Goal: Task Accomplishment & Management: Manage account settings

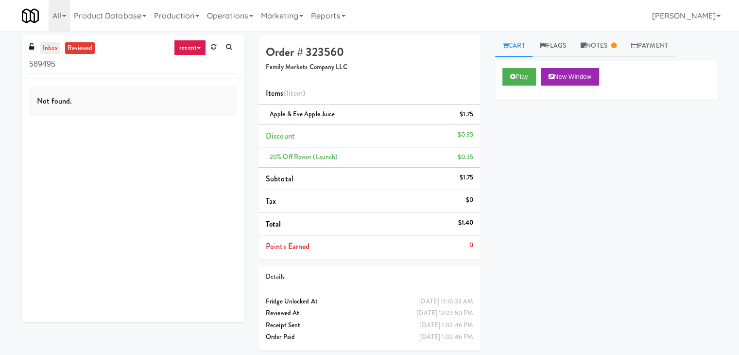
click at [52, 49] on link "inbox" at bounding box center [50, 48] width 20 height 12
click at [121, 68] on input "589495" at bounding box center [132, 64] width 207 height 18
paste input "La Plaza - Cooler 1 (Lobby)"
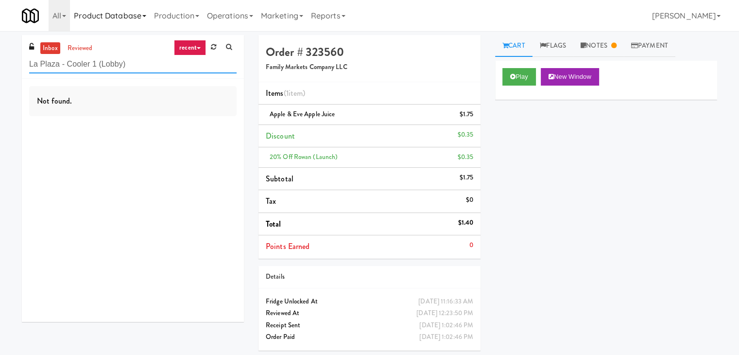
type input "La Plaza - Cooler 1 (Lobby)"
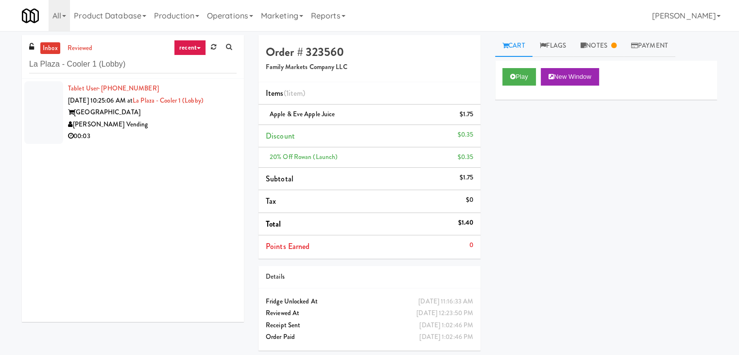
click at [197, 119] on div "[PERSON_NAME] Vending" at bounding box center [152, 125] width 169 height 12
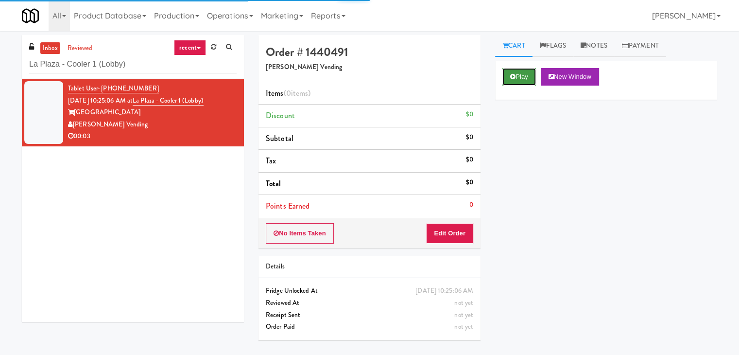
click at [519, 82] on button "Play" at bounding box center [519, 76] width 34 height 17
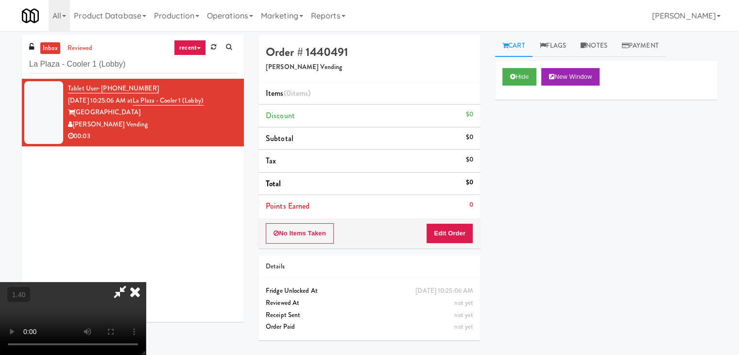
click at [146, 282] on video at bounding box center [73, 318] width 146 height 73
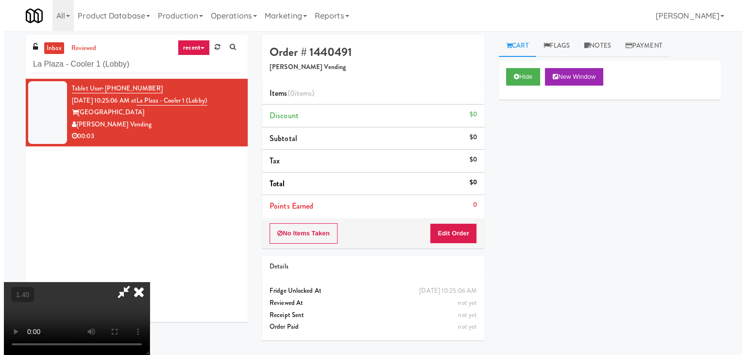
scroll to position [0, 0]
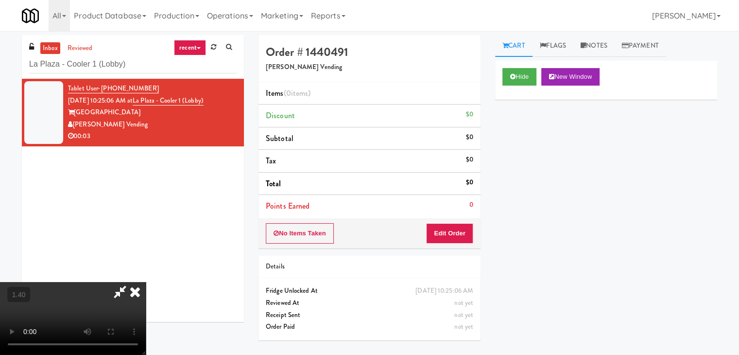
click at [146, 282] on icon at bounding box center [134, 291] width 21 height 19
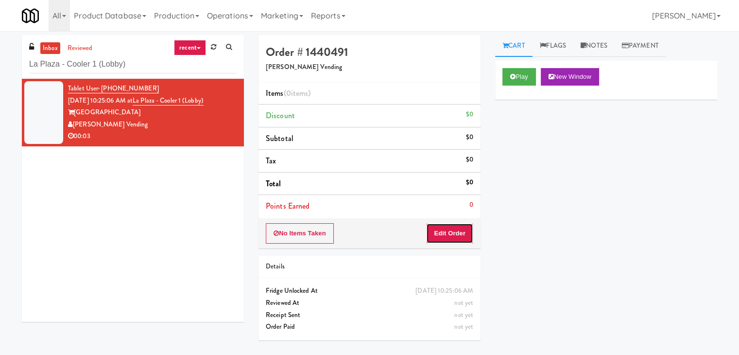
click at [465, 226] on button "Edit Order" at bounding box center [449, 233] width 47 height 20
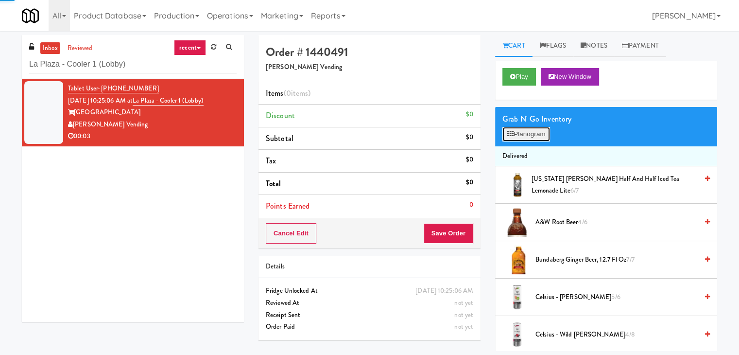
click at [515, 140] on button "Planogram" at bounding box center [526, 134] width 48 height 15
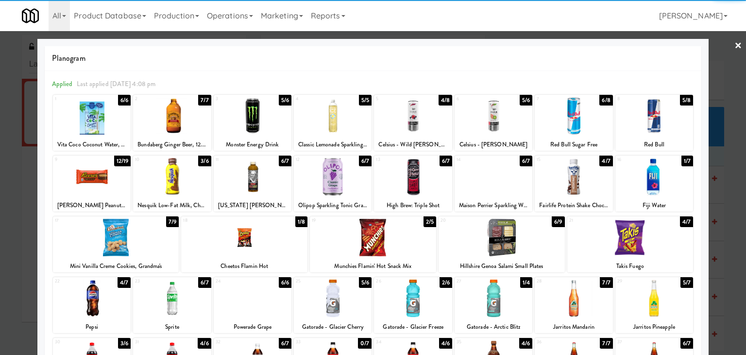
scroll to position [122, 0]
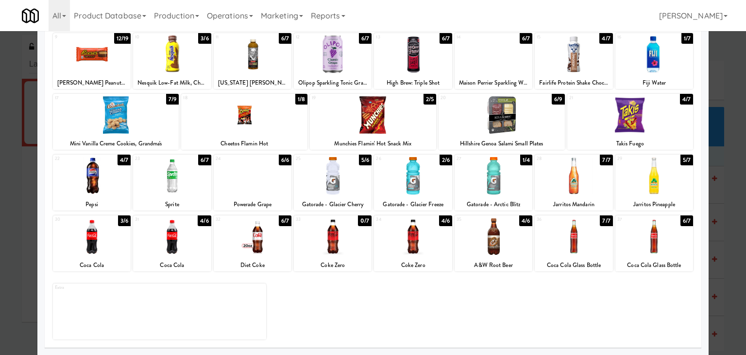
click at [414, 235] on div at bounding box center [413, 236] width 78 height 37
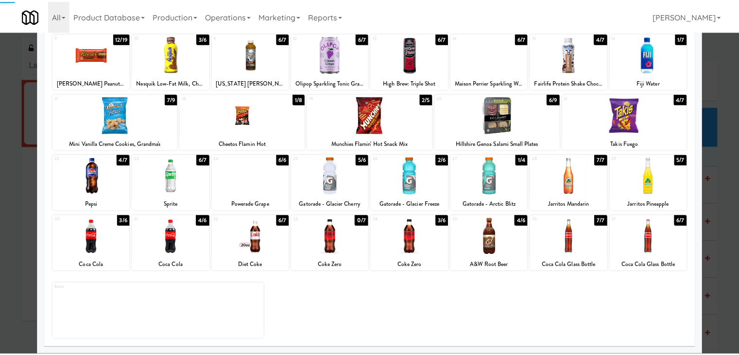
scroll to position [0, 0]
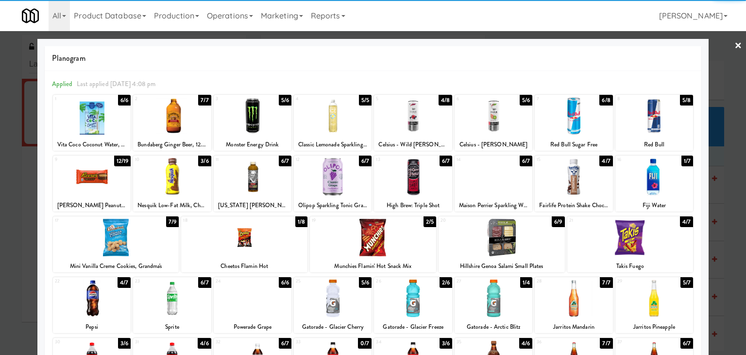
drag, startPoint x: 730, startPoint y: 43, endPoint x: 579, endPoint y: 90, distance: 158.4
click at [735, 43] on link "×" at bounding box center [739, 46] width 8 height 30
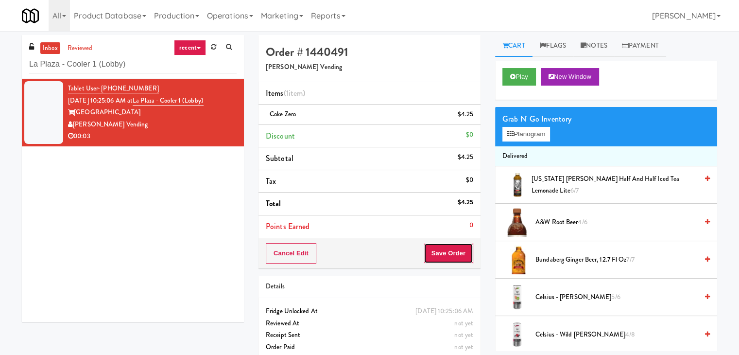
click at [447, 252] on button "Save Order" at bounding box center [449, 253] width 50 height 20
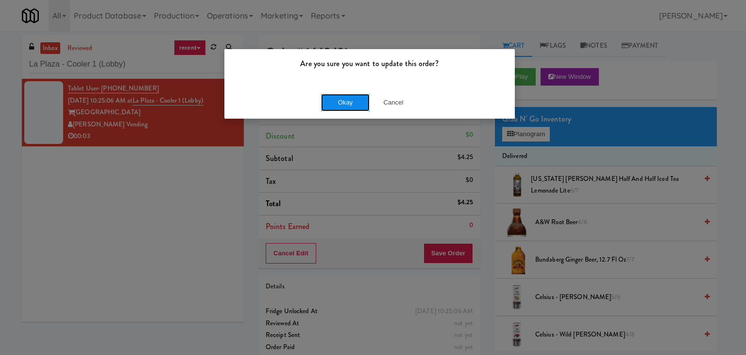
click at [336, 98] on button "Okay" at bounding box center [345, 102] width 49 height 17
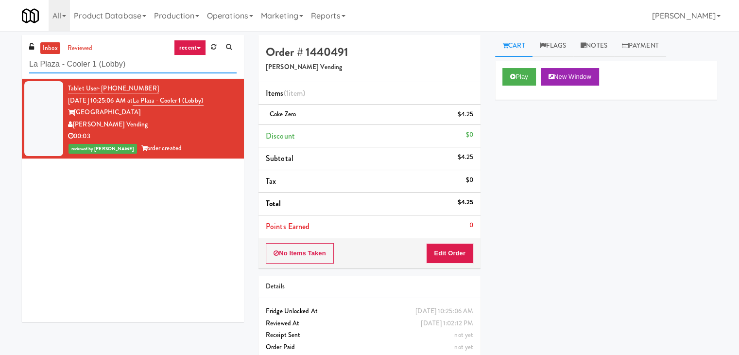
click at [155, 62] on input "La Plaza - Cooler 1 (Lobby)" at bounding box center [132, 64] width 207 height 18
paste input "Uptown 550 Cooler #2"
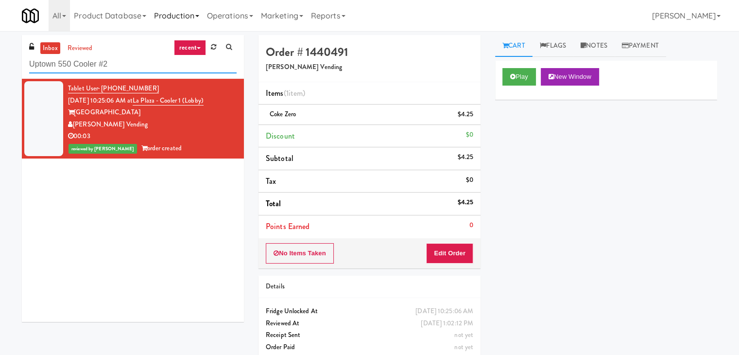
type input "Uptown 550 Cooler #2"
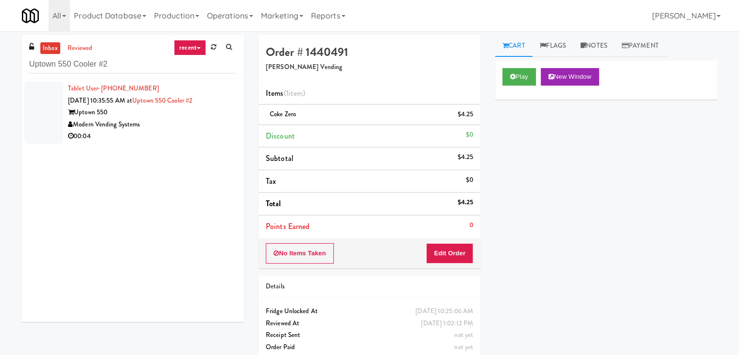
click at [176, 127] on div "Modern Vending Systems" at bounding box center [152, 125] width 169 height 12
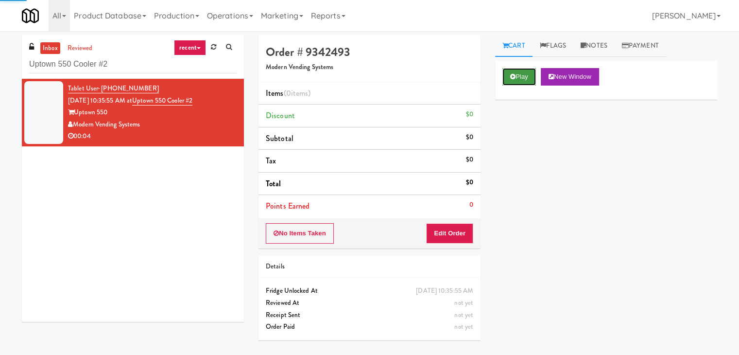
click at [514, 73] on icon at bounding box center [512, 76] width 5 height 6
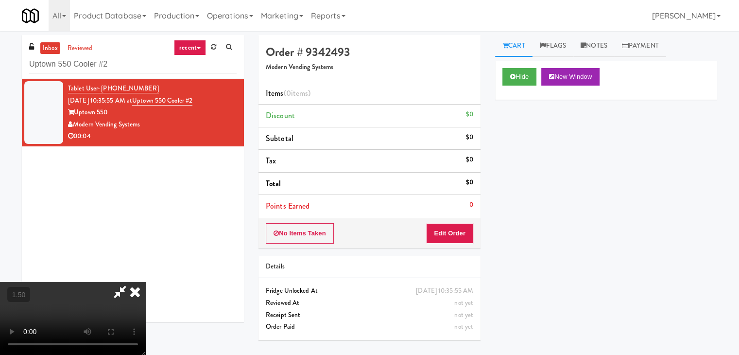
click at [146, 282] on video at bounding box center [73, 318] width 146 height 73
click at [146, 282] on icon at bounding box center [134, 291] width 21 height 19
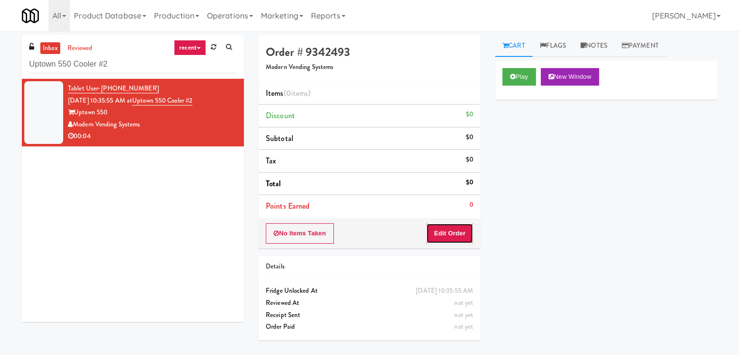
click at [453, 231] on button "Edit Order" at bounding box center [449, 233] width 47 height 20
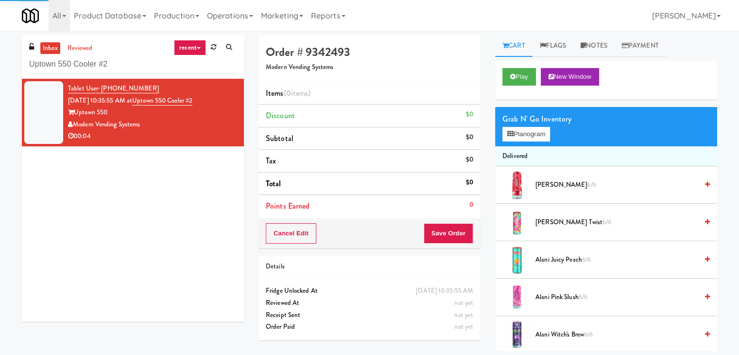
click at [524, 142] on div "Grab N' Go Inventory Planogram" at bounding box center [606, 126] width 222 height 39
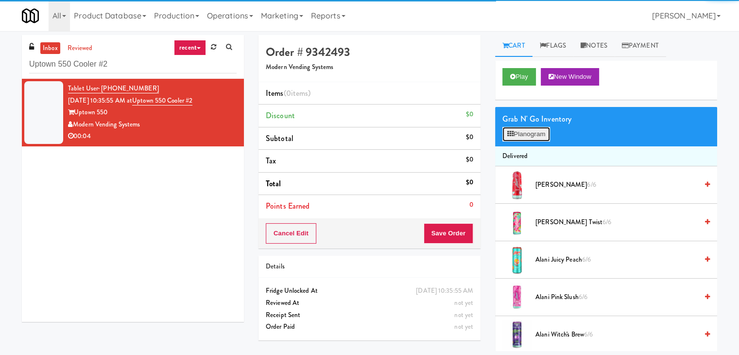
click at [526, 136] on button "Planogram" at bounding box center [526, 134] width 48 height 15
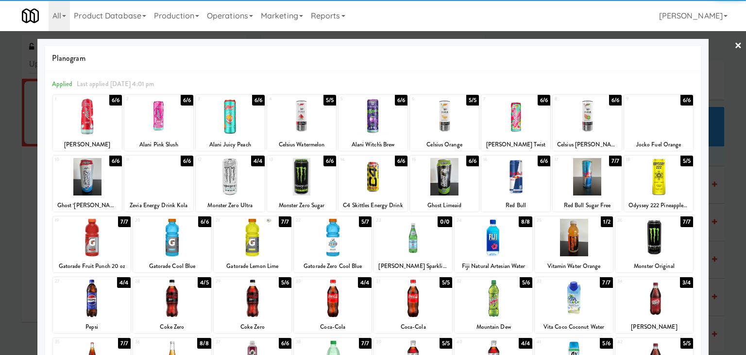
drag, startPoint x: 508, startPoint y: 126, endPoint x: 540, endPoint y: 120, distance: 33.0
click at [507, 126] on div at bounding box center [515, 115] width 69 height 37
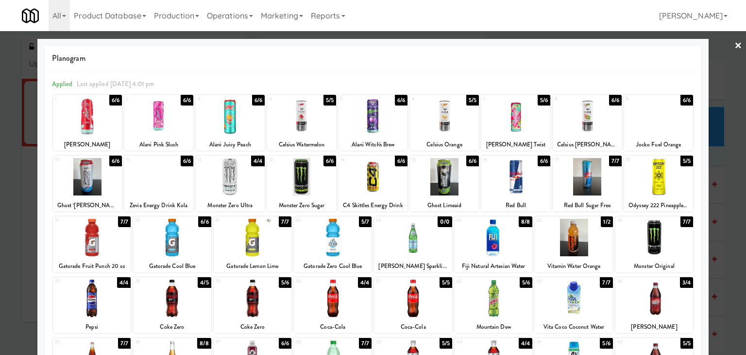
click at [736, 47] on div at bounding box center [373, 177] width 746 height 355
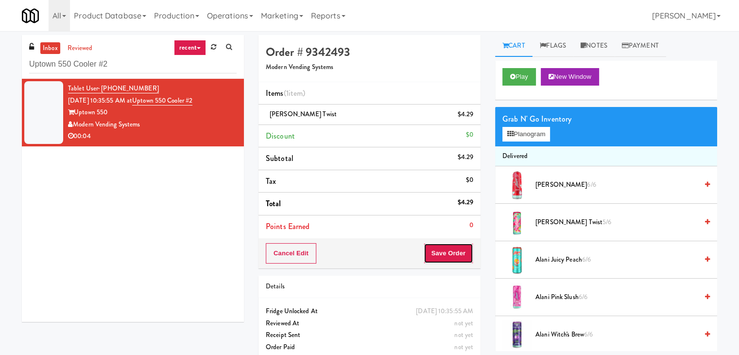
click at [435, 254] on button "Save Order" at bounding box center [449, 253] width 50 height 20
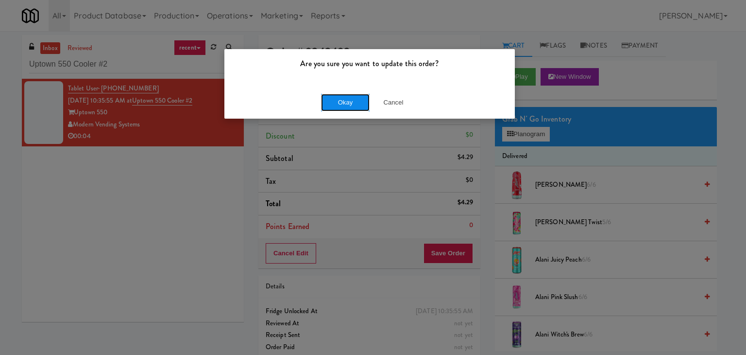
drag, startPoint x: 354, startPoint y: 99, endPoint x: 342, endPoint y: 90, distance: 15.1
click at [354, 99] on button "Okay" at bounding box center [345, 102] width 49 height 17
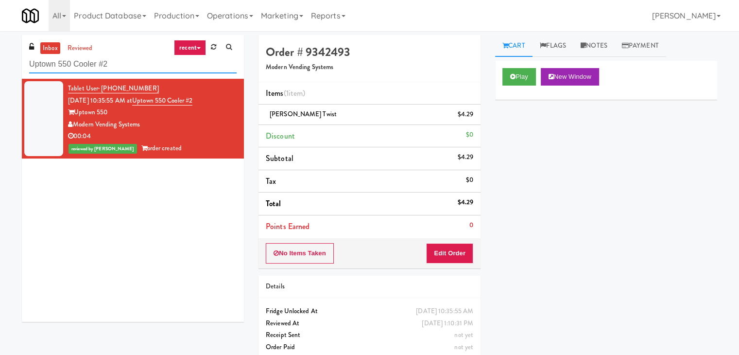
click at [154, 69] on input "Uptown 550 Cooler #2" at bounding box center [132, 64] width 207 height 18
paste input "Roundhouse Staff Room - Steam Whistle"
type input "Roundhouse Staff Room - Steam Whistle"
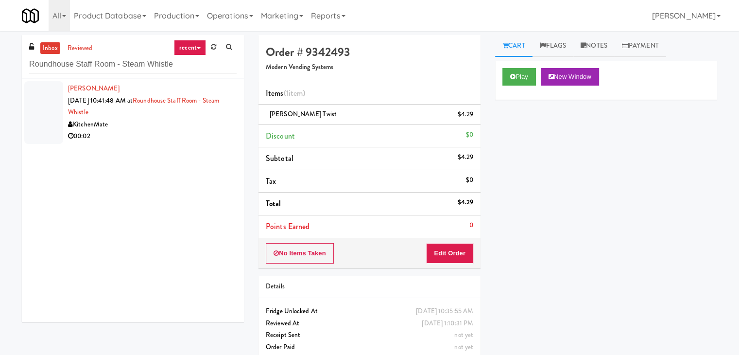
click at [214, 119] on div "KitchenMate" at bounding box center [152, 125] width 169 height 12
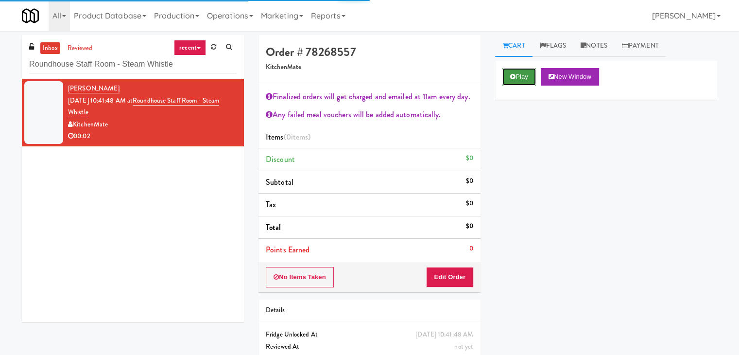
click at [510, 76] on icon at bounding box center [512, 76] width 5 height 6
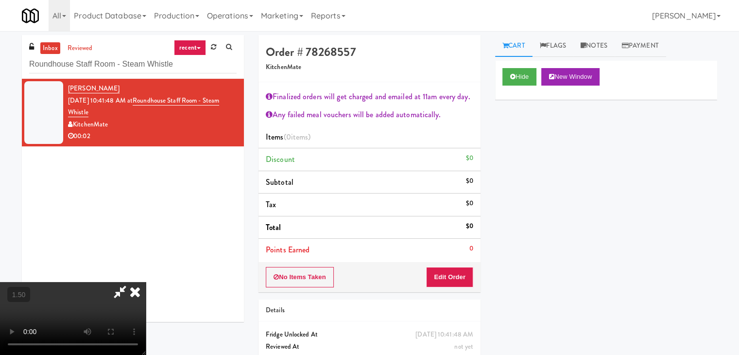
click at [146, 282] on video at bounding box center [73, 318] width 146 height 73
click at [146, 282] on icon at bounding box center [134, 291] width 21 height 19
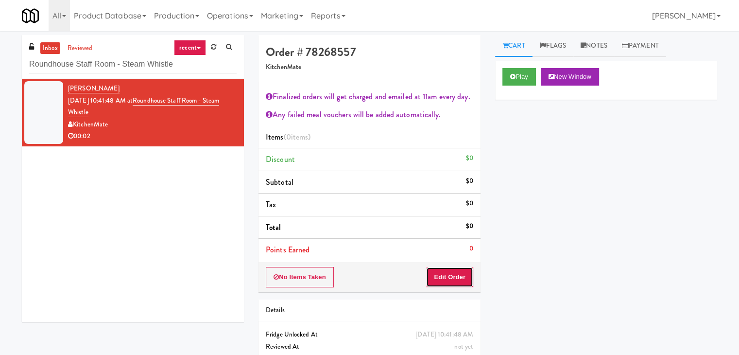
click at [457, 274] on button "Edit Order" at bounding box center [449, 277] width 47 height 20
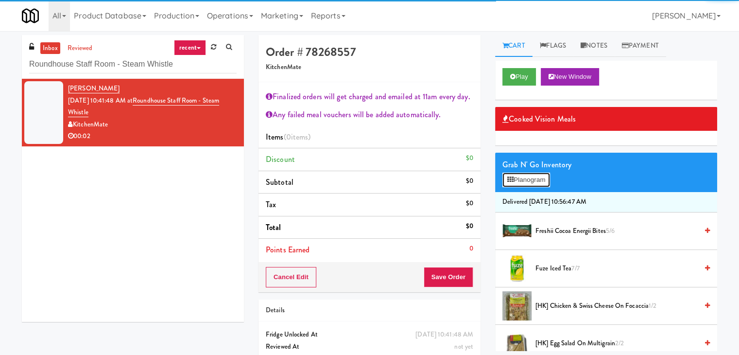
drag, startPoint x: 524, startPoint y: 174, endPoint x: 517, endPoint y: 167, distance: 10.3
click at [524, 175] on button "Planogram" at bounding box center [526, 179] width 48 height 15
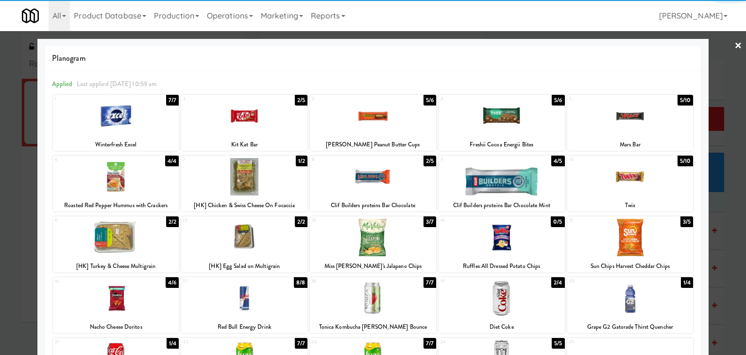
click at [502, 123] on div at bounding box center [502, 115] width 126 height 37
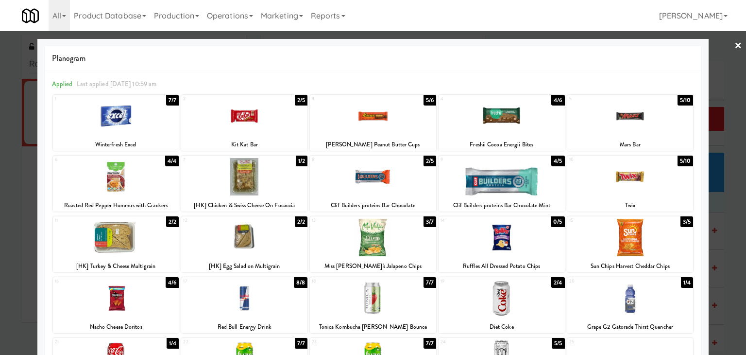
click at [736, 47] on div at bounding box center [373, 177] width 746 height 355
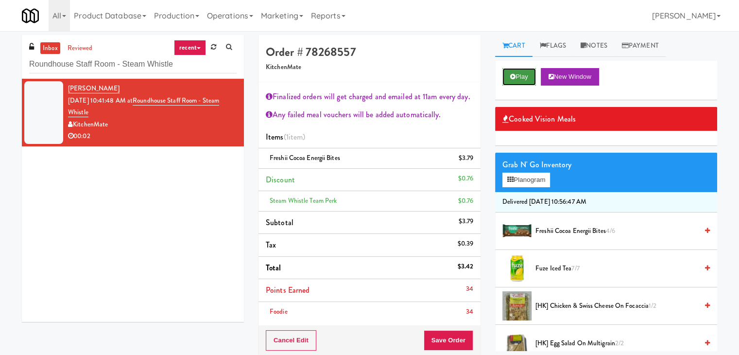
click at [534, 73] on button "Play" at bounding box center [519, 76] width 34 height 17
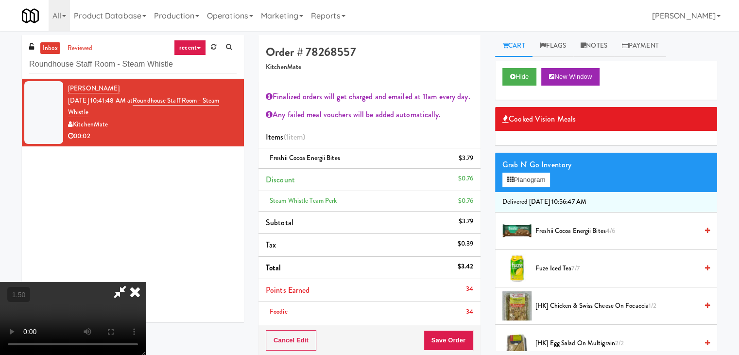
drag, startPoint x: 426, startPoint y: 41, endPoint x: 428, endPoint y: 170, distance: 128.3
click at [146, 282] on icon at bounding box center [134, 291] width 21 height 19
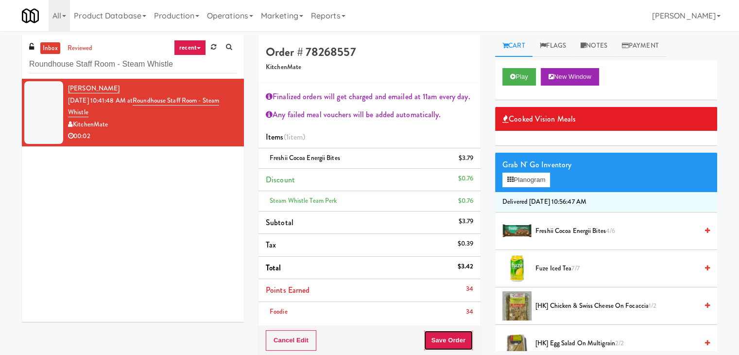
click at [440, 343] on button "Save Order" at bounding box center [449, 340] width 50 height 20
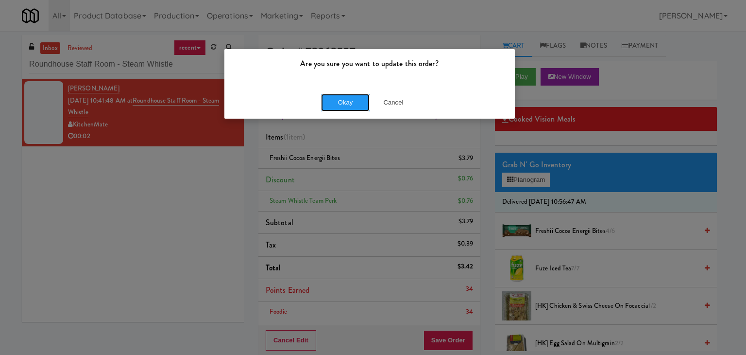
drag, startPoint x: 342, startPoint y: 103, endPoint x: 328, endPoint y: 83, distance: 24.5
click at [341, 103] on button "Okay" at bounding box center [345, 102] width 49 height 17
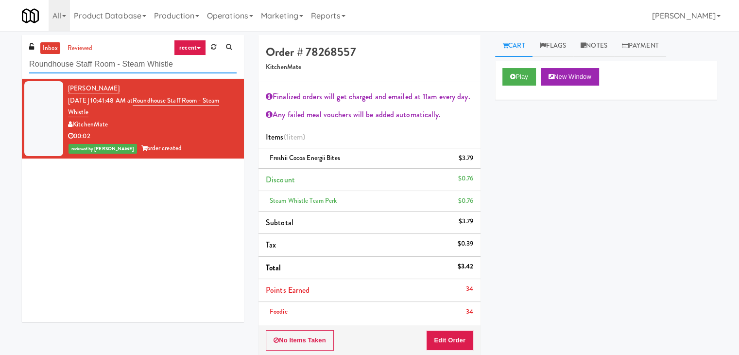
click at [144, 59] on input "Roundhouse Staff Room - Steam Whistle" at bounding box center [132, 64] width 207 height 18
paste input "[STREET_ADDRESS][PERSON_NAME] - Lobby"
type input "[STREET_ADDRESS][PERSON_NAME] - Lobby"
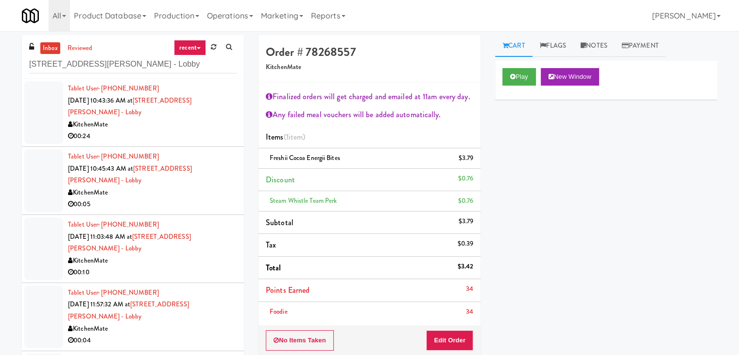
drag, startPoint x: 206, startPoint y: 129, endPoint x: 202, endPoint y: 125, distance: 5.5
click at [205, 130] on div "00:24" at bounding box center [152, 136] width 169 height 12
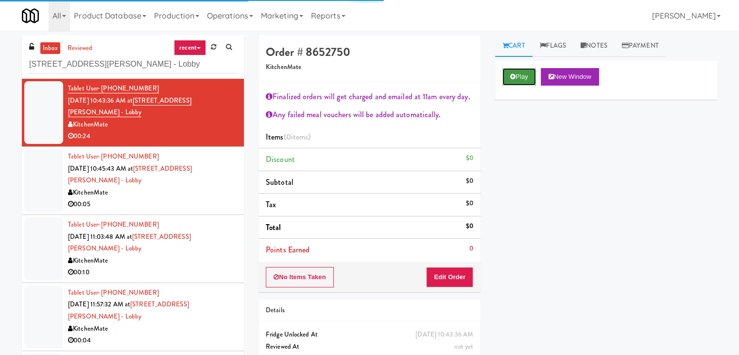
click at [519, 75] on button "Play" at bounding box center [519, 76] width 34 height 17
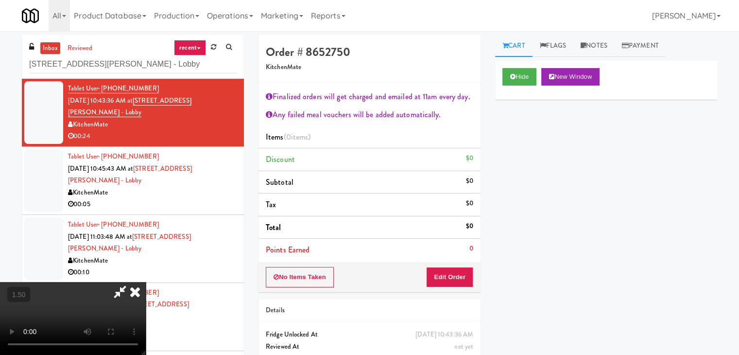
click at [146, 282] on video at bounding box center [73, 318] width 146 height 73
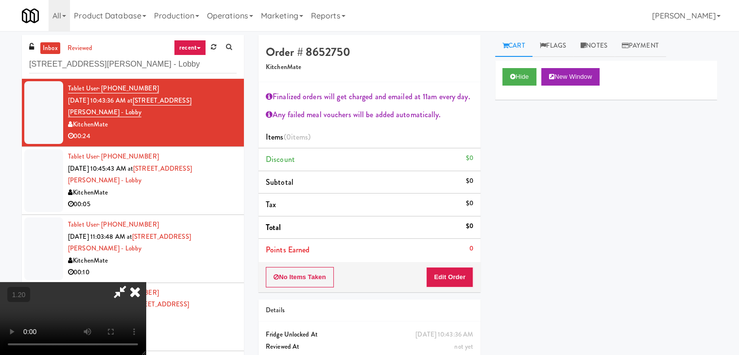
click at [146, 282] on video at bounding box center [73, 318] width 146 height 73
drag, startPoint x: 428, startPoint y: 44, endPoint x: 430, endPoint y: 153, distance: 109.4
click at [146, 282] on icon at bounding box center [134, 291] width 21 height 19
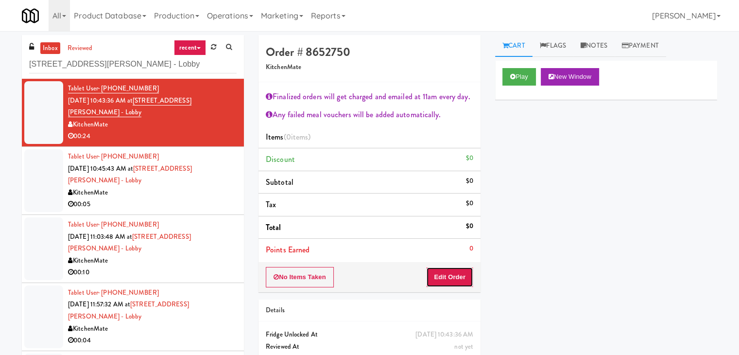
drag, startPoint x: 442, startPoint y: 273, endPoint x: 489, endPoint y: 240, distance: 57.6
click at [442, 272] on button "Edit Order" at bounding box center [449, 277] width 47 height 20
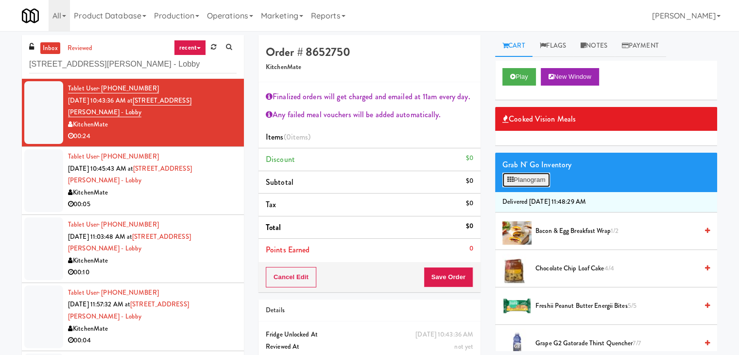
click at [537, 181] on button "Planogram" at bounding box center [526, 179] width 48 height 15
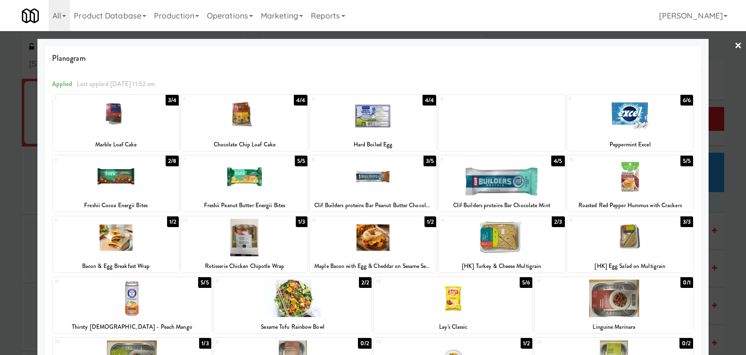
click at [243, 226] on div at bounding box center [244, 237] width 126 height 37
click at [735, 46] on link "×" at bounding box center [739, 46] width 8 height 30
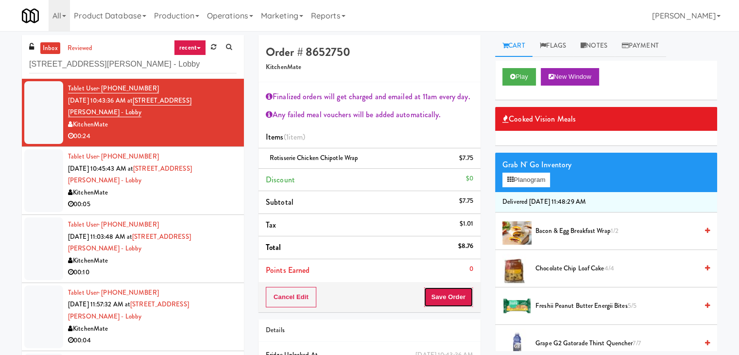
click at [437, 296] on button "Save Order" at bounding box center [449, 297] width 50 height 20
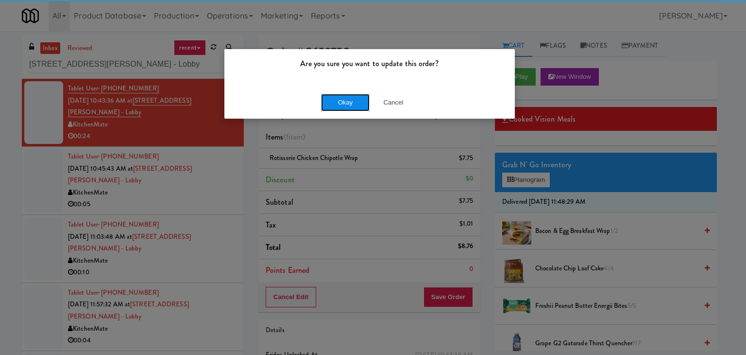
click at [346, 98] on button "Okay" at bounding box center [345, 102] width 49 height 17
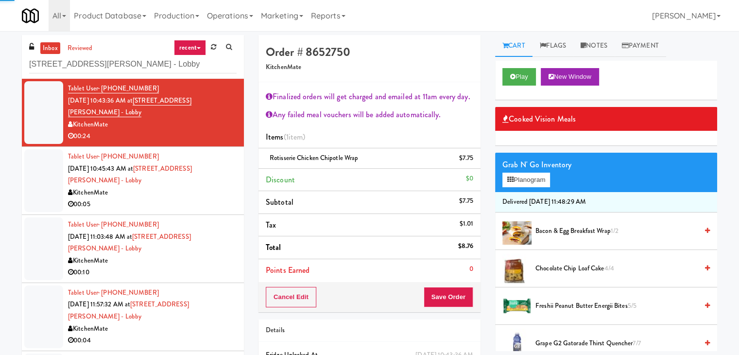
click at [200, 198] on div "00:05" at bounding box center [152, 204] width 169 height 12
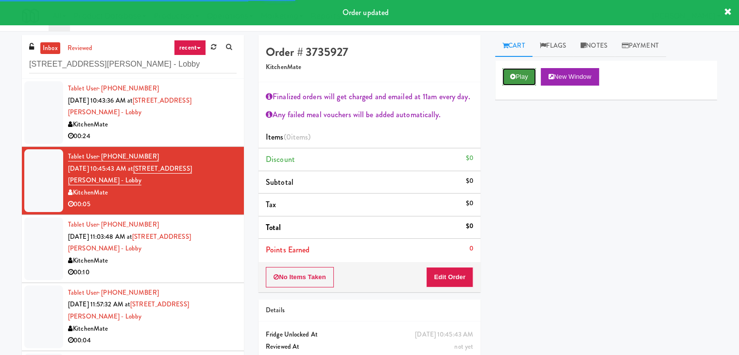
click at [521, 81] on button "Play" at bounding box center [519, 76] width 34 height 17
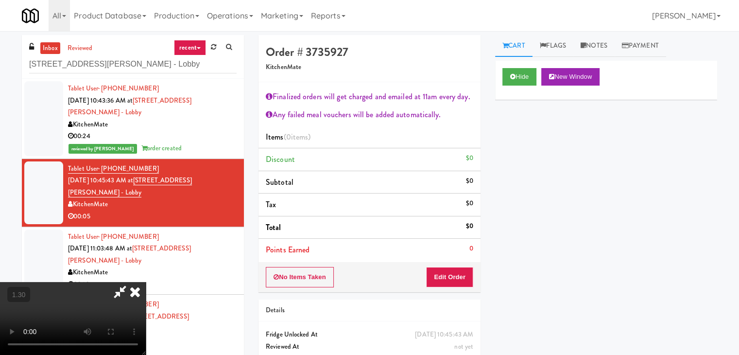
click at [146, 282] on video at bounding box center [73, 318] width 146 height 73
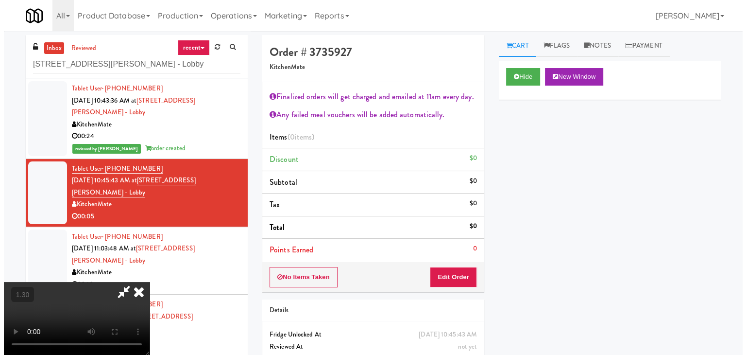
scroll to position [0, 0]
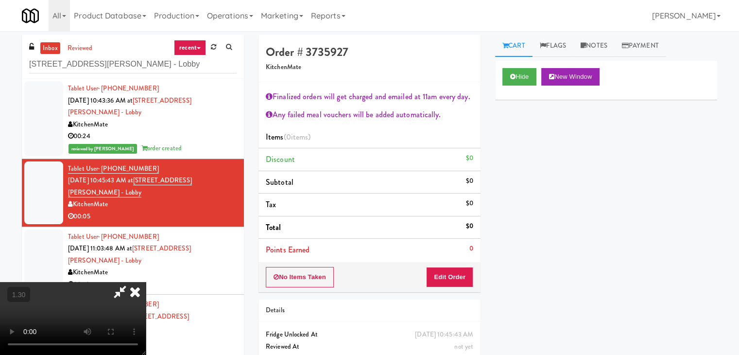
drag, startPoint x: 426, startPoint y: 36, endPoint x: 424, endPoint y: 49, distance: 12.2
click at [146, 282] on icon at bounding box center [134, 291] width 21 height 19
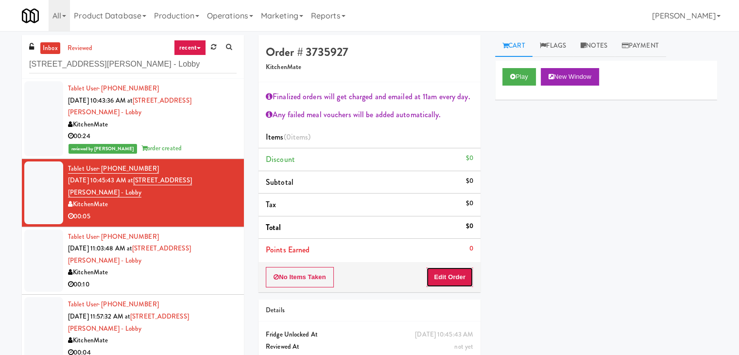
click at [437, 274] on button "Edit Order" at bounding box center [449, 277] width 47 height 20
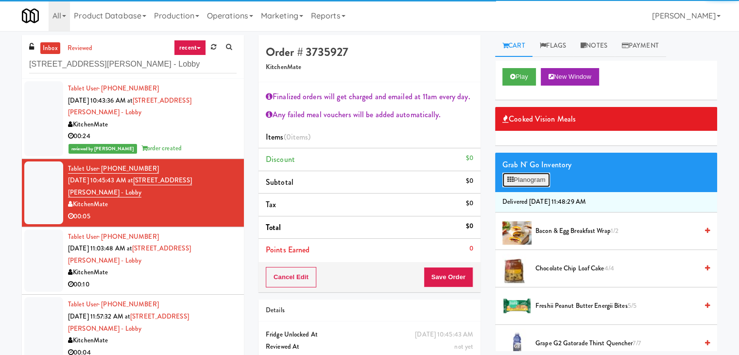
click at [524, 173] on button "Planogram" at bounding box center [526, 179] width 48 height 15
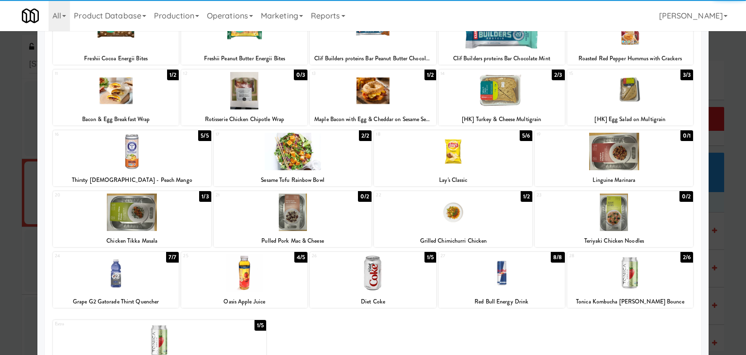
scroll to position [183, 0]
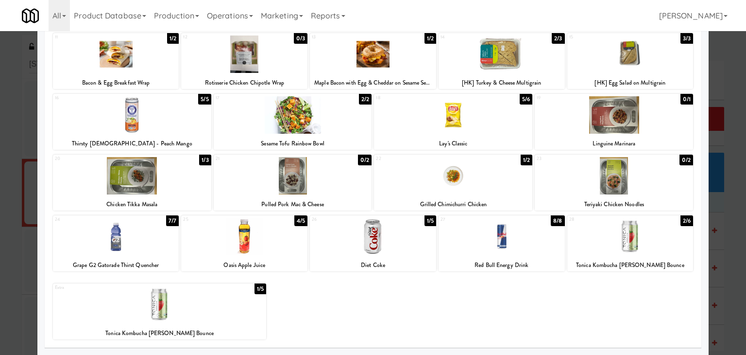
click at [500, 236] on div at bounding box center [502, 236] width 126 height 37
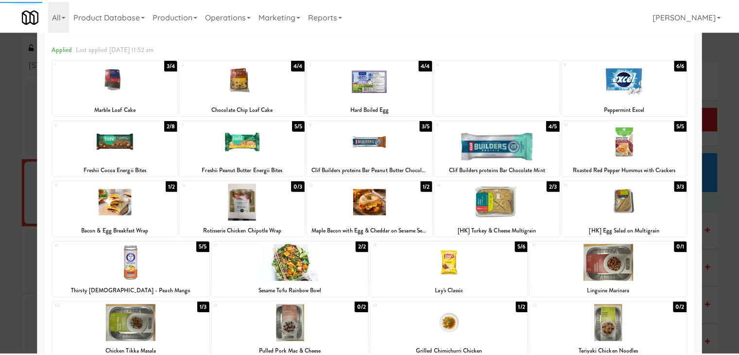
scroll to position [0, 0]
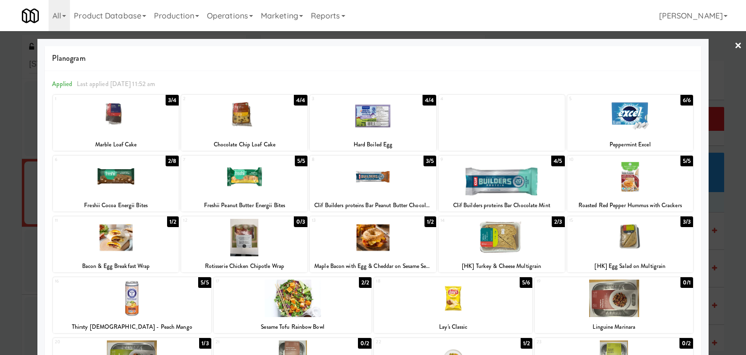
click at [735, 43] on link "×" at bounding box center [739, 46] width 8 height 30
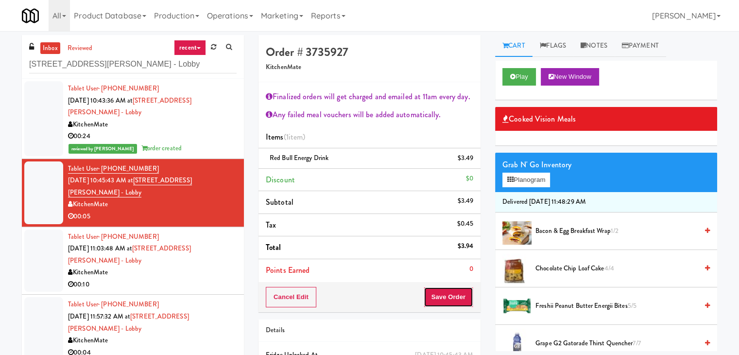
click at [453, 293] on button "Save Order" at bounding box center [449, 297] width 50 height 20
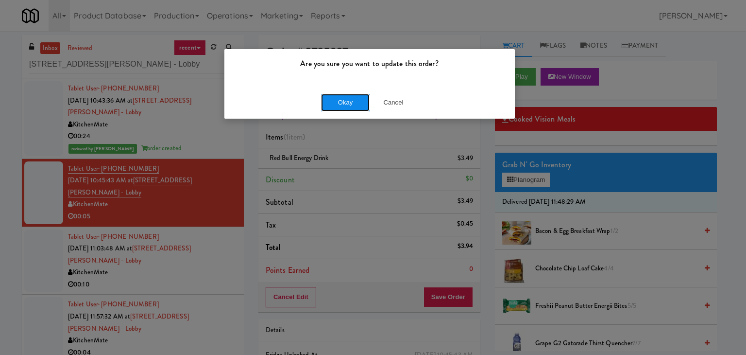
click at [345, 96] on button "Okay" at bounding box center [345, 102] width 49 height 17
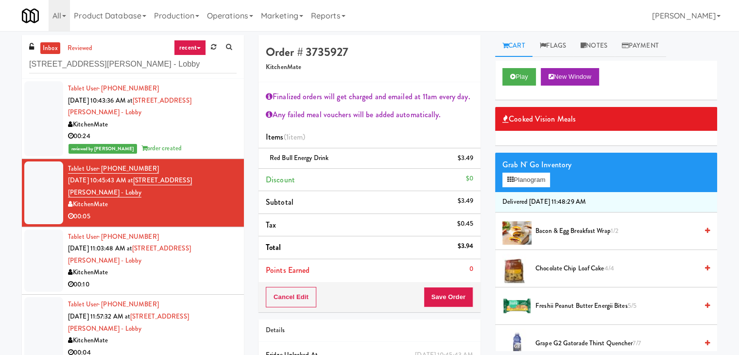
click at [213, 278] on div "00:10" at bounding box center [152, 284] width 169 height 12
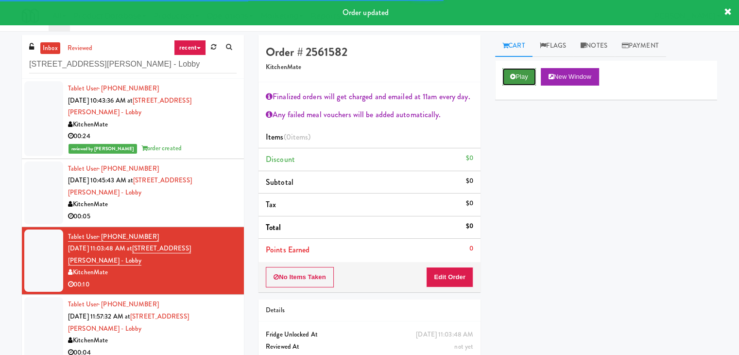
click at [519, 72] on button "Play" at bounding box center [519, 76] width 34 height 17
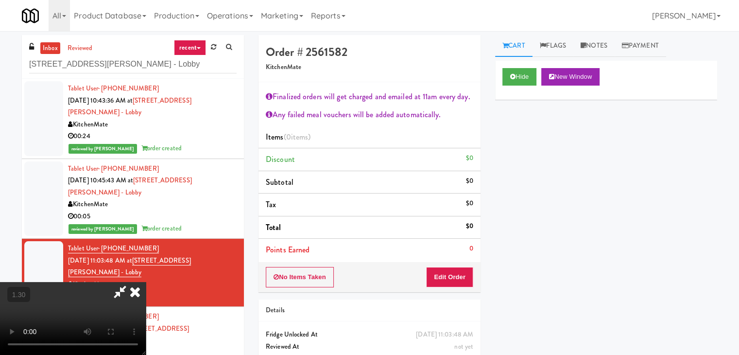
click at [146, 282] on icon at bounding box center [134, 291] width 21 height 19
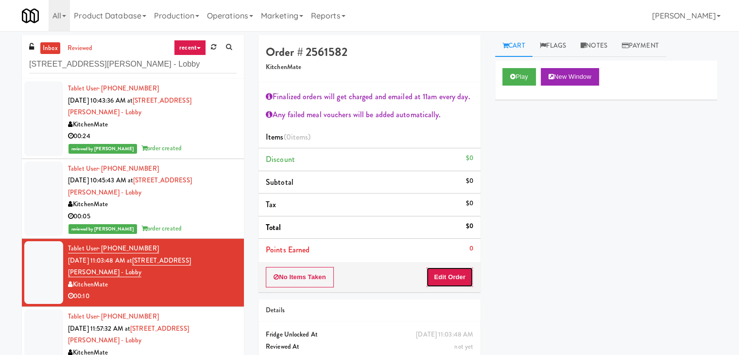
drag, startPoint x: 441, startPoint y: 270, endPoint x: 470, endPoint y: 253, distance: 33.7
click at [441, 270] on button "Edit Order" at bounding box center [449, 277] width 47 height 20
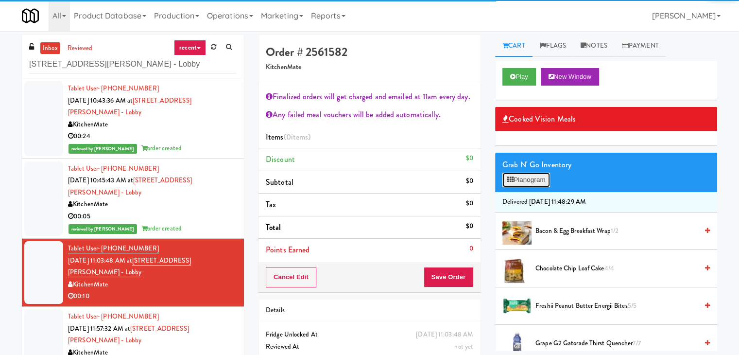
click at [524, 180] on button "Planogram" at bounding box center [526, 179] width 48 height 15
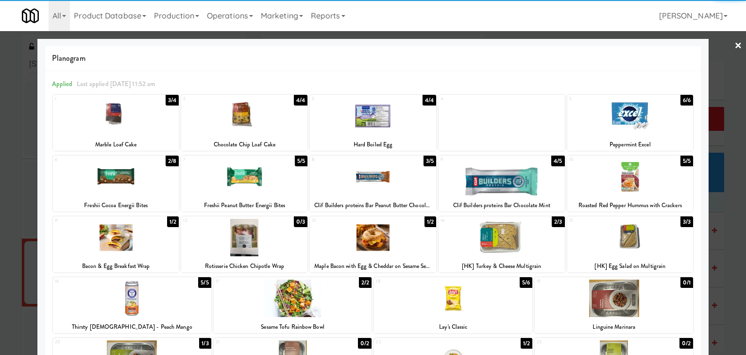
click at [630, 173] on div at bounding box center [630, 176] width 126 height 37
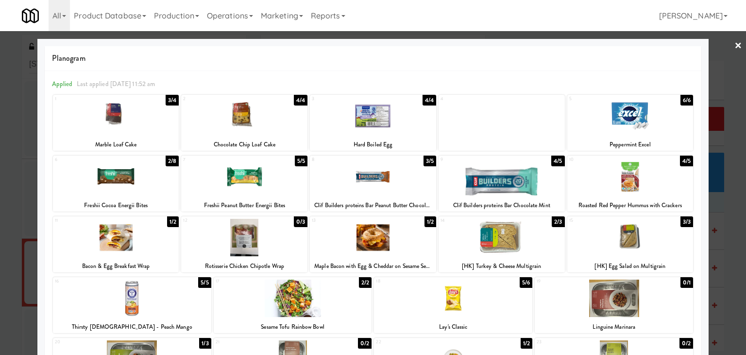
click at [278, 126] on div at bounding box center [244, 115] width 126 height 37
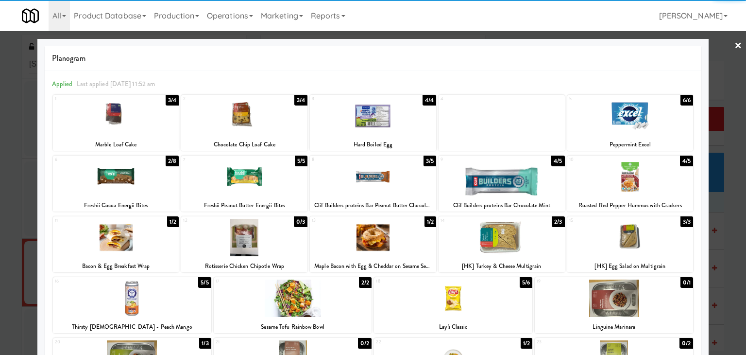
drag, startPoint x: 733, startPoint y: 43, endPoint x: 629, endPoint y: 143, distance: 145.0
click at [735, 43] on link "×" at bounding box center [739, 46] width 8 height 30
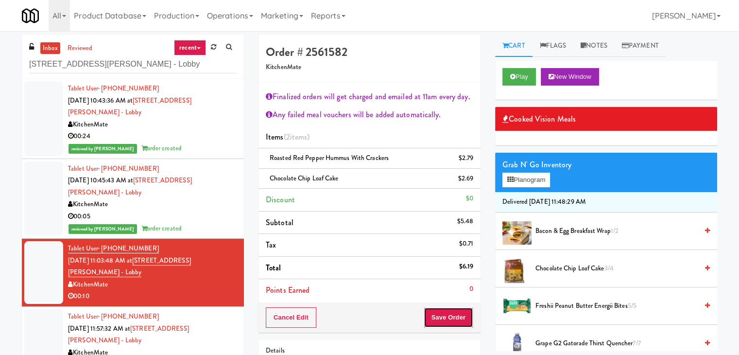
click at [453, 318] on button "Save Order" at bounding box center [449, 317] width 50 height 20
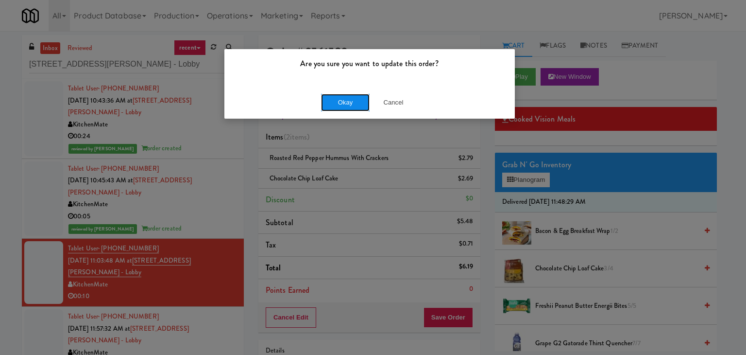
drag, startPoint x: 353, startPoint y: 98, endPoint x: 334, endPoint y: 105, distance: 19.8
click at [348, 98] on button "Okay" at bounding box center [345, 102] width 49 height 17
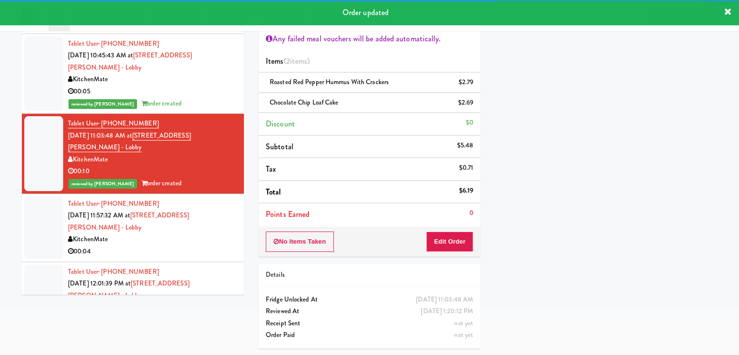
scroll to position [97, 0]
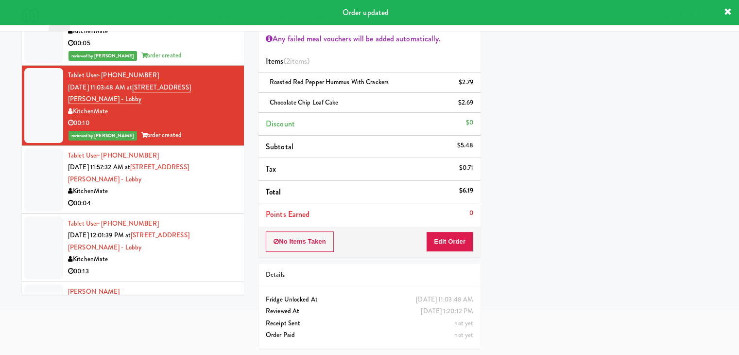
click at [194, 197] on div "00:04" at bounding box center [152, 203] width 169 height 12
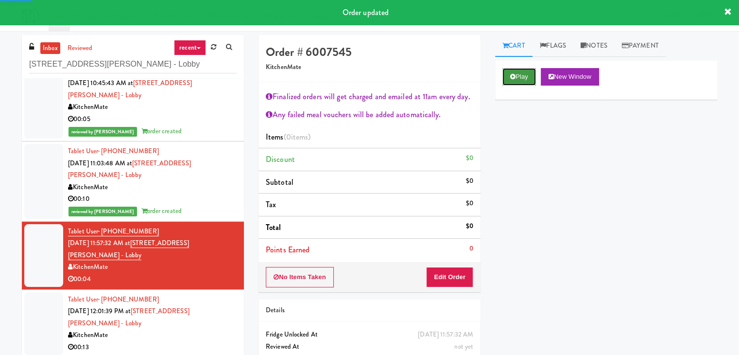
click at [522, 79] on button "Play" at bounding box center [519, 76] width 34 height 17
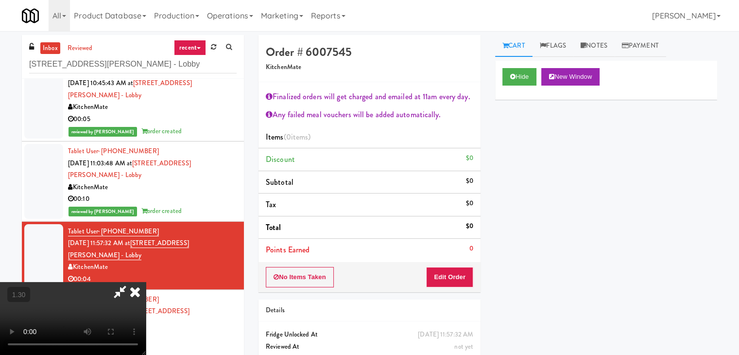
click at [146, 282] on video at bounding box center [73, 318] width 146 height 73
drag, startPoint x: 427, startPoint y: 43, endPoint x: 440, endPoint y: 206, distance: 164.3
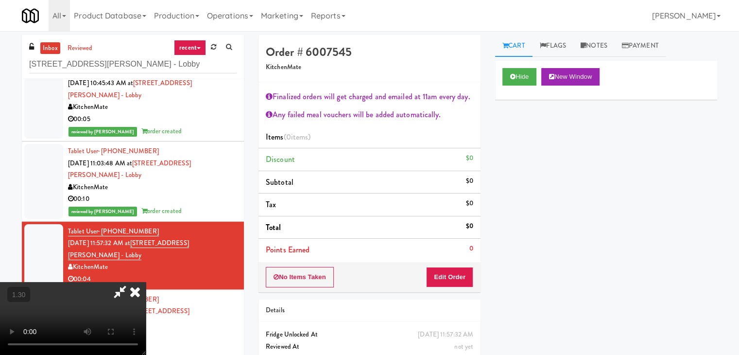
click at [146, 282] on icon at bounding box center [134, 291] width 21 height 19
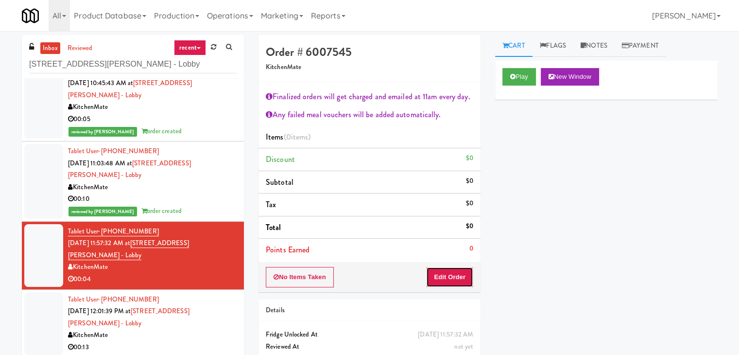
click at [445, 277] on button "Edit Order" at bounding box center [449, 277] width 47 height 20
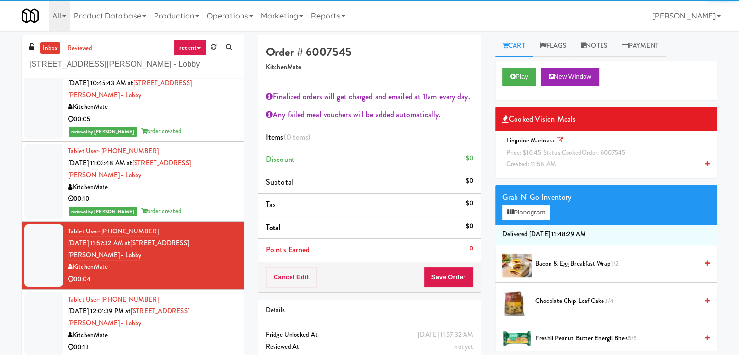
click at [537, 158] on div "Linguine Marinara Price: $10.45 Status: cooked Order: 6007545 Created: 11:58 AM" at bounding box center [605, 153] width 207 height 36
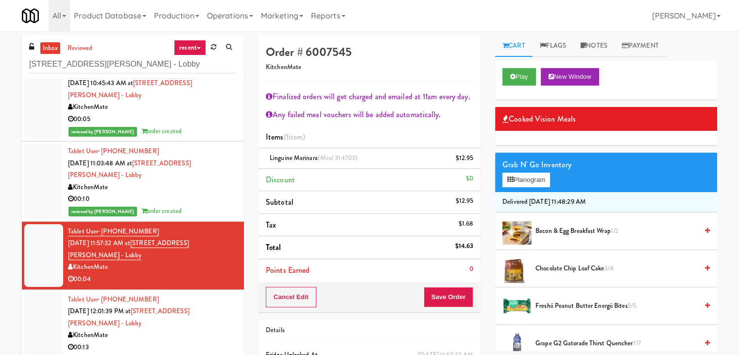
click at [447, 307] on div "Cancel Edit Save Order" at bounding box center [369, 297] width 222 height 30
click at [447, 298] on button "Save Order" at bounding box center [449, 297] width 50 height 20
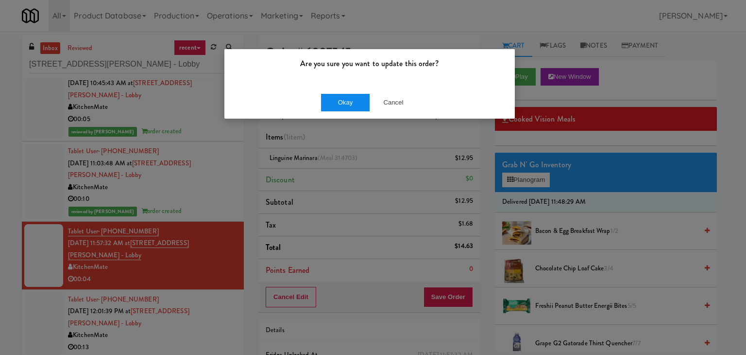
click at [349, 110] on div "Okay Cancel" at bounding box center [369, 102] width 291 height 33
click at [348, 103] on button "Okay" at bounding box center [345, 102] width 49 height 17
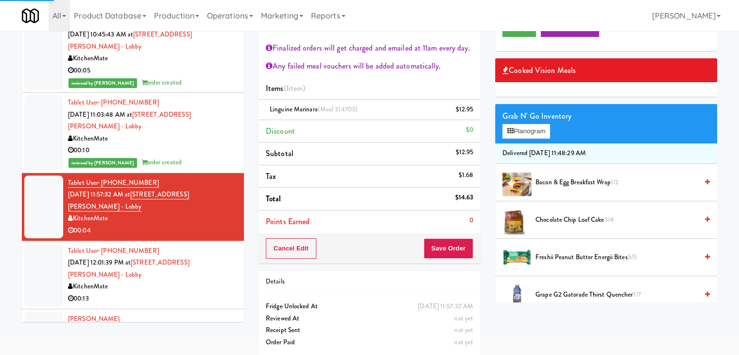
click at [197, 292] on div "00:13" at bounding box center [152, 298] width 169 height 12
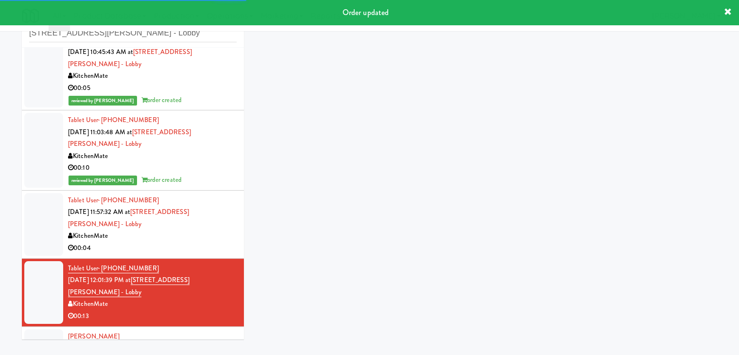
scroll to position [35, 0]
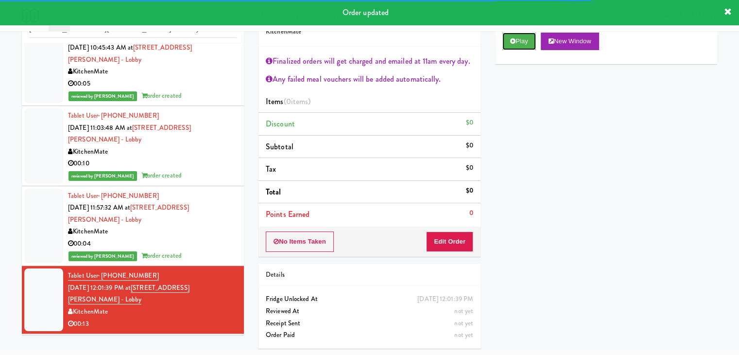
drag, startPoint x: 524, startPoint y: 45, endPoint x: 384, endPoint y: 105, distance: 152.1
click at [523, 45] on button "Play" at bounding box center [519, 41] width 34 height 17
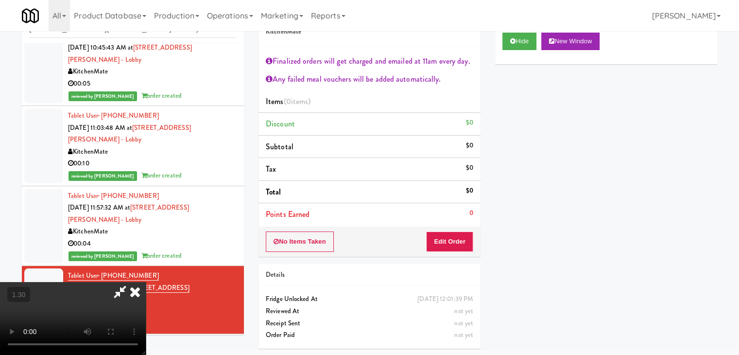
click at [146, 282] on video at bounding box center [73, 318] width 146 height 73
click at [146, 282] on icon at bounding box center [134, 291] width 21 height 19
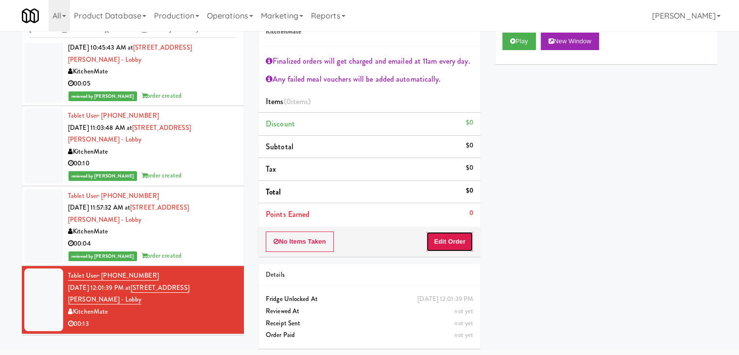
drag, startPoint x: 444, startPoint y: 232, endPoint x: 471, endPoint y: 216, distance: 30.9
click at [444, 231] on button "Edit Order" at bounding box center [449, 241] width 47 height 20
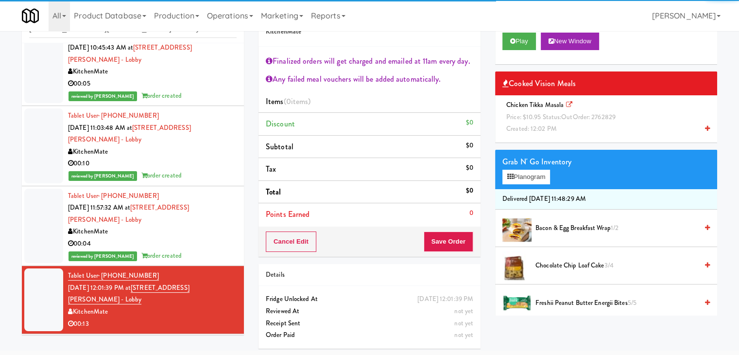
click at [537, 124] on span "Created: 12:02 PM" at bounding box center [531, 128] width 51 height 9
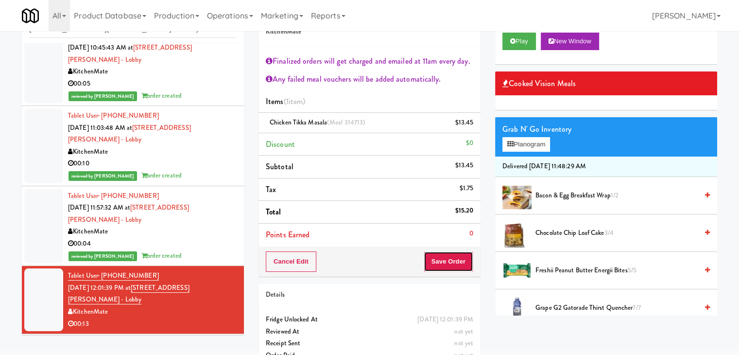
click at [446, 267] on button "Save Order" at bounding box center [449, 261] width 50 height 20
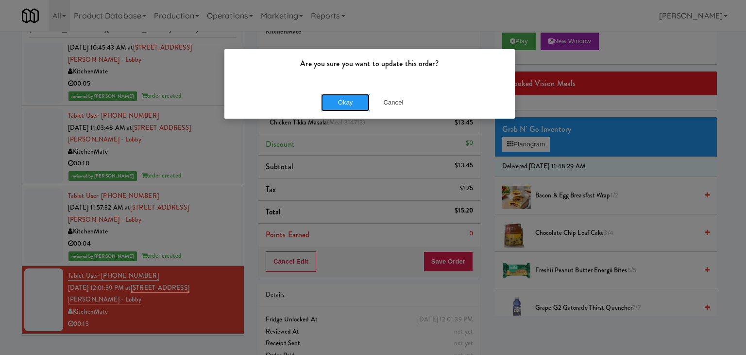
drag, startPoint x: 337, startPoint y: 96, endPoint x: 266, endPoint y: 142, distance: 84.0
click at [336, 96] on button "Okay" at bounding box center [345, 102] width 49 height 17
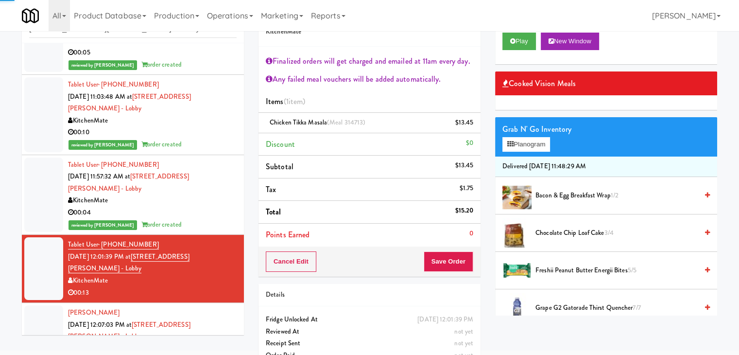
scroll to position [148, 0]
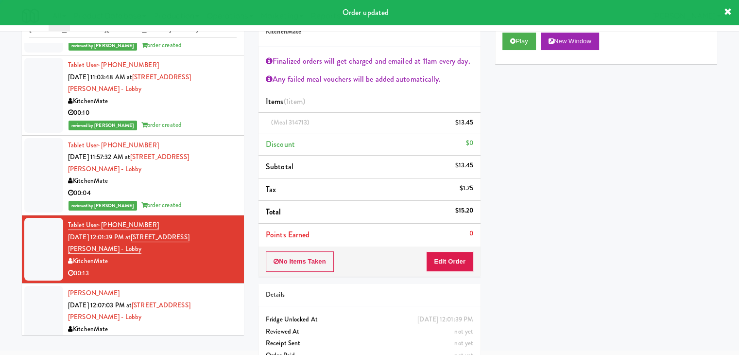
click at [210, 283] on li "[PERSON_NAME] [DATE] 12:07:03 PM at [STREET_ADDRESS][PERSON_NAME] - Lobby Kitch…" at bounding box center [133, 317] width 222 height 68
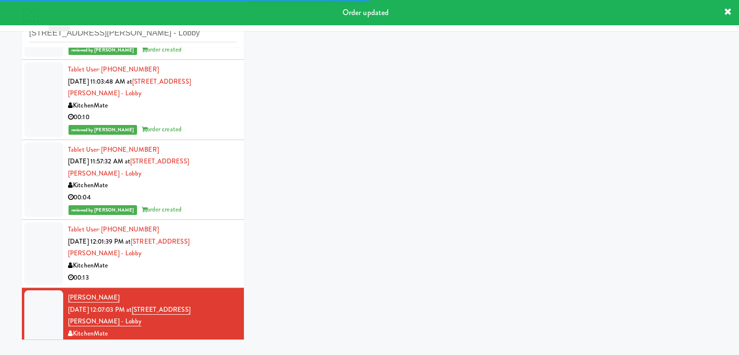
scroll to position [35, 0]
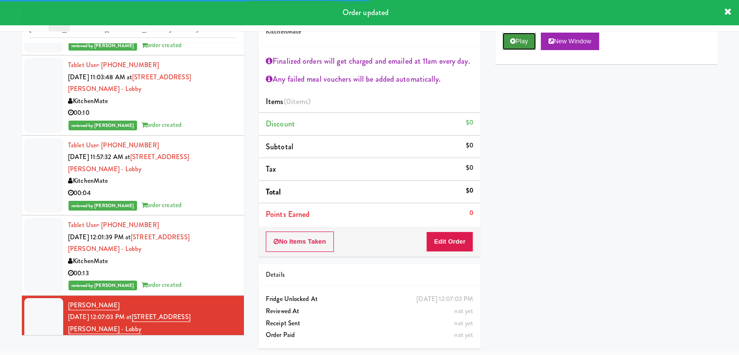
click at [513, 41] on icon at bounding box center [512, 41] width 5 height 6
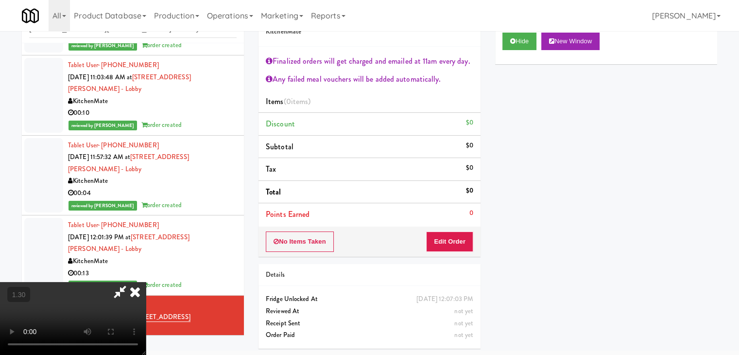
click at [146, 282] on video at bounding box center [73, 318] width 146 height 73
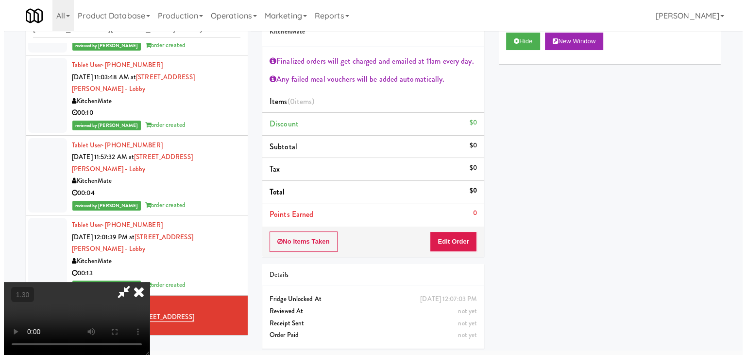
scroll to position [0, 0]
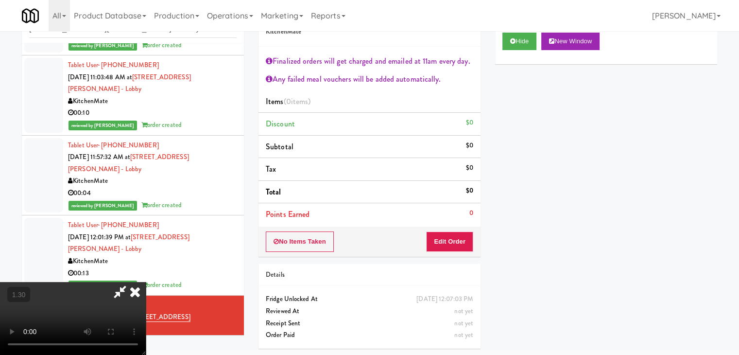
drag, startPoint x: 422, startPoint y: 33, endPoint x: 425, endPoint y: 45, distance: 13.1
click at [146, 282] on icon at bounding box center [134, 291] width 21 height 19
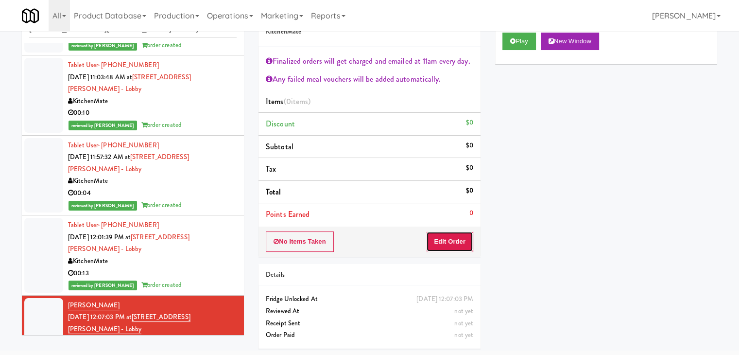
drag, startPoint x: 449, startPoint y: 232, endPoint x: 431, endPoint y: 222, distance: 20.0
click at [448, 232] on button "Edit Order" at bounding box center [449, 241] width 47 height 20
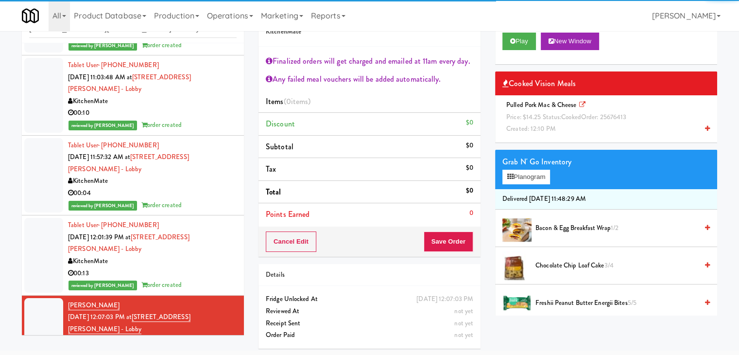
click at [562, 117] on span "cooked" at bounding box center [571, 116] width 20 height 9
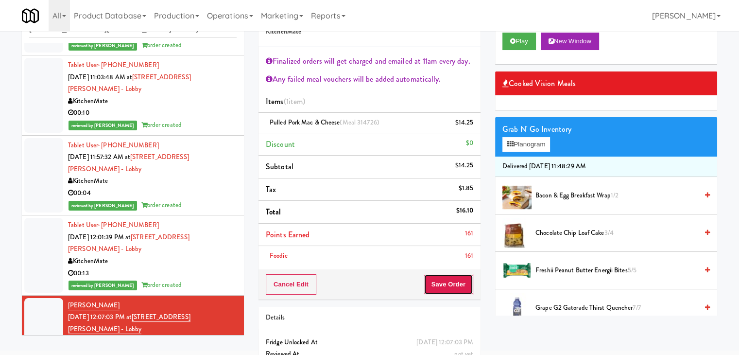
click at [444, 288] on button "Save Order" at bounding box center [449, 284] width 50 height 20
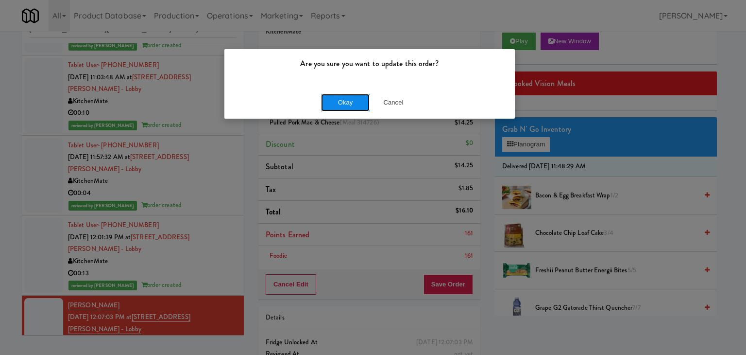
drag, startPoint x: 347, startPoint y: 96, endPoint x: 338, endPoint y: 100, distance: 9.8
click at [346, 96] on button "Okay" at bounding box center [345, 102] width 49 height 17
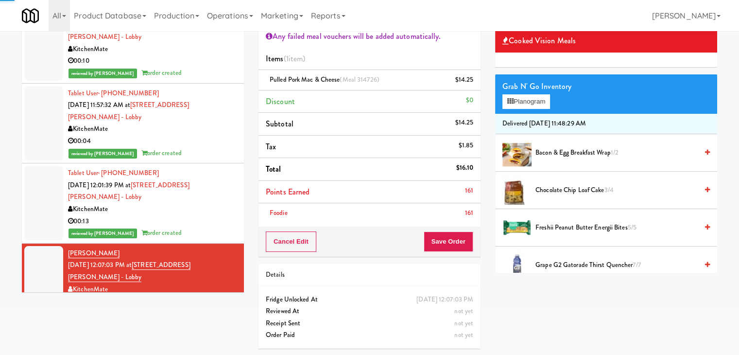
scroll to position [159, 0]
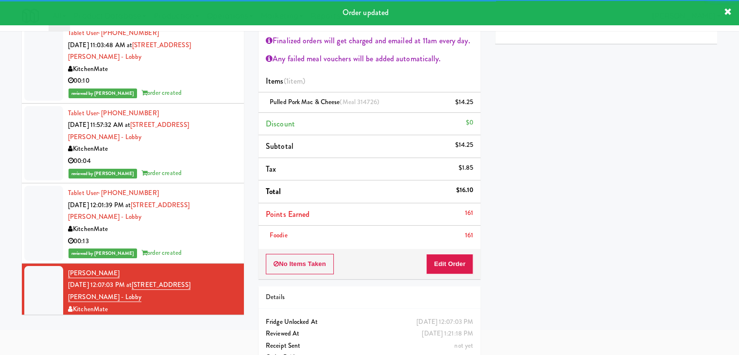
drag, startPoint x: 186, startPoint y: 306, endPoint x: 268, endPoint y: 276, distance: 87.9
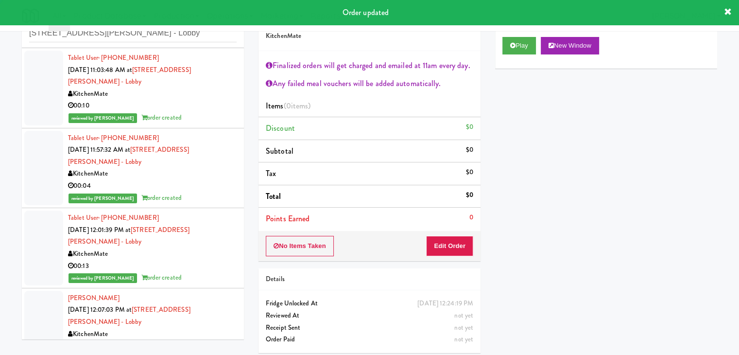
scroll to position [35, 0]
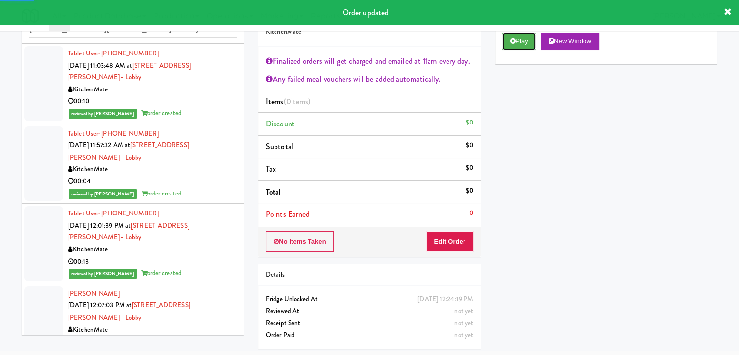
drag, startPoint x: 515, startPoint y: 41, endPoint x: 478, endPoint y: 62, distance: 42.8
click at [515, 41] on button "Play" at bounding box center [519, 41] width 34 height 17
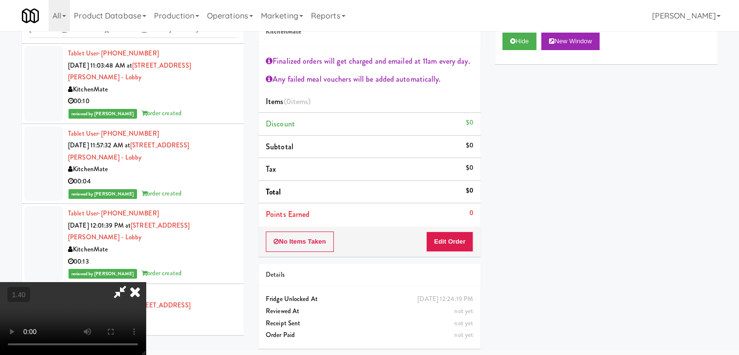
click at [146, 282] on video at bounding box center [73, 318] width 146 height 73
drag, startPoint x: 422, startPoint y: 42, endPoint x: 440, endPoint y: 151, distance: 109.8
click at [146, 282] on icon at bounding box center [134, 291] width 21 height 19
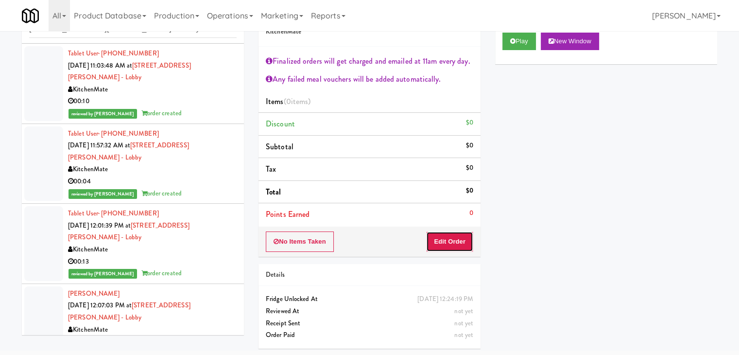
click at [449, 241] on button "Edit Order" at bounding box center [449, 241] width 47 height 20
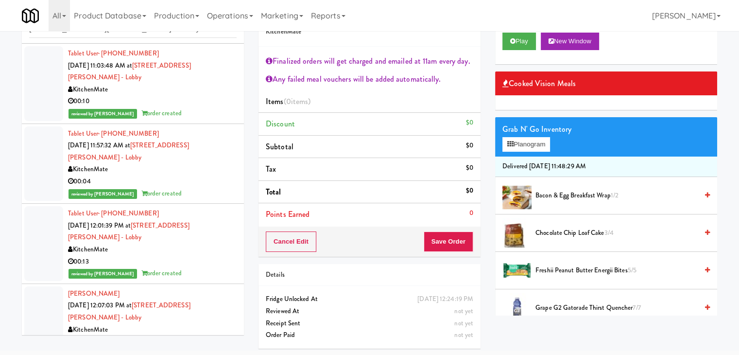
click at [551, 203] on li "Bacon & Egg Breakfast Wrap 1/2" at bounding box center [606, 195] width 222 height 37
click at [552, 189] on span "Bacon & Egg Breakfast Wrap 1/2" at bounding box center [616, 195] width 162 height 12
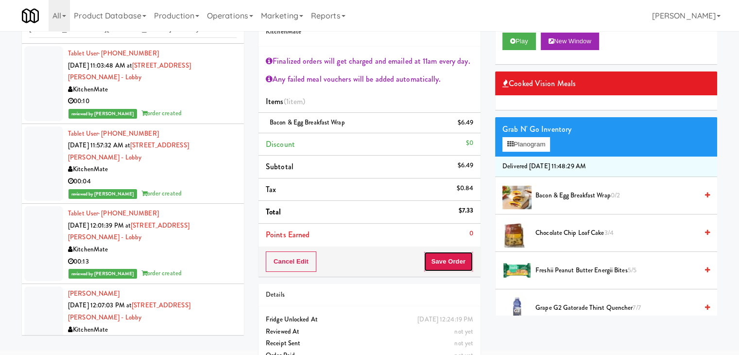
click at [442, 257] on button "Save Order" at bounding box center [449, 261] width 50 height 20
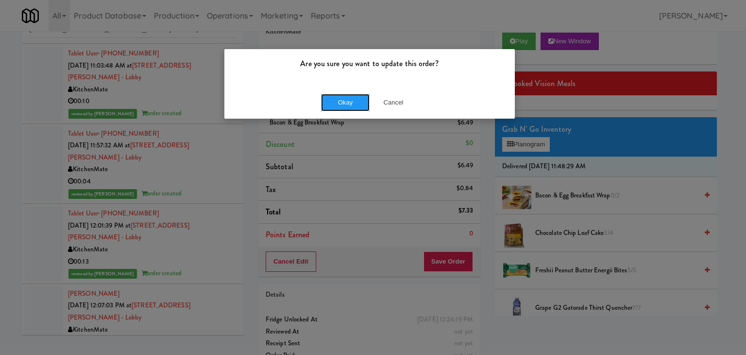
drag, startPoint x: 348, startPoint y: 103, endPoint x: 328, endPoint y: 34, distance: 70.7
click at [348, 101] on button "Okay" at bounding box center [345, 102] width 49 height 17
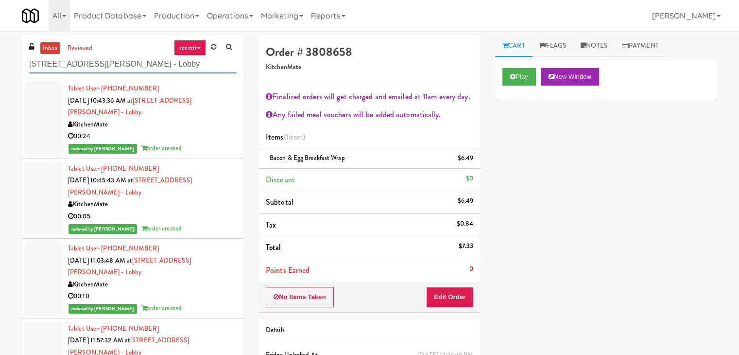
click at [124, 65] on input "[STREET_ADDRESS][PERSON_NAME] - Lobby" at bounding box center [132, 64] width 207 height 18
click at [123, 65] on input "[STREET_ADDRESS][PERSON_NAME] - Lobby" at bounding box center [132, 64] width 207 height 18
paste input "360 W [PERSON_NAME] - Right - Ambient"
type input "360 W [PERSON_NAME] - Right - Ambient"
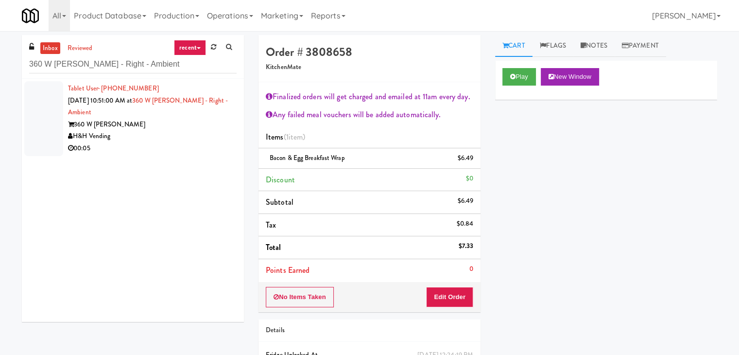
click at [220, 117] on div "Tablet User · (847) 922-2426 [DATE] 10:51:00 AM at 360 W [PERSON_NAME] - Right …" at bounding box center [152, 119] width 169 height 72
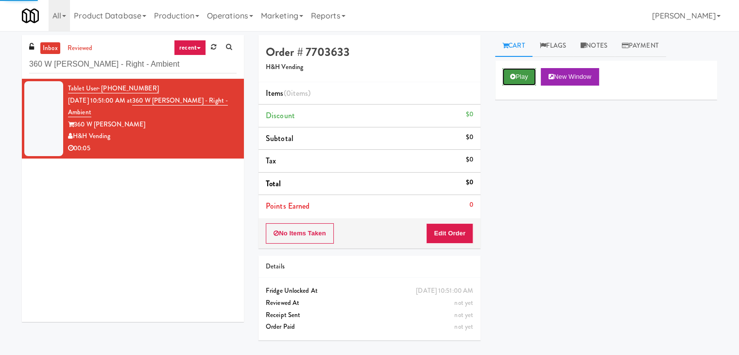
click at [529, 80] on button "Play" at bounding box center [519, 76] width 34 height 17
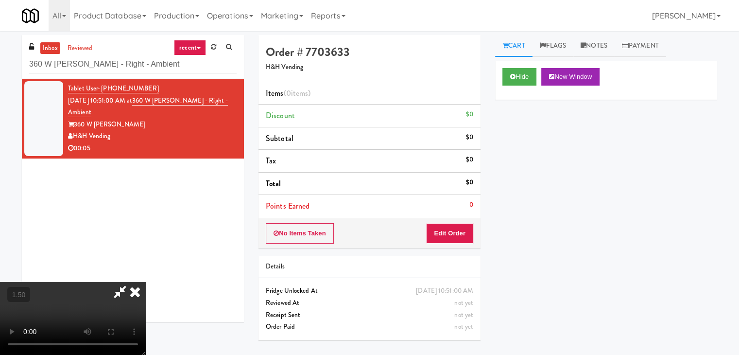
click at [146, 282] on video at bounding box center [73, 318] width 146 height 73
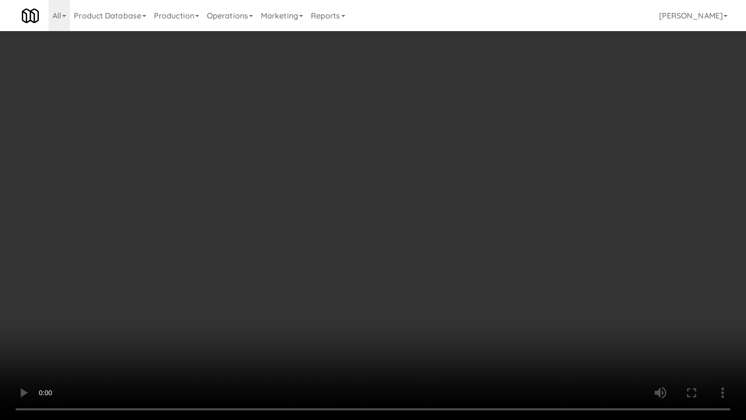
click at [384, 270] on video at bounding box center [373, 210] width 746 height 420
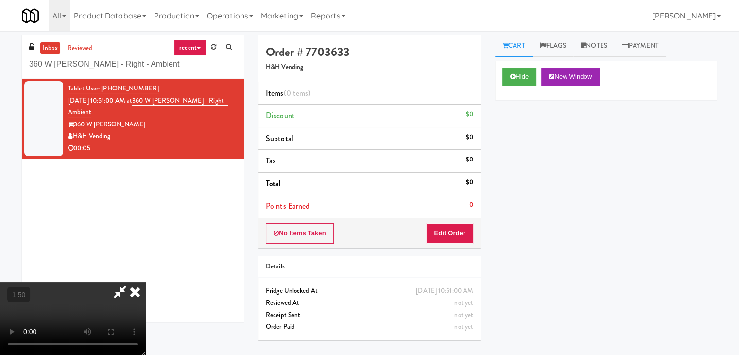
click at [146, 282] on icon at bounding box center [134, 291] width 21 height 19
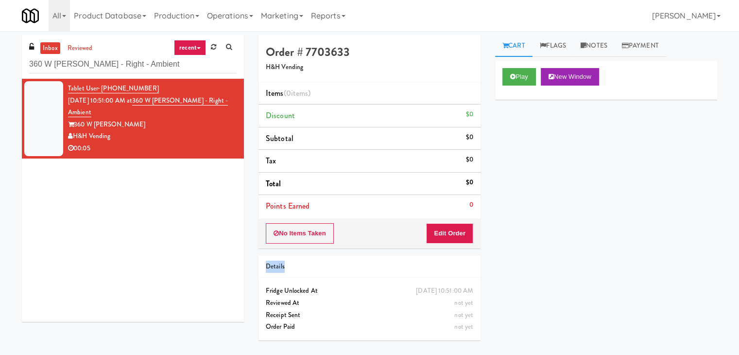
drag, startPoint x: 450, startPoint y: 247, endPoint x: 450, endPoint y: 240, distance: 7.8
click at [450, 247] on div "Order # 7703633 H&H Vending Items (0 items ) Discount $0 Subtotal $0 Tax $0 Tot…" at bounding box center [369, 191] width 237 height 312
click at [451, 237] on button "Edit Order" at bounding box center [449, 233] width 47 height 20
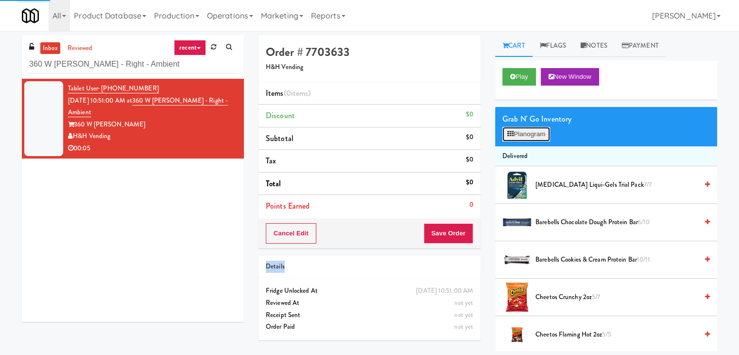
click at [523, 137] on button "Planogram" at bounding box center [526, 134] width 48 height 15
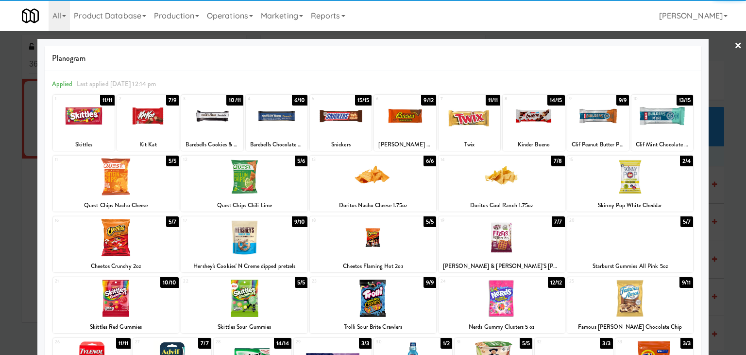
click at [599, 122] on div at bounding box center [598, 115] width 62 height 37
click at [735, 45] on link "×" at bounding box center [739, 46] width 8 height 30
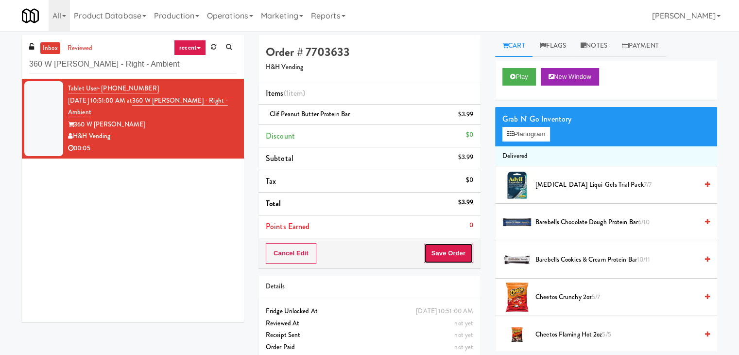
click at [447, 252] on button "Save Order" at bounding box center [449, 253] width 50 height 20
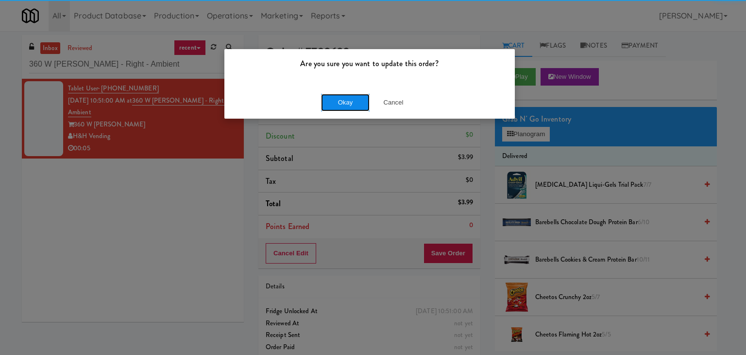
click at [350, 104] on button "Okay" at bounding box center [345, 102] width 49 height 17
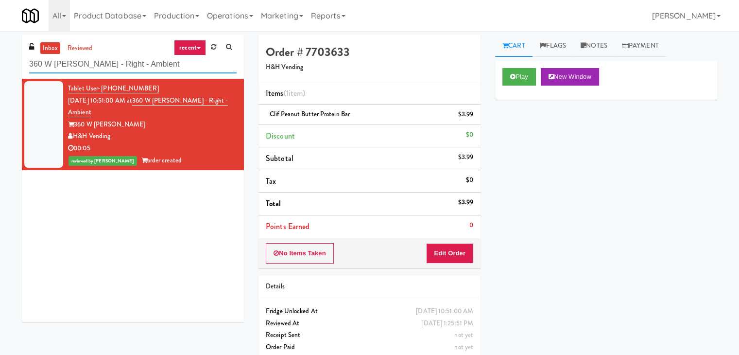
click at [144, 63] on input "360 W [PERSON_NAME] - Right - Ambient" at bounding box center [132, 64] width 207 height 18
paste input "Fridge - Gym"
type input "Fridge - Gym"
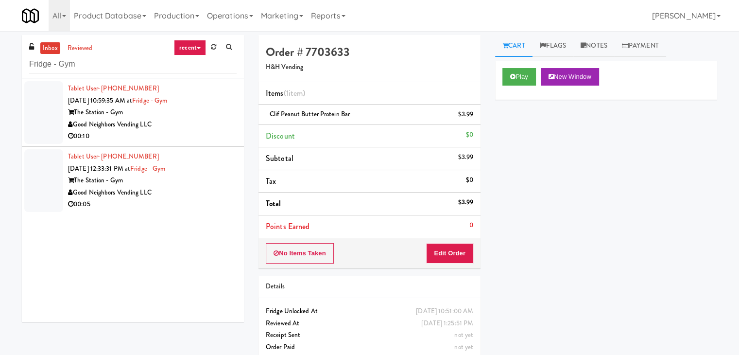
click at [218, 121] on div "Good Neighbors Vending LLC" at bounding box center [152, 125] width 169 height 12
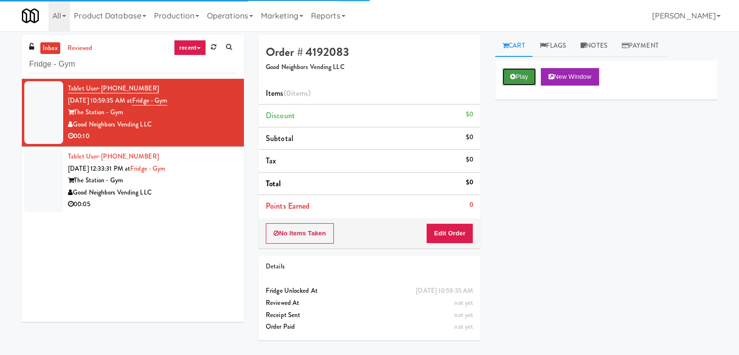
click at [521, 77] on button "Play" at bounding box center [519, 76] width 34 height 17
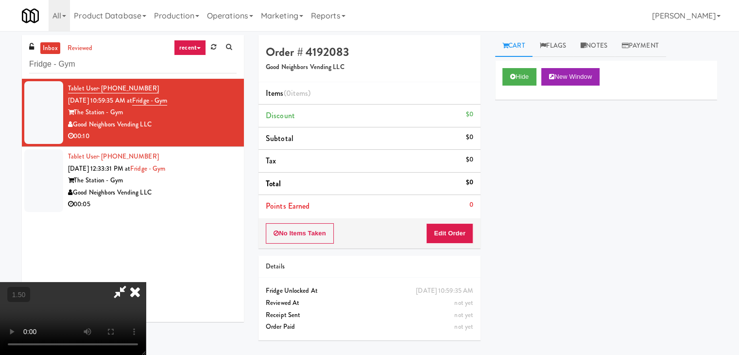
click at [146, 282] on video at bounding box center [73, 318] width 146 height 73
drag, startPoint x: 433, startPoint y: 113, endPoint x: 436, endPoint y: 123, distance: 10.5
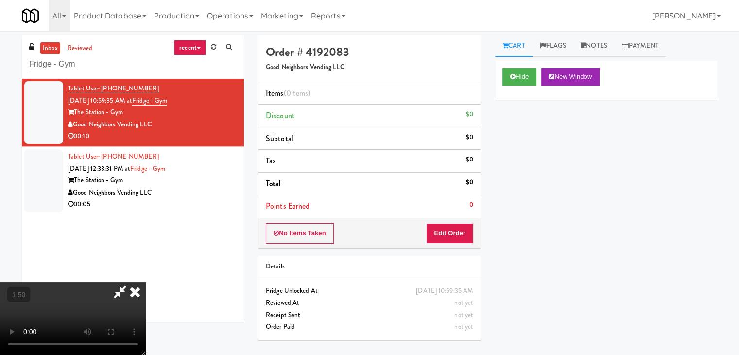
click at [146, 282] on icon at bounding box center [134, 291] width 21 height 19
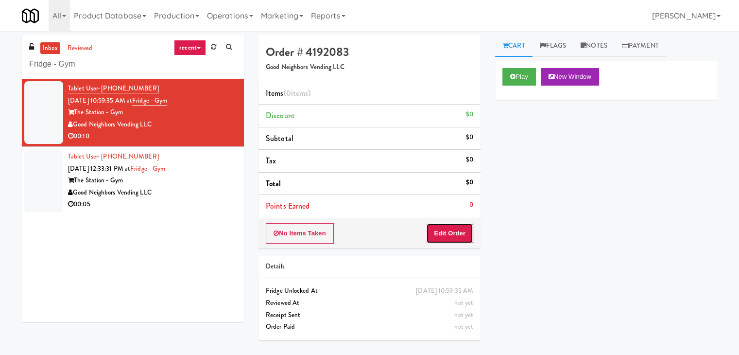
drag, startPoint x: 450, startPoint y: 227, endPoint x: 468, endPoint y: 214, distance: 22.3
click at [450, 226] on button "Edit Order" at bounding box center [449, 233] width 47 height 20
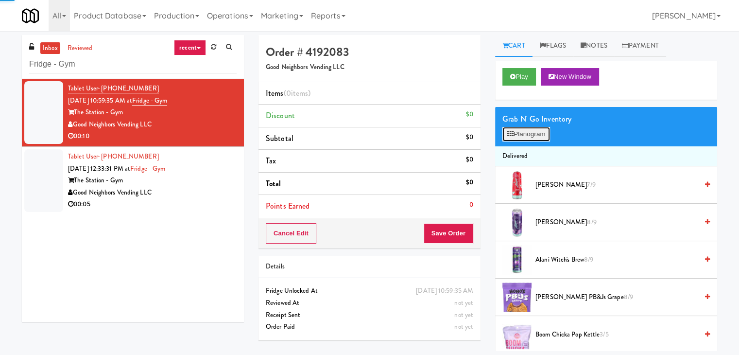
click at [520, 140] on button "Planogram" at bounding box center [526, 134] width 48 height 15
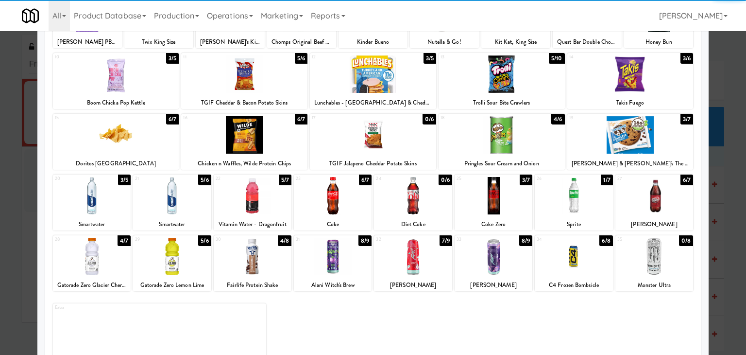
scroll to position [122, 0]
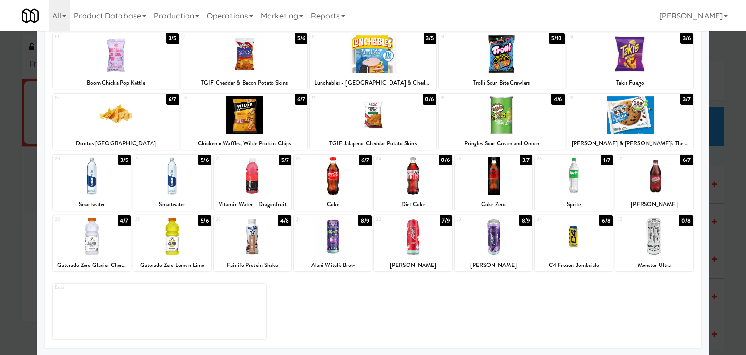
click at [340, 228] on div at bounding box center [333, 236] width 78 height 37
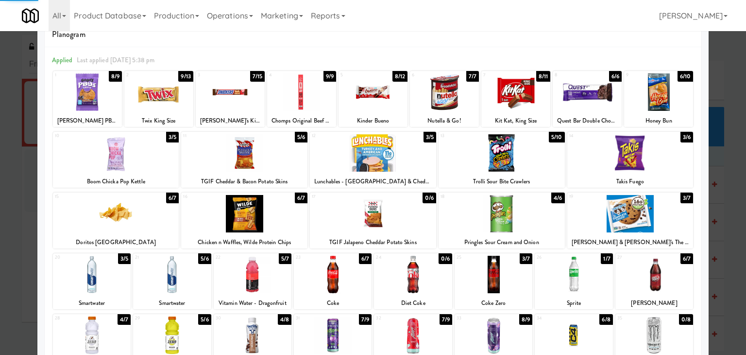
scroll to position [0, 0]
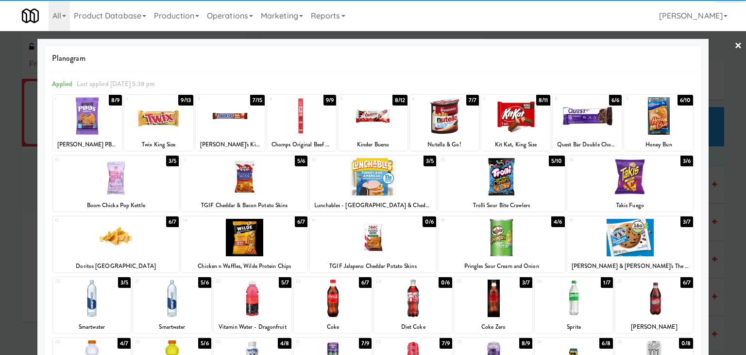
click at [735, 48] on link "×" at bounding box center [739, 46] width 8 height 30
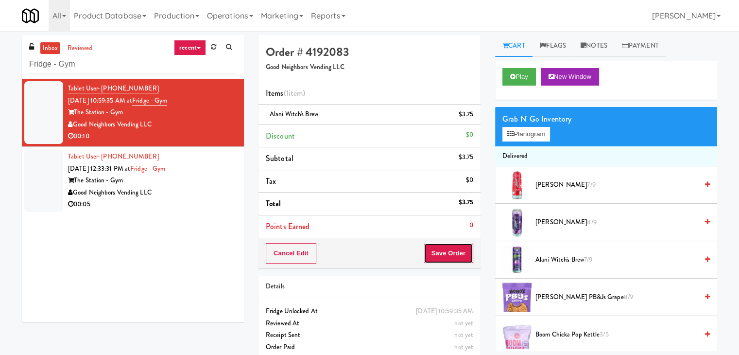
drag, startPoint x: 441, startPoint y: 245, endPoint x: 438, endPoint y: 241, distance: 5.2
click at [440, 243] on button "Save Order" at bounding box center [449, 253] width 50 height 20
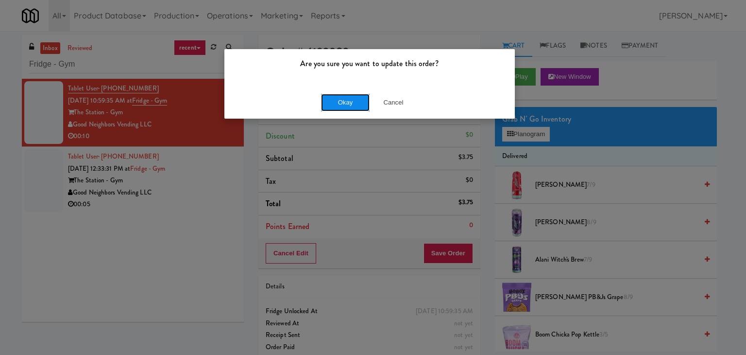
click at [355, 100] on button "Okay" at bounding box center [345, 102] width 49 height 17
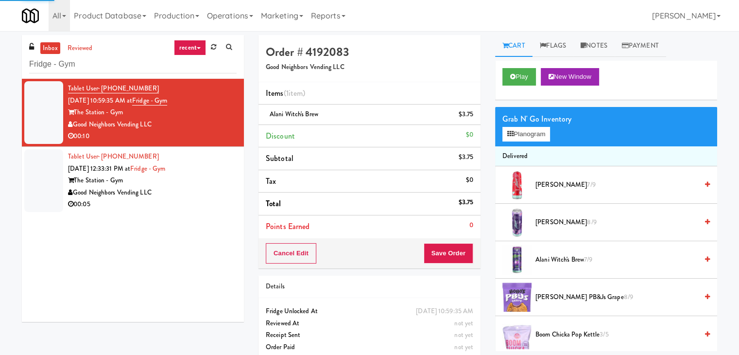
click at [207, 188] on div "Good Neighbors Vending LLC" at bounding box center [152, 193] width 169 height 12
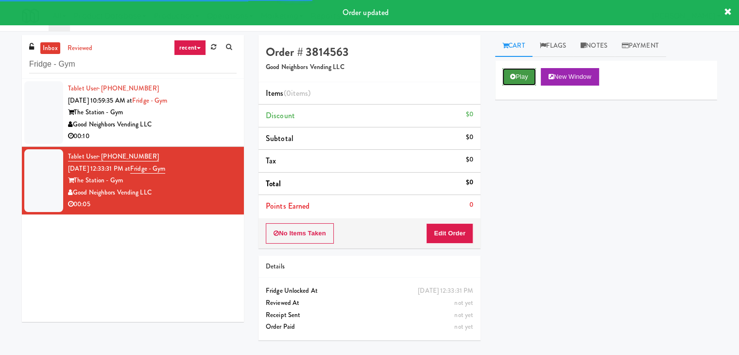
click at [523, 77] on button "Play" at bounding box center [519, 76] width 34 height 17
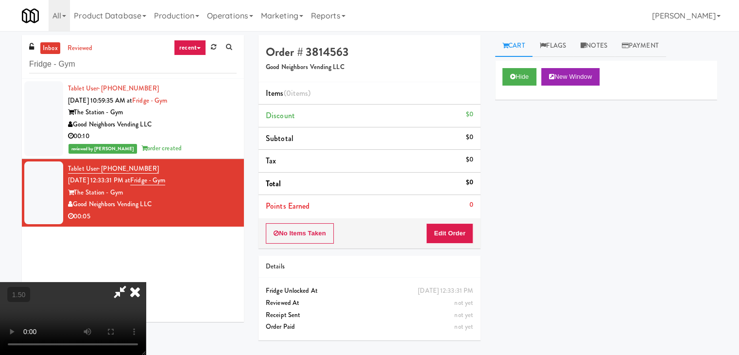
click at [146, 282] on video at bounding box center [73, 318] width 146 height 73
click at [146, 282] on icon at bounding box center [134, 291] width 21 height 19
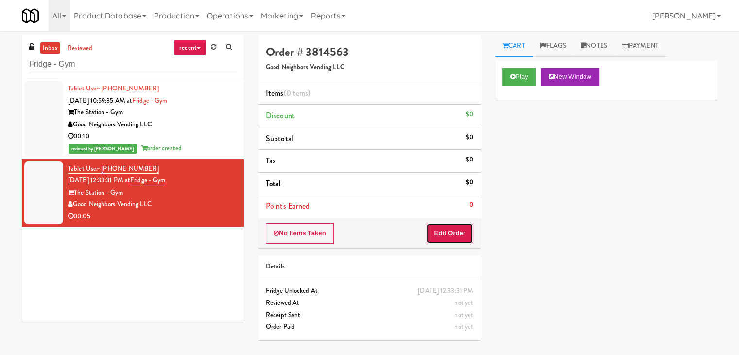
drag, startPoint x: 465, startPoint y: 238, endPoint x: 492, endPoint y: 205, distance: 42.5
click at [465, 236] on button "Edit Order" at bounding box center [449, 233] width 47 height 20
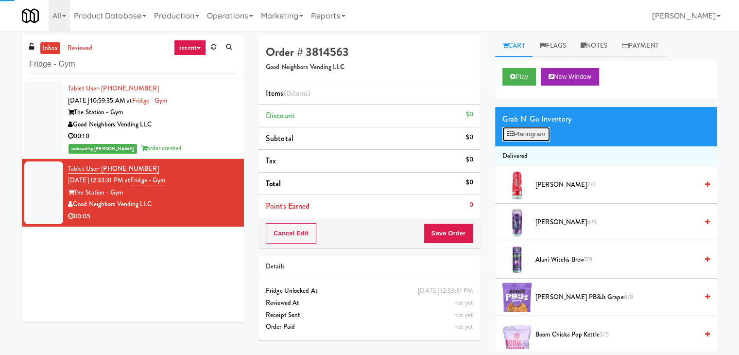
click at [533, 132] on button "Planogram" at bounding box center [526, 134] width 48 height 15
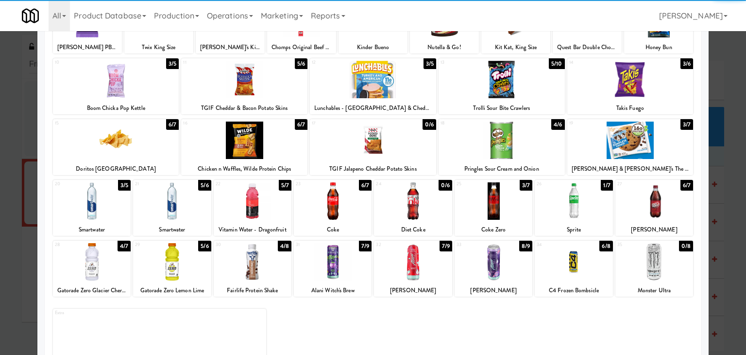
drag, startPoint x: 258, startPoint y: 269, endPoint x: 348, endPoint y: 259, distance: 90.0
click at [258, 269] on div at bounding box center [253, 261] width 78 height 37
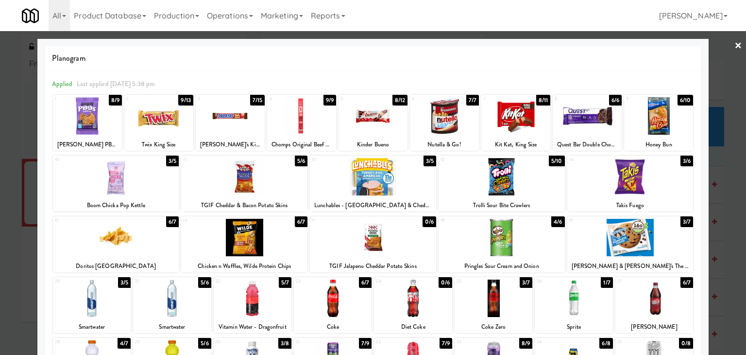
click at [735, 44] on link "×" at bounding box center [739, 46] width 8 height 30
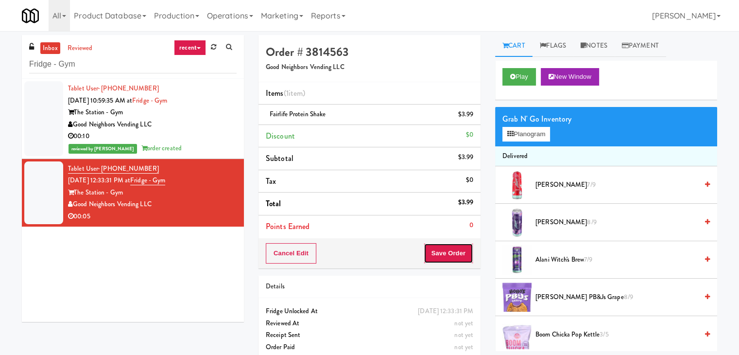
drag, startPoint x: 446, startPoint y: 255, endPoint x: 442, endPoint y: 249, distance: 8.0
click at [446, 254] on button "Save Order" at bounding box center [449, 253] width 50 height 20
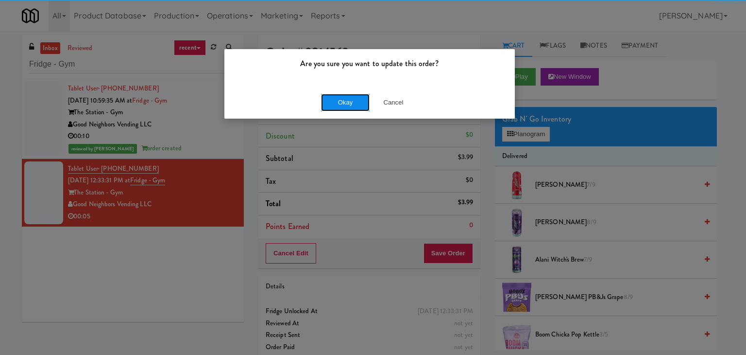
drag, startPoint x: 340, startPoint y: 102, endPoint x: 325, endPoint y: 91, distance: 18.9
click at [340, 102] on button "Okay" at bounding box center [345, 102] width 49 height 17
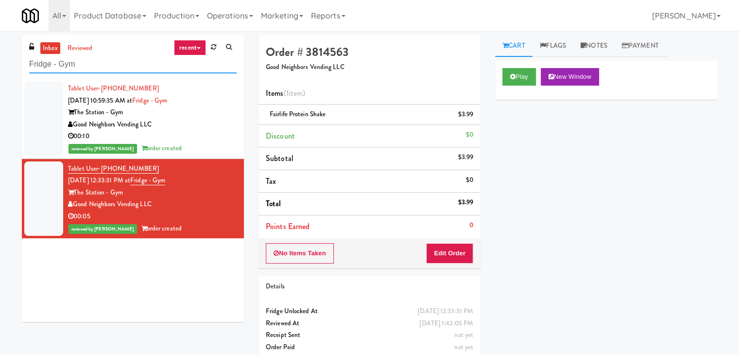
click at [148, 63] on input "Fridge - Gym" at bounding box center [132, 64] width 207 height 18
paste input "La Plaza - Cooler 2 Mid"
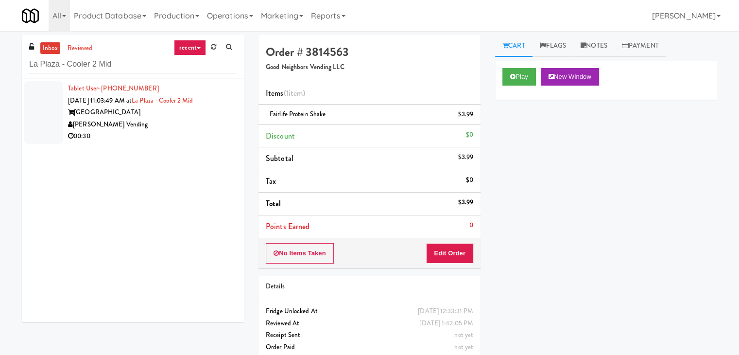
click at [218, 121] on div "[PERSON_NAME] Vending" at bounding box center [152, 125] width 169 height 12
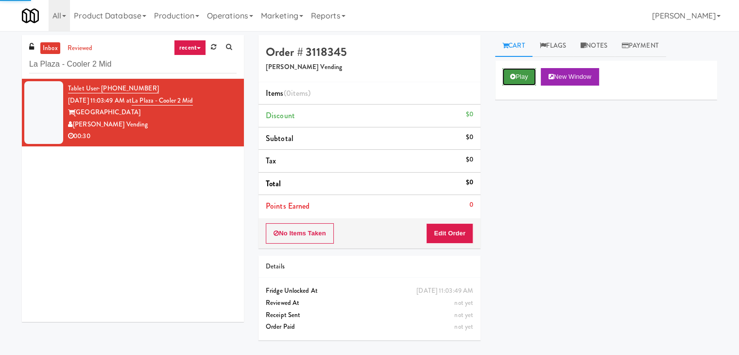
click at [511, 69] on button "Play" at bounding box center [519, 76] width 34 height 17
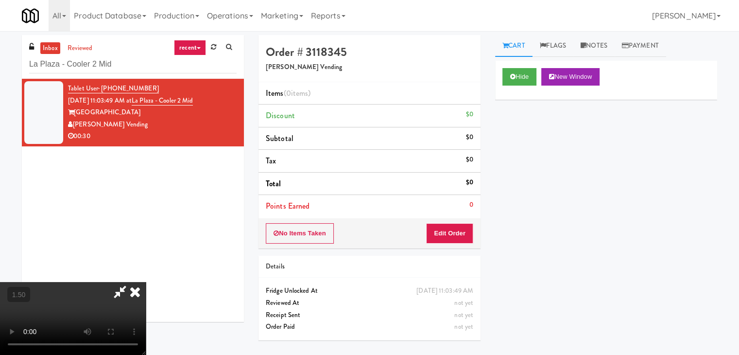
click at [146, 282] on video at bounding box center [73, 318] width 146 height 73
click at [131, 282] on icon at bounding box center [120, 291] width 22 height 19
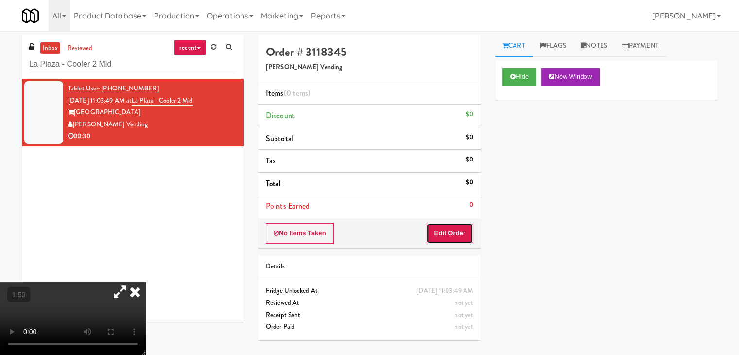
drag, startPoint x: 441, startPoint y: 230, endPoint x: 478, endPoint y: 179, distance: 62.9
click at [441, 229] on button "Edit Order" at bounding box center [449, 233] width 47 height 20
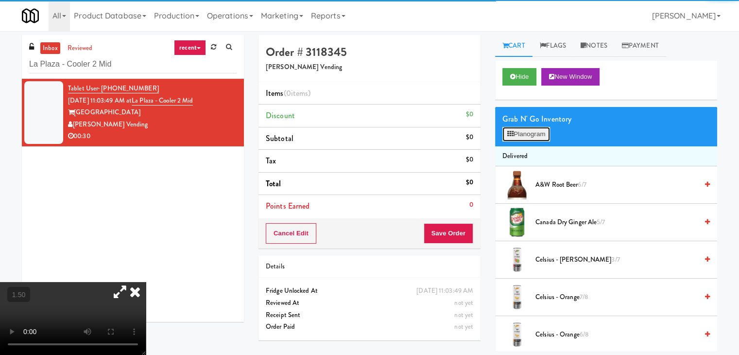
click at [505, 133] on button "Planogram" at bounding box center [526, 134] width 48 height 15
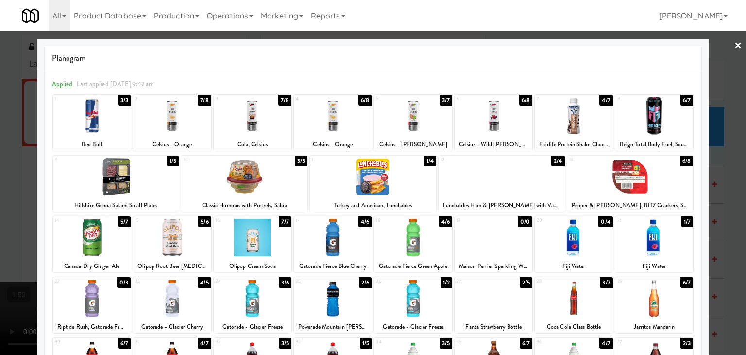
click at [498, 172] on div at bounding box center [502, 176] width 126 height 37
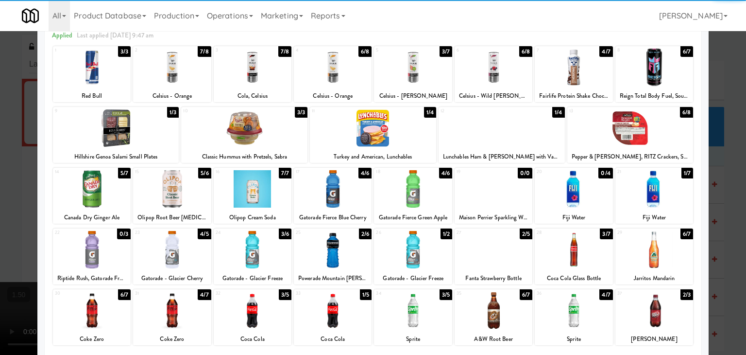
click at [183, 247] on div at bounding box center [172, 249] width 78 height 37
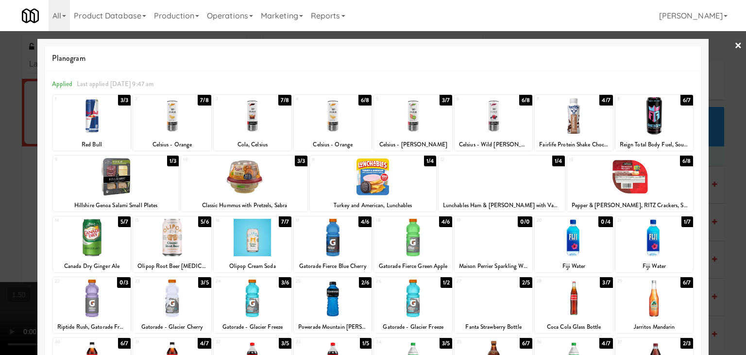
click at [735, 42] on div at bounding box center [373, 177] width 746 height 355
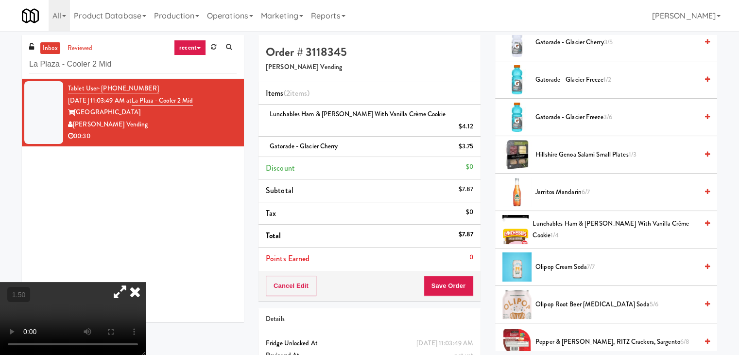
scroll to position [875, 0]
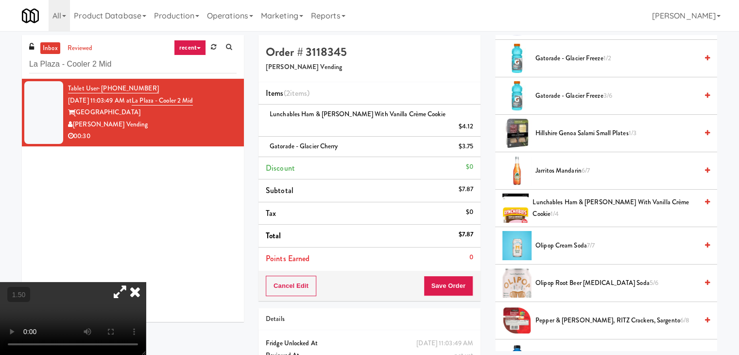
click at [146, 282] on icon at bounding box center [134, 291] width 21 height 19
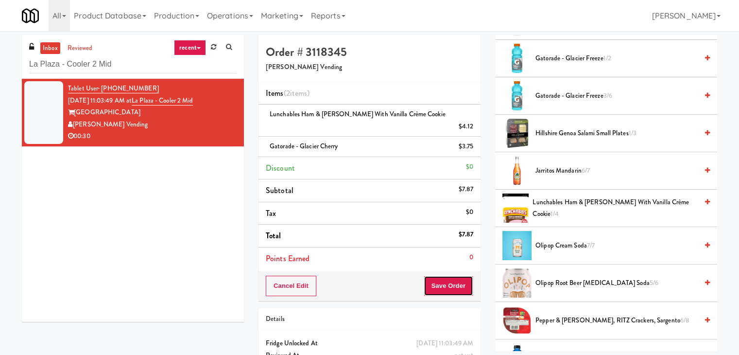
click at [453, 275] on button "Save Order" at bounding box center [449, 285] width 50 height 20
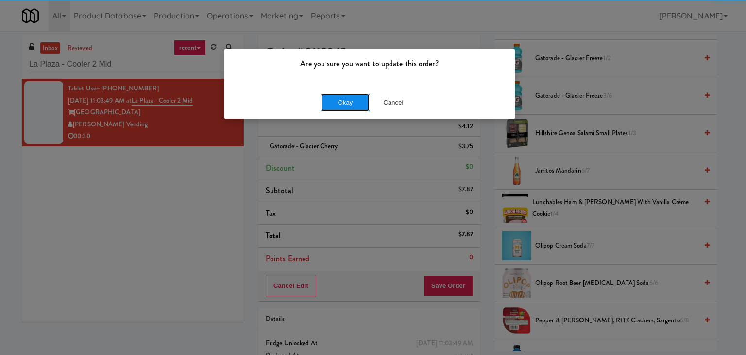
click at [348, 101] on button "Okay" at bounding box center [345, 102] width 49 height 17
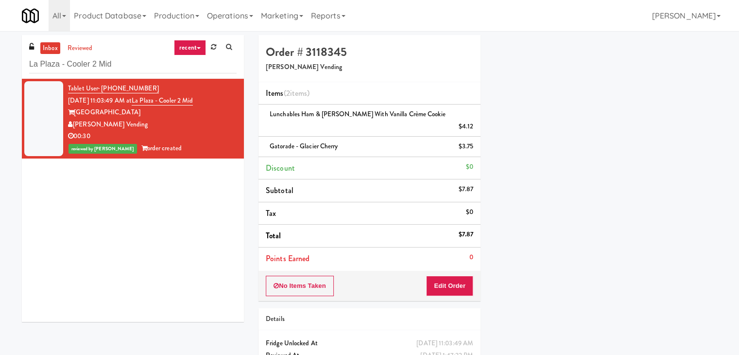
scroll to position [74, 0]
click at [152, 69] on input "La Plaza - Cooler 2 Mid" at bounding box center [132, 64] width 207 height 18
paste input "[PERSON_NAME] 2nd Breakroom"
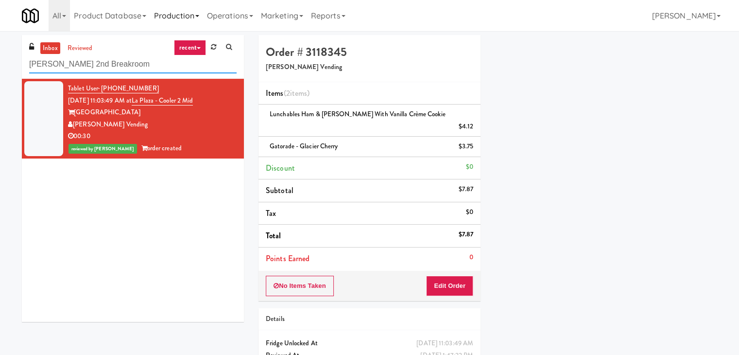
type input "[PERSON_NAME] 2nd Breakroom"
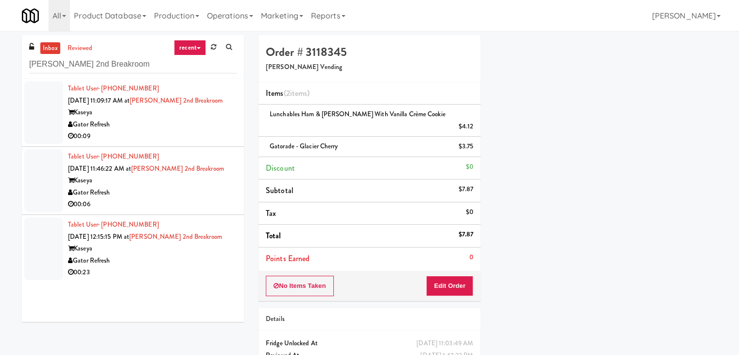
click at [201, 119] on div "Gator Refresh" at bounding box center [152, 125] width 169 height 12
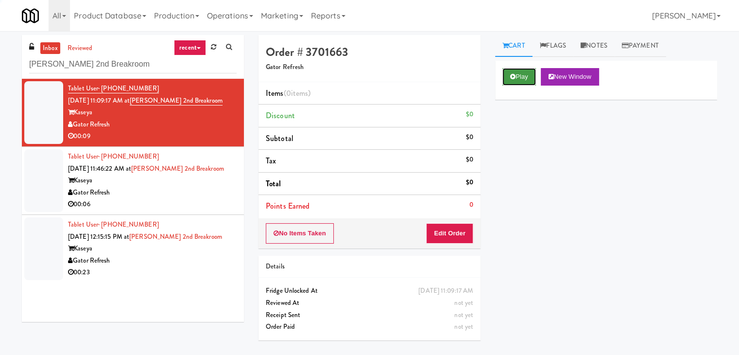
click at [520, 70] on button "Play" at bounding box center [519, 76] width 34 height 17
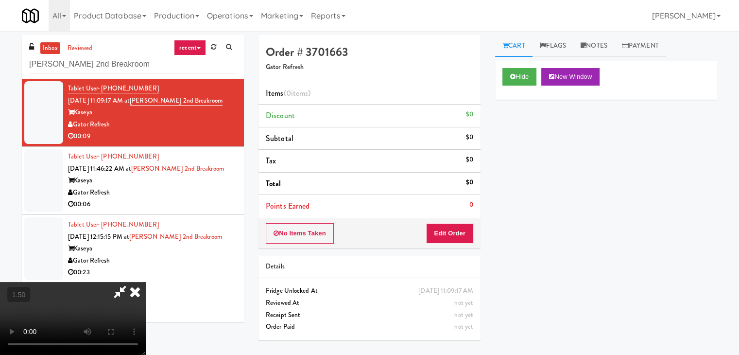
click at [146, 282] on video at bounding box center [73, 318] width 146 height 73
click at [146, 282] on icon at bounding box center [134, 291] width 21 height 19
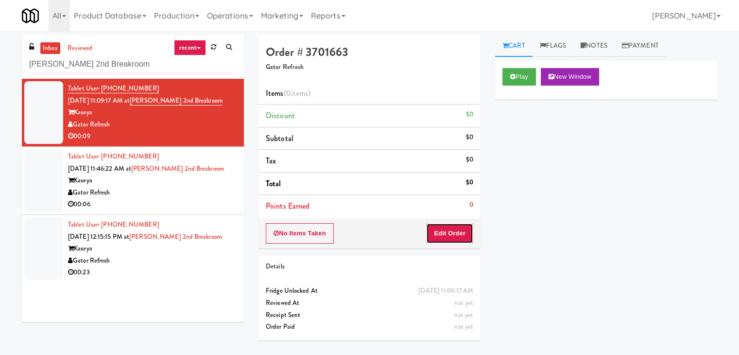
drag, startPoint x: 462, startPoint y: 228, endPoint x: 485, endPoint y: 209, distance: 29.7
click at [462, 228] on button "Edit Order" at bounding box center [449, 233] width 47 height 20
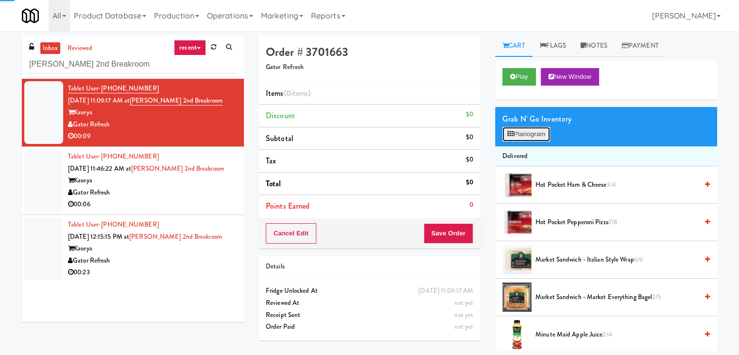
click at [529, 134] on button "Planogram" at bounding box center [526, 134] width 48 height 15
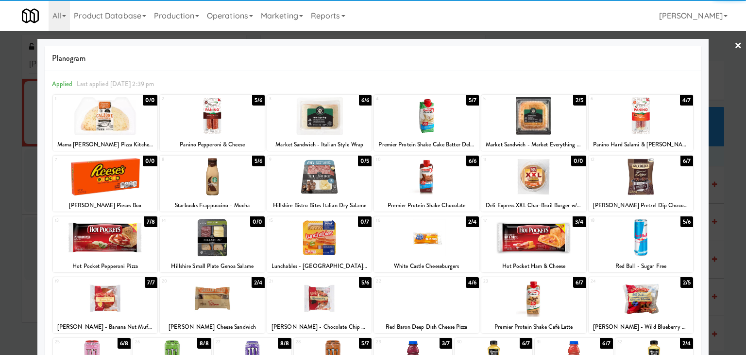
click at [428, 176] on div at bounding box center [426, 176] width 105 height 37
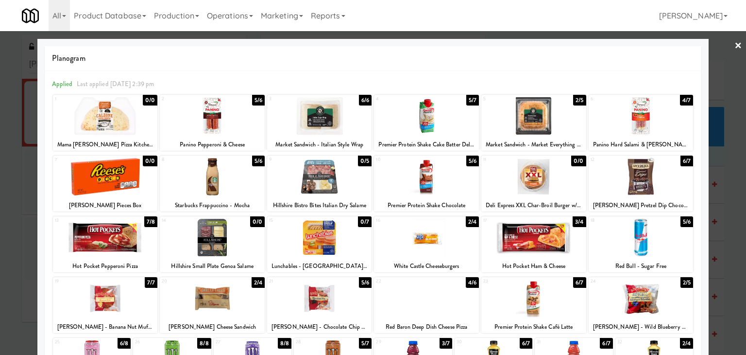
click at [735, 43] on link "×" at bounding box center [739, 46] width 8 height 30
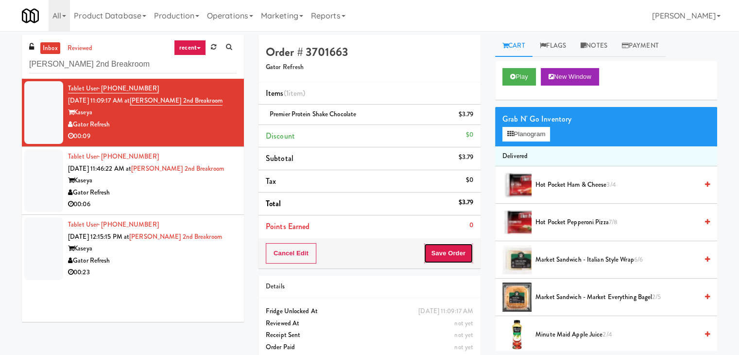
drag, startPoint x: 445, startPoint y: 255, endPoint x: 454, endPoint y: 251, distance: 9.6
click at [445, 253] on button "Save Order" at bounding box center [449, 253] width 50 height 20
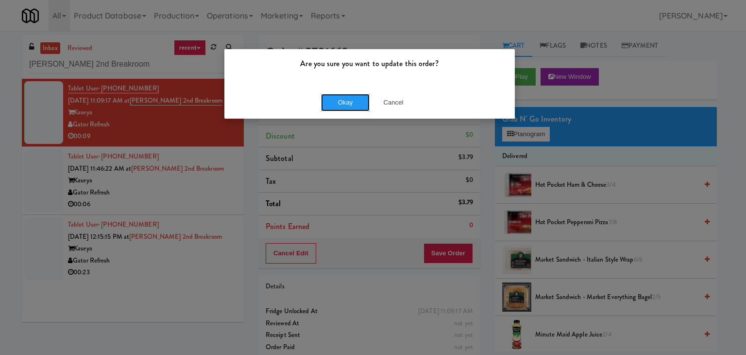
drag, startPoint x: 343, startPoint y: 103, endPoint x: 334, endPoint y: 122, distance: 21.8
click at [343, 102] on button "Okay" at bounding box center [345, 102] width 49 height 17
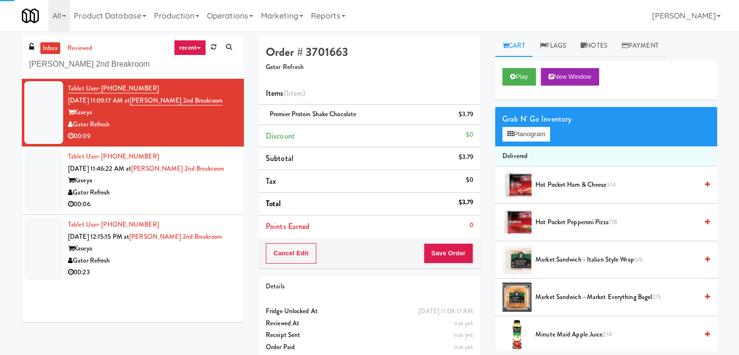
click at [209, 201] on div "00:06" at bounding box center [152, 204] width 169 height 12
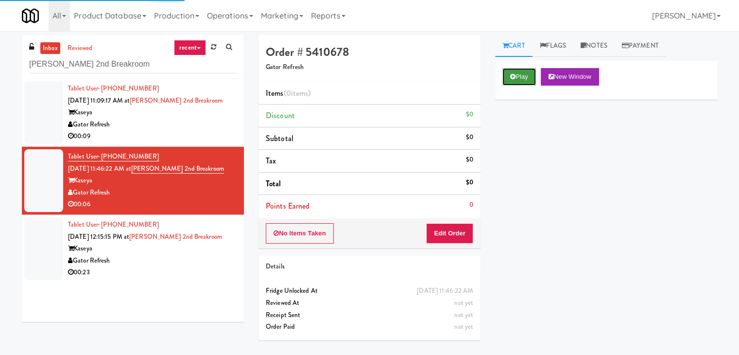
click at [531, 74] on button "Play" at bounding box center [519, 76] width 34 height 17
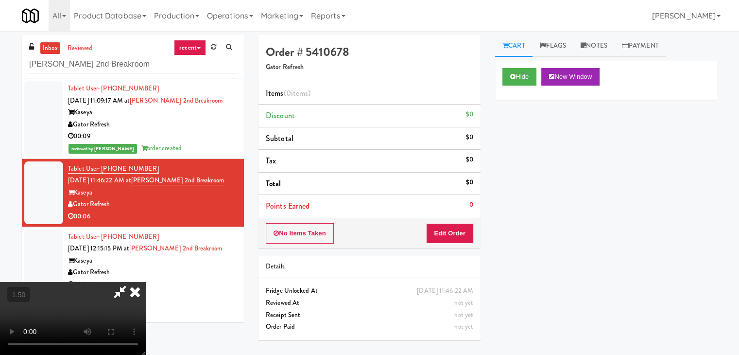
drag, startPoint x: 427, startPoint y: 41, endPoint x: 432, endPoint y: 190, distance: 149.3
click at [146, 282] on icon at bounding box center [134, 291] width 21 height 19
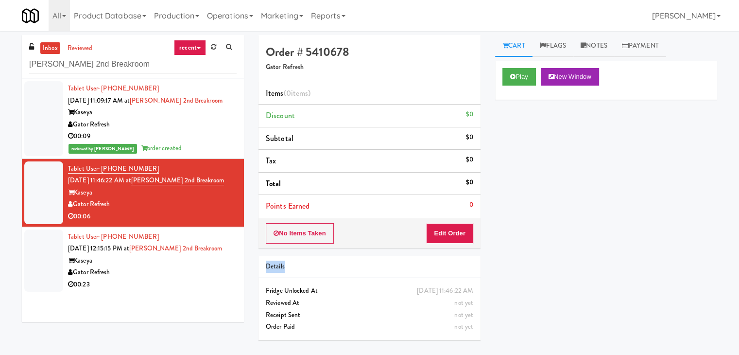
drag, startPoint x: 435, startPoint y: 248, endPoint x: 436, endPoint y: 240, distance: 8.3
click at [435, 245] on div "Order # 5410678 Gator Refresh Items (0 items ) Discount $0 Subtotal $0 Tax $0 T…" at bounding box center [369, 191] width 237 height 312
click at [443, 230] on button "Edit Order" at bounding box center [449, 233] width 47 height 20
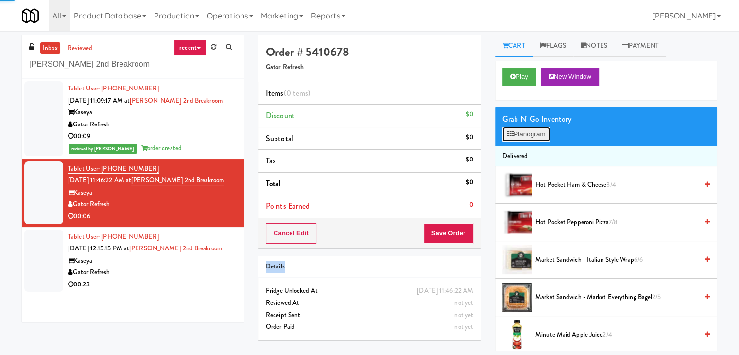
click at [528, 134] on button "Planogram" at bounding box center [526, 134] width 48 height 15
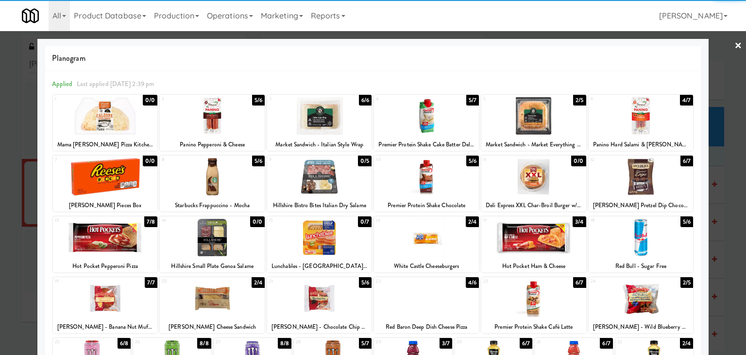
drag, startPoint x: 438, startPoint y: 178, endPoint x: 565, endPoint y: 149, distance: 130.0
click at [439, 177] on div at bounding box center [426, 176] width 105 height 37
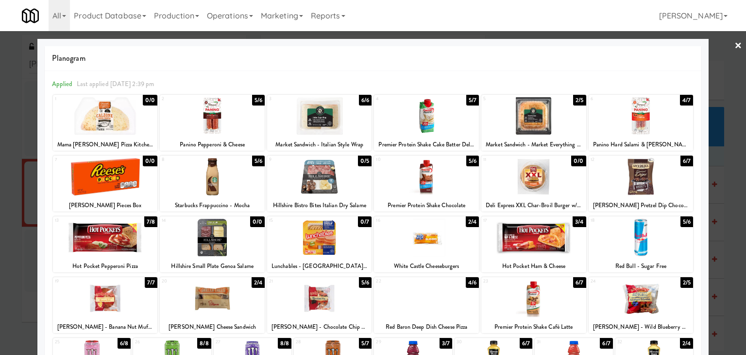
click at [735, 45] on link "×" at bounding box center [739, 46] width 8 height 30
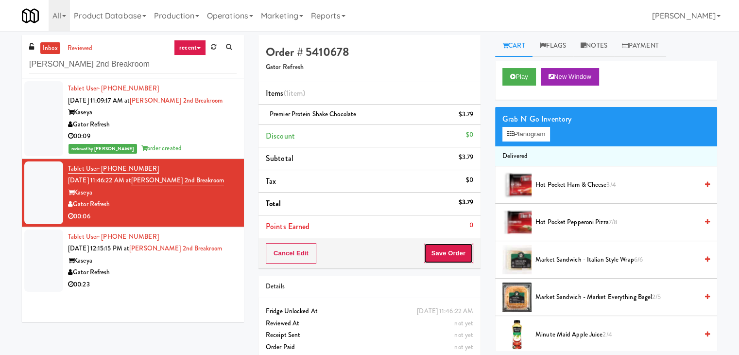
click at [436, 246] on button "Save Order" at bounding box center [449, 253] width 50 height 20
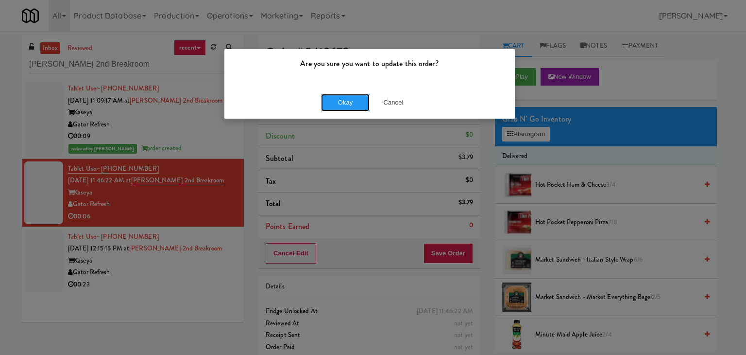
drag, startPoint x: 341, startPoint y: 103, endPoint x: 316, endPoint y: 136, distance: 41.7
click at [340, 102] on button "Okay" at bounding box center [345, 102] width 49 height 17
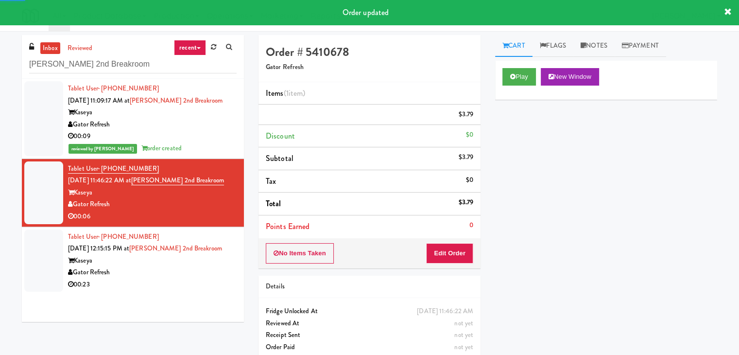
click at [198, 282] on div "00:23" at bounding box center [152, 284] width 169 height 12
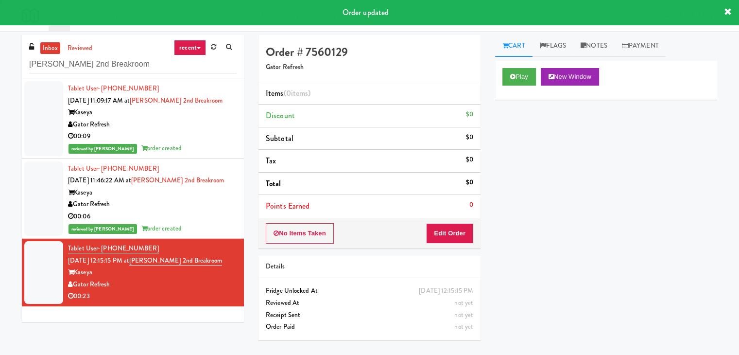
click at [522, 78] on button "Play" at bounding box center [519, 76] width 34 height 17
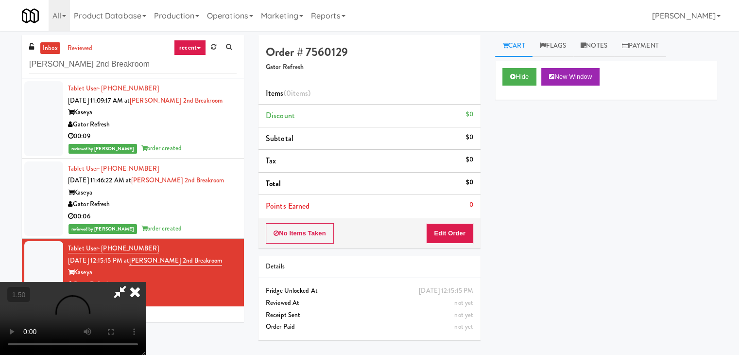
click at [146, 282] on video at bounding box center [73, 318] width 146 height 73
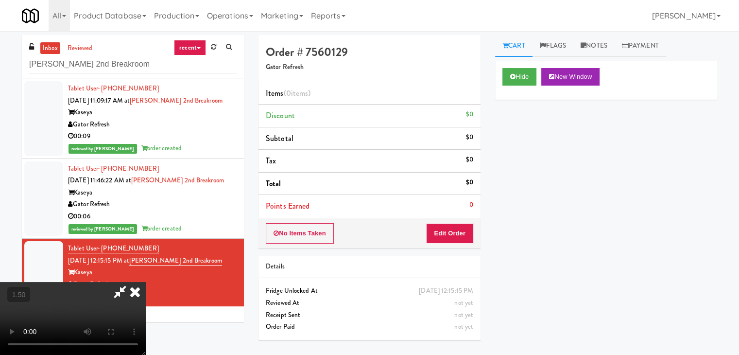
click at [146, 282] on video at bounding box center [73, 318] width 146 height 73
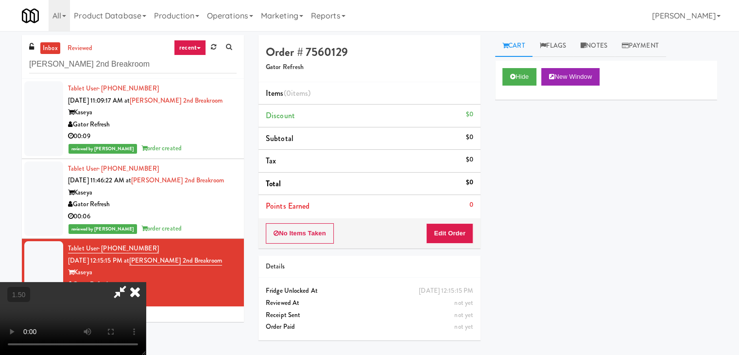
click at [146, 282] on video at bounding box center [73, 318] width 146 height 73
drag, startPoint x: 424, startPoint y: 39, endPoint x: 447, endPoint y: 185, distance: 147.6
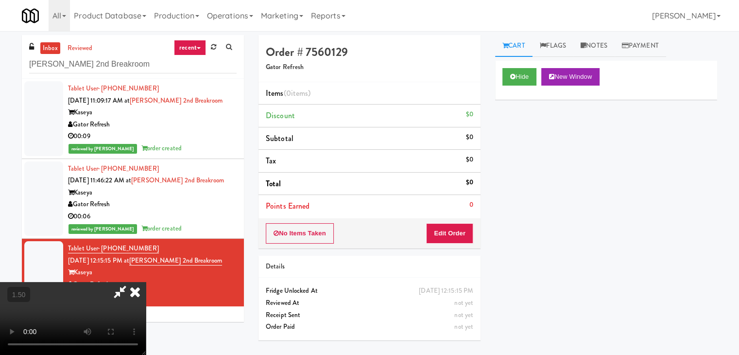
click at [146, 282] on icon at bounding box center [134, 291] width 21 height 19
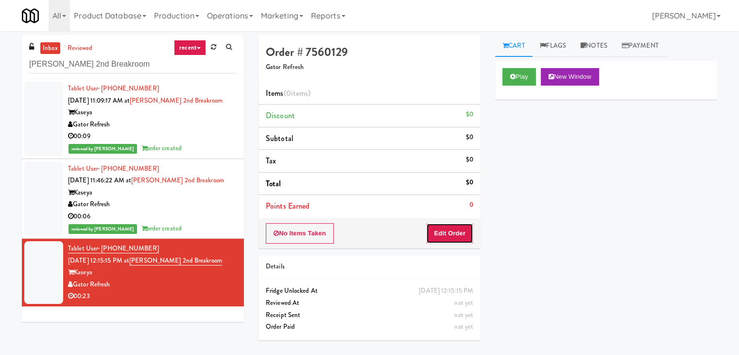
click at [456, 226] on button "Edit Order" at bounding box center [449, 233] width 47 height 20
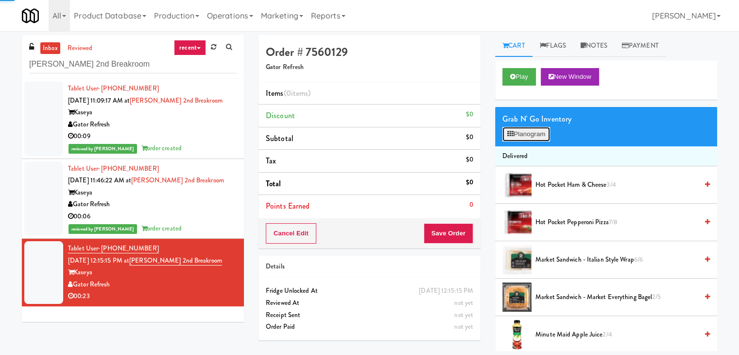
click at [525, 131] on button "Planogram" at bounding box center [526, 134] width 48 height 15
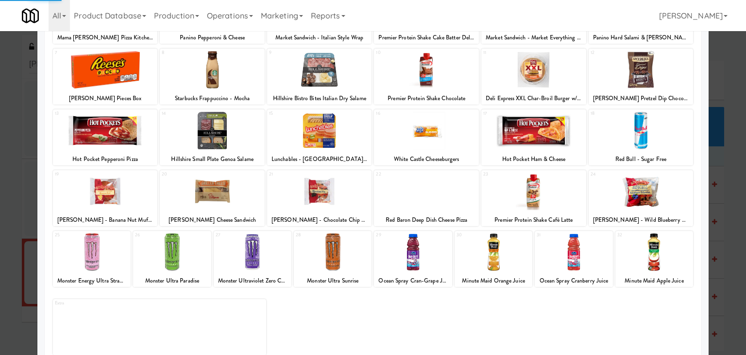
scroll to position [122, 0]
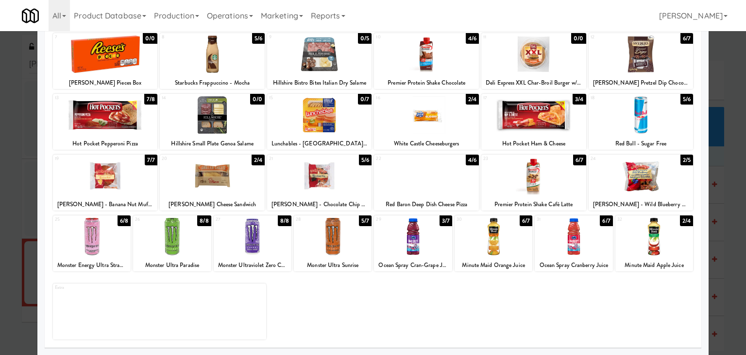
click at [563, 240] on div at bounding box center [574, 236] width 78 height 37
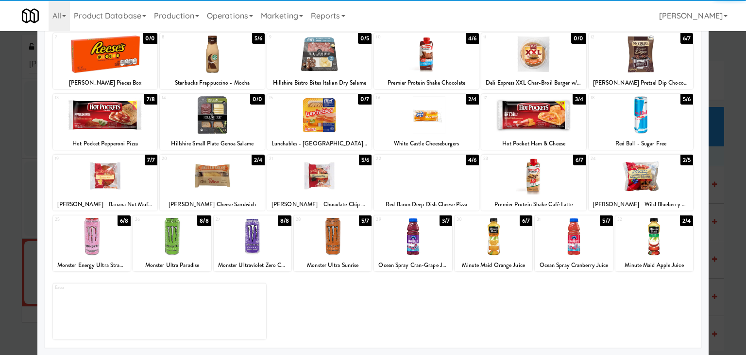
drag, startPoint x: 419, startPoint y: 243, endPoint x: 440, endPoint y: 238, distance: 21.1
click at [418, 243] on div at bounding box center [413, 236] width 78 height 37
click at [532, 113] on div at bounding box center [533, 114] width 105 height 37
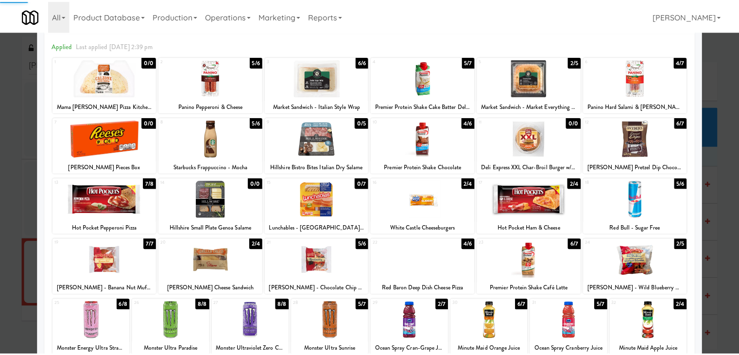
scroll to position [0, 0]
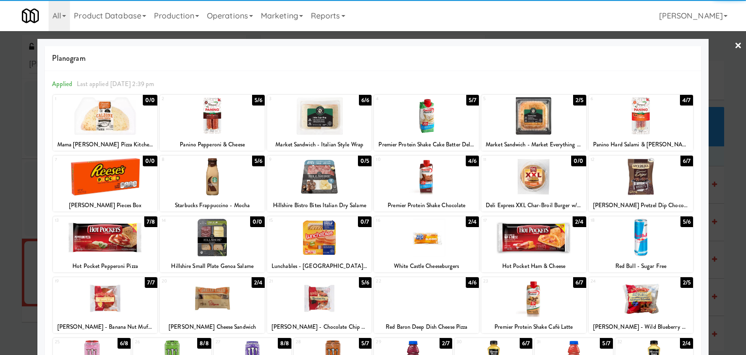
click at [735, 40] on link "×" at bounding box center [739, 46] width 8 height 30
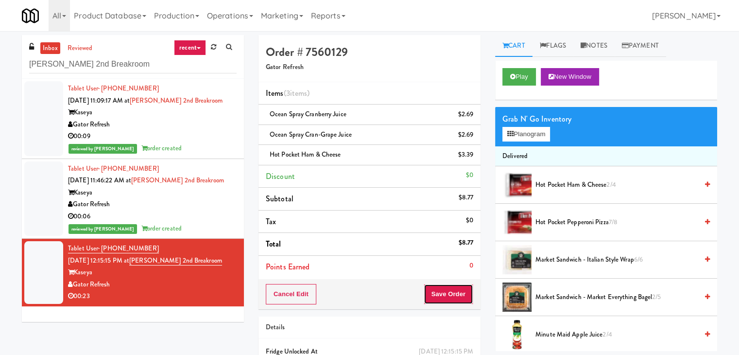
click at [445, 293] on button "Save Order" at bounding box center [449, 294] width 50 height 20
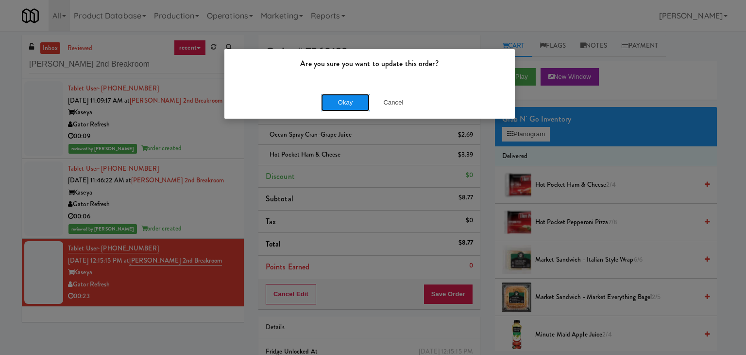
click at [358, 97] on button "Okay" at bounding box center [345, 102] width 49 height 17
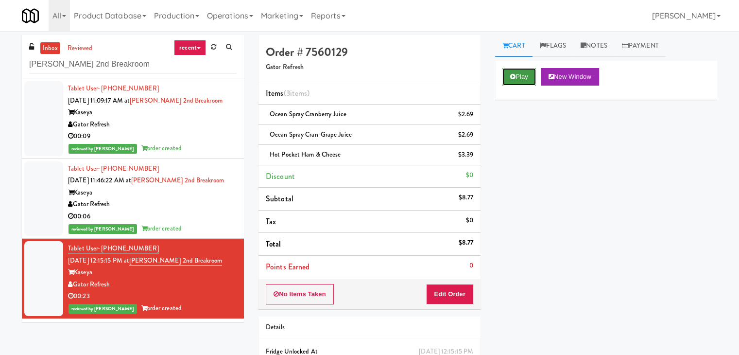
click at [513, 71] on button "Play" at bounding box center [519, 76] width 34 height 17
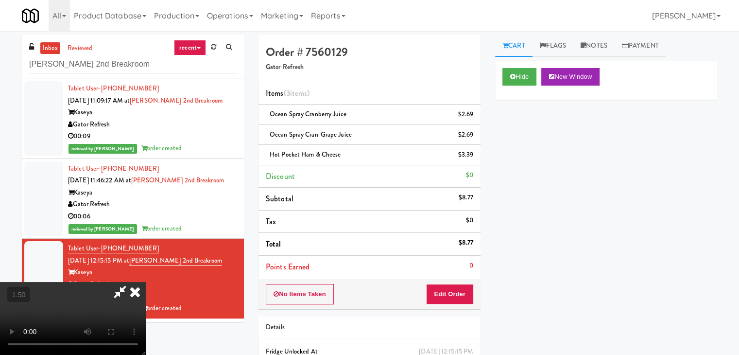
scroll to position [137, 0]
click at [146, 282] on video at bounding box center [73, 318] width 146 height 73
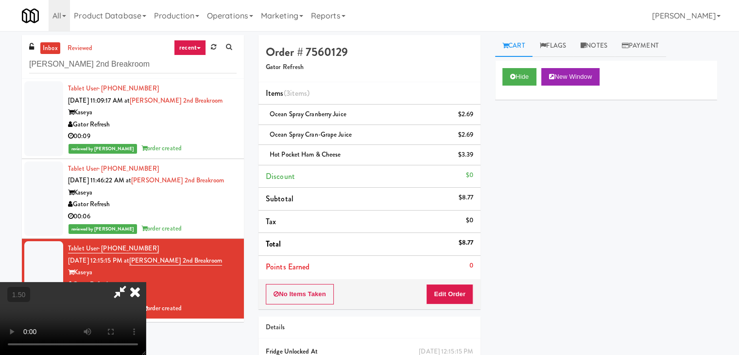
scroll to position [0, 0]
click at [146, 282] on icon at bounding box center [134, 291] width 21 height 19
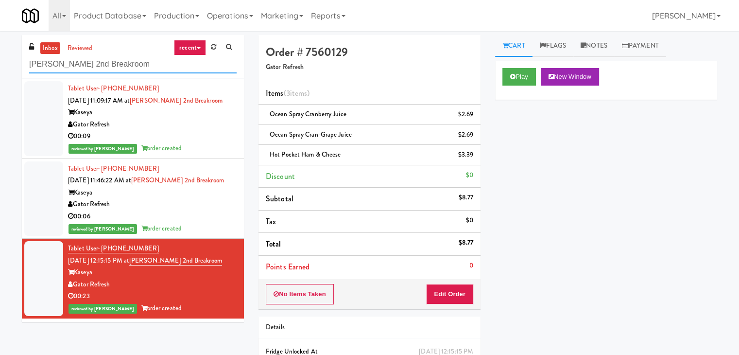
click at [135, 69] on input "[PERSON_NAME] 2nd Breakroom" at bounding box center [132, 64] width 207 height 18
click at [135, 68] on input "[PERSON_NAME] 2nd Breakroom" at bounding box center [132, 64] width 207 height 18
paste input "[GEOGRAPHIC_DATA]"
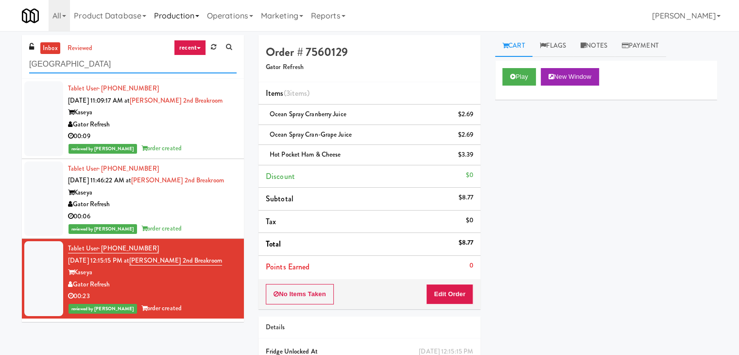
type input "[GEOGRAPHIC_DATA]"
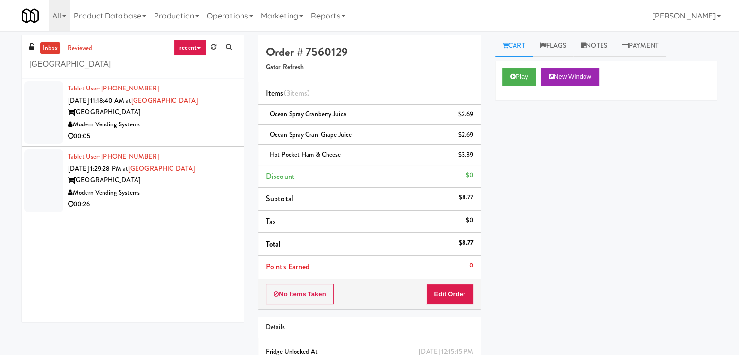
click at [220, 140] on div "00:05" at bounding box center [152, 136] width 169 height 12
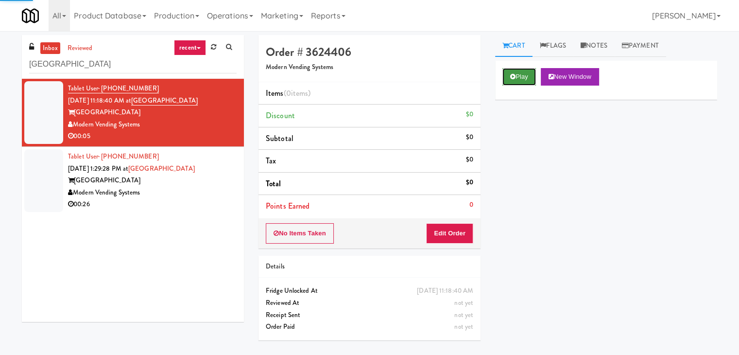
click at [527, 80] on button "Play" at bounding box center [519, 76] width 34 height 17
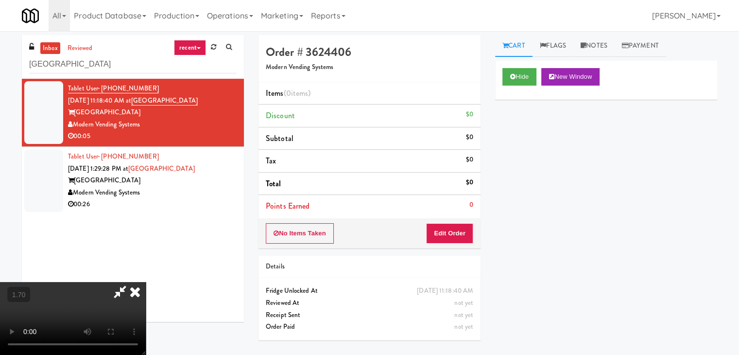
click at [146, 282] on video at bounding box center [73, 318] width 146 height 73
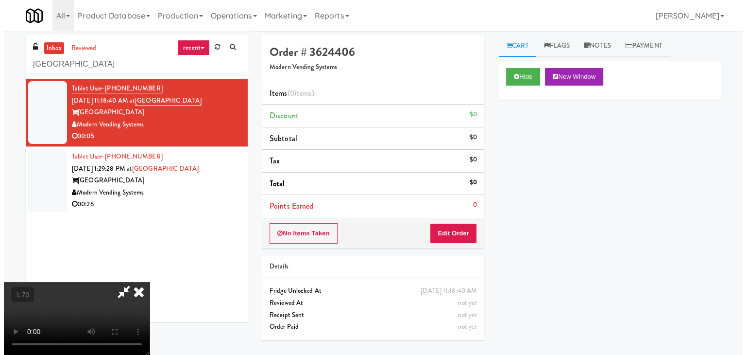
scroll to position [0, 0]
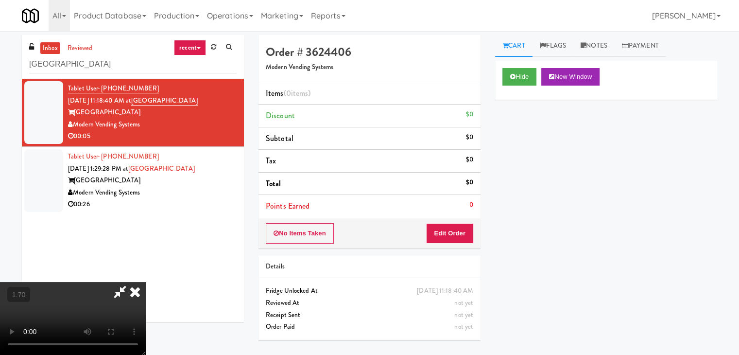
drag, startPoint x: 426, startPoint y: 34, endPoint x: 427, endPoint y: 59, distance: 24.8
click at [146, 282] on icon at bounding box center [134, 291] width 21 height 19
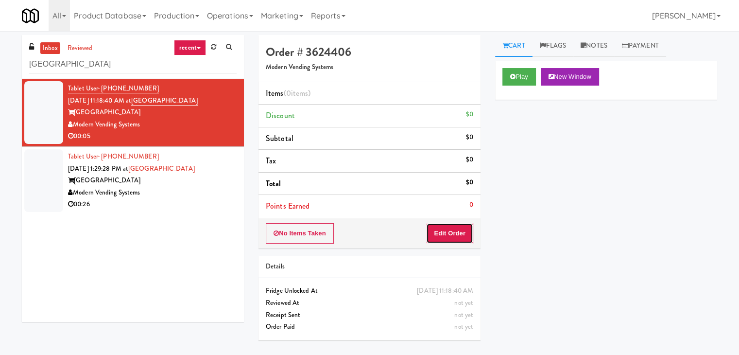
click at [468, 233] on button "Edit Order" at bounding box center [449, 233] width 47 height 20
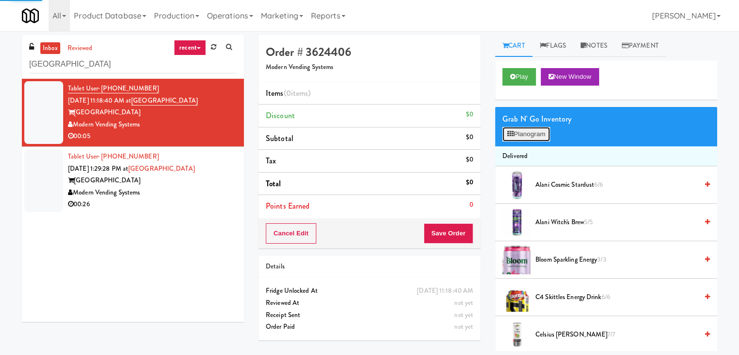
click at [527, 131] on button "Planogram" at bounding box center [526, 134] width 48 height 15
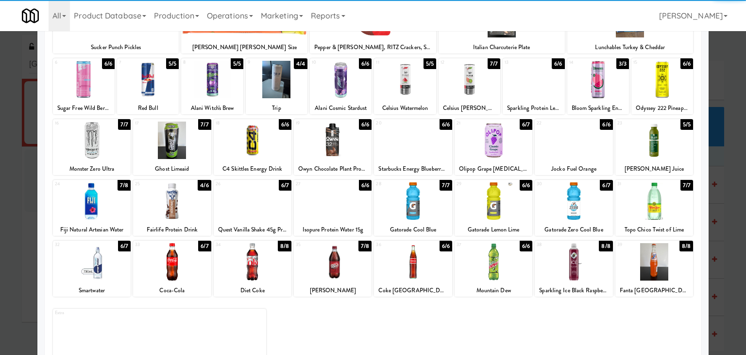
click at [652, 193] on div at bounding box center [655, 200] width 78 height 37
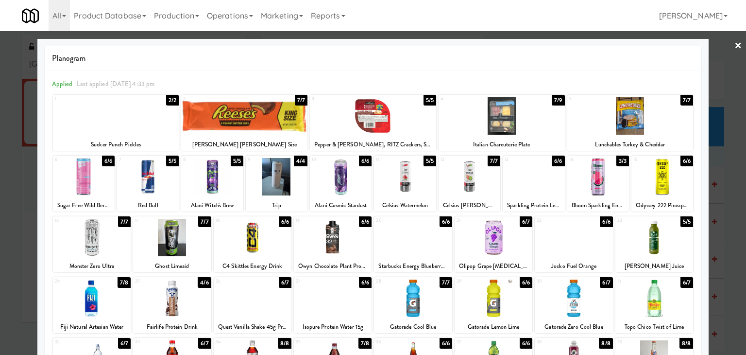
click at [735, 46] on link "×" at bounding box center [739, 46] width 8 height 30
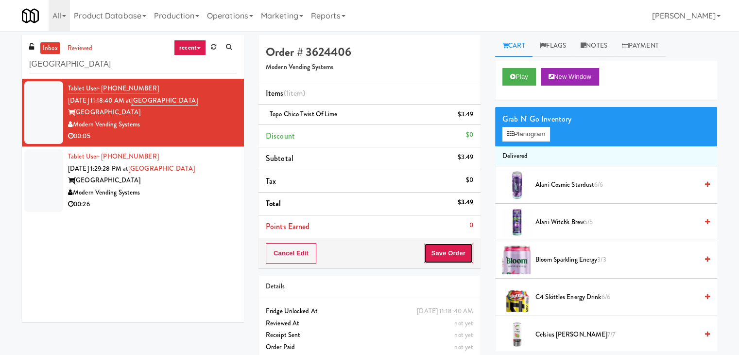
click at [454, 246] on button "Save Order" at bounding box center [449, 253] width 50 height 20
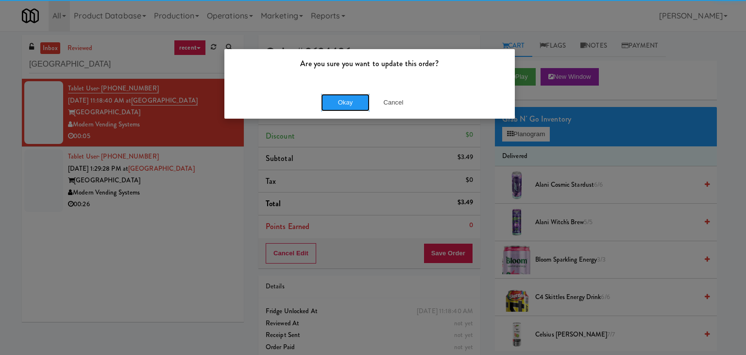
drag, startPoint x: 350, startPoint y: 102, endPoint x: 336, endPoint y: 113, distance: 18.7
click at [349, 102] on button "Okay" at bounding box center [345, 102] width 49 height 17
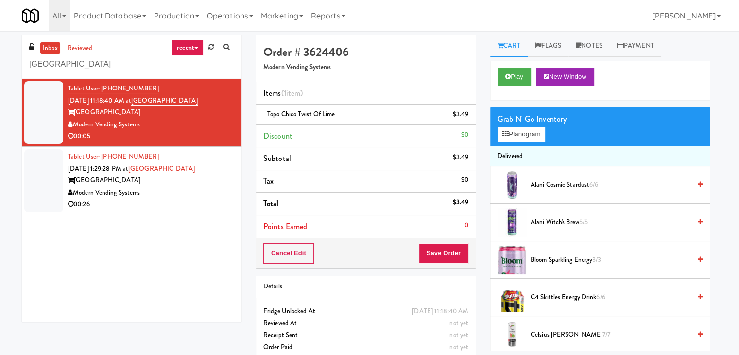
drag, startPoint x: 210, startPoint y: 194, endPoint x: 238, endPoint y: 189, distance: 27.6
click at [210, 194] on div "Modern Vending Systems" at bounding box center [151, 193] width 166 height 12
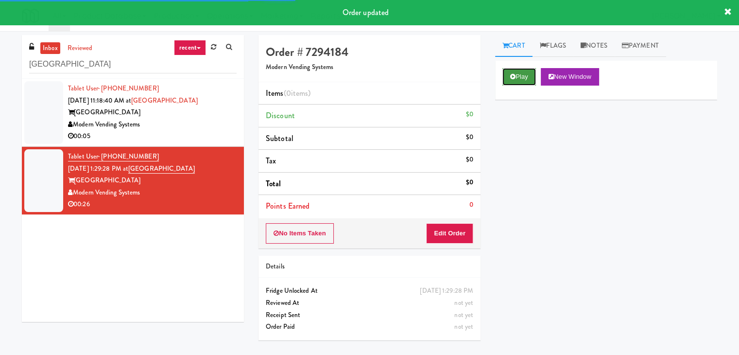
click at [530, 76] on button "Play" at bounding box center [519, 76] width 34 height 17
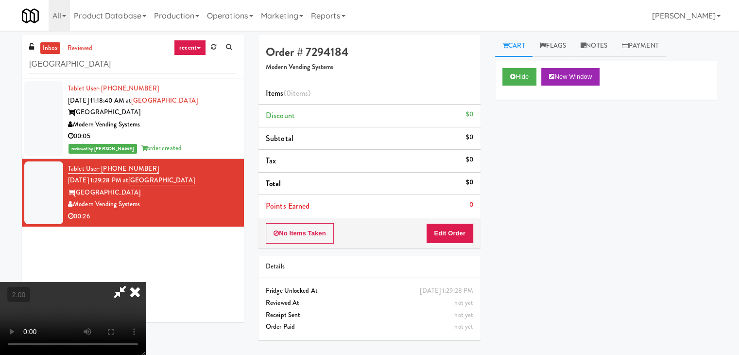
click at [146, 282] on video at bounding box center [73, 318] width 146 height 73
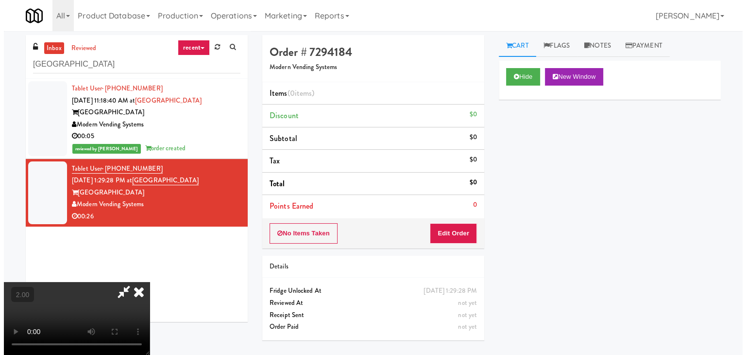
scroll to position [0, 0]
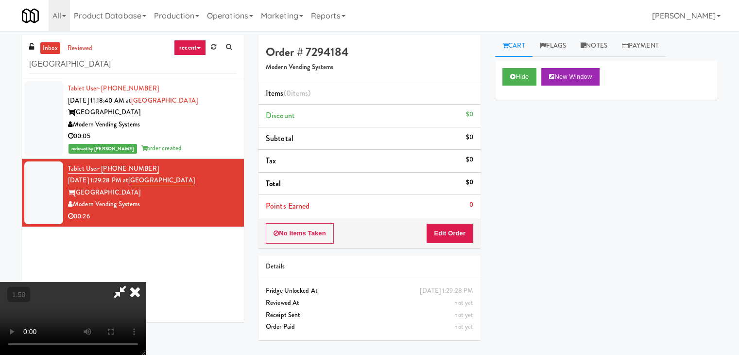
click at [146, 282] on icon at bounding box center [134, 291] width 21 height 19
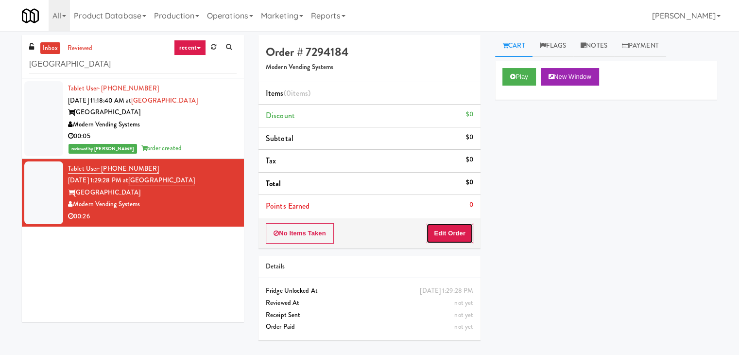
click at [470, 228] on button "Edit Order" at bounding box center [449, 233] width 47 height 20
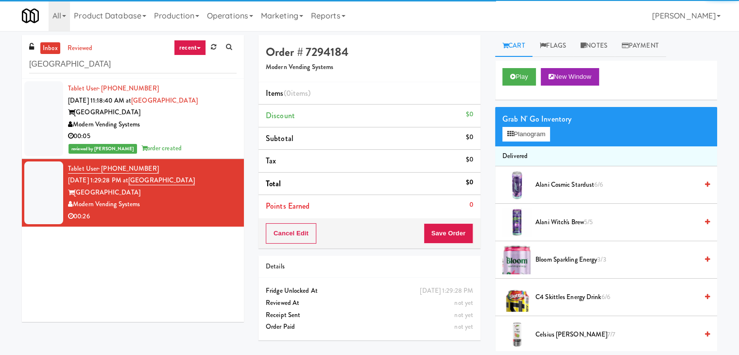
click at [531, 125] on div "Grab N' Go Inventory" at bounding box center [605, 119] width 207 height 15
click at [534, 128] on button "Planogram" at bounding box center [526, 134] width 48 height 15
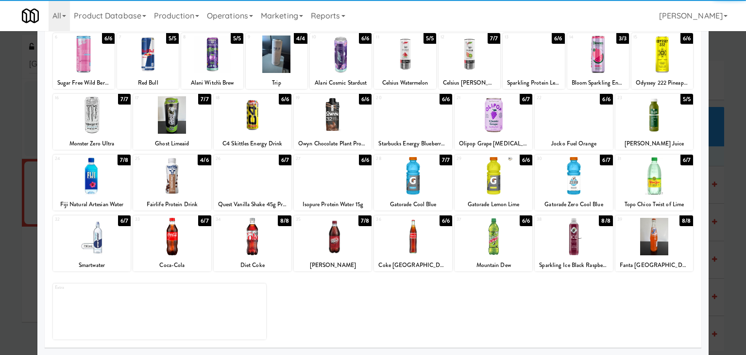
click at [573, 175] on div at bounding box center [574, 175] width 78 height 37
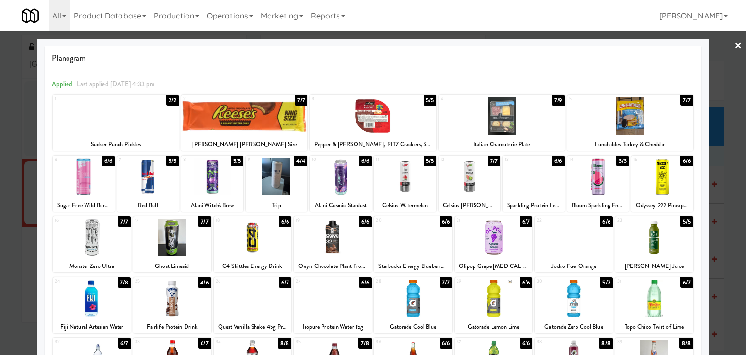
click at [737, 44] on div at bounding box center [373, 177] width 746 height 355
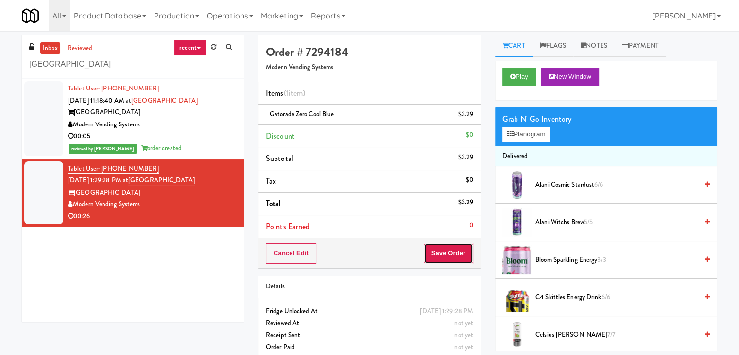
drag, startPoint x: 426, startPoint y: 247, endPoint x: 434, endPoint y: 244, distance: 8.8
click at [426, 247] on button "Save Order" at bounding box center [449, 253] width 50 height 20
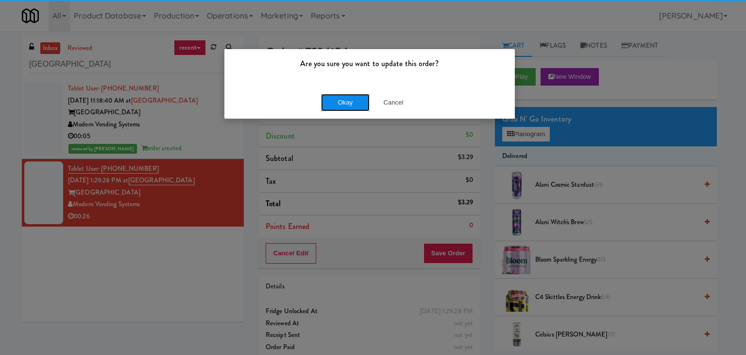
click at [358, 105] on button "Okay" at bounding box center [345, 102] width 49 height 17
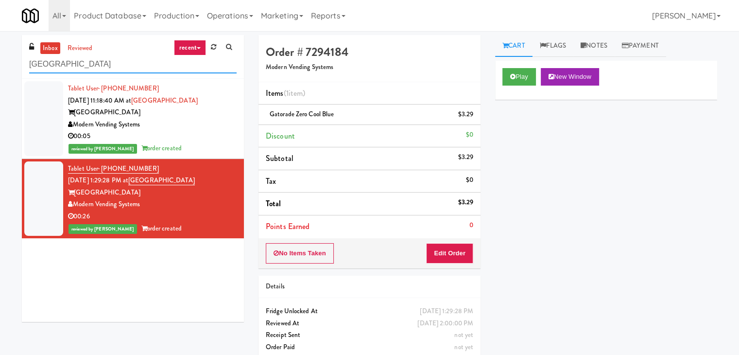
click at [119, 60] on input "[GEOGRAPHIC_DATA]" at bounding box center [132, 64] width 207 height 18
paste input "Lockheed Orlando Fab"
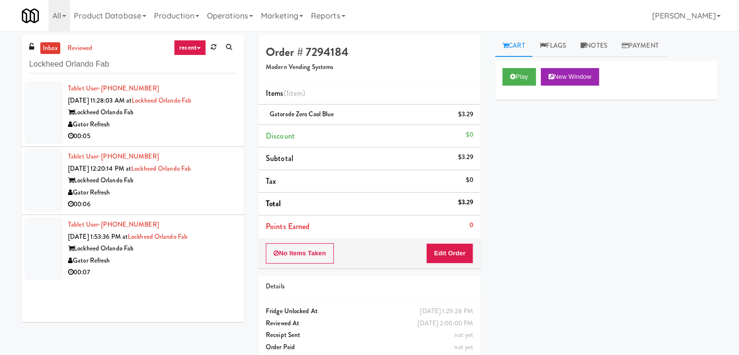
click at [218, 123] on div "Gator Refresh" at bounding box center [152, 125] width 169 height 12
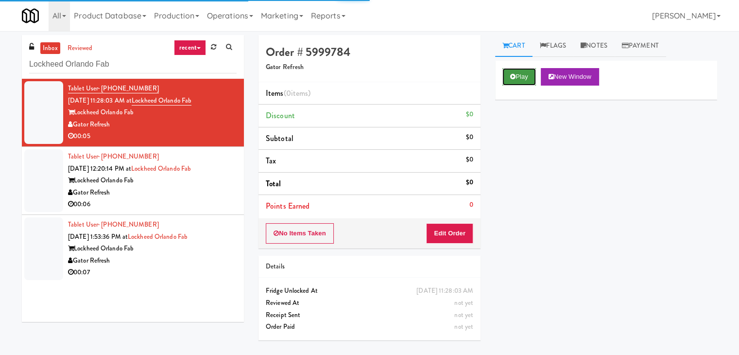
click at [520, 71] on button "Play" at bounding box center [519, 76] width 34 height 17
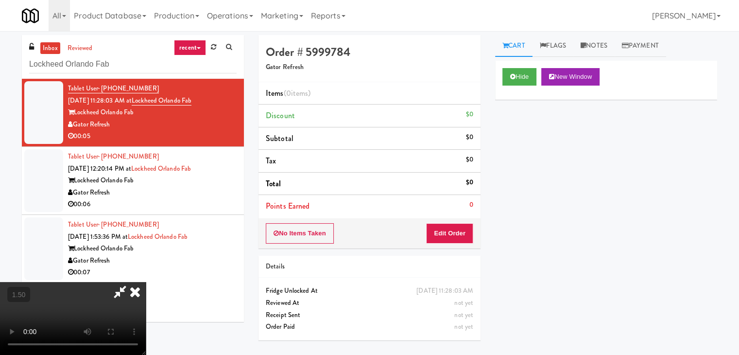
click at [146, 282] on video at bounding box center [73, 318] width 146 height 73
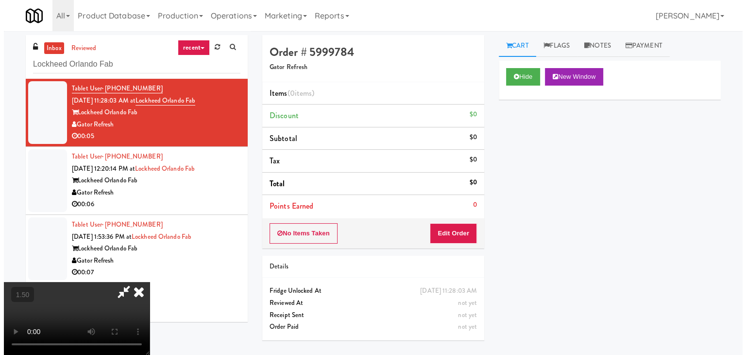
scroll to position [0, 0]
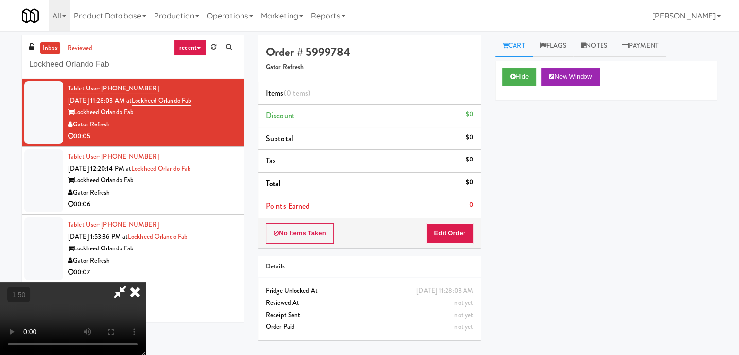
drag, startPoint x: 425, startPoint y: 41, endPoint x: 428, endPoint y: 64, distance: 23.5
click at [146, 282] on icon at bounding box center [134, 291] width 21 height 19
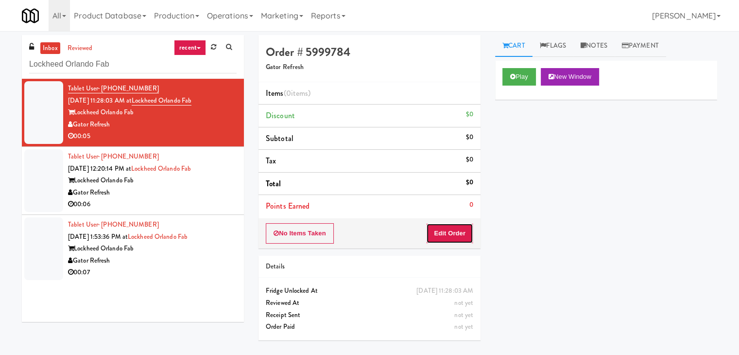
click at [456, 228] on button "Edit Order" at bounding box center [449, 233] width 47 height 20
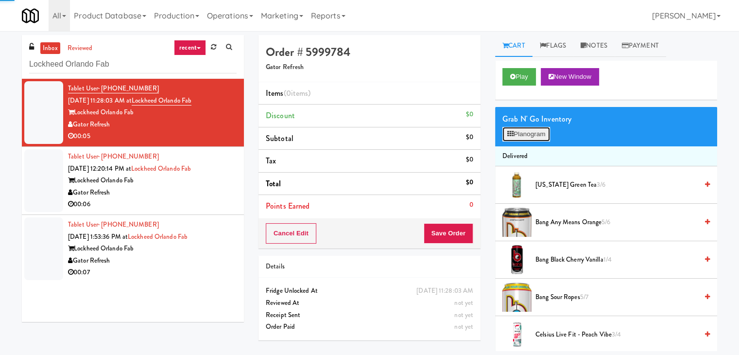
click at [521, 131] on button "Planogram" at bounding box center [526, 134] width 48 height 15
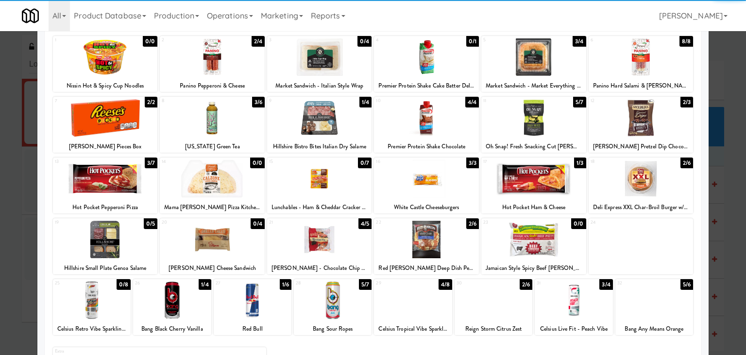
scroll to position [122, 0]
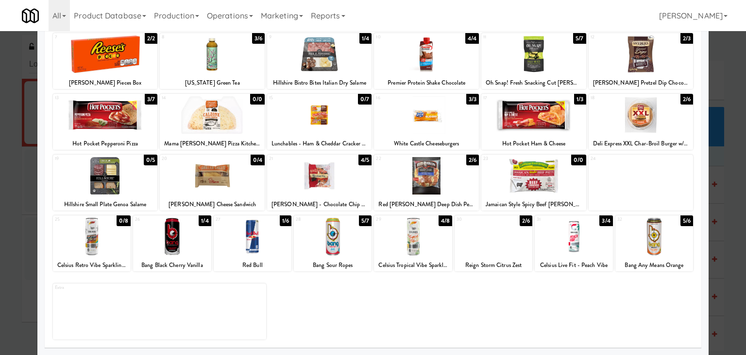
click at [412, 245] on div at bounding box center [413, 236] width 78 height 37
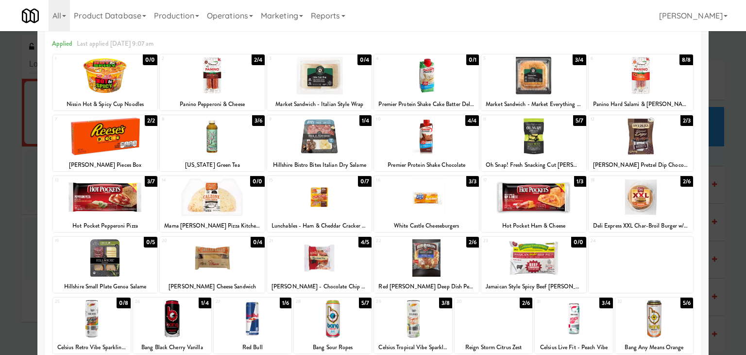
scroll to position [0, 0]
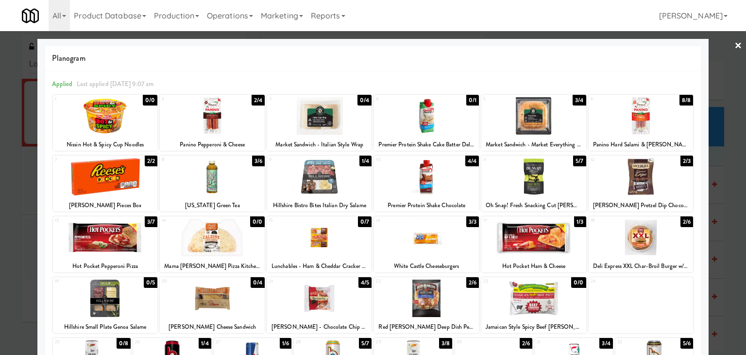
drag, startPoint x: 729, startPoint y: 47, endPoint x: 645, endPoint y: 129, distance: 116.8
click at [735, 47] on link "×" at bounding box center [739, 46] width 8 height 30
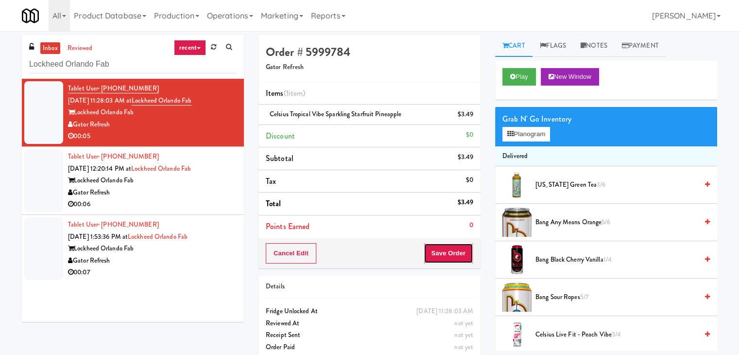
click at [453, 250] on button "Save Order" at bounding box center [449, 253] width 50 height 20
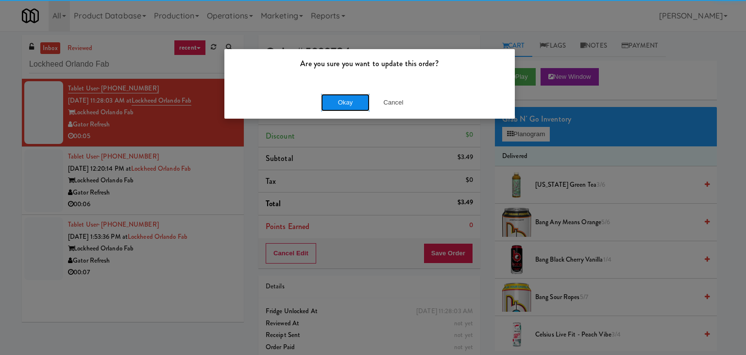
click at [344, 94] on button "Okay" at bounding box center [345, 102] width 49 height 17
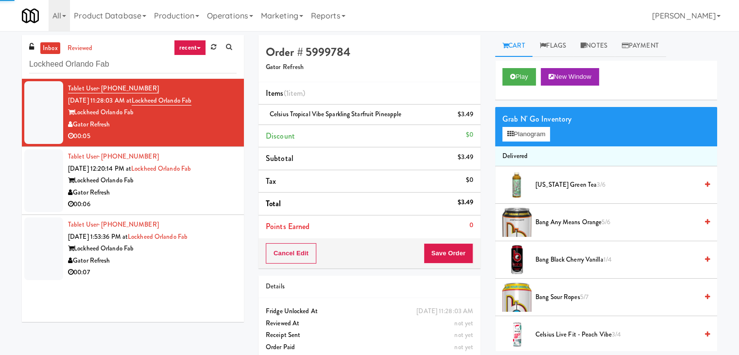
click at [199, 183] on div "Lockheed Orlando Fab" at bounding box center [152, 180] width 169 height 12
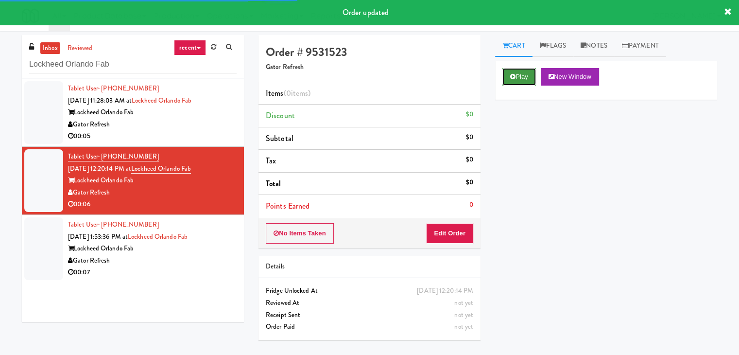
click at [529, 71] on button "Play" at bounding box center [519, 76] width 34 height 17
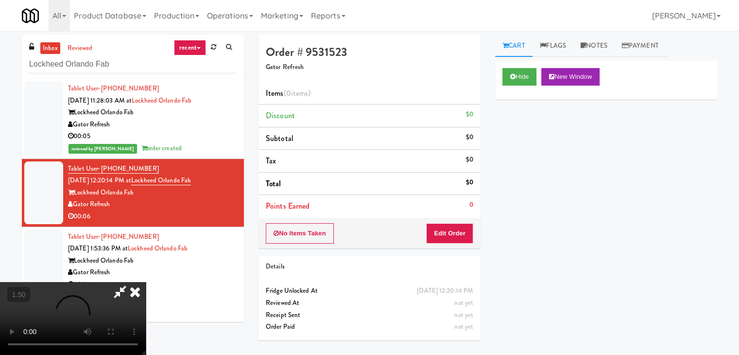
click at [146, 282] on video at bounding box center [73, 318] width 146 height 73
drag, startPoint x: 428, startPoint y: 37, endPoint x: 427, endPoint y: 109, distance: 71.4
click at [146, 282] on icon at bounding box center [134, 291] width 21 height 19
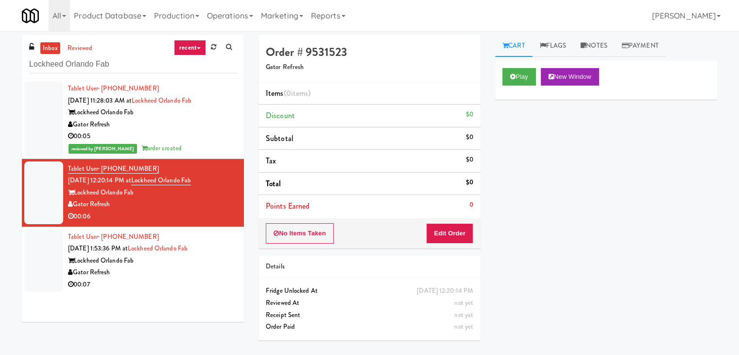
click at [445, 215] on li "Points Earned 0" at bounding box center [369, 206] width 222 height 22
click at [444, 230] on button "Edit Order" at bounding box center [449, 233] width 47 height 20
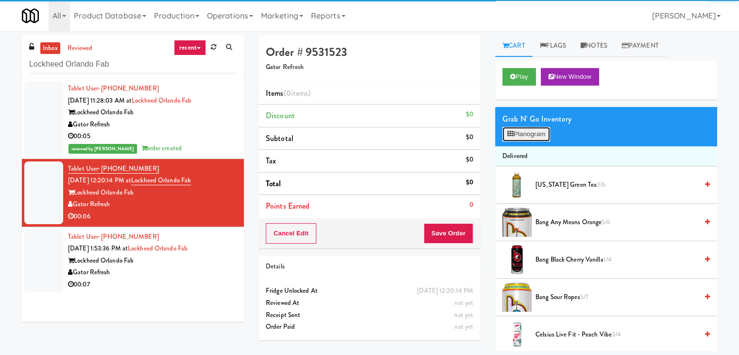
click at [530, 131] on button "Planogram" at bounding box center [526, 134] width 48 height 15
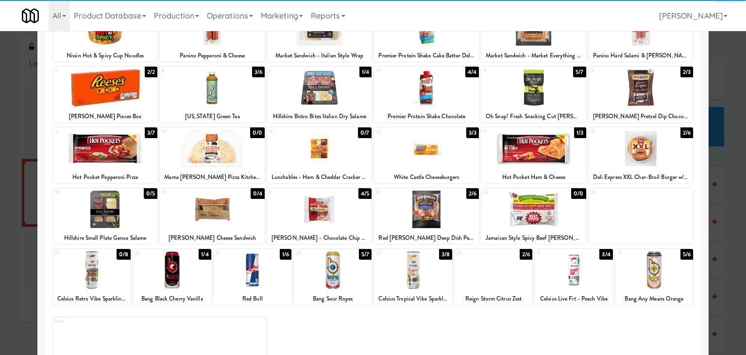
scroll to position [97, 0]
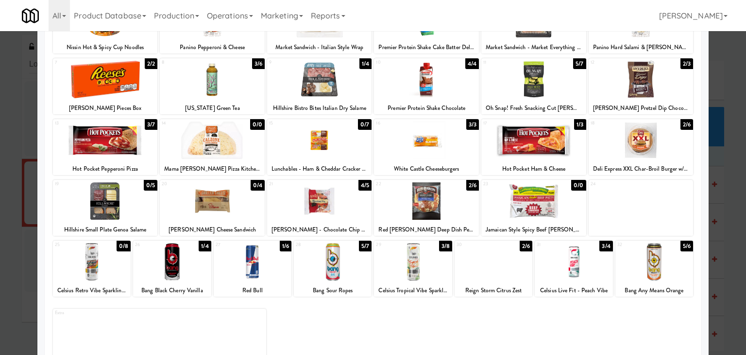
click at [489, 251] on div at bounding box center [494, 261] width 78 height 37
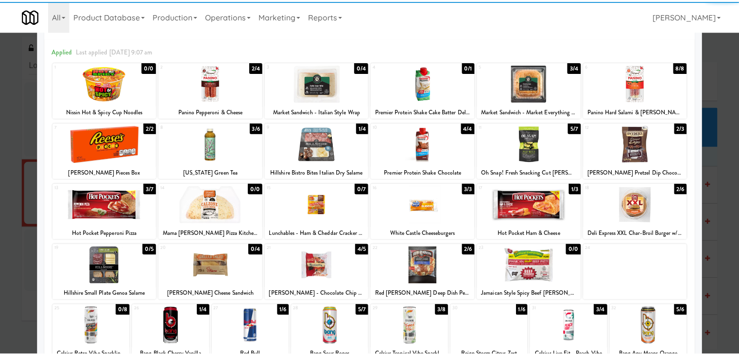
scroll to position [0, 0]
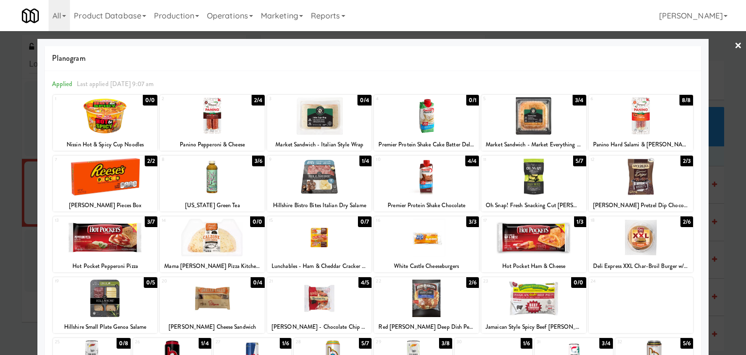
click at [735, 44] on link "×" at bounding box center [739, 46] width 8 height 30
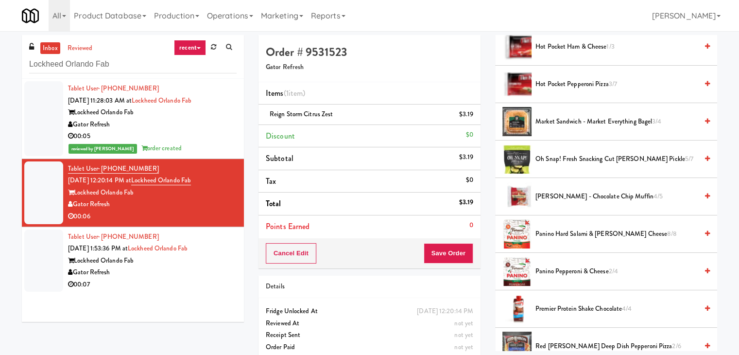
scroll to position [632, 0]
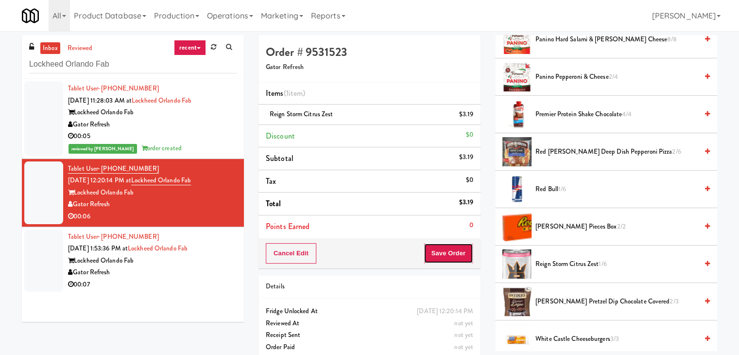
click at [439, 251] on button "Save Order" at bounding box center [449, 253] width 50 height 20
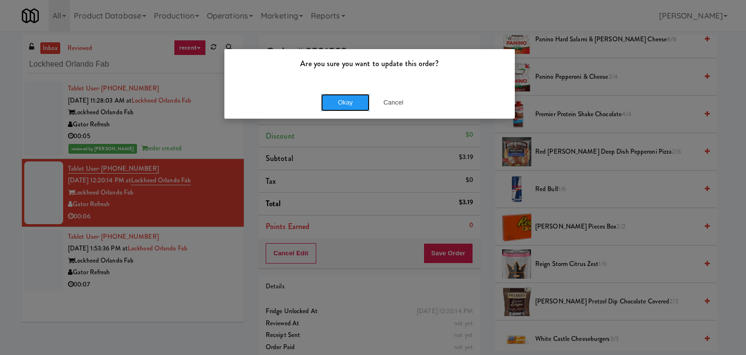
drag, startPoint x: 346, startPoint y: 101, endPoint x: 277, endPoint y: 204, distance: 123.7
click at [345, 101] on button "Okay" at bounding box center [345, 102] width 49 height 17
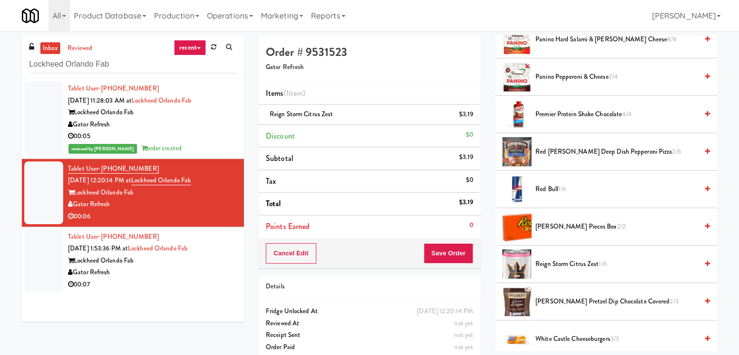
click at [202, 266] on div "Gator Refresh" at bounding box center [152, 272] width 169 height 12
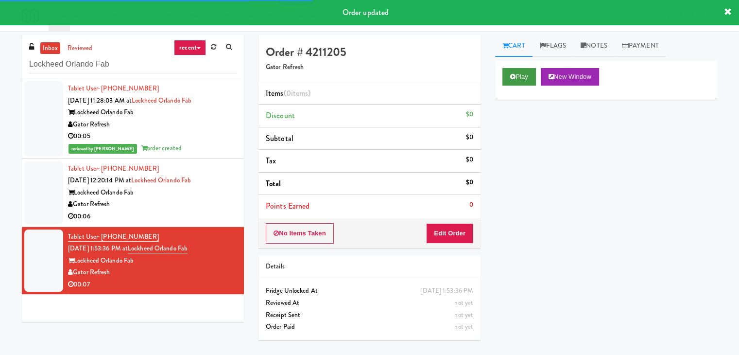
click at [519, 69] on div "Play New Window" at bounding box center [606, 80] width 222 height 39
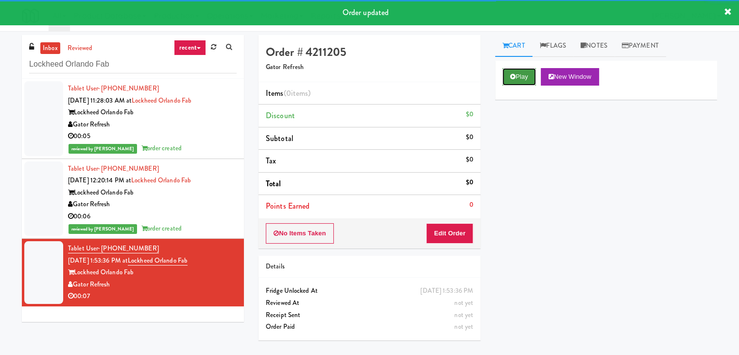
click at [519, 71] on button "Play" at bounding box center [519, 76] width 34 height 17
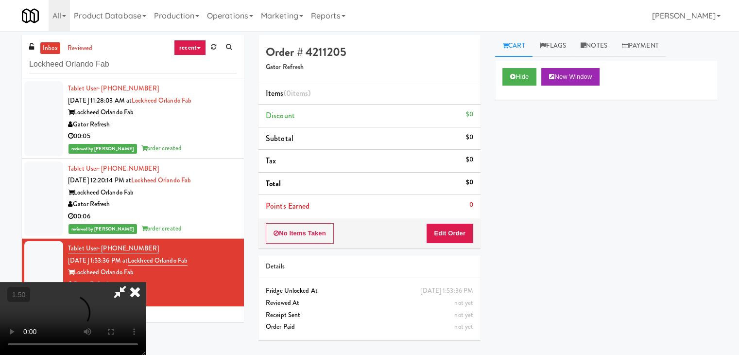
click at [146, 282] on video at bounding box center [73, 318] width 146 height 73
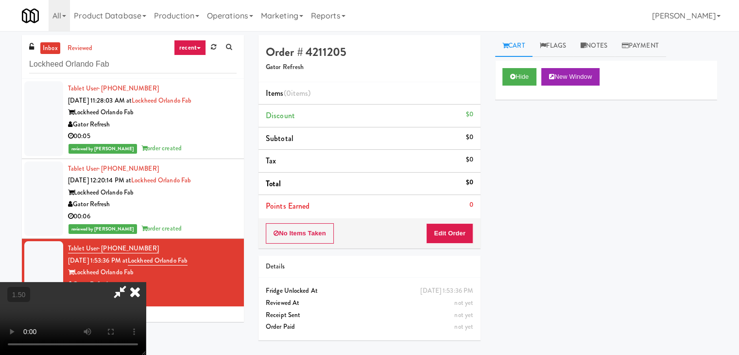
click at [146, 282] on video at bounding box center [73, 318] width 146 height 73
click at [146, 282] on icon at bounding box center [134, 291] width 21 height 19
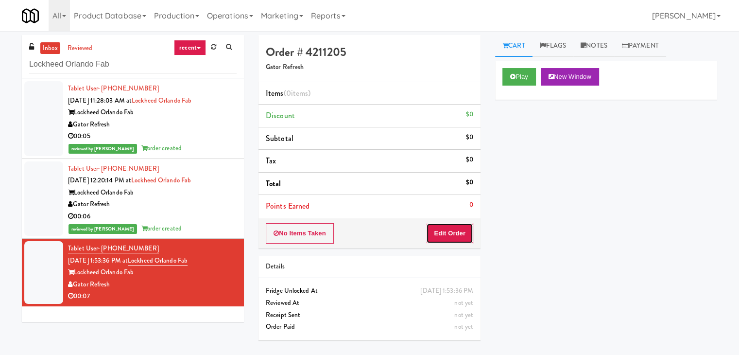
click at [461, 234] on button "Edit Order" at bounding box center [449, 233] width 47 height 20
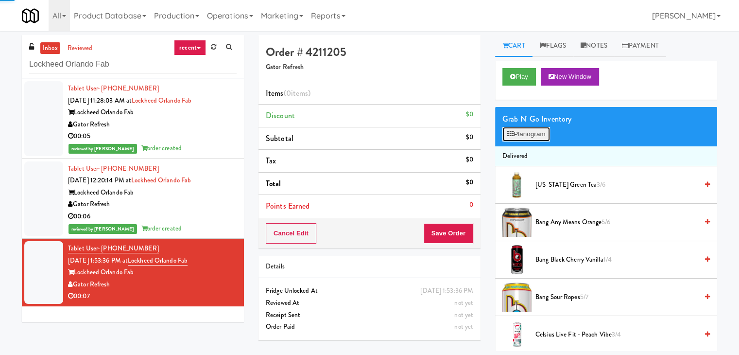
click at [527, 133] on button "Planogram" at bounding box center [526, 134] width 48 height 15
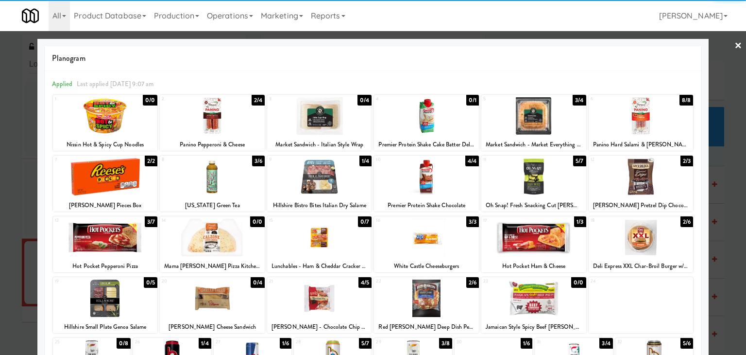
drag, startPoint x: 532, startPoint y: 177, endPoint x: 668, endPoint y: 124, distance: 145.5
click at [533, 177] on div at bounding box center [533, 176] width 105 height 37
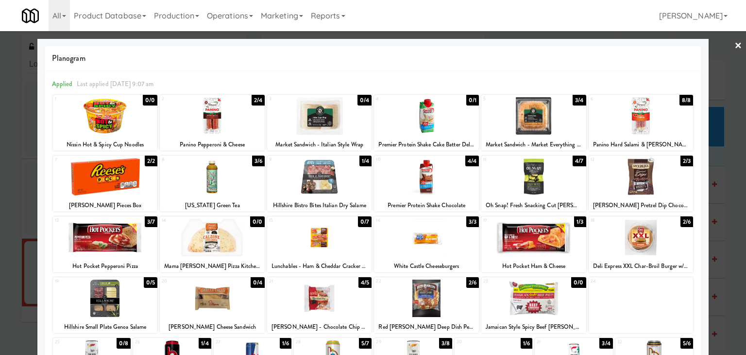
drag, startPoint x: 729, startPoint y: 45, endPoint x: 717, endPoint y: 59, distance: 18.6
click at [735, 46] on link "×" at bounding box center [739, 46] width 8 height 30
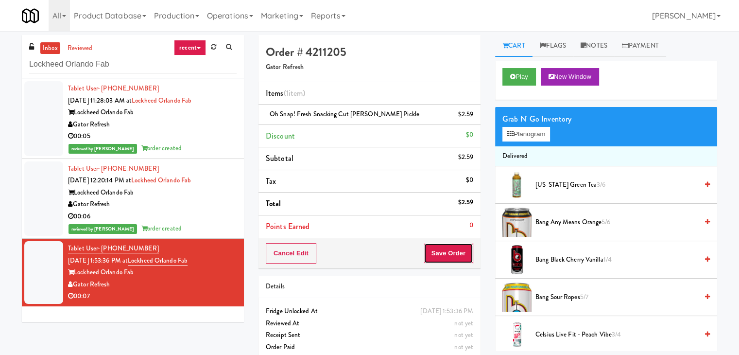
click at [457, 250] on button "Save Order" at bounding box center [449, 253] width 50 height 20
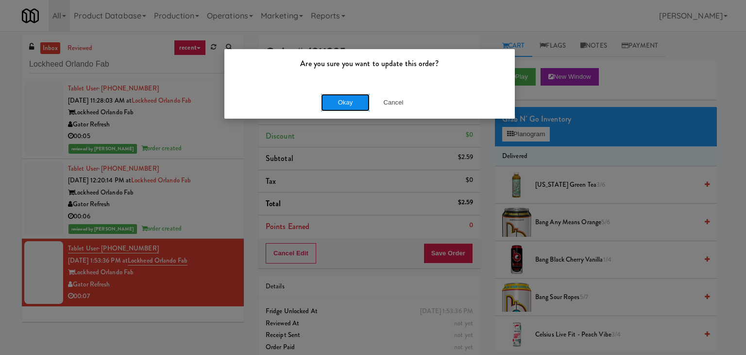
click at [362, 100] on button "Okay" at bounding box center [345, 102] width 49 height 17
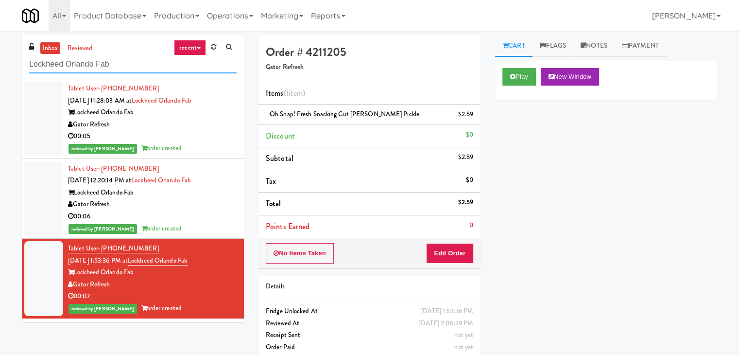
click at [138, 68] on input "Lockheed Orlando Fab" at bounding box center [132, 64] width 207 height 18
paste input "[GEOGRAPHIC_DATA] - A-Wing, Level 0"
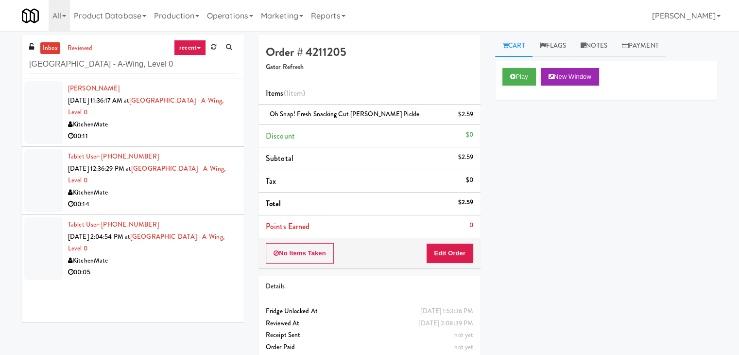
click at [203, 137] on div "00:11" at bounding box center [152, 136] width 169 height 12
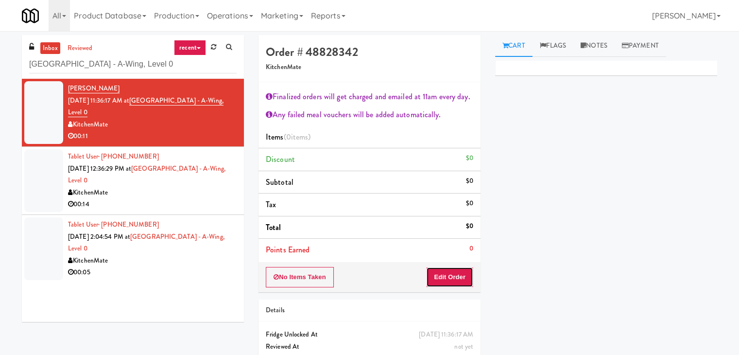
click at [449, 276] on button "Edit Order" at bounding box center [449, 277] width 47 height 20
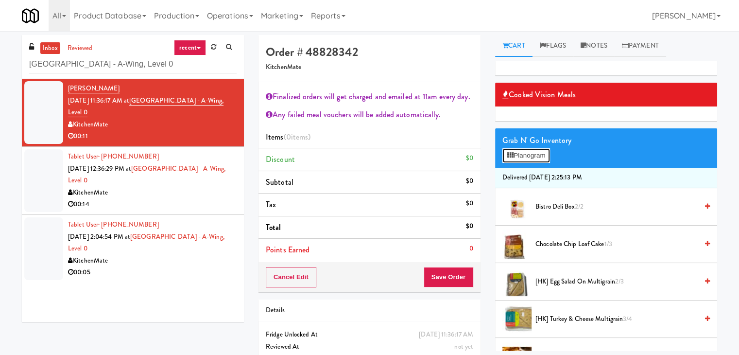
click at [535, 151] on button "Planogram" at bounding box center [526, 155] width 48 height 15
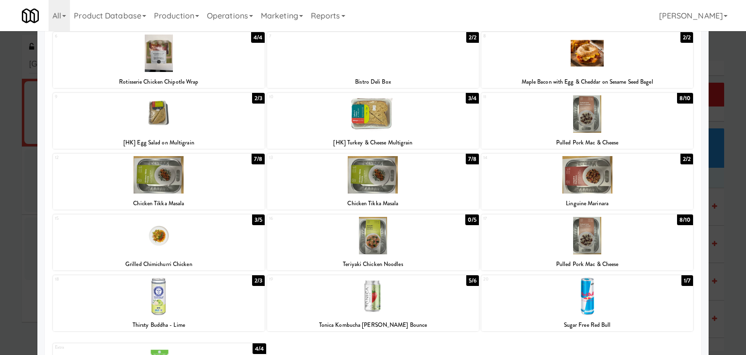
scroll to position [183, 0]
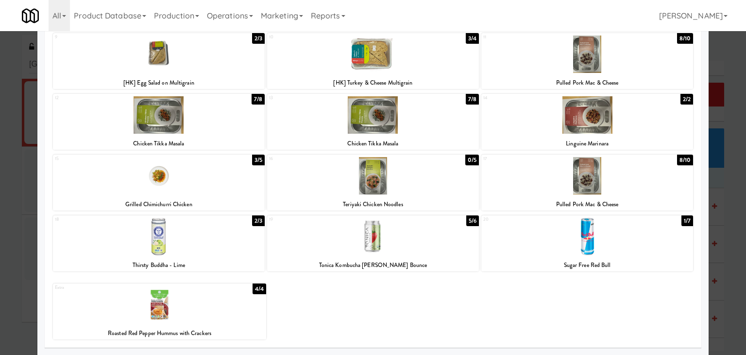
click at [217, 300] on div at bounding box center [159, 304] width 213 height 37
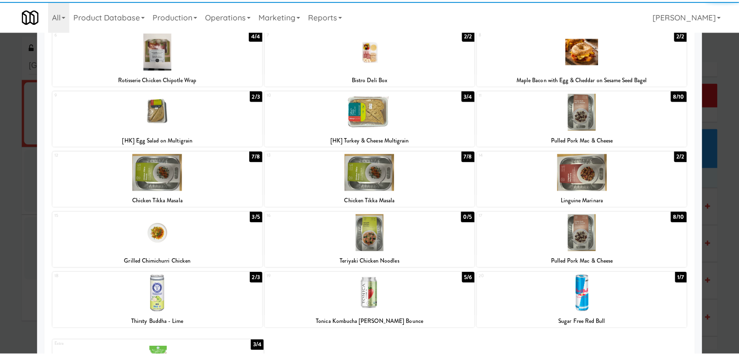
scroll to position [0, 0]
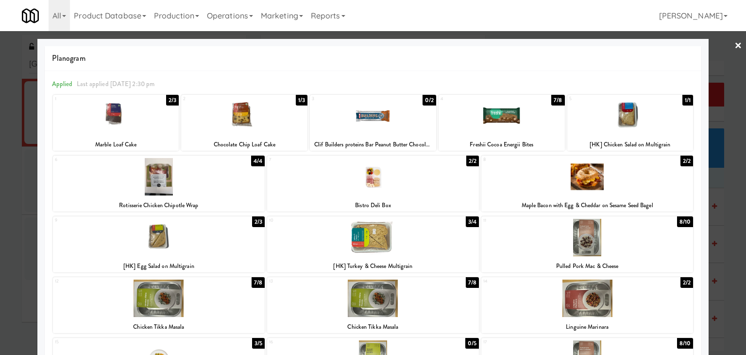
click at [735, 47] on link "×" at bounding box center [739, 46] width 8 height 30
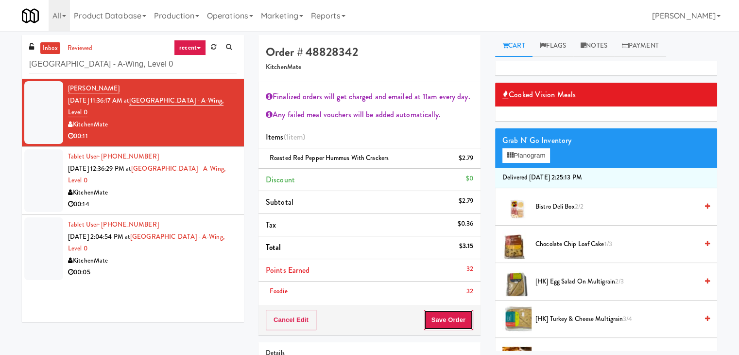
click at [447, 309] on button "Save Order" at bounding box center [449, 319] width 50 height 20
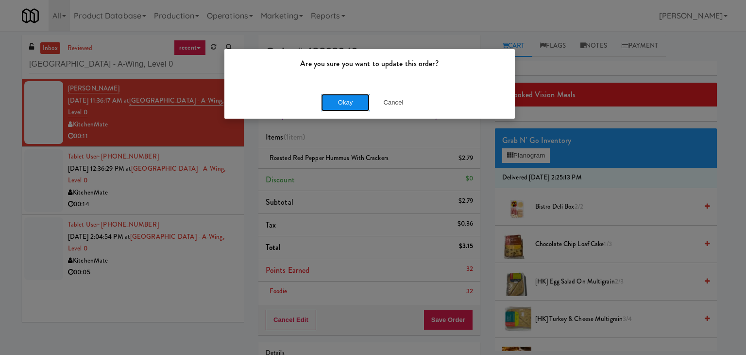
click at [345, 98] on button "Okay" at bounding box center [345, 102] width 49 height 17
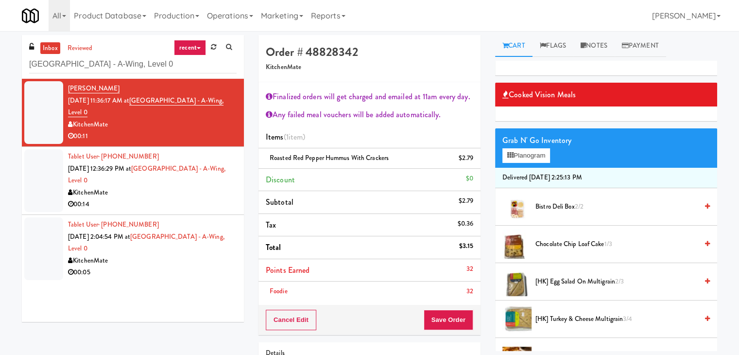
click at [219, 200] on div "00:14" at bounding box center [152, 204] width 169 height 12
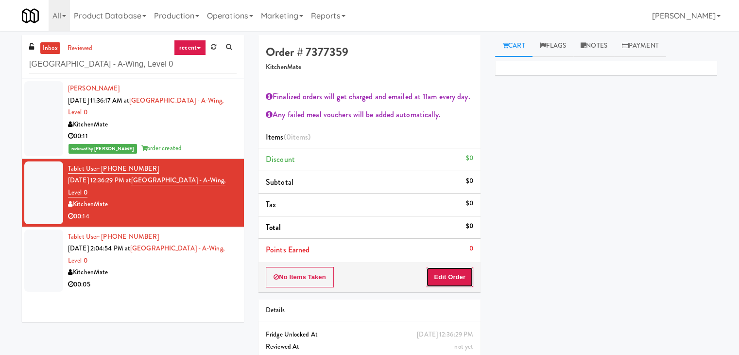
click at [463, 280] on button "Edit Order" at bounding box center [449, 277] width 47 height 20
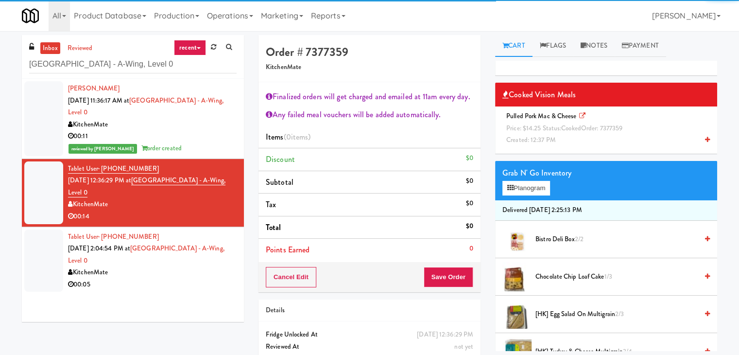
click at [543, 120] on div "Pulled Pork Mac & Cheese Price: $14.25 Status: cooked Order: 7377359 Created: 1…" at bounding box center [605, 128] width 207 height 36
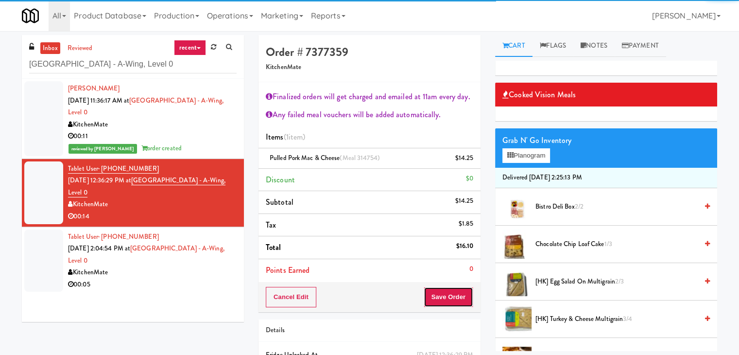
drag, startPoint x: 444, startPoint y: 293, endPoint x: 450, endPoint y: 290, distance: 7.2
click at [444, 292] on button "Save Order" at bounding box center [449, 297] width 50 height 20
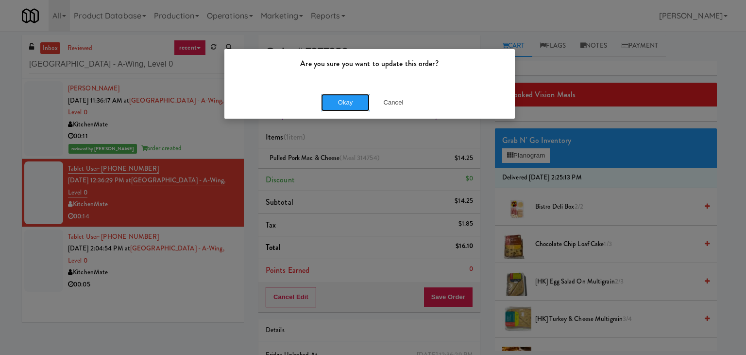
drag, startPoint x: 337, startPoint y: 99, endPoint x: 318, endPoint y: 125, distance: 32.3
click at [335, 99] on button "Okay" at bounding box center [345, 102] width 49 height 17
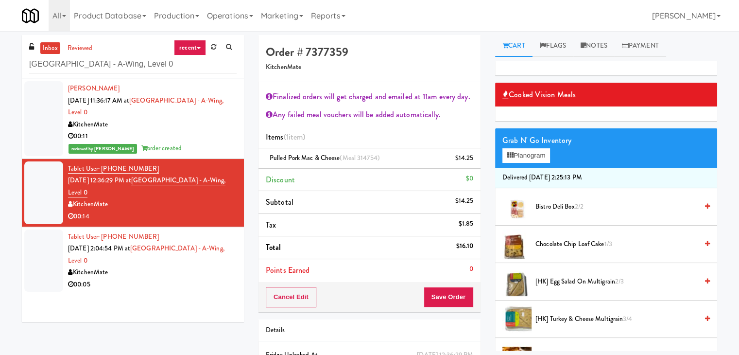
click at [207, 276] on div "KitchenMate" at bounding box center [152, 272] width 169 height 12
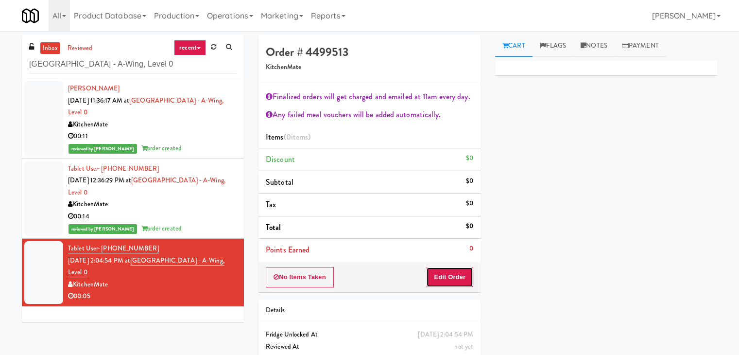
click at [446, 272] on button "Edit Order" at bounding box center [449, 277] width 47 height 20
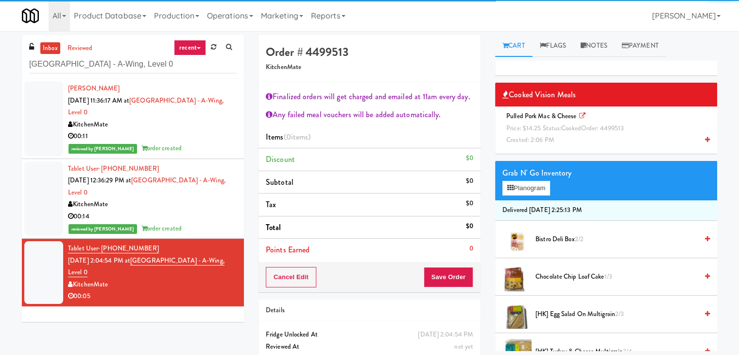
click at [556, 129] on span "Price: $14.25 Status: cooked Order: 4499513" at bounding box center [565, 127] width 118 height 9
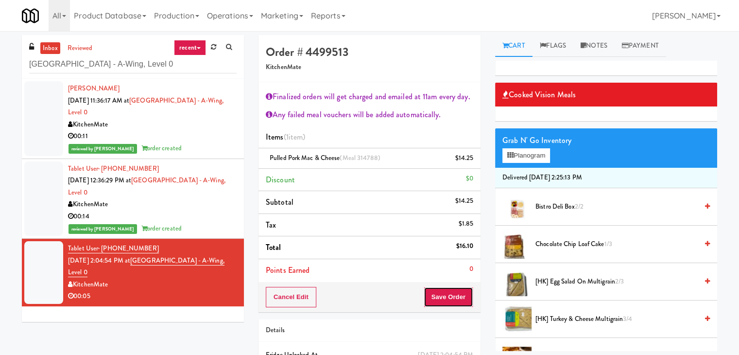
click at [438, 296] on button "Save Order" at bounding box center [449, 297] width 50 height 20
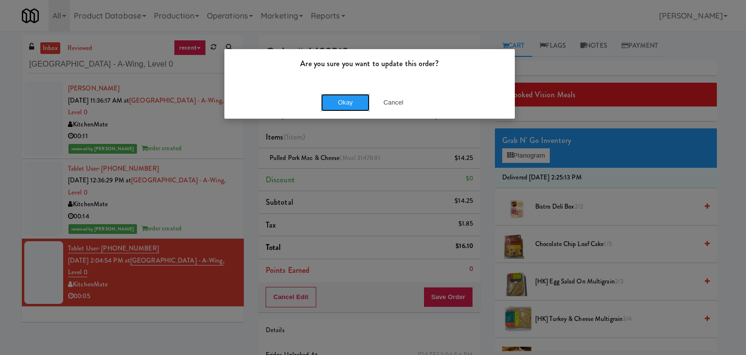
drag, startPoint x: 339, startPoint y: 99, endPoint x: 328, endPoint y: 44, distance: 55.9
click at [338, 99] on button "Okay" at bounding box center [345, 102] width 49 height 17
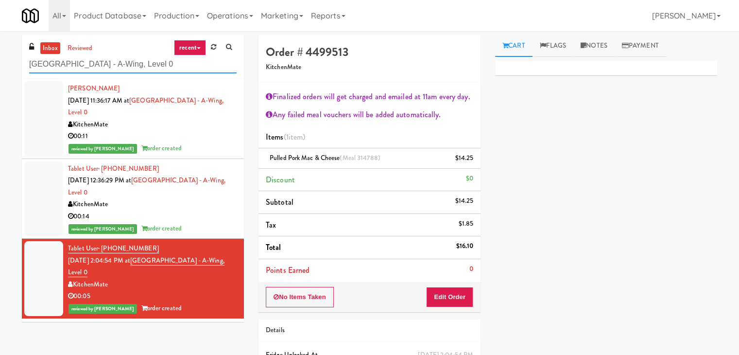
click at [166, 67] on input "[GEOGRAPHIC_DATA] - A-Wing, Level 0" at bounding box center [132, 64] width 207 height 18
paste input "IKEA Burlington Store"
type input "IKEA Burlington Store"
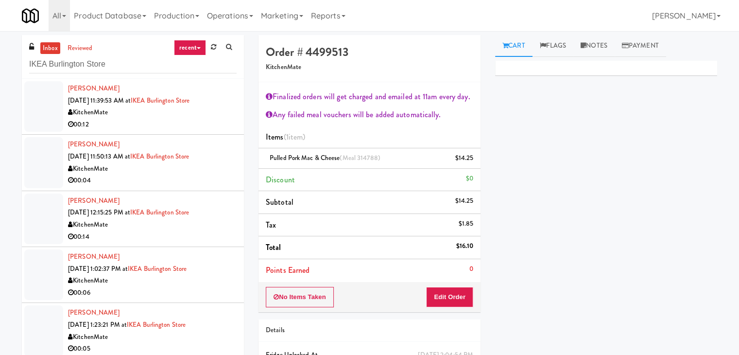
click at [203, 121] on div "00:12" at bounding box center [152, 125] width 169 height 12
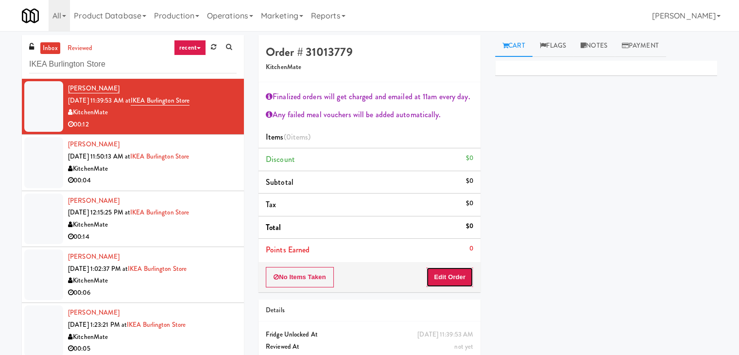
click at [445, 278] on button "Edit Order" at bounding box center [449, 277] width 47 height 20
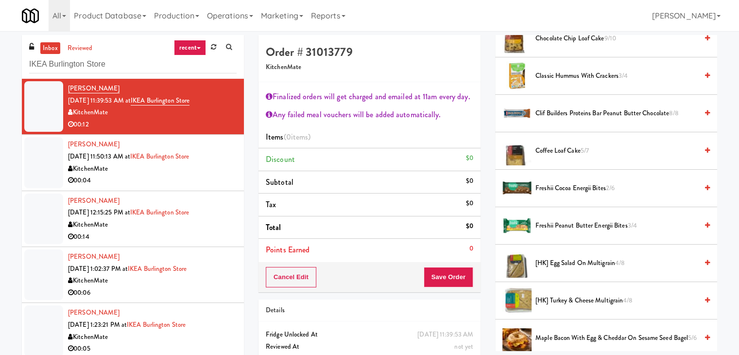
scroll to position [340, 0]
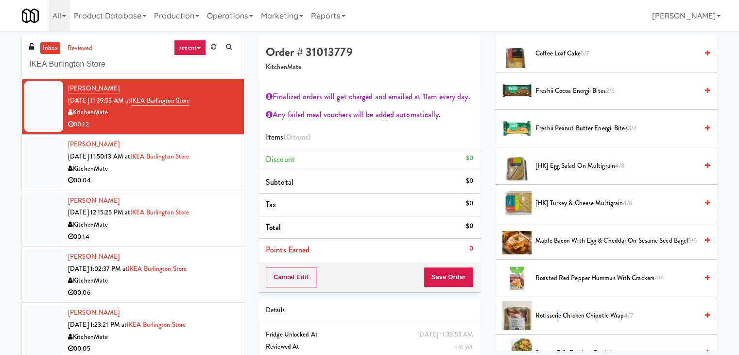
click at [557, 318] on span "Rotisserie Chicken Chipotle Wrap 4/7" at bounding box center [616, 315] width 162 height 12
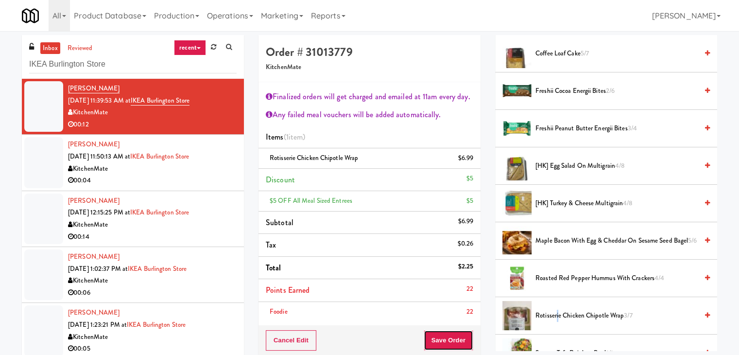
click at [441, 338] on button "Save Order" at bounding box center [449, 340] width 50 height 20
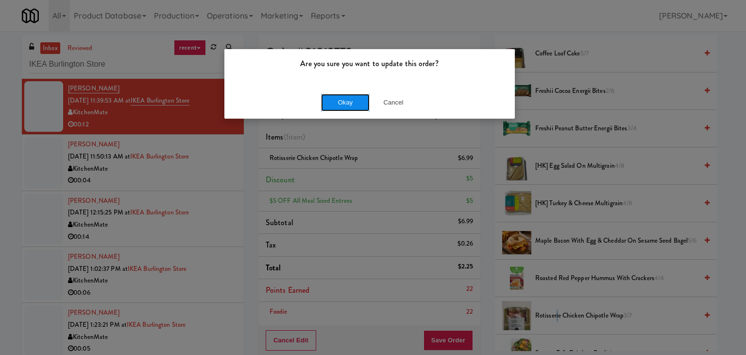
click at [339, 100] on button "Okay" at bounding box center [345, 102] width 49 height 17
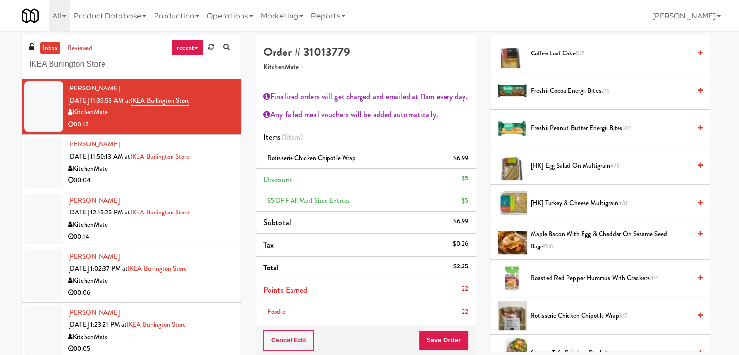
click at [175, 181] on div "00:04" at bounding box center [151, 180] width 166 height 12
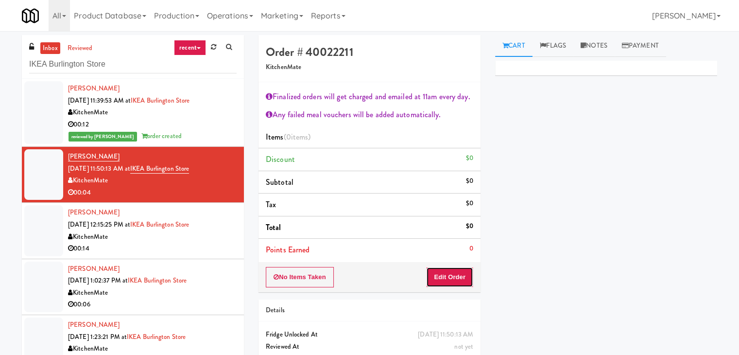
click at [449, 279] on button "Edit Order" at bounding box center [449, 277] width 47 height 20
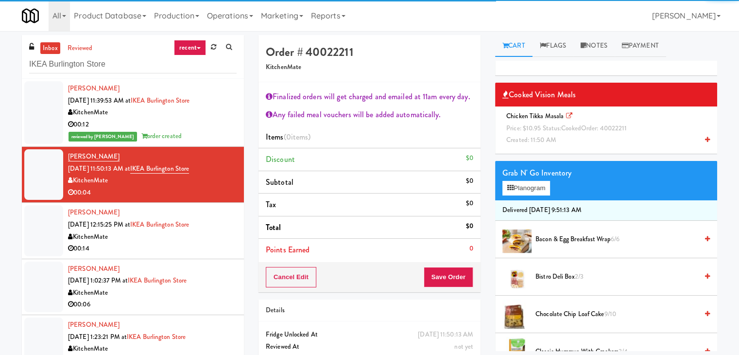
click at [569, 125] on span "cooked" at bounding box center [571, 127] width 20 height 9
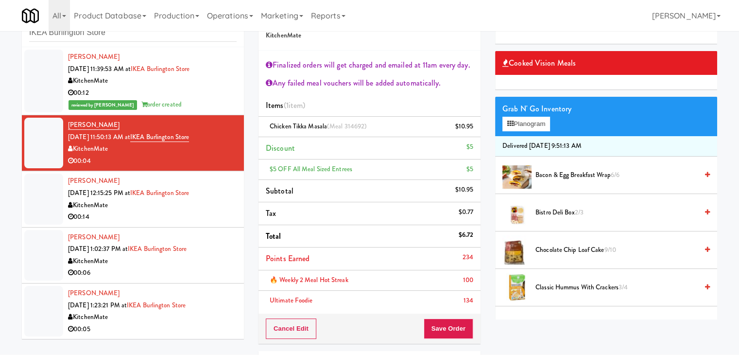
scroll to position [49, 0]
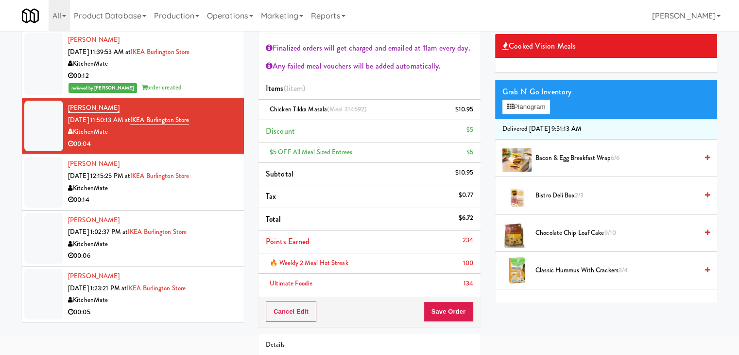
click at [448, 321] on div "Cancel Edit Save Order" at bounding box center [369, 311] width 222 height 30
click at [448, 309] on button "Save Order" at bounding box center [449, 311] width 50 height 20
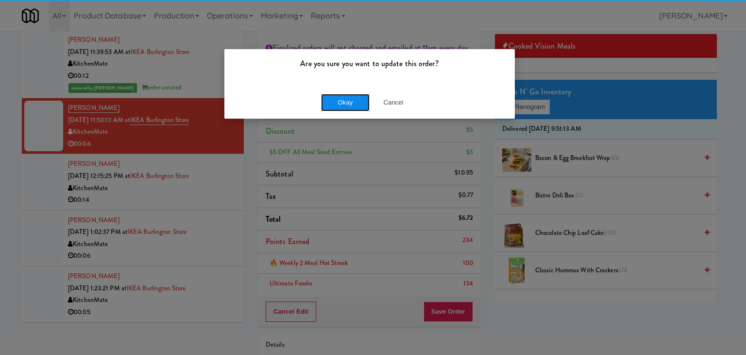
click at [342, 94] on button "Okay" at bounding box center [345, 102] width 49 height 17
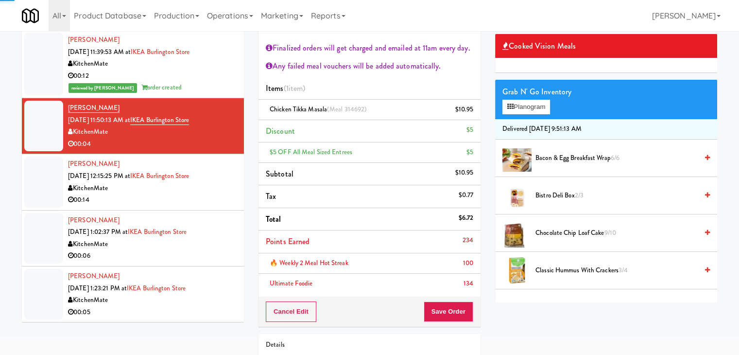
click at [192, 192] on div "KitchenMate" at bounding box center [152, 188] width 169 height 12
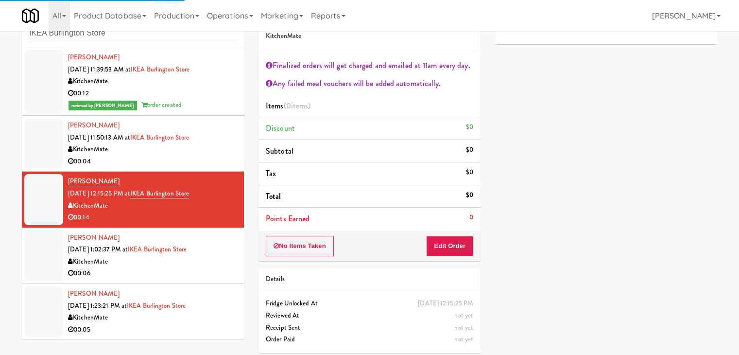
scroll to position [35, 0]
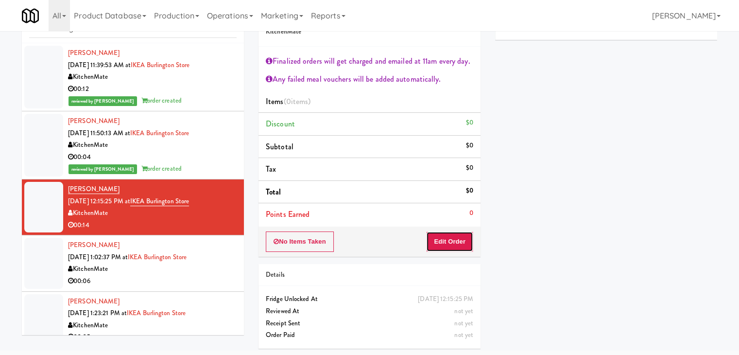
click at [445, 238] on button "Edit Order" at bounding box center [449, 241] width 47 height 20
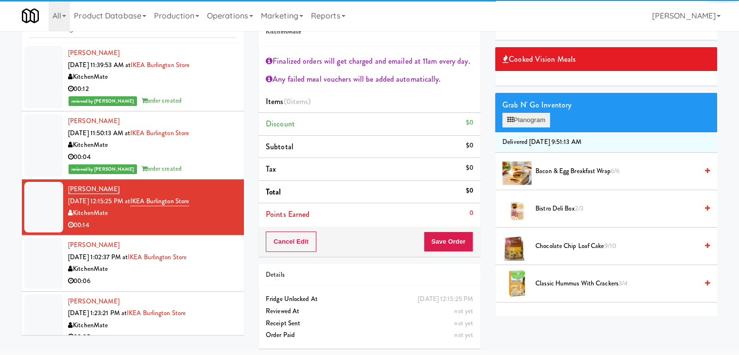
click at [549, 117] on div "Grab N' Go Inventory Planogram" at bounding box center [606, 112] width 222 height 39
click at [548, 117] on button "Planogram" at bounding box center [526, 120] width 48 height 15
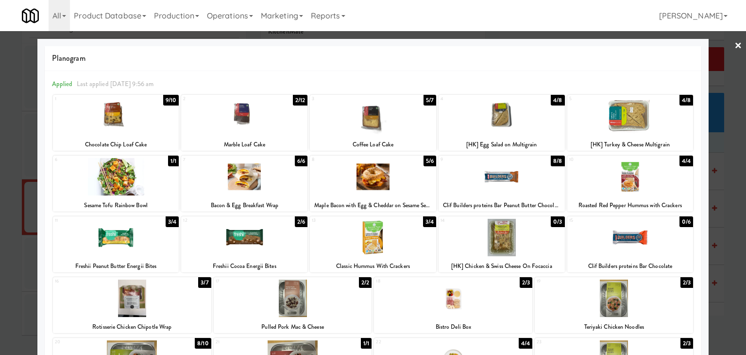
click at [495, 123] on div at bounding box center [502, 115] width 126 height 37
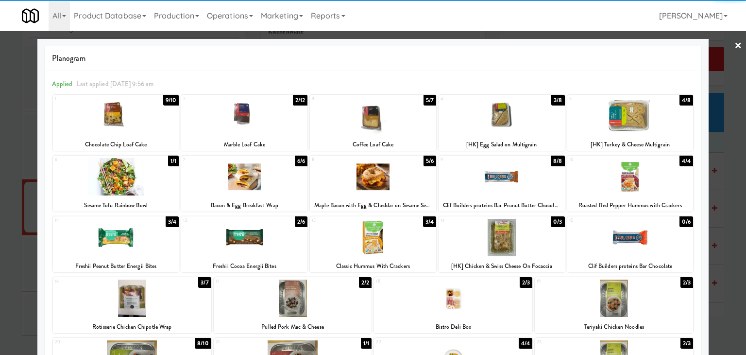
click at [139, 229] on div at bounding box center [116, 237] width 126 height 37
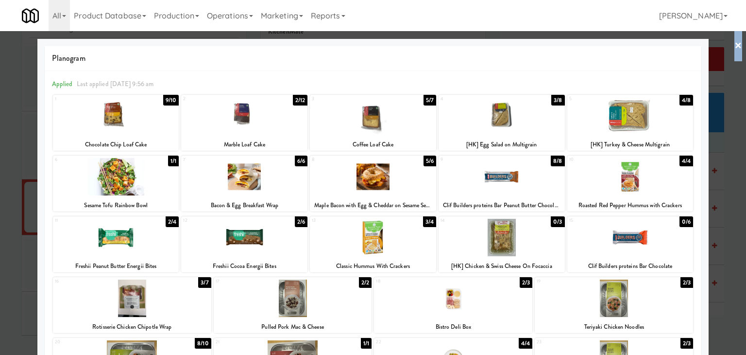
drag, startPoint x: 732, startPoint y: 44, endPoint x: 671, endPoint y: 81, distance: 71.3
click at [735, 44] on link "×" at bounding box center [739, 46] width 8 height 30
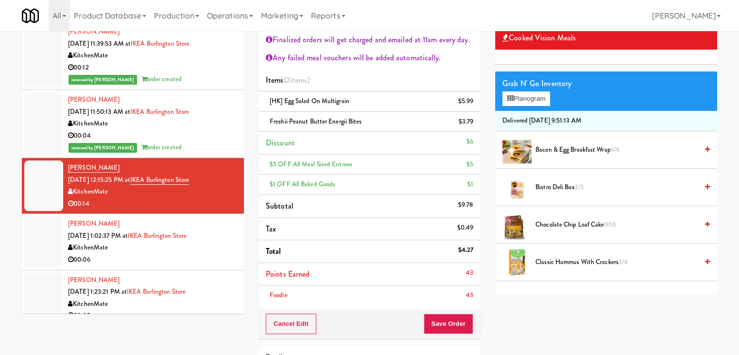
scroll to position [138, 0]
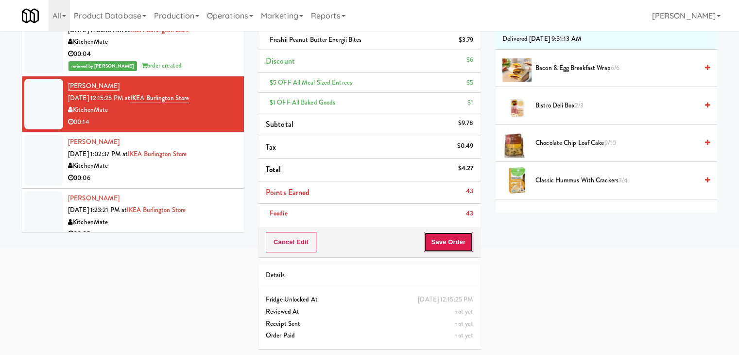
click at [446, 240] on button "Save Order" at bounding box center [449, 242] width 50 height 20
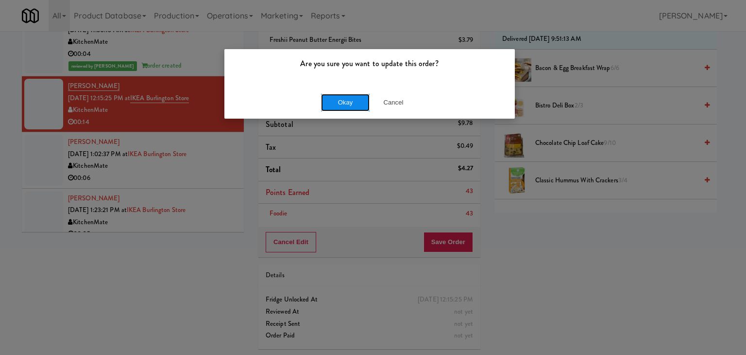
click at [348, 99] on button "Okay" at bounding box center [345, 102] width 49 height 17
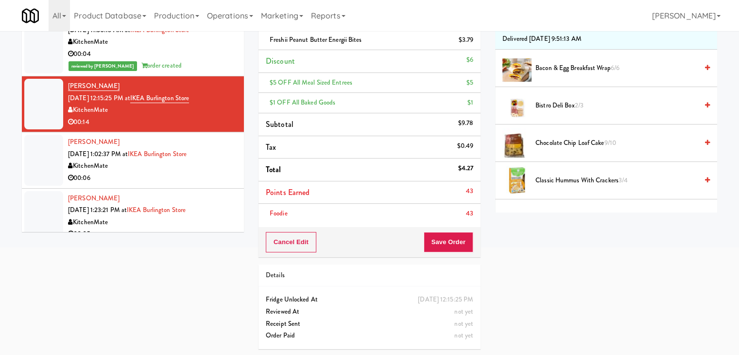
click at [210, 173] on div "00:06" at bounding box center [152, 178] width 169 height 12
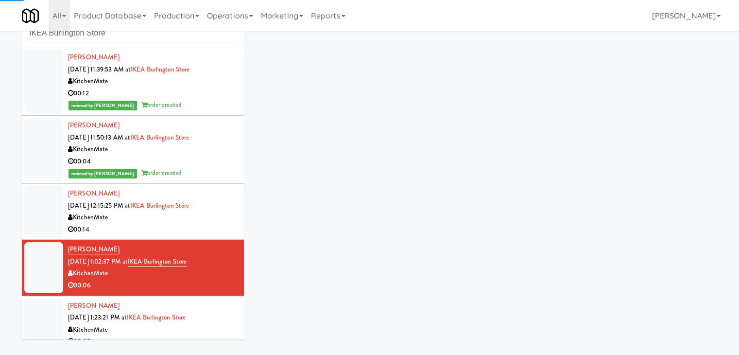
scroll to position [35, 0]
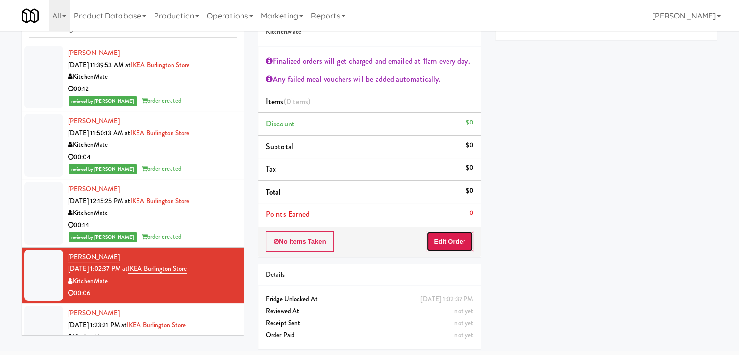
click at [454, 239] on button "Edit Order" at bounding box center [449, 241] width 47 height 20
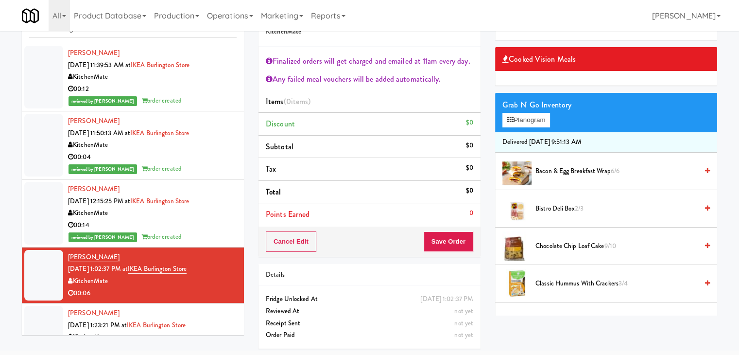
click at [557, 204] on span "Bistro Deli Box 2/3" at bounding box center [616, 209] width 162 height 12
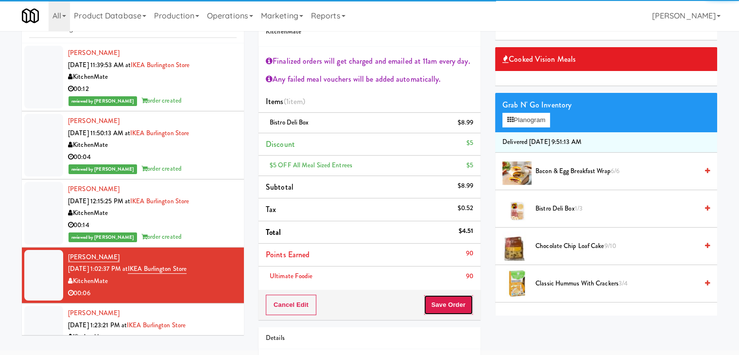
click at [445, 294] on button "Save Order" at bounding box center [449, 304] width 50 height 20
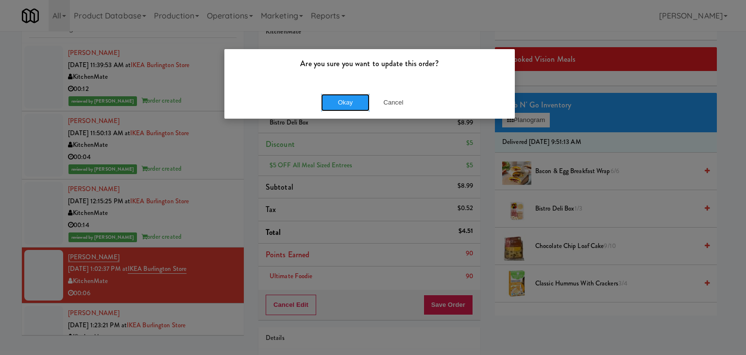
drag, startPoint x: 354, startPoint y: 100, endPoint x: 244, endPoint y: 168, distance: 129.0
click at [352, 100] on button "Okay" at bounding box center [345, 102] width 49 height 17
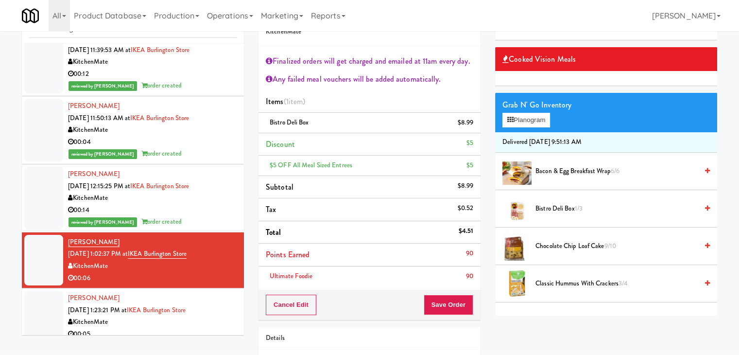
scroll to position [23, 0]
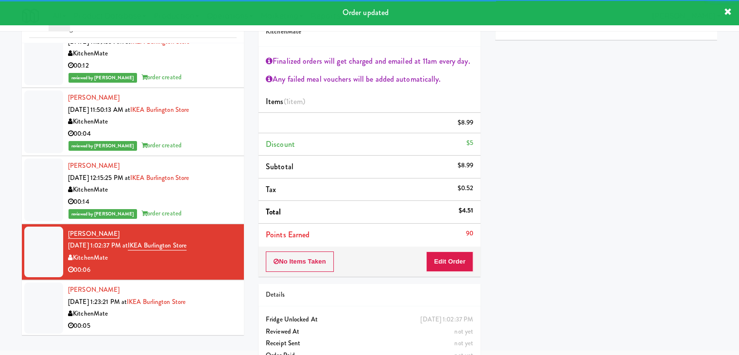
click at [183, 317] on div "[PERSON_NAME] [DATE] 1:23:21 PM at [GEOGRAPHIC_DATA] KitchenMate 00:05" at bounding box center [152, 308] width 169 height 48
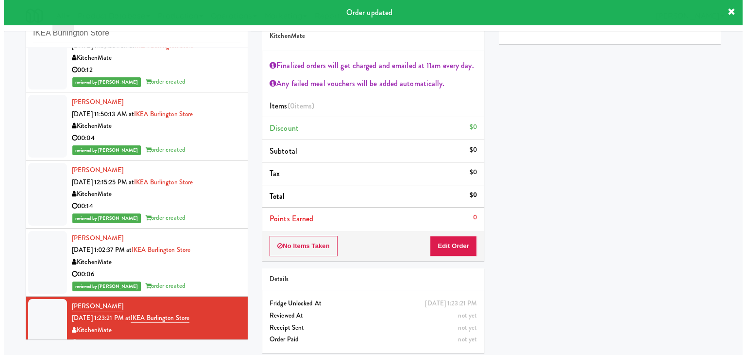
scroll to position [35, 0]
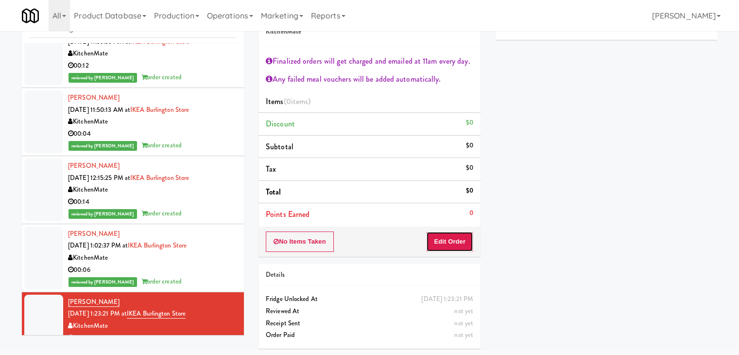
click at [433, 243] on button "Edit Order" at bounding box center [449, 241] width 47 height 20
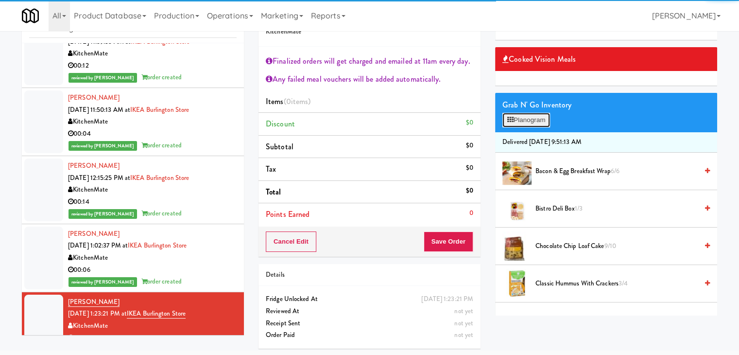
click at [527, 116] on button "Planogram" at bounding box center [526, 120] width 48 height 15
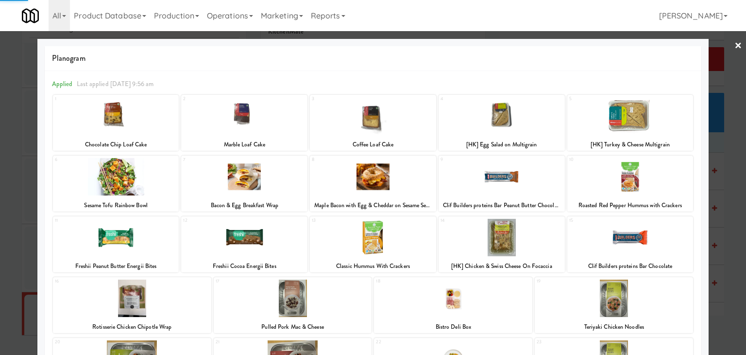
scroll to position [183, 0]
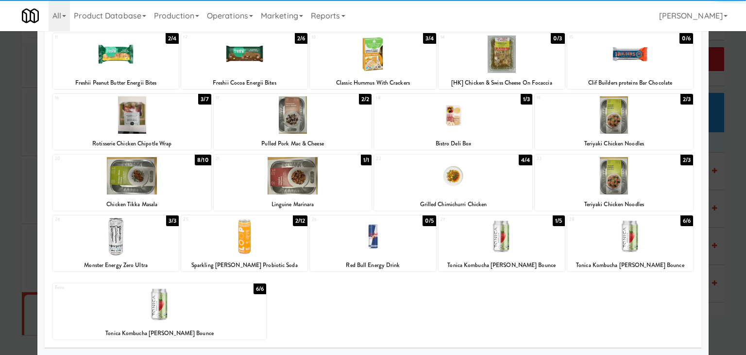
click at [384, 240] on div at bounding box center [373, 236] width 126 height 37
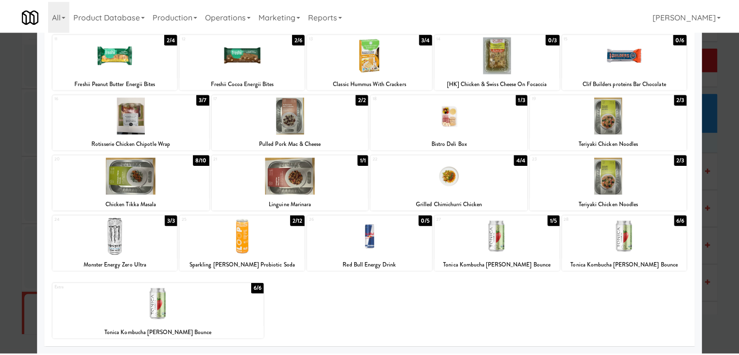
scroll to position [0, 0]
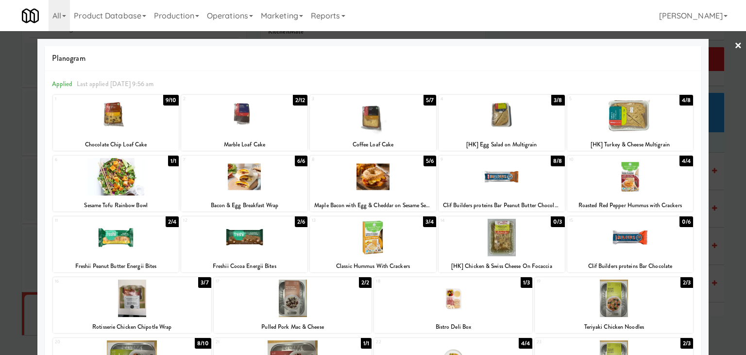
click at [735, 45] on link "×" at bounding box center [739, 46] width 8 height 30
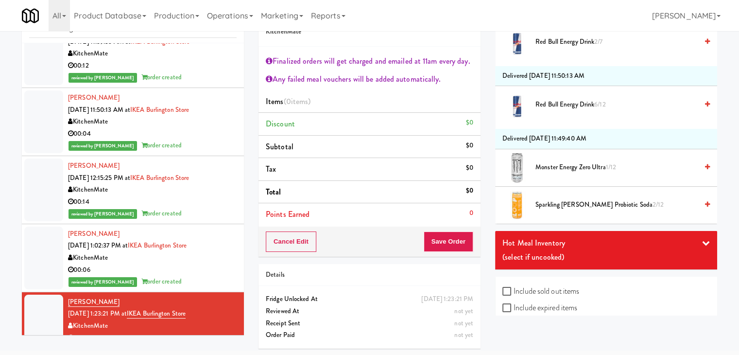
scroll to position [2005, 0]
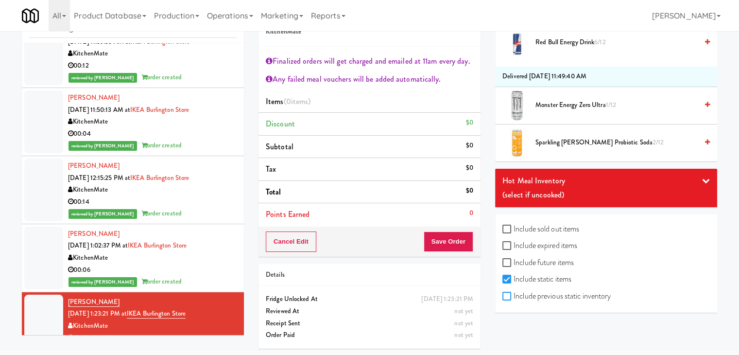
drag, startPoint x: 506, startPoint y: 292, endPoint x: 561, endPoint y: 280, distance: 56.7
click at [506, 292] on input "Include previous static inventory" at bounding box center [507, 296] width 11 height 8
checkbox input "true"
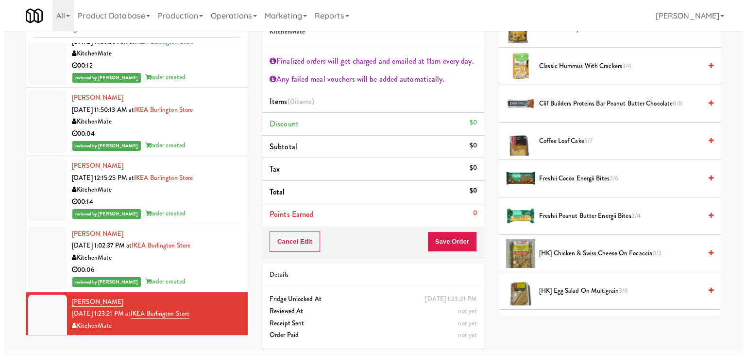
scroll to position [0, 0]
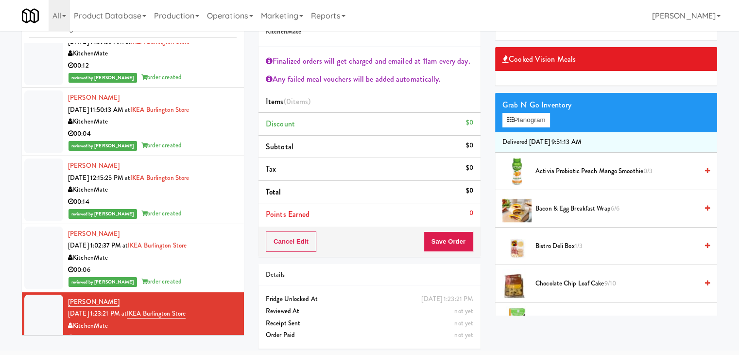
drag, startPoint x: 534, startPoint y: 111, endPoint x: 524, endPoint y: 128, distance: 19.4
click at [533, 111] on div "Grab N' Go Inventory Planogram" at bounding box center [606, 112] width 222 height 39
drag, startPoint x: 522, startPoint y: 119, endPoint x: 504, endPoint y: 125, distance: 19.1
click at [522, 119] on button "Planogram" at bounding box center [526, 120] width 48 height 15
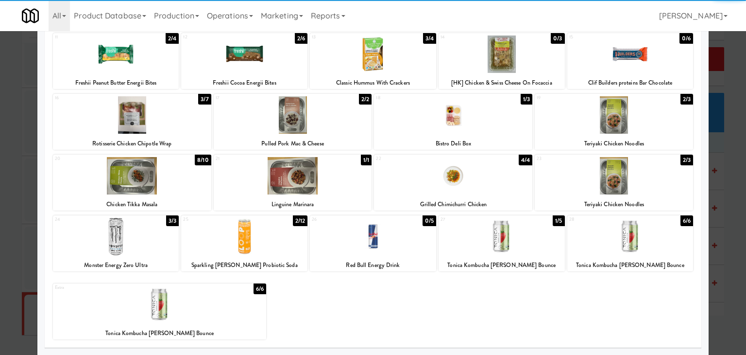
click at [369, 232] on div at bounding box center [373, 236] width 126 height 37
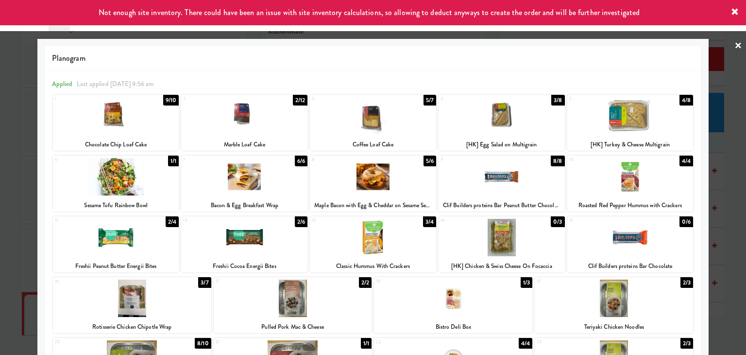
drag, startPoint x: 735, startPoint y: 44, endPoint x: 688, endPoint y: 69, distance: 52.8
click at [735, 44] on link "×" at bounding box center [739, 46] width 8 height 30
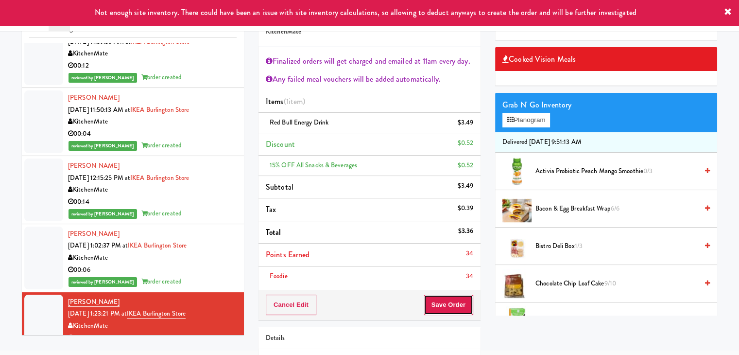
click at [442, 300] on button "Save Order" at bounding box center [449, 304] width 50 height 20
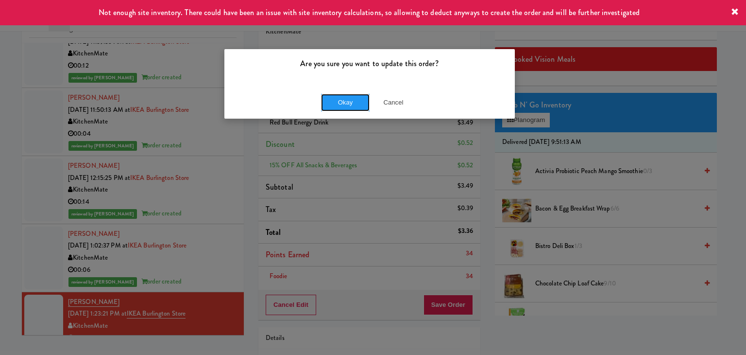
click at [339, 99] on button "Okay" at bounding box center [345, 102] width 49 height 17
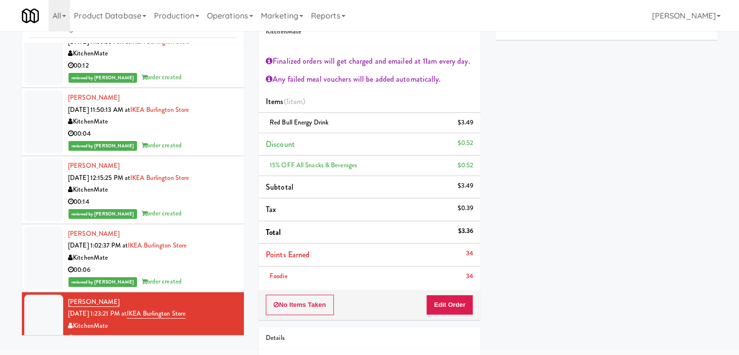
click at [200, 276] on div "[PERSON_NAME] [DATE] 1:02:37 PM at [GEOGRAPHIC_DATA] KitchenMate 00:06 reviewed…" at bounding box center [152, 258] width 169 height 60
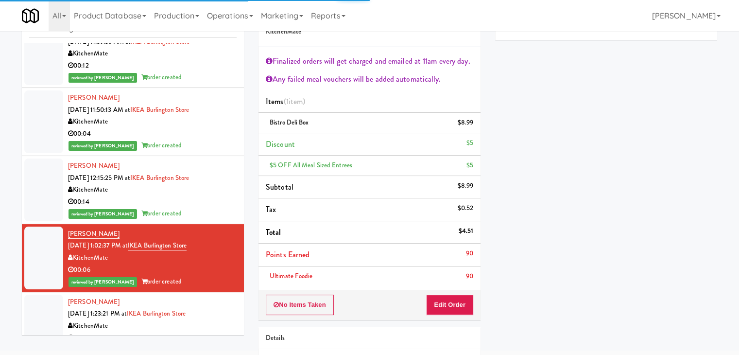
click at [208, 210] on div "reviewed by [PERSON_NAME] A order created" at bounding box center [152, 213] width 169 height 12
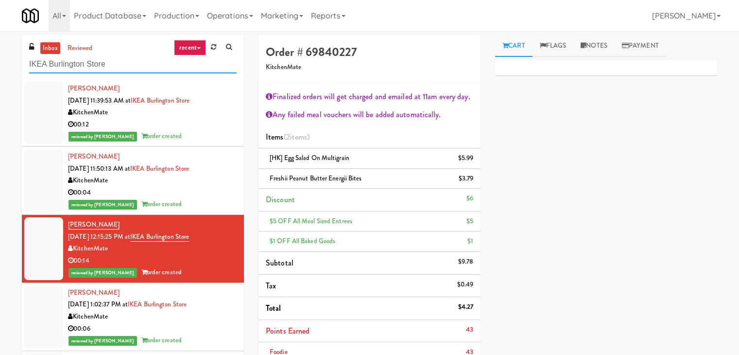
click at [116, 66] on input "IKEA Burlington Store" at bounding box center [132, 64] width 207 height 18
paste input "The Legacy at [GEOGRAPHIC_DATA] Refrigerated Right"
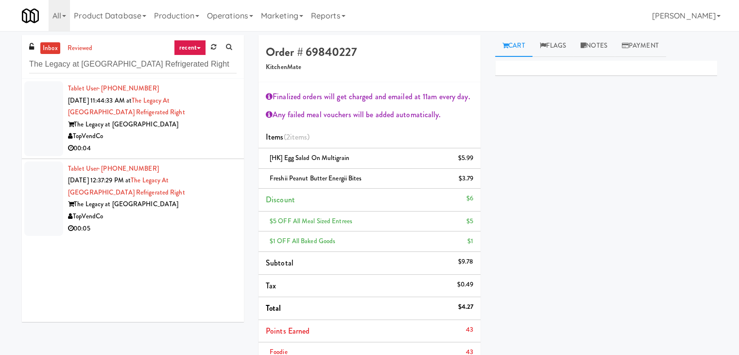
click at [229, 138] on li "Tablet User · (313) 752-9133 [DATE] 11:44:33 AM at The Legacy at [GEOGRAPHIC_DA…" at bounding box center [133, 119] width 222 height 80
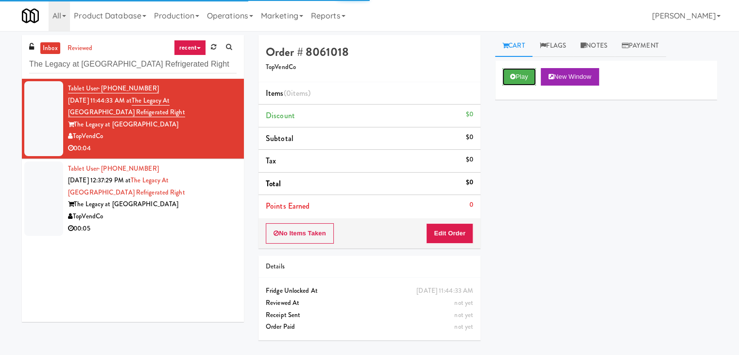
drag, startPoint x: 527, startPoint y: 74, endPoint x: 510, endPoint y: 65, distance: 19.3
click at [527, 73] on button "Play" at bounding box center [519, 76] width 34 height 17
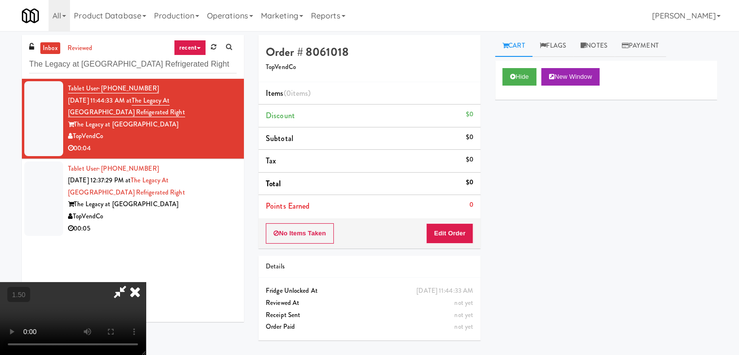
click at [146, 282] on video at bounding box center [73, 318] width 146 height 73
drag, startPoint x: 425, startPoint y: 38, endPoint x: 443, endPoint y: 125, distance: 88.8
click at [146, 282] on icon at bounding box center [134, 291] width 21 height 19
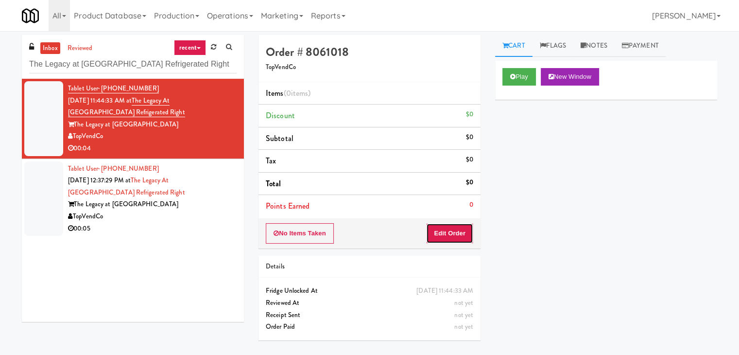
click at [453, 230] on button "Edit Order" at bounding box center [449, 233] width 47 height 20
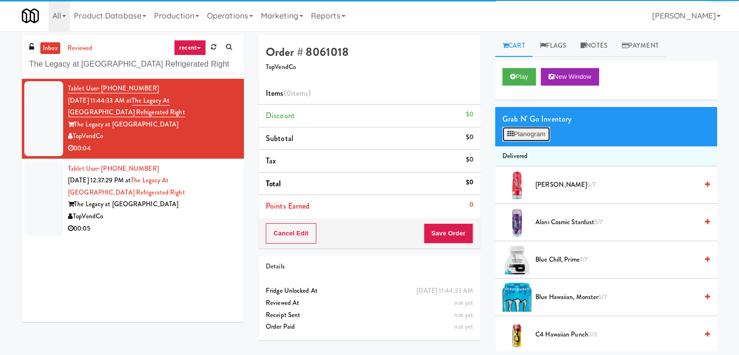
click at [524, 132] on button "Planogram" at bounding box center [526, 134] width 48 height 15
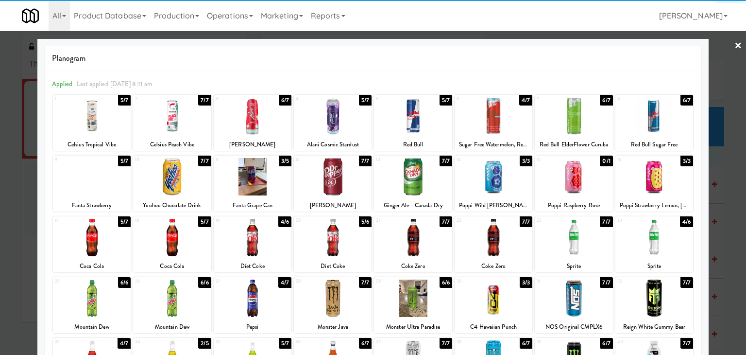
click at [578, 235] on div at bounding box center [574, 237] width 78 height 37
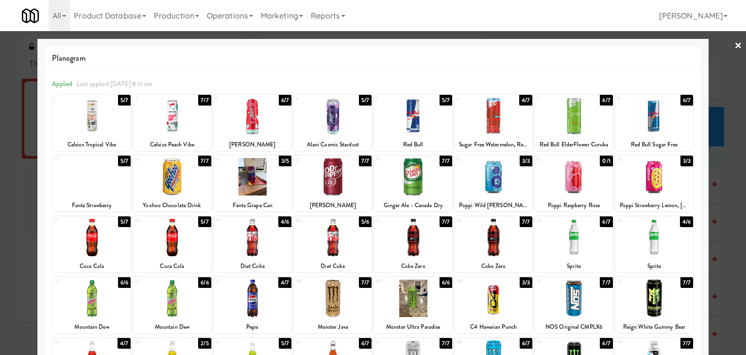
drag, startPoint x: 729, startPoint y: 42, endPoint x: 686, endPoint y: 78, distance: 55.9
click at [735, 43] on link "×" at bounding box center [739, 46] width 8 height 30
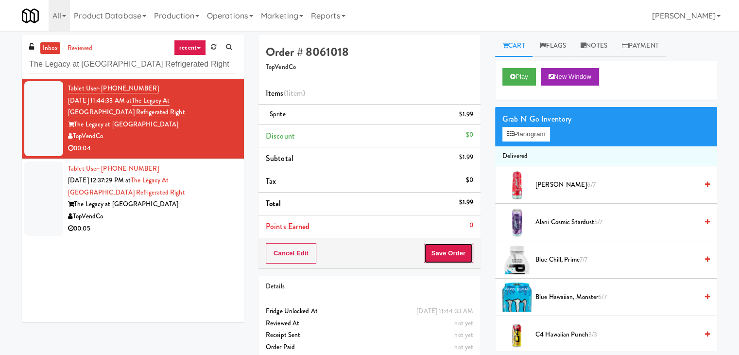
click at [443, 246] on button "Save Order" at bounding box center [449, 253] width 50 height 20
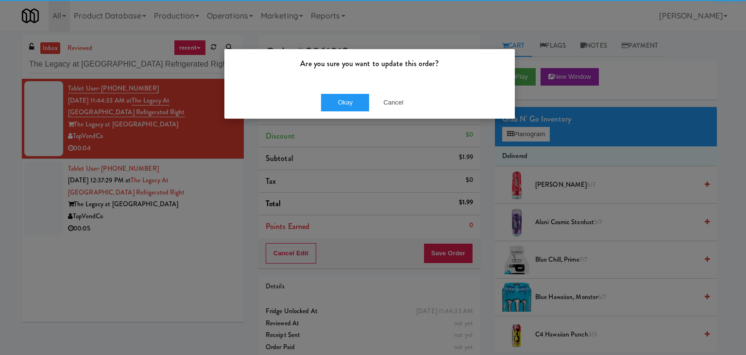
click at [326, 87] on div "Okay Cancel" at bounding box center [369, 102] width 291 height 33
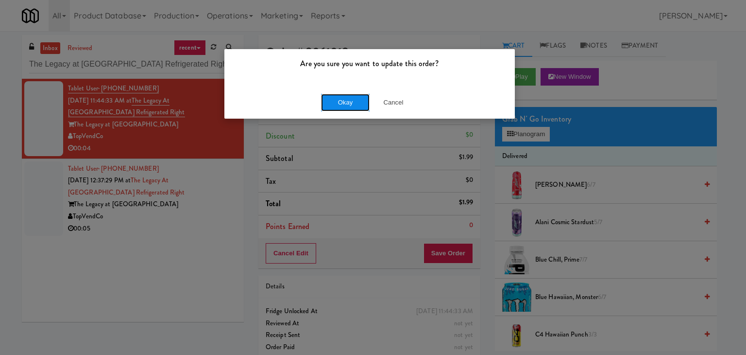
click at [342, 102] on button "Okay" at bounding box center [345, 102] width 49 height 17
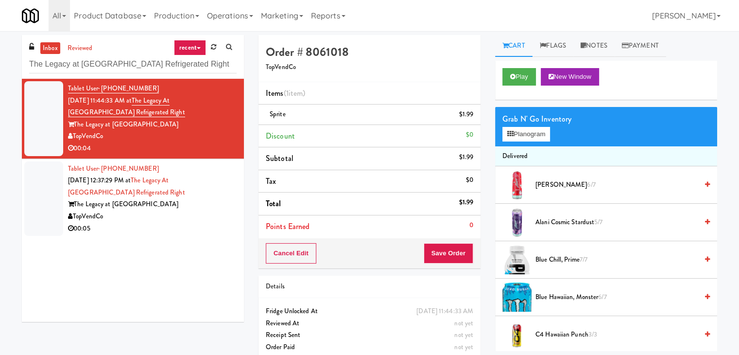
click at [183, 206] on div "The Legacy at [GEOGRAPHIC_DATA]" at bounding box center [152, 204] width 169 height 12
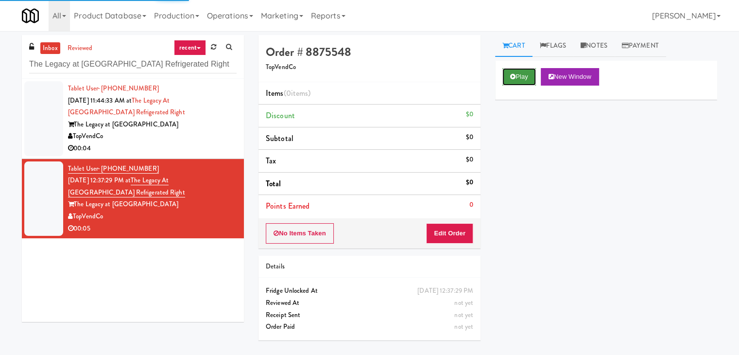
click at [523, 76] on button "Play" at bounding box center [519, 76] width 34 height 17
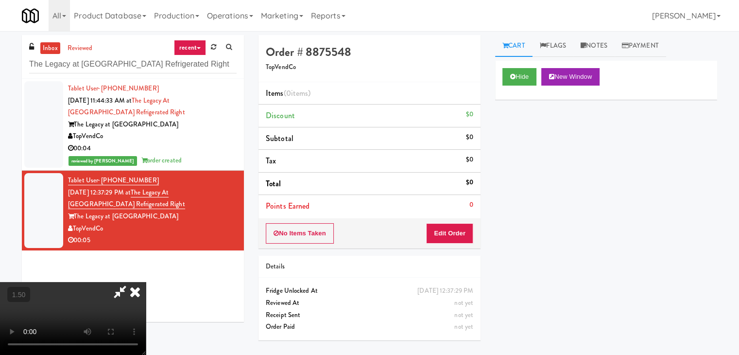
click at [146, 282] on video at bounding box center [73, 318] width 146 height 73
drag, startPoint x: 422, startPoint y: 38, endPoint x: 444, endPoint y: 176, distance: 139.7
click at [146, 282] on icon at bounding box center [134, 291] width 21 height 19
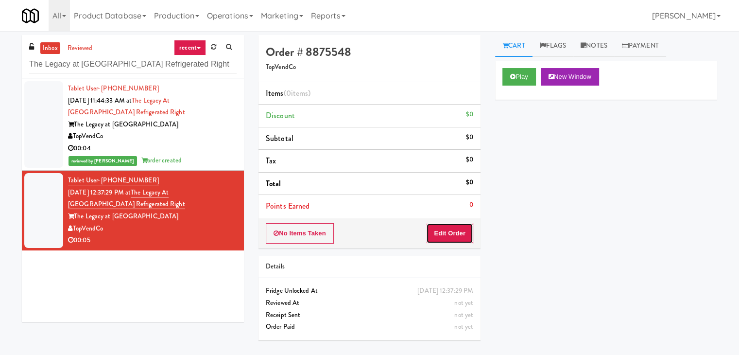
click at [442, 236] on button "Edit Order" at bounding box center [449, 233] width 47 height 20
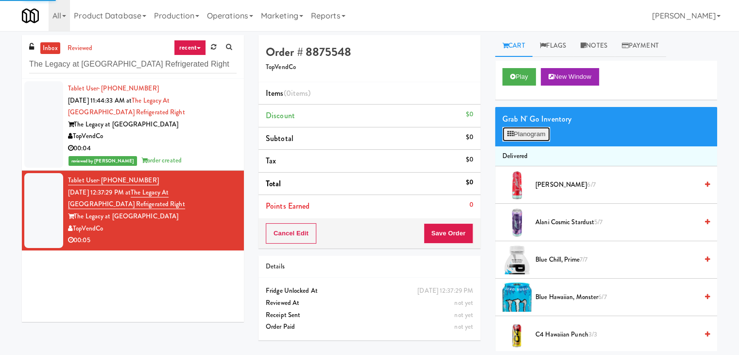
click at [533, 138] on button "Planogram" at bounding box center [526, 134] width 48 height 15
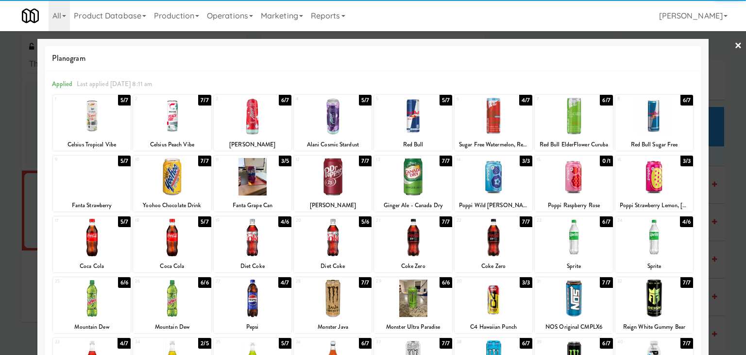
click at [420, 241] on div at bounding box center [413, 237] width 78 height 37
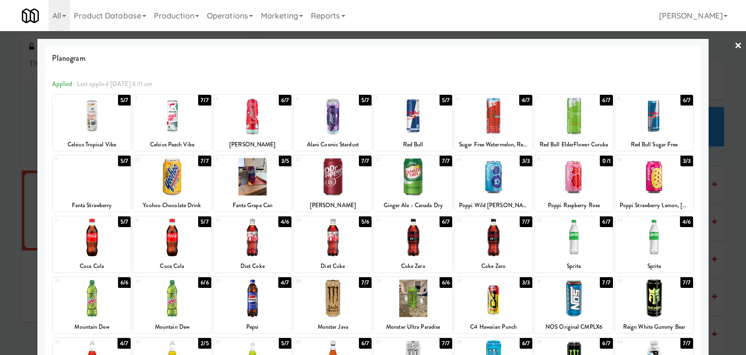
drag, startPoint x: 730, startPoint y: 42, endPoint x: 597, endPoint y: 160, distance: 177.9
click at [735, 42] on link "×" at bounding box center [739, 46] width 8 height 30
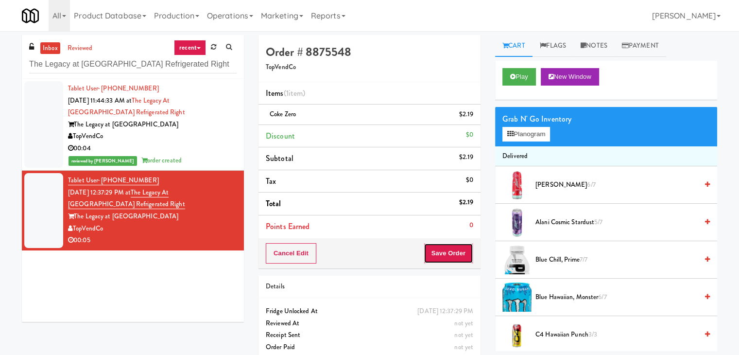
drag, startPoint x: 457, startPoint y: 255, endPoint x: 463, endPoint y: 249, distance: 8.7
click at [457, 254] on button "Save Order" at bounding box center [449, 253] width 50 height 20
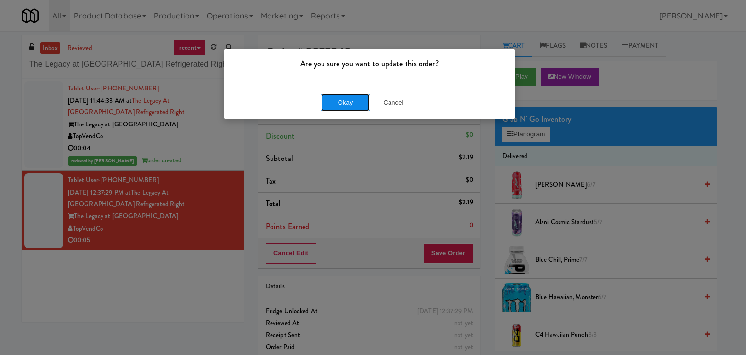
click at [337, 104] on button "Okay" at bounding box center [345, 102] width 49 height 17
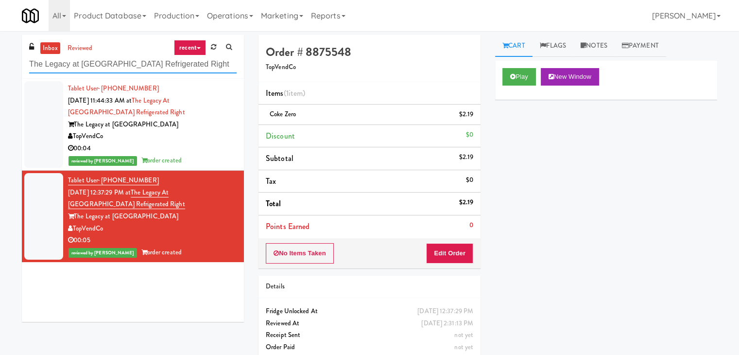
click at [130, 61] on input "The Legacy at [GEOGRAPHIC_DATA] Refrigerated Right" at bounding box center [132, 64] width 207 height 18
click at [129, 62] on input "The Legacy at [GEOGRAPHIC_DATA] Refrigerated Right" at bounding box center [132, 64] width 207 height 18
paste input "BestMed W 11th"
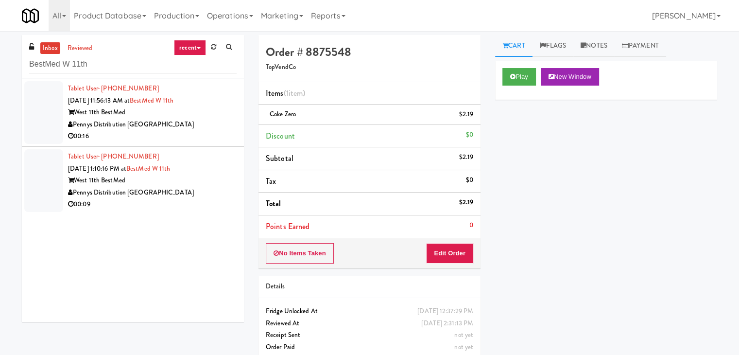
click at [219, 117] on div "West 11th BestMed" at bounding box center [152, 112] width 169 height 12
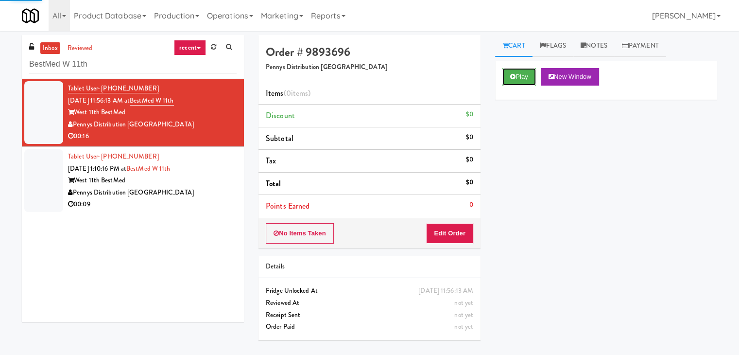
drag, startPoint x: 515, startPoint y: 75, endPoint x: 387, endPoint y: 33, distance: 134.4
click at [515, 74] on icon at bounding box center [512, 76] width 5 height 6
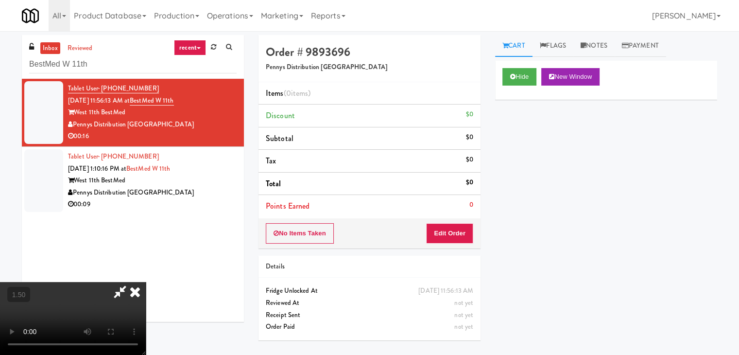
click at [146, 282] on video at bounding box center [73, 318] width 146 height 73
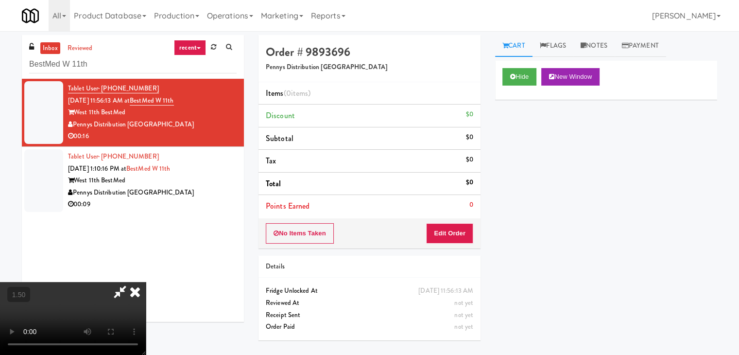
click at [146, 282] on video at bounding box center [73, 318] width 146 height 73
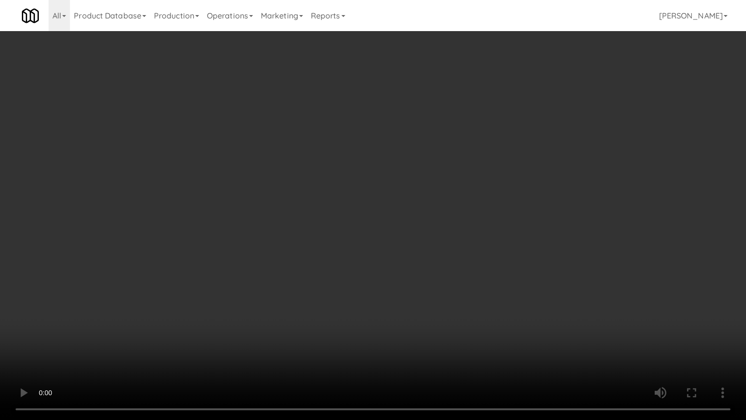
click at [351, 302] on video at bounding box center [373, 210] width 746 height 420
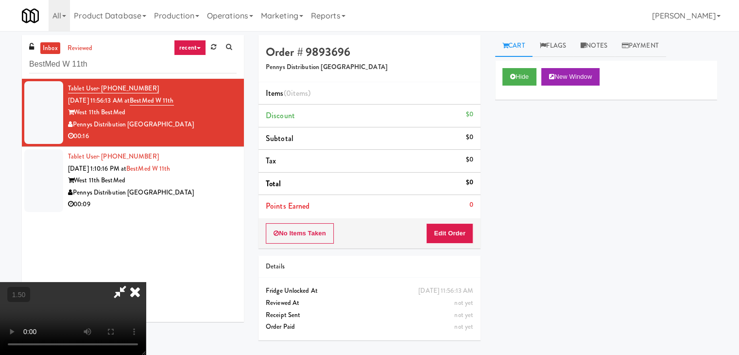
click at [146, 282] on icon at bounding box center [134, 291] width 21 height 19
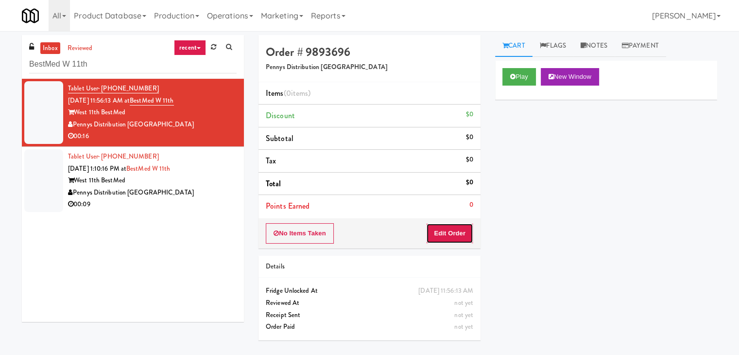
drag, startPoint x: 456, startPoint y: 230, endPoint x: 470, endPoint y: 212, distance: 22.8
click at [456, 228] on button "Edit Order" at bounding box center [449, 233] width 47 height 20
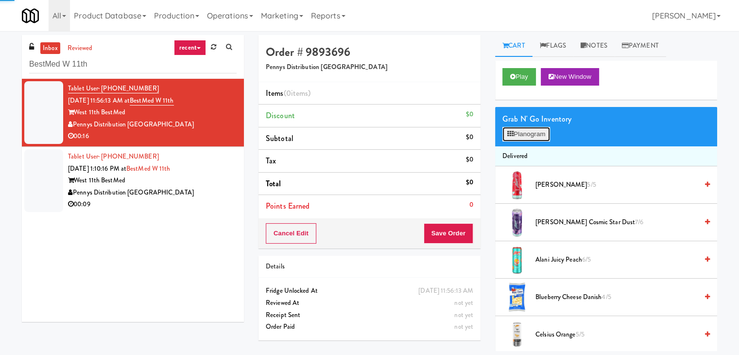
click at [519, 131] on button "Planogram" at bounding box center [526, 134] width 48 height 15
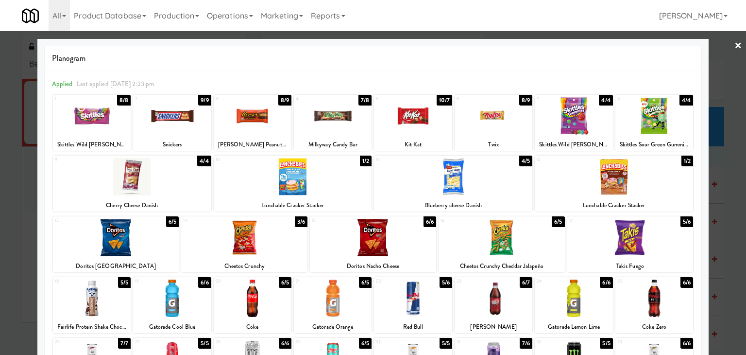
click at [270, 237] on div at bounding box center [244, 237] width 126 height 37
drag, startPoint x: 731, startPoint y: 45, endPoint x: 704, endPoint y: 75, distance: 40.6
click at [735, 45] on link "×" at bounding box center [739, 46] width 8 height 30
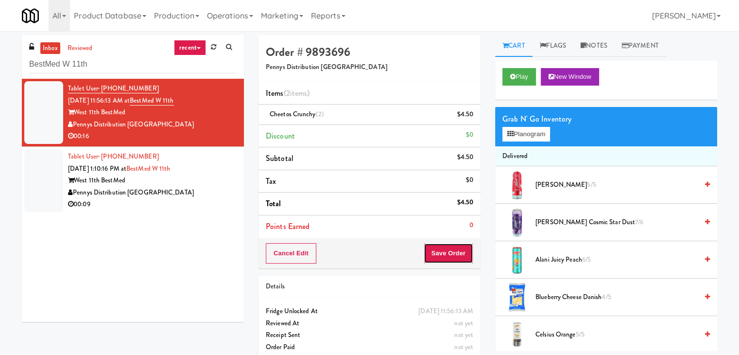
click at [460, 247] on button "Save Order" at bounding box center [449, 253] width 50 height 20
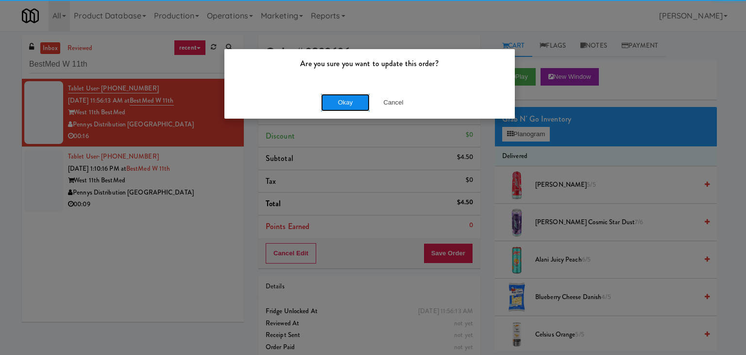
click at [340, 107] on button "Okay" at bounding box center [345, 102] width 49 height 17
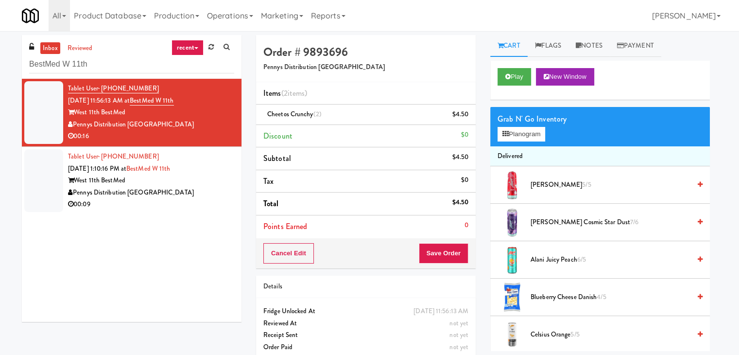
click at [205, 195] on div "Pennys Distribution [GEOGRAPHIC_DATA]" at bounding box center [151, 193] width 166 height 12
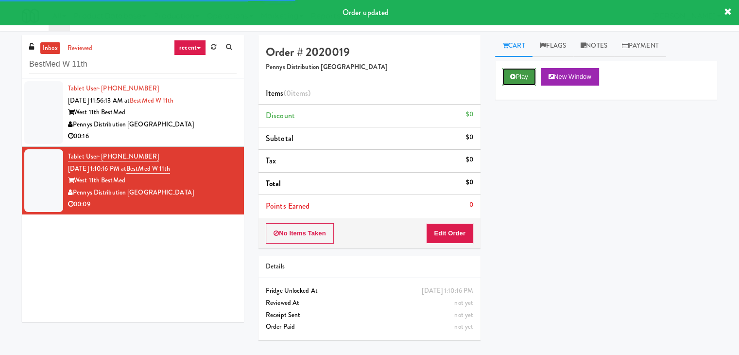
click at [525, 81] on button "Play" at bounding box center [519, 76] width 34 height 17
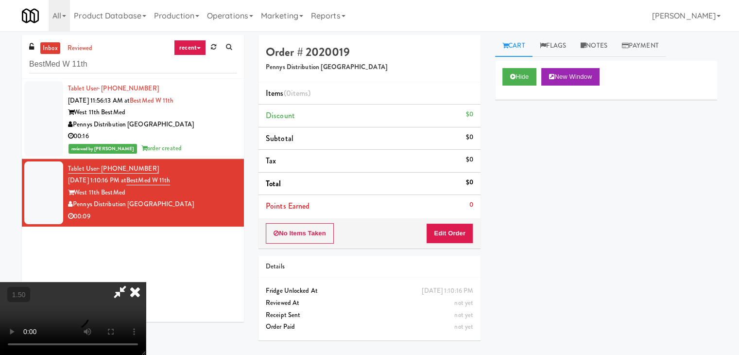
click at [146, 282] on video at bounding box center [73, 318] width 146 height 73
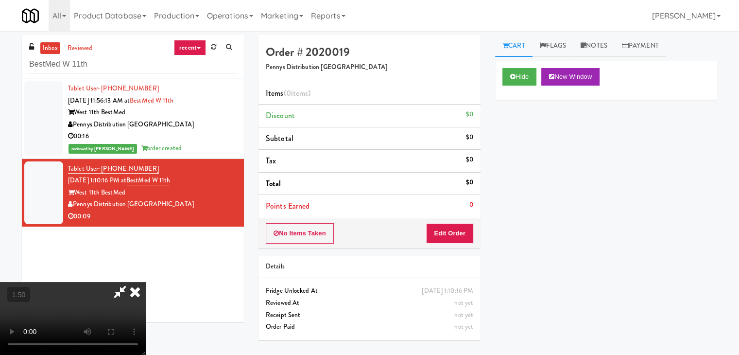
click at [146, 282] on video at bounding box center [73, 318] width 146 height 73
drag, startPoint x: 434, startPoint y: 114, endPoint x: 435, endPoint y: 119, distance: 4.9
click at [146, 282] on icon at bounding box center [134, 291] width 21 height 19
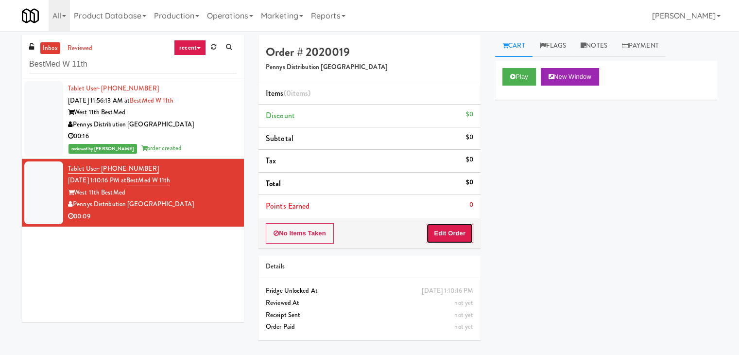
click at [448, 232] on button "Edit Order" at bounding box center [449, 233] width 47 height 20
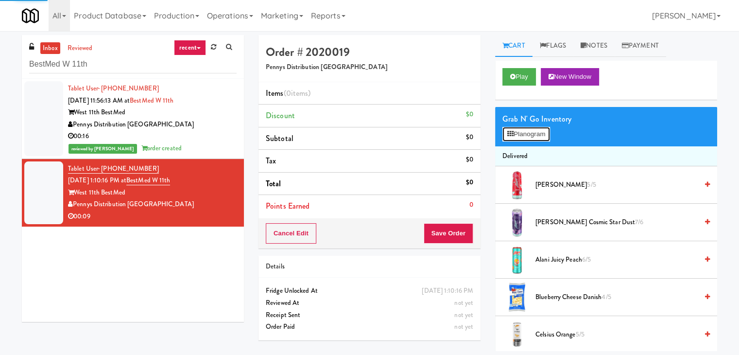
click at [535, 137] on button "Planogram" at bounding box center [526, 134] width 48 height 15
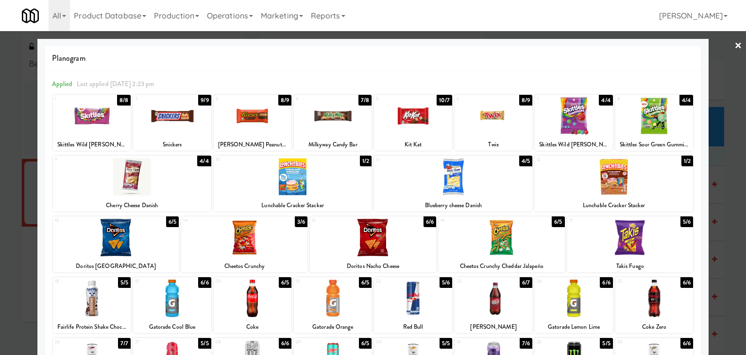
click at [474, 179] on div at bounding box center [453, 176] width 158 height 37
click at [264, 238] on div at bounding box center [244, 237] width 126 height 37
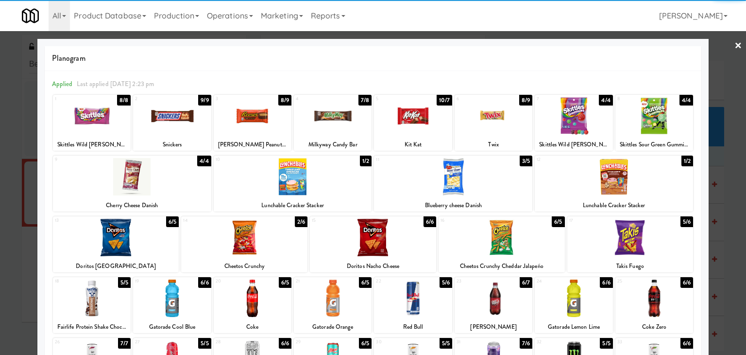
click at [735, 47] on div at bounding box center [373, 177] width 746 height 355
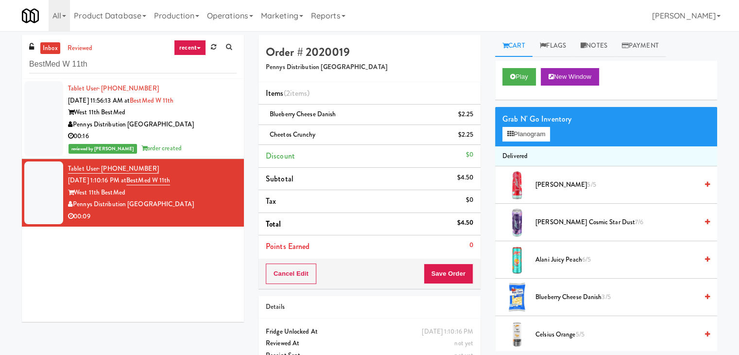
click at [451, 265] on div "Cancel Edit Save Order" at bounding box center [369, 273] width 222 height 30
click at [450, 271] on button "Save Order" at bounding box center [449, 273] width 50 height 20
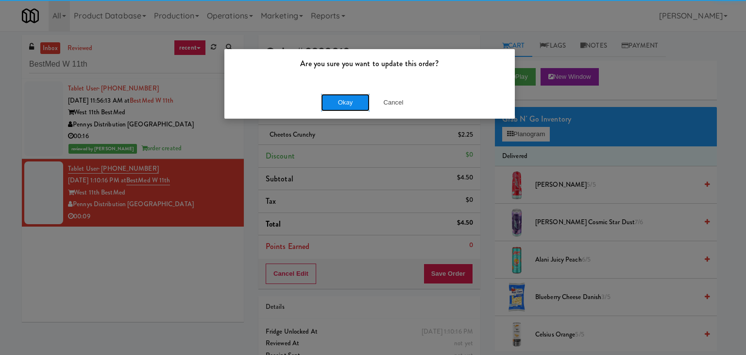
drag, startPoint x: 349, startPoint y: 97, endPoint x: 348, endPoint y: 91, distance: 5.4
click at [348, 96] on button "Okay" at bounding box center [345, 102] width 49 height 17
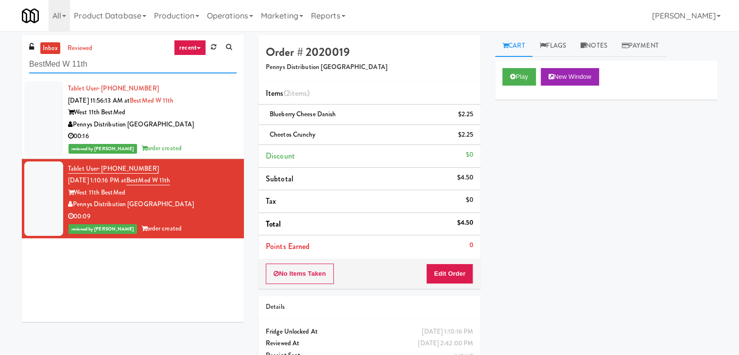
click at [121, 61] on input "BestMed W 11th" at bounding box center [132, 64] width 207 height 18
paste input "[PERSON_NAME][GEOGRAPHIC_DATA][PERSON_NAME] - Emergency Room"
type input "[PERSON_NAME][GEOGRAPHIC_DATA][PERSON_NAME] - Emergency Room"
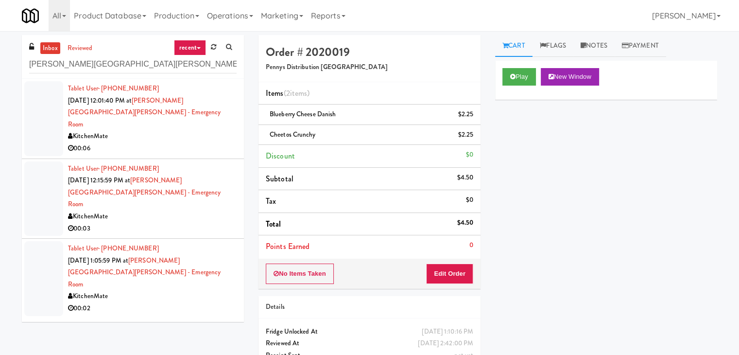
click at [202, 130] on div "KitchenMate" at bounding box center [152, 136] width 169 height 12
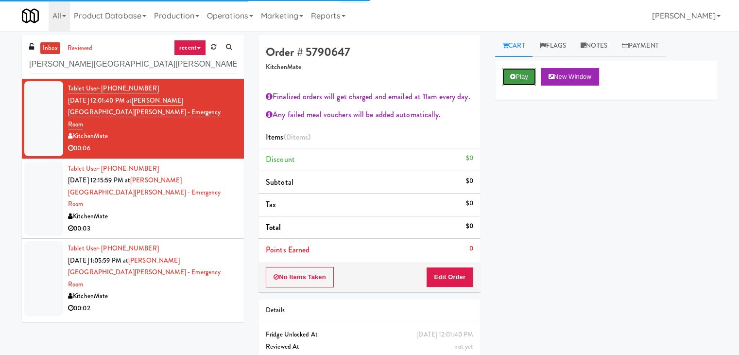
click at [521, 75] on button "Play" at bounding box center [519, 76] width 34 height 17
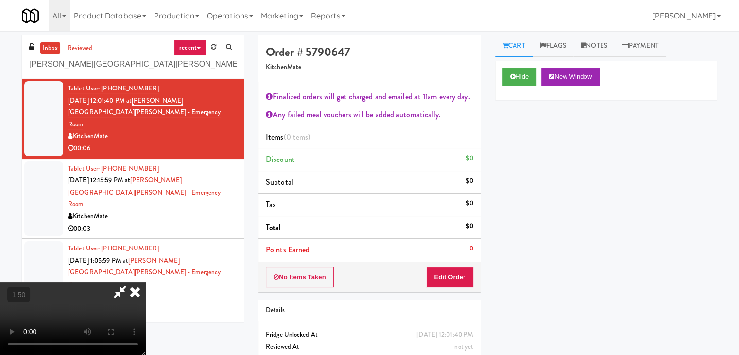
click at [146, 282] on video at bounding box center [73, 318] width 146 height 73
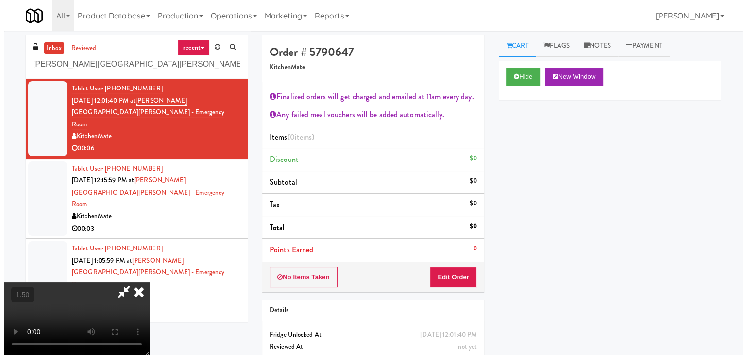
scroll to position [0, 0]
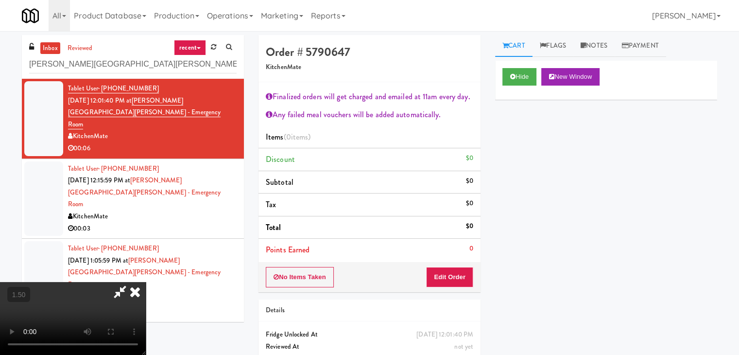
drag, startPoint x: 420, startPoint y: 35, endPoint x: 429, endPoint y: 65, distance: 31.2
click at [146, 282] on div at bounding box center [73, 318] width 146 height 73
click at [146, 282] on icon at bounding box center [134, 291] width 21 height 19
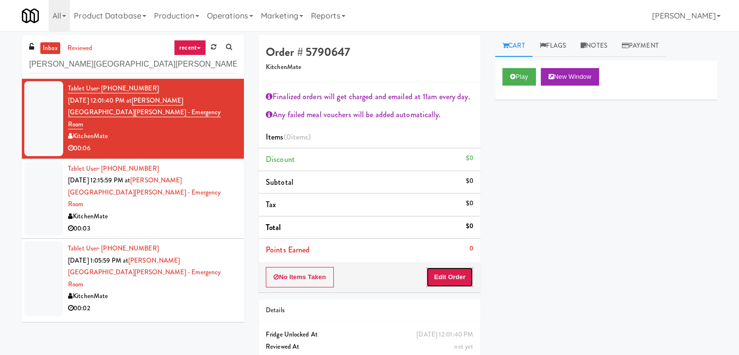
click at [454, 272] on button "Edit Order" at bounding box center [449, 277] width 47 height 20
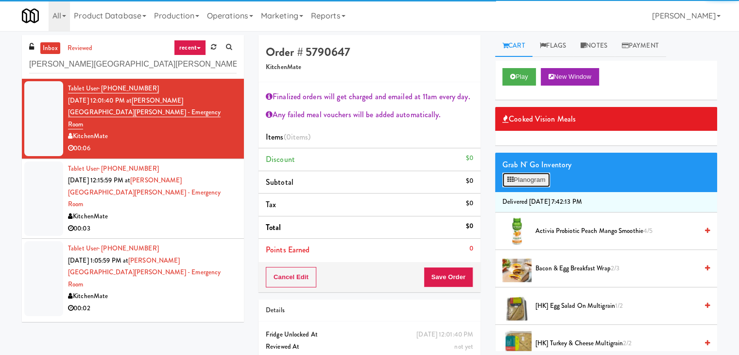
click at [533, 177] on button "Planogram" at bounding box center [526, 179] width 48 height 15
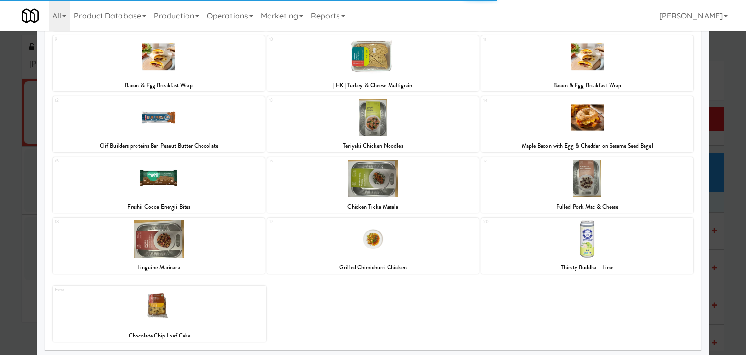
scroll to position [183, 0]
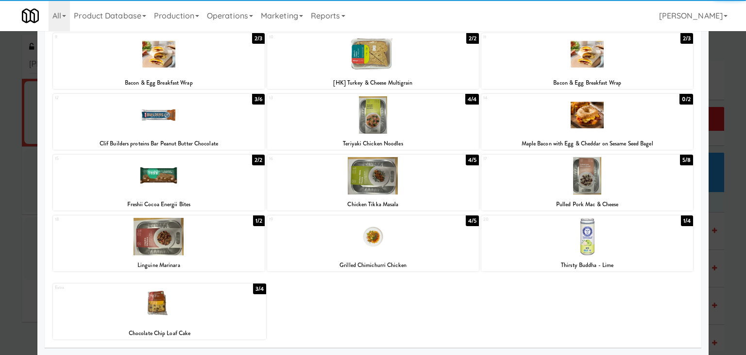
click at [600, 238] on div at bounding box center [587, 236] width 212 height 37
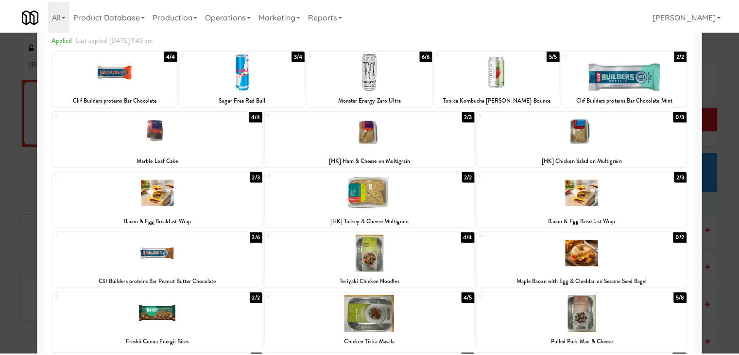
scroll to position [0, 0]
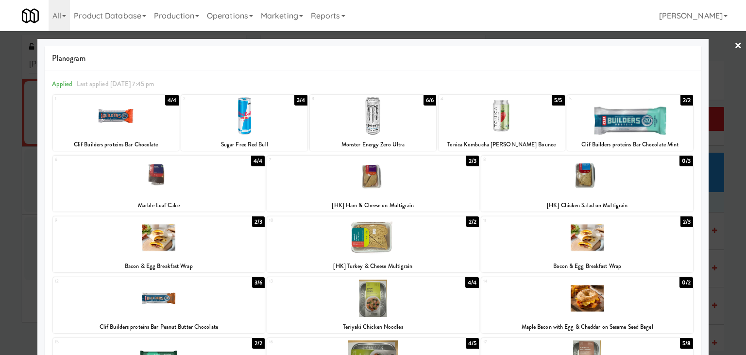
drag, startPoint x: 732, startPoint y: 45, endPoint x: 712, endPoint y: 65, distance: 27.8
click at [735, 46] on link "×" at bounding box center [739, 46] width 8 height 30
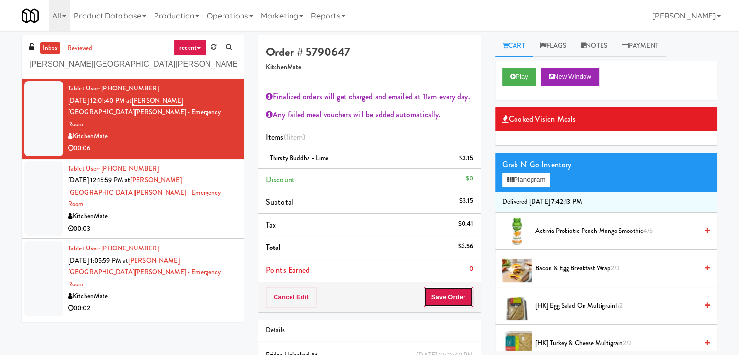
click at [449, 302] on button "Save Order" at bounding box center [449, 297] width 50 height 20
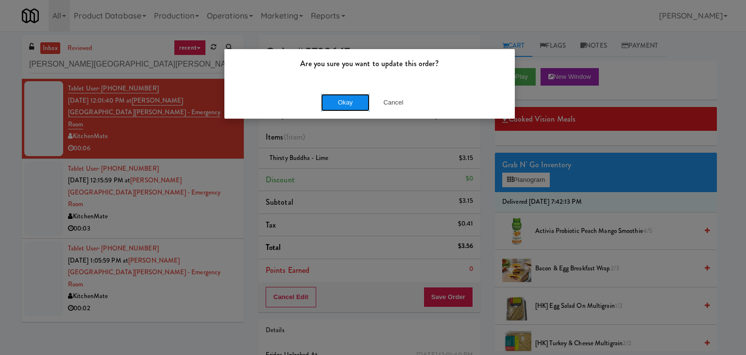
click at [341, 103] on button "Okay" at bounding box center [345, 102] width 49 height 17
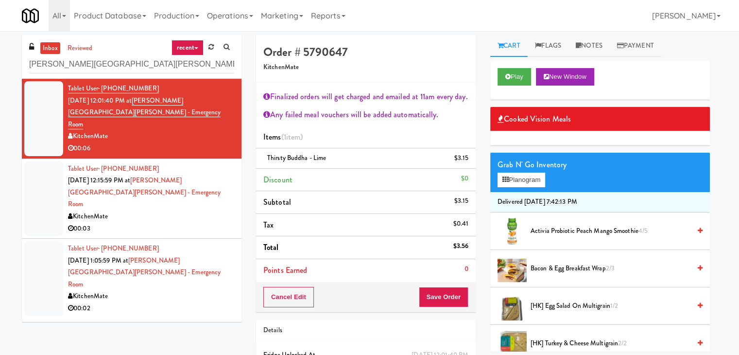
click at [208, 210] on div "KitchenMate" at bounding box center [151, 216] width 166 height 12
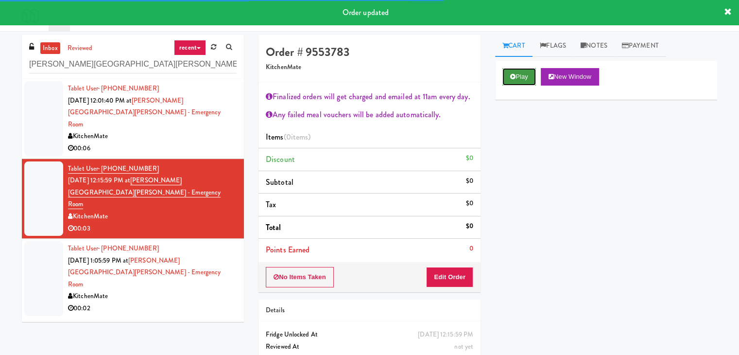
click at [510, 76] on icon at bounding box center [512, 76] width 5 height 6
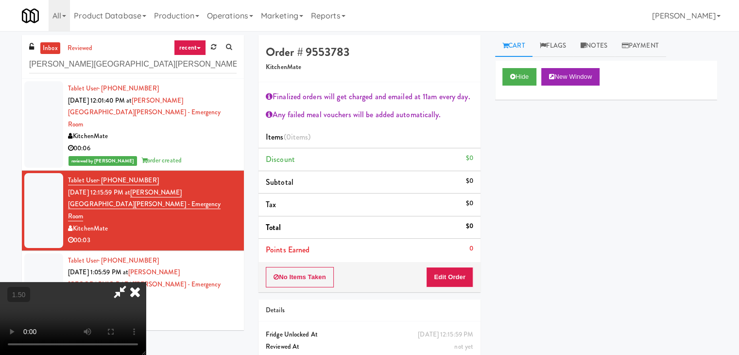
click at [146, 282] on video at bounding box center [73, 318] width 146 height 73
click at [146, 282] on icon at bounding box center [134, 291] width 21 height 19
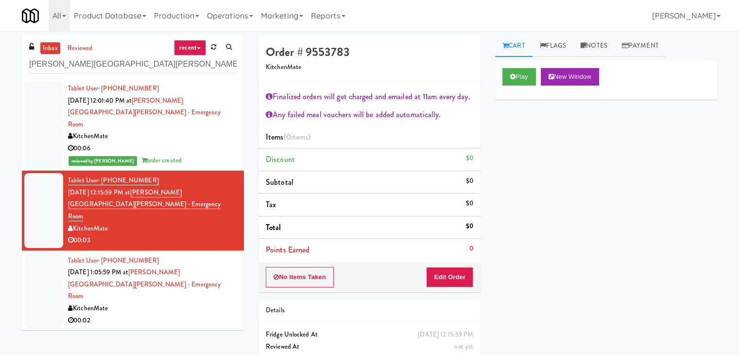
drag, startPoint x: 465, startPoint y: 292, endPoint x: 459, endPoint y: 280, distance: 13.9
click at [463, 290] on div "Order # 9553783 KitchenMate Finalized orders will get charged and emailed at 11…" at bounding box center [369, 213] width 237 height 356
click at [458, 278] on button "Edit Order" at bounding box center [449, 277] width 47 height 20
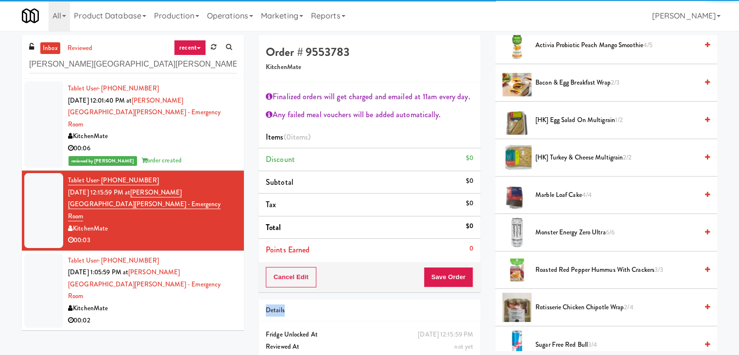
scroll to position [243, 0]
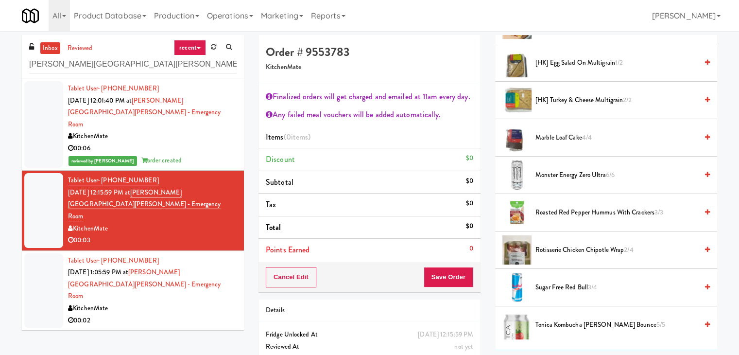
click at [553, 165] on li "Monster Energy Zero Ultra 6/6" at bounding box center [606, 174] width 222 height 37
click at [554, 172] on span "Monster Energy Zero Ultra 6/6" at bounding box center [616, 175] width 162 height 12
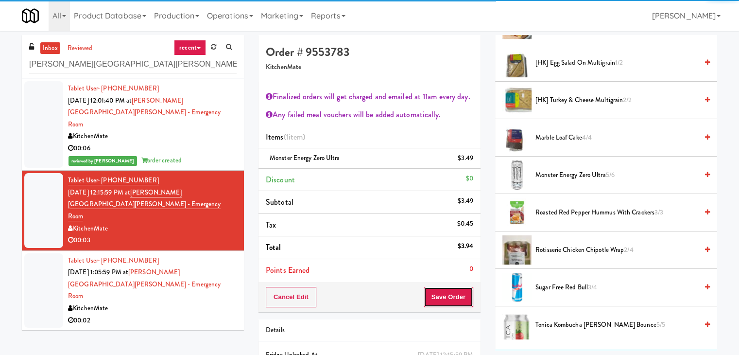
click at [434, 291] on button "Save Order" at bounding box center [449, 297] width 50 height 20
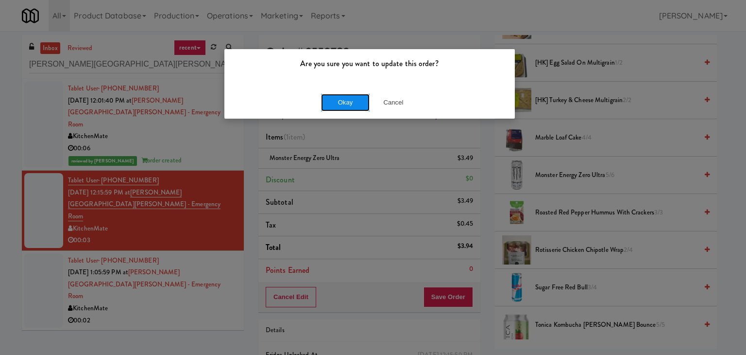
click at [358, 104] on button "Okay" at bounding box center [345, 102] width 49 height 17
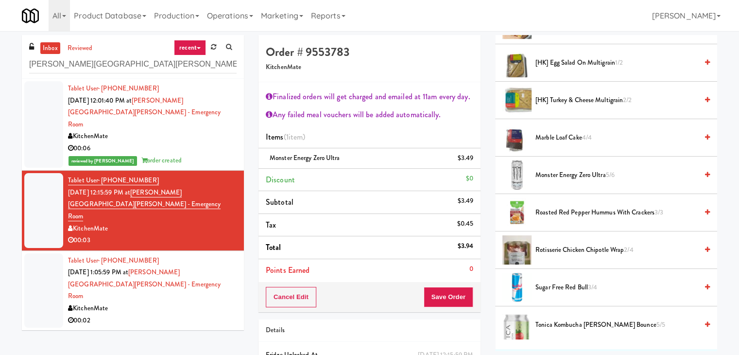
click at [202, 314] on div "00:02" at bounding box center [152, 320] width 169 height 12
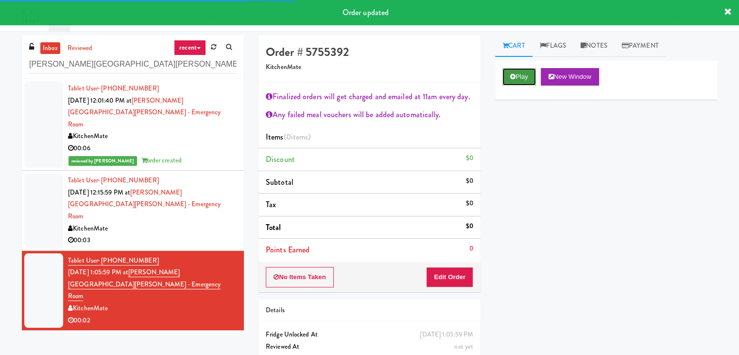
click at [524, 76] on button "Play" at bounding box center [519, 76] width 34 height 17
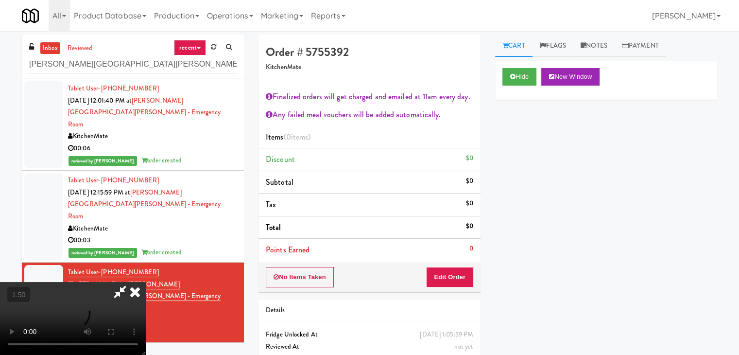
click at [146, 282] on video at bounding box center [73, 318] width 146 height 73
click at [78, 343] on video at bounding box center [73, 318] width 146 height 73
click at [146, 282] on video at bounding box center [73, 318] width 146 height 73
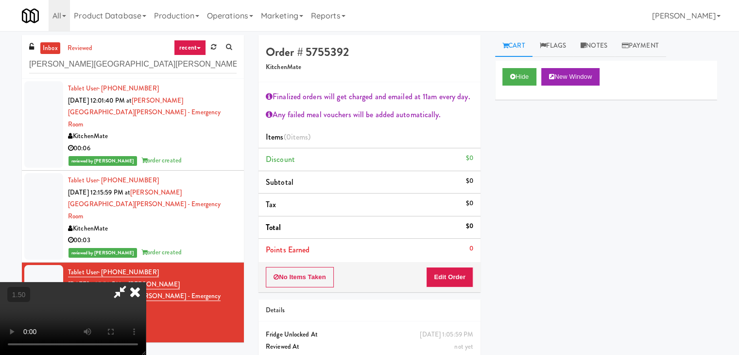
scroll to position [0, 0]
drag, startPoint x: 429, startPoint y: 40, endPoint x: 433, endPoint y: 51, distance: 11.4
click at [146, 282] on icon at bounding box center [134, 291] width 21 height 19
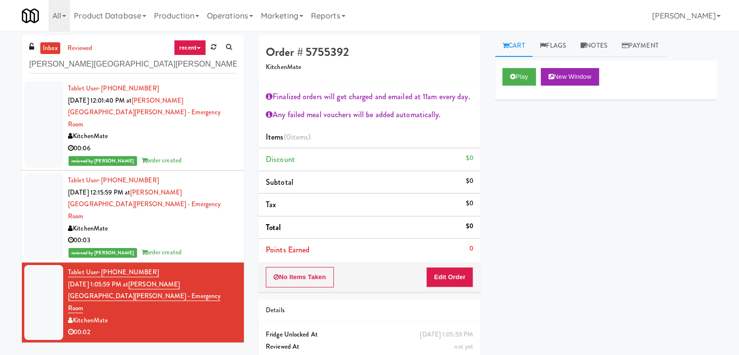
drag, startPoint x: 472, startPoint y: 265, endPoint x: 466, endPoint y: 271, distance: 8.2
click at [472, 265] on div "No Items Taken Edit Order" at bounding box center [369, 277] width 222 height 30
click at [461, 275] on button "Edit Order" at bounding box center [449, 277] width 47 height 20
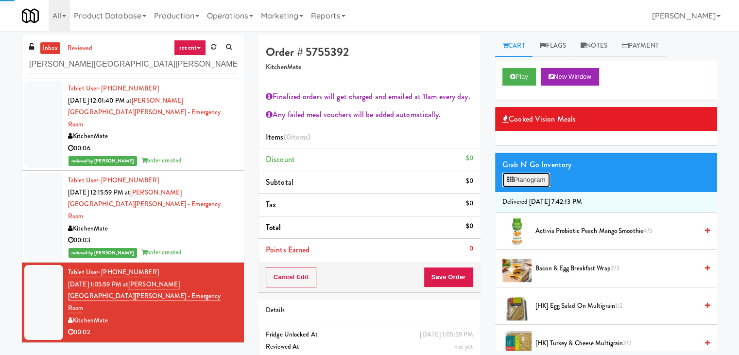
click at [539, 172] on button "Planogram" at bounding box center [526, 179] width 48 height 15
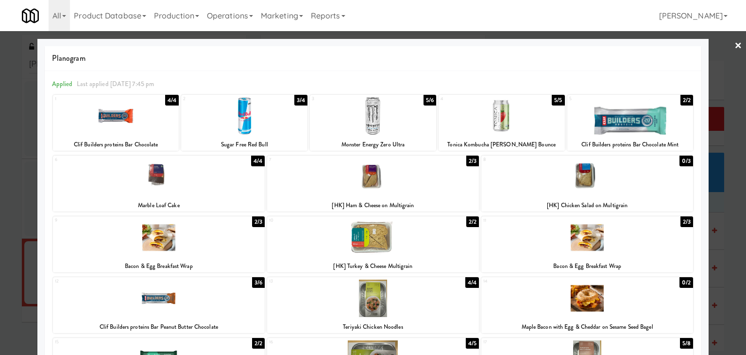
click at [253, 121] on div at bounding box center [244, 115] width 126 height 37
drag, startPoint x: 729, startPoint y: 44, endPoint x: 605, endPoint y: 144, distance: 159.6
click at [735, 44] on link "×" at bounding box center [739, 46] width 8 height 30
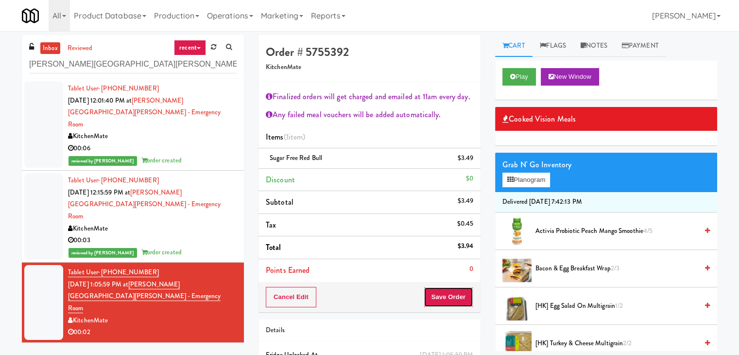
click at [452, 298] on button "Save Order" at bounding box center [449, 297] width 50 height 20
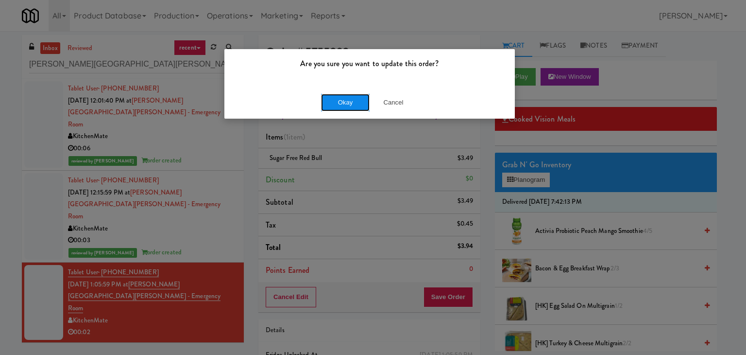
click at [353, 105] on button "Okay" at bounding box center [345, 102] width 49 height 17
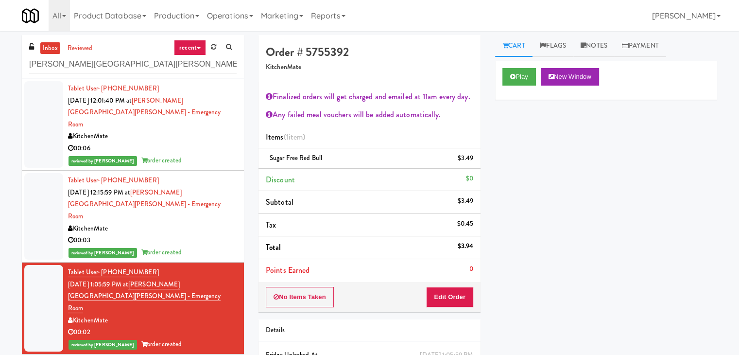
click at [213, 246] on div "reviewed by [PERSON_NAME] A order created" at bounding box center [152, 252] width 169 height 12
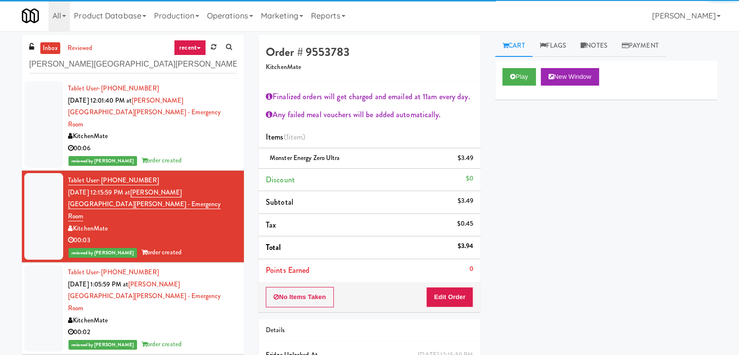
click at [214, 142] on div "00:06" at bounding box center [152, 148] width 169 height 12
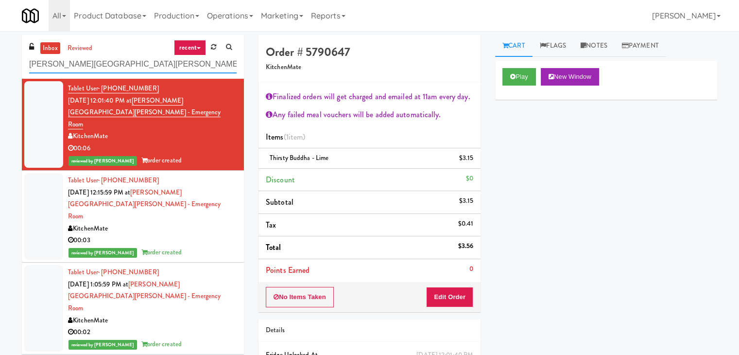
click at [156, 66] on input "[PERSON_NAME][GEOGRAPHIC_DATA][PERSON_NAME] - Emergency Room" at bounding box center [132, 64] width 207 height 18
paste input "VOC - Cooler"
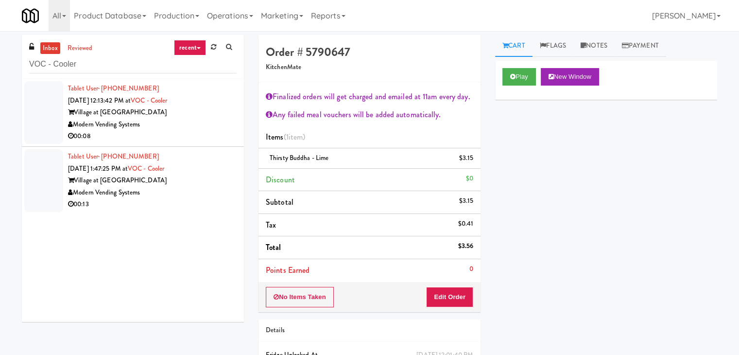
click at [187, 152] on div "Tablet User · (754) 261-7548 [DATE] 1:47:25 PM at [GEOGRAPHIC_DATA] at Commonwe…" at bounding box center [152, 181] width 169 height 60
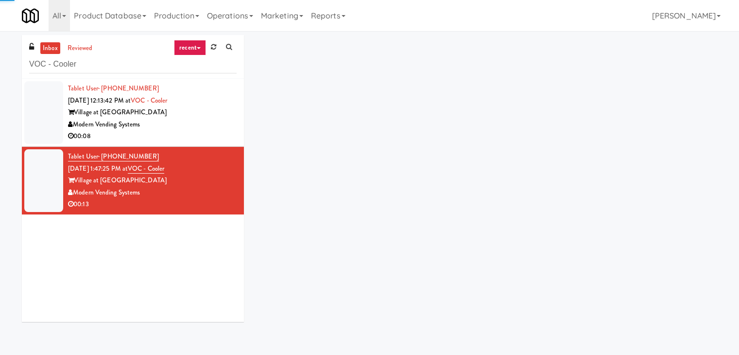
drag, startPoint x: 196, startPoint y: 130, endPoint x: 201, endPoint y: 129, distance: 5.4
click at [196, 129] on div "Tablet User · (813) 479-7561 [DATE] 12:13:42 PM at [GEOGRAPHIC_DATA] at Commonw…" at bounding box center [152, 113] width 169 height 60
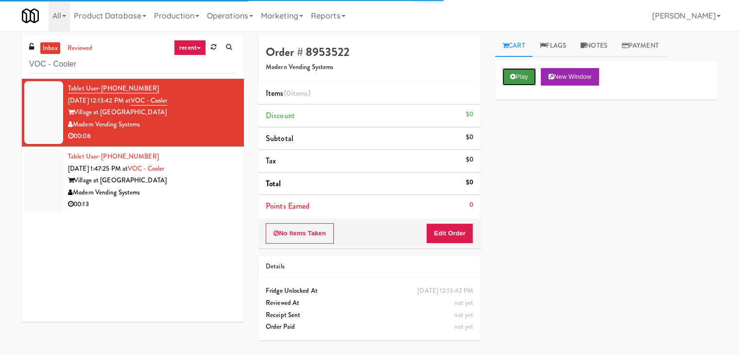
click at [513, 76] on icon at bounding box center [512, 76] width 5 height 6
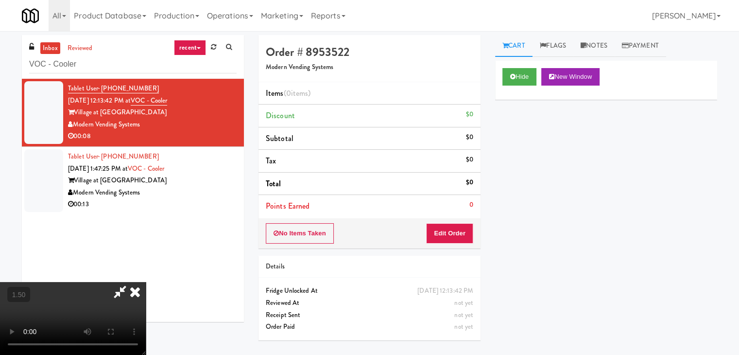
drag, startPoint x: 437, startPoint y: 113, endPoint x: 444, endPoint y: 175, distance: 63.0
click at [146, 282] on icon at bounding box center [134, 291] width 21 height 19
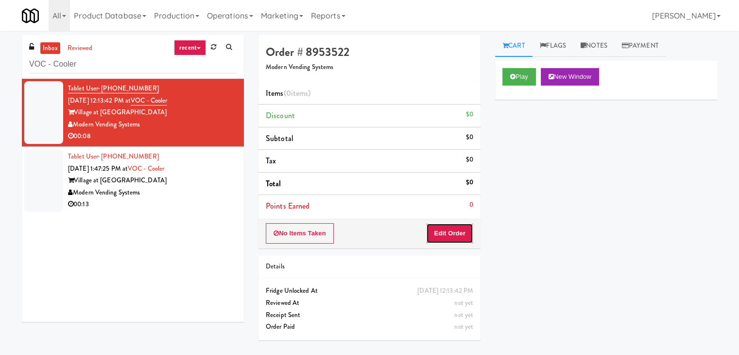
click at [445, 232] on button "Edit Order" at bounding box center [449, 233] width 47 height 20
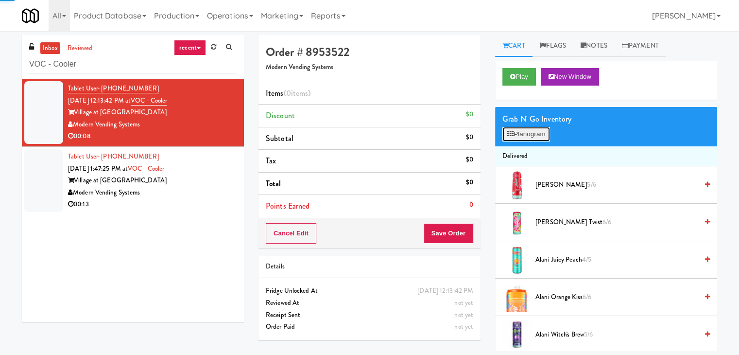
click at [527, 137] on button "Planogram" at bounding box center [526, 134] width 48 height 15
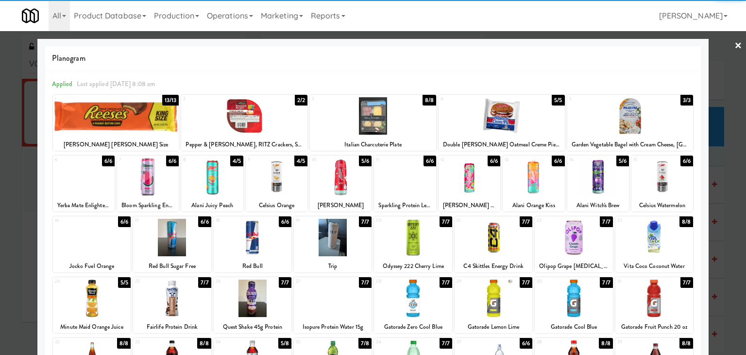
drag, startPoint x: 658, startPoint y: 173, endPoint x: 691, endPoint y: 155, distance: 37.4
click at [659, 173] on div at bounding box center [663, 176] width 62 height 37
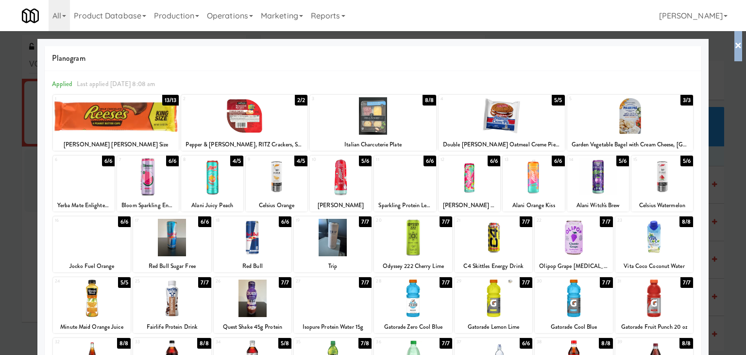
click at [734, 45] on div "× Planogram Applied Last applied [DATE] 8:08 am 1 13/13 [PERSON_NAME] [PERSON_N…" at bounding box center [373, 177] width 746 height 355
click at [735, 46] on link "×" at bounding box center [739, 46] width 8 height 30
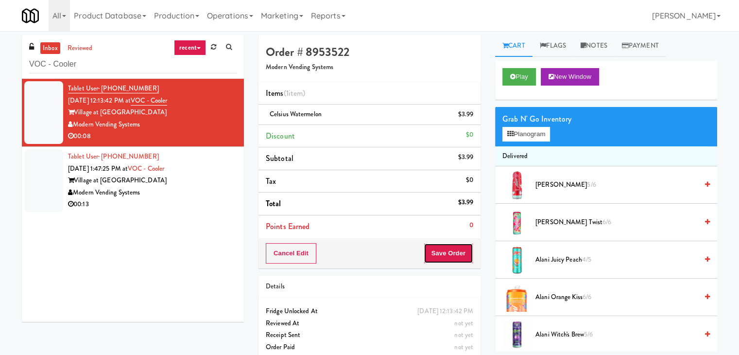
click at [455, 252] on button "Save Order" at bounding box center [449, 253] width 50 height 20
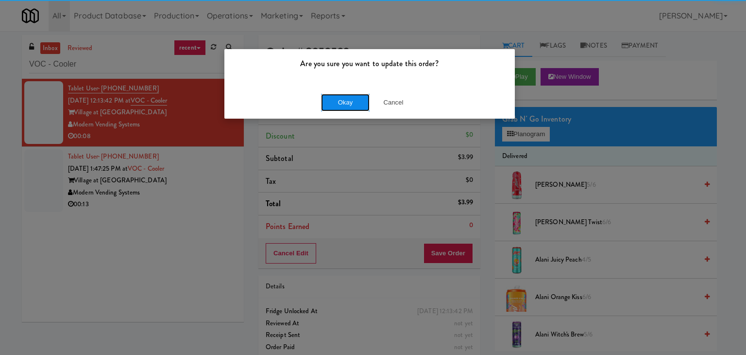
click at [340, 103] on button "Okay" at bounding box center [345, 102] width 49 height 17
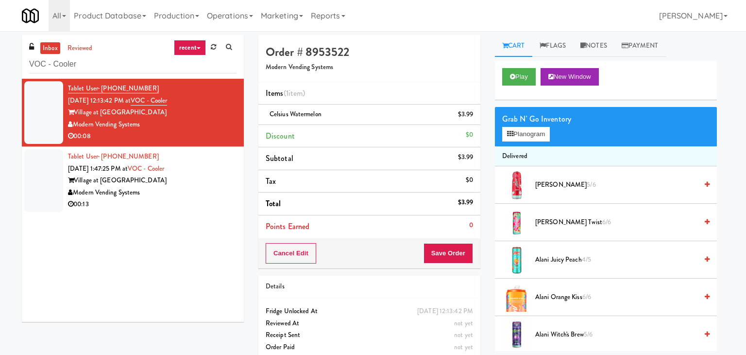
click at [190, 210] on div "00:13" at bounding box center [152, 204] width 169 height 12
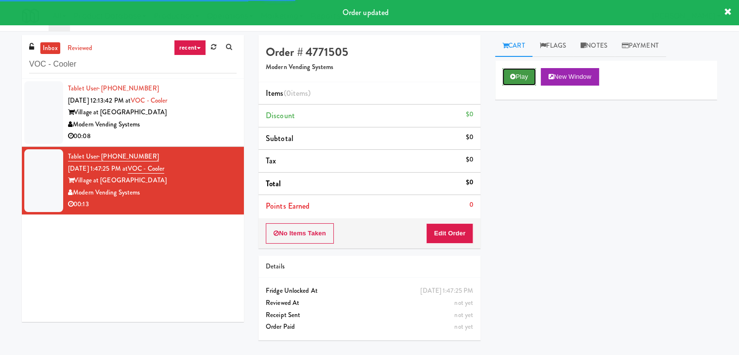
click at [519, 69] on button "Play" at bounding box center [519, 76] width 34 height 17
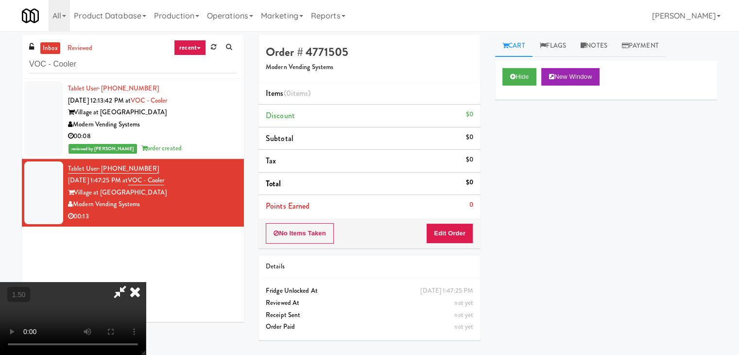
click at [146, 282] on video at bounding box center [73, 318] width 146 height 73
click at [146, 282] on icon at bounding box center [134, 291] width 21 height 19
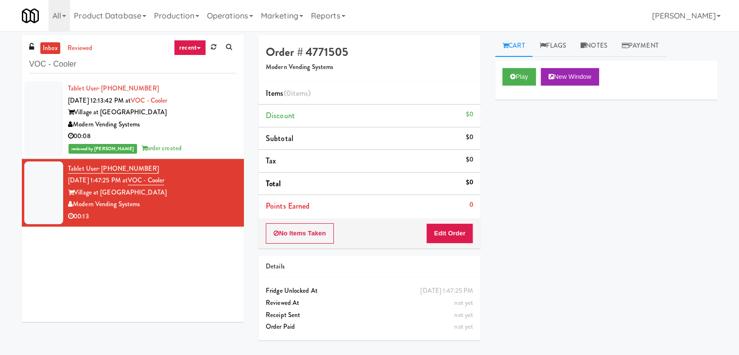
click at [456, 245] on div "No Items Taken Edit Order" at bounding box center [369, 233] width 222 height 30
drag, startPoint x: 446, startPoint y: 236, endPoint x: 488, endPoint y: 208, distance: 49.5
click at [446, 234] on button "Edit Order" at bounding box center [449, 233] width 47 height 20
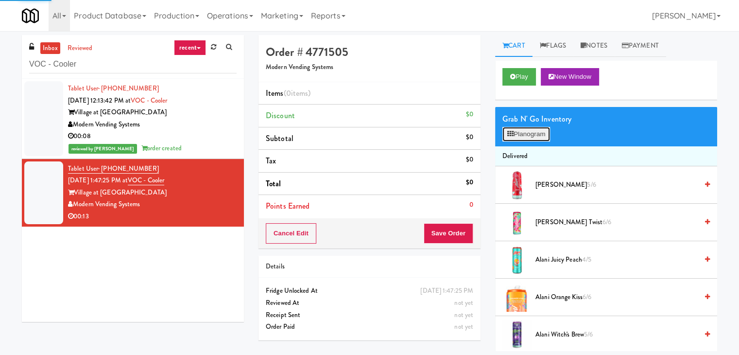
click at [549, 129] on button "Planogram" at bounding box center [526, 134] width 48 height 15
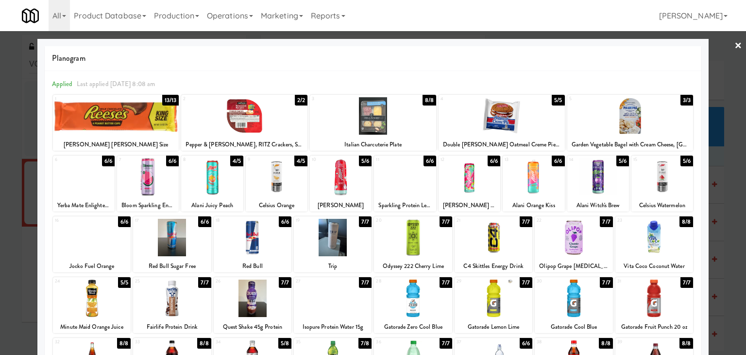
click at [589, 173] on div at bounding box center [598, 176] width 62 height 37
click at [424, 235] on div at bounding box center [413, 237] width 78 height 37
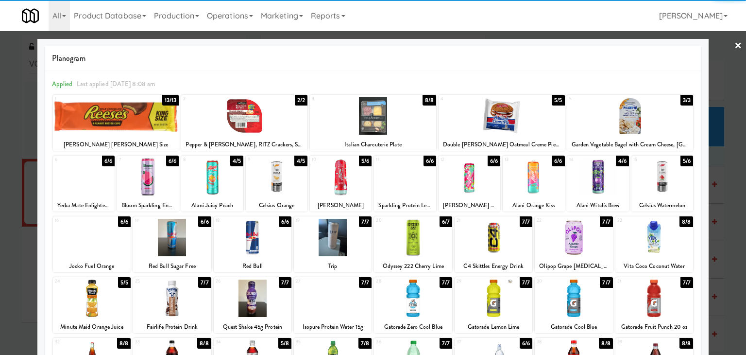
drag, startPoint x: 733, startPoint y: 42, endPoint x: 651, endPoint y: 142, distance: 129.1
click at [735, 43] on link "×" at bounding box center [739, 46] width 8 height 30
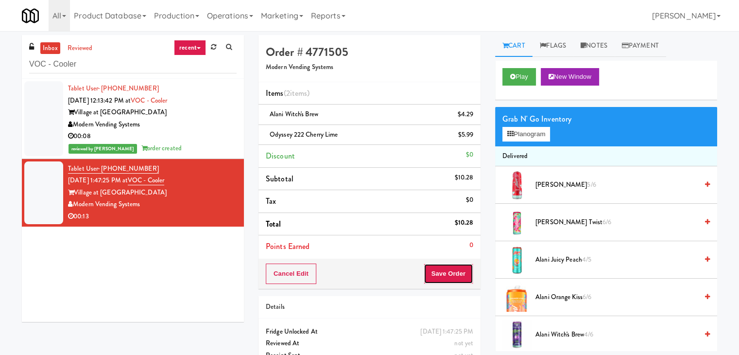
click at [444, 273] on button "Save Order" at bounding box center [449, 273] width 50 height 20
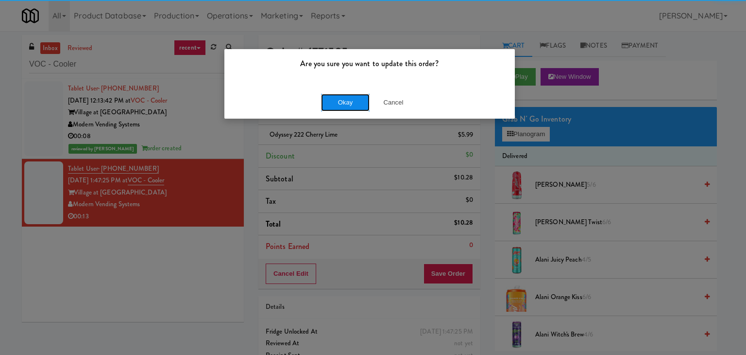
click at [346, 102] on button "Okay" at bounding box center [345, 102] width 49 height 17
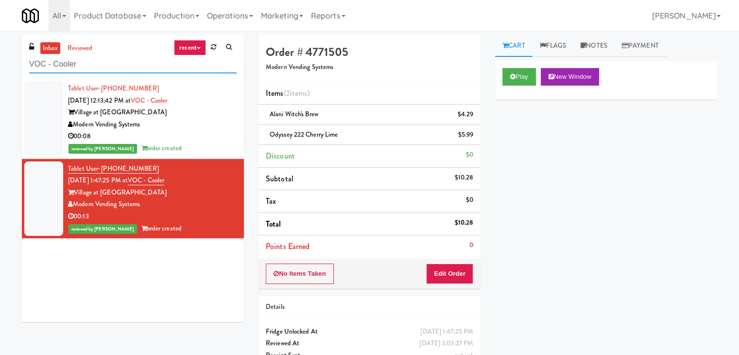
click at [136, 65] on input "VOC - Cooler" at bounding box center [132, 64] width 207 height 18
paste input "[PERSON_NAME]-Accurate"
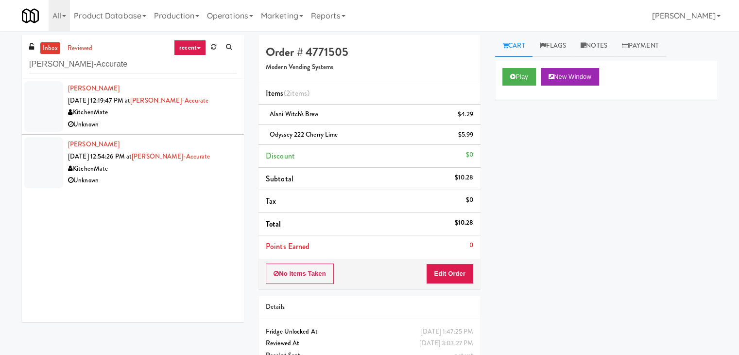
click at [220, 114] on div "KitchenMate" at bounding box center [152, 112] width 169 height 12
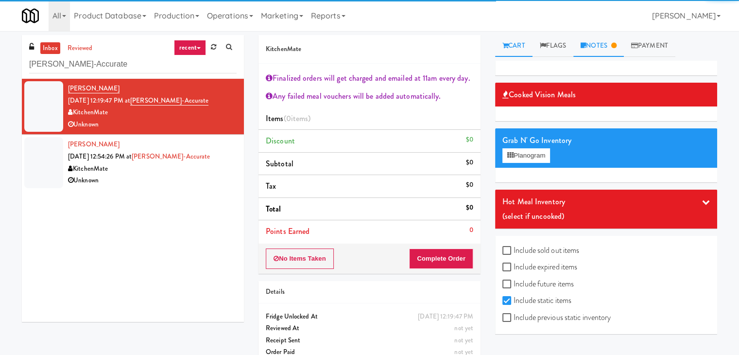
click at [610, 45] on link "Notes" at bounding box center [598, 46] width 51 height 22
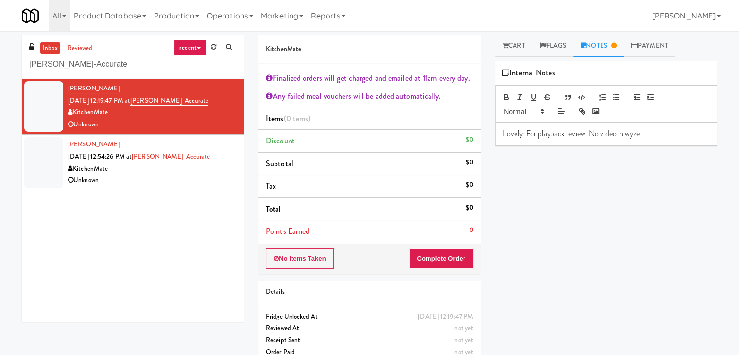
click at [201, 186] on div "Unknown" at bounding box center [152, 180] width 169 height 12
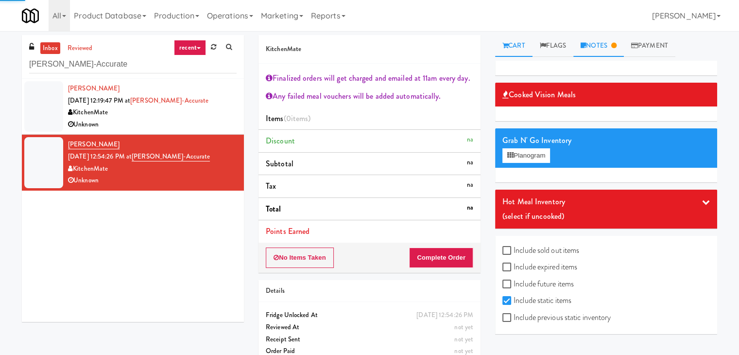
click at [599, 45] on link "Notes" at bounding box center [598, 46] width 51 height 22
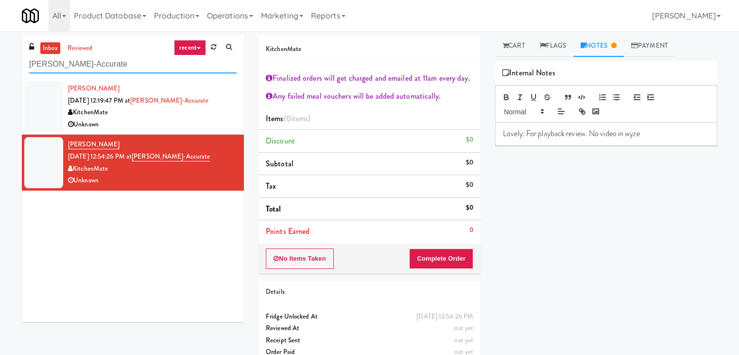
click at [138, 66] on input "[PERSON_NAME]-Accurate" at bounding box center [132, 64] width 207 height 18
paste input "Marbella Cooler"
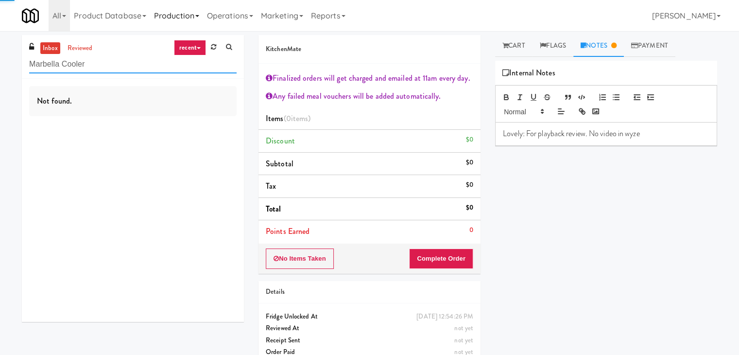
type input "Marbella Cooler"
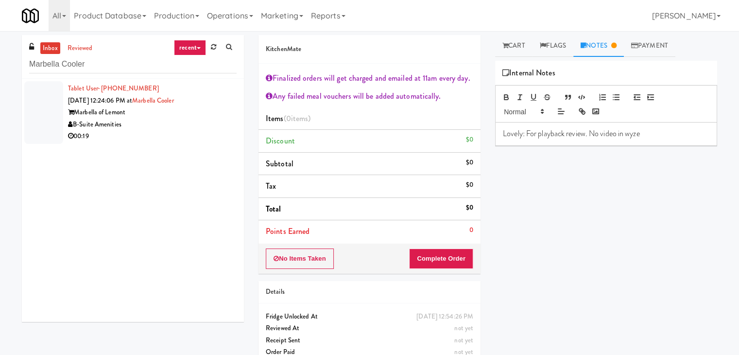
click at [208, 121] on div "B-Suite Amenities" at bounding box center [152, 125] width 169 height 12
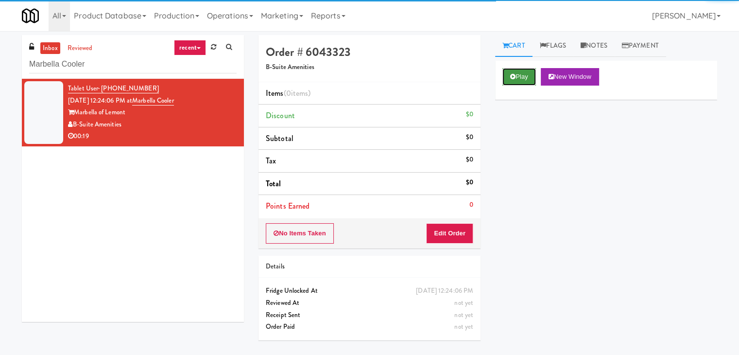
click at [515, 75] on button "Play" at bounding box center [519, 76] width 34 height 17
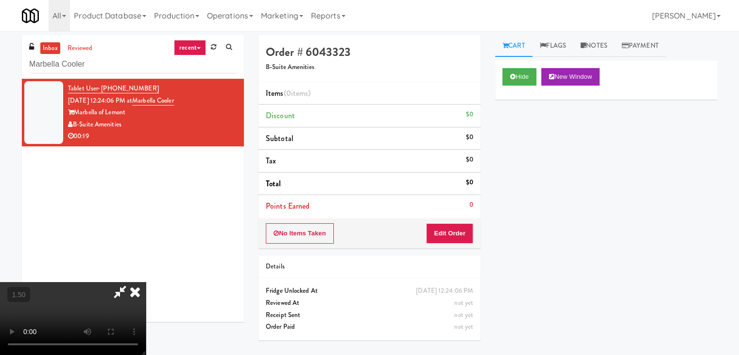
click at [146, 282] on video at bounding box center [73, 318] width 146 height 73
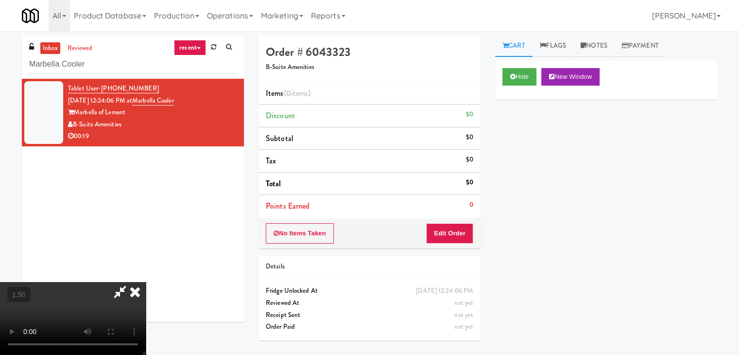
click at [146, 282] on video at bounding box center [73, 318] width 146 height 73
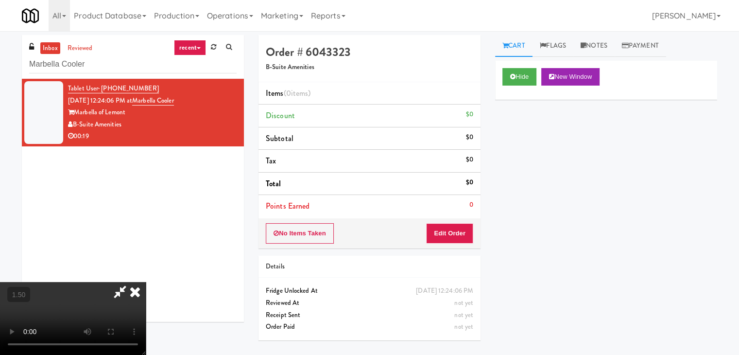
click at [146, 282] on video at bounding box center [73, 318] width 146 height 73
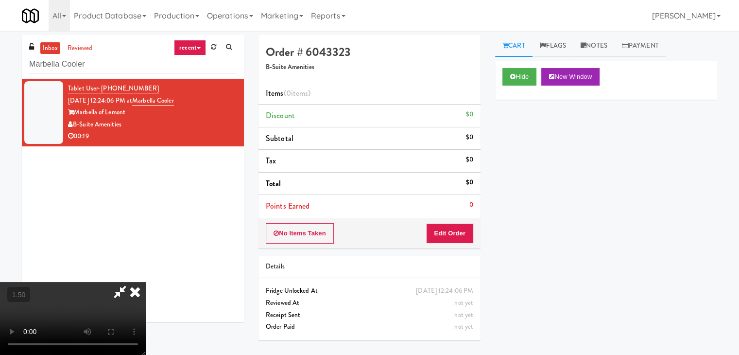
click at [146, 282] on video at bounding box center [73, 318] width 146 height 73
drag, startPoint x: 427, startPoint y: 37, endPoint x: 429, endPoint y: 46, distance: 9.1
click at [146, 282] on icon at bounding box center [134, 291] width 21 height 19
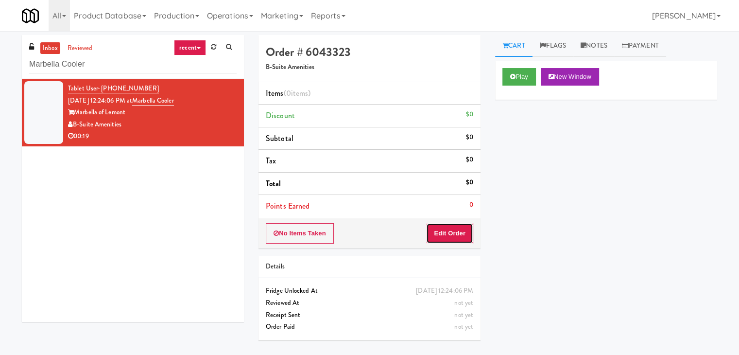
drag, startPoint x: 456, startPoint y: 236, endPoint x: 476, endPoint y: 209, distance: 33.3
click at [456, 236] on button "Edit Order" at bounding box center [449, 233] width 47 height 20
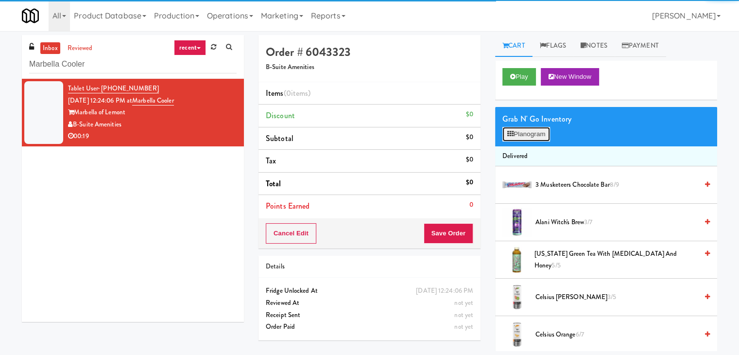
click at [512, 139] on button "Planogram" at bounding box center [526, 134] width 48 height 15
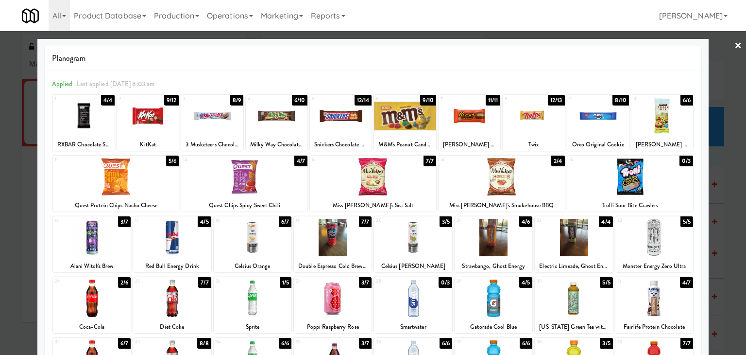
click at [424, 236] on div at bounding box center [413, 237] width 78 height 37
click at [95, 111] on div at bounding box center [84, 115] width 62 height 37
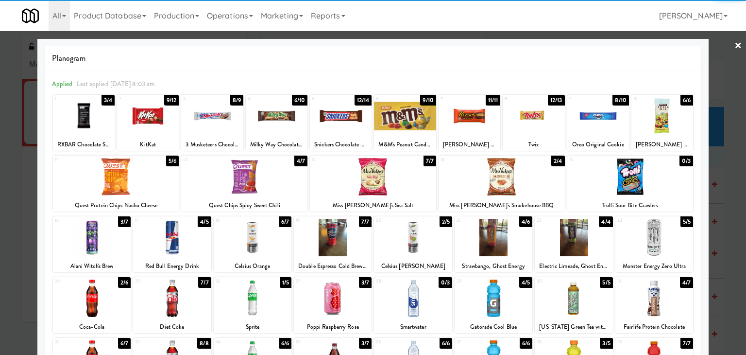
click at [735, 42] on link "×" at bounding box center [739, 46] width 8 height 30
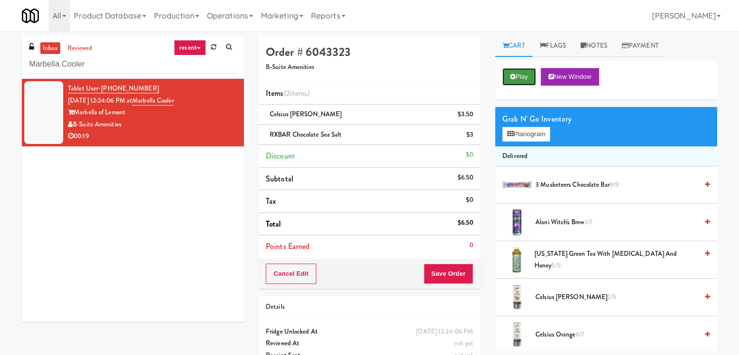
click at [516, 70] on button "Play" at bounding box center [519, 76] width 34 height 17
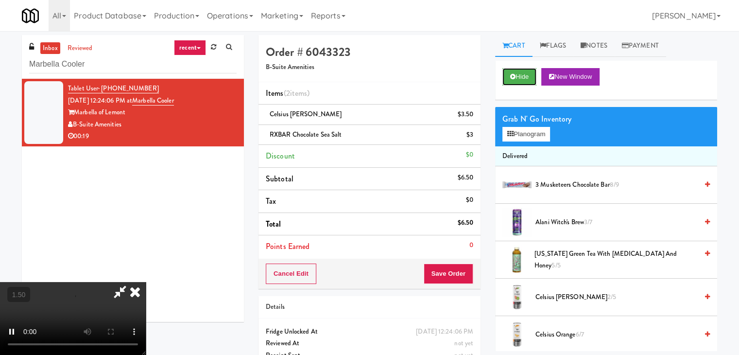
scroll to position [137, 0]
click at [146, 282] on video at bounding box center [73, 318] width 146 height 73
drag, startPoint x: 429, startPoint y: 37, endPoint x: 429, endPoint y: 49, distance: 11.7
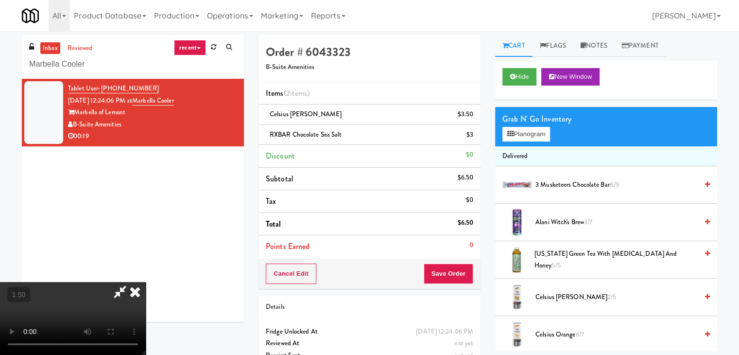
click at [146, 282] on icon at bounding box center [134, 291] width 21 height 19
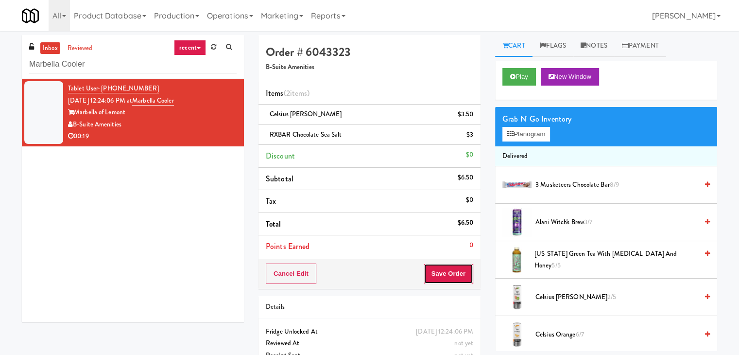
click at [456, 275] on button "Save Order" at bounding box center [449, 273] width 50 height 20
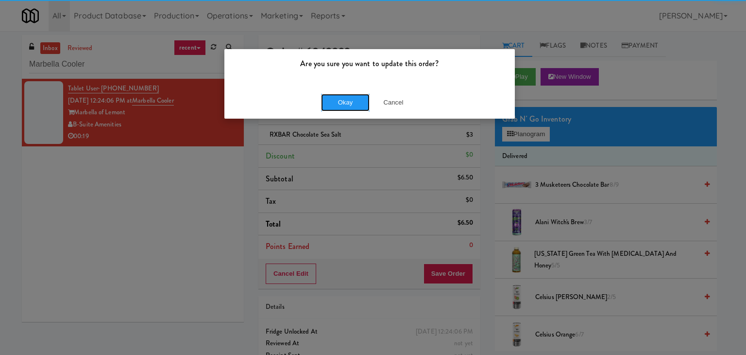
drag, startPoint x: 355, startPoint y: 97, endPoint x: 345, endPoint y: 89, distance: 12.1
click at [353, 97] on button "Okay" at bounding box center [345, 102] width 49 height 17
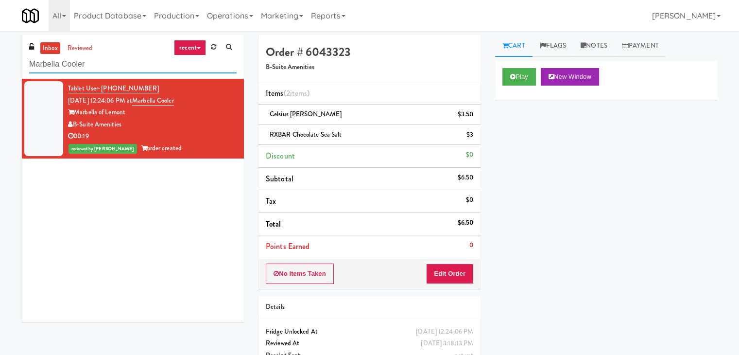
click at [124, 61] on input "Marbella Cooler" at bounding box center [132, 64] width 207 height 18
paste input "Fine - Employee Lounge-Cooler-Right"
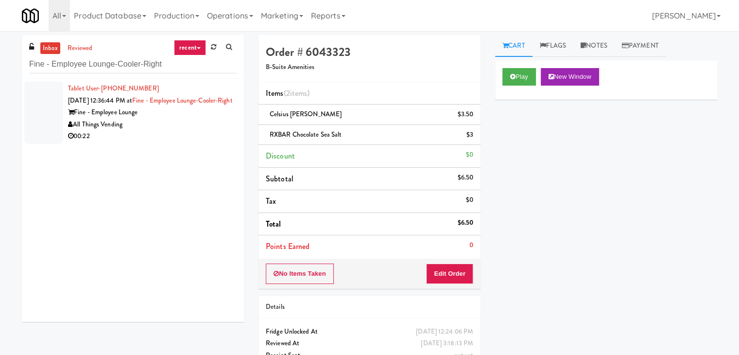
click at [198, 130] on div "All Things Vending" at bounding box center [152, 125] width 169 height 12
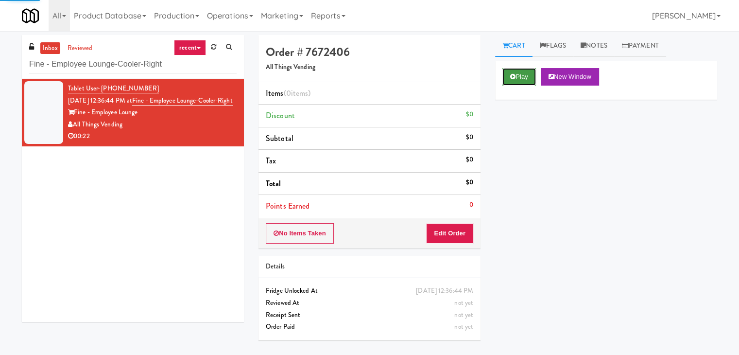
click at [515, 72] on button "Play" at bounding box center [519, 76] width 34 height 17
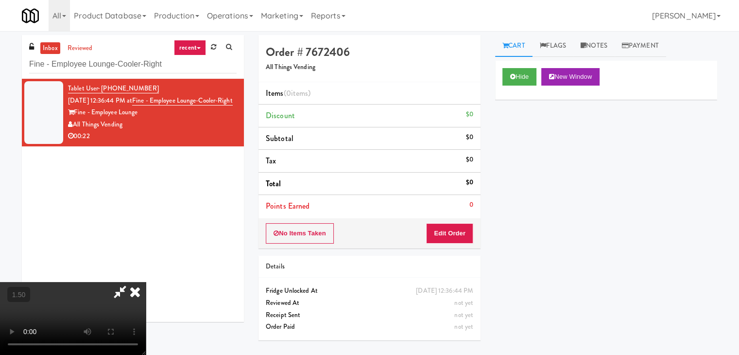
click at [146, 282] on video at bounding box center [73, 318] width 146 height 73
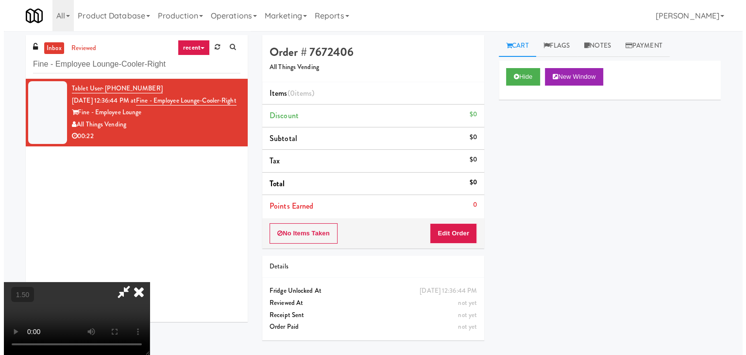
scroll to position [0, 0]
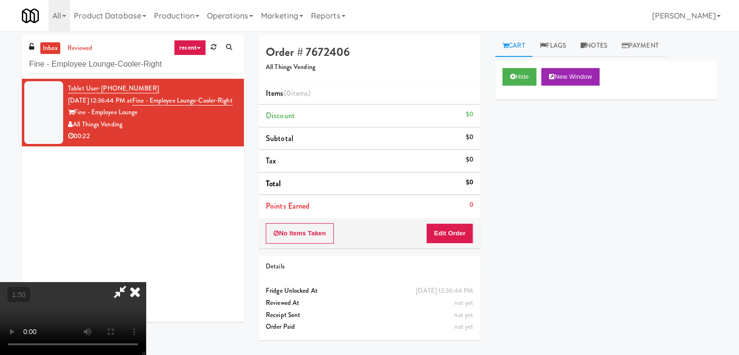
click at [146, 282] on icon at bounding box center [134, 291] width 21 height 19
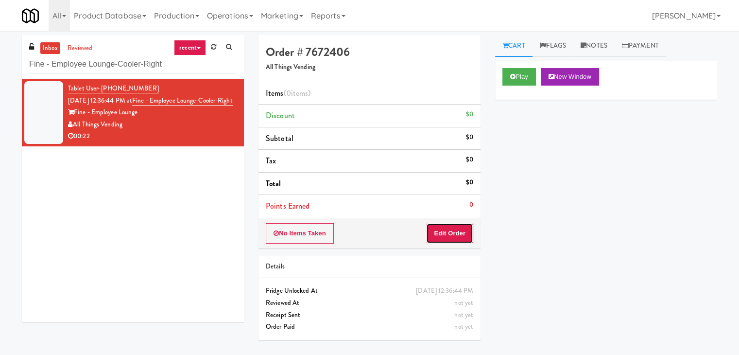
click at [440, 232] on button "Edit Order" at bounding box center [449, 233] width 47 height 20
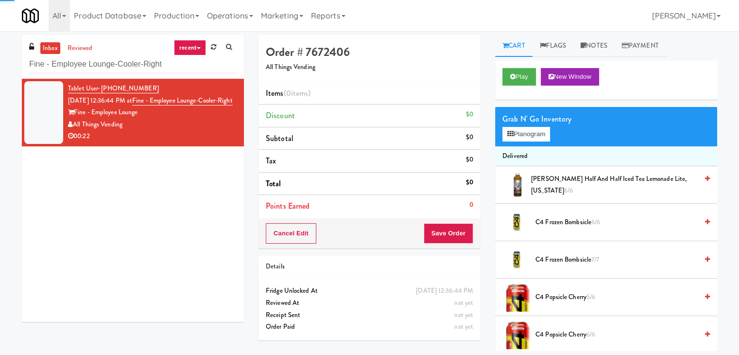
click at [525, 125] on div "Grab N' Go Inventory" at bounding box center [605, 119] width 207 height 15
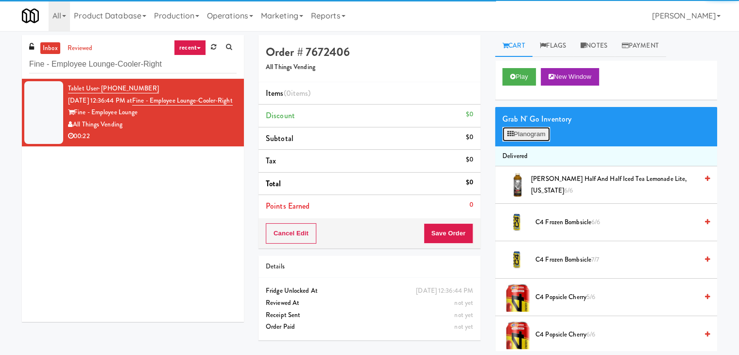
click at [522, 137] on button "Planogram" at bounding box center [526, 134] width 48 height 15
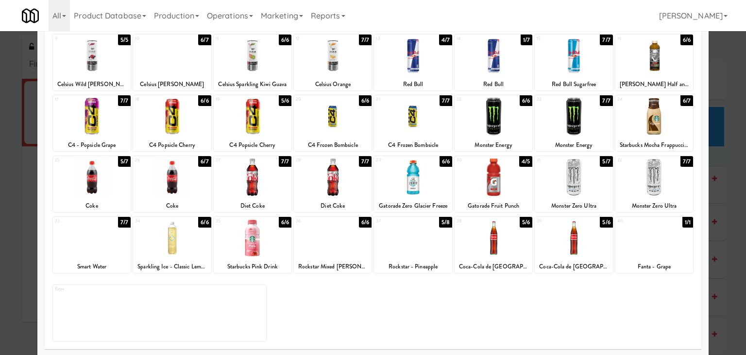
scroll to position [122, 0]
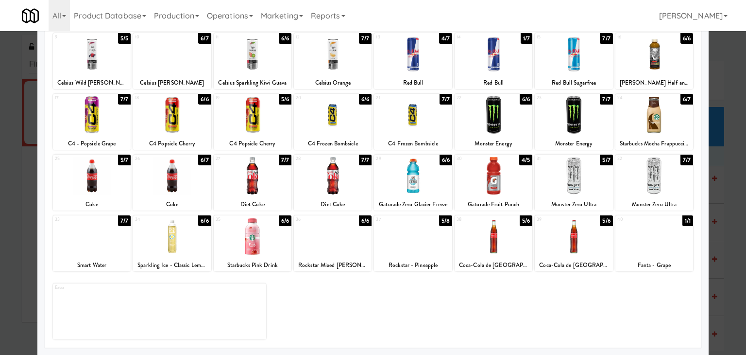
click at [400, 251] on div at bounding box center [413, 236] width 78 height 37
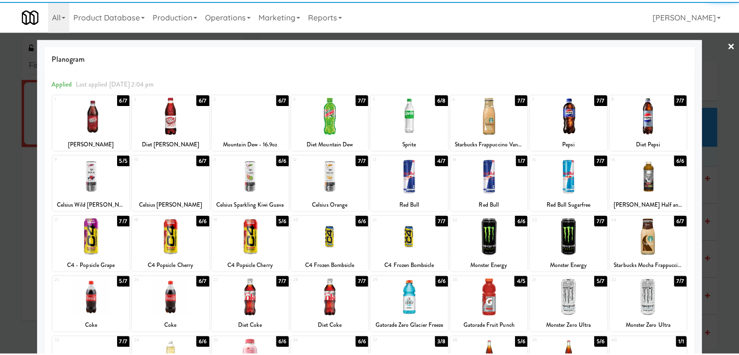
scroll to position [0, 0]
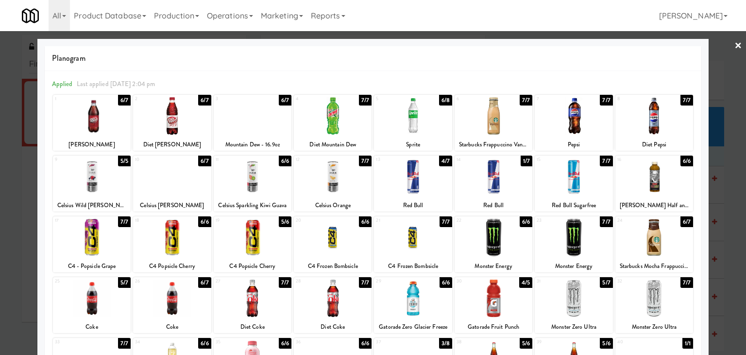
drag, startPoint x: 732, startPoint y: 42, endPoint x: 729, endPoint y: 59, distance: 16.9
click at [735, 44] on link "×" at bounding box center [739, 46] width 8 height 30
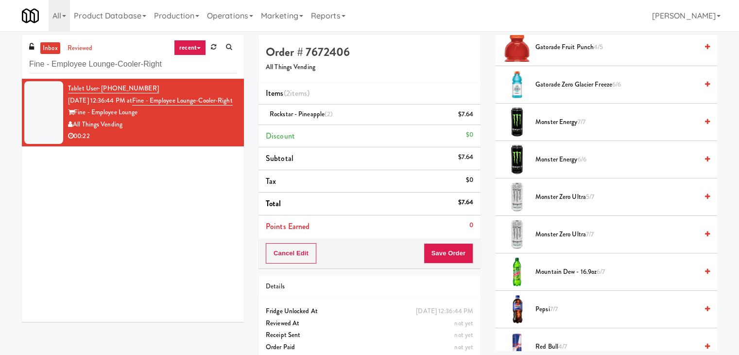
scroll to position [1117, 0]
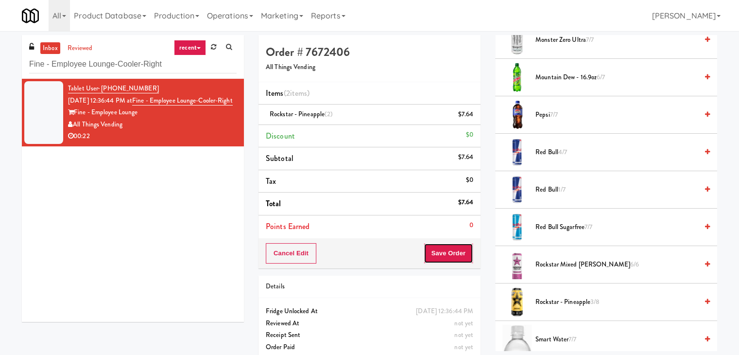
click at [439, 253] on button "Save Order" at bounding box center [449, 253] width 50 height 20
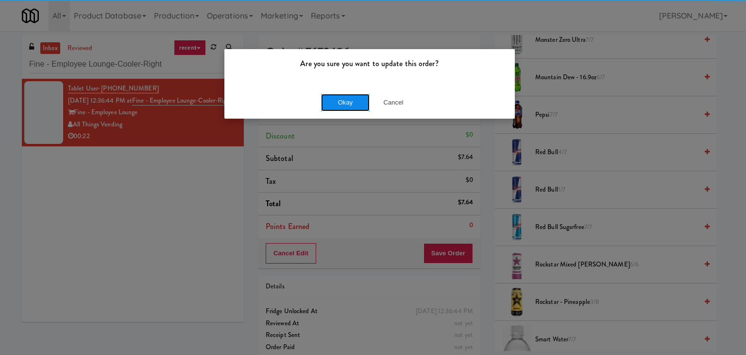
click at [359, 105] on button "Okay" at bounding box center [345, 102] width 49 height 17
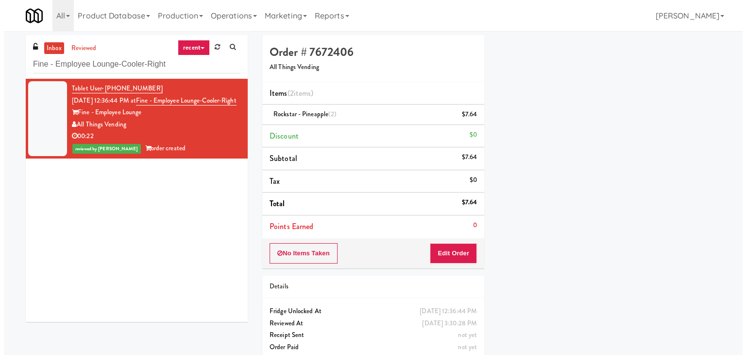
scroll to position [74, 0]
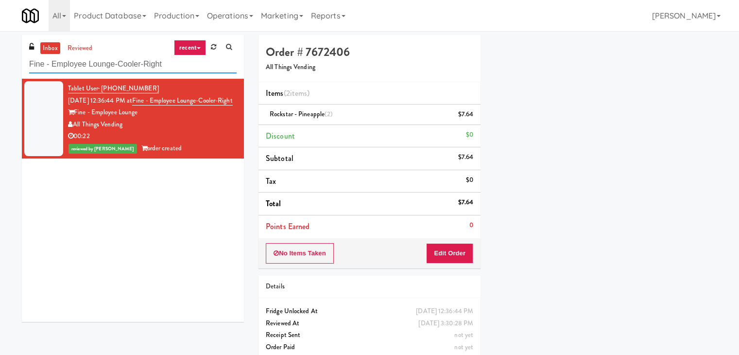
click at [151, 72] on input "Fine - Employee Lounge-Cooler-Right" at bounding box center [132, 64] width 207 height 18
paste input "Gallery 64 - Pantry -"
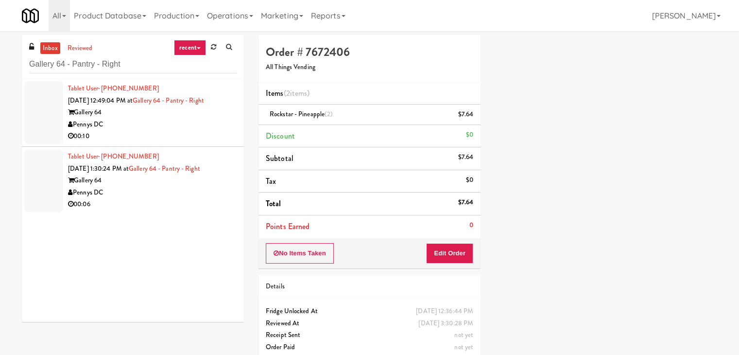
click at [220, 138] on div "00:10" at bounding box center [152, 136] width 169 height 12
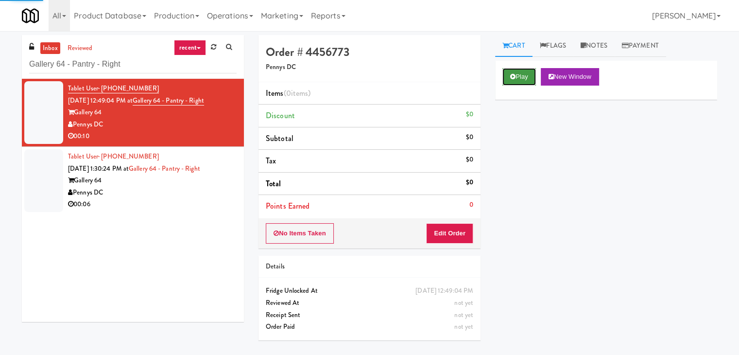
click at [518, 74] on button "Play" at bounding box center [519, 76] width 34 height 17
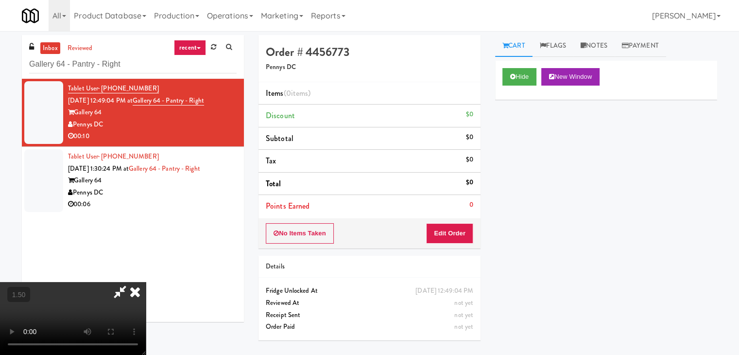
click at [146, 282] on video at bounding box center [73, 318] width 146 height 73
drag, startPoint x: 433, startPoint y: 112, endPoint x: 434, endPoint y: 176, distance: 64.1
click at [146, 282] on icon at bounding box center [134, 291] width 21 height 19
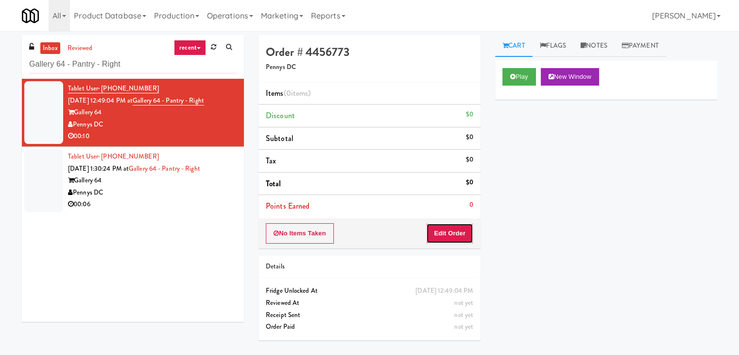
click at [435, 236] on button "Edit Order" at bounding box center [449, 233] width 47 height 20
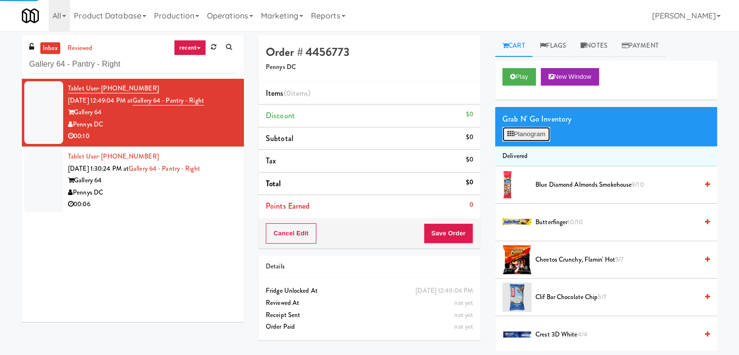
click at [530, 136] on button "Planogram" at bounding box center [526, 134] width 48 height 15
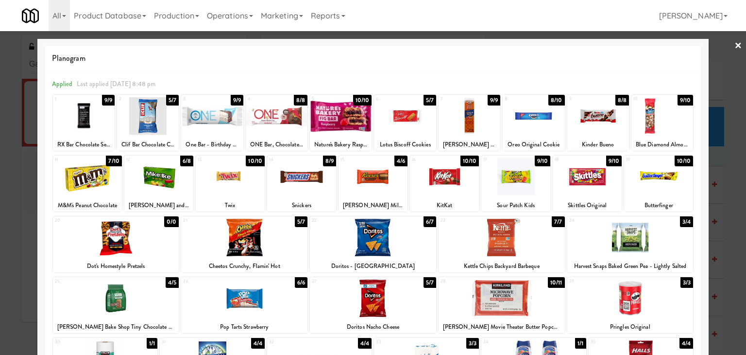
click at [585, 116] on div at bounding box center [598, 115] width 62 height 37
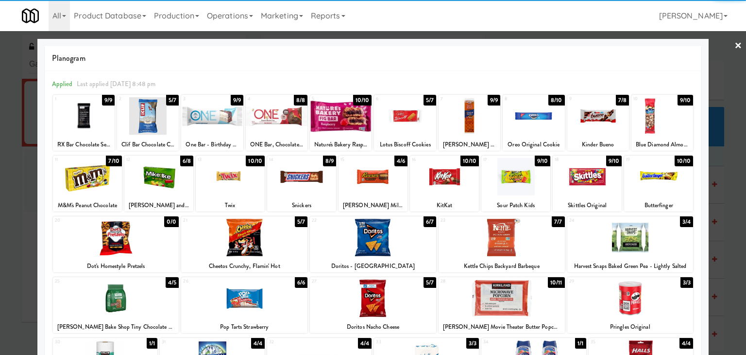
click at [737, 44] on div at bounding box center [373, 177] width 746 height 355
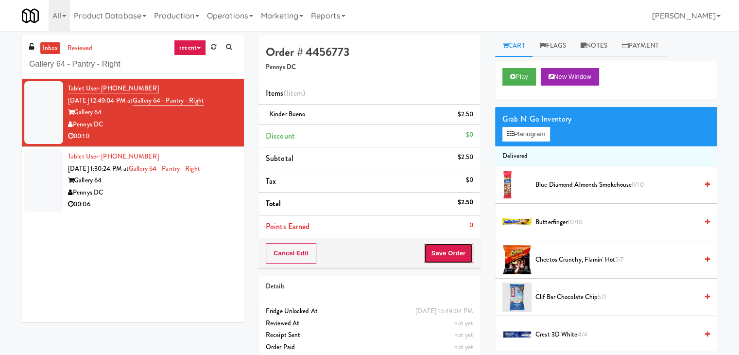
click at [431, 248] on button "Save Order" at bounding box center [449, 253] width 50 height 20
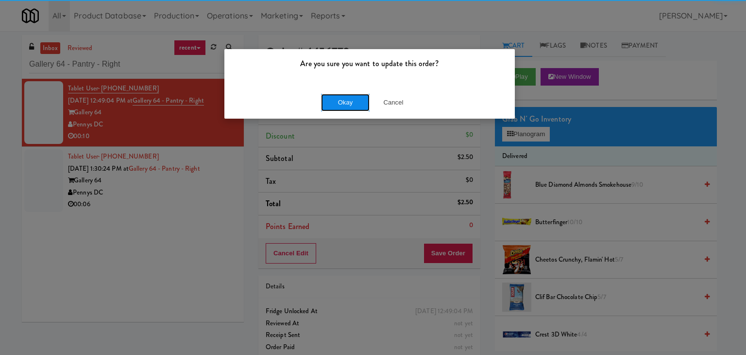
click at [353, 94] on button "Okay" at bounding box center [345, 102] width 49 height 17
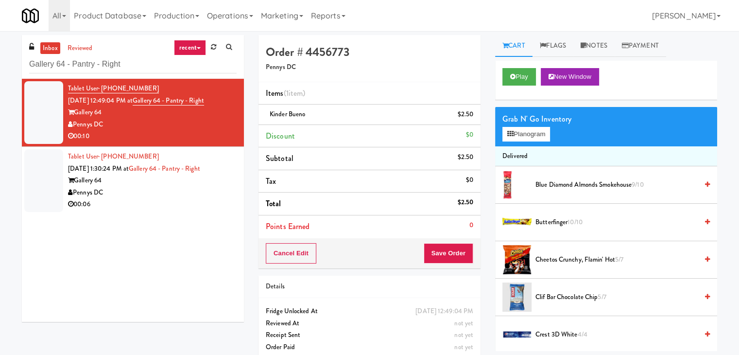
click at [193, 210] on li "Tablet User · (301) 448-2435 [DATE] 1:30:24 PM at Gallery 64 - Pantry - Right G…" at bounding box center [133, 181] width 222 height 68
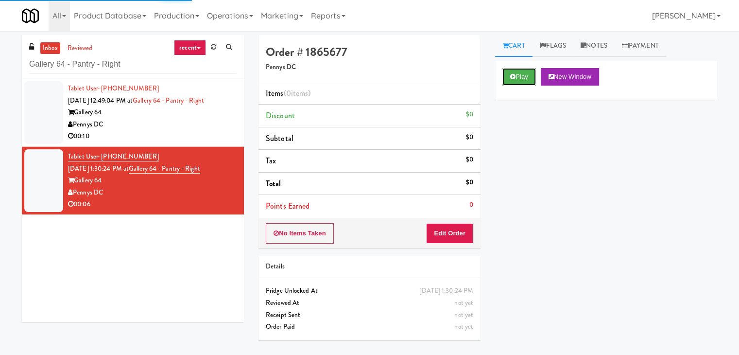
click at [505, 74] on button "Play" at bounding box center [519, 76] width 34 height 17
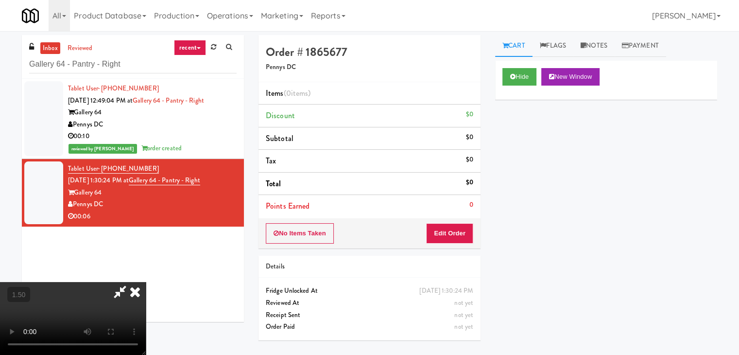
click at [146, 282] on video at bounding box center [73, 318] width 146 height 73
click at [146, 282] on icon at bounding box center [134, 291] width 21 height 19
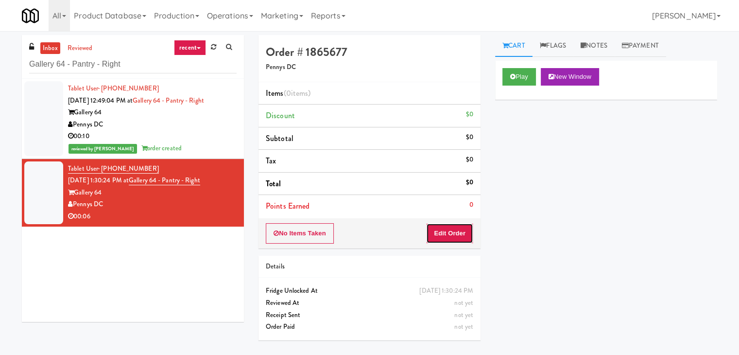
click at [441, 230] on button "Edit Order" at bounding box center [449, 233] width 47 height 20
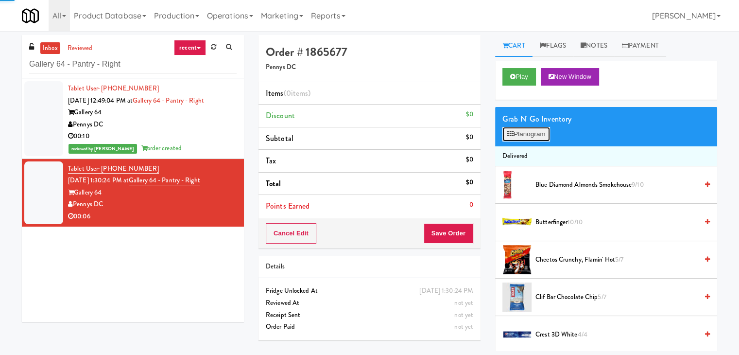
click at [537, 135] on button "Planogram" at bounding box center [526, 134] width 48 height 15
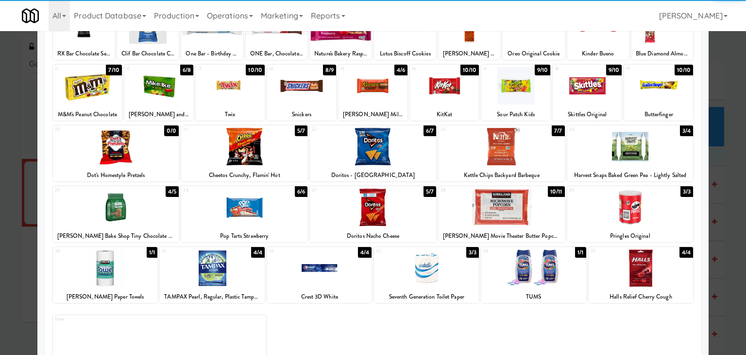
scroll to position [97, 0]
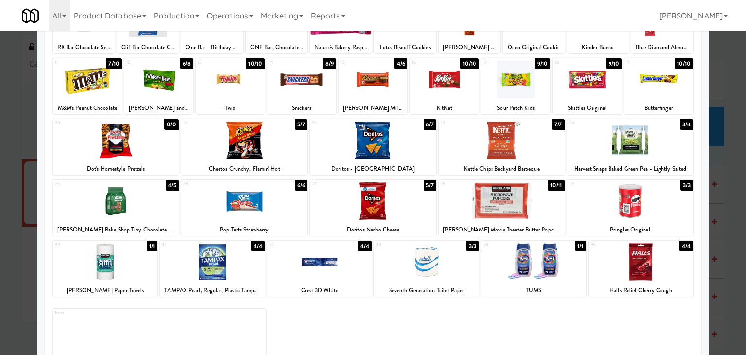
click at [371, 208] on div at bounding box center [373, 200] width 126 height 37
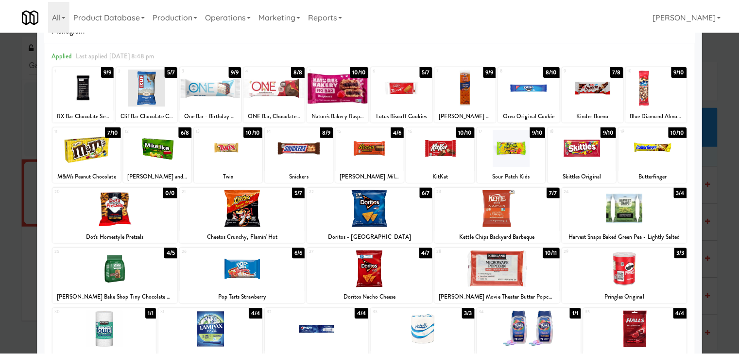
scroll to position [0, 0]
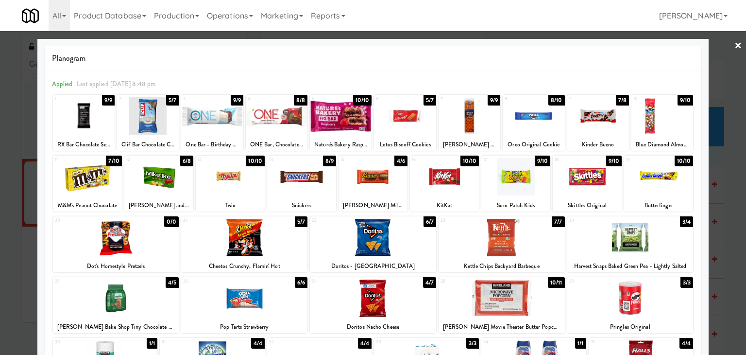
drag, startPoint x: 733, startPoint y: 43, endPoint x: 694, endPoint y: 86, distance: 57.4
click at [735, 43] on link "×" at bounding box center [739, 46] width 8 height 30
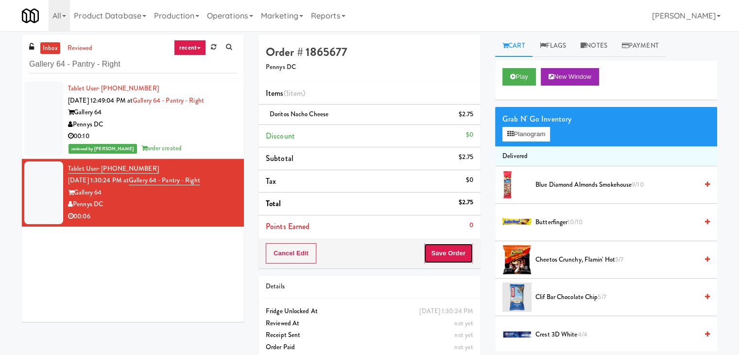
click at [454, 248] on button "Save Order" at bounding box center [449, 253] width 50 height 20
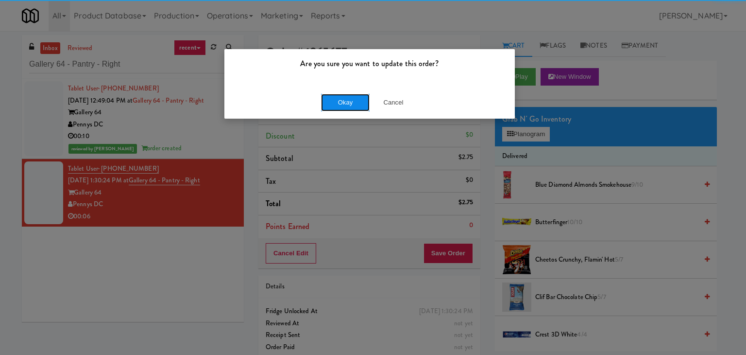
click at [354, 100] on button "Okay" at bounding box center [345, 102] width 49 height 17
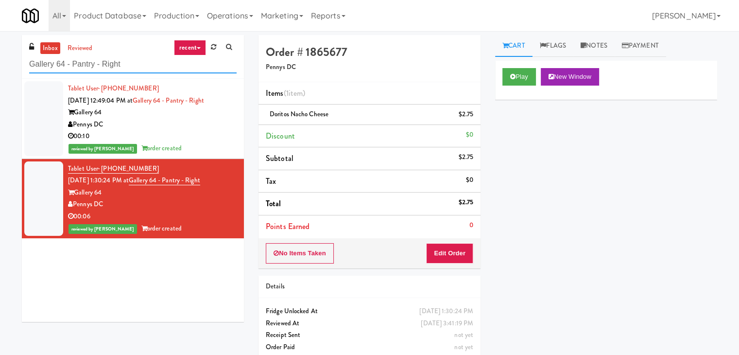
click at [148, 58] on input "Gallery 64 - Pantry - Right" at bounding box center [132, 64] width 207 height 18
paste input "750 N Dearborn - Right- [GEOGRAPHIC_DATA]"
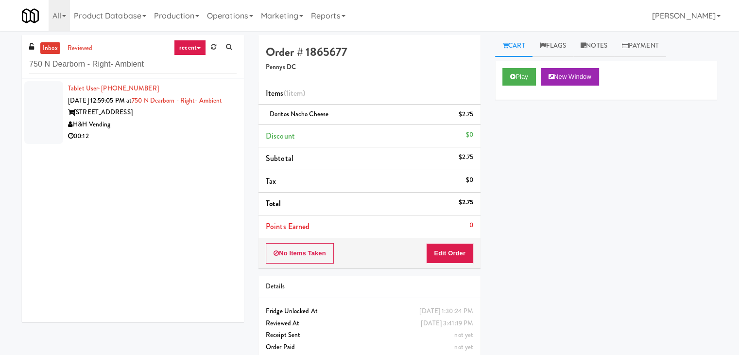
click at [218, 119] on div "[STREET_ADDRESS]" at bounding box center [152, 112] width 169 height 12
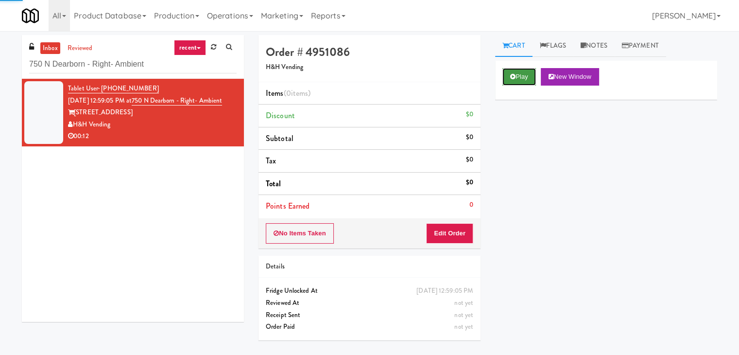
click at [515, 81] on button "Play" at bounding box center [519, 76] width 34 height 17
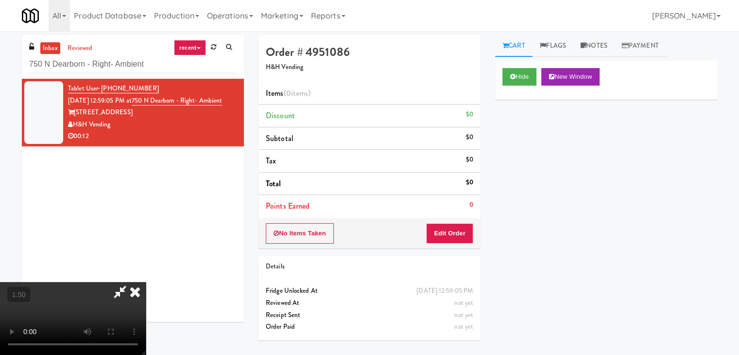
click at [146, 282] on video at bounding box center [73, 318] width 146 height 73
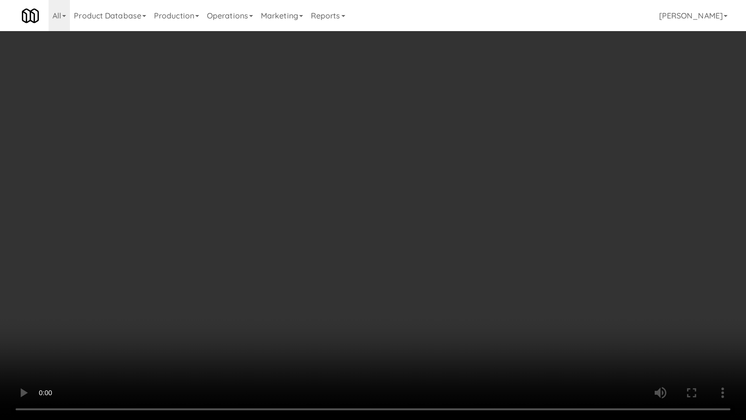
click at [346, 253] on video at bounding box center [373, 210] width 746 height 420
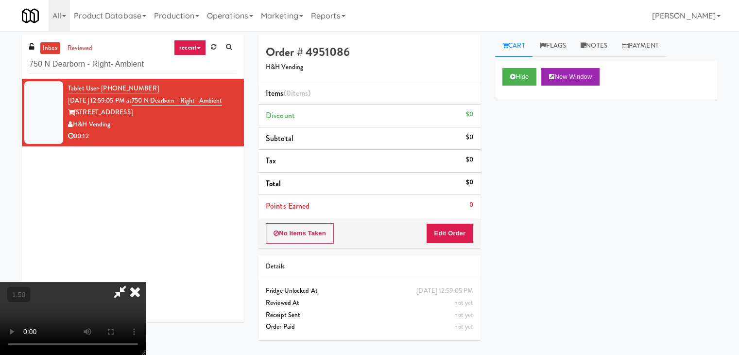
click at [146, 282] on icon at bounding box center [134, 291] width 21 height 19
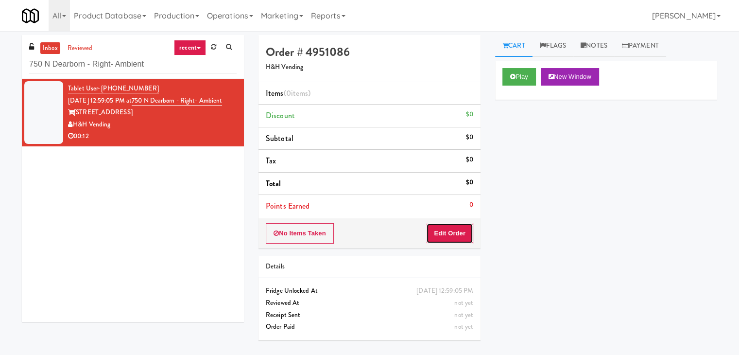
click at [447, 240] on button "Edit Order" at bounding box center [449, 233] width 47 height 20
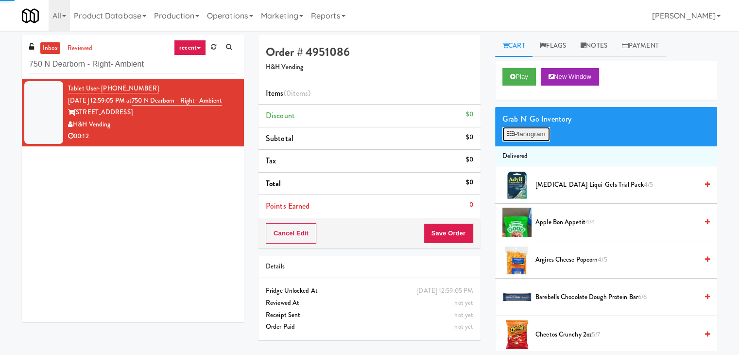
click at [523, 135] on button "Planogram" at bounding box center [526, 134] width 48 height 15
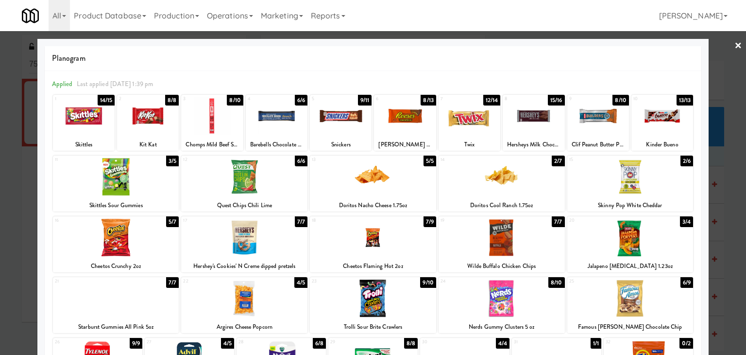
click at [389, 177] on div at bounding box center [373, 176] width 126 height 37
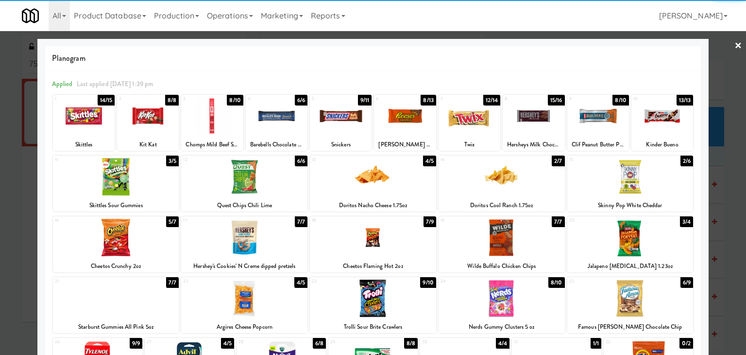
click at [735, 45] on link "×" at bounding box center [739, 46] width 8 height 30
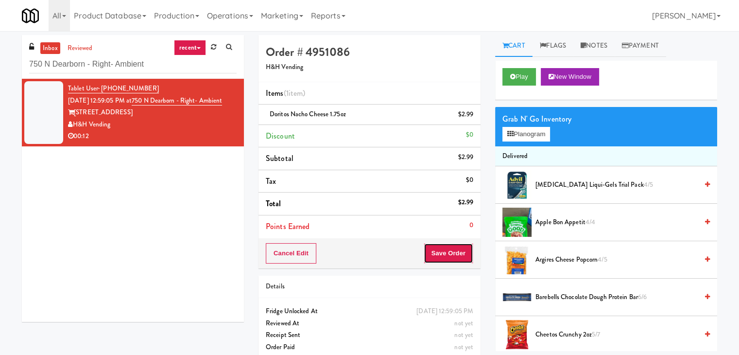
click at [463, 249] on button "Save Order" at bounding box center [449, 253] width 50 height 20
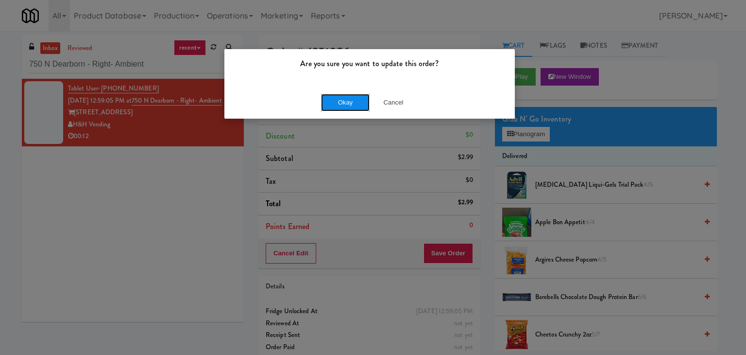
drag, startPoint x: 343, startPoint y: 105, endPoint x: 340, endPoint y: 97, distance: 8.8
click at [343, 104] on button "Okay" at bounding box center [345, 102] width 49 height 17
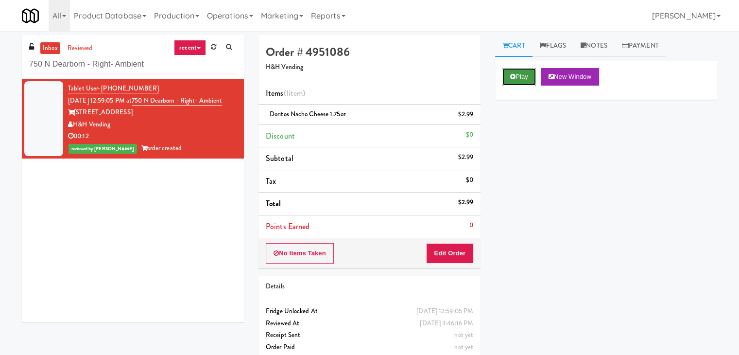
click at [515, 75] on button "Play" at bounding box center [519, 76] width 34 height 17
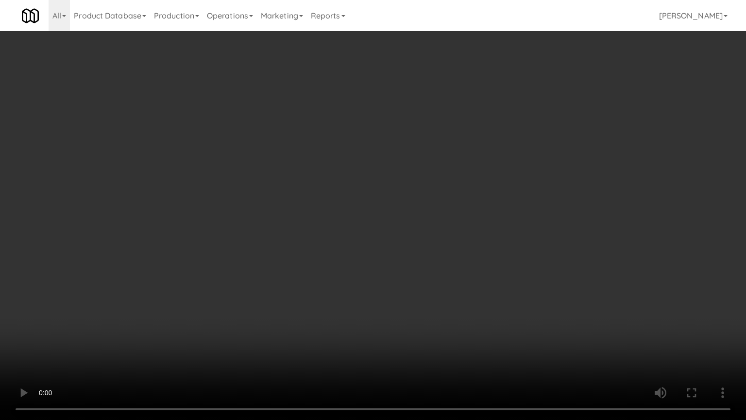
click at [361, 262] on video at bounding box center [373, 210] width 746 height 420
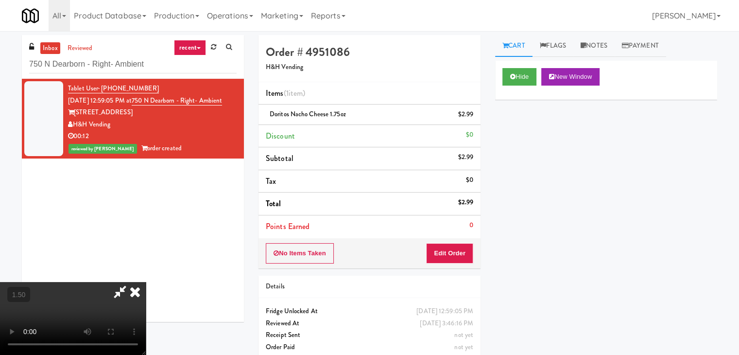
click at [146, 282] on icon at bounding box center [134, 291] width 21 height 19
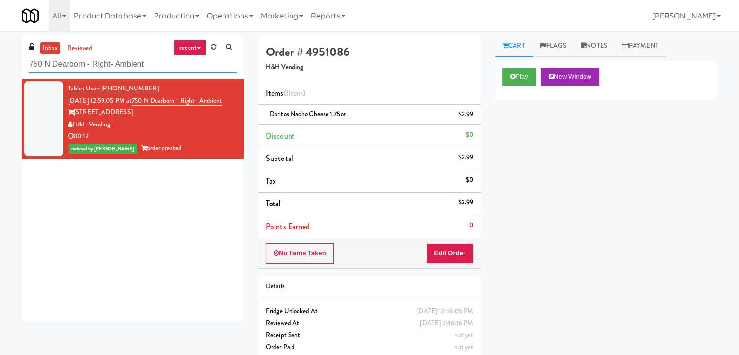
click at [138, 67] on input "750 N Dearborn - Right- Ambient" at bounding box center [132, 64] width 207 height 18
paste input "(Food, Snack & Drink) Paterson Police Departm"
type input "(Food, Snack & Drink) Paterson Police Department"
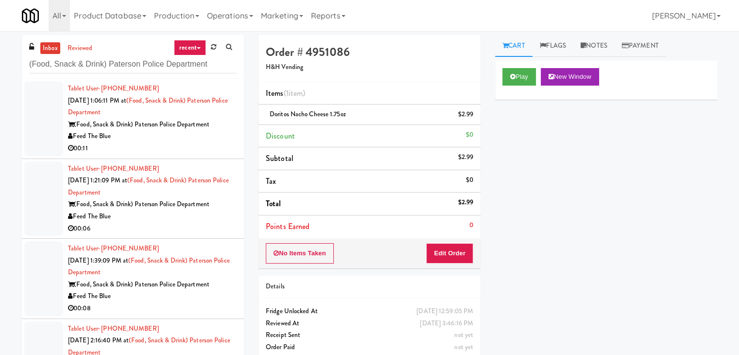
click at [207, 127] on div "(Food, Snack & Drink) Paterson Police Department" at bounding box center [152, 125] width 169 height 12
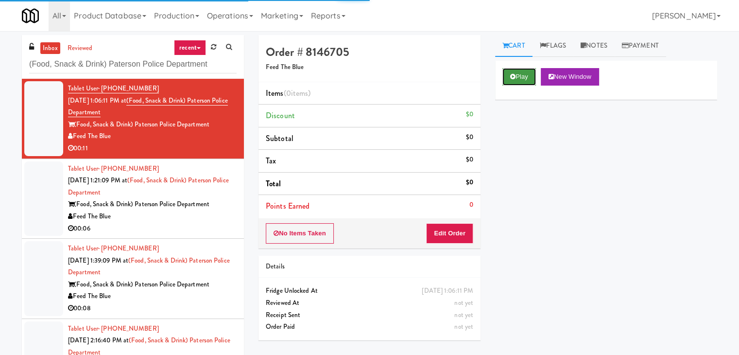
click at [517, 71] on button "Play" at bounding box center [519, 76] width 34 height 17
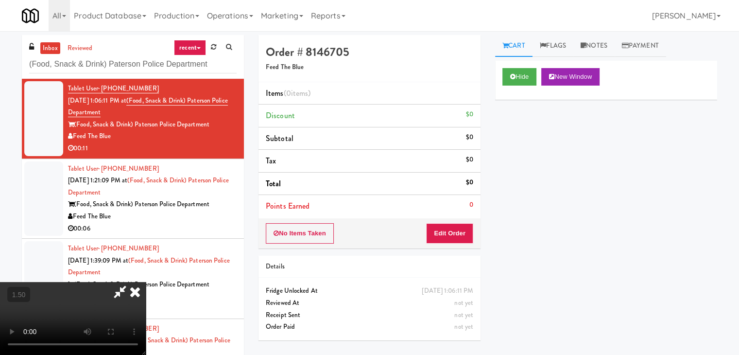
click at [146, 282] on video at bounding box center [73, 318] width 146 height 73
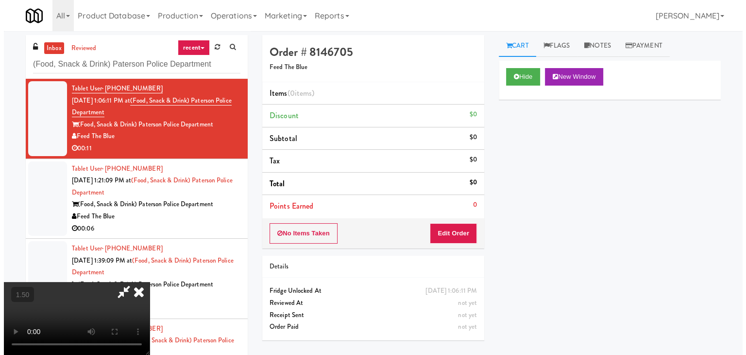
scroll to position [0, 0]
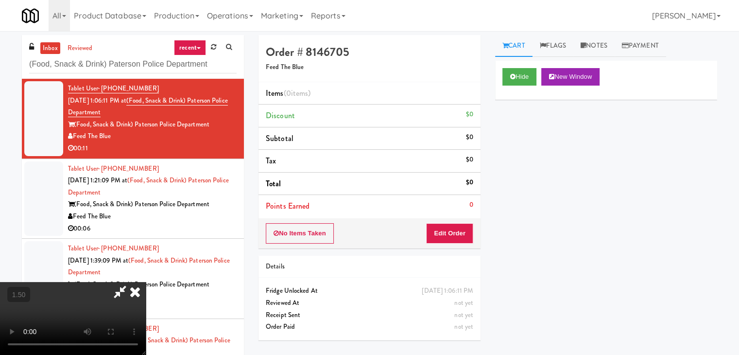
click at [146, 282] on icon at bounding box center [134, 291] width 21 height 19
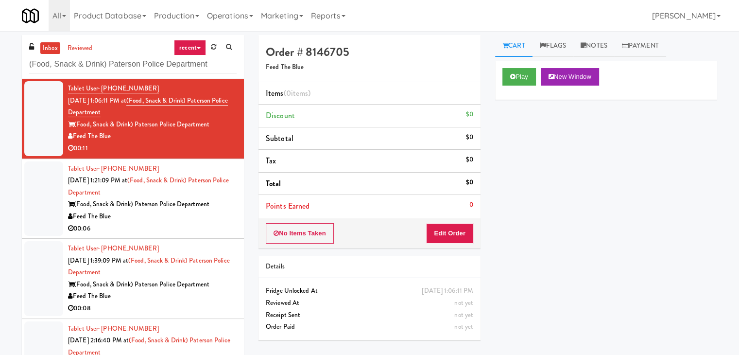
drag, startPoint x: 459, startPoint y: 256, endPoint x: 459, endPoint y: 238, distance: 18.0
click at [458, 253] on div "Order # 8146705 Feed The Blue Items (0 items ) Discount $0 Subtotal $0 Tax $0 T…" at bounding box center [369, 191] width 237 height 312
click at [459, 237] on button "Edit Order" at bounding box center [449, 233] width 47 height 20
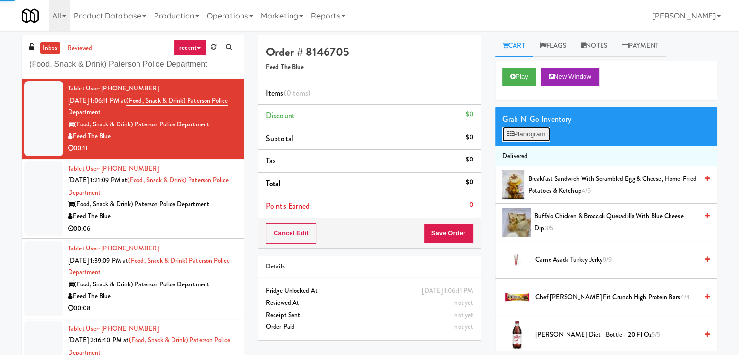
click at [546, 133] on button "Planogram" at bounding box center [526, 134] width 48 height 15
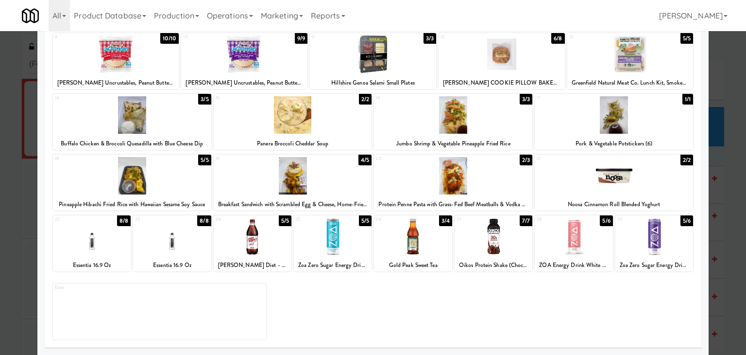
drag, startPoint x: 240, startPoint y: 226, endPoint x: 250, endPoint y: 227, distance: 10.2
click at [239, 228] on div at bounding box center [253, 236] width 78 height 37
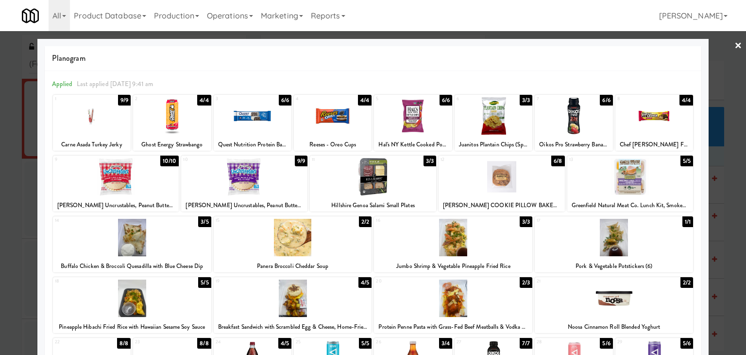
click at [424, 142] on div "Hal's NY Kettle Cooked Potato Chips, Sweet Chili, 2 oz Bags" at bounding box center [413, 144] width 75 height 12
click at [426, 116] on div at bounding box center [413, 115] width 78 height 37
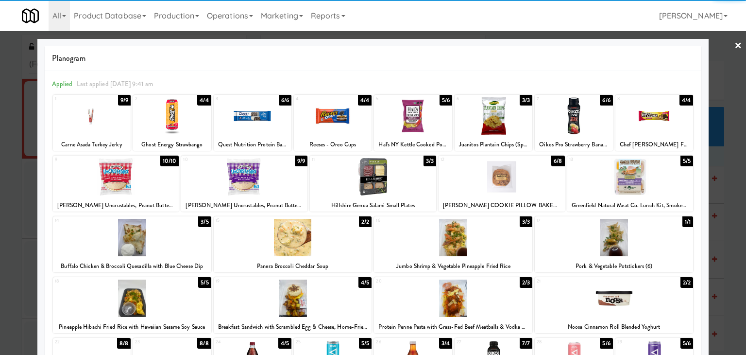
click at [735, 43] on link "×" at bounding box center [739, 46] width 8 height 30
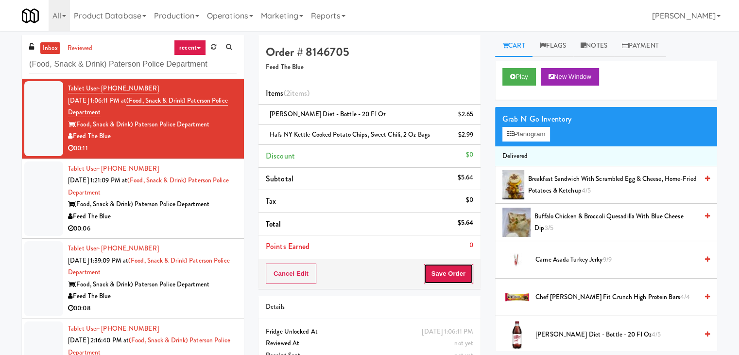
drag, startPoint x: 447, startPoint y: 273, endPoint x: 441, endPoint y: 270, distance: 7.0
click at [447, 273] on button "Save Order" at bounding box center [449, 273] width 50 height 20
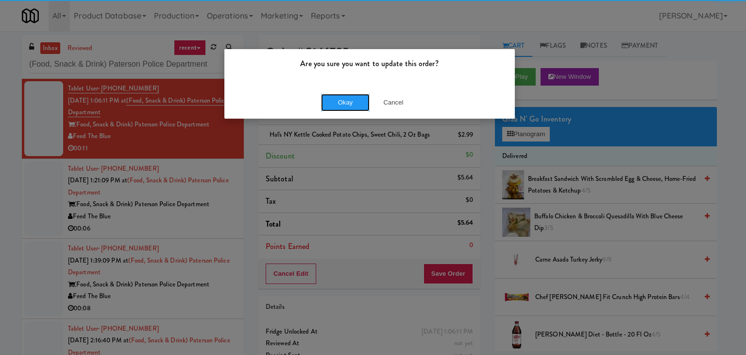
click at [341, 103] on button "Okay" at bounding box center [345, 102] width 49 height 17
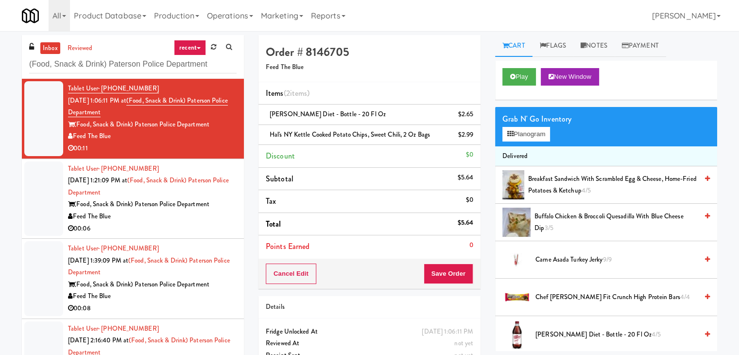
click at [211, 240] on li "Tablet User · (201) 458-2825 [DATE] 1:39:09 PM at (Food, Snack & Drink) Paterso…" at bounding box center [133, 279] width 222 height 80
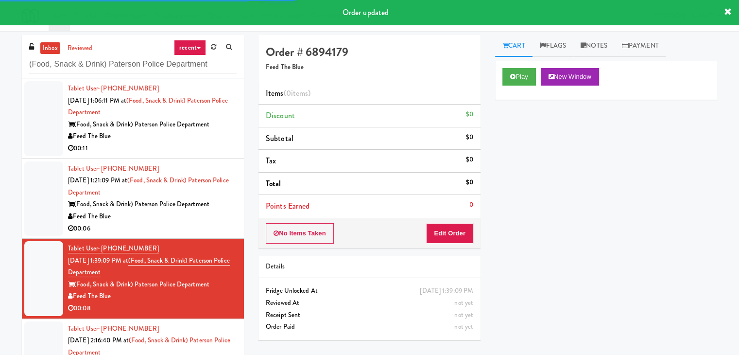
click at [221, 220] on div "Feed The Blue" at bounding box center [152, 216] width 169 height 12
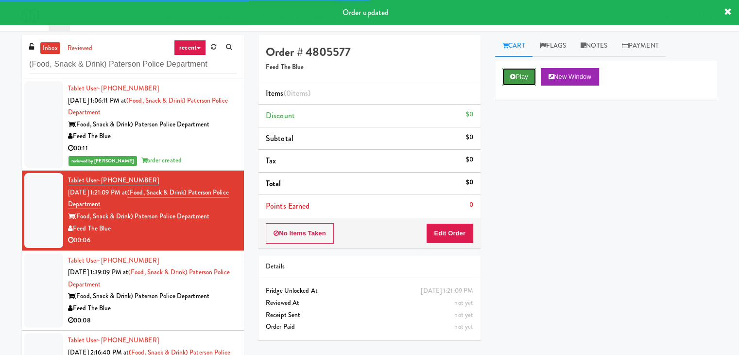
click at [516, 74] on button "Play" at bounding box center [519, 76] width 34 height 17
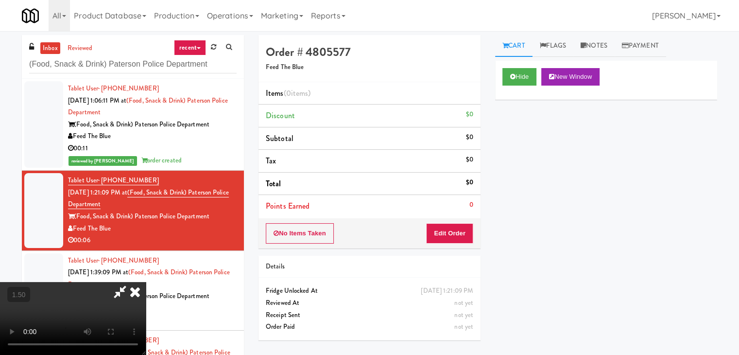
click at [146, 282] on video at bounding box center [73, 318] width 146 height 73
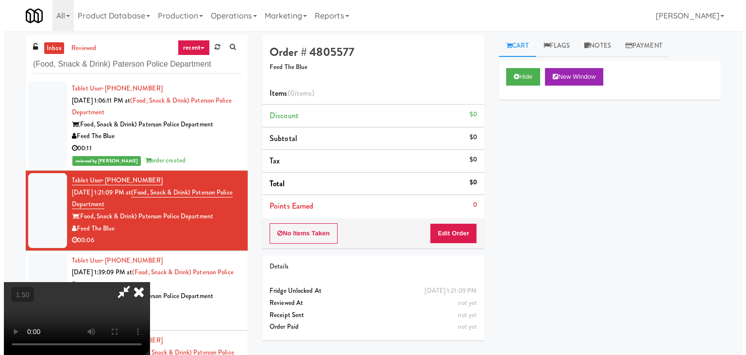
scroll to position [0, 0]
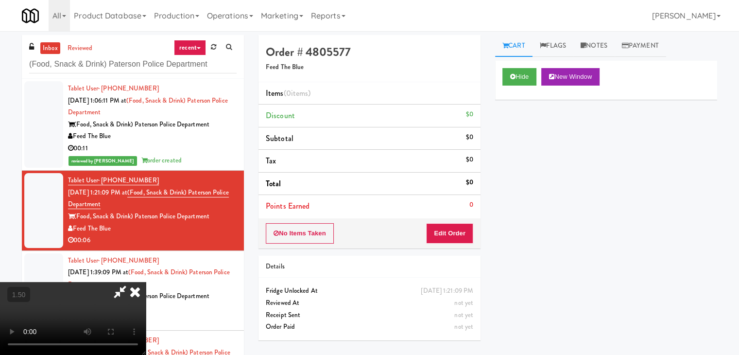
click at [146, 282] on icon at bounding box center [134, 291] width 21 height 19
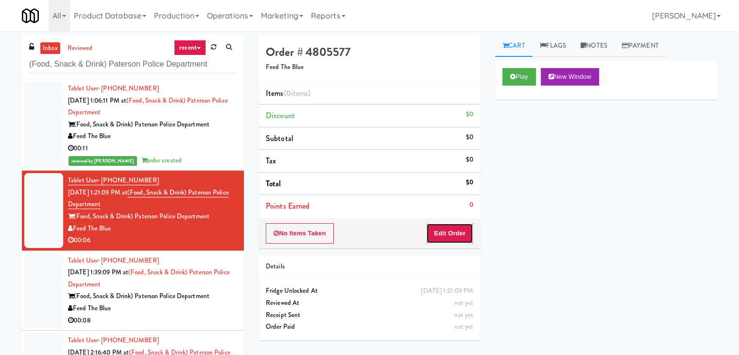
drag, startPoint x: 455, startPoint y: 233, endPoint x: 485, endPoint y: 207, distance: 39.6
click at [454, 233] on button "Edit Order" at bounding box center [449, 233] width 47 height 20
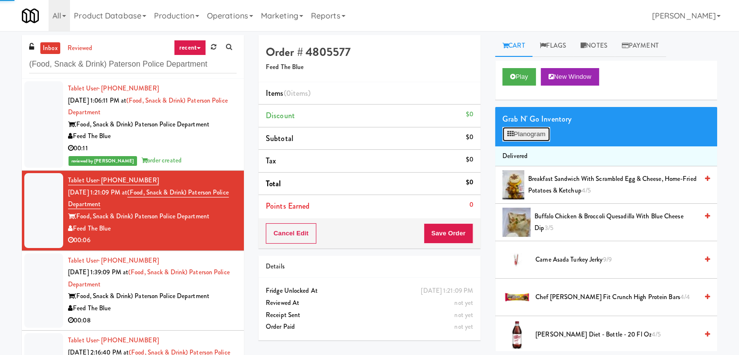
click at [530, 138] on button "Planogram" at bounding box center [526, 134] width 48 height 15
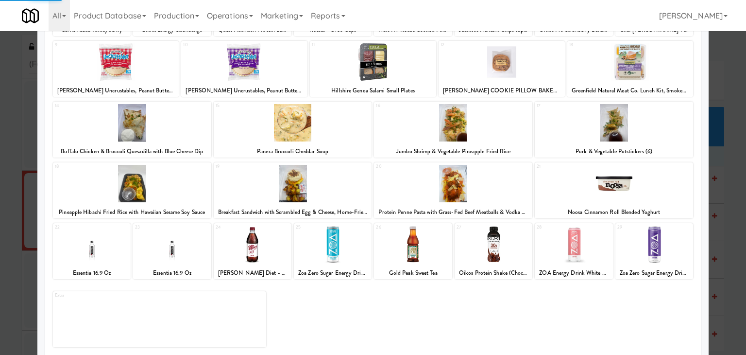
scroll to position [122, 0]
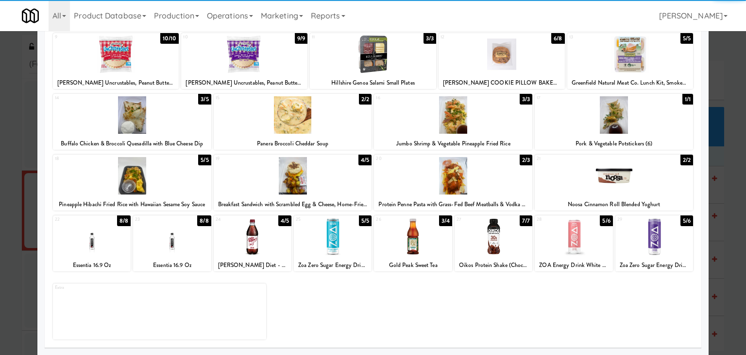
click at [462, 177] on div at bounding box center [453, 175] width 158 height 37
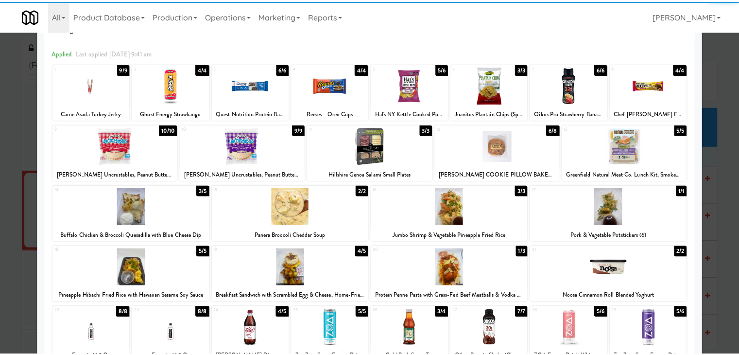
scroll to position [0, 0]
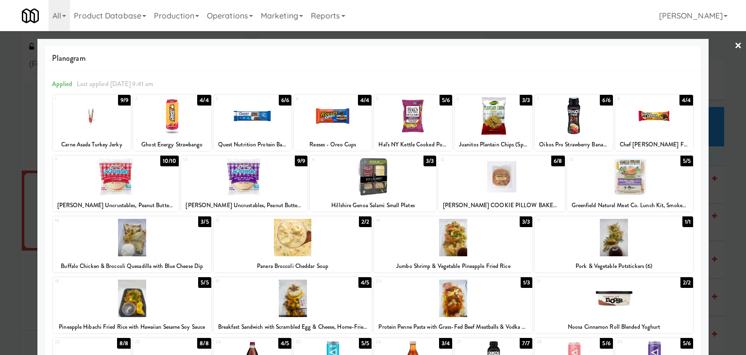
click at [735, 45] on div at bounding box center [373, 177] width 746 height 355
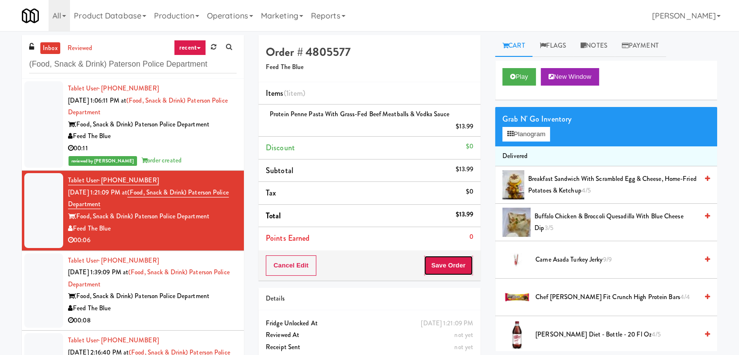
click at [463, 268] on button "Save Order" at bounding box center [449, 265] width 50 height 20
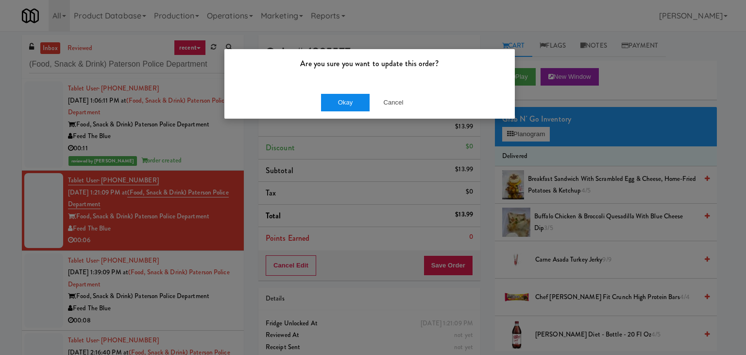
drag, startPoint x: 365, startPoint y: 92, endPoint x: 354, endPoint y: 96, distance: 12.3
click at [363, 92] on div "Okay Cancel" at bounding box center [369, 102] width 291 height 33
drag, startPoint x: 354, startPoint y: 96, endPoint x: 311, endPoint y: 134, distance: 56.8
click at [353, 96] on button "Okay" at bounding box center [345, 102] width 49 height 17
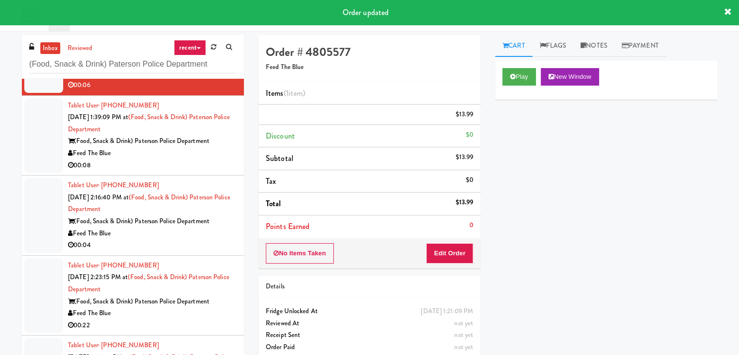
scroll to position [97, 0]
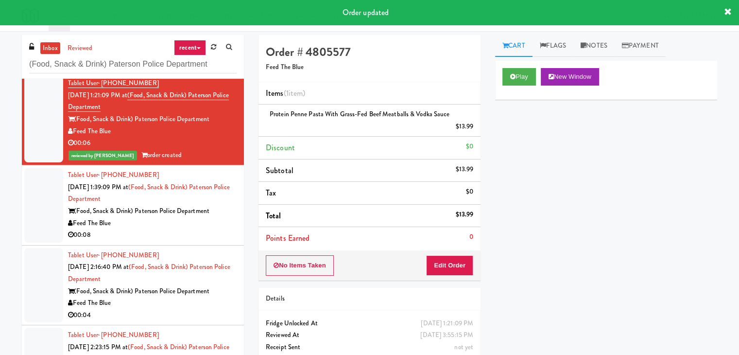
click at [208, 229] on div "00:08" at bounding box center [152, 235] width 169 height 12
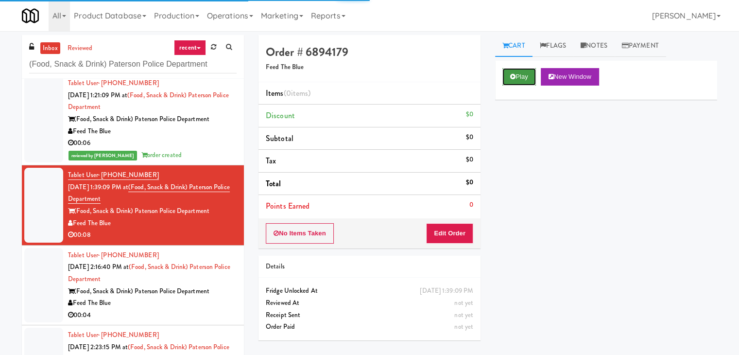
click at [520, 80] on button "Play" at bounding box center [519, 76] width 34 height 17
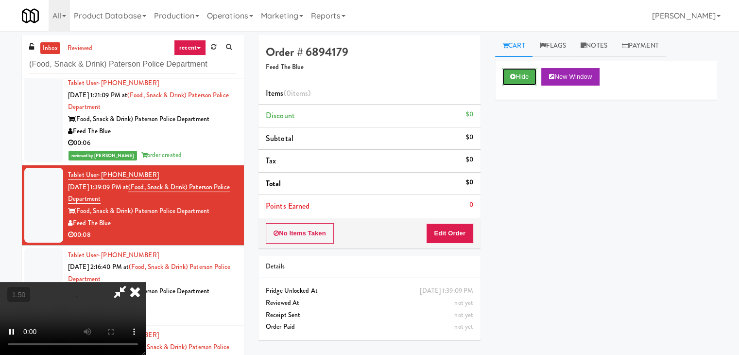
scroll to position [137, 0]
click at [146, 282] on video at bounding box center [73, 318] width 146 height 73
click at [131, 282] on icon at bounding box center [120, 291] width 22 height 19
click at [317, 226] on button "No Items Taken" at bounding box center [300, 233] width 68 height 20
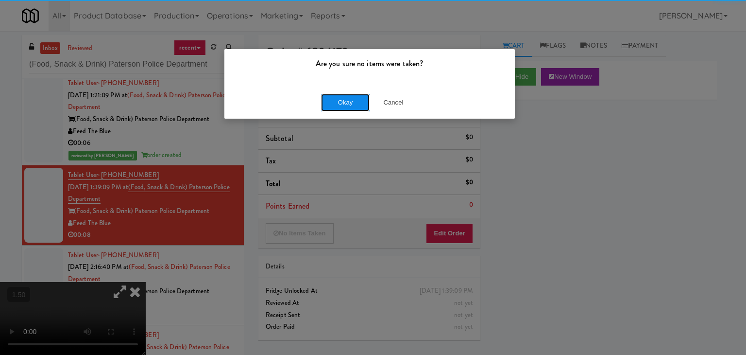
click at [342, 100] on button "Okay" at bounding box center [345, 102] width 49 height 17
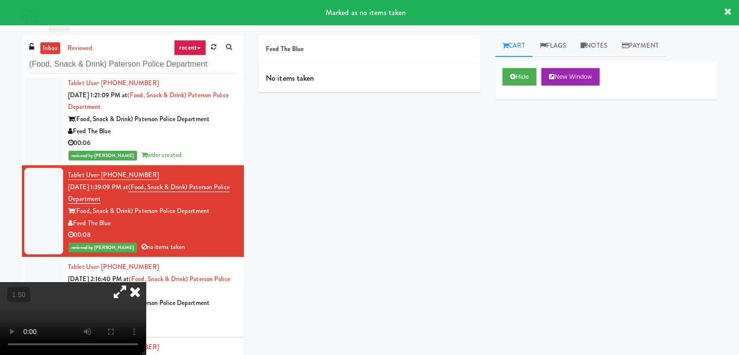
click at [146, 282] on icon at bounding box center [134, 291] width 21 height 19
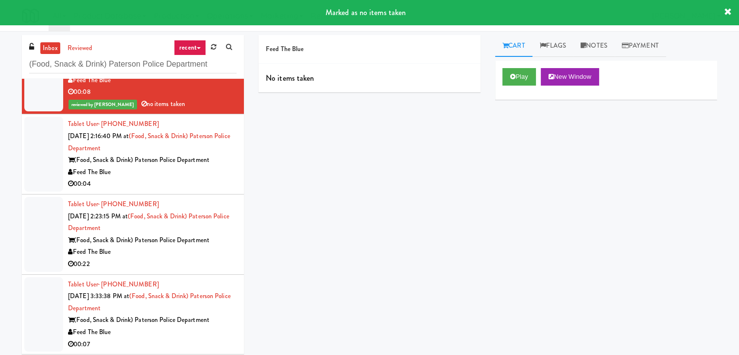
scroll to position [292, 0]
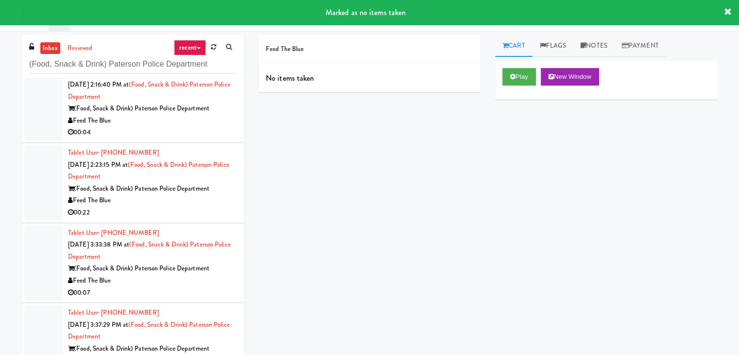
click at [196, 133] on div "00:04" at bounding box center [152, 132] width 169 height 12
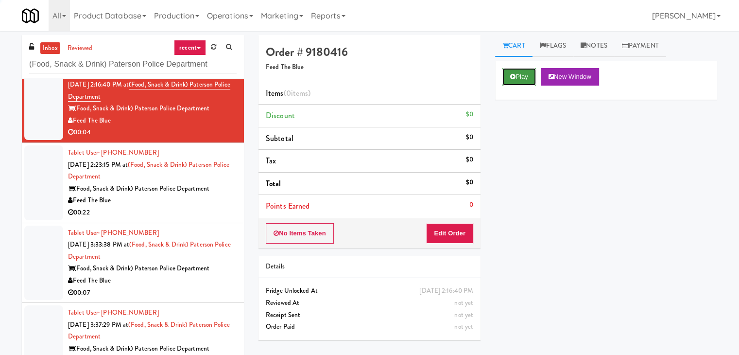
click at [529, 71] on button "Play" at bounding box center [519, 76] width 34 height 17
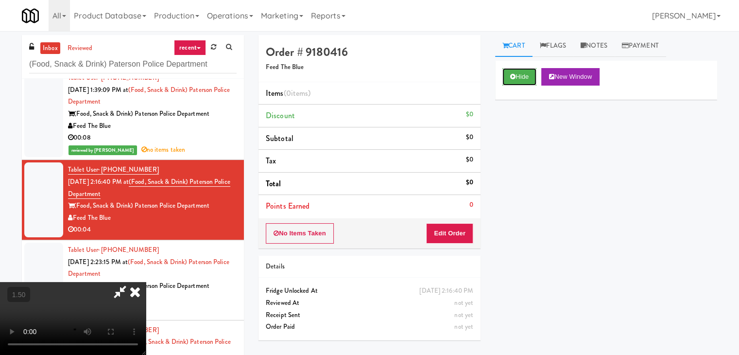
scroll to position [49, 0]
click at [146, 282] on video at bounding box center [73, 318] width 146 height 73
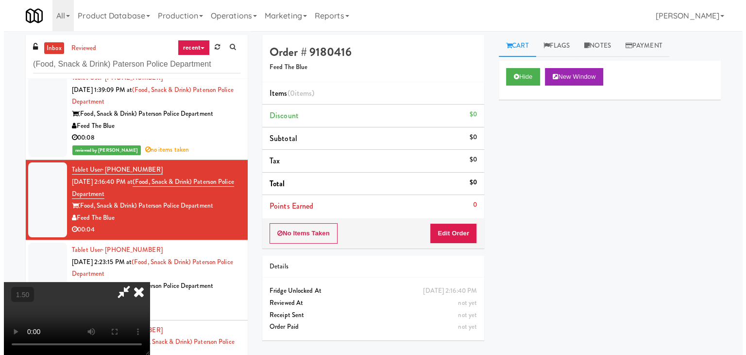
scroll to position [0, 0]
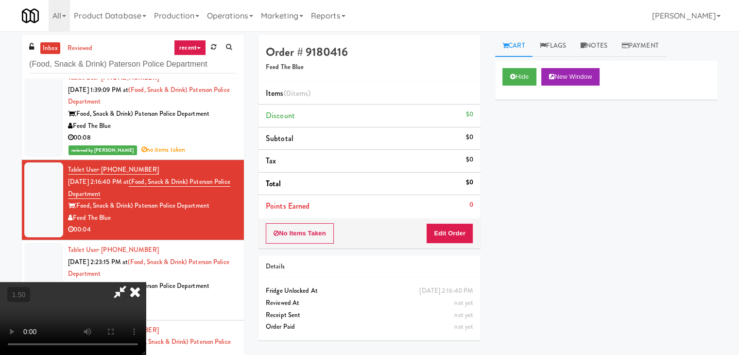
click at [146, 282] on icon at bounding box center [134, 291] width 21 height 19
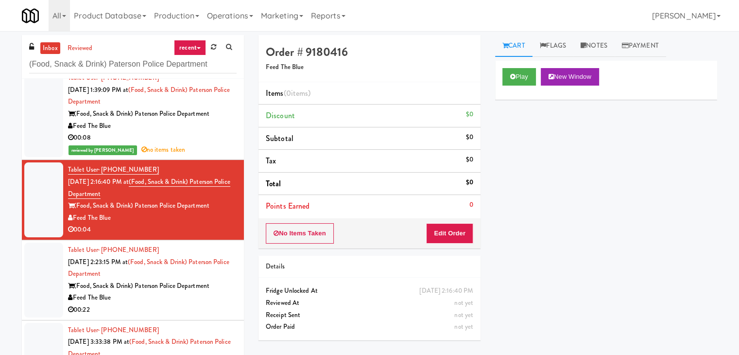
drag, startPoint x: 447, startPoint y: 218, endPoint x: 444, endPoint y: 231, distance: 13.4
click at [446, 221] on div "Order # 9180416 Feed The Blue Items (0 items ) Discount $0 Subtotal $0 Tax $0 T…" at bounding box center [369, 141] width 222 height 213
drag, startPoint x: 444, startPoint y: 231, endPoint x: 463, endPoint y: 214, distance: 25.5
click at [444, 231] on button "Edit Order" at bounding box center [449, 233] width 47 height 20
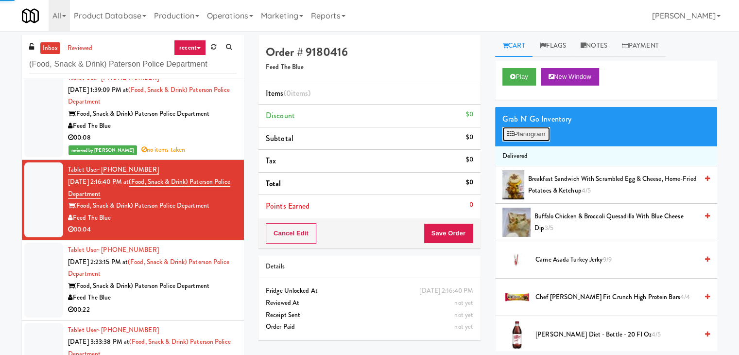
click at [521, 140] on button "Planogram" at bounding box center [526, 134] width 48 height 15
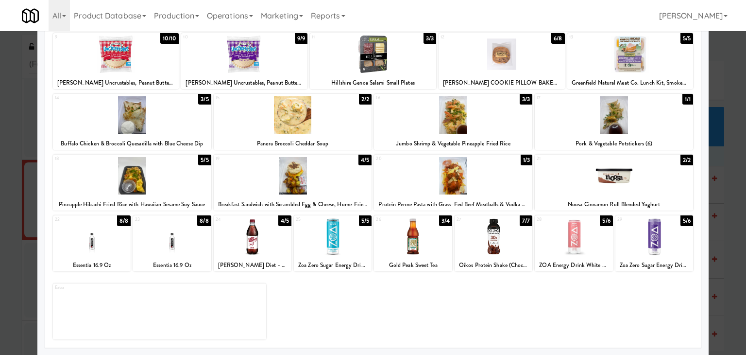
click at [266, 227] on div at bounding box center [253, 236] width 78 height 37
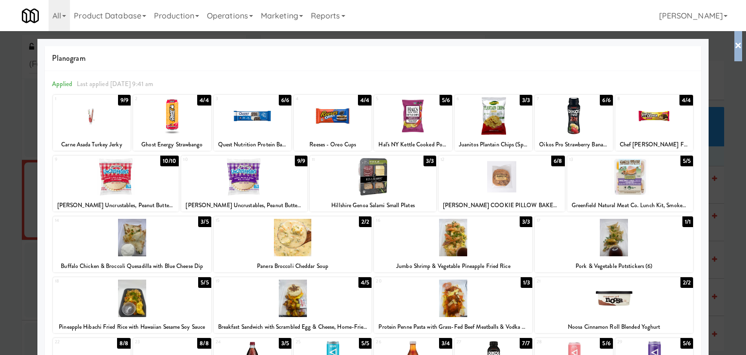
click at [735, 44] on link "×" at bounding box center [739, 46] width 8 height 30
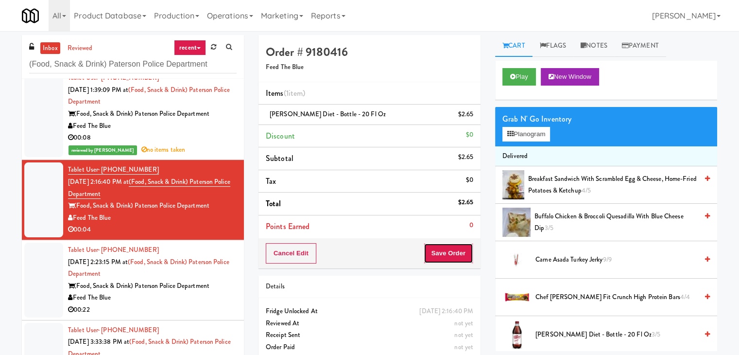
click at [439, 247] on button "Save Order" at bounding box center [449, 253] width 50 height 20
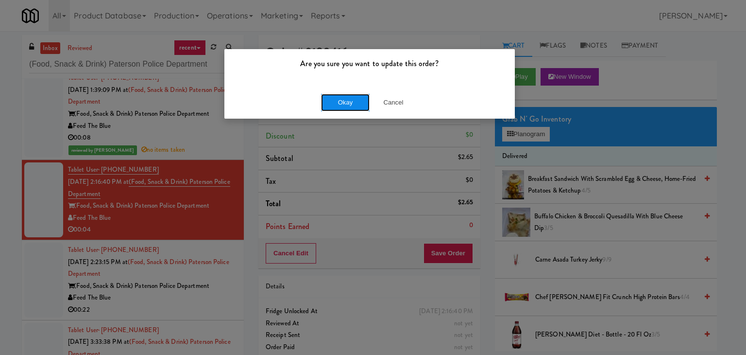
click at [353, 102] on button "Okay" at bounding box center [345, 102] width 49 height 17
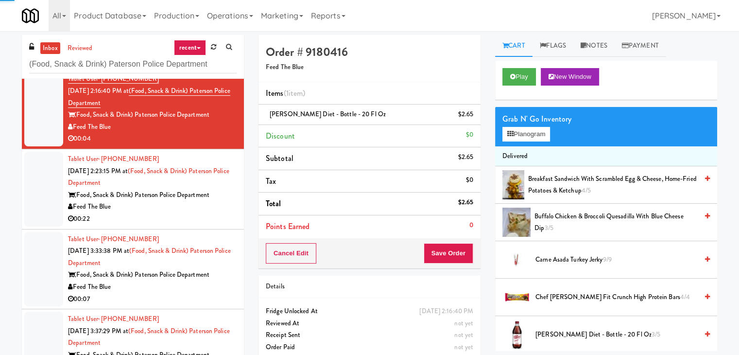
scroll to position [292, 0]
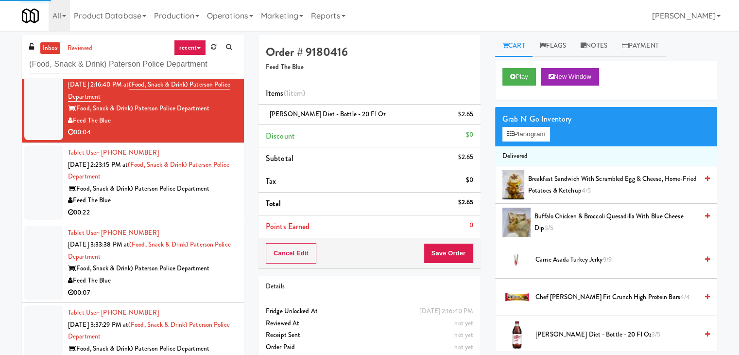
click at [212, 201] on div "Feed The Blue" at bounding box center [152, 200] width 169 height 12
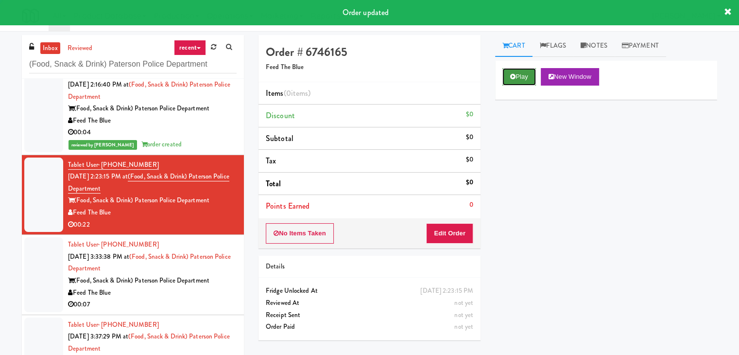
click at [525, 74] on button "Play" at bounding box center [519, 76] width 34 height 17
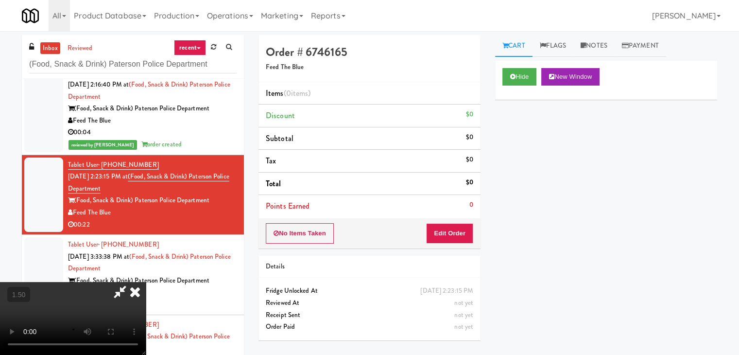
click at [146, 282] on video at bounding box center [73, 318] width 146 height 73
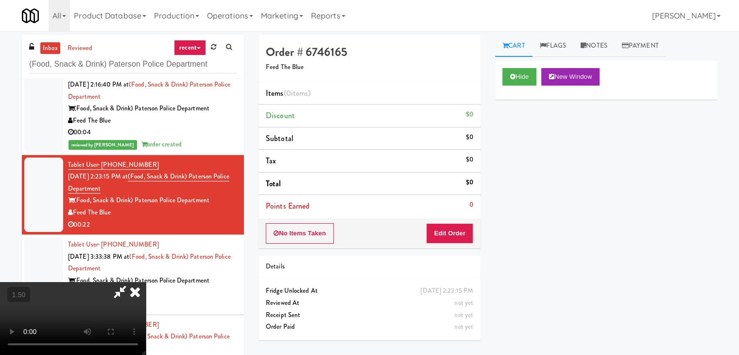
click at [146, 282] on video at bounding box center [73, 318] width 146 height 73
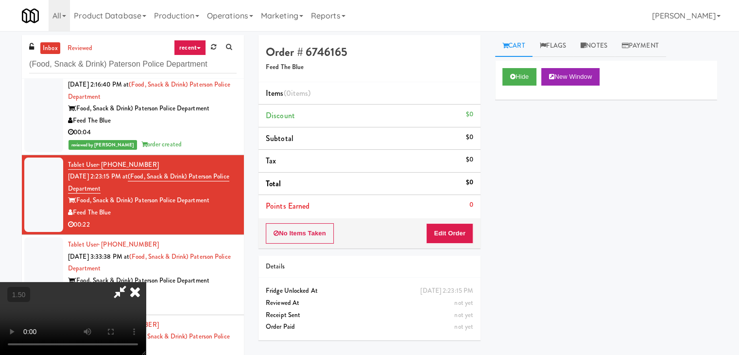
click at [146, 282] on video at bounding box center [73, 318] width 146 height 73
drag, startPoint x: 426, startPoint y: 39, endPoint x: 428, endPoint y: 72, distance: 33.1
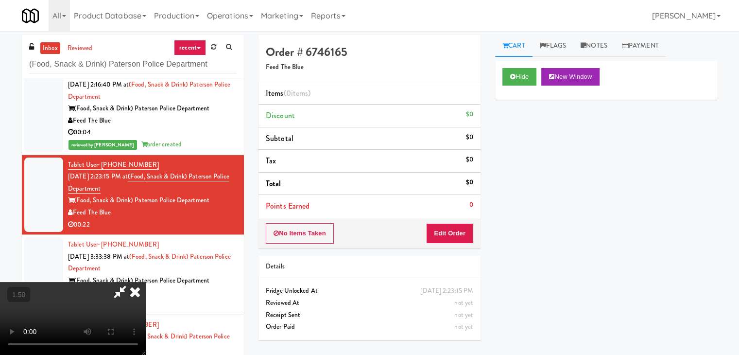
click at [146, 282] on icon at bounding box center [134, 291] width 21 height 19
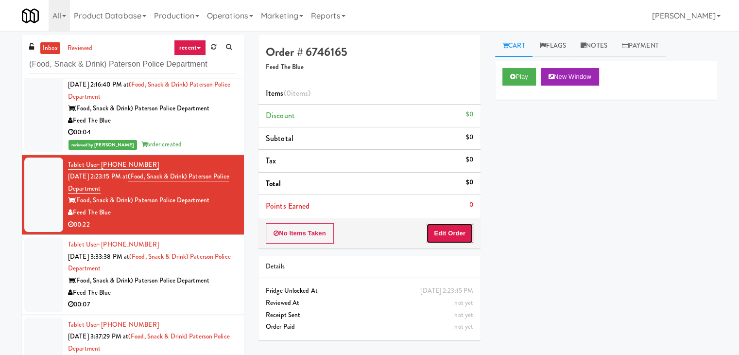
click at [444, 224] on button "Edit Order" at bounding box center [449, 233] width 47 height 20
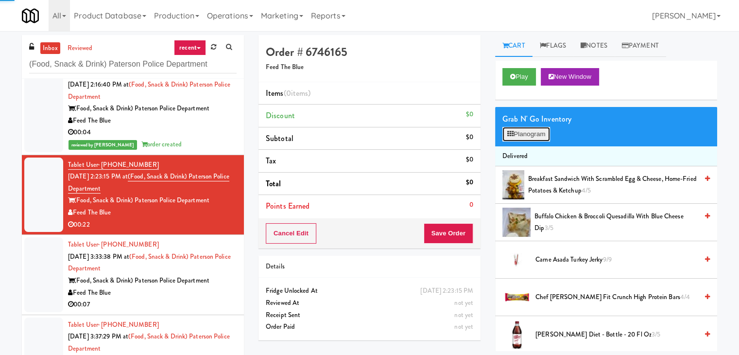
click at [521, 137] on button "Planogram" at bounding box center [526, 134] width 48 height 15
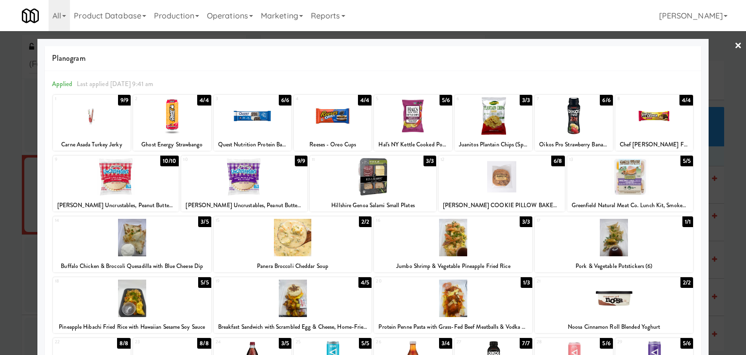
click at [206, 127] on div at bounding box center [172, 115] width 78 height 37
click at [735, 44] on link "×" at bounding box center [739, 46] width 8 height 30
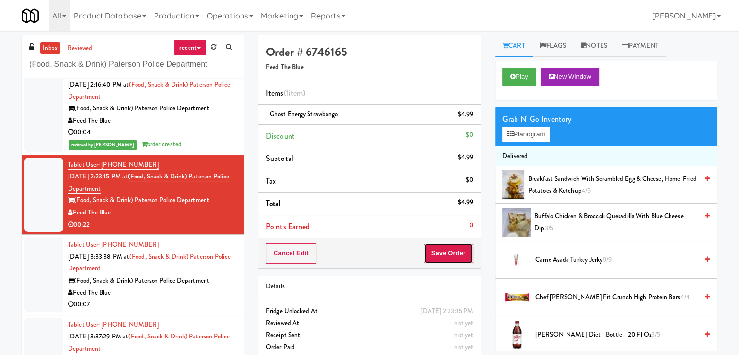
click at [452, 244] on button "Save Order" at bounding box center [449, 253] width 50 height 20
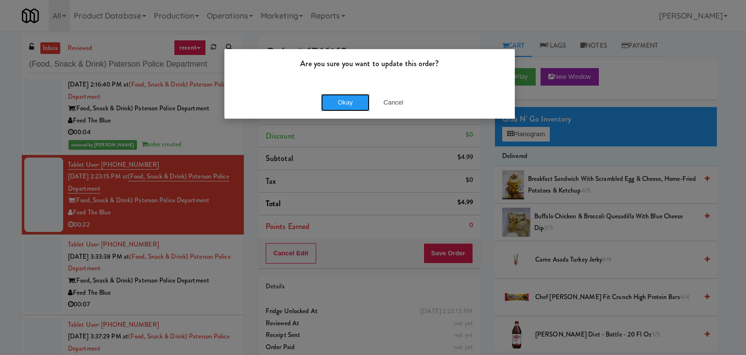
drag, startPoint x: 349, startPoint y: 105, endPoint x: 293, endPoint y: 138, distance: 64.7
click at [348, 103] on button "Okay" at bounding box center [345, 102] width 49 height 17
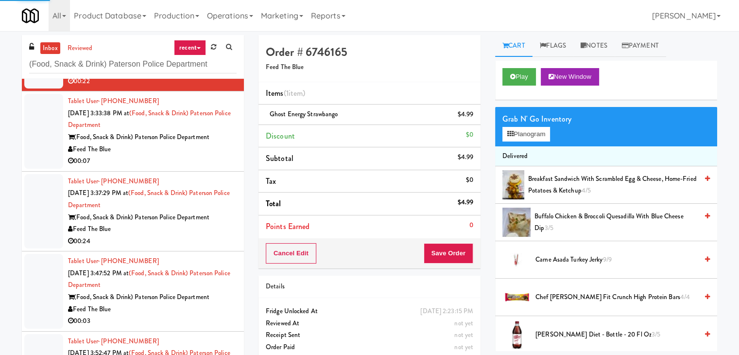
scroll to position [389, 0]
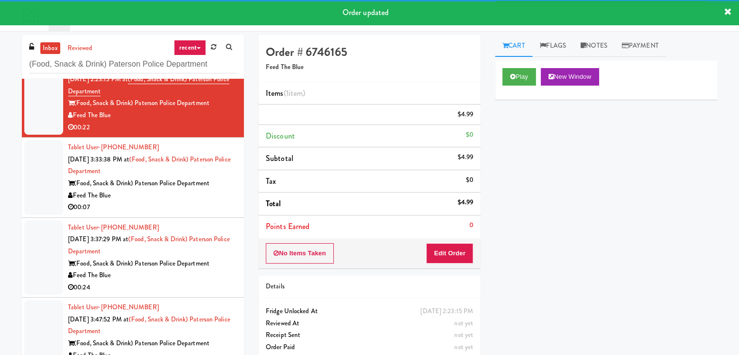
click at [209, 205] on div "Tablet User · (862) 684-3938 [DATE] 3:33:38 PM at (Food, Snack & Drink) Paterso…" at bounding box center [152, 177] width 169 height 72
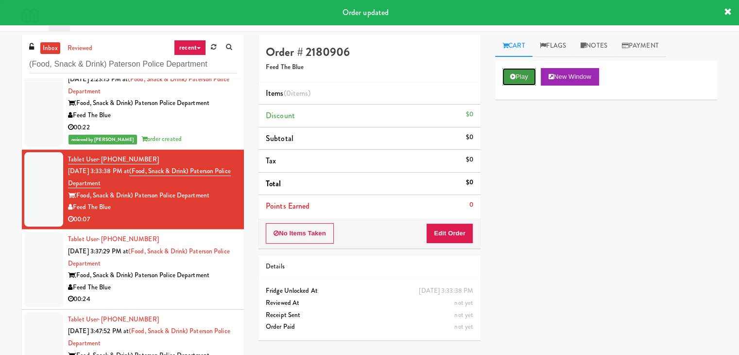
click at [517, 70] on button "Play" at bounding box center [519, 76] width 34 height 17
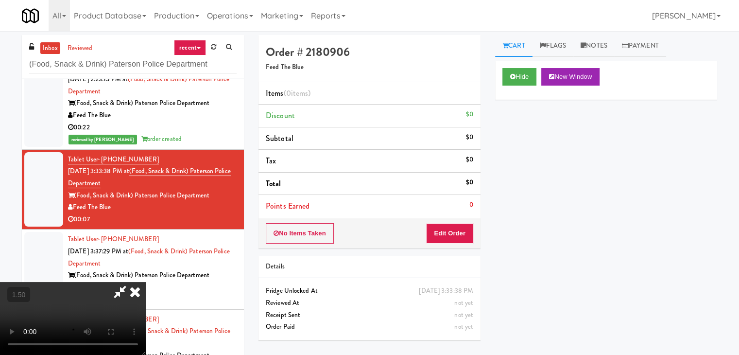
click at [146, 282] on video at bounding box center [73, 318] width 146 height 73
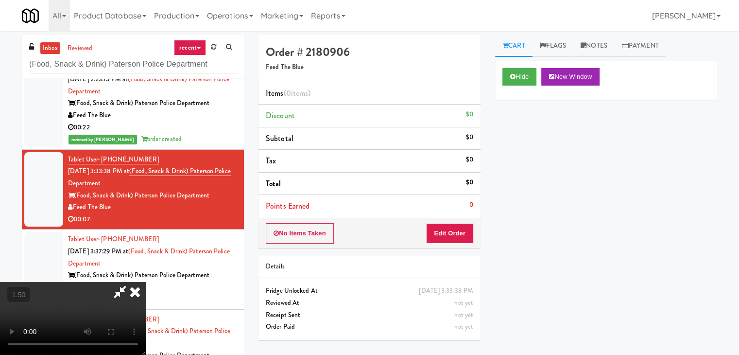
click at [146, 282] on video at bounding box center [73, 318] width 146 height 73
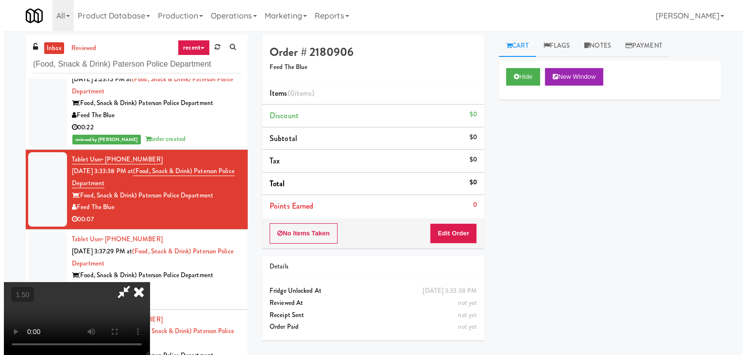
scroll to position [0, 0]
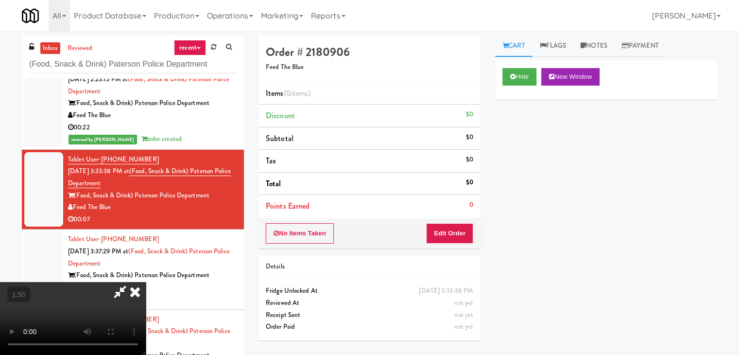
click at [146, 282] on video at bounding box center [73, 318] width 146 height 73
click at [146, 282] on icon at bounding box center [134, 291] width 21 height 19
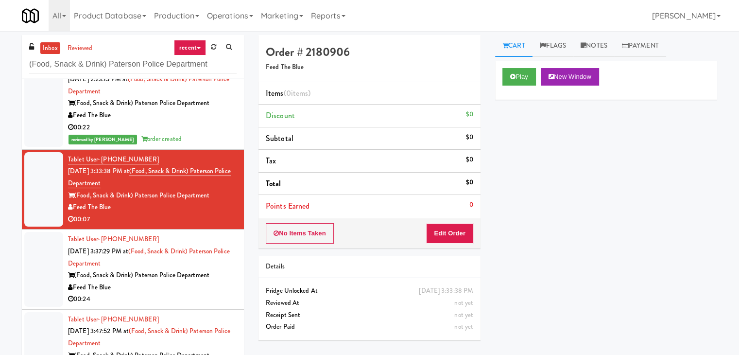
drag, startPoint x: 453, startPoint y: 220, endPoint x: 449, endPoint y: 230, distance: 10.3
click at [448, 230] on div "No Items Taken Edit Order" at bounding box center [369, 233] width 222 height 30
drag, startPoint x: 463, startPoint y: 229, endPoint x: 494, endPoint y: 197, distance: 45.4
click at [463, 229] on button "Edit Order" at bounding box center [449, 233] width 47 height 20
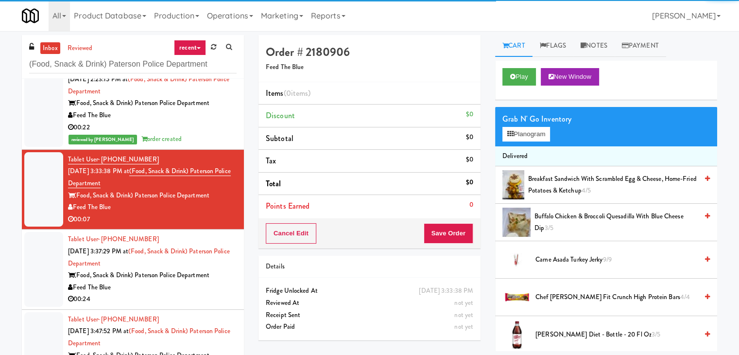
click at [523, 143] on div "Grab N' Go Inventory Planogram" at bounding box center [606, 126] width 222 height 39
click at [524, 135] on button "Planogram" at bounding box center [526, 134] width 48 height 15
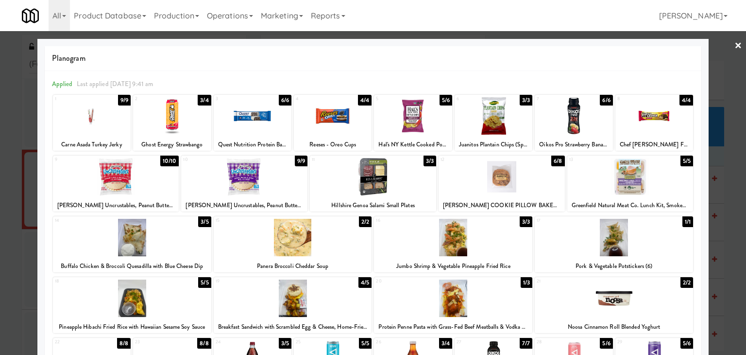
scroll to position [97, 0]
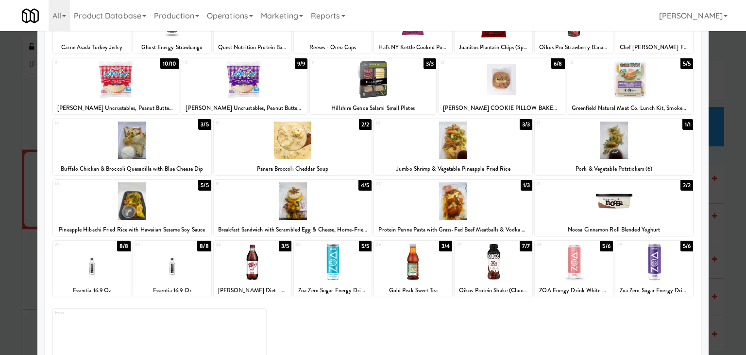
click at [134, 141] on div at bounding box center [132, 139] width 158 height 37
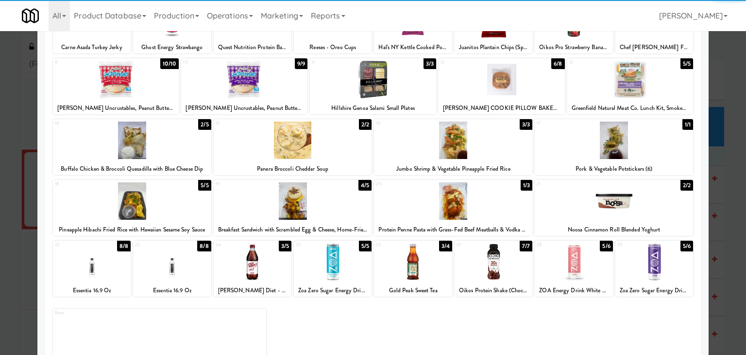
click at [426, 199] on div at bounding box center [453, 200] width 158 height 37
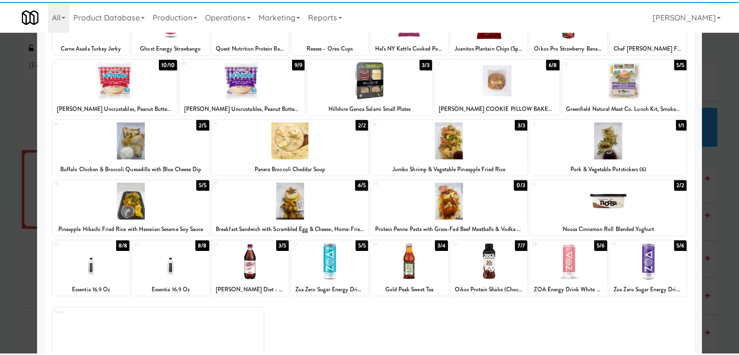
scroll to position [0, 0]
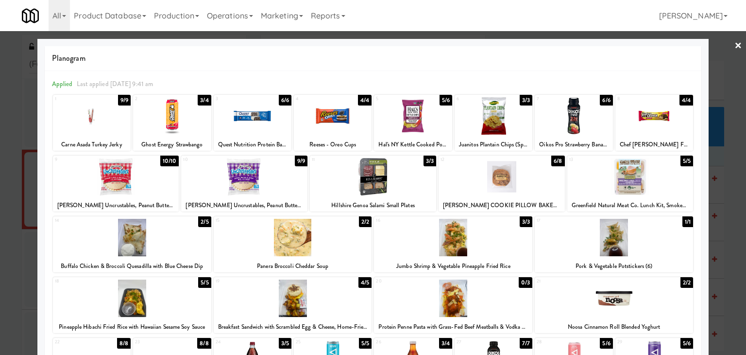
drag, startPoint x: 733, startPoint y: 49, endPoint x: 589, endPoint y: 147, distance: 173.7
click at [735, 49] on link "×" at bounding box center [739, 46] width 8 height 30
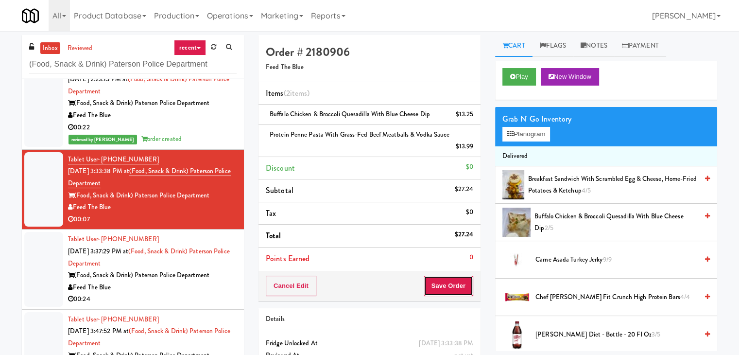
click at [444, 282] on button "Save Order" at bounding box center [449, 285] width 50 height 20
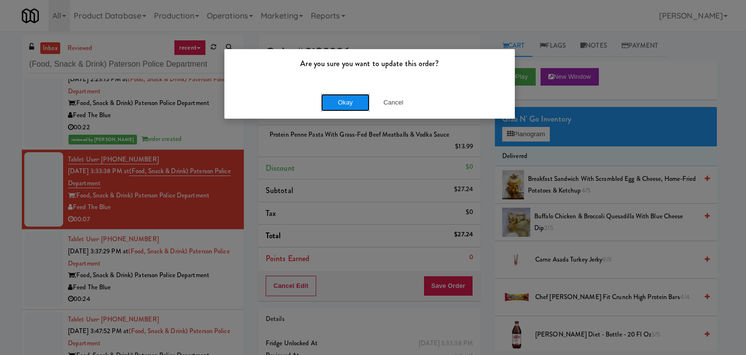
click at [342, 101] on button "Okay" at bounding box center [345, 102] width 49 height 17
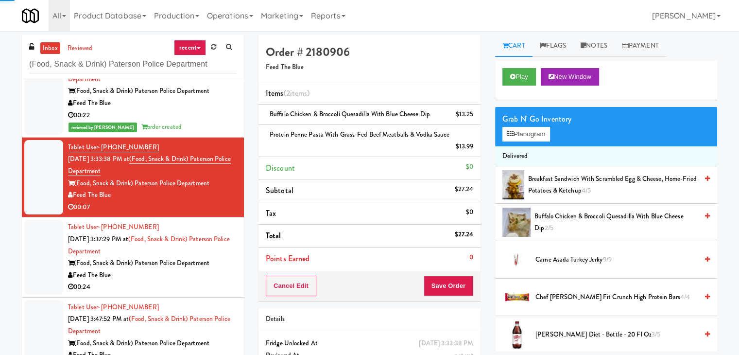
scroll to position [437, 0]
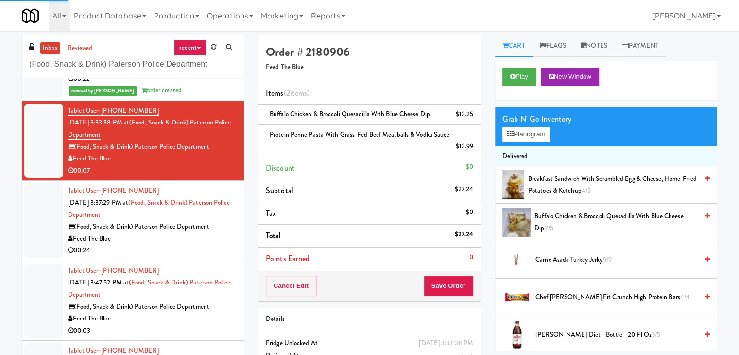
click at [191, 255] on div "00:24" at bounding box center [152, 250] width 169 height 12
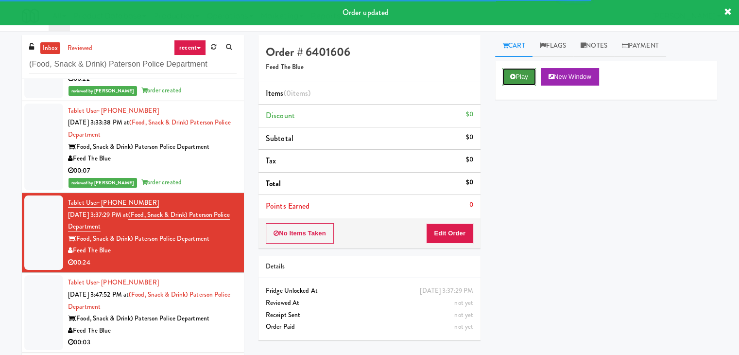
click at [515, 75] on icon at bounding box center [512, 76] width 5 height 6
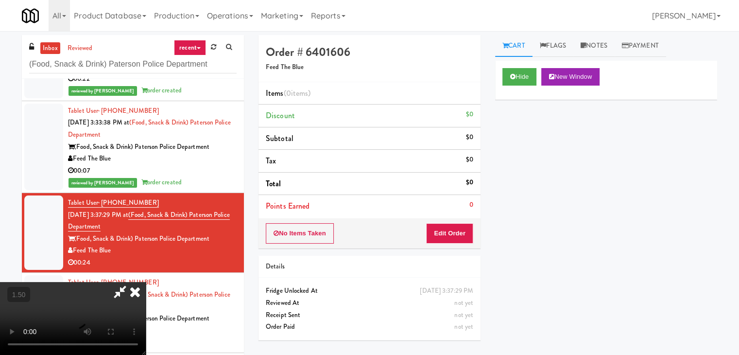
click at [146, 282] on video at bounding box center [73, 318] width 146 height 73
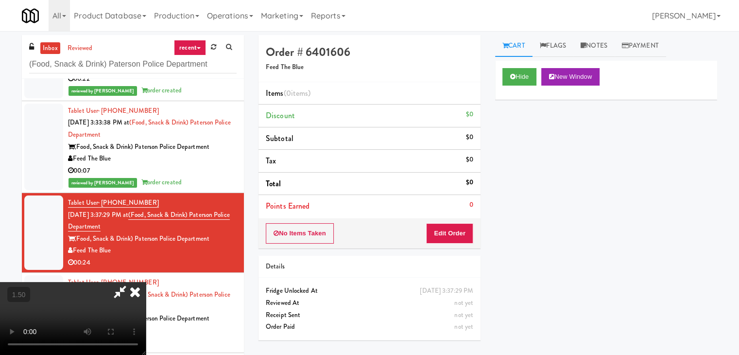
click at [146, 282] on video at bounding box center [73, 318] width 146 height 73
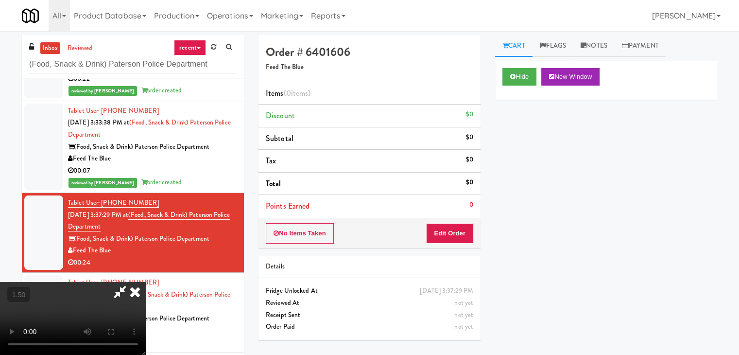
drag, startPoint x: 426, startPoint y: 39, endPoint x: 439, endPoint y: 157, distance: 118.8
click at [146, 282] on icon at bounding box center [134, 291] width 21 height 19
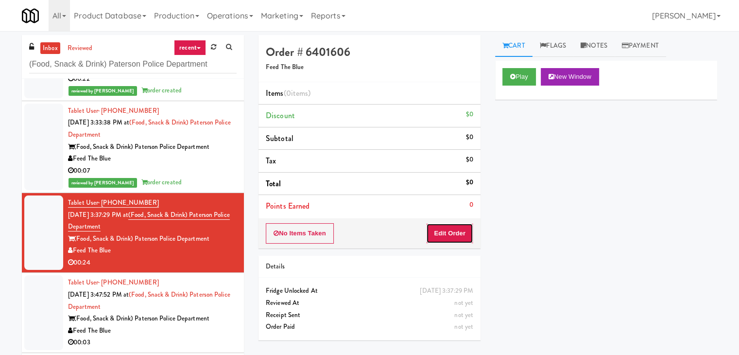
drag, startPoint x: 438, startPoint y: 229, endPoint x: 493, endPoint y: 186, distance: 69.5
click at [439, 228] on button "Edit Order" at bounding box center [449, 233] width 47 height 20
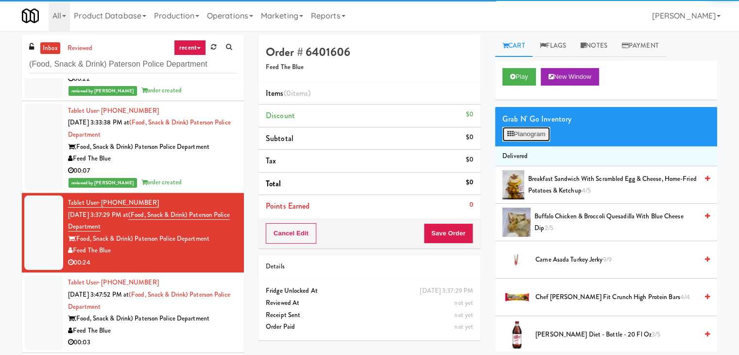
click at [529, 137] on button "Planogram" at bounding box center [526, 134] width 48 height 15
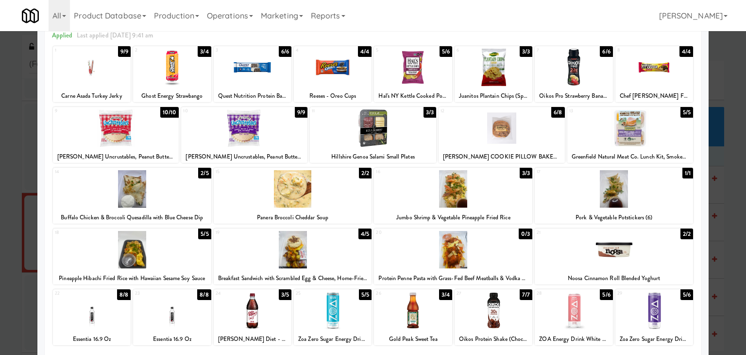
click at [171, 186] on div at bounding box center [132, 188] width 158 height 37
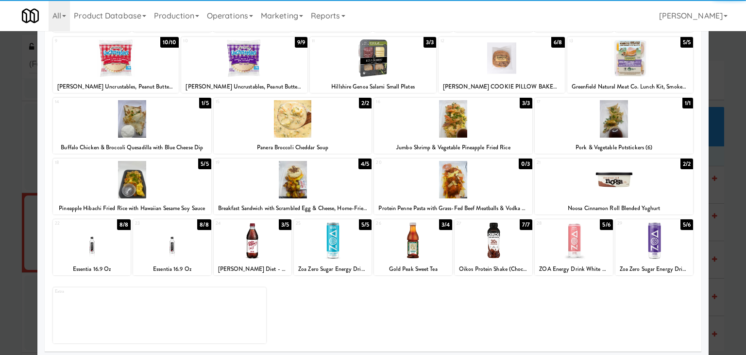
scroll to position [122, 0]
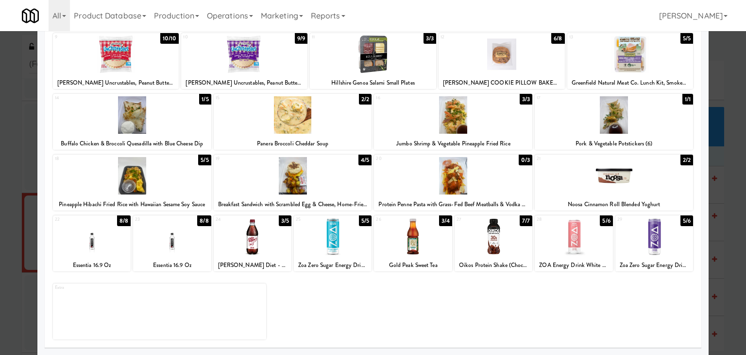
click at [414, 240] on div at bounding box center [413, 236] width 78 height 37
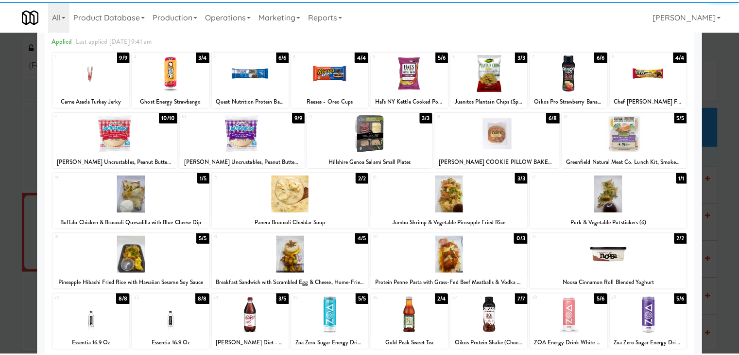
scroll to position [0, 0]
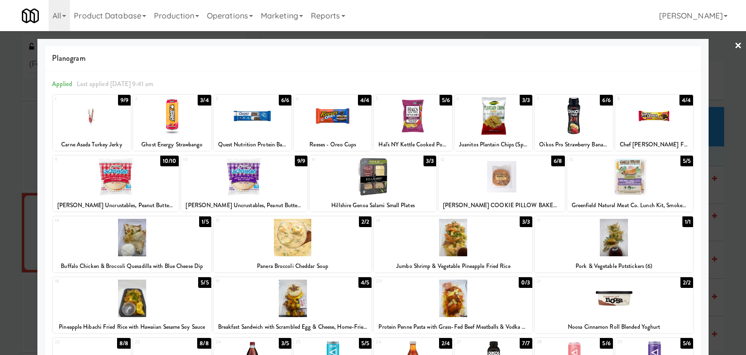
click at [735, 45] on link "×" at bounding box center [739, 46] width 8 height 30
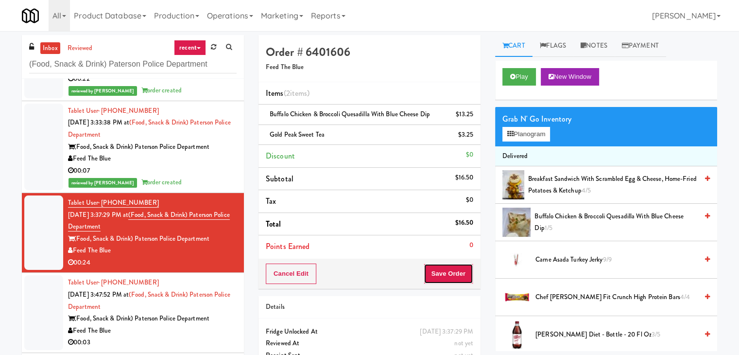
click at [436, 274] on button "Save Order" at bounding box center [449, 273] width 50 height 20
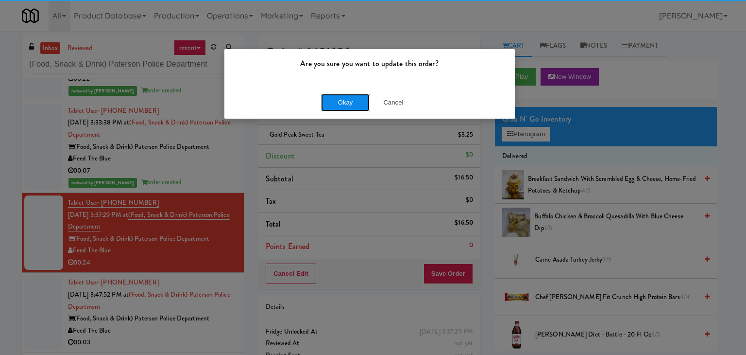
click at [359, 104] on button "Okay" at bounding box center [345, 102] width 49 height 17
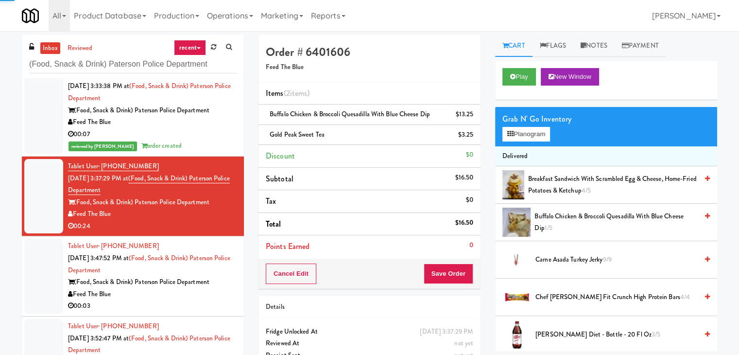
scroll to position [499, 0]
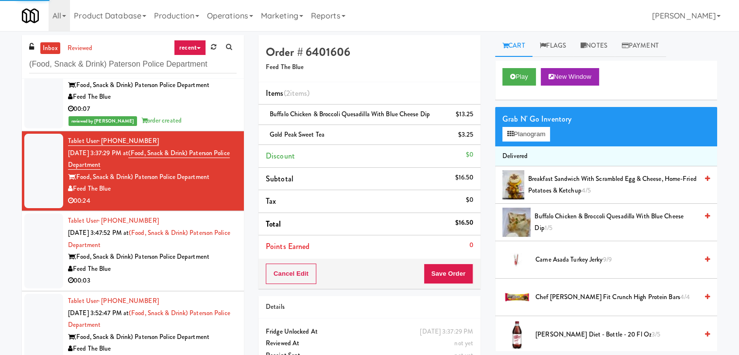
click at [181, 291] on li "Tablet User · (862) 684-3938 [DATE] 3:52:47 PM at (Food, Snack & Drink) Paterso…" at bounding box center [133, 331] width 222 height 80
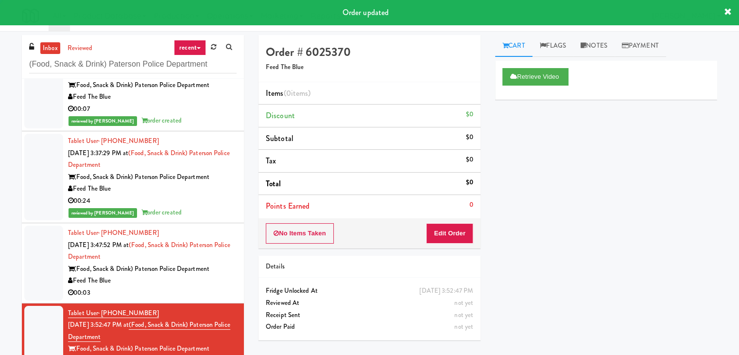
click at [185, 279] on div "Feed The Blue" at bounding box center [152, 281] width 169 height 12
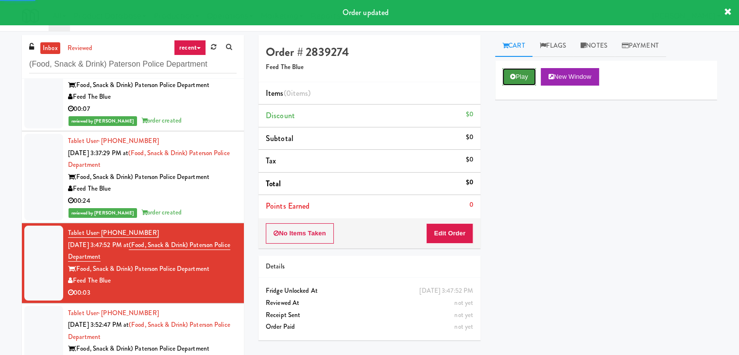
click at [523, 80] on button "Play" at bounding box center [519, 76] width 34 height 17
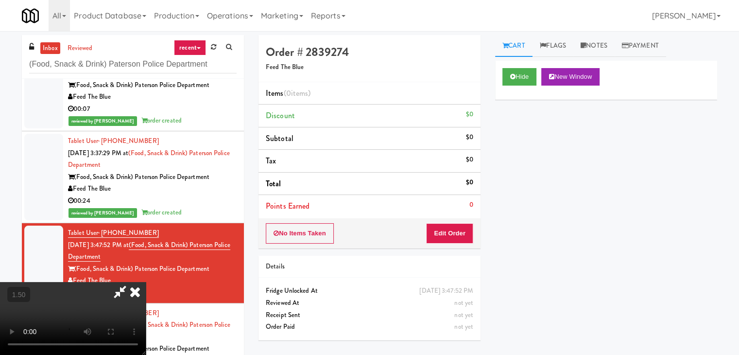
click at [146, 282] on video at bounding box center [73, 318] width 146 height 73
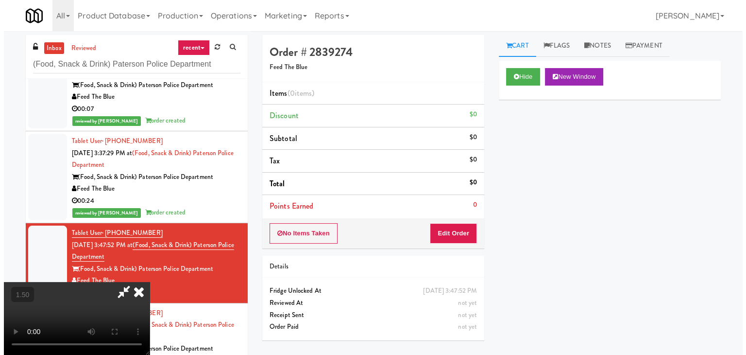
scroll to position [0, 0]
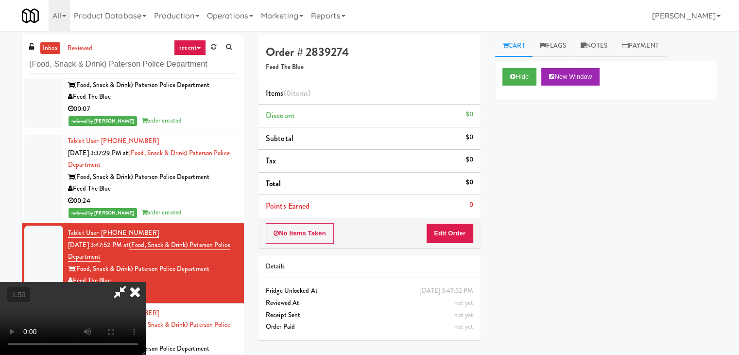
click at [146, 282] on icon at bounding box center [134, 291] width 21 height 19
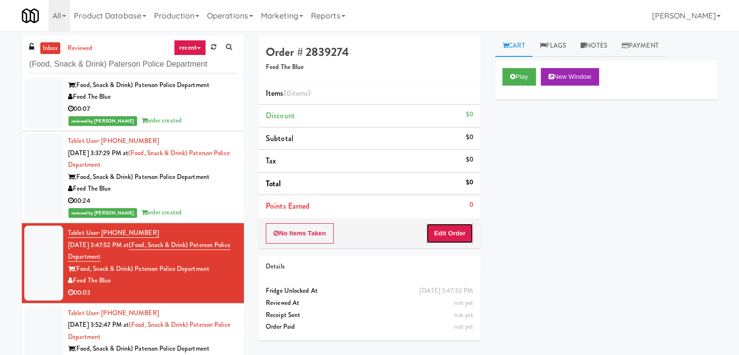
click at [446, 238] on button "Edit Order" at bounding box center [449, 233] width 47 height 20
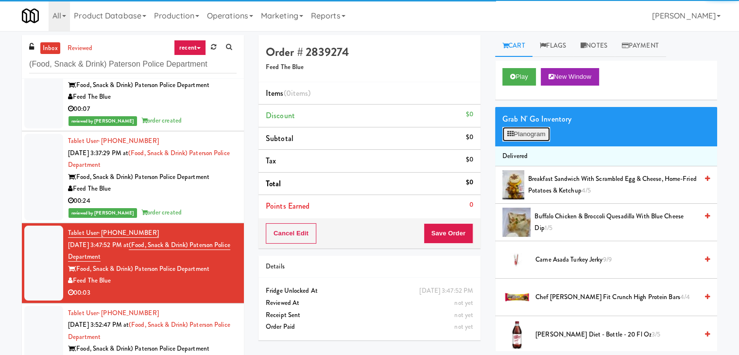
click at [513, 138] on button "Planogram" at bounding box center [526, 134] width 48 height 15
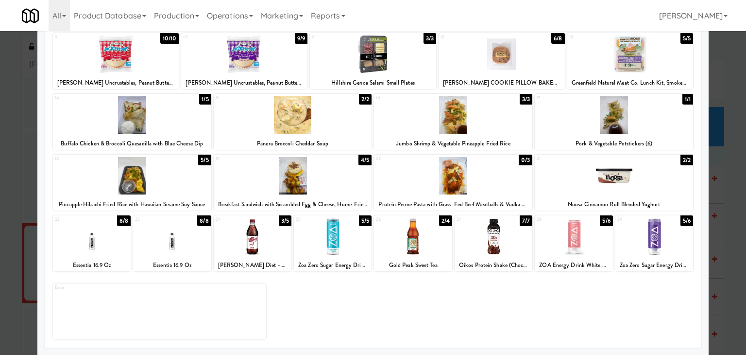
click at [95, 249] on div at bounding box center [92, 236] width 78 height 37
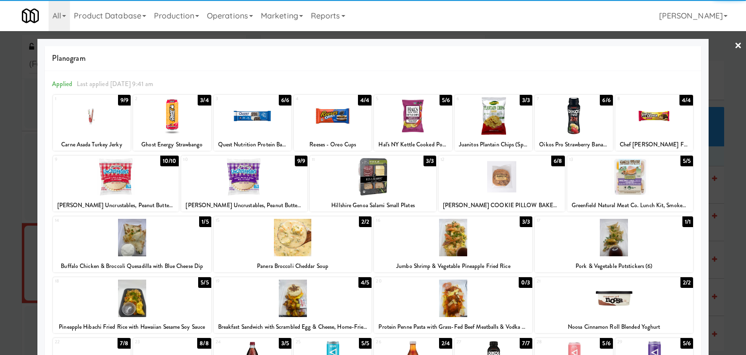
click at [735, 45] on link "×" at bounding box center [739, 46] width 8 height 30
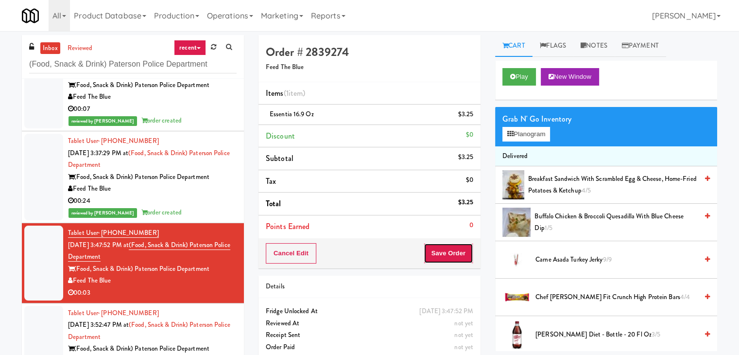
click at [443, 249] on button "Save Order" at bounding box center [449, 253] width 50 height 20
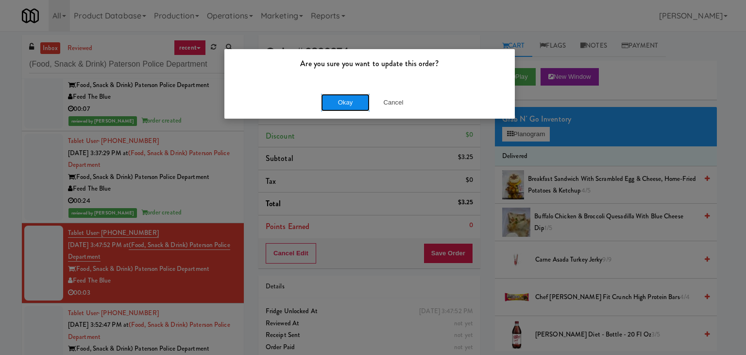
drag, startPoint x: 335, startPoint y: 103, endPoint x: 218, endPoint y: 202, distance: 152.8
click at [334, 103] on button "Okay" at bounding box center [345, 102] width 49 height 17
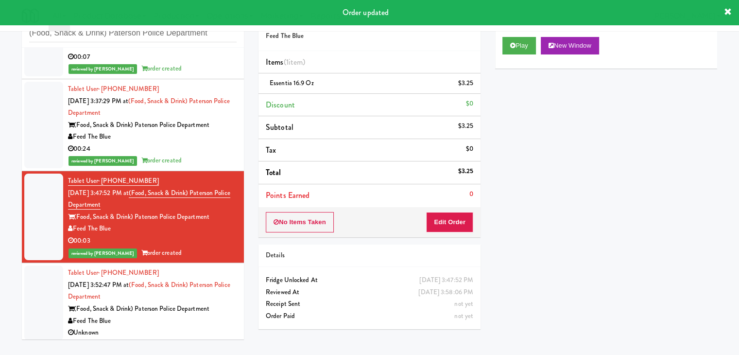
scroll to position [523, 0]
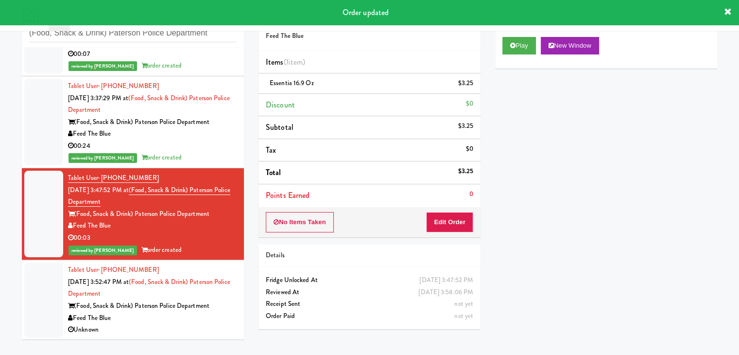
click at [200, 324] on div "Unknown" at bounding box center [152, 330] width 169 height 12
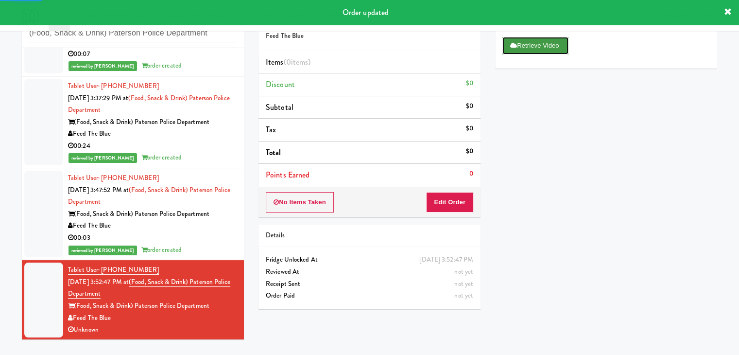
click at [529, 49] on button "Retrieve Video" at bounding box center [535, 45] width 66 height 17
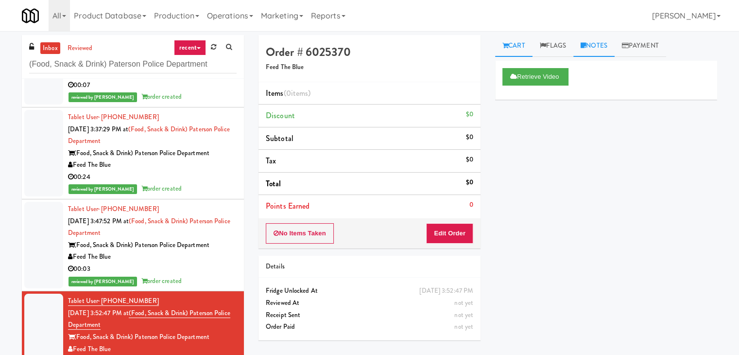
click at [603, 47] on link "Notes" at bounding box center [593, 46] width 41 height 22
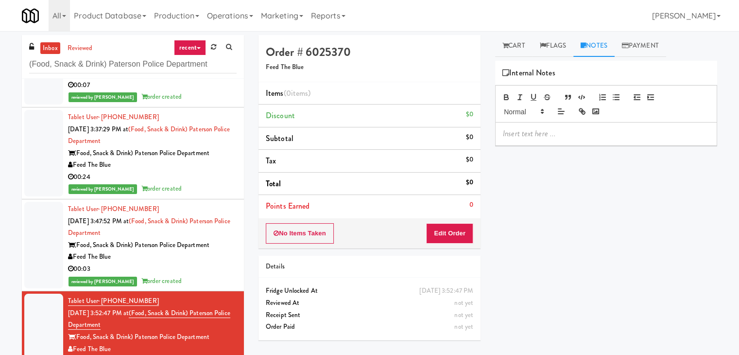
click at [540, 131] on p at bounding box center [606, 133] width 206 height 11
drag, startPoint x: 2, startPoint y: 63, endPoint x: 225, endPoint y: 112, distance: 228.8
click at [7, 63] on div "inbox reviewed recent all unclear take inventory issue suspicious failed recent…" at bounding box center [369, 206] width 739 height 343
drag, startPoint x: 577, startPoint y: 136, endPoint x: 445, endPoint y: 129, distance: 131.8
click at [445, 129] on div "Order # 6025370 Feed The Blue Items (0 items ) Discount $0 Subtotal $0 Tax $0 T…" at bounding box center [487, 193] width 473 height 316
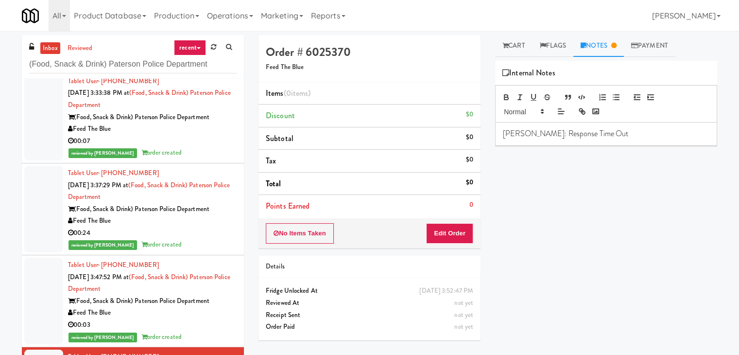
scroll to position [523, 0]
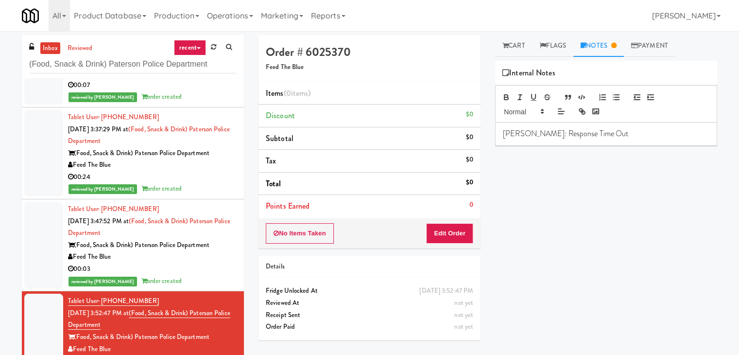
click at [204, 271] on div "00:03" at bounding box center [152, 269] width 169 height 12
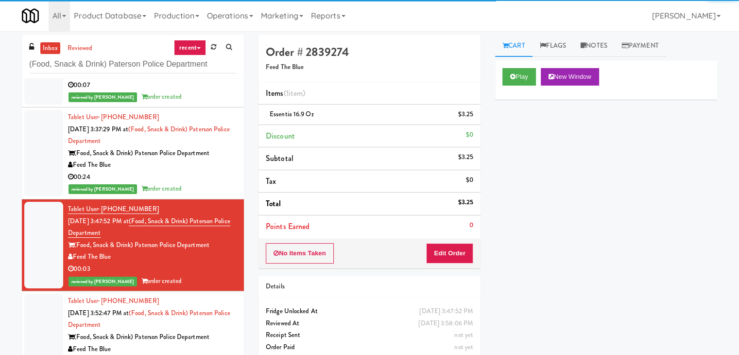
click at [199, 189] on div "reviewed by [PERSON_NAME] A order created" at bounding box center [152, 189] width 169 height 12
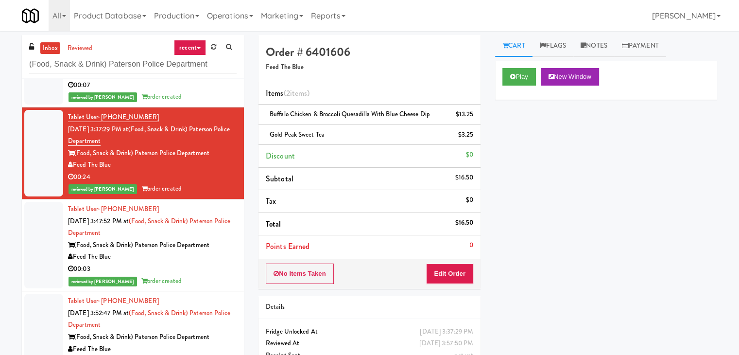
scroll to position [474, 0]
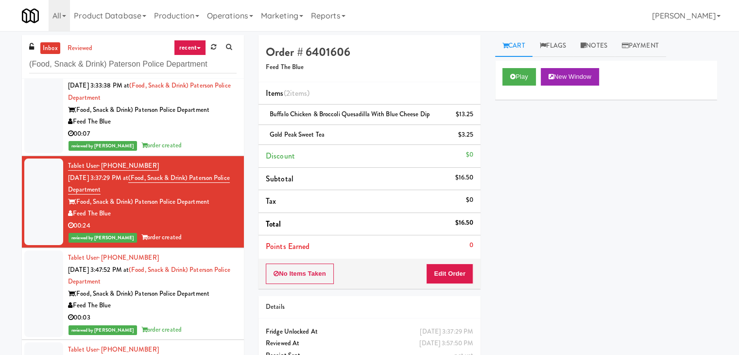
click at [196, 133] on div "00:07" at bounding box center [152, 134] width 169 height 12
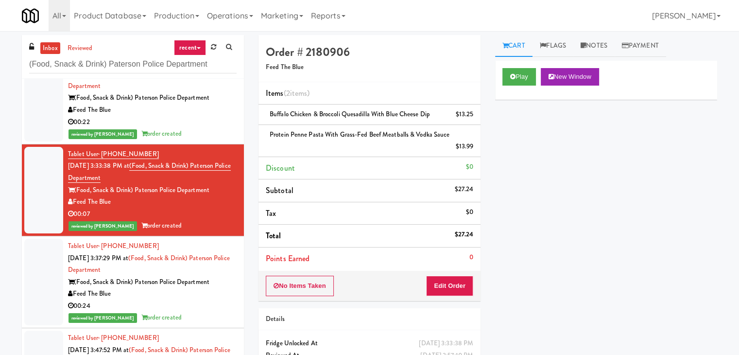
scroll to position [377, 0]
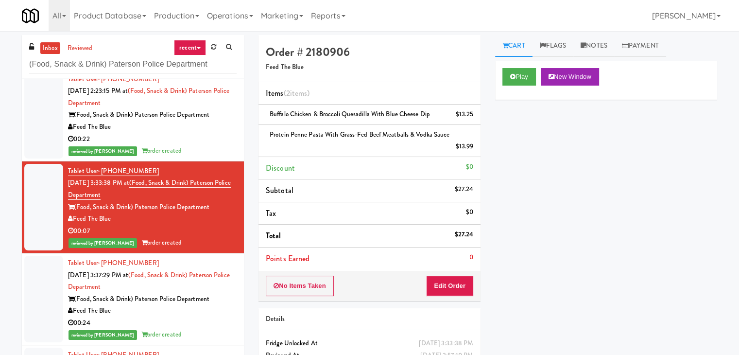
click at [192, 145] on div "reviewed by [PERSON_NAME] A order created" at bounding box center [152, 151] width 169 height 12
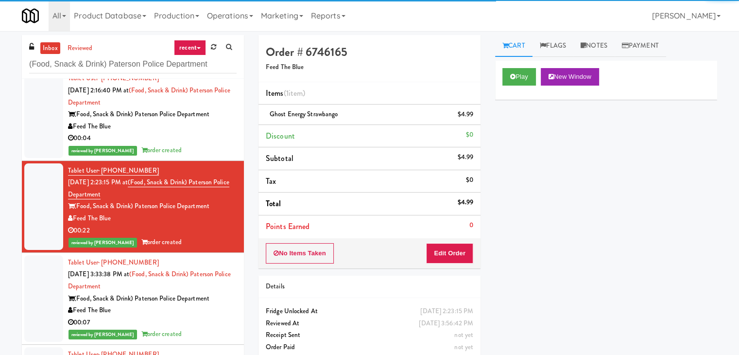
scroll to position [280, 0]
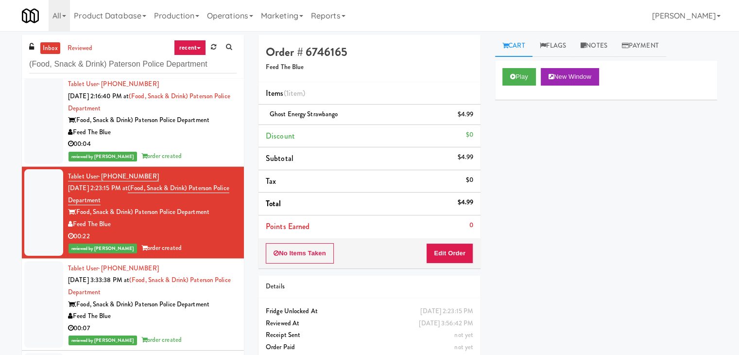
click at [192, 144] on div "00:04" at bounding box center [152, 144] width 169 height 12
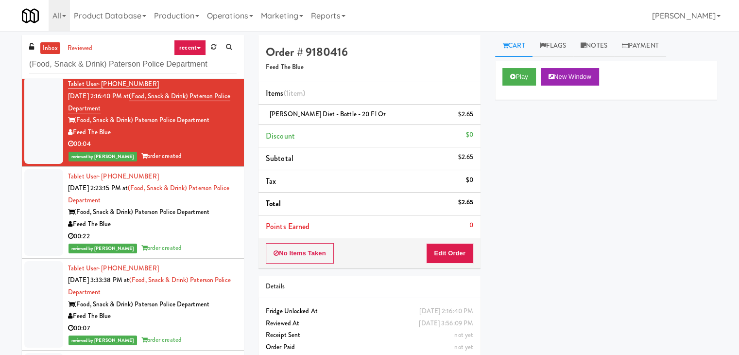
click at [201, 234] on div "00:22" at bounding box center [152, 236] width 169 height 12
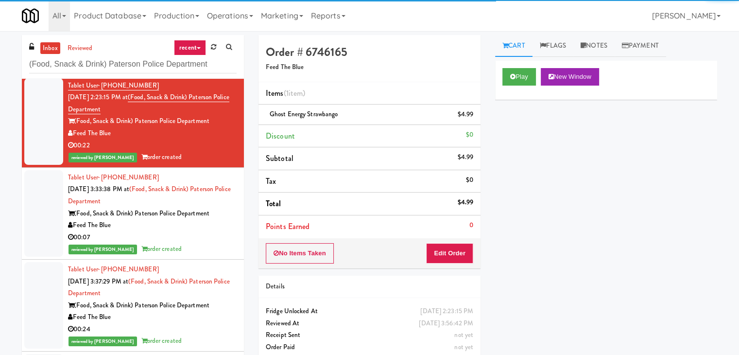
scroll to position [377, 0]
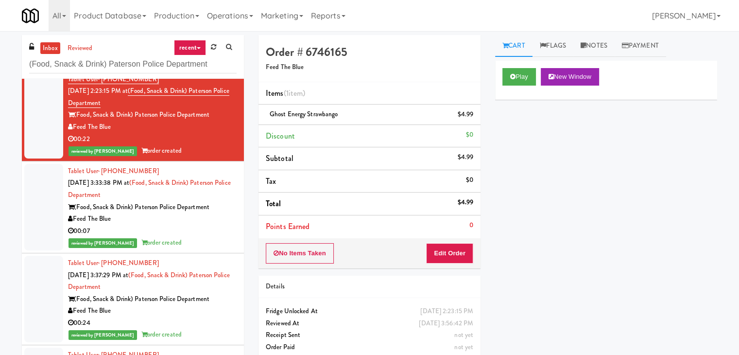
click at [196, 237] on div "reviewed by [PERSON_NAME] A order created" at bounding box center [152, 243] width 169 height 12
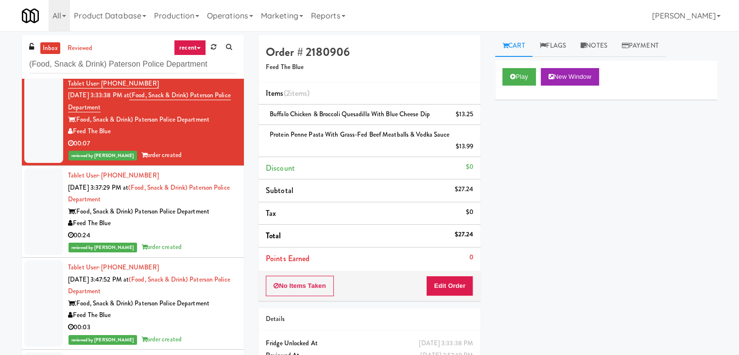
scroll to position [474, 0]
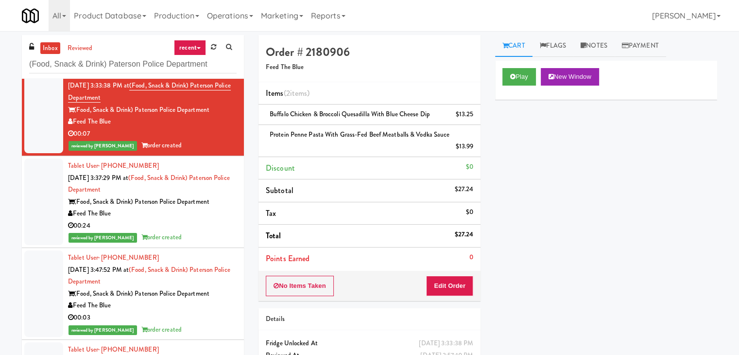
click at [196, 236] on div "reviewed by [PERSON_NAME] A order created" at bounding box center [152, 237] width 169 height 12
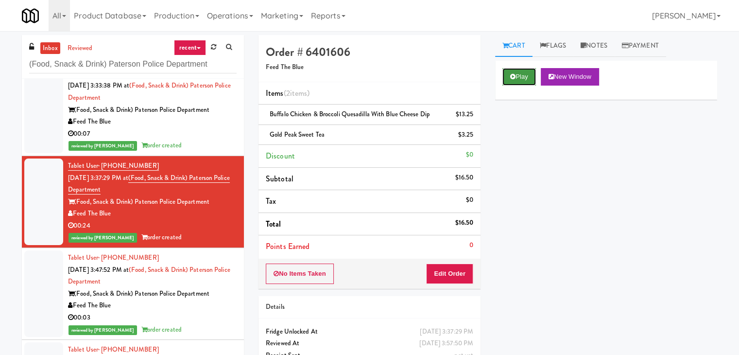
click at [516, 74] on button "Play" at bounding box center [519, 76] width 34 height 17
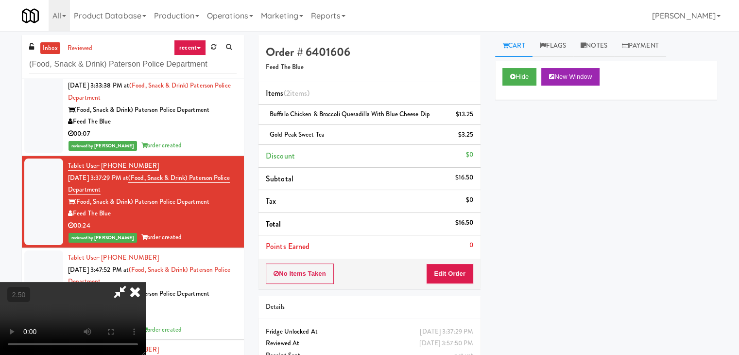
click at [146, 282] on video at bounding box center [73, 318] width 146 height 73
click at [146, 282] on icon at bounding box center [134, 291] width 21 height 19
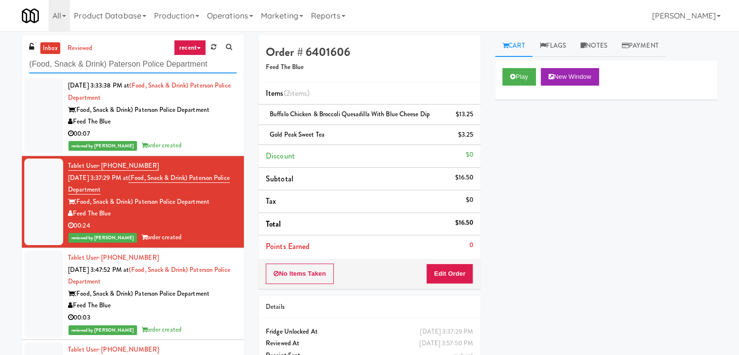
click at [126, 69] on input "(Food, Snack & Drink) Paterson Police Department" at bounding box center [132, 64] width 207 height 18
paste input "[PERSON_NAME]"
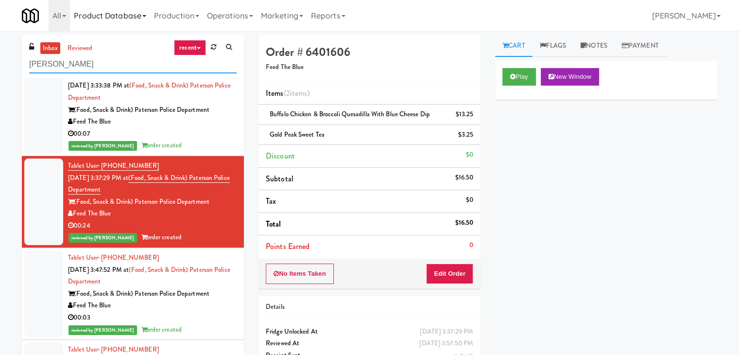
type input "[PERSON_NAME]"
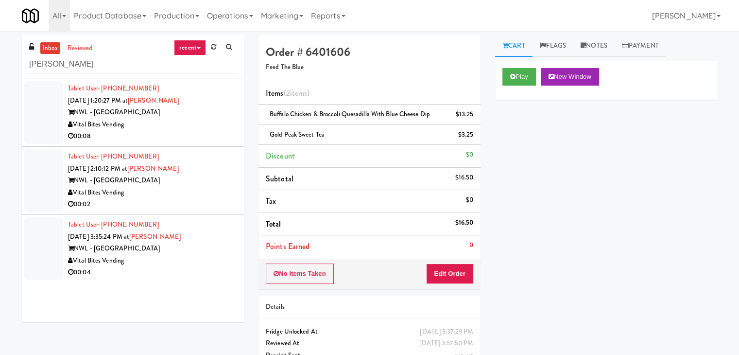
click at [213, 150] on li "Tablet User · (609) 638-9661 [DATE] 2:10:12 PM at [PERSON_NAME][GEOGRAPHIC_DATA…" at bounding box center [133, 181] width 222 height 68
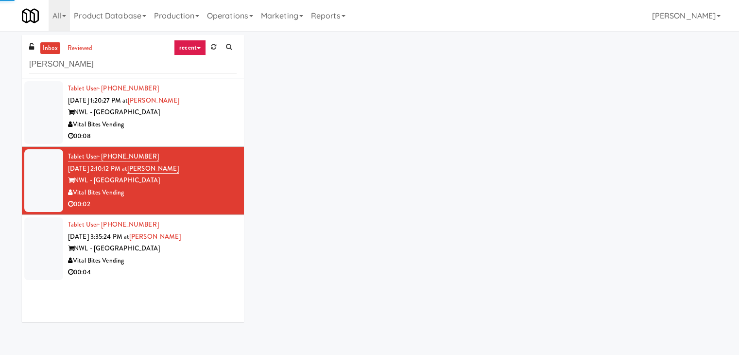
click at [216, 124] on div "Vital Bites Vending" at bounding box center [152, 125] width 169 height 12
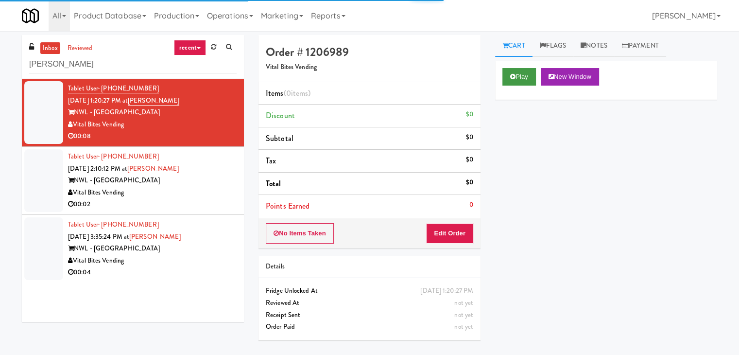
click at [517, 85] on div "Play New Window" at bounding box center [606, 80] width 222 height 39
click at [522, 74] on button "Play" at bounding box center [519, 76] width 34 height 17
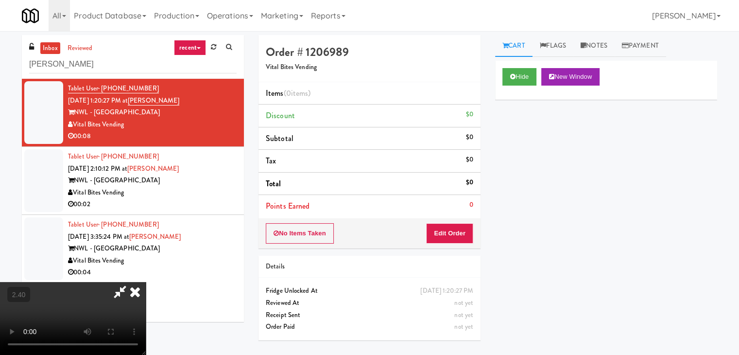
click at [146, 282] on video at bounding box center [73, 318] width 146 height 73
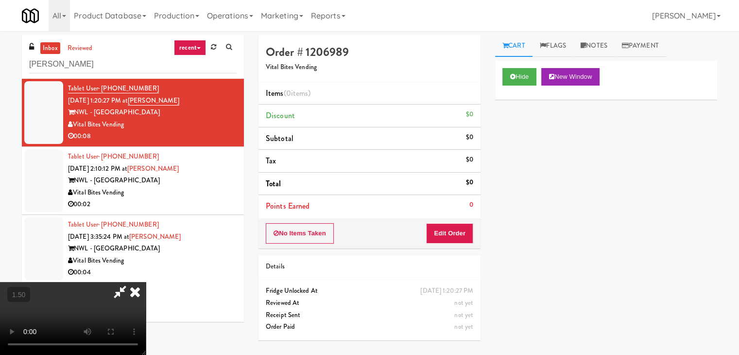
click at [146, 282] on video at bounding box center [73, 318] width 146 height 73
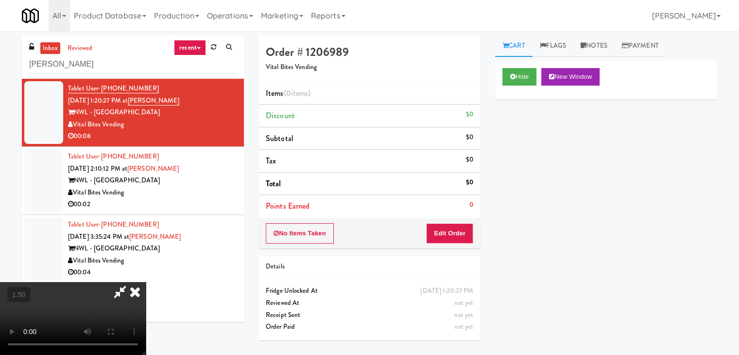
drag, startPoint x: 435, startPoint y: 117, endPoint x: 437, endPoint y: 202, distance: 85.5
click at [146, 282] on icon at bounding box center [134, 291] width 21 height 19
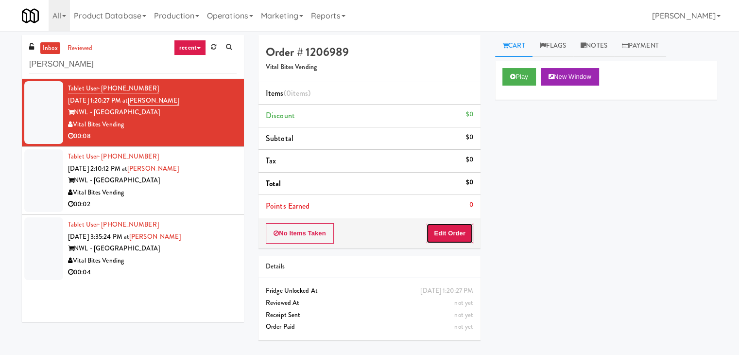
click at [443, 234] on button "Edit Order" at bounding box center [449, 233] width 47 height 20
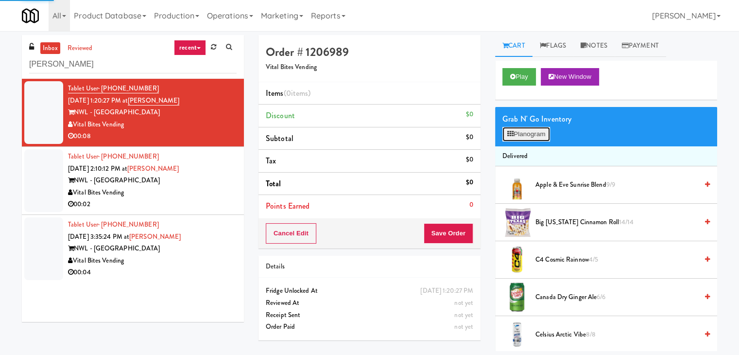
click at [550, 133] on button "Planogram" at bounding box center [526, 134] width 48 height 15
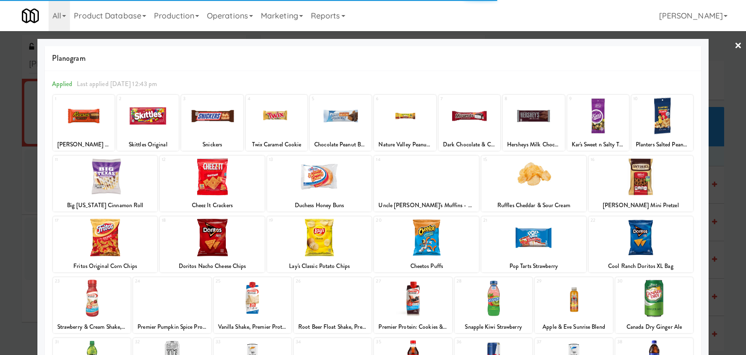
scroll to position [97, 0]
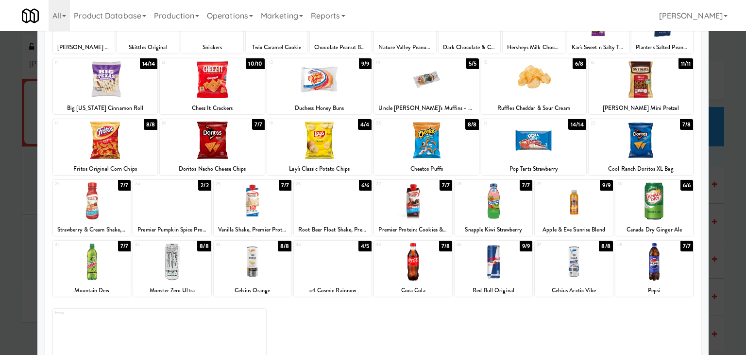
drag, startPoint x: 179, startPoint y: 263, endPoint x: 299, endPoint y: 258, distance: 120.6
click at [179, 262] on div at bounding box center [172, 261] width 78 height 37
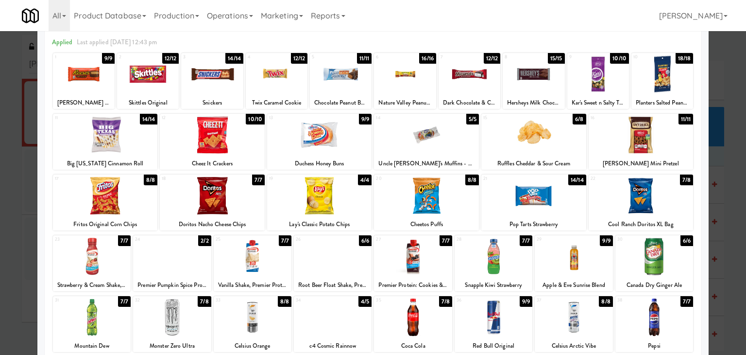
scroll to position [0, 0]
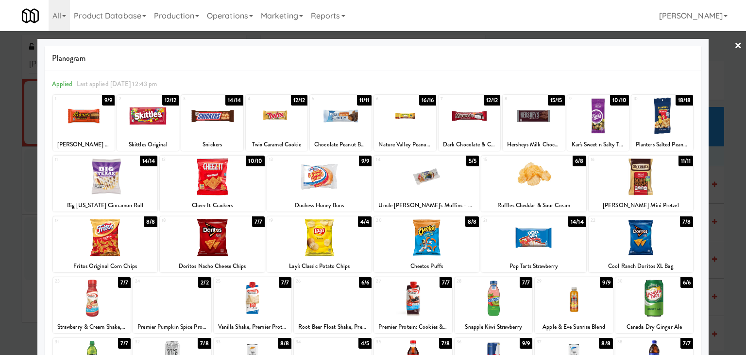
click at [523, 179] on div at bounding box center [533, 176] width 105 height 37
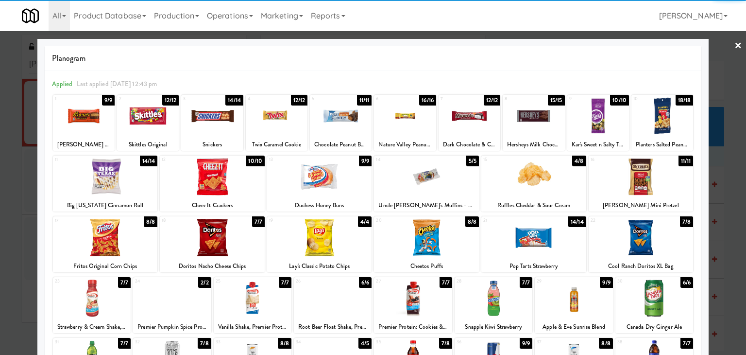
click at [735, 42] on link "×" at bounding box center [739, 46] width 8 height 30
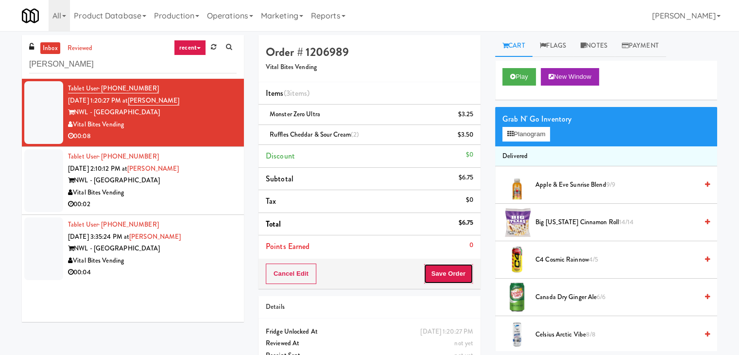
click at [442, 273] on button "Save Order" at bounding box center [449, 273] width 50 height 20
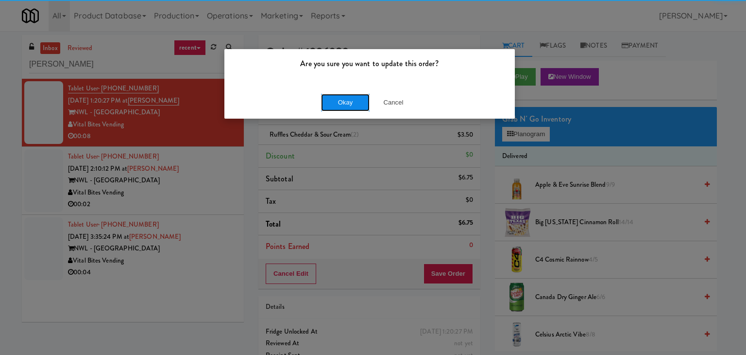
click at [359, 96] on button "Okay" at bounding box center [345, 102] width 49 height 17
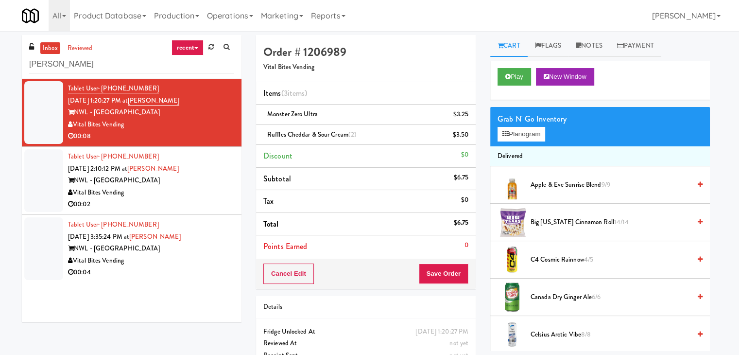
click at [190, 209] on div "00:02" at bounding box center [151, 204] width 166 height 12
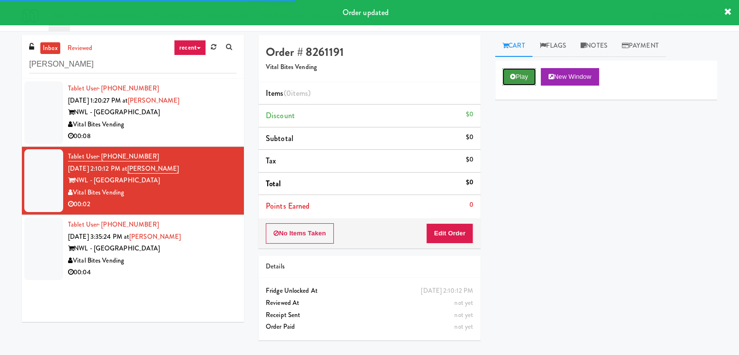
click at [512, 72] on button "Play" at bounding box center [519, 76] width 34 height 17
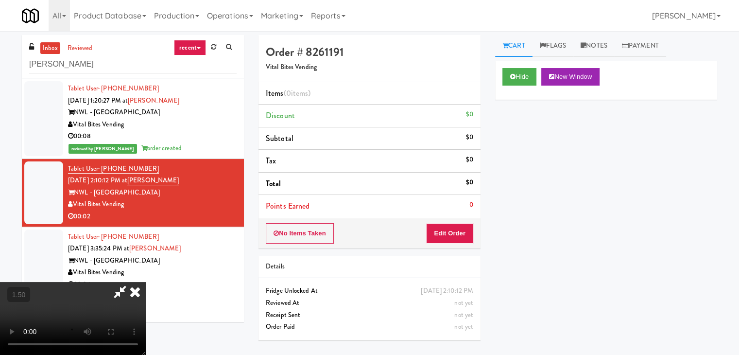
click at [146, 282] on video at bounding box center [73, 318] width 146 height 73
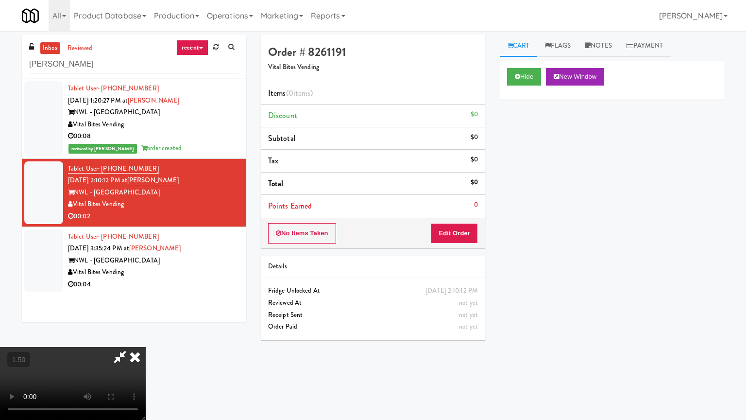
drag, startPoint x: 369, startPoint y: 198, endPoint x: 372, endPoint y: 205, distance: 7.0
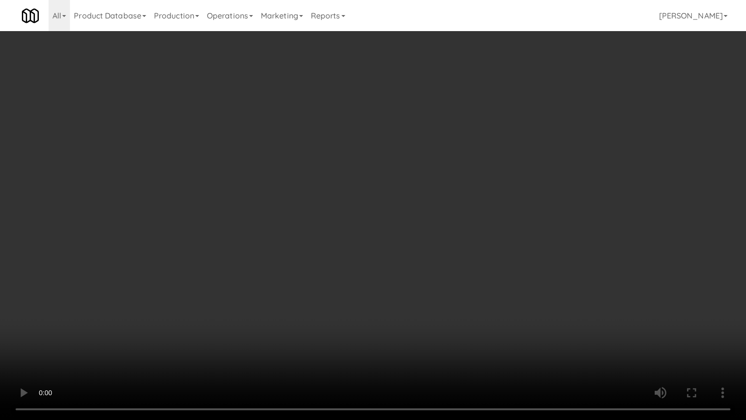
click at [369, 199] on video at bounding box center [373, 210] width 746 height 420
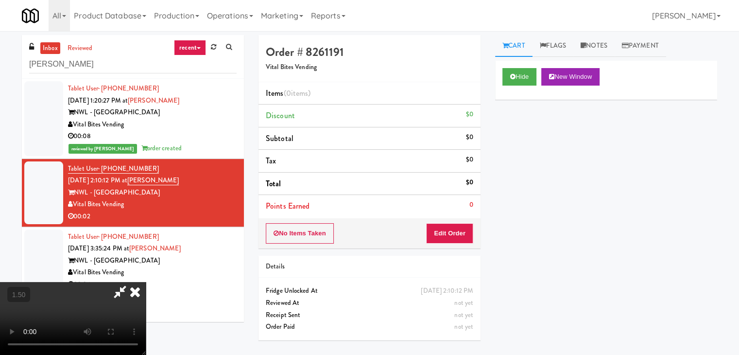
click at [146, 282] on icon at bounding box center [134, 291] width 21 height 19
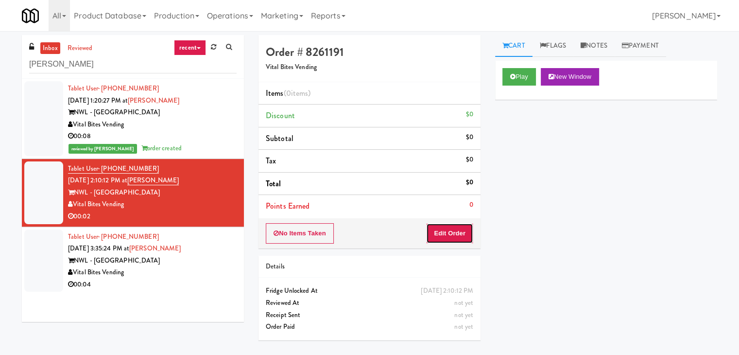
click at [454, 228] on button "Edit Order" at bounding box center [449, 233] width 47 height 20
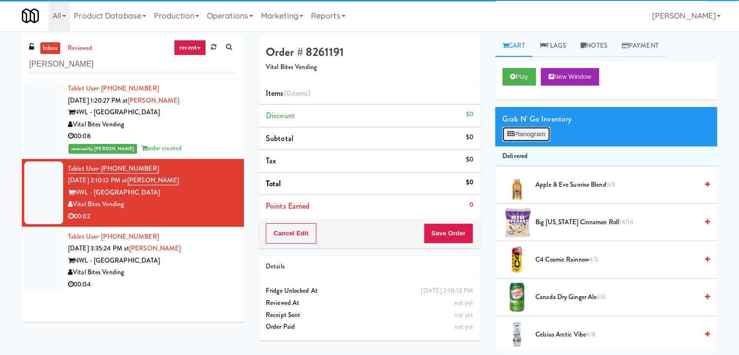
click at [522, 140] on button "Planogram" at bounding box center [526, 134] width 48 height 15
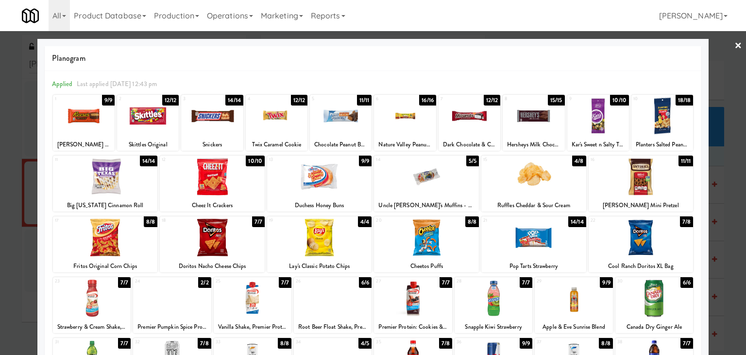
click at [345, 120] on div at bounding box center [341, 115] width 62 height 37
click at [735, 47] on link "×" at bounding box center [739, 46] width 8 height 30
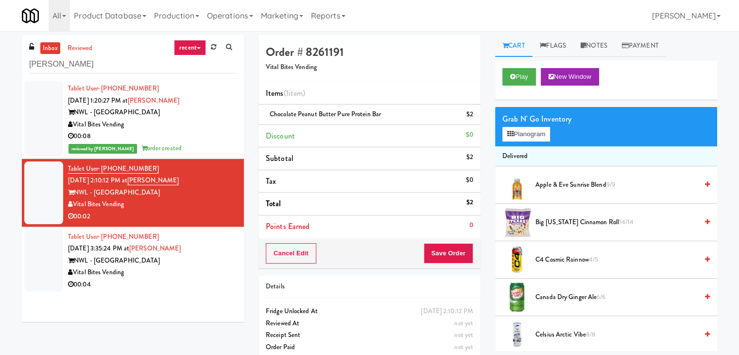
drag, startPoint x: 126, startPoint y: 205, endPoint x: 72, endPoint y: 205, distance: 54.4
click at [72, 205] on div "Vital Bites Vending" at bounding box center [152, 204] width 169 height 12
copy div "Vital Bites Vending"
drag, startPoint x: 120, startPoint y: 193, endPoint x: 78, endPoint y: 193, distance: 42.3
click at [78, 193] on div "NWL - [GEOGRAPHIC_DATA]" at bounding box center [152, 193] width 169 height 12
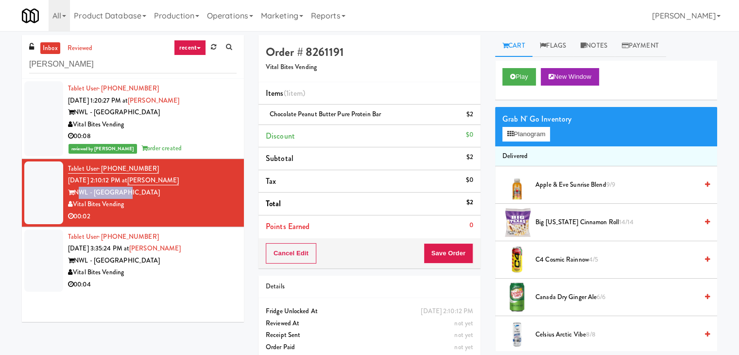
copy div "NWL - [GEOGRAPHIC_DATA]"
drag, startPoint x: 378, startPoint y: 115, endPoint x: 270, endPoint y: 111, distance: 107.9
click at [270, 111] on span "Chocolate Peanut Butter Pure Protein Bar" at bounding box center [325, 113] width 111 height 9
copy span "Chocolate Peanut Butter Pure Protein Bar"
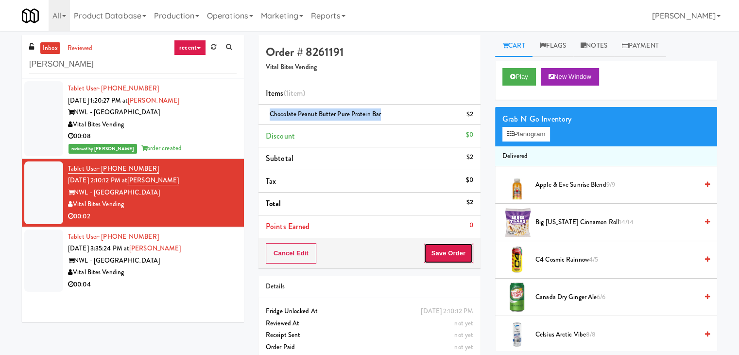
click at [443, 253] on button "Save Order" at bounding box center [449, 253] width 50 height 20
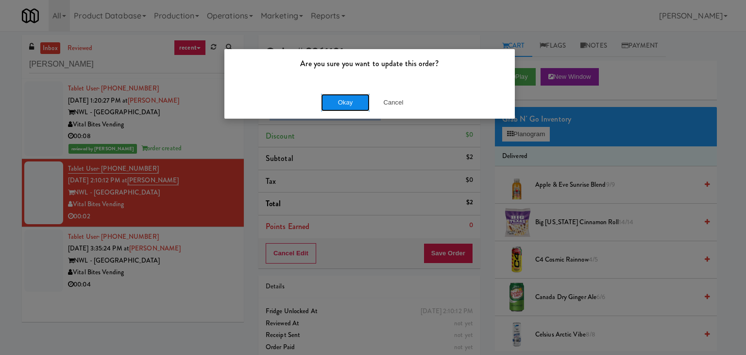
click at [345, 98] on button "Okay" at bounding box center [345, 102] width 49 height 17
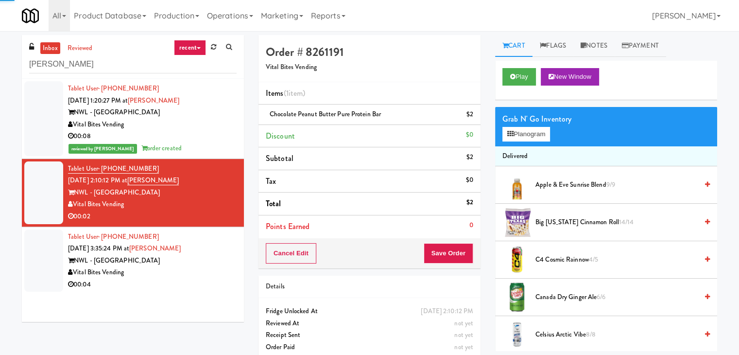
click at [204, 273] on div "Vital Bites Vending" at bounding box center [152, 272] width 169 height 12
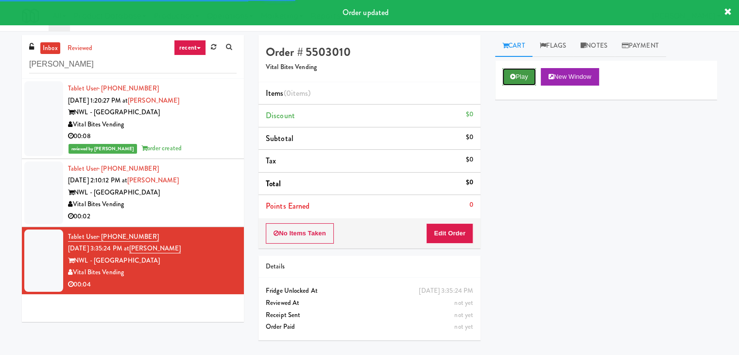
click at [516, 72] on button "Play" at bounding box center [519, 76] width 34 height 17
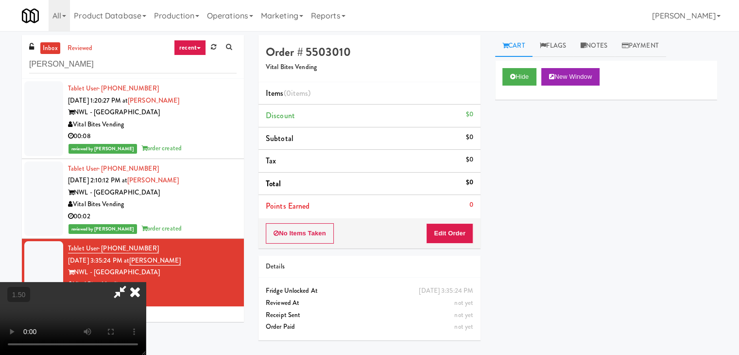
click at [146, 282] on video at bounding box center [73, 318] width 146 height 73
click at [146, 282] on icon at bounding box center [134, 291] width 21 height 19
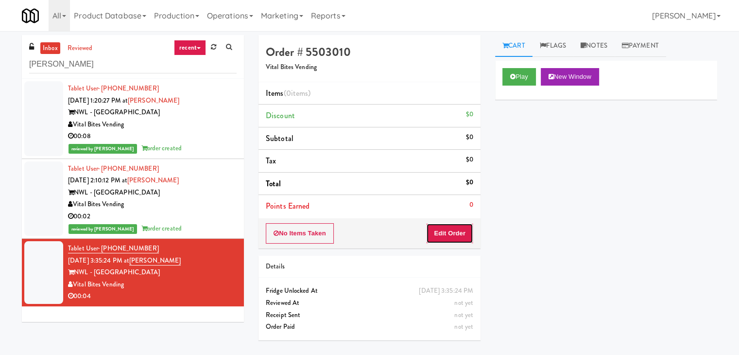
click at [459, 236] on button "Edit Order" at bounding box center [449, 233] width 47 height 20
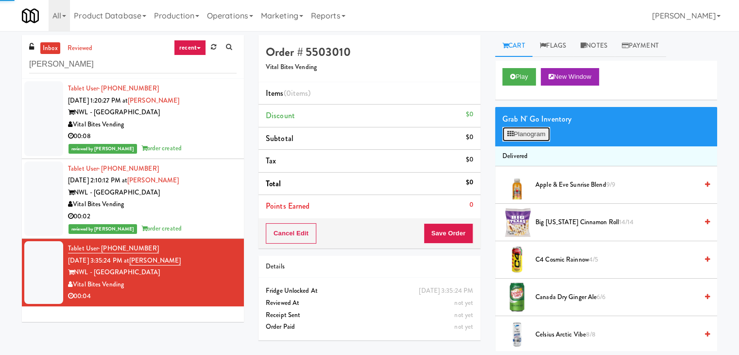
click at [532, 136] on button "Planogram" at bounding box center [526, 134] width 48 height 15
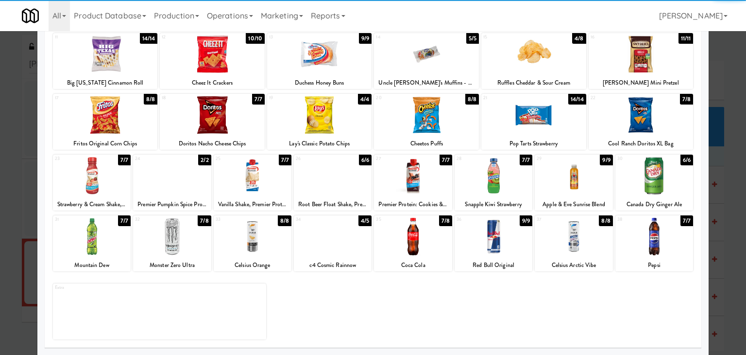
drag, startPoint x: 416, startPoint y: 242, endPoint x: 429, endPoint y: 240, distance: 13.4
click at [416, 242] on div at bounding box center [413, 236] width 78 height 37
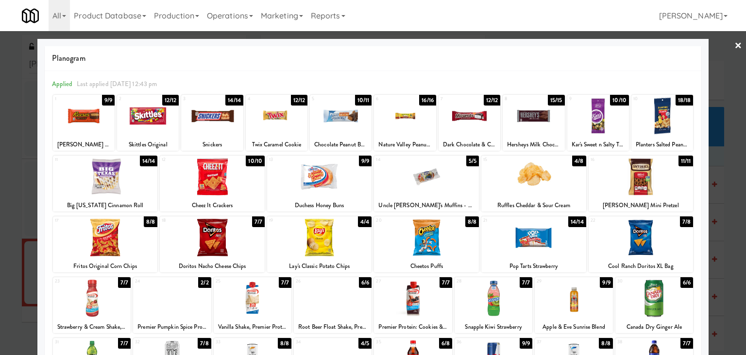
drag, startPoint x: 733, startPoint y: 47, endPoint x: 644, endPoint y: 111, distance: 109.9
click at [735, 47] on link "×" at bounding box center [739, 46] width 8 height 30
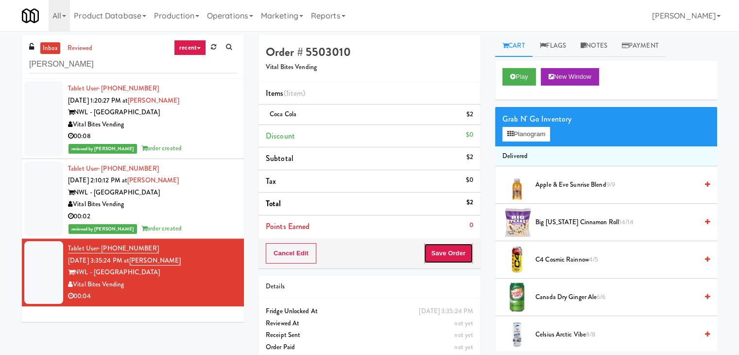
click at [445, 248] on button "Save Order" at bounding box center [449, 253] width 50 height 20
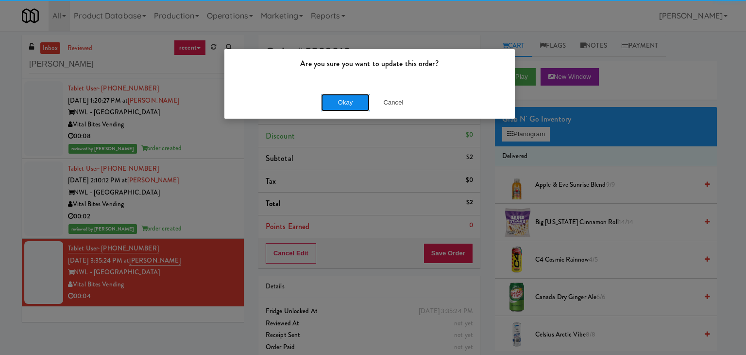
click at [338, 101] on button "Okay" at bounding box center [345, 102] width 49 height 17
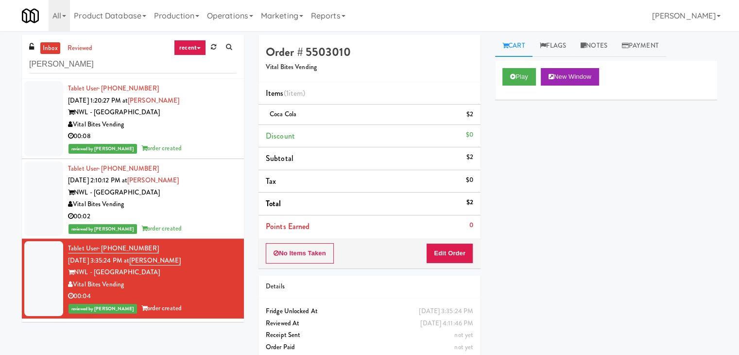
click at [210, 208] on div "Vital Bites Vending" at bounding box center [152, 204] width 169 height 12
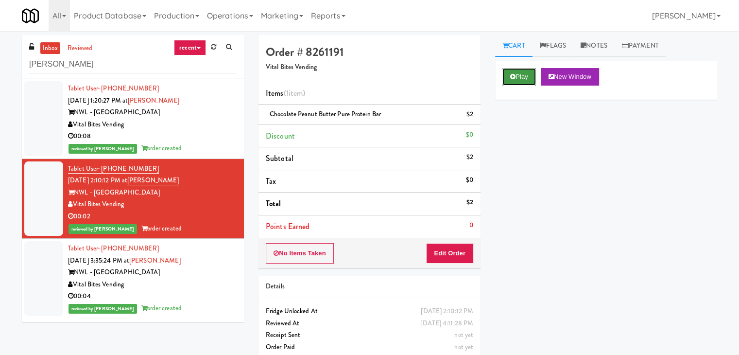
click at [526, 70] on button "Play" at bounding box center [519, 76] width 34 height 17
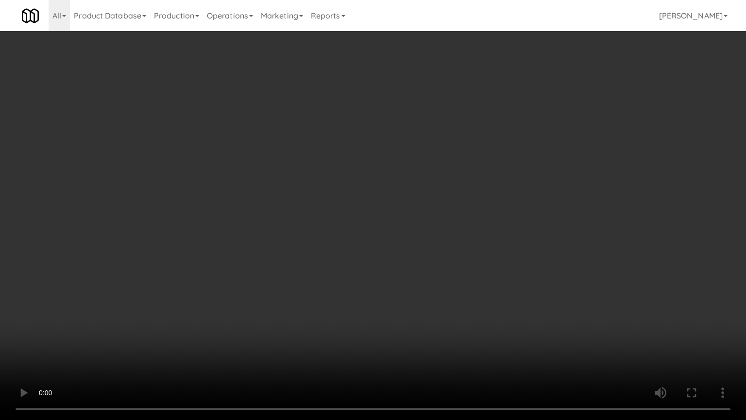
click at [363, 206] on video at bounding box center [373, 210] width 746 height 420
click at [362, 206] on video at bounding box center [373, 210] width 746 height 420
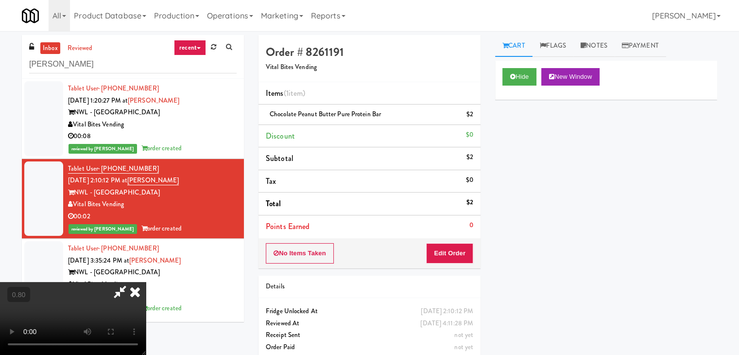
click at [146, 282] on icon at bounding box center [134, 291] width 21 height 19
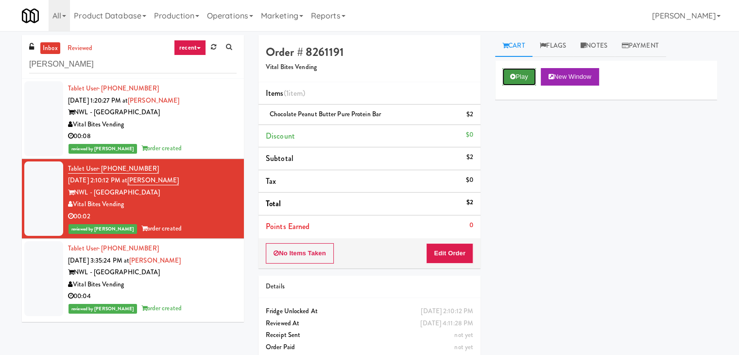
click at [520, 75] on button "Play" at bounding box center [519, 76] width 34 height 17
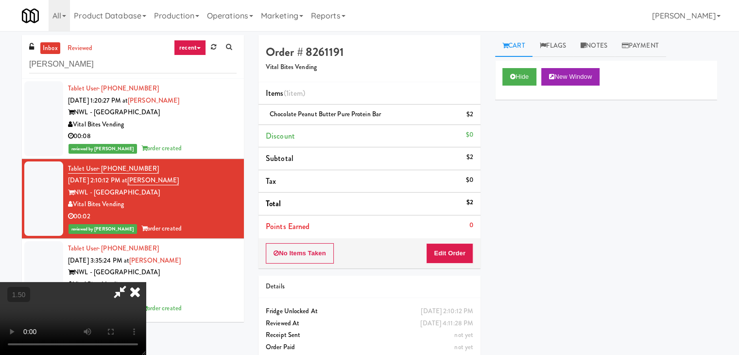
click at [146, 282] on icon at bounding box center [134, 291] width 21 height 19
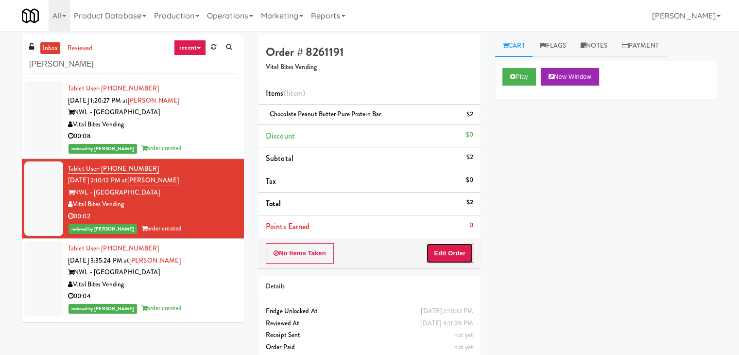
click at [446, 255] on button "Edit Order" at bounding box center [449, 253] width 47 height 20
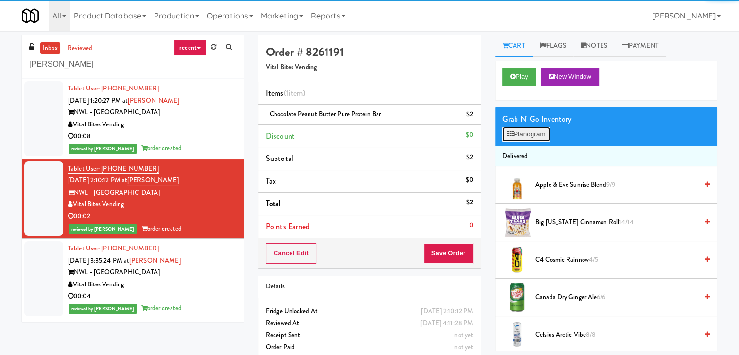
click at [523, 132] on button "Planogram" at bounding box center [526, 134] width 48 height 15
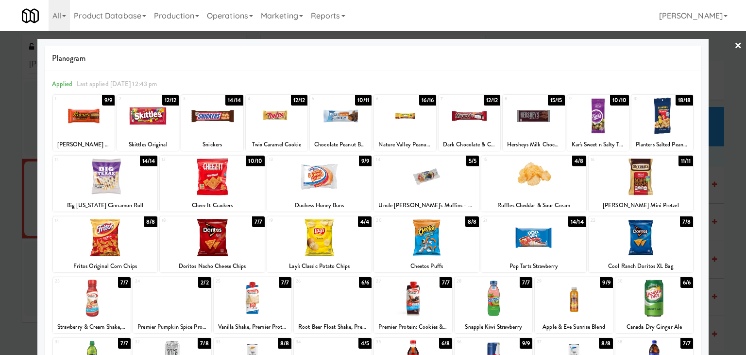
click at [735, 41] on link "×" at bounding box center [739, 46] width 8 height 30
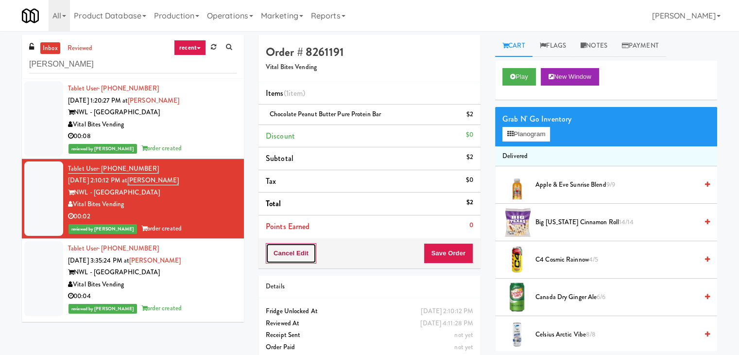
click at [301, 257] on button "Cancel Edit" at bounding box center [291, 253] width 51 height 20
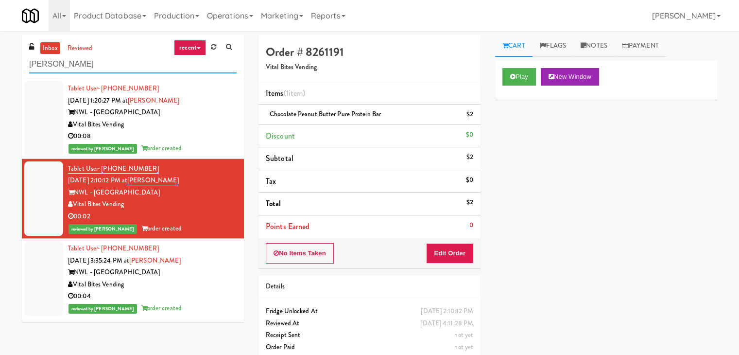
click at [134, 63] on input "[PERSON_NAME]" at bounding box center [132, 64] width 207 height 18
click at [134, 62] on input "[PERSON_NAME]" at bounding box center [132, 64] width 207 height 18
paste input "Pantry Left-2 [GEOGRAPHIC_DATA]"
type input "Pantry Left-2 [GEOGRAPHIC_DATA]"
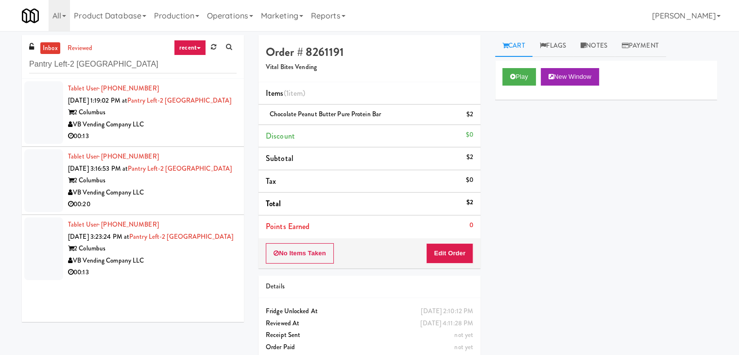
drag, startPoint x: 212, startPoint y: 140, endPoint x: 212, endPoint y: 132, distance: 8.3
click at [211, 138] on div "00:13" at bounding box center [152, 136] width 169 height 12
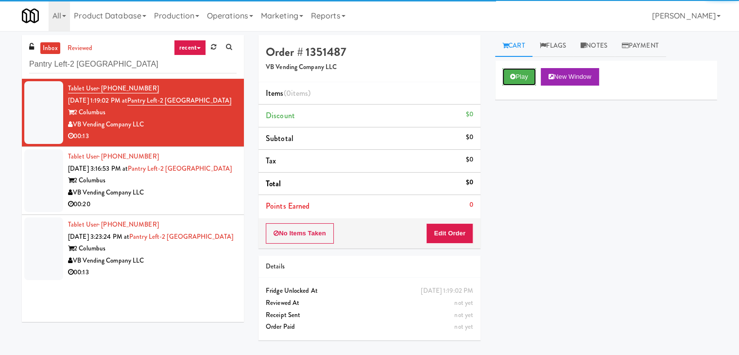
drag, startPoint x: 515, startPoint y: 77, endPoint x: 480, endPoint y: 68, distance: 36.6
click at [513, 73] on icon at bounding box center [512, 76] width 5 height 6
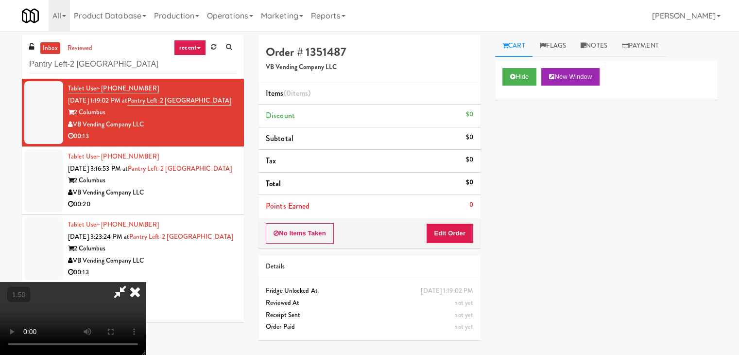
click at [146, 282] on video at bounding box center [73, 318] width 146 height 73
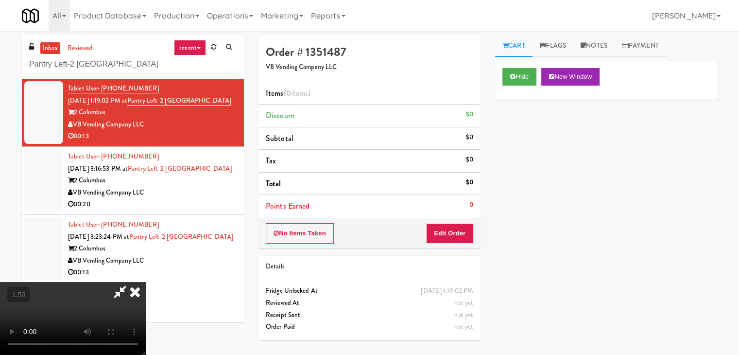
click at [146, 282] on video at bounding box center [73, 318] width 146 height 73
drag, startPoint x: 303, startPoint y: 201, endPoint x: 307, endPoint y: 212, distance: 11.4
click at [146, 282] on video at bounding box center [73, 318] width 146 height 73
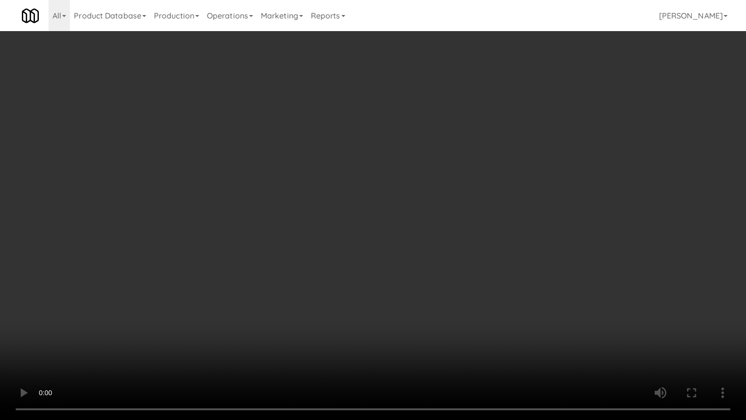
click at [429, 200] on video at bounding box center [373, 210] width 746 height 420
click at [451, 117] on video at bounding box center [373, 210] width 746 height 420
click at [466, 175] on video at bounding box center [373, 210] width 746 height 420
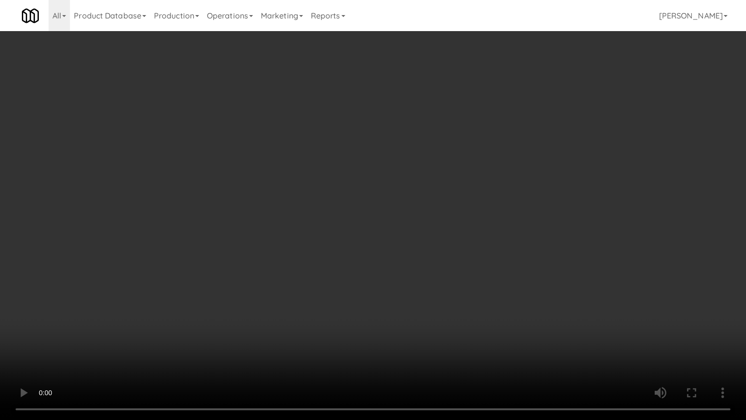
click at [466, 175] on video at bounding box center [373, 210] width 746 height 420
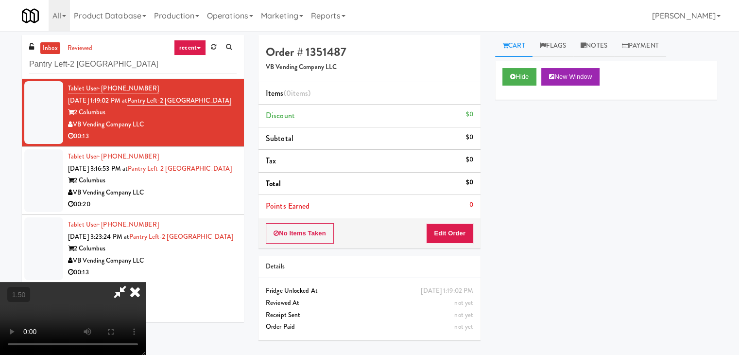
click at [146, 282] on icon at bounding box center [134, 291] width 21 height 19
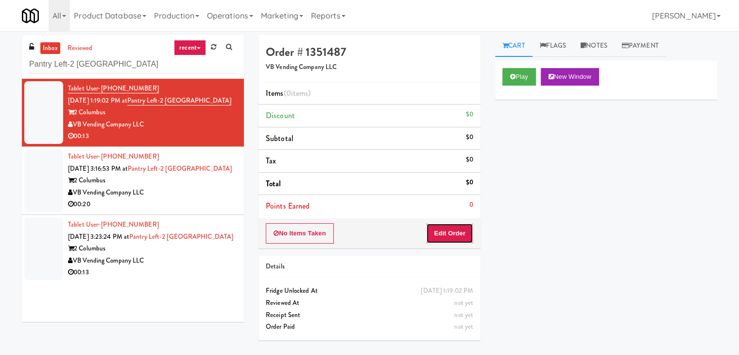
click at [444, 232] on button "Edit Order" at bounding box center [449, 233] width 47 height 20
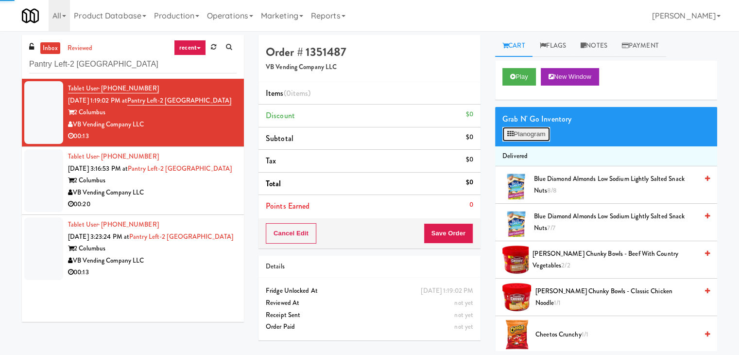
click at [520, 128] on button "Planogram" at bounding box center [526, 134] width 48 height 15
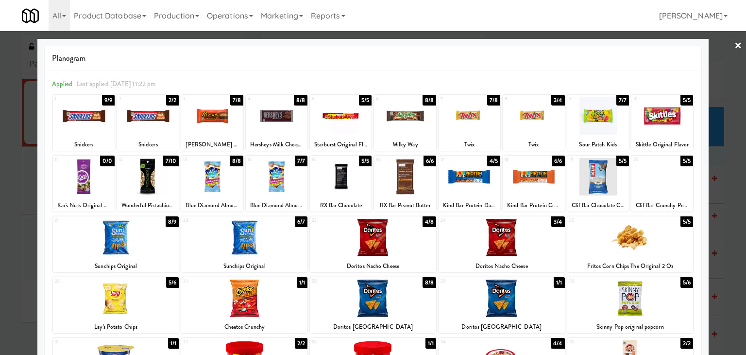
drag, startPoint x: 397, startPoint y: 116, endPoint x: 414, endPoint y: 116, distance: 17.0
click at [398, 116] on div at bounding box center [405, 115] width 62 height 37
click at [735, 43] on link "×" at bounding box center [739, 46] width 8 height 30
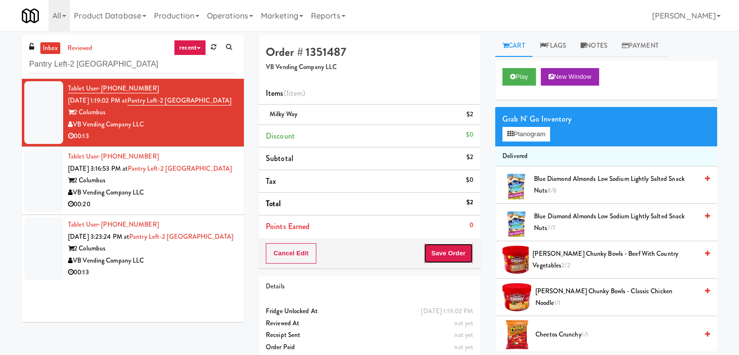
click at [450, 249] on button "Save Order" at bounding box center [449, 253] width 50 height 20
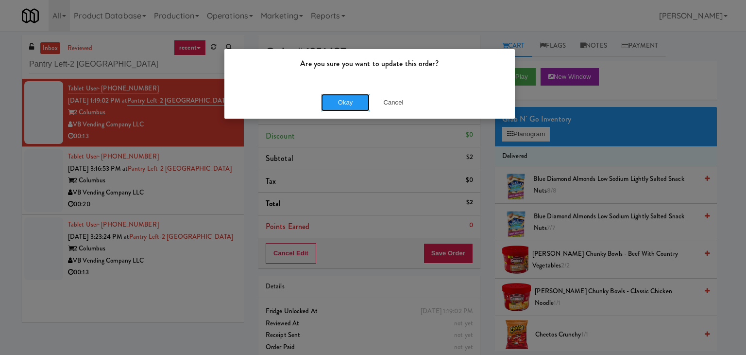
drag, startPoint x: 351, startPoint y: 104, endPoint x: 284, endPoint y: 164, distance: 89.8
click at [350, 103] on button "Okay" at bounding box center [345, 102] width 49 height 17
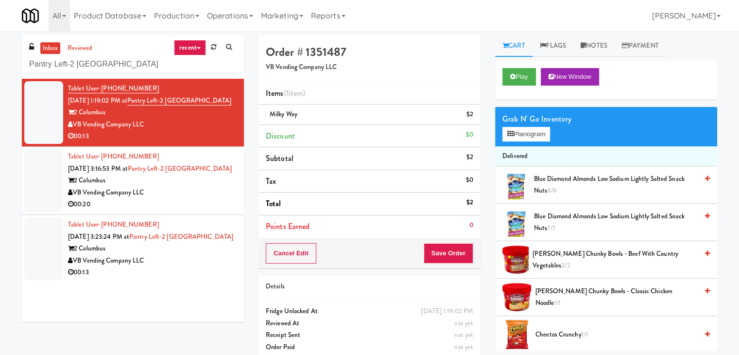
click at [214, 206] on div "00:20" at bounding box center [152, 204] width 169 height 12
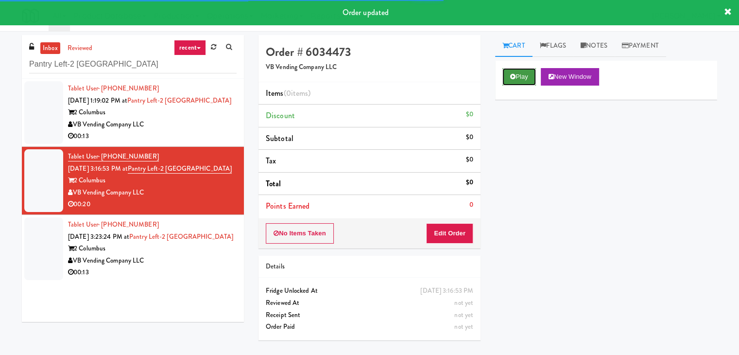
click at [517, 74] on button "Play" at bounding box center [519, 76] width 34 height 17
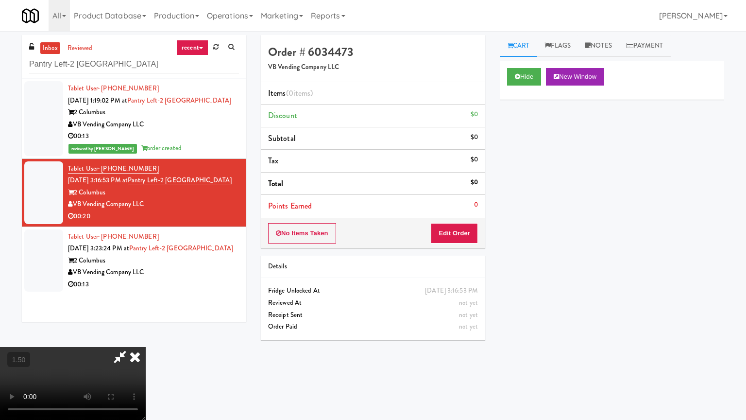
click at [146, 347] on video at bounding box center [73, 383] width 146 height 73
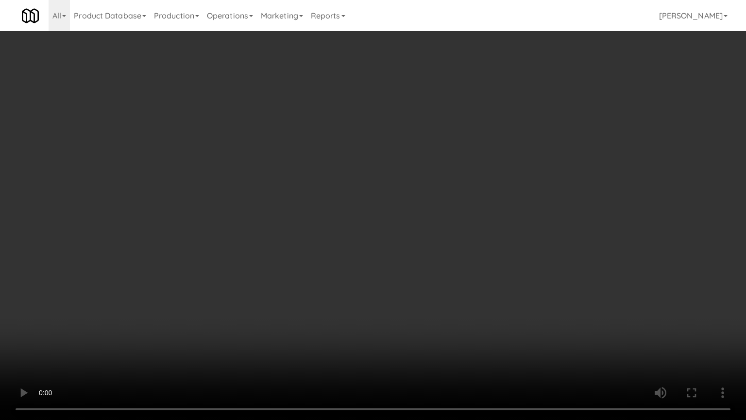
click at [446, 203] on video at bounding box center [373, 210] width 746 height 420
click at [459, 206] on video at bounding box center [373, 210] width 746 height 420
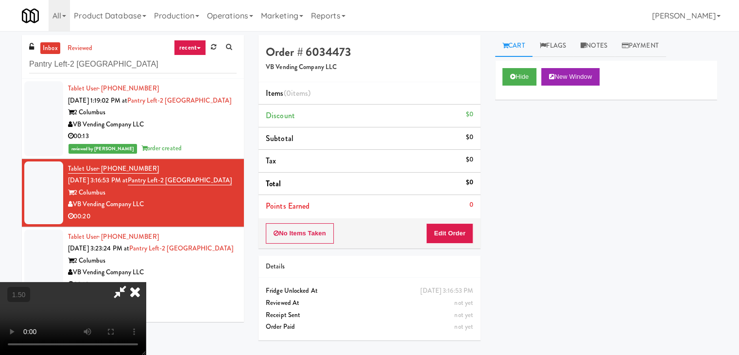
click at [146, 282] on icon at bounding box center [134, 291] width 21 height 19
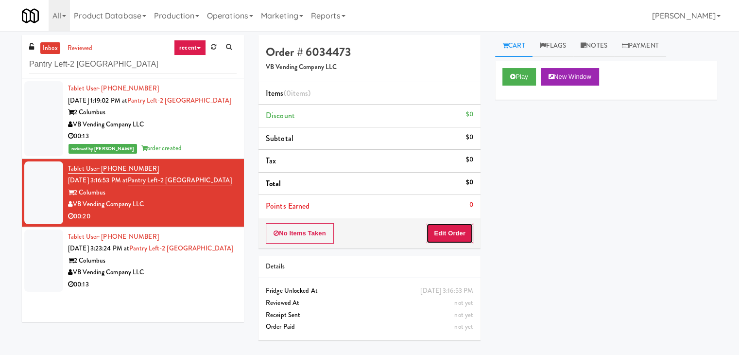
click at [447, 224] on button "Edit Order" at bounding box center [449, 233] width 47 height 20
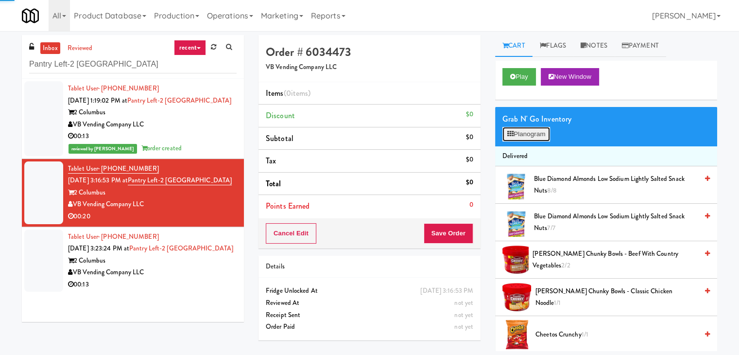
click at [520, 131] on button "Planogram" at bounding box center [526, 134] width 48 height 15
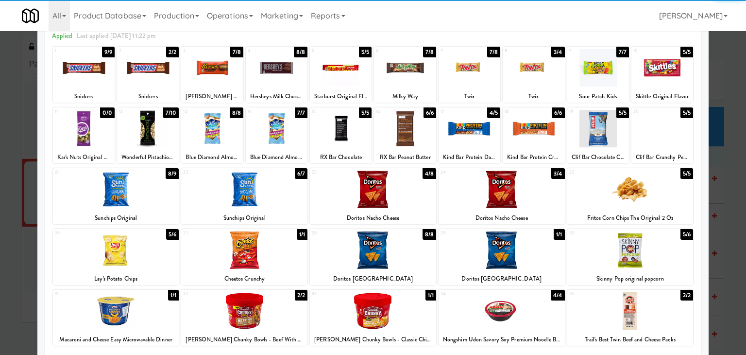
scroll to position [97, 0]
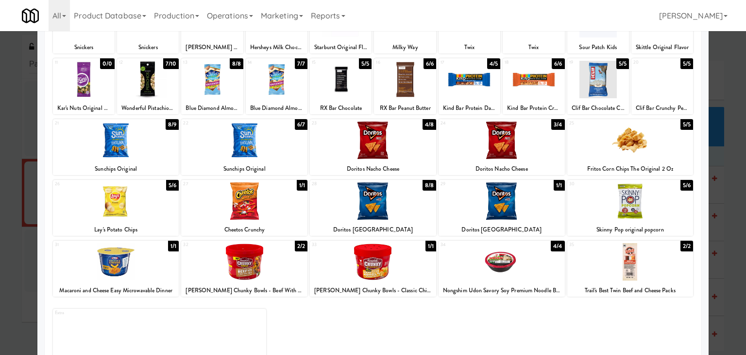
click at [623, 204] on div at bounding box center [630, 200] width 126 height 37
click at [219, 91] on div at bounding box center [212, 79] width 62 height 37
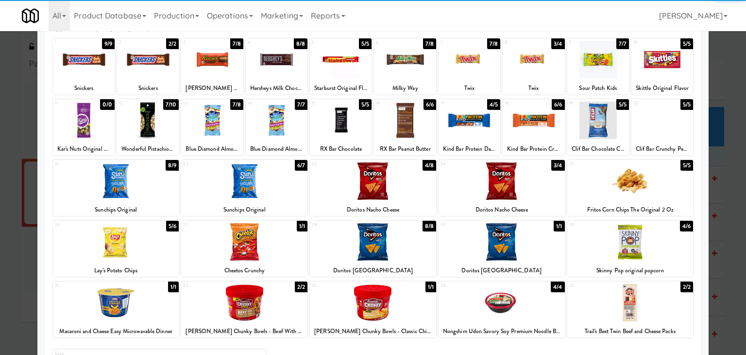
scroll to position [0, 0]
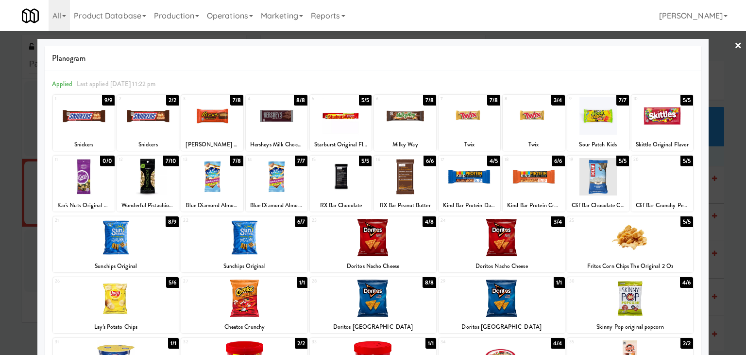
click at [735, 45] on link "×" at bounding box center [739, 46] width 8 height 30
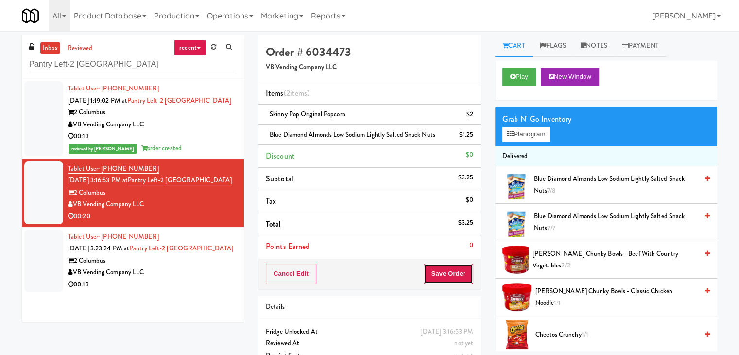
click at [433, 268] on button "Save Order" at bounding box center [449, 273] width 50 height 20
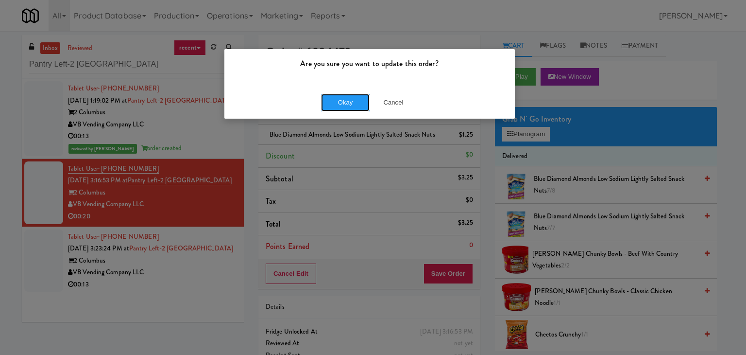
drag, startPoint x: 330, startPoint y: 103, endPoint x: 326, endPoint y: 112, distance: 10.0
click at [330, 103] on button "Okay" at bounding box center [345, 102] width 49 height 17
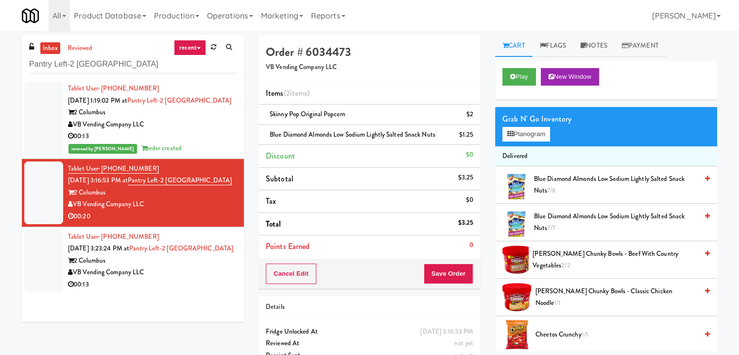
click at [187, 275] on div "VB Vending Company LLC" at bounding box center [152, 272] width 169 height 12
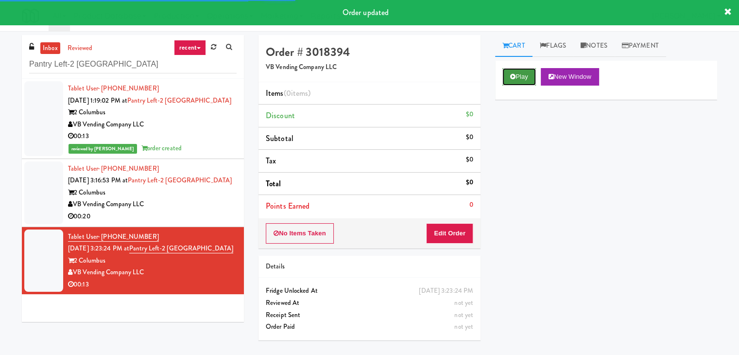
click at [515, 72] on button "Play" at bounding box center [519, 76] width 34 height 17
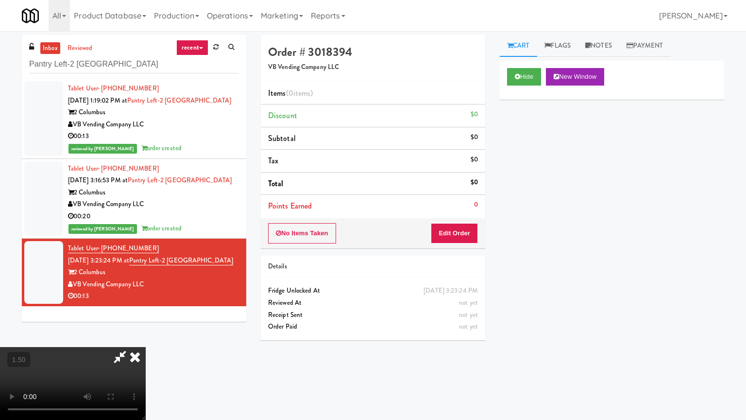
click at [146, 347] on video at bounding box center [73, 383] width 146 height 73
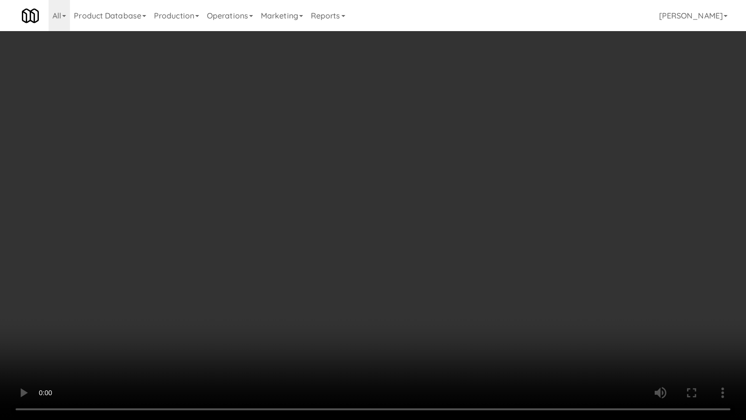
click at [455, 129] on video at bounding box center [373, 210] width 746 height 420
click at [446, 150] on video at bounding box center [373, 210] width 746 height 420
click at [440, 173] on video at bounding box center [373, 210] width 746 height 420
click at [441, 186] on video at bounding box center [373, 210] width 746 height 420
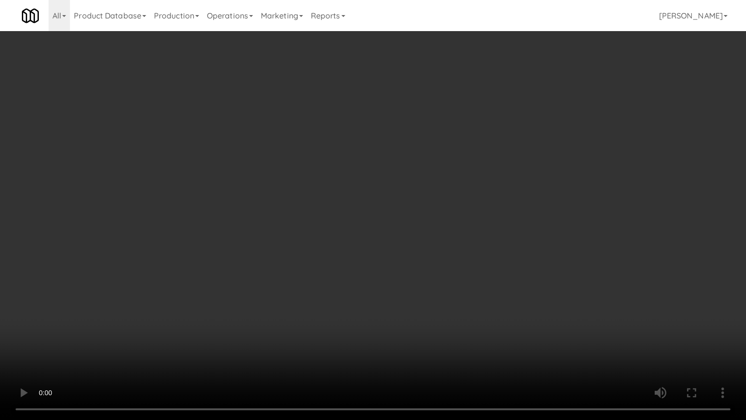
click at [441, 186] on video at bounding box center [373, 210] width 746 height 420
click at [441, 187] on video at bounding box center [373, 210] width 746 height 420
click at [465, 196] on video at bounding box center [373, 210] width 746 height 420
click at [463, 188] on video at bounding box center [373, 210] width 746 height 420
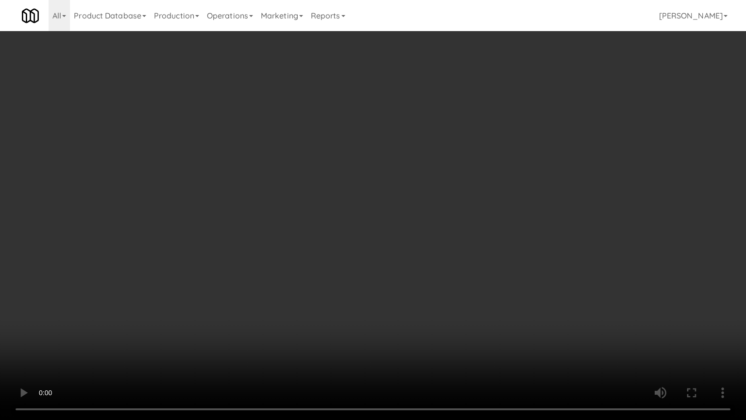
click at [463, 188] on video at bounding box center [373, 210] width 746 height 420
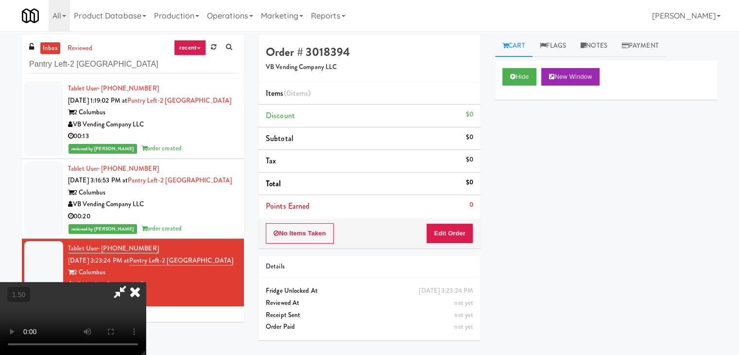
click at [146, 282] on icon at bounding box center [134, 291] width 21 height 19
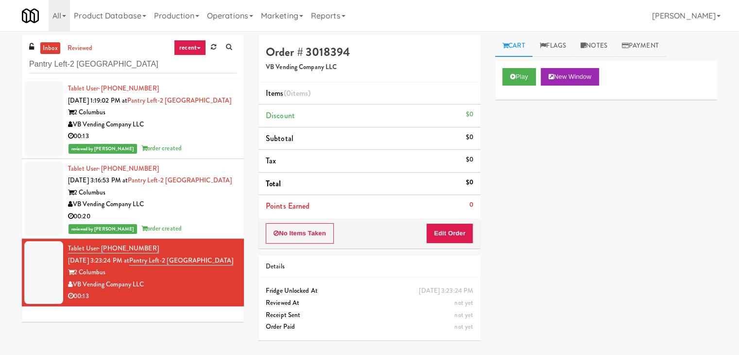
click at [451, 219] on div "No Items Taken Edit Order" at bounding box center [369, 233] width 222 height 30
drag, startPoint x: 449, startPoint y: 229, endPoint x: 481, endPoint y: 202, distance: 42.1
click at [449, 228] on button "Edit Order" at bounding box center [449, 233] width 47 height 20
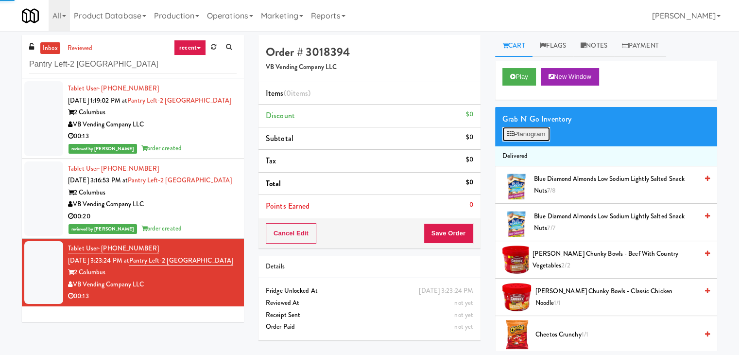
click at [532, 130] on button "Planogram" at bounding box center [526, 134] width 48 height 15
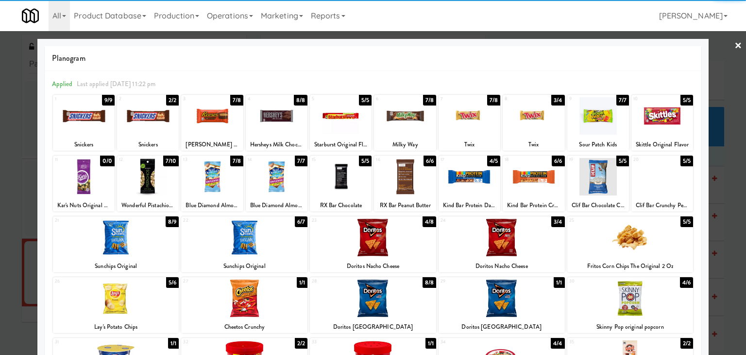
scroll to position [97, 0]
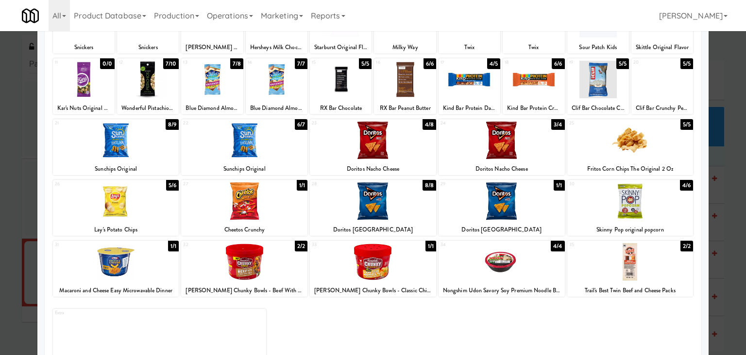
click at [131, 145] on div at bounding box center [116, 139] width 126 height 37
click at [599, 147] on div at bounding box center [630, 139] width 126 height 37
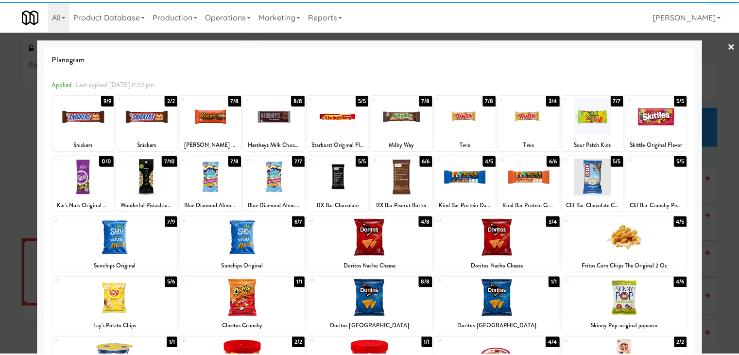
scroll to position [0, 0]
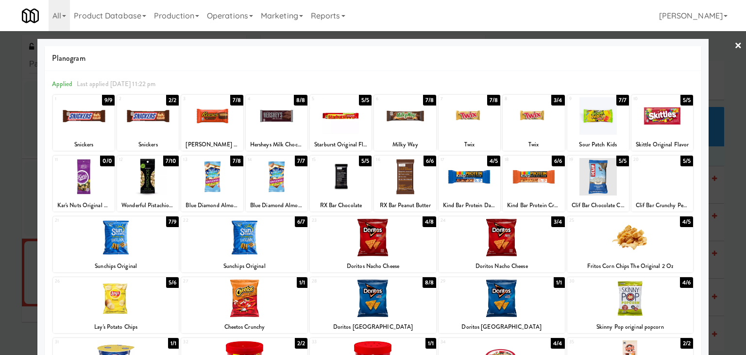
click at [735, 44] on div at bounding box center [373, 177] width 746 height 355
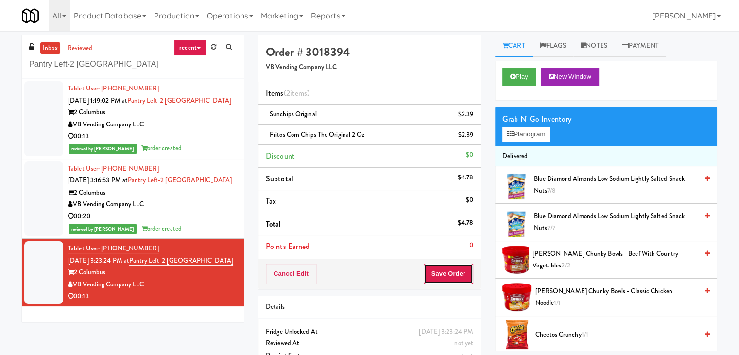
click at [441, 272] on button "Save Order" at bounding box center [449, 273] width 50 height 20
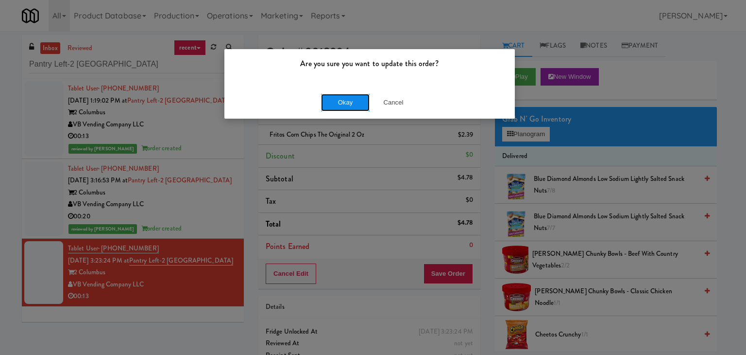
click at [343, 102] on button "Okay" at bounding box center [345, 102] width 49 height 17
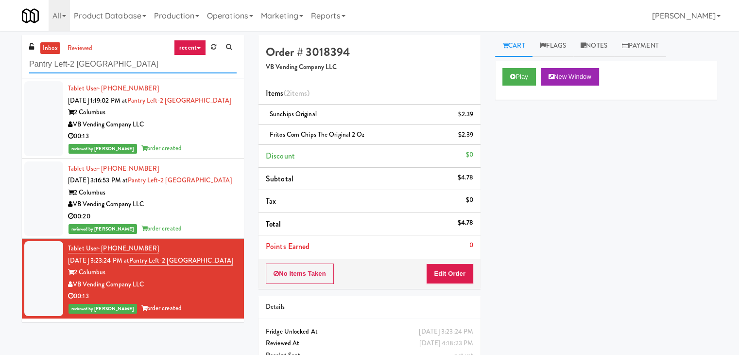
click at [133, 62] on input "Pantry Left-2 [GEOGRAPHIC_DATA]" at bounding box center [132, 64] width 207 height 18
paste input "Harlowe - Pantry"
type input "Harlowe - Pantry"
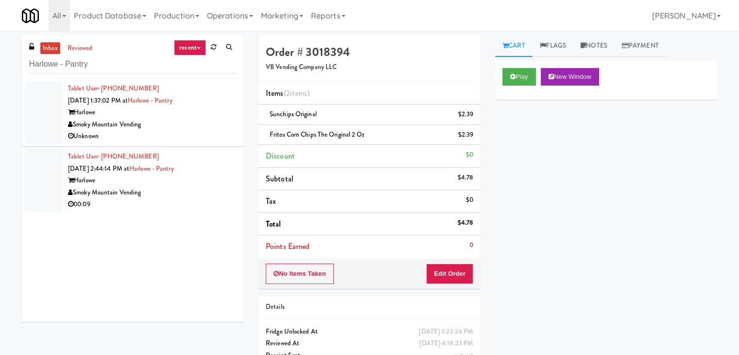
click at [208, 137] on div "Unknown" at bounding box center [152, 136] width 169 height 12
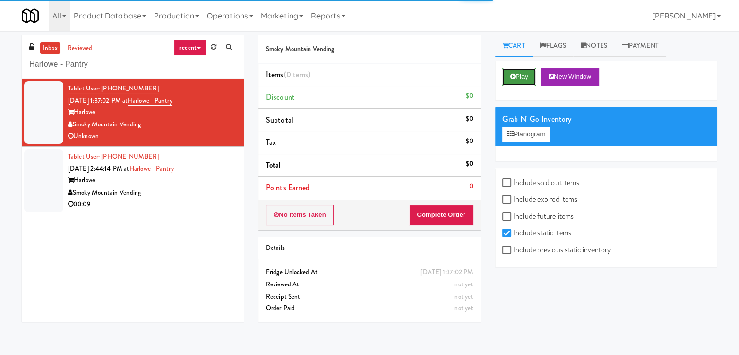
click at [503, 79] on button "Play" at bounding box center [519, 76] width 34 height 17
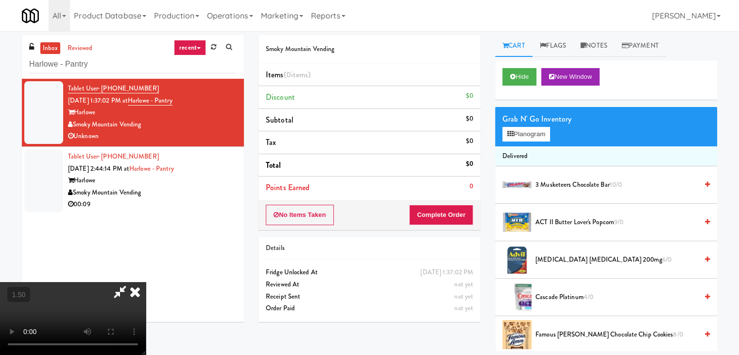
click at [146, 282] on icon at bounding box center [134, 291] width 21 height 19
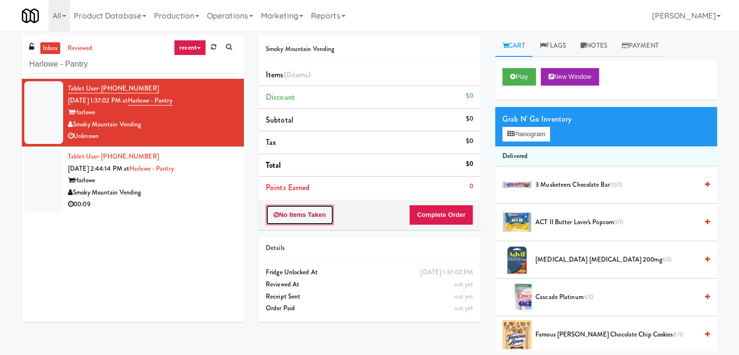
click at [297, 216] on button "No Items Taken" at bounding box center [300, 215] width 68 height 20
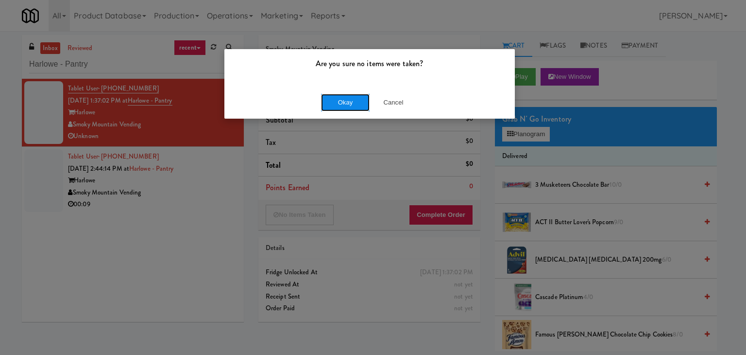
click at [334, 99] on button "Okay" at bounding box center [345, 102] width 49 height 17
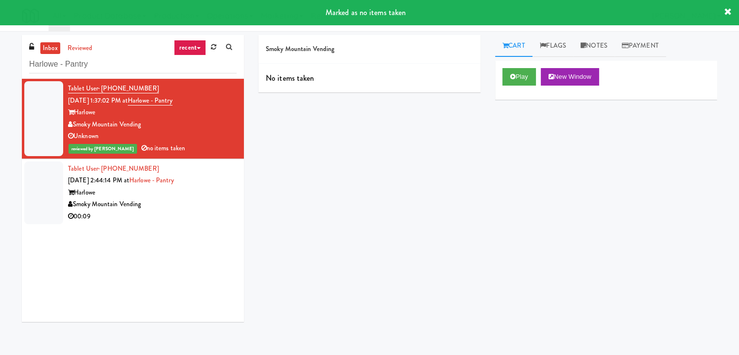
click at [181, 206] on div "Smoky Mountain Vending" at bounding box center [152, 204] width 169 height 12
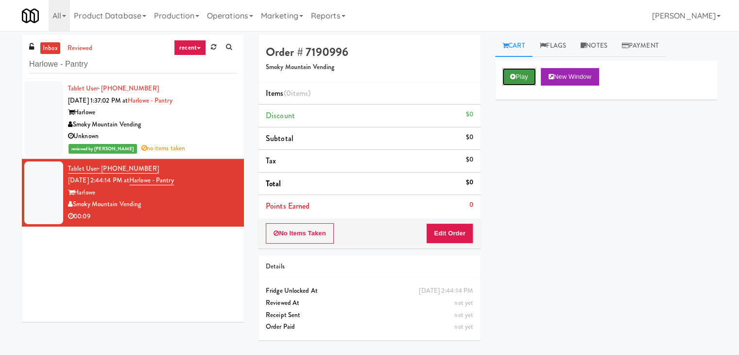
drag, startPoint x: 530, startPoint y: 80, endPoint x: 523, endPoint y: 78, distance: 7.0
click at [529, 79] on button "Play" at bounding box center [519, 76] width 34 height 17
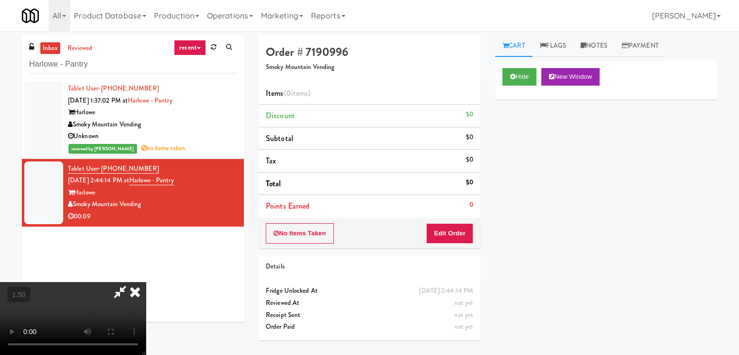
click at [146, 282] on video at bounding box center [73, 318] width 146 height 73
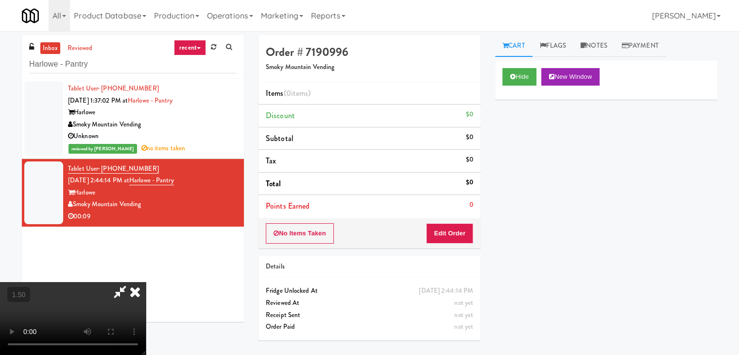
click at [146, 282] on video at bounding box center [73, 318] width 146 height 73
drag, startPoint x: 430, startPoint y: 39, endPoint x: 432, endPoint y: 95, distance: 55.9
click at [146, 282] on icon at bounding box center [134, 291] width 21 height 19
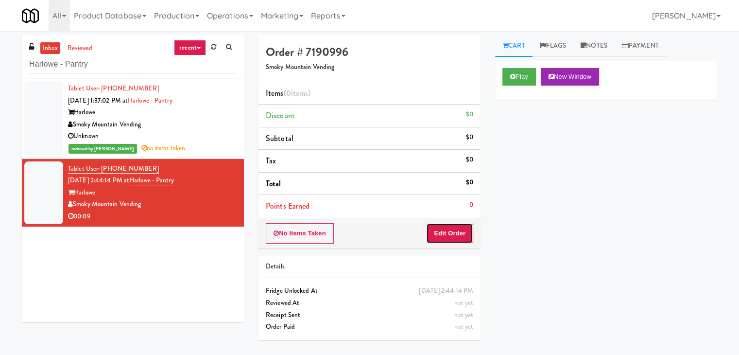
click at [446, 229] on button "Edit Order" at bounding box center [449, 233] width 47 height 20
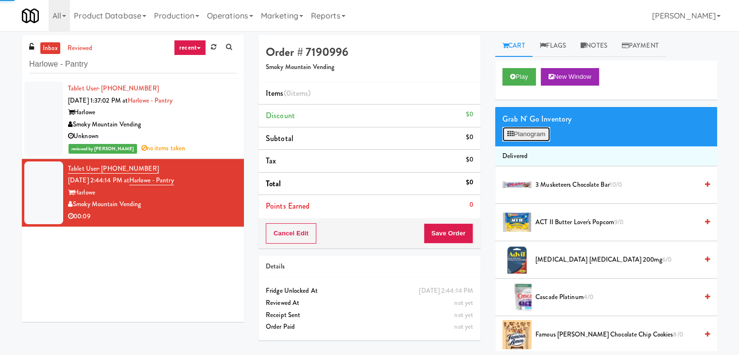
click at [522, 139] on button "Planogram" at bounding box center [526, 134] width 48 height 15
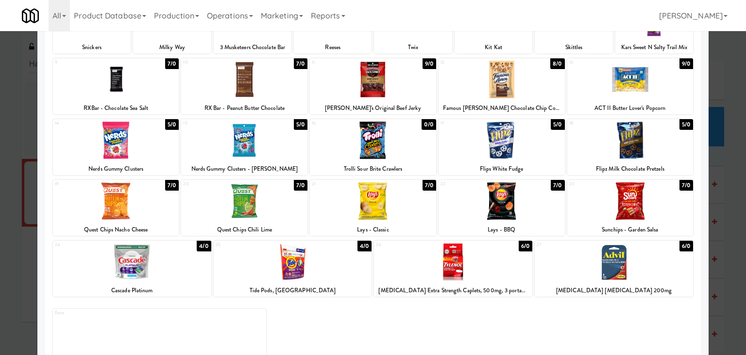
click at [505, 218] on div at bounding box center [502, 200] width 126 height 37
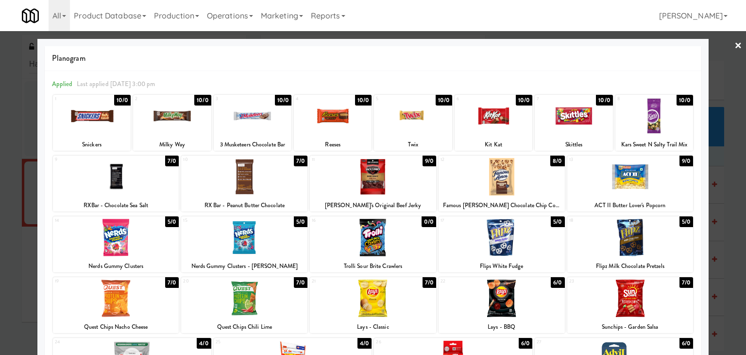
click at [242, 175] on div at bounding box center [244, 176] width 126 height 37
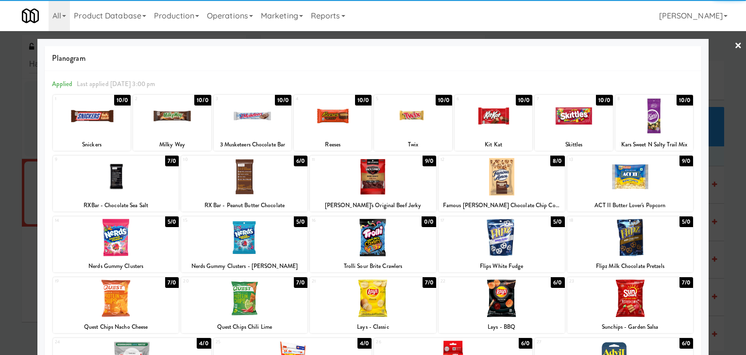
click at [735, 40] on link "×" at bounding box center [739, 46] width 8 height 30
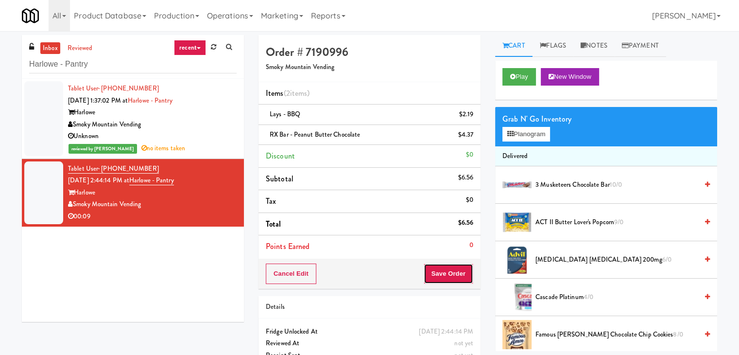
click at [453, 273] on button "Save Order" at bounding box center [449, 273] width 50 height 20
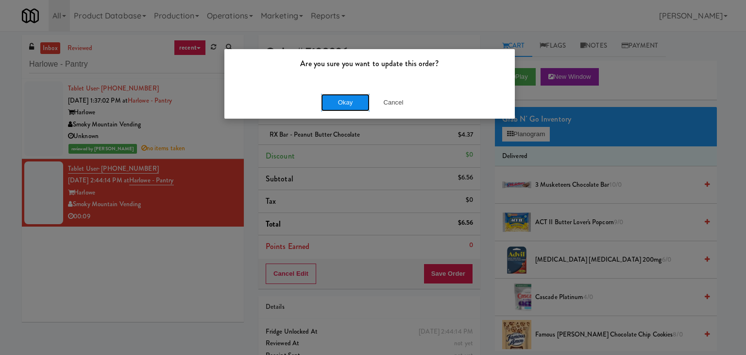
click at [360, 101] on button "Okay" at bounding box center [345, 102] width 49 height 17
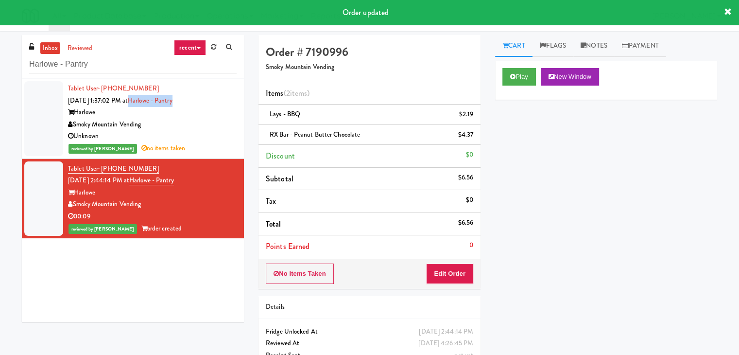
drag, startPoint x: 189, startPoint y: 101, endPoint x: 145, endPoint y: 102, distance: 43.8
click at [145, 102] on div "Tablet User · (214) 577-0991 [DATE] 1:37:02 PM at Harlowe - Pantry Harlowe Smok…" at bounding box center [152, 119] width 169 height 72
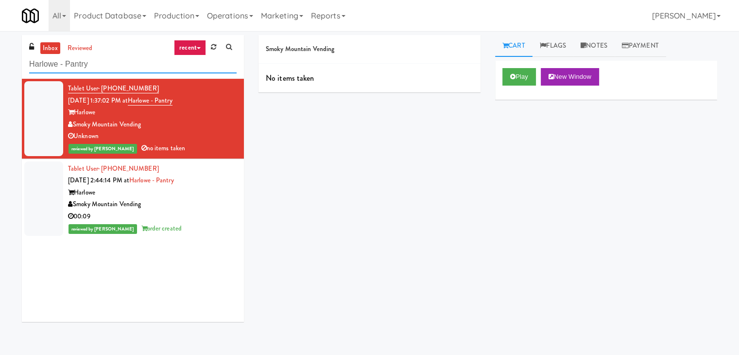
click at [136, 57] on input "Harlowe - Pantry" at bounding box center [132, 64] width 207 height 18
paste input "WPW - Right - Ambient"
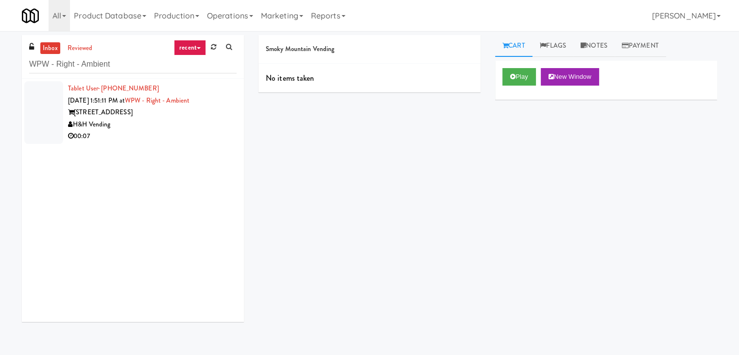
click at [189, 123] on div "H&H Vending" at bounding box center [152, 125] width 169 height 12
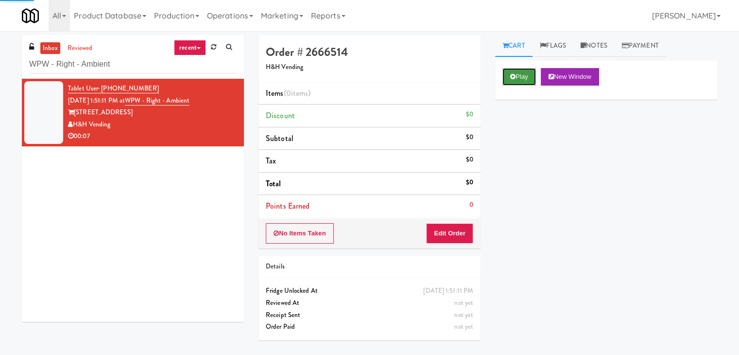
click at [522, 81] on button "Play" at bounding box center [519, 76] width 34 height 17
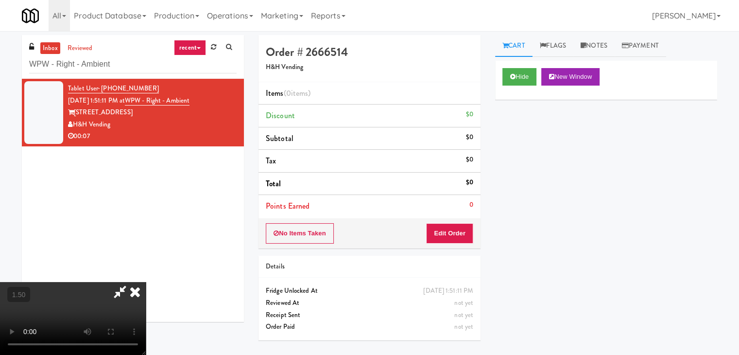
click at [146, 282] on video at bounding box center [73, 318] width 146 height 73
click at [146, 282] on icon at bounding box center [134, 291] width 21 height 19
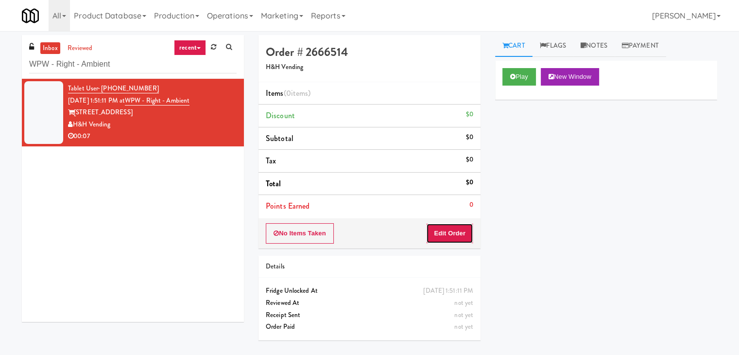
drag, startPoint x: 455, startPoint y: 225, endPoint x: 477, endPoint y: 208, distance: 27.7
click at [455, 226] on button "Edit Order" at bounding box center [449, 233] width 47 height 20
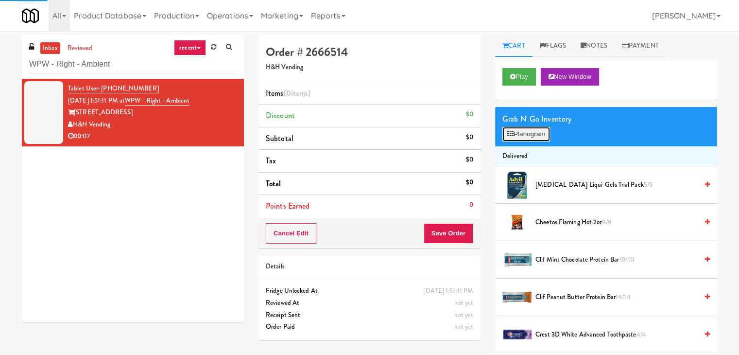
click at [525, 127] on button "Planogram" at bounding box center [526, 134] width 48 height 15
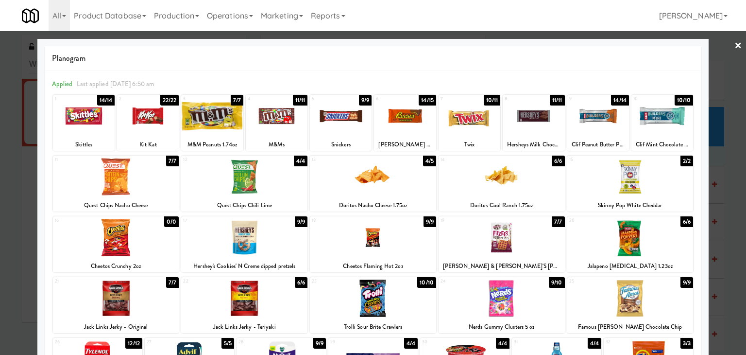
click at [373, 241] on div at bounding box center [373, 237] width 126 height 37
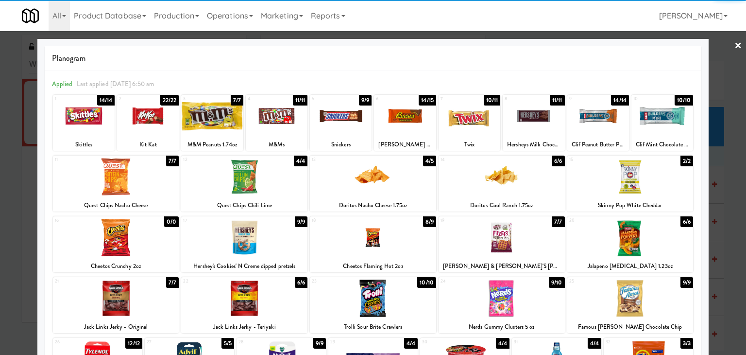
click at [470, 123] on div at bounding box center [470, 115] width 62 height 37
click at [735, 48] on link "×" at bounding box center [739, 46] width 8 height 30
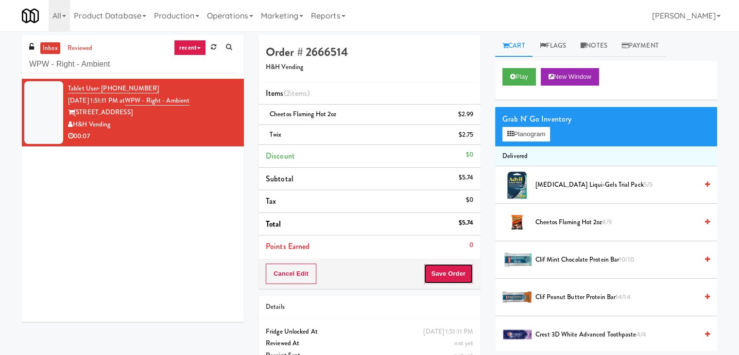
click at [441, 277] on button "Save Order" at bounding box center [449, 273] width 50 height 20
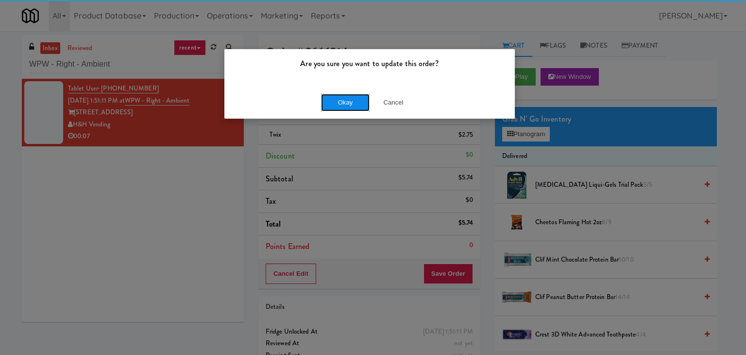
click at [340, 105] on button "Okay" at bounding box center [345, 102] width 49 height 17
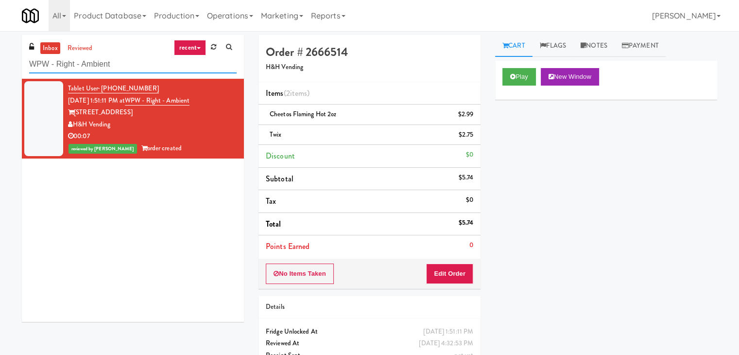
click at [123, 70] on input "WPW - Right - Ambient" at bounding box center [132, 64] width 207 height 18
paste input "The [PERSON_NAME] - Ambient - Righ"
type input "The [PERSON_NAME] - Ambient - Right"
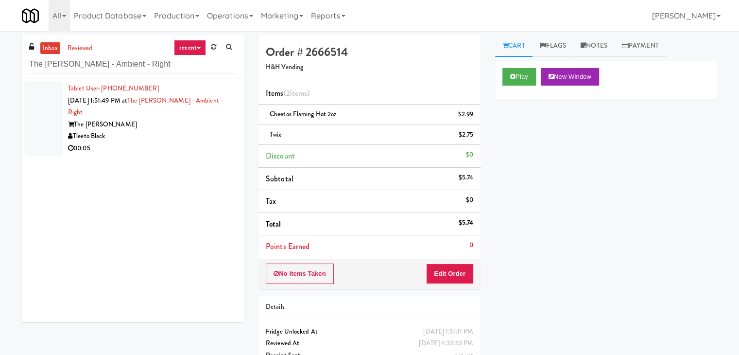
click at [210, 119] on div "The [PERSON_NAME]" at bounding box center [152, 125] width 169 height 12
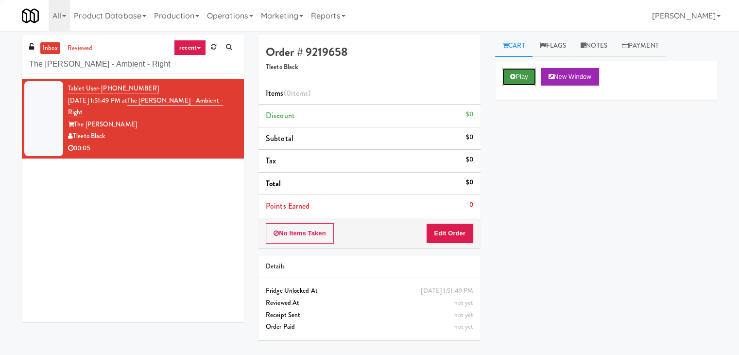
click at [515, 77] on button "Play" at bounding box center [519, 76] width 34 height 17
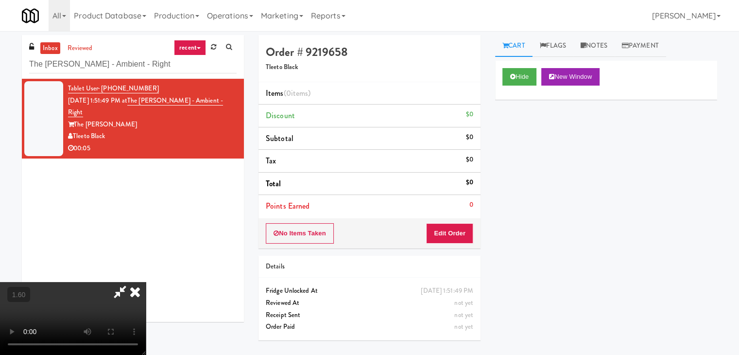
click at [146, 282] on video at bounding box center [73, 318] width 146 height 73
click at [146, 282] on icon at bounding box center [134, 291] width 21 height 19
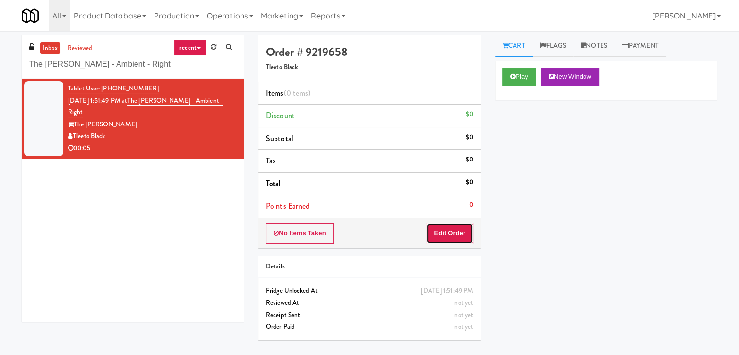
click at [455, 228] on button "Edit Order" at bounding box center [449, 233] width 47 height 20
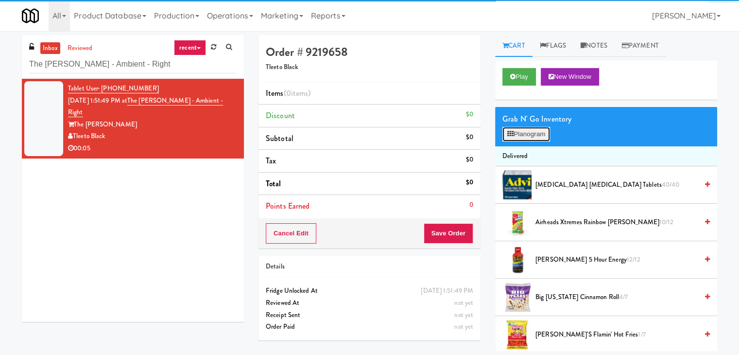
click at [529, 136] on button "Planogram" at bounding box center [526, 134] width 48 height 15
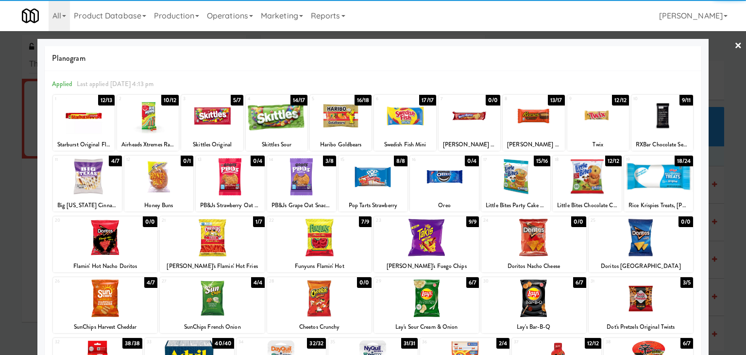
click at [472, 115] on div at bounding box center [470, 115] width 62 height 37
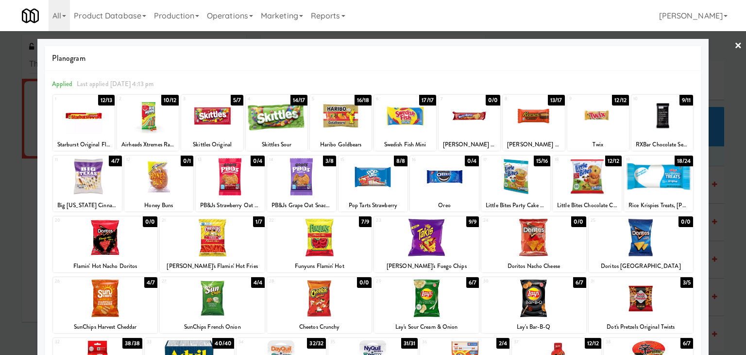
click at [736, 45] on div at bounding box center [373, 177] width 746 height 355
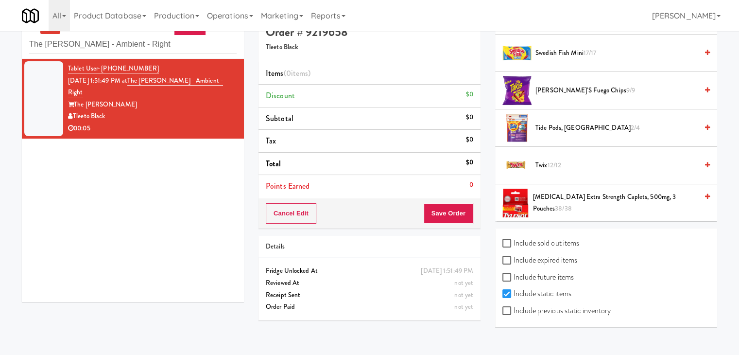
scroll to position [31, 0]
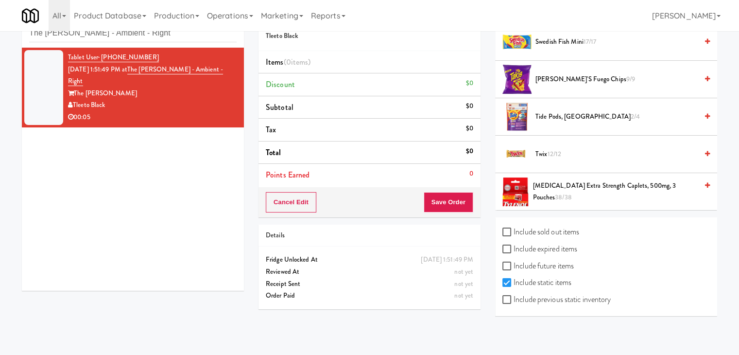
drag, startPoint x: 510, startPoint y: 301, endPoint x: 528, endPoint y: 294, distance: 19.7
click at [510, 300] on label "Include previous static inventory" at bounding box center [556, 299] width 108 height 15
click at [510, 300] on input "Include previous static inventory" at bounding box center [507, 300] width 11 height 8
checkbox input "true"
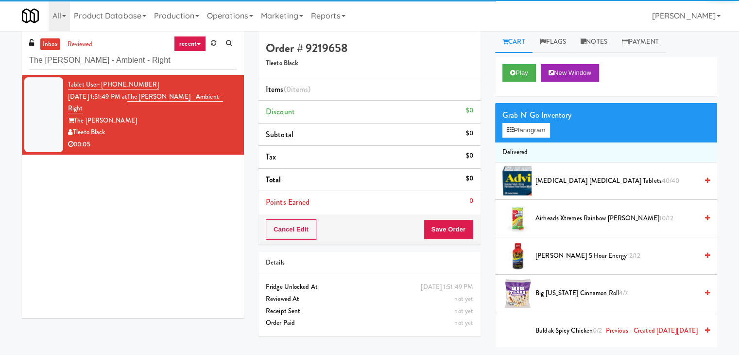
scroll to position [0, 0]
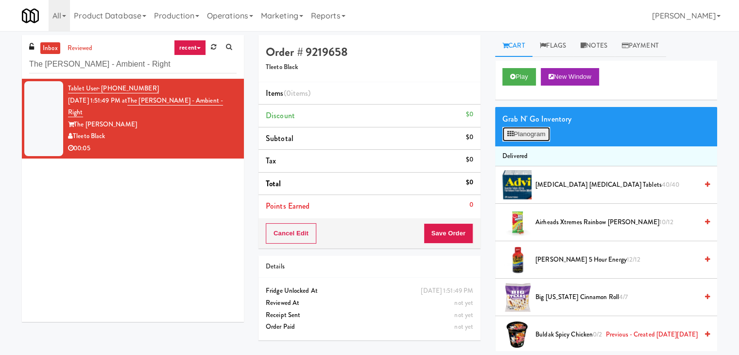
click at [535, 127] on button "Planogram" at bounding box center [526, 134] width 48 height 15
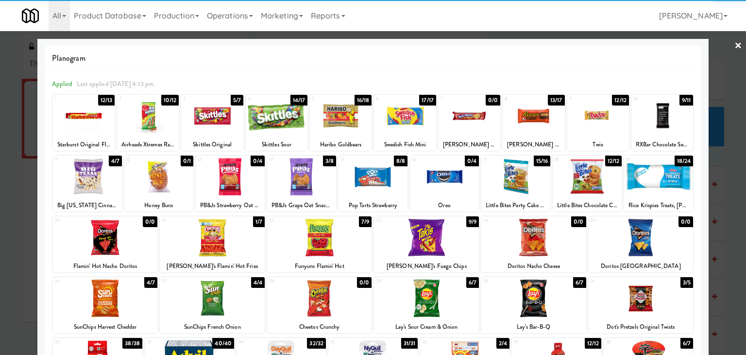
click at [465, 107] on div at bounding box center [470, 115] width 62 height 37
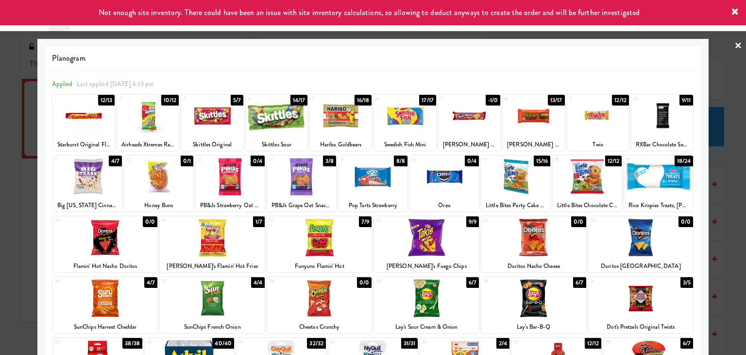
click at [735, 44] on link "×" at bounding box center [739, 46] width 8 height 30
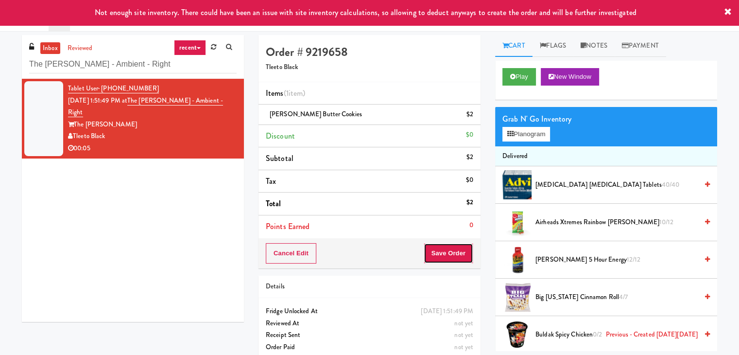
drag, startPoint x: 452, startPoint y: 257, endPoint x: 457, endPoint y: 253, distance: 5.9
click at [451, 254] on button "Save Order" at bounding box center [449, 253] width 50 height 20
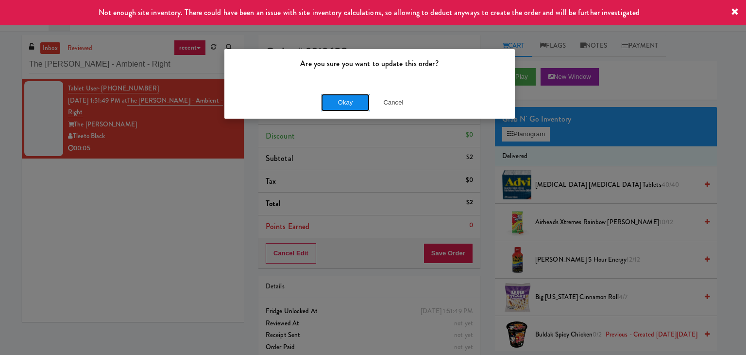
drag, startPoint x: 343, startPoint y: 99, endPoint x: 305, endPoint y: 45, distance: 66.3
click at [343, 99] on button "Okay" at bounding box center [345, 102] width 49 height 17
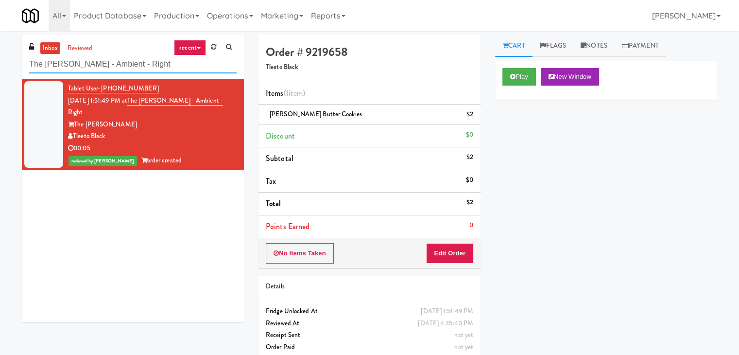
click at [146, 63] on input "The [PERSON_NAME] - Ambient - Right" at bounding box center [132, 64] width 207 height 18
paste input "[MEDICAL_DATA] Insurance"
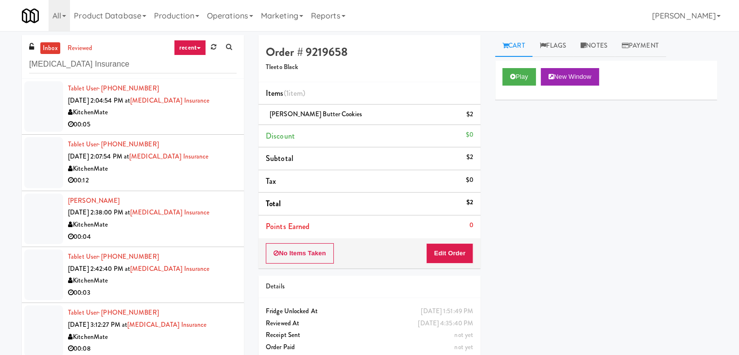
click at [200, 119] on div "00:05" at bounding box center [152, 125] width 169 height 12
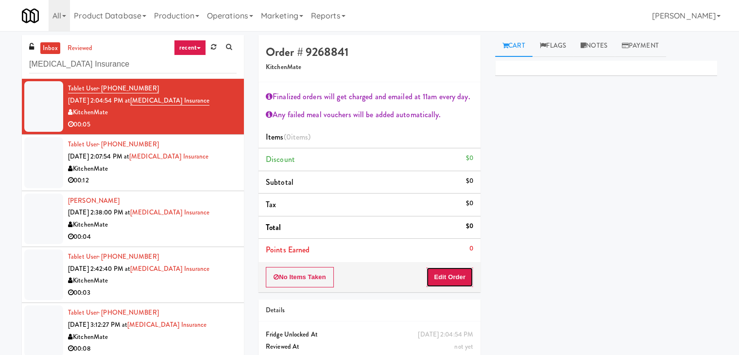
click at [447, 278] on button "Edit Order" at bounding box center [449, 277] width 47 height 20
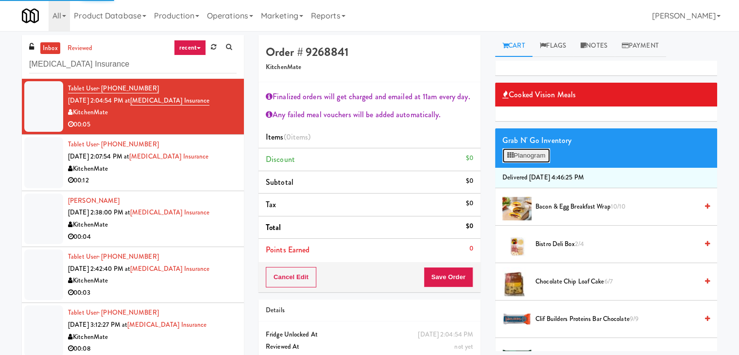
click at [537, 156] on button "Planogram" at bounding box center [526, 155] width 48 height 15
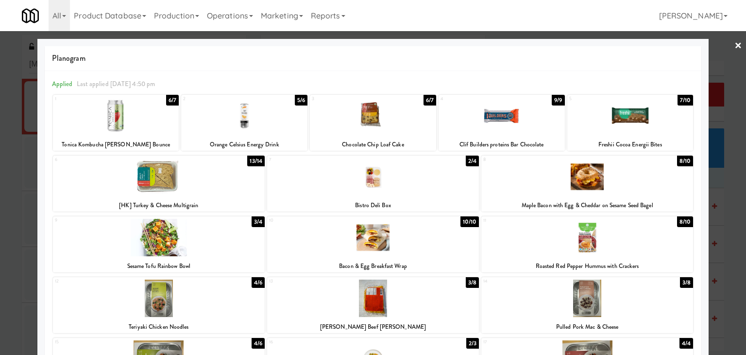
click at [238, 121] on div at bounding box center [244, 115] width 126 height 37
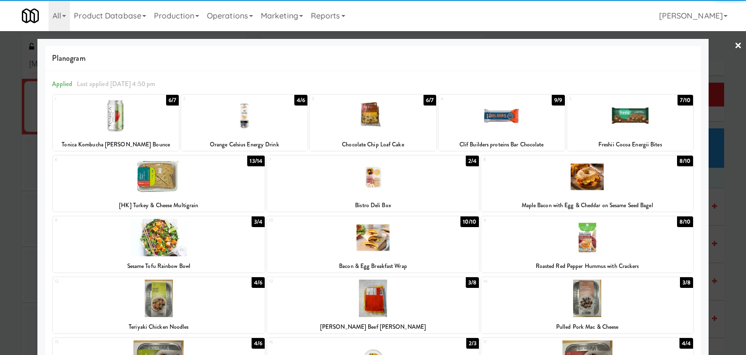
click at [735, 50] on link "×" at bounding box center [739, 46] width 8 height 30
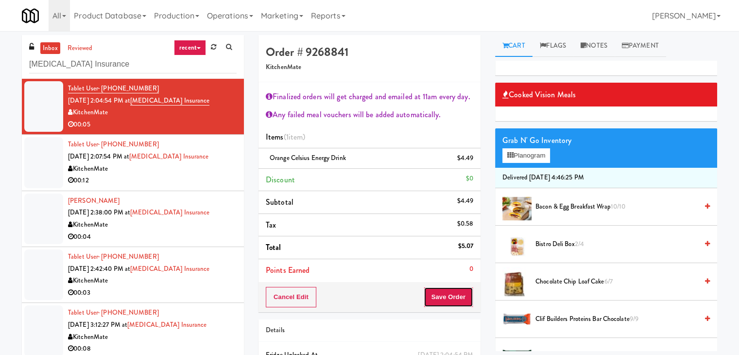
drag, startPoint x: 447, startPoint y: 293, endPoint x: 450, endPoint y: 286, distance: 7.8
click at [447, 292] on button "Save Order" at bounding box center [449, 297] width 50 height 20
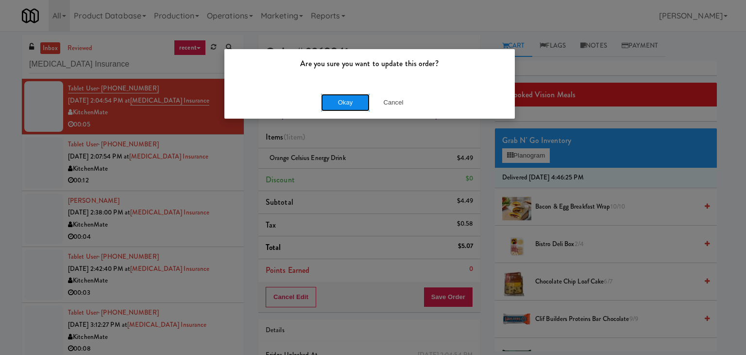
click at [339, 105] on button "Okay" at bounding box center [345, 102] width 49 height 17
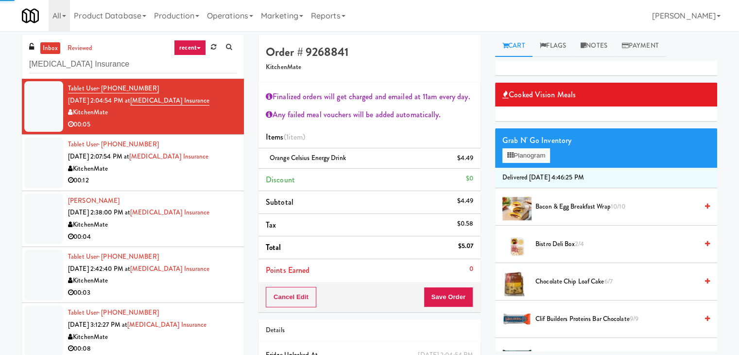
click at [183, 181] on div "00:12" at bounding box center [152, 180] width 169 height 12
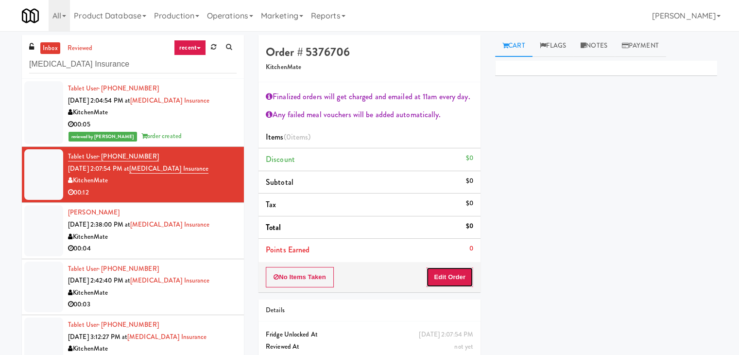
click at [457, 274] on button "Edit Order" at bounding box center [449, 277] width 47 height 20
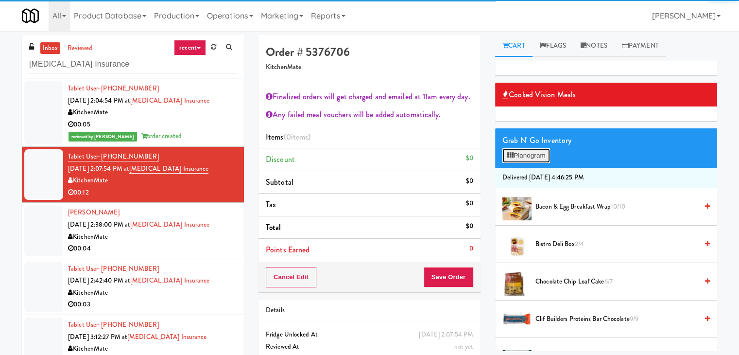
click at [539, 157] on button "Planogram" at bounding box center [526, 155] width 48 height 15
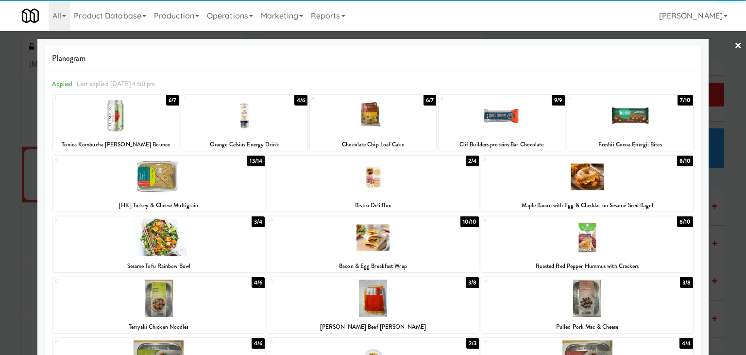
click at [502, 126] on div at bounding box center [502, 115] width 126 height 37
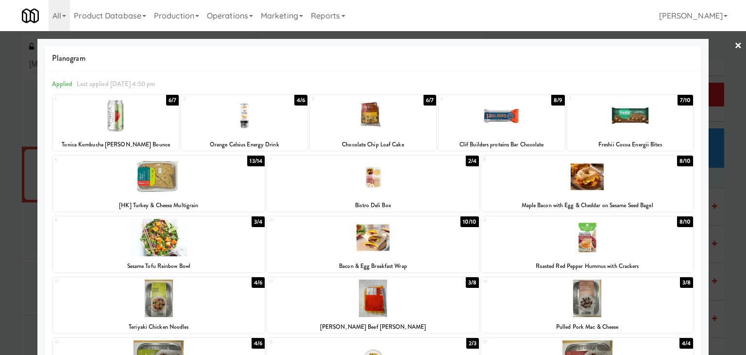
click at [735, 45] on link "×" at bounding box center [739, 46] width 8 height 30
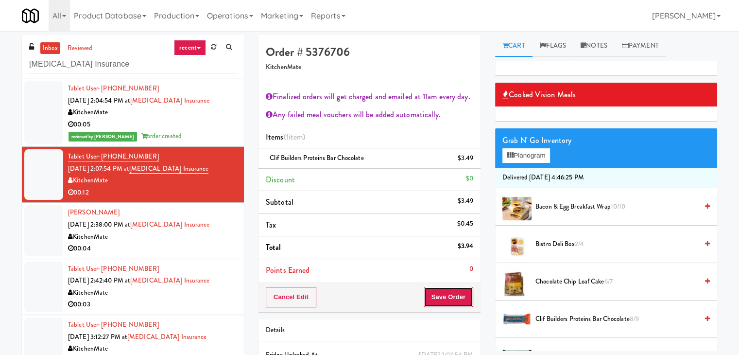
drag, startPoint x: 452, startPoint y: 299, endPoint x: 458, endPoint y: 292, distance: 8.6
click at [452, 298] on button "Save Order" at bounding box center [449, 297] width 50 height 20
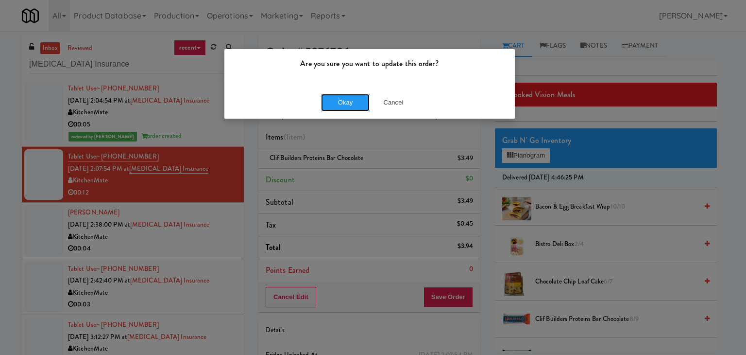
drag, startPoint x: 339, startPoint y: 99, endPoint x: 295, endPoint y: 72, distance: 51.1
click at [338, 97] on button "Okay" at bounding box center [345, 102] width 49 height 17
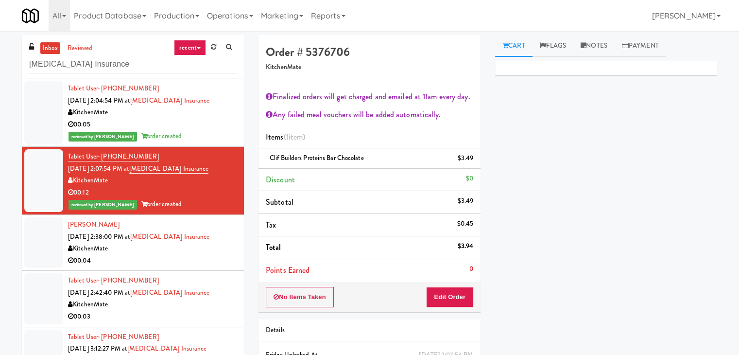
click at [207, 254] on div "[PERSON_NAME] [DATE] 2:38:00 PM at [MEDICAL_DATA] Insurance KitchenMate 00:04" at bounding box center [152, 243] width 169 height 48
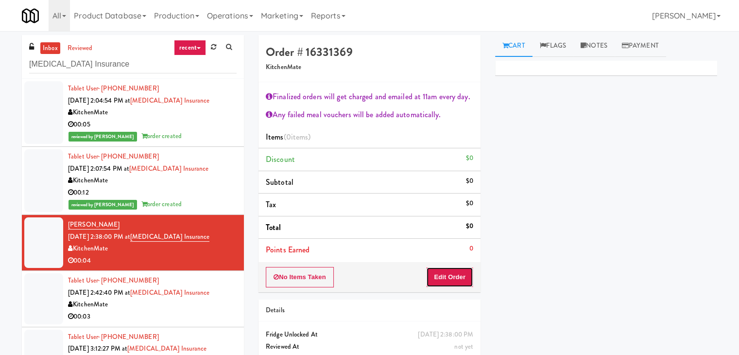
click at [441, 283] on button "Edit Order" at bounding box center [449, 277] width 47 height 20
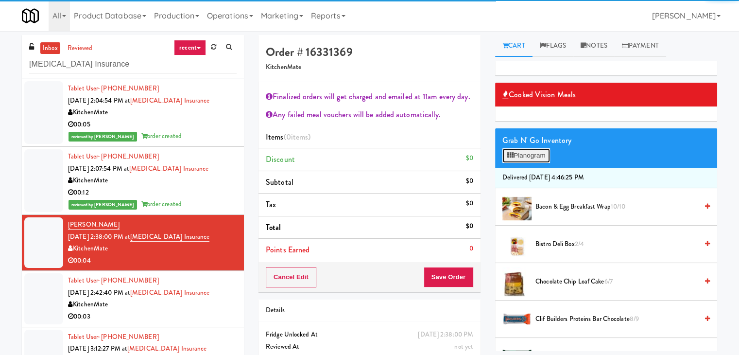
click at [536, 152] on button "Planogram" at bounding box center [526, 155] width 48 height 15
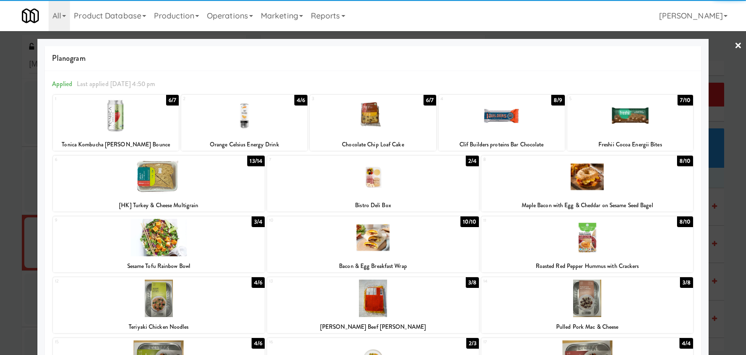
click at [635, 125] on div at bounding box center [630, 115] width 126 height 37
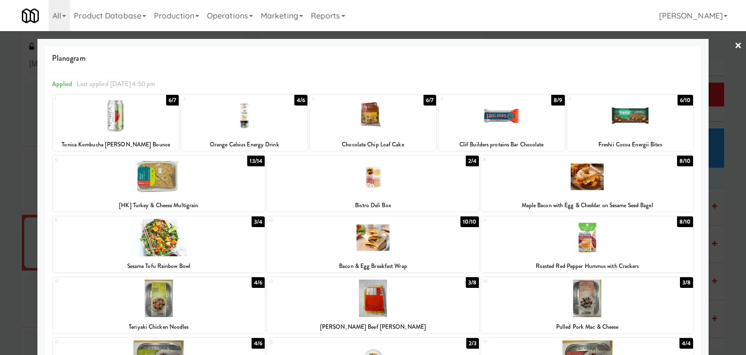
drag, startPoint x: 729, startPoint y: 44, endPoint x: 715, endPoint y: 57, distance: 18.9
click at [735, 45] on link "×" at bounding box center [739, 46] width 8 height 30
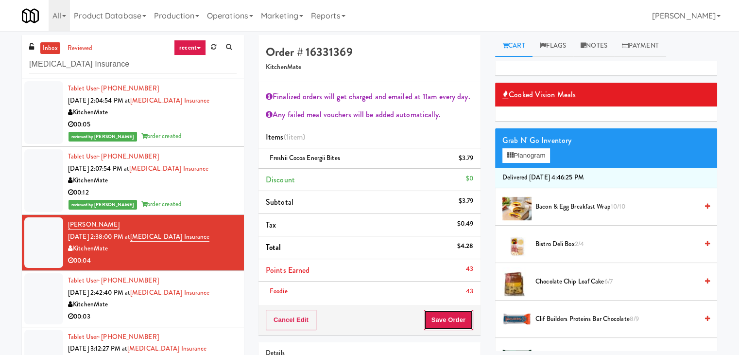
click at [445, 315] on button "Save Order" at bounding box center [449, 319] width 50 height 20
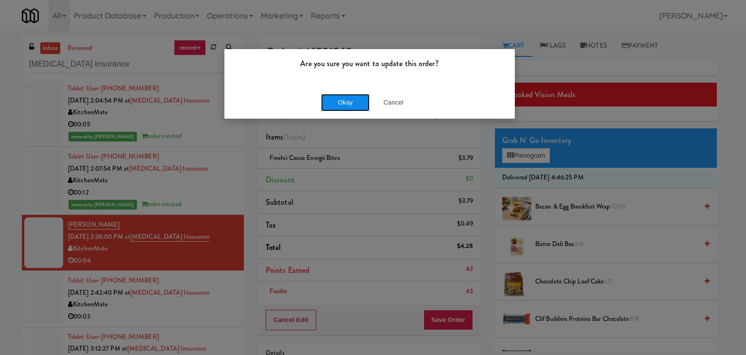
click at [353, 104] on button "Okay" at bounding box center [345, 102] width 49 height 17
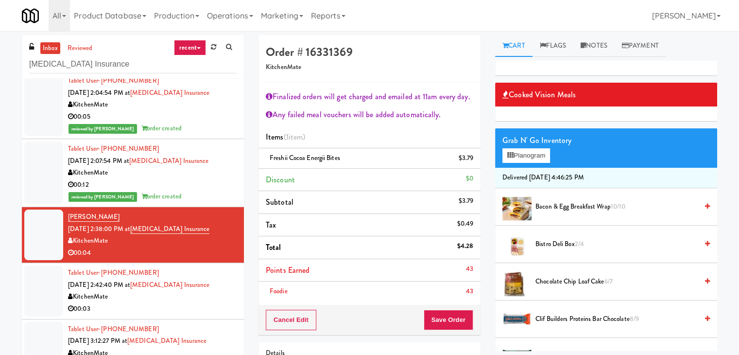
scroll to position [12, 0]
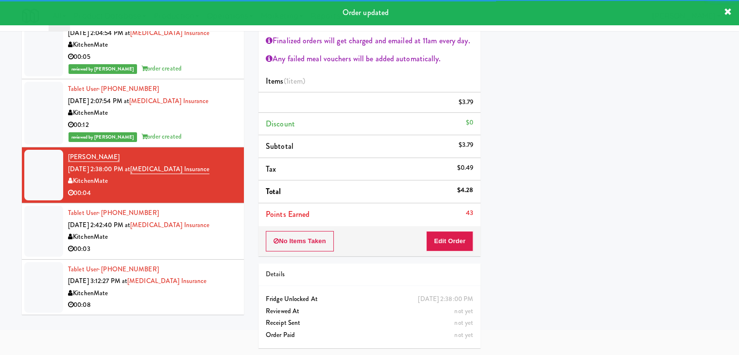
click at [218, 241] on div "KitchenMate" at bounding box center [152, 237] width 169 height 12
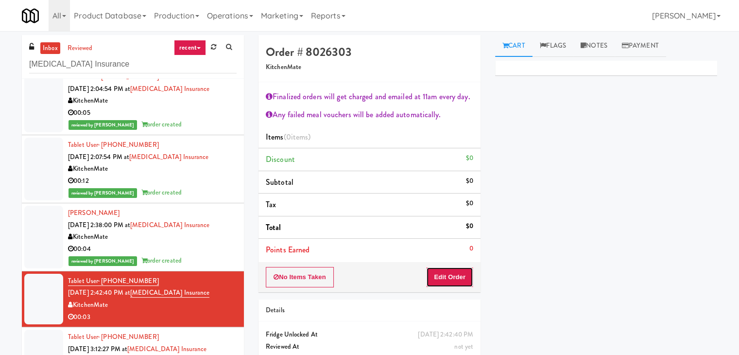
click at [455, 275] on button "Edit Order" at bounding box center [449, 277] width 47 height 20
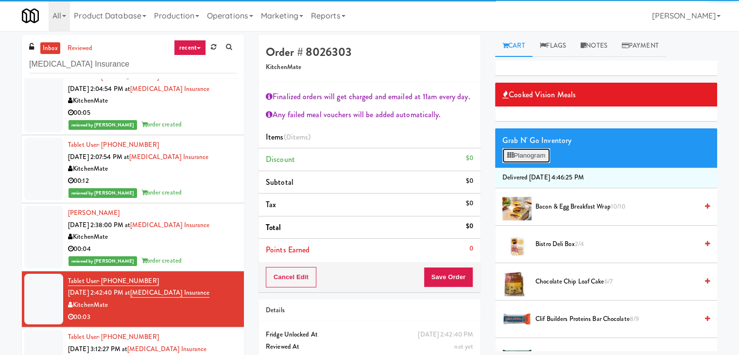
click at [538, 152] on button "Planogram" at bounding box center [526, 155] width 48 height 15
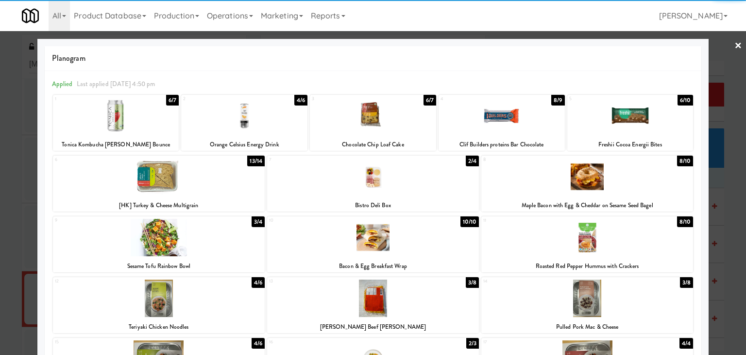
click at [589, 244] on div at bounding box center [587, 237] width 212 height 37
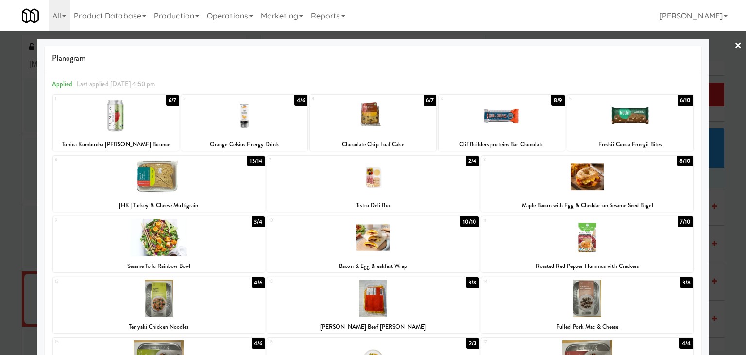
click at [724, 43] on div at bounding box center [373, 177] width 746 height 355
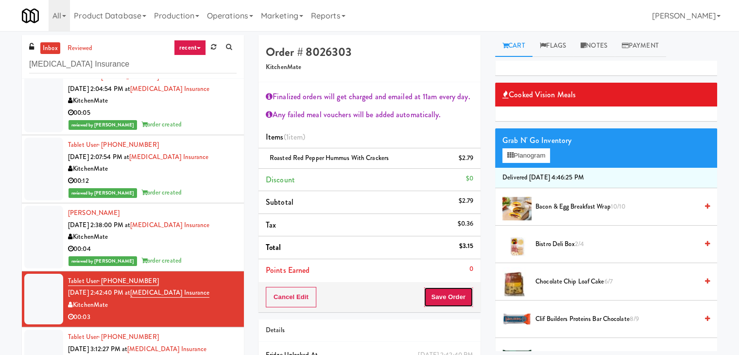
click at [451, 300] on button "Save Order" at bounding box center [449, 297] width 50 height 20
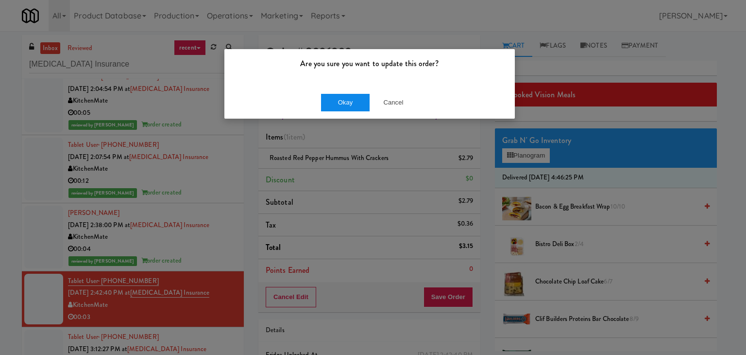
click at [363, 90] on div "Okay Cancel" at bounding box center [369, 102] width 291 height 33
click at [355, 98] on button "Okay" at bounding box center [345, 102] width 49 height 17
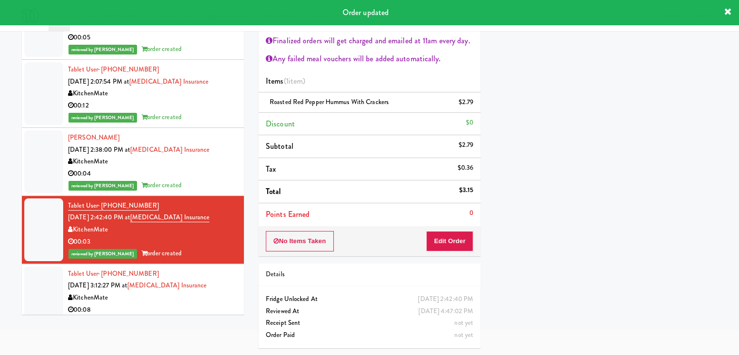
scroll to position [35, 0]
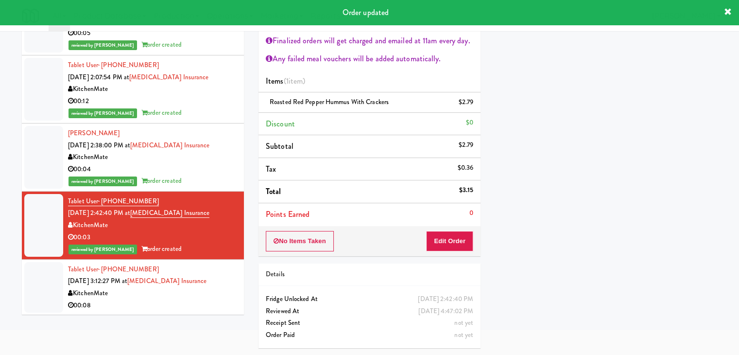
click at [221, 299] on div "00:08" at bounding box center [152, 305] width 169 height 12
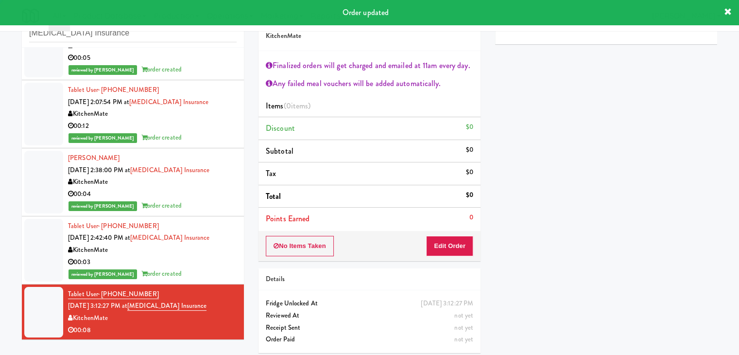
scroll to position [35, 0]
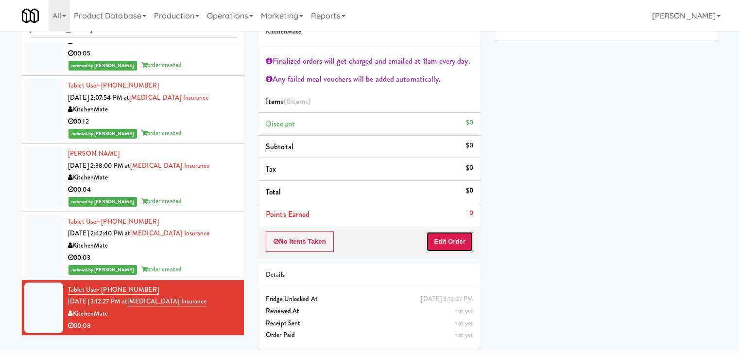
click at [443, 246] on button "Edit Order" at bounding box center [449, 241] width 47 height 20
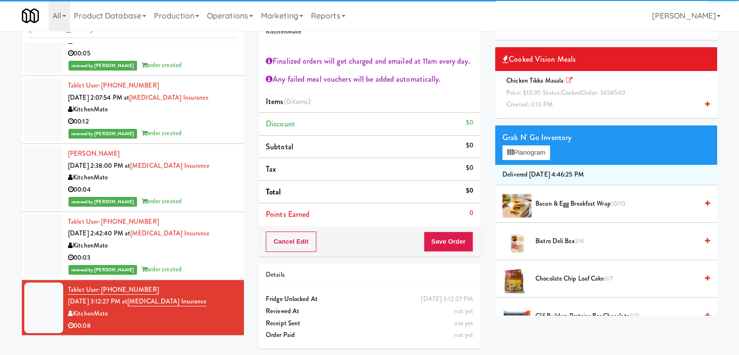
click at [549, 93] on span "Price: $10.95 Status: cooked Order: 3658540" at bounding box center [565, 92] width 119 height 9
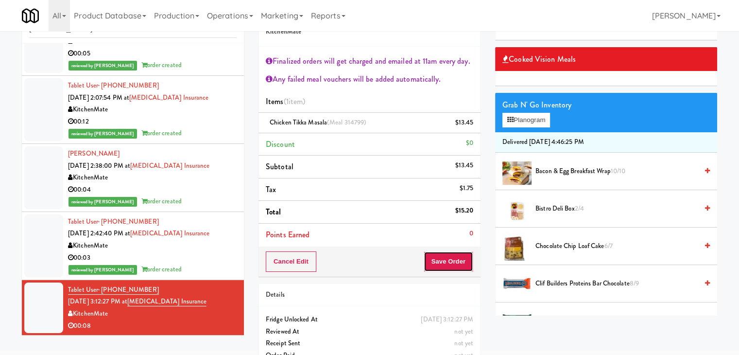
click at [442, 264] on button "Save Order" at bounding box center [449, 261] width 50 height 20
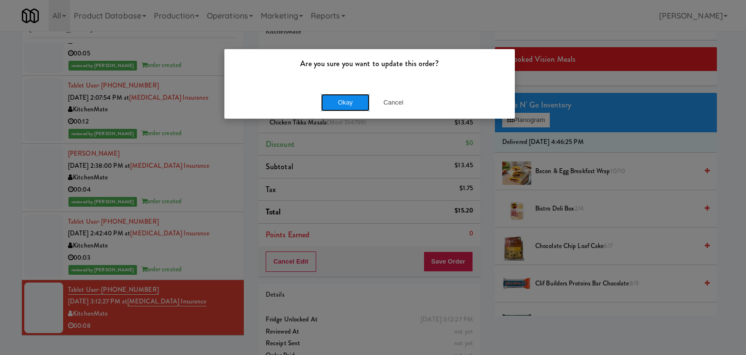
click at [345, 102] on button "Okay" at bounding box center [345, 102] width 49 height 17
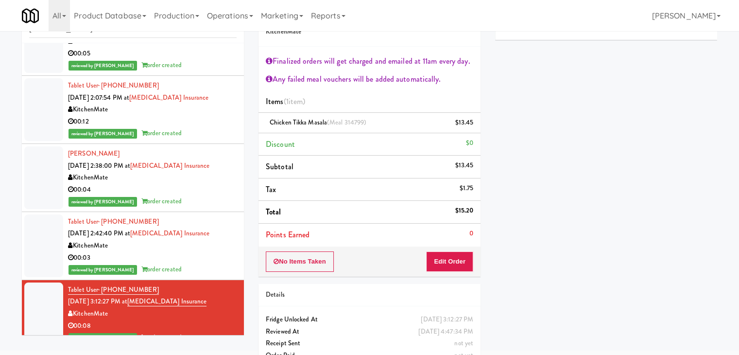
click at [141, 60] on span "order created" at bounding box center [161, 64] width 40 height 9
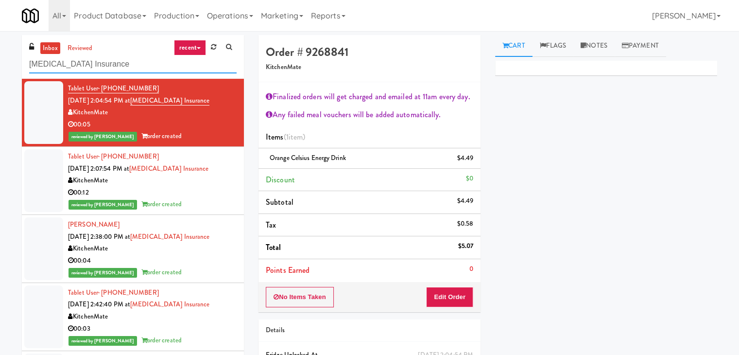
click at [97, 60] on input "[MEDICAL_DATA] Insurance" at bounding box center [132, 64] width 207 height 18
paste input "Paradox - Ambient - Left"
type input "Paradox - Ambient - Left"
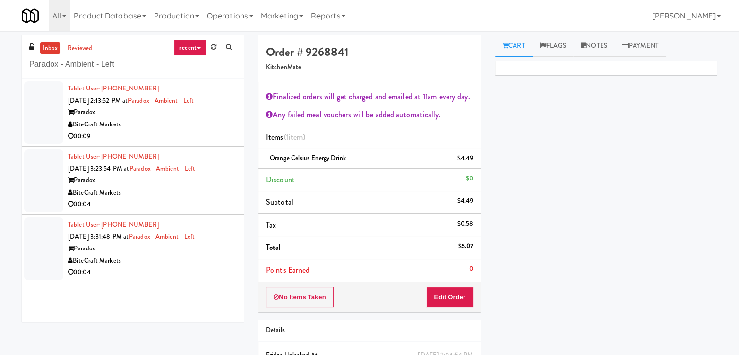
click at [227, 120] on div "BiteCraft Markets" at bounding box center [152, 125] width 169 height 12
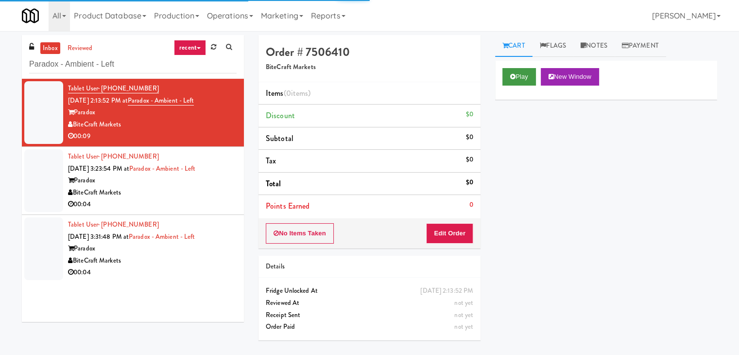
click at [527, 67] on div "Play New Window" at bounding box center [606, 80] width 222 height 39
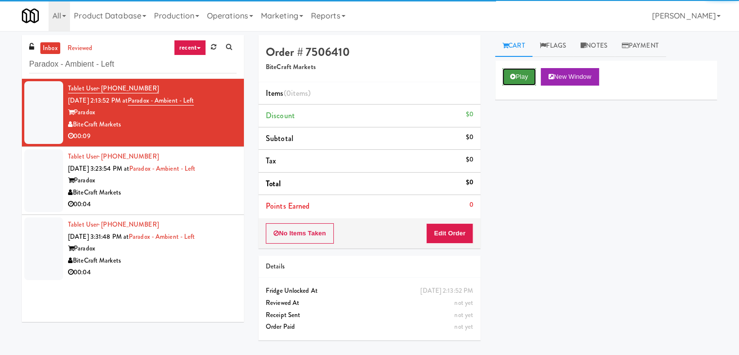
drag, startPoint x: 520, startPoint y: 76, endPoint x: 510, endPoint y: 70, distance: 11.8
click at [519, 76] on button "Play" at bounding box center [519, 76] width 34 height 17
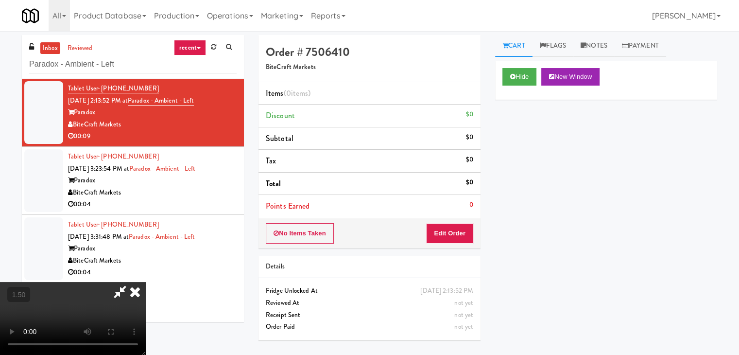
click at [146, 282] on video at bounding box center [73, 318] width 146 height 73
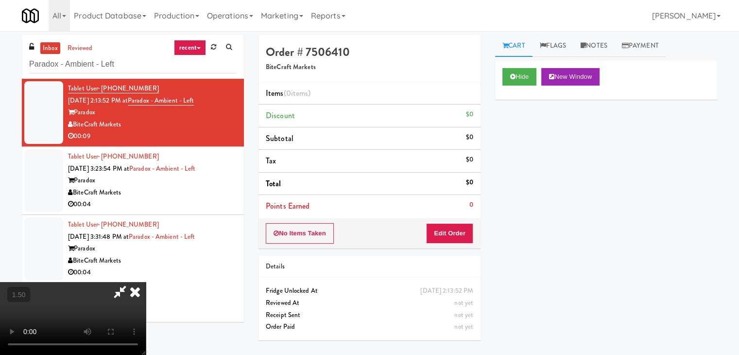
click at [146, 282] on video at bounding box center [73, 318] width 146 height 73
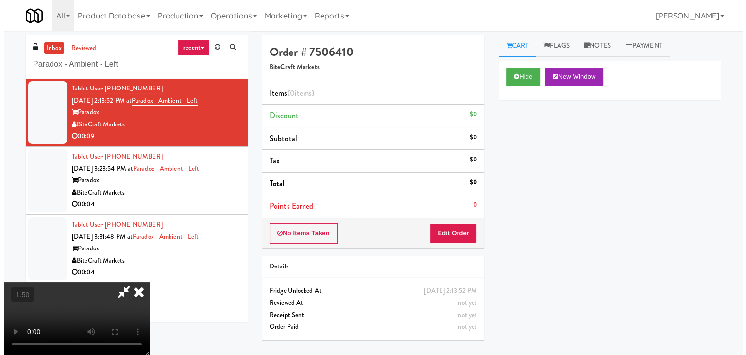
scroll to position [0, 0]
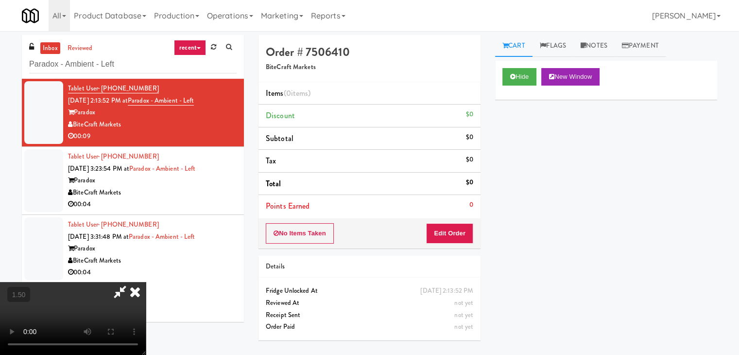
drag, startPoint x: 428, startPoint y: 37, endPoint x: 437, endPoint y: 90, distance: 53.8
click at [146, 282] on icon at bounding box center [134, 291] width 21 height 19
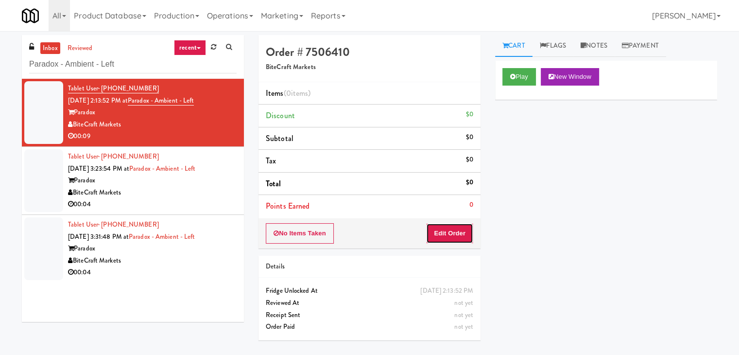
drag, startPoint x: 450, startPoint y: 240, endPoint x: 480, endPoint y: 198, distance: 51.2
click at [449, 237] on button "Edit Order" at bounding box center [449, 233] width 47 height 20
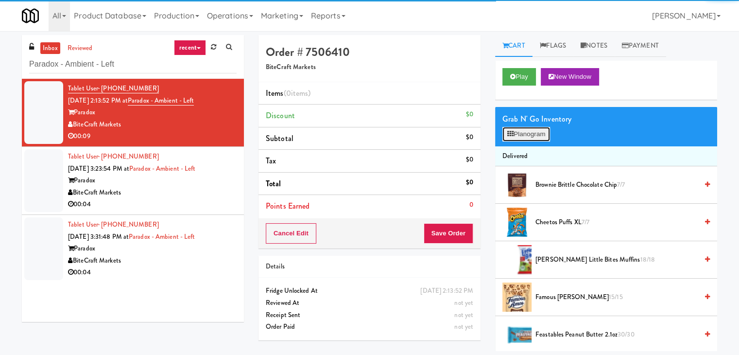
click at [516, 132] on button "Planogram" at bounding box center [526, 134] width 48 height 15
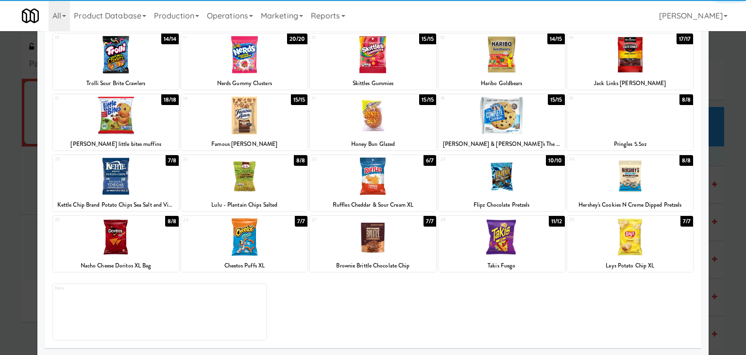
scroll to position [122, 0]
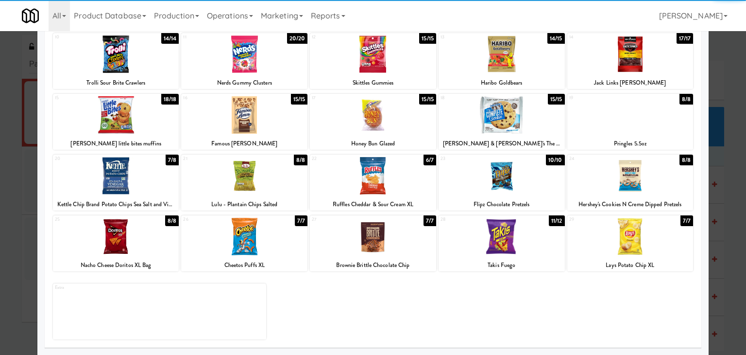
click at [514, 194] on div "23 10/10 Flipz Chocolate Pretzels" at bounding box center [502, 182] width 126 height 56
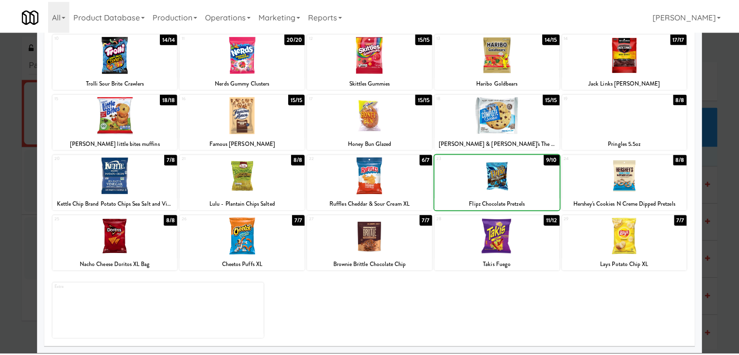
scroll to position [0, 0]
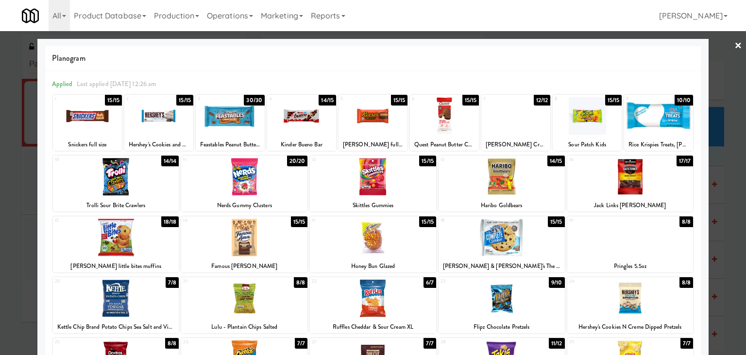
click at [735, 41] on link "×" at bounding box center [739, 46] width 8 height 30
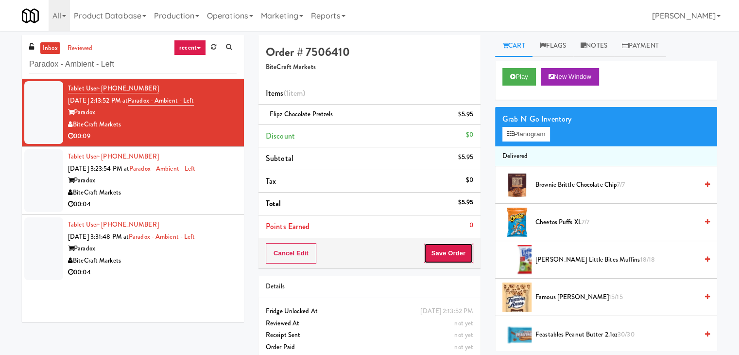
click at [464, 250] on button "Save Order" at bounding box center [449, 253] width 50 height 20
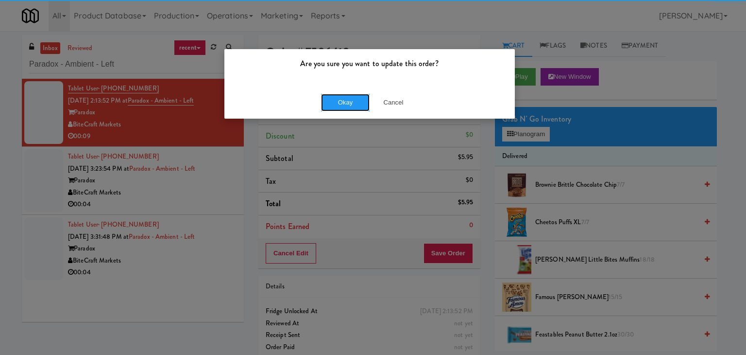
drag, startPoint x: 345, startPoint y: 101, endPoint x: 331, endPoint y: 113, distance: 18.6
click at [344, 101] on button "Okay" at bounding box center [345, 102] width 49 height 17
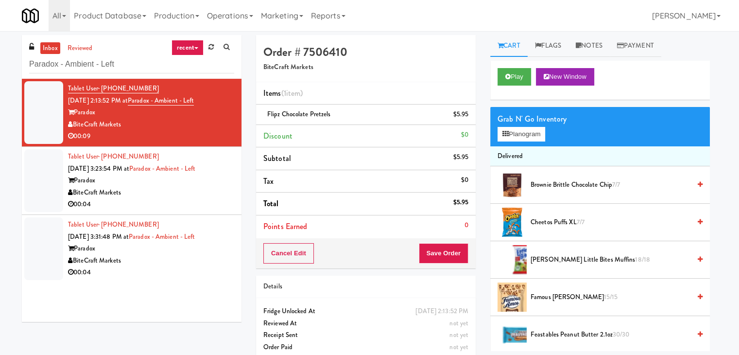
click at [218, 202] on div "00:04" at bounding box center [151, 204] width 166 height 12
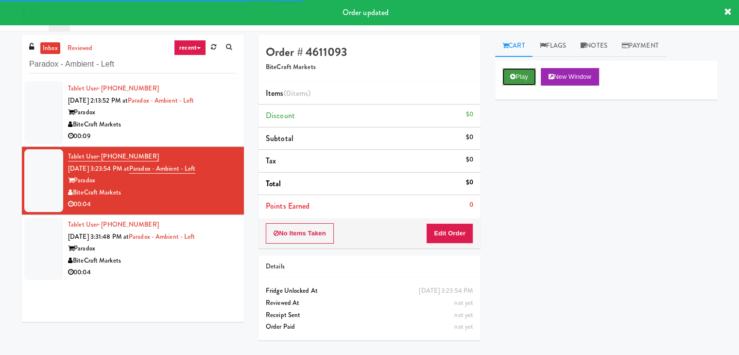
click at [513, 76] on button "Play" at bounding box center [519, 76] width 34 height 17
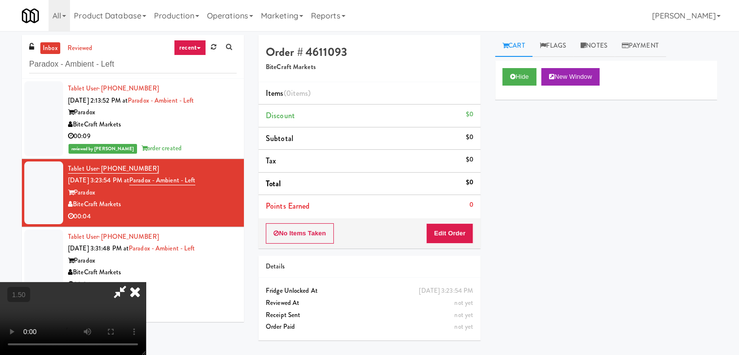
click at [146, 282] on video at bounding box center [73, 318] width 146 height 73
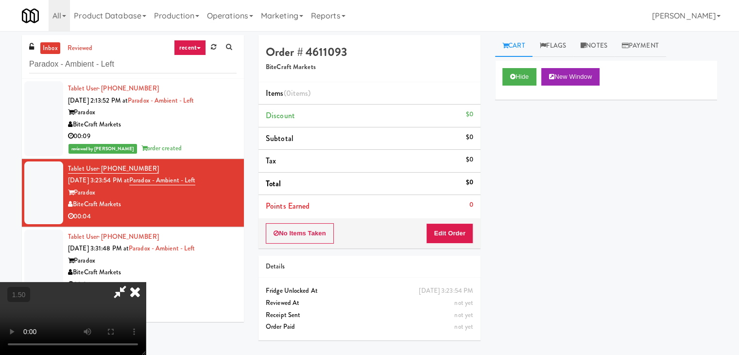
click at [146, 282] on video at bounding box center [73, 318] width 146 height 73
click at [146, 282] on icon at bounding box center [134, 291] width 21 height 19
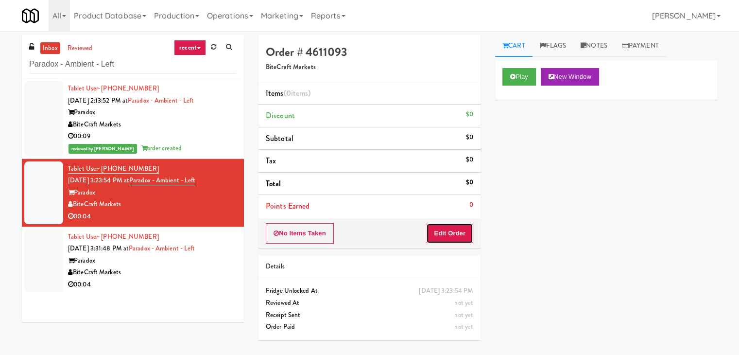
click at [457, 230] on button "Edit Order" at bounding box center [449, 233] width 47 height 20
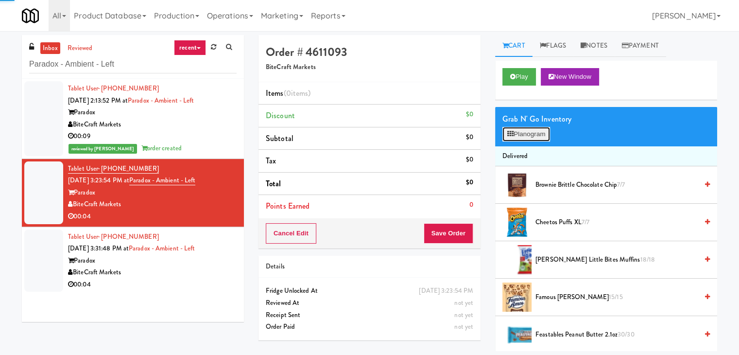
click at [524, 139] on button "Planogram" at bounding box center [526, 134] width 48 height 15
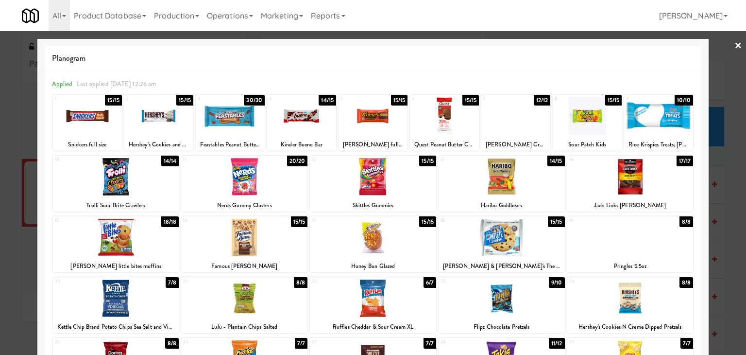
click at [294, 117] on div at bounding box center [301, 115] width 69 height 37
click at [735, 41] on link "×" at bounding box center [739, 46] width 8 height 30
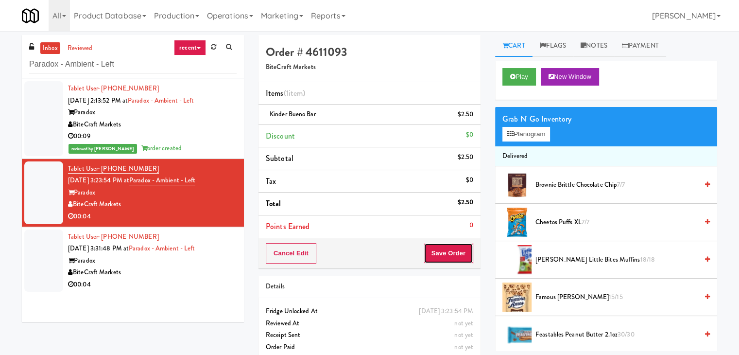
click at [429, 256] on button "Save Order" at bounding box center [449, 253] width 50 height 20
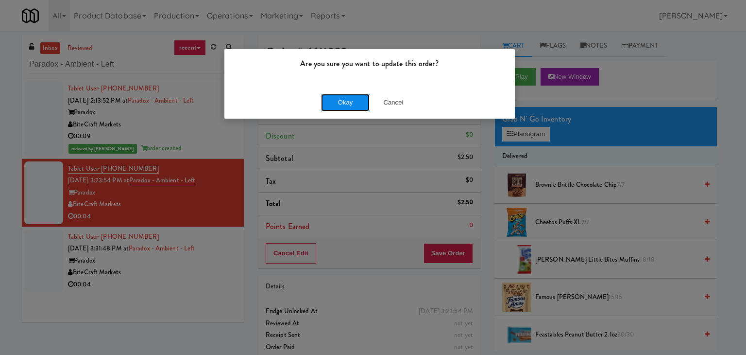
drag, startPoint x: 346, startPoint y: 105, endPoint x: 324, endPoint y: 141, distance: 42.1
click at [346, 105] on button "Okay" at bounding box center [345, 102] width 49 height 17
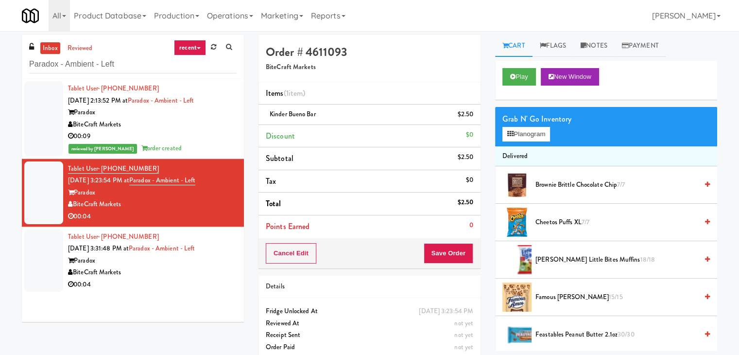
click at [196, 280] on div "00:04" at bounding box center [152, 284] width 169 height 12
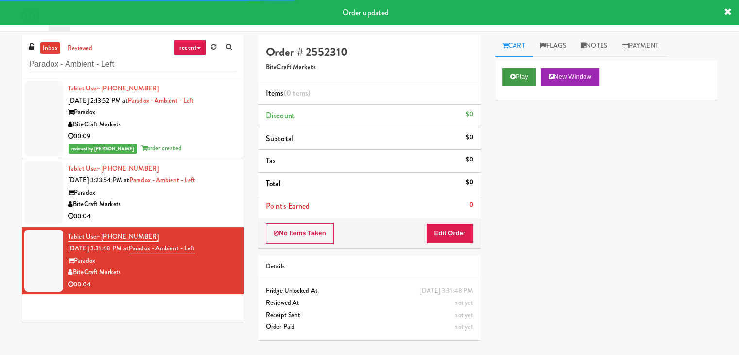
click at [515, 78] on div "Play New Window" at bounding box center [606, 80] width 222 height 39
click at [515, 77] on icon at bounding box center [512, 76] width 5 height 6
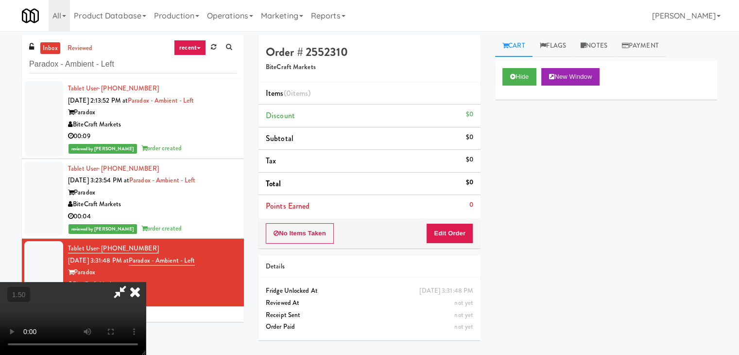
click at [146, 282] on video at bounding box center [73, 318] width 146 height 73
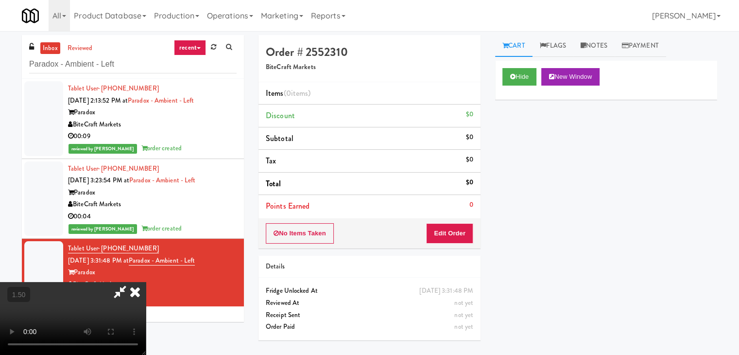
click at [146, 282] on video at bounding box center [73, 318] width 146 height 73
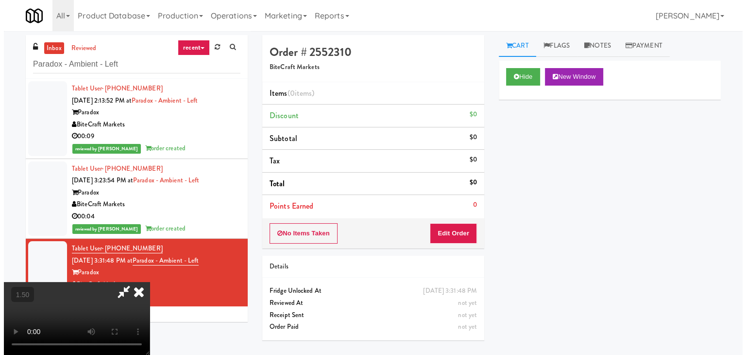
scroll to position [0, 0]
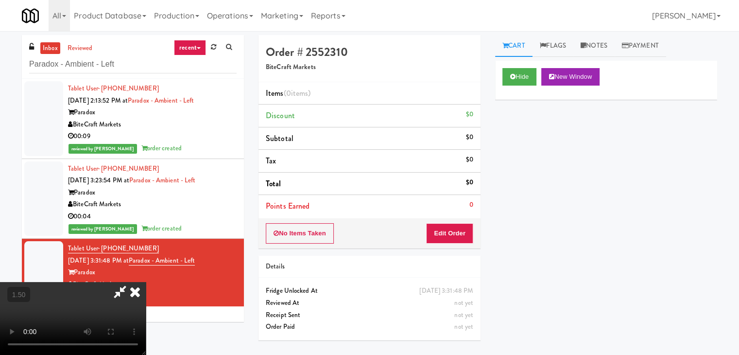
click at [146, 282] on icon at bounding box center [134, 291] width 21 height 19
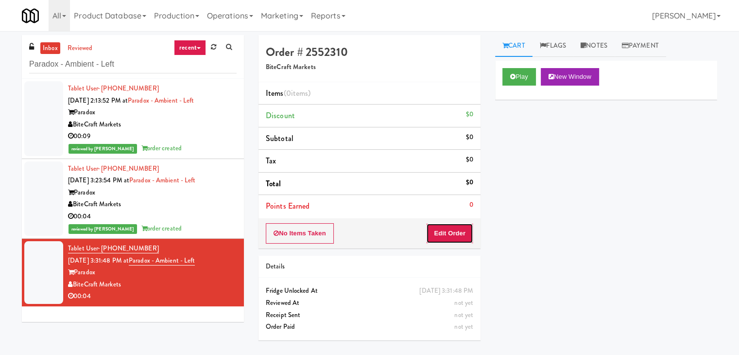
drag, startPoint x: 451, startPoint y: 238, endPoint x: 486, endPoint y: 198, distance: 52.7
click at [452, 236] on button "Edit Order" at bounding box center [449, 233] width 47 height 20
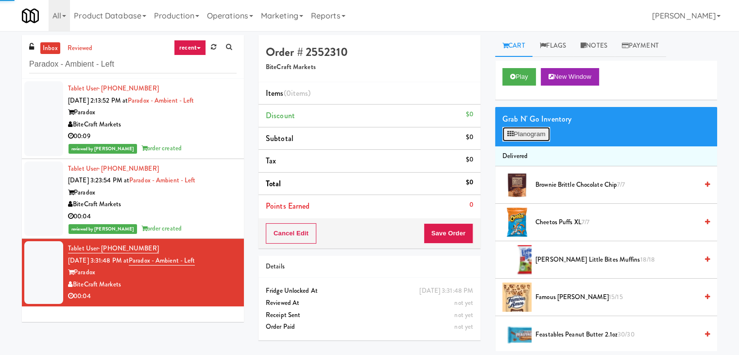
click at [520, 129] on button "Planogram" at bounding box center [526, 134] width 48 height 15
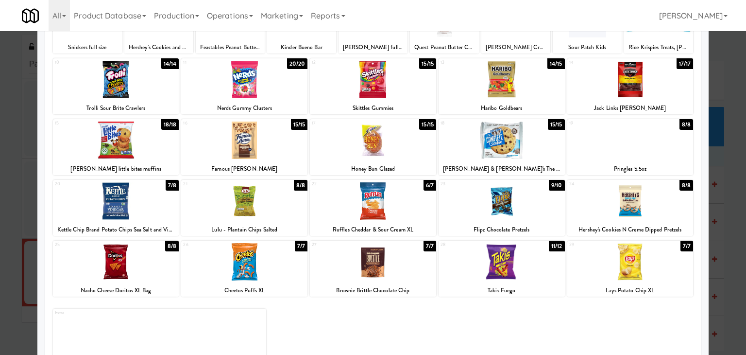
click at [384, 199] on div at bounding box center [373, 200] width 126 height 37
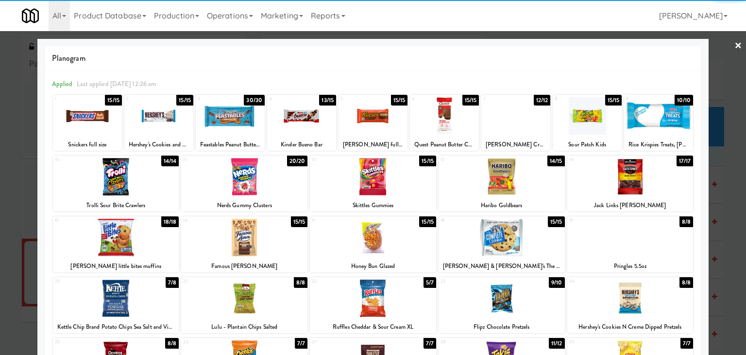
click at [735, 43] on link "×" at bounding box center [739, 46] width 8 height 30
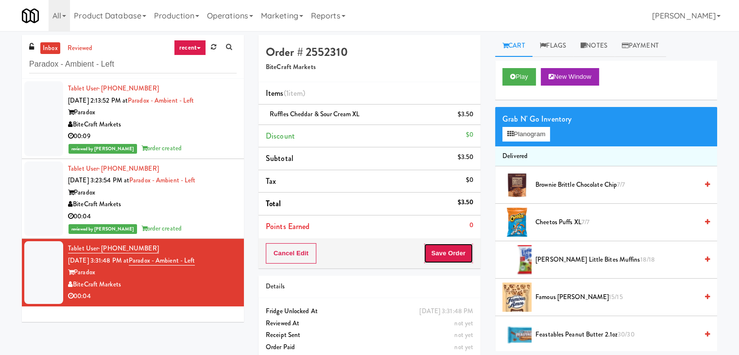
click at [443, 246] on button "Save Order" at bounding box center [449, 253] width 50 height 20
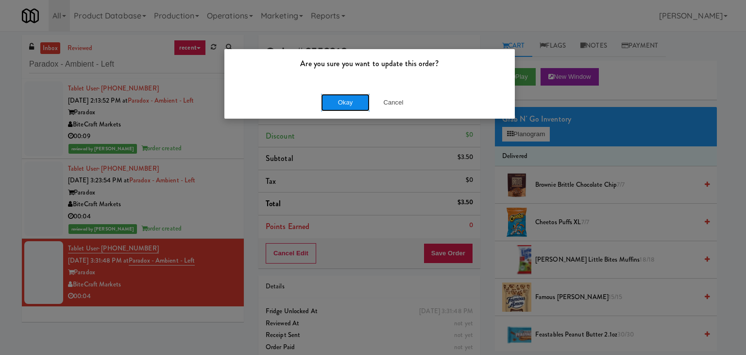
click at [350, 104] on button "Okay" at bounding box center [345, 102] width 49 height 17
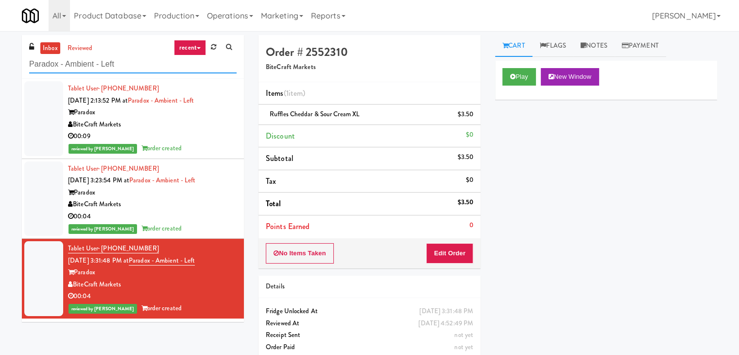
click at [138, 69] on input "Paradox - Ambient - Left" at bounding box center [132, 64] width 207 height 18
paste input "2775 - Cafeteria - Boston Scientific"
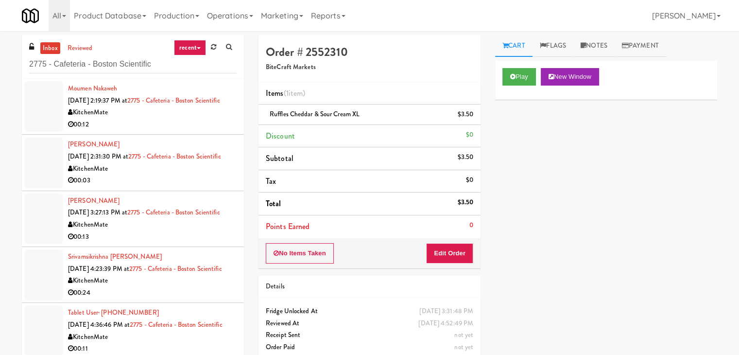
click at [222, 117] on div "Moumen Nakaweh [DATE] 2:19:37 PM at 2775 - Cafeteria - Boston Scientific Kitche…" at bounding box center [152, 107] width 169 height 48
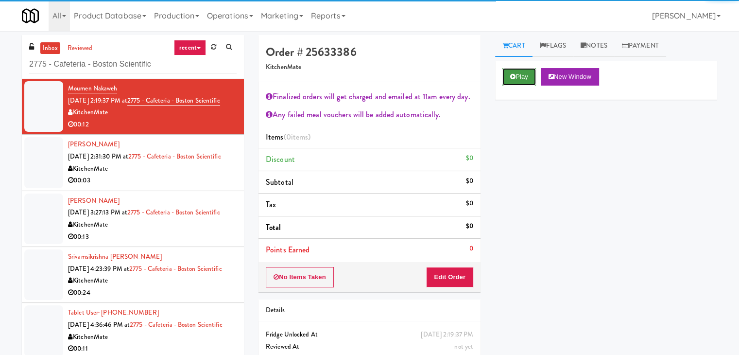
drag, startPoint x: 517, startPoint y: 77, endPoint x: 513, endPoint y: 73, distance: 5.5
click at [517, 76] on button "Play" at bounding box center [519, 76] width 34 height 17
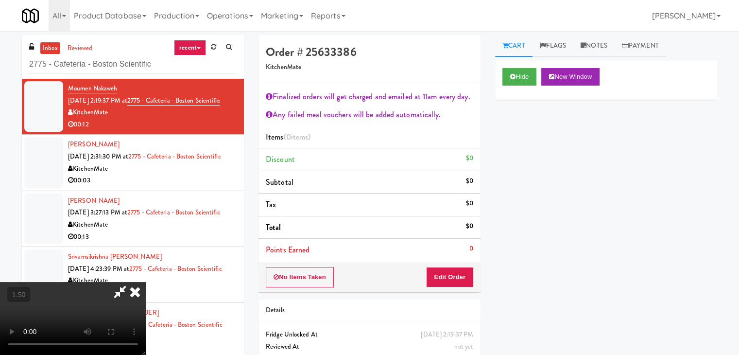
click at [146, 282] on video at bounding box center [73, 318] width 146 height 73
click at [146, 282] on icon at bounding box center [134, 291] width 21 height 19
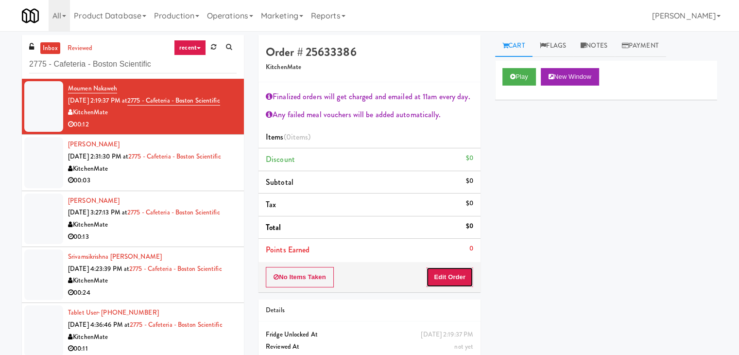
click at [432, 267] on button "Edit Order" at bounding box center [449, 277] width 47 height 20
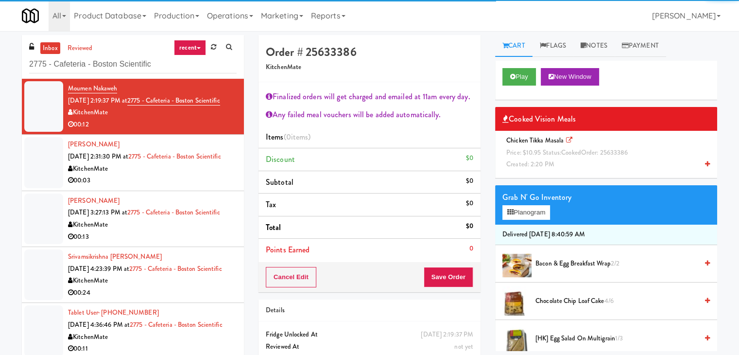
click at [549, 145] on div "Chicken Tikka Masala Price: $10.95 Status: cooked Order: 25633386 Created: 2:20…" at bounding box center [605, 153] width 207 height 36
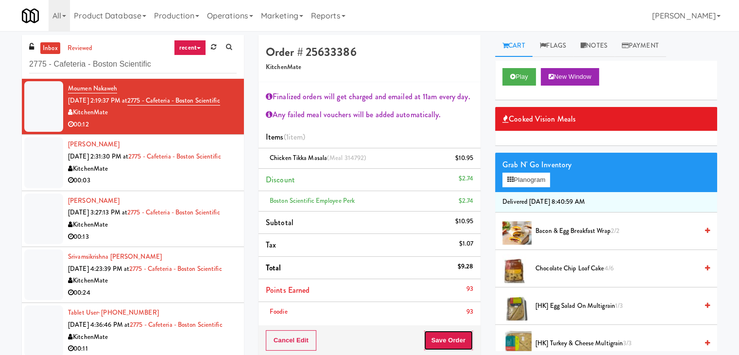
click at [440, 339] on button "Save Order" at bounding box center [449, 340] width 50 height 20
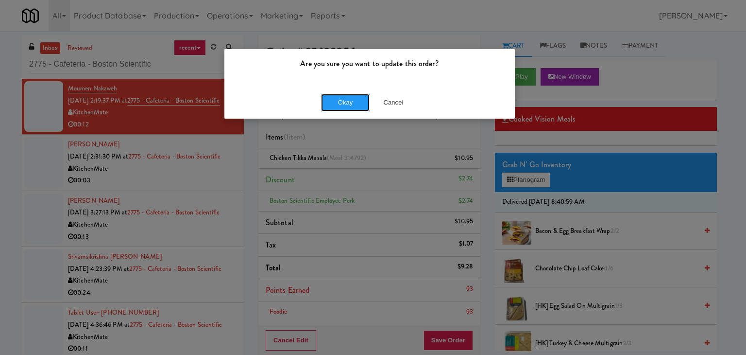
drag, startPoint x: 341, startPoint y: 100, endPoint x: 290, endPoint y: 150, distance: 71.1
click at [340, 99] on button "Okay" at bounding box center [345, 102] width 49 height 17
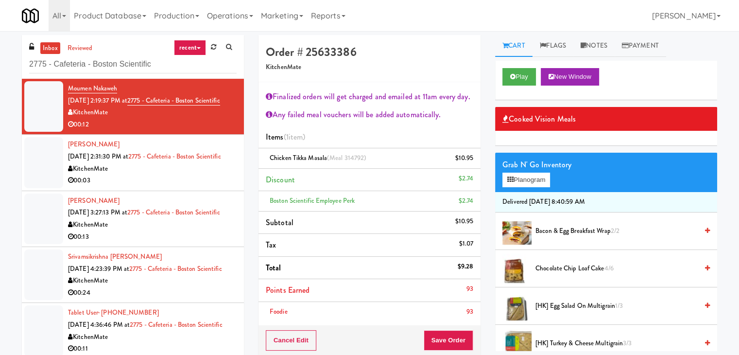
click at [196, 187] on div "00:03" at bounding box center [152, 180] width 169 height 12
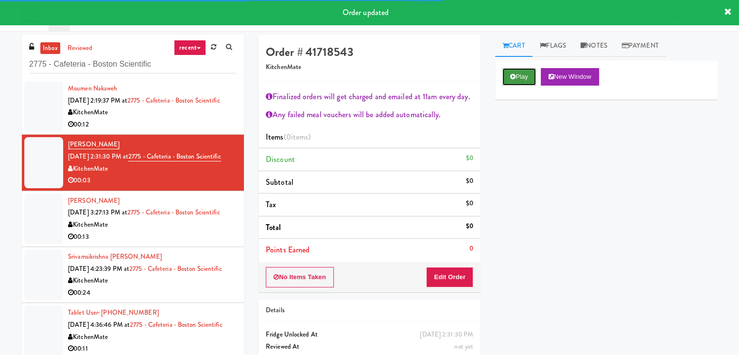
click at [527, 77] on button "Play" at bounding box center [519, 76] width 34 height 17
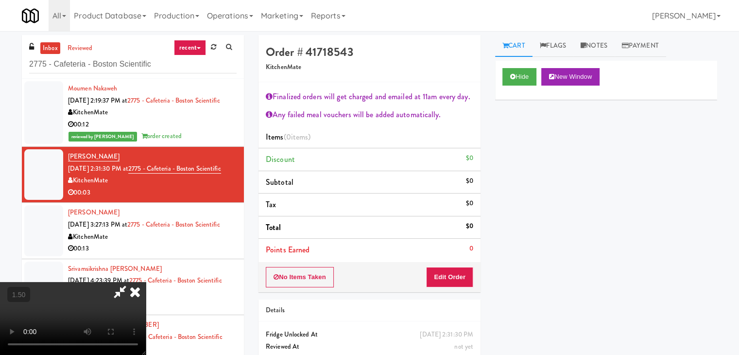
click at [146, 282] on icon at bounding box center [134, 291] width 21 height 19
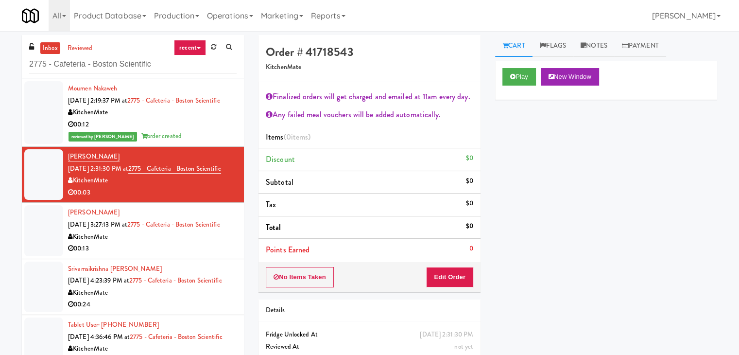
click at [446, 285] on div "No Items Taken Edit Order" at bounding box center [369, 277] width 222 height 30
click at [447, 273] on button "Edit Order" at bounding box center [449, 277] width 47 height 20
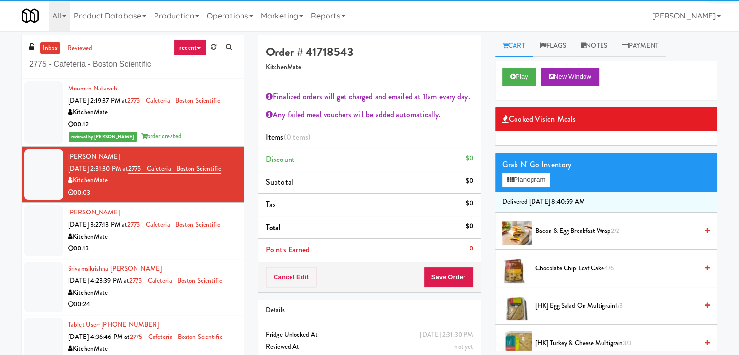
click at [559, 270] on span "Chocolate Chip Loaf Cake 4/6" at bounding box center [616, 268] width 162 height 12
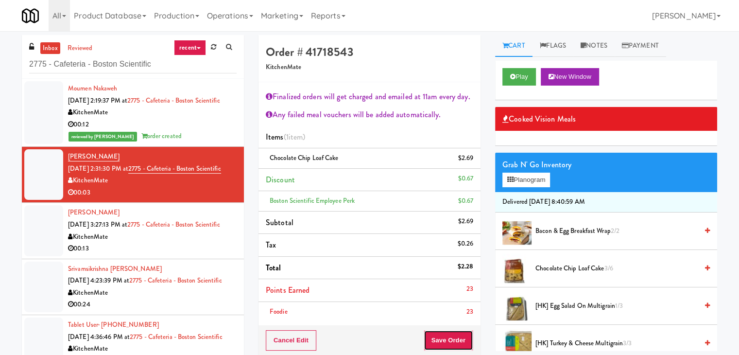
click at [444, 344] on button "Save Order" at bounding box center [449, 340] width 50 height 20
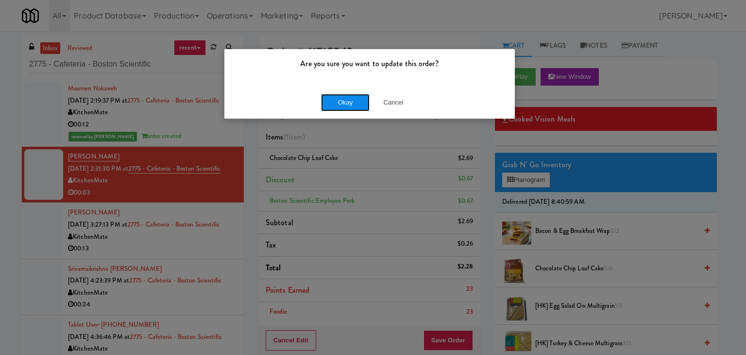
click at [344, 101] on button "Okay" at bounding box center [345, 102] width 49 height 17
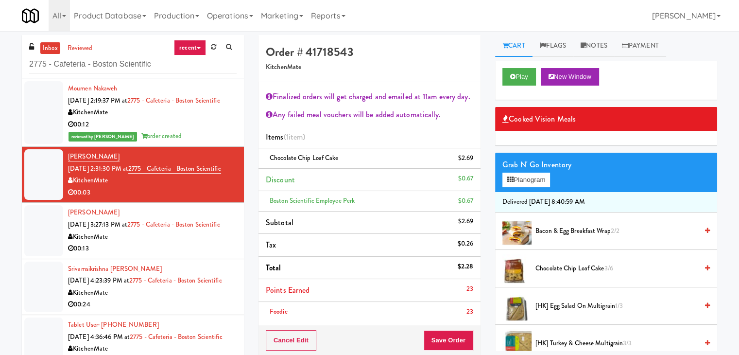
click at [208, 243] on div "KitchenMate" at bounding box center [152, 237] width 169 height 12
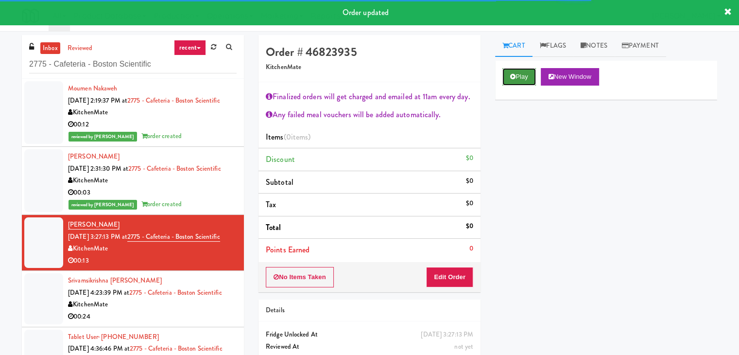
click at [517, 77] on button "Play" at bounding box center [519, 76] width 34 height 17
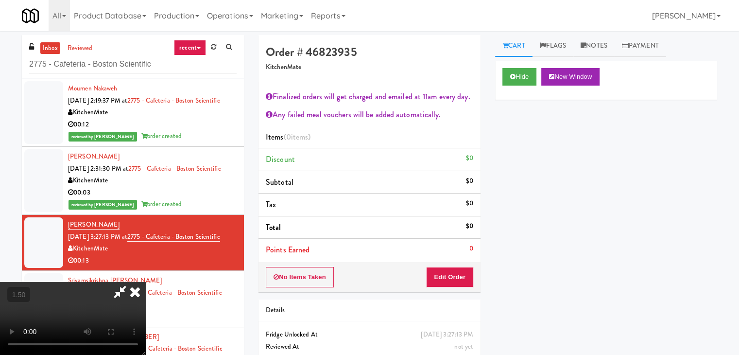
click at [146, 282] on video at bounding box center [73, 318] width 146 height 73
click at [146, 282] on icon at bounding box center [134, 291] width 21 height 19
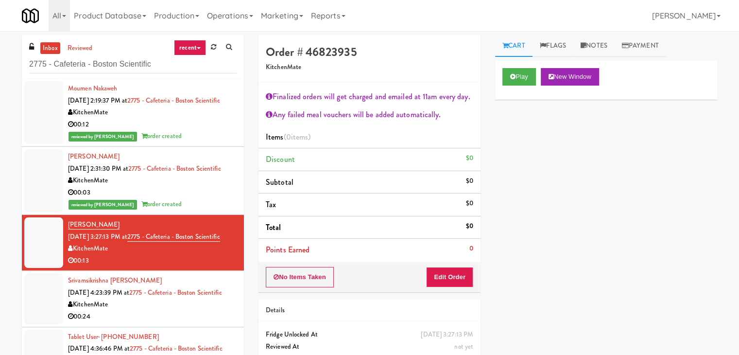
click at [446, 266] on div "No Items Taken Edit Order" at bounding box center [369, 277] width 222 height 30
click at [445, 275] on button "Edit Order" at bounding box center [449, 277] width 47 height 20
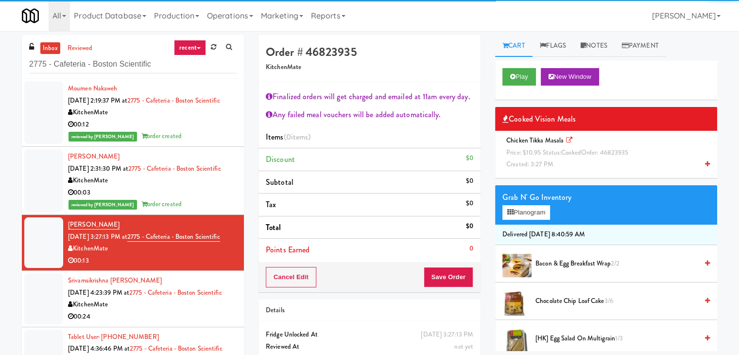
click at [546, 152] on span "Price: $10.95 Status: cooked Order: 46823935" at bounding box center [567, 152] width 122 height 9
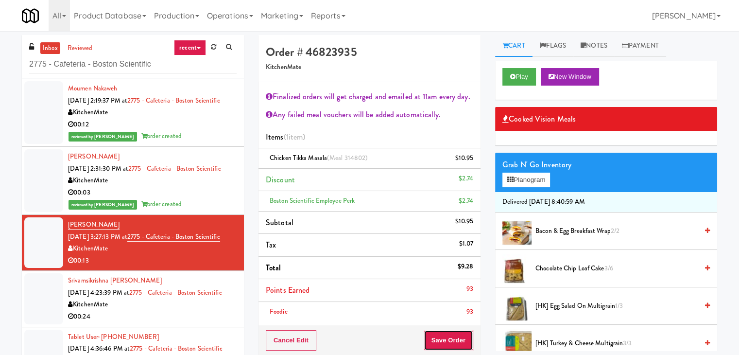
click at [443, 344] on button "Save Order" at bounding box center [449, 340] width 50 height 20
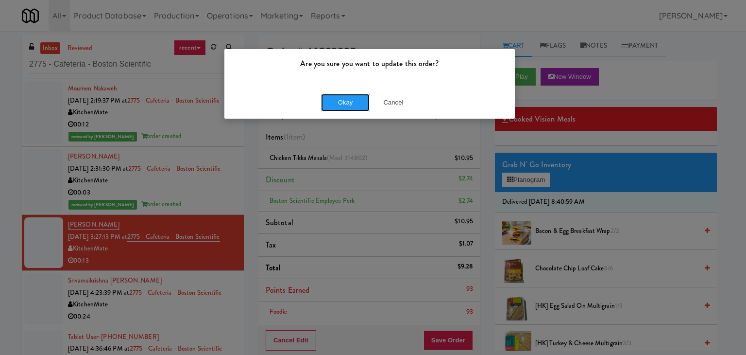
drag, startPoint x: 350, startPoint y: 102, endPoint x: 240, endPoint y: 167, distance: 127.9
click at [350, 102] on button "Okay" at bounding box center [345, 102] width 49 height 17
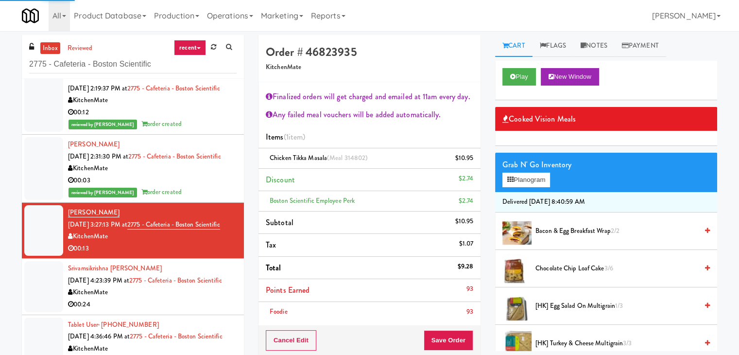
scroll to position [71, 0]
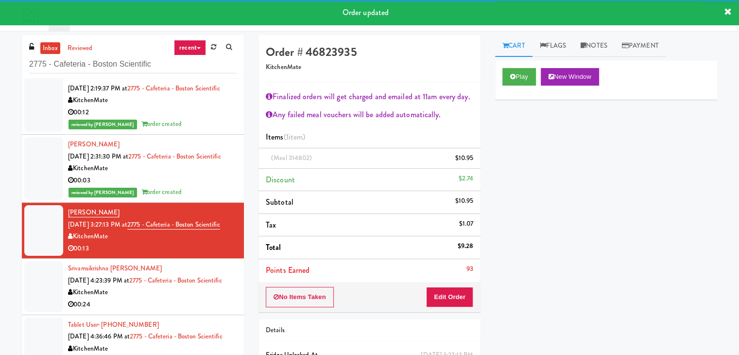
click at [194, 292] on div "Srivamsikrishna [PERSON_NAME] [DATE] 4:23:39 PM at 2775 - Cafeteria - Boston Sc…" at bounding box center [152, 286] width 169 height 48
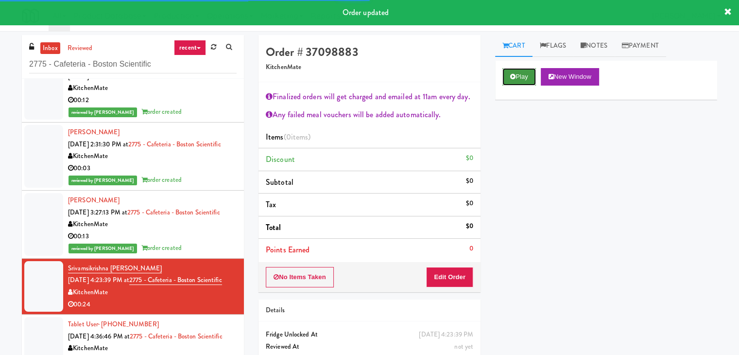
click at [511, 74] on icon at bounding box center [512, 76] width 5 height 6
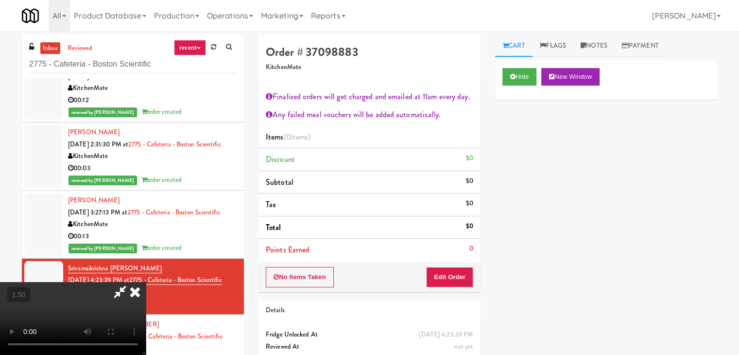
click at [146, 282] on video at bounding box center [73, 318] width 146 height 73
drag, startPoint x: 280, startPoint y: 254, endPoint x: 275, endPoint y: 249, distance: 7.6
click at [146, 282] on video at bounding box center [73, 318] width 146 height 73
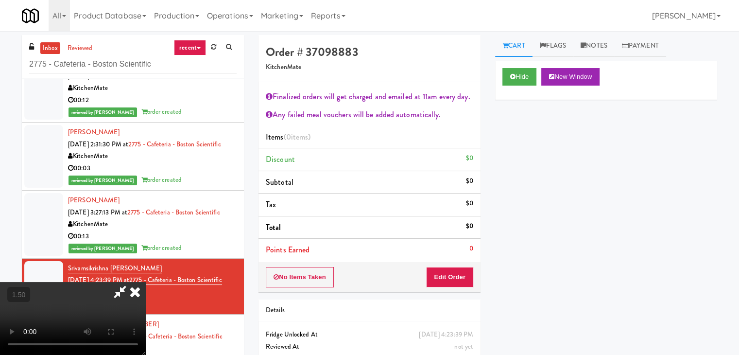
click at [146, 282] on video at bounding box center [73, 318] width 146 height 73
click at [146, 282] on icon at bounding box center [134, 291] width 21 height 19
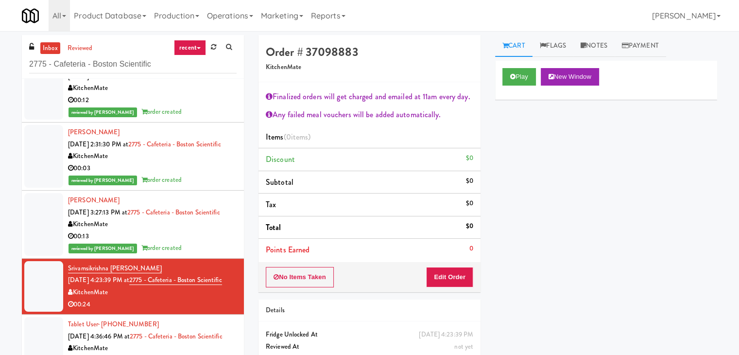
click at [446, 271] on div "No Items Taken Edit Order" at bounding box center [369, 277] width 222 height 30
click at [456, 273] on div "No Items Taken Edit Order" at bounding box center [369, 277] width 222 height 30
click at [455, 274] on button "Edit Order" at bounding box center [449, 277] width 47 height 20
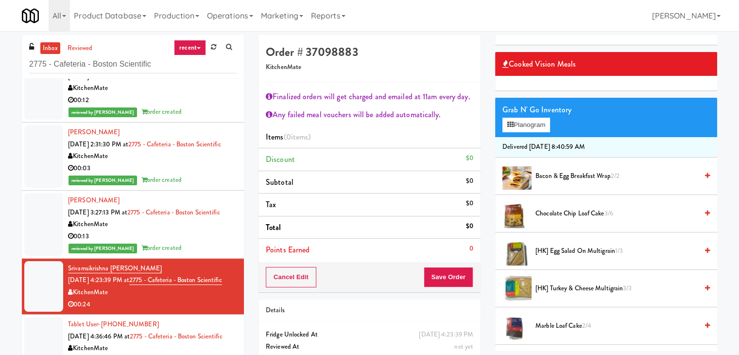
scroll to position [97, 0]
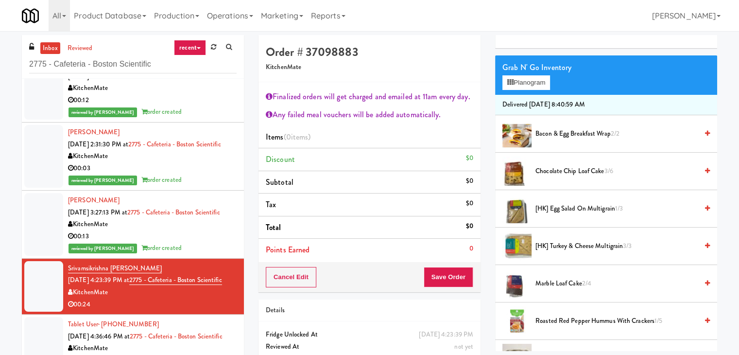
click at [567, 242] on span "[HK] Turkey & Cheese Multigrain 3/3" at bounding box center [616, 246] width 162 height 12
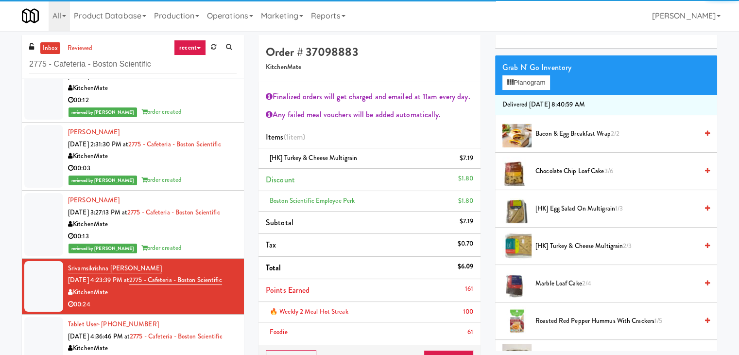
scroll to position [194, 0]
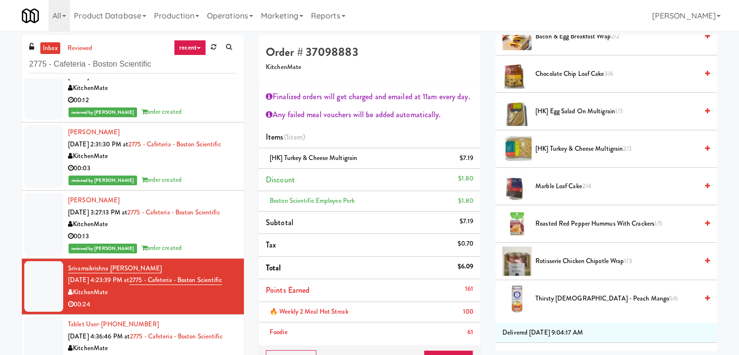
click at [556, 174] on li "Marble Loaf Cake 2/4" at bounding box center [606, 186] width 222 height 37
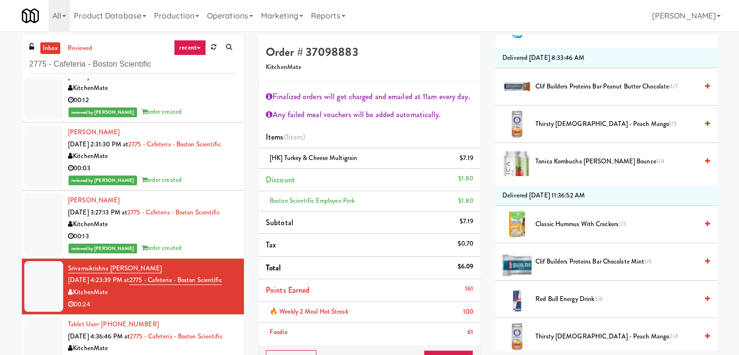
scroll to position [583, 0]
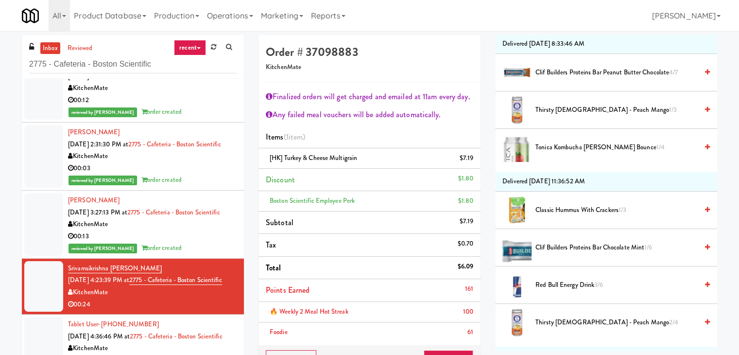
click at [565, 147] on span "Tonica Kombucha [PERSON_NAME] Bounce 1/4" at bounding box center [616, 147] width 162 height 12
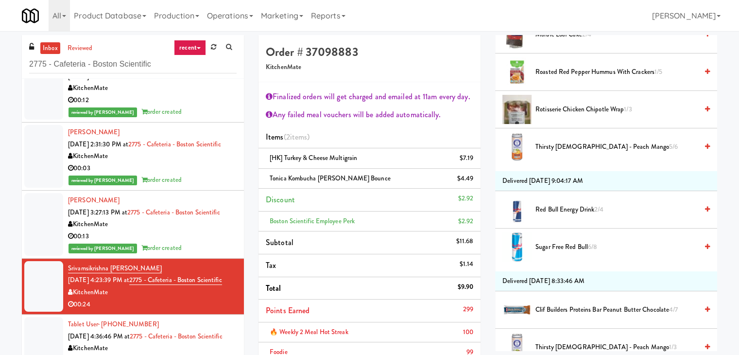
scroll to position [292, 0]
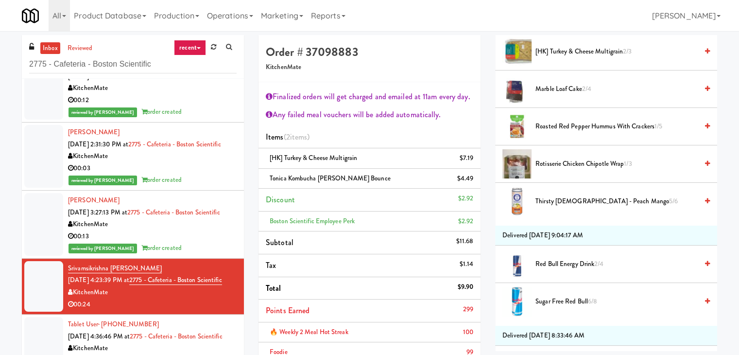
click at [552, 89] on span "Marble Loaf Cake 2/4" at bounding box center [616, 89] width 162 height 12
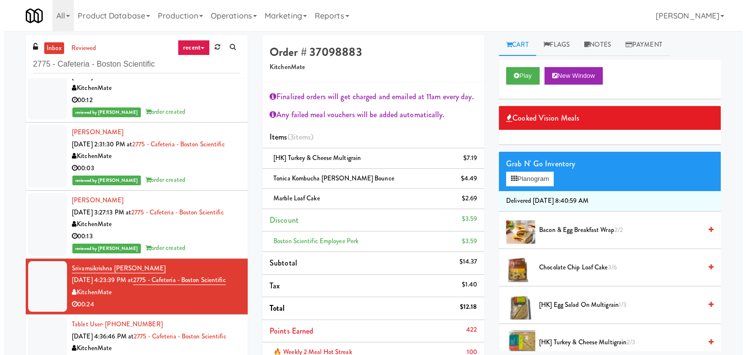
scroll to position [0, 0]
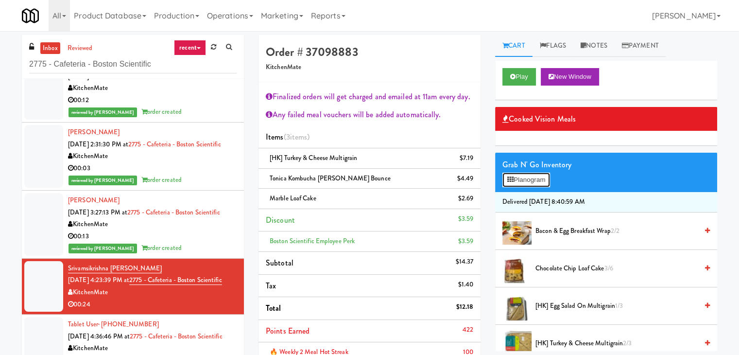
click at [519, 178] on button "Planogram" at bounding box center [526, 179] width 48 height 15
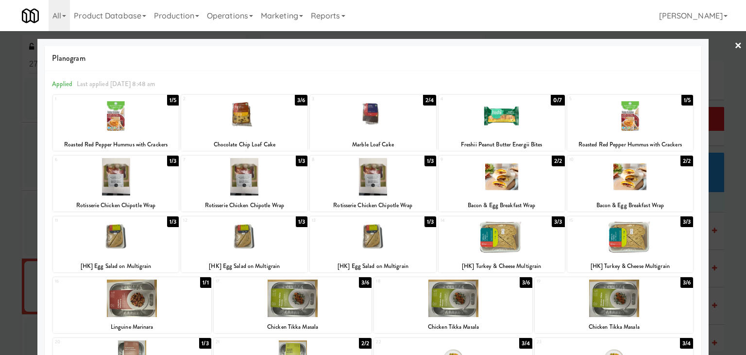
click at [505, 240] on div at bounding box center [502, 237] width 126 height 37
click at [384, 113] on div at bounding box center [373, 115] width 126 height 37
drag, startPoint x: 732, startPoint y: 43, endPoint x: 632, endPoint y: 80, distance: 106.2
click at [735, 43] on link "×" at bounding box center [739, 46] width 8 height 30
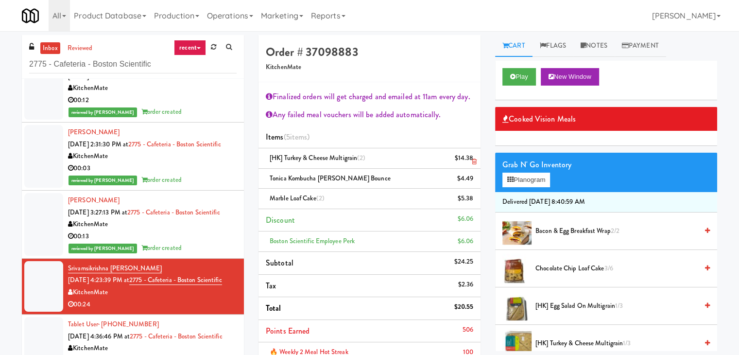
click at [473, 162] on icon at bounding box center [474, 161] width 5 height 6
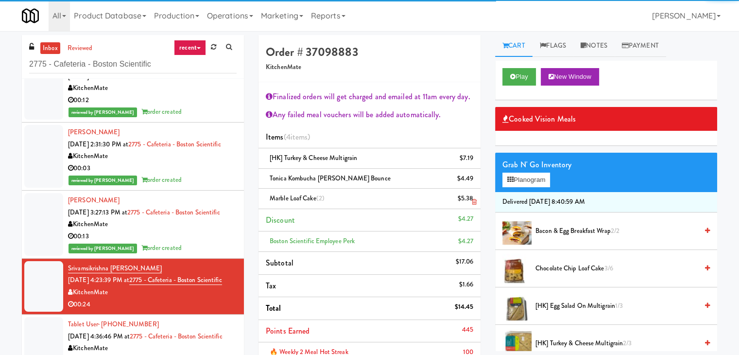
click at [471, 198] on link at bounding box center [472, 202] width 9 height 12
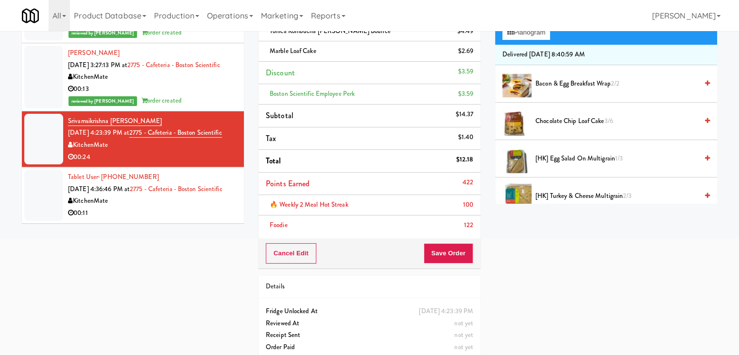
scroll to position [159, 0]
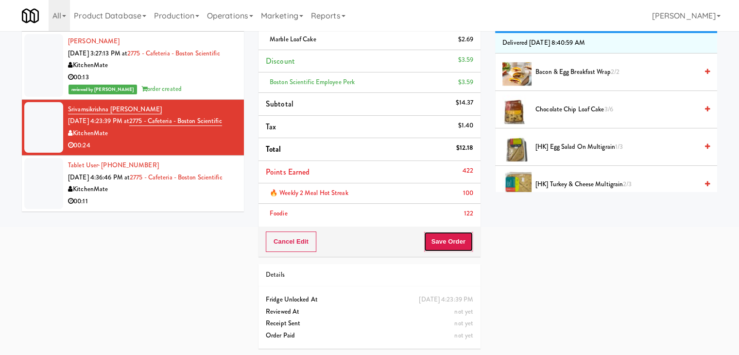
click at [445, 243] on button "Save Order" at bounding box center [449, 241] width 50 height 20
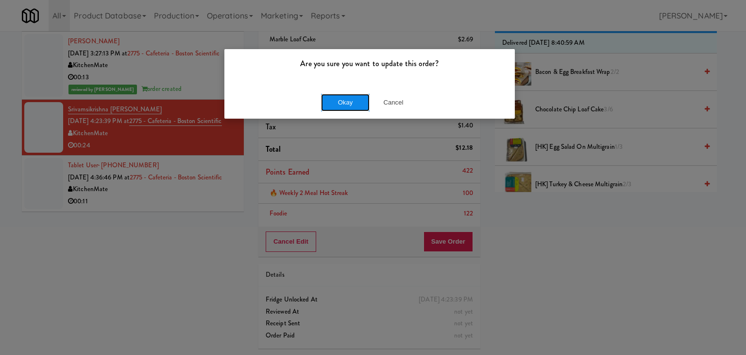
click at [343, 97] on button "Okay" at bounding box center [345, 102] width 49 height 17
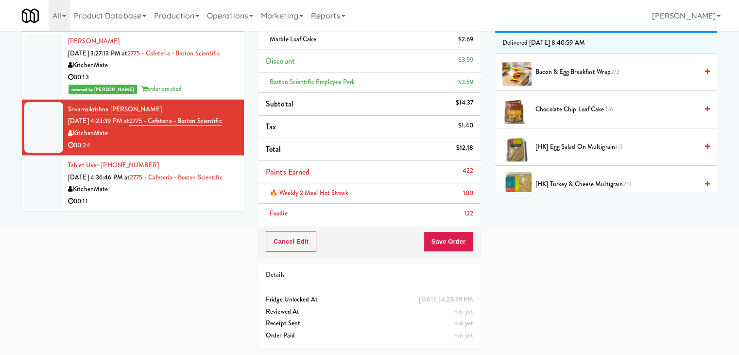
click at [173, 195] on div "KitchenMate" at bounding box center [152, 189] width 169 height 12
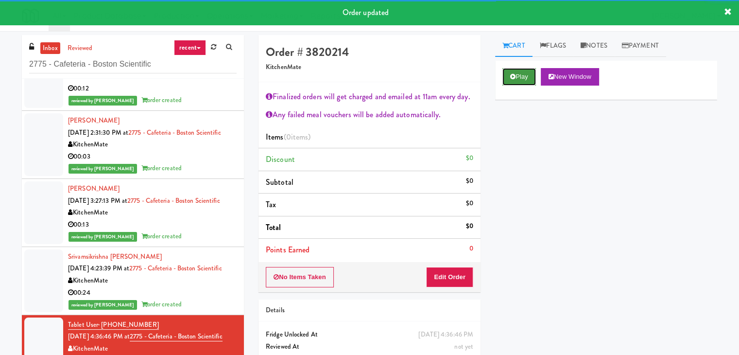
click at [518, 77] on button "Play" at bounding box center [519, 76] width 34 height 17
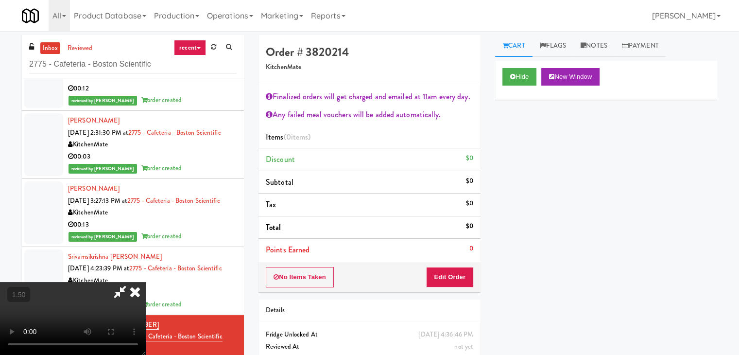
click at [146, 282] on icon at bounding box center [134, 291] width 21 height 19
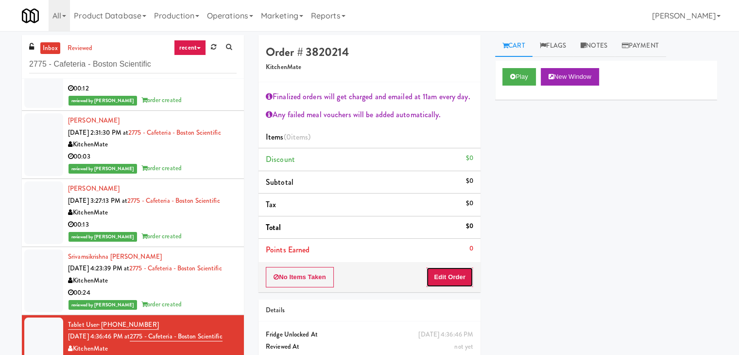
click at [456, 274] on button "Edit Order" at bounding box center [449, 277] width 47 height 20
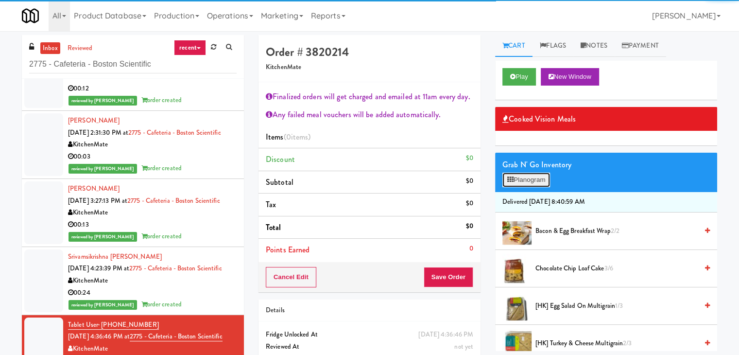
click at [525, 180] on button "Planogram" at bounding box center [526, 179] width 48 height 15
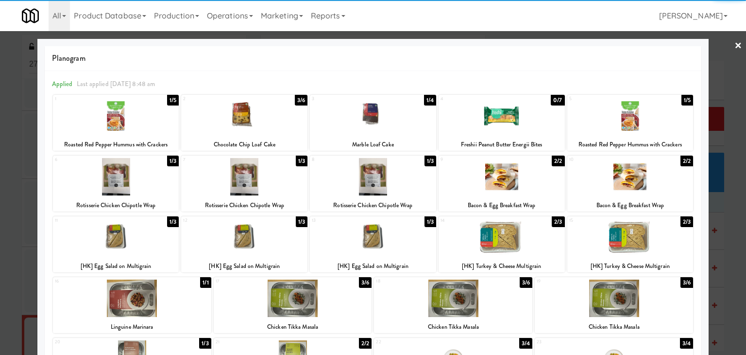
click at [519, 232] on div at bounding box center [502, 237] width 126 height 37
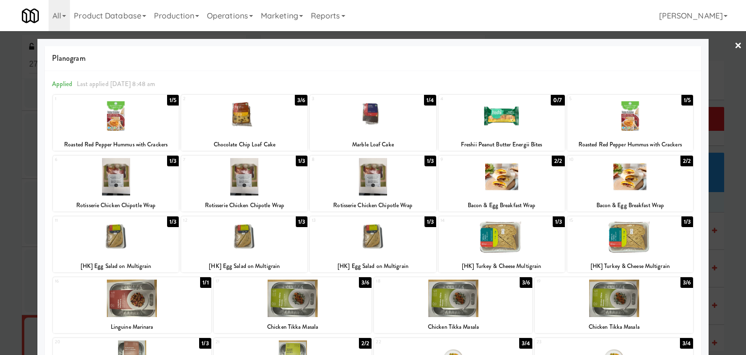
click at [264, 122] on div at bounding box center [244, 115] width 126 height 37
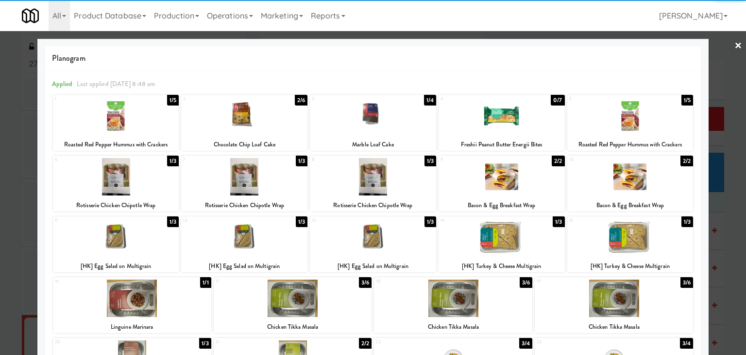
click at [735, 47] on link "×" at bounding box center [739, 46] width 8 height 30
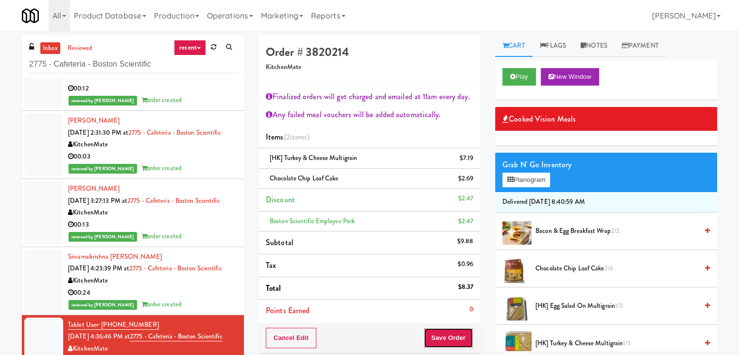
click at [443, 329] on button "Save Order" at bounding box center [449, 337] width 50 height 20
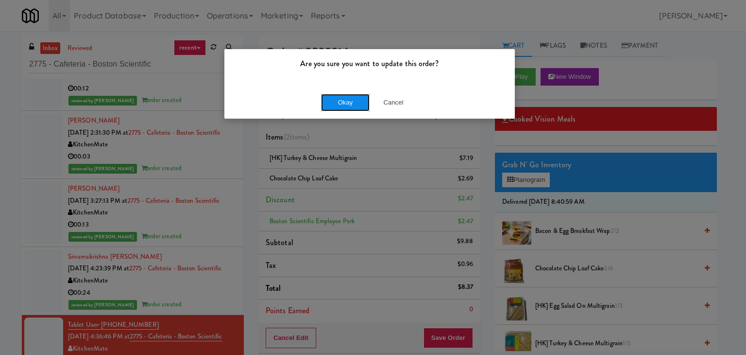
click at [347, 107] on button "Okay" at bounding box center [345, 102] width 49 height 17
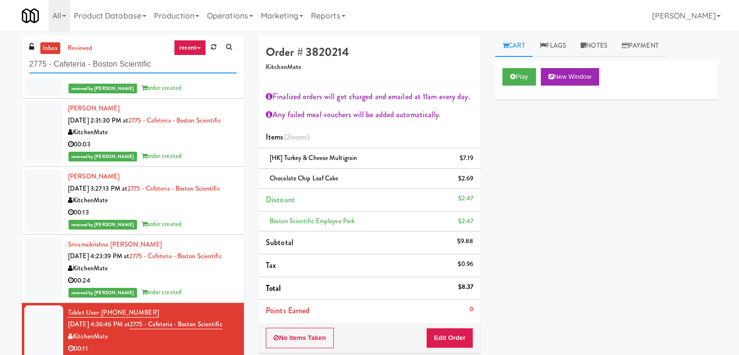
click at [164, 64] on input "2775 - Cafeteria - Boston Scientific" at bounding box center [132, 64] width 207 height 18
paste input "RMU - Floor 6"
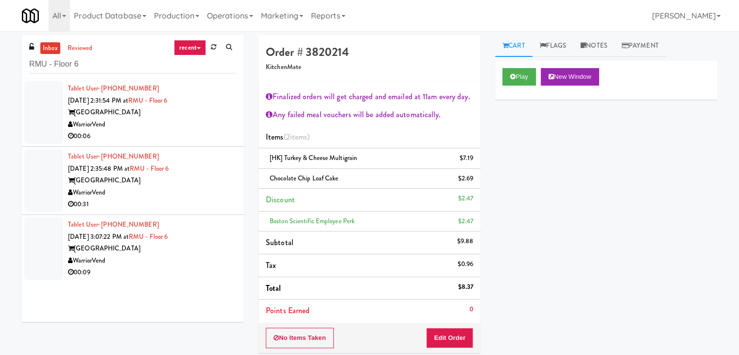
click at [204, 120] on div "WarriorVend" at bounding box center [152, 125] width 169 height 12
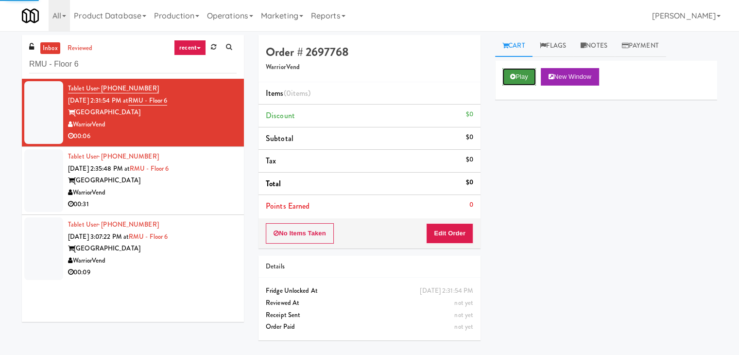
click at [519, 72] on button "Play" at bounding box center [519, 76] width 34 height 17
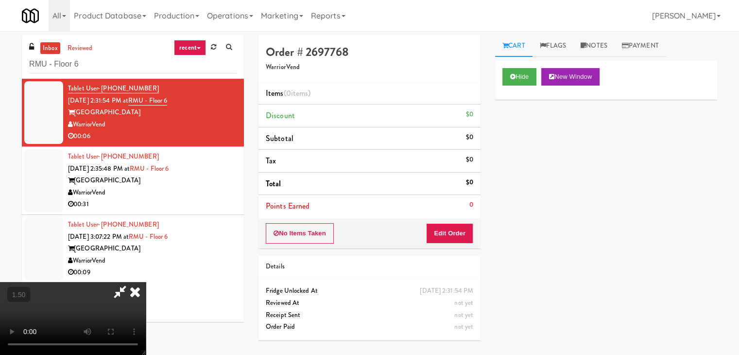
click at [146, 282] on video at bounding box center [73, 318] width 146 height 73
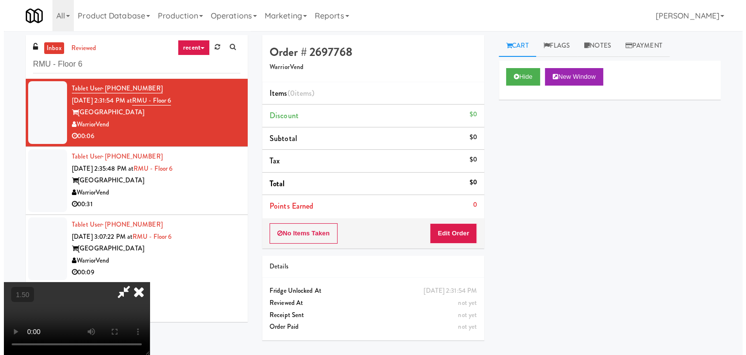
scroll to position [0, 0]
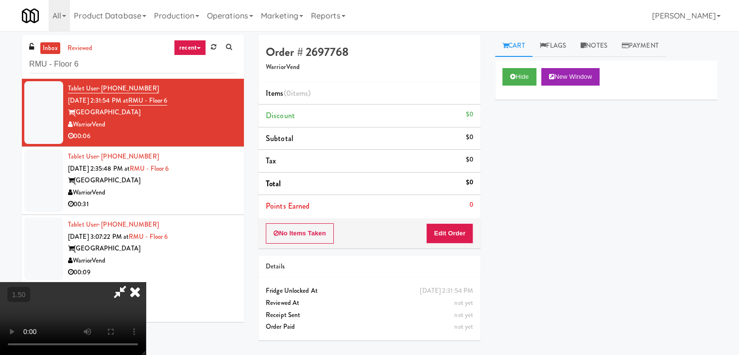
click at [146, 282] on icon at bounding box center [134, 291] width 21 height 19
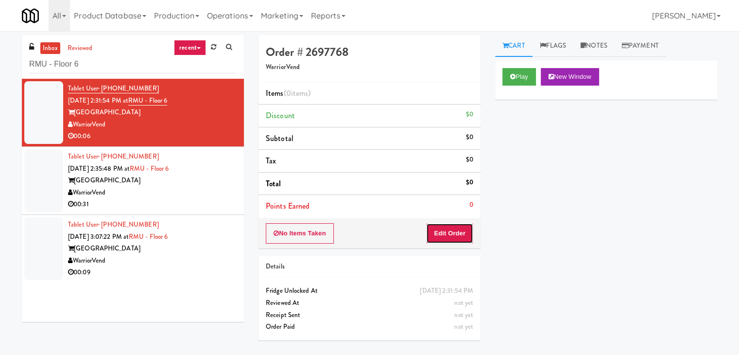
drag, startPoint x: 459, startPoint y: 228, endPoint x: 491, endPoint y: 191, distance: 48.9
click at [458, 228] on button "Edit Order" at bounding box center [449, 233] width 47 height 20
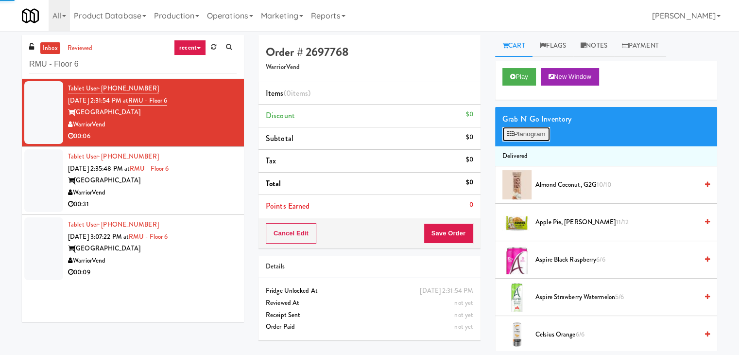
click at [521, 140] on button "Planogram" at bounding box center [526, 134] width 48 height 15
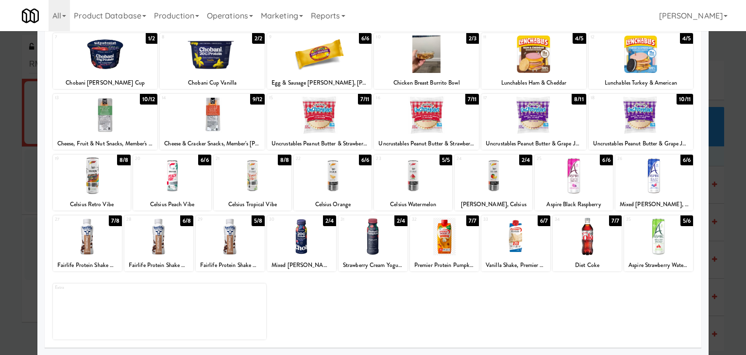
click at [109, 228] on div at bounding box center [87, 236] width 69 height 37
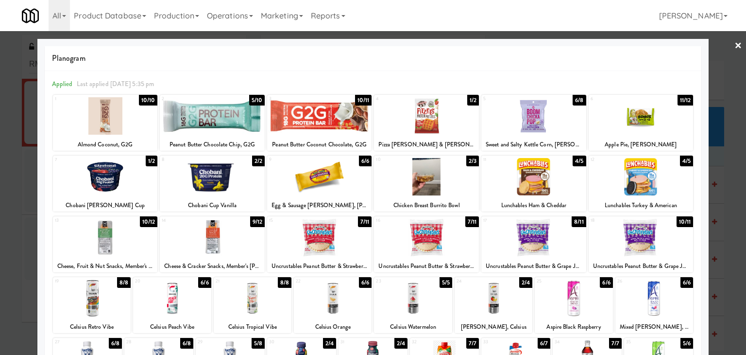
click at [735, 47] on link "×" at bounding box center [739, 46] width 8 height 30
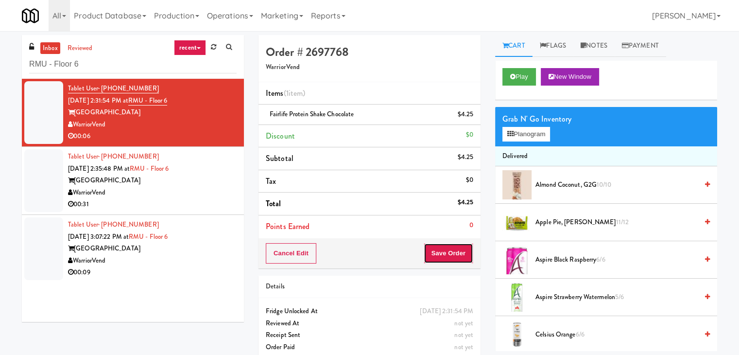
click at [424, 255] on button "Save Order" at bounding box center [449, 253] width 50 height 20
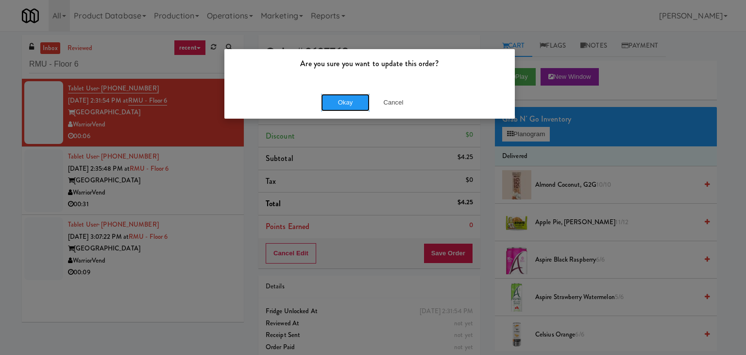
drag, startPoint x: 351, startPoint y: 102, endPoint x: 241, endPoint y: 56, distance: 119.4
click at [351, 102] on button "Okay" at bounding box center [345, 102] width 49 height 17
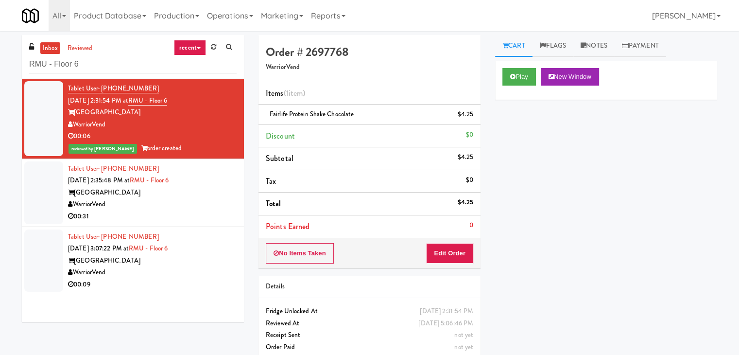
click at [206, 200] on div "WarriorVend" at bounding box center [152, 204] width 169 height 12
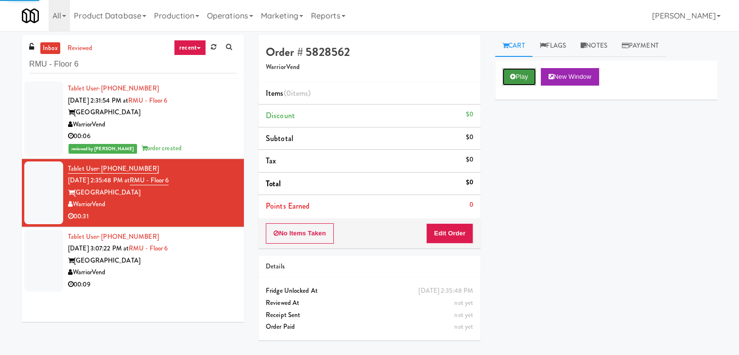
click at [526, 83] on button "Play" at bounding box center [519, 76] width 34 height 17
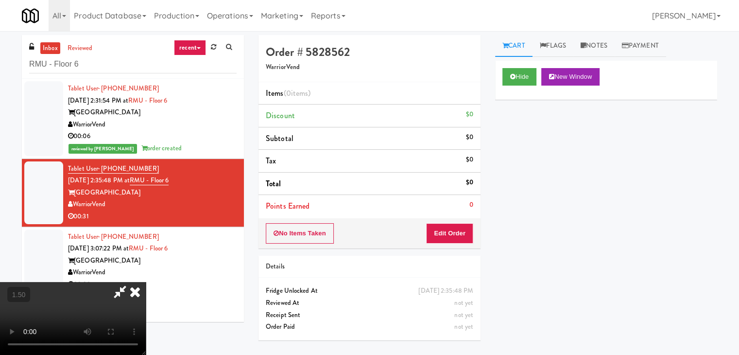
click at [146, 282] on icon at bounding box center [134, 291] width 21 height 19
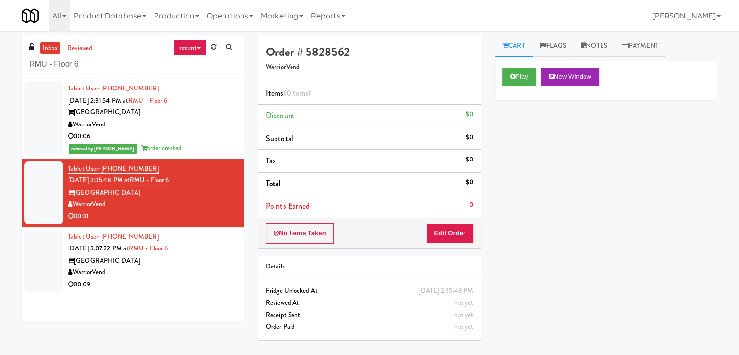
click at [454, 245] on div "No Items Taken Edit Order" at bounding box center [369, 233] width 222 height 30
drag, startPoint x: 453, startPoint y: 232, endPoint x: 493, endPoint y: 204, distance: 48.7
click at [453, 232] on button "Edit Order" at bounding box center [449, 233] width 47 height 20
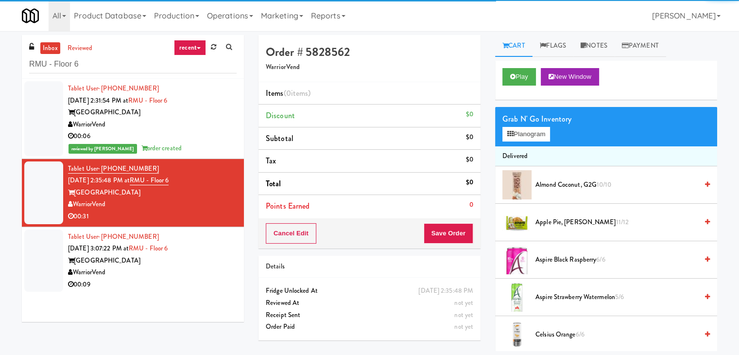
click at [523, 143] on div "Grab N' Go Inventory Planogram" at bounding box center [606, 126] width 222 height 39
click at [525, 132] on button "Planogram" at bounding box center [526, 134] width 48 height 15
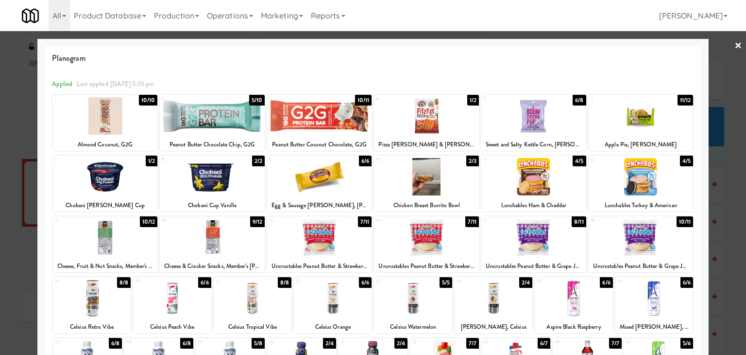
click at [314, 119] on div at bounding box center [319, 115] width 105 height 37
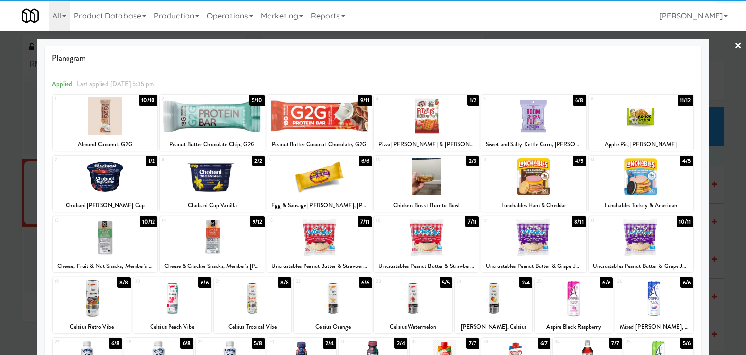
click at [735, 45] on link "×" at bounding box center [739, 46] width 8 height 30
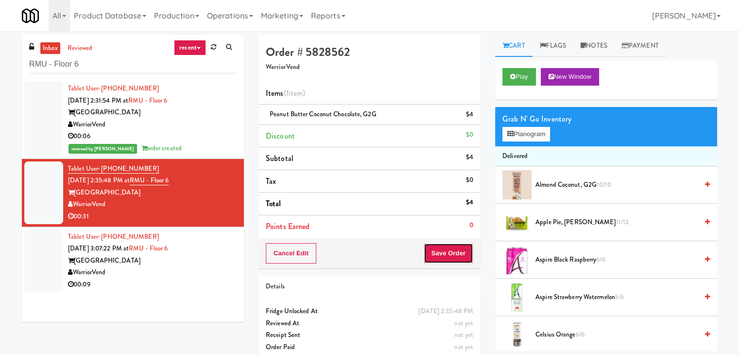
click at [444, 253] on button "Save Order" at bounding box center [449, 253] width 50 height 20
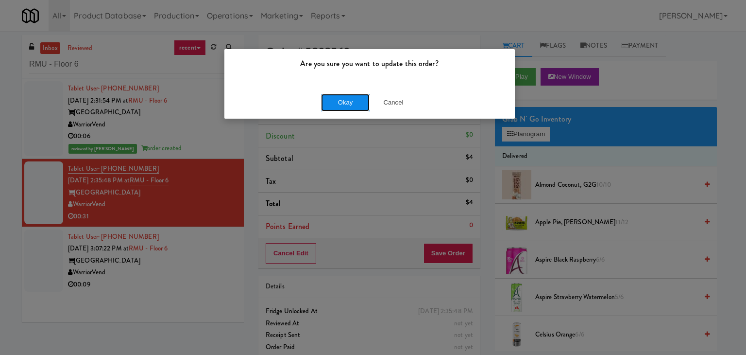
drag, startPoint x: 367, startPoint y: 99, endPoint x: 359, endPoint y: 103, distance: 9.8
click at [366, 99] on button "Okay" at bounding box center [345, 102] width 49 height 17
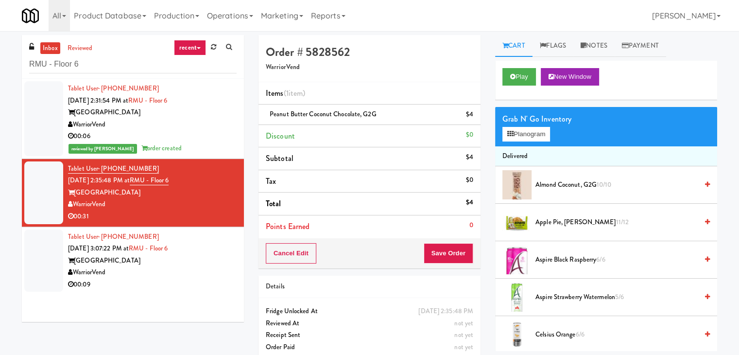
click at [190, 269] on div "Tablet User · (970) 314-1005 [DATE] 3:07:22 PM at RMU - Floor 6 [GEOGRAPHIC_DAT…" at bounding box center [152, 261] width 169 height 60
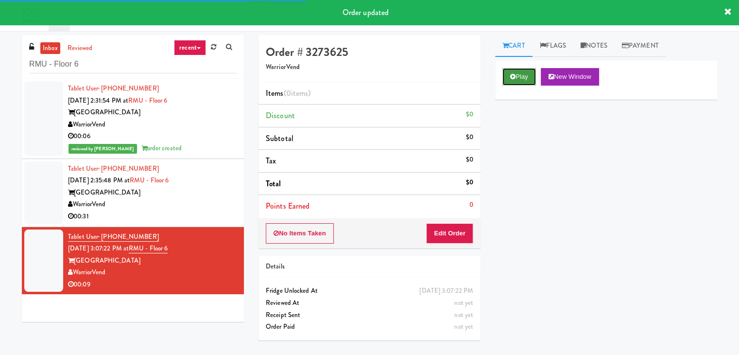
drag, startPoint x: 528, startPoint y: 77, endPoint x: 522, endPoint y: 73, distance: 7.3
click at [527, 77] on button "Play" at bounding box center [519, 76] width 34 height 17
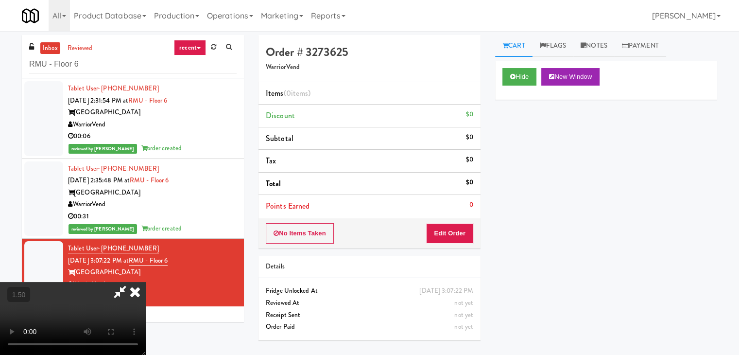
click at [146, 282] on video at bounding box center [73, 318] width 146 height 73
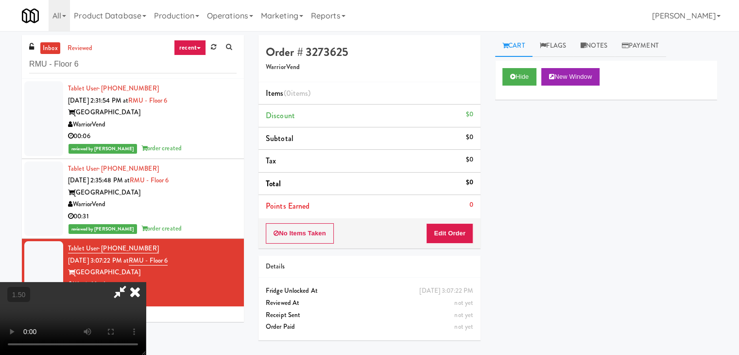
click at [146, 282] on video at bounding box center [73, 318] width 146 height 73
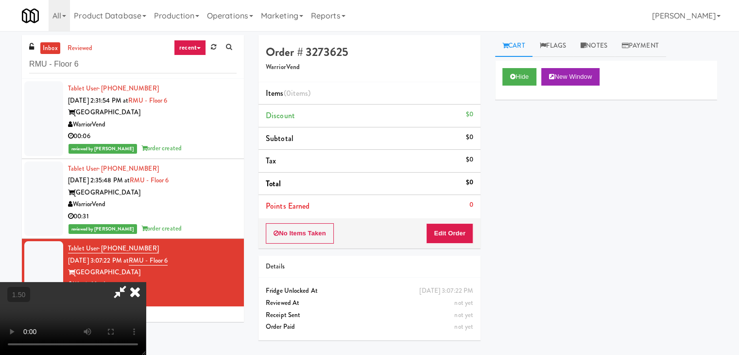
scroll to position [0, 0]
click at [146, 282] on video at bounding box center [73, 318] width 146 height 73
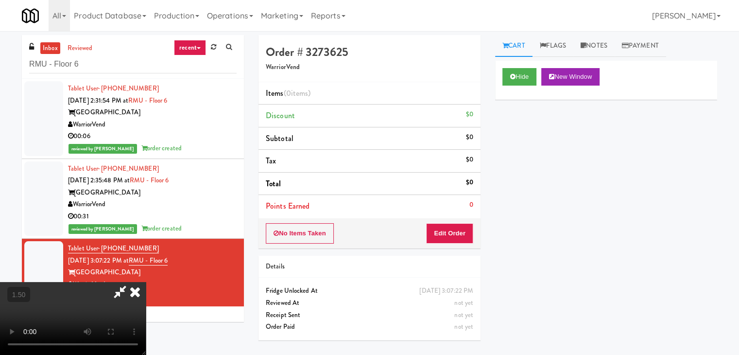
scroll to position [0, 0]
click at [146, 282] on icon at bounding box center [134, 291] width 21 height 19
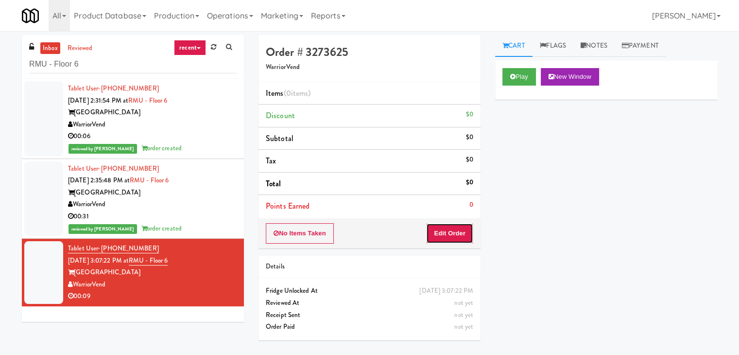
click at [451, 241] on button "Edit Order" at bounding box center [449, 233] width 47 height 20
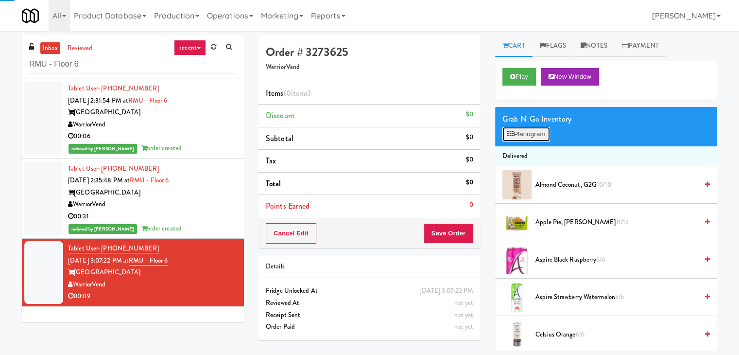
click at [523, 136] on button "Planogram" at bounding box center [526, 134] width 48 height 15
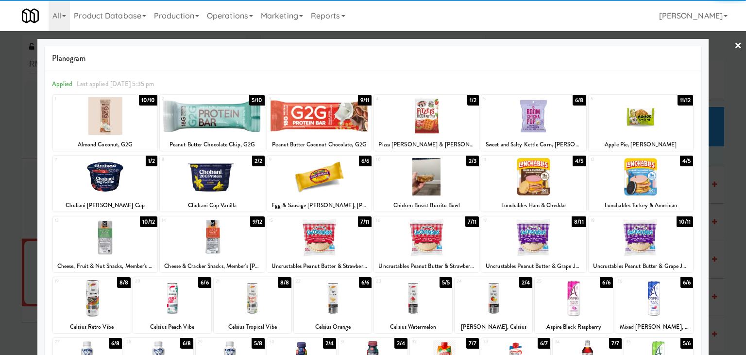
click at [310, 234] on div at bounding box center [319, 237] width 105 height 37
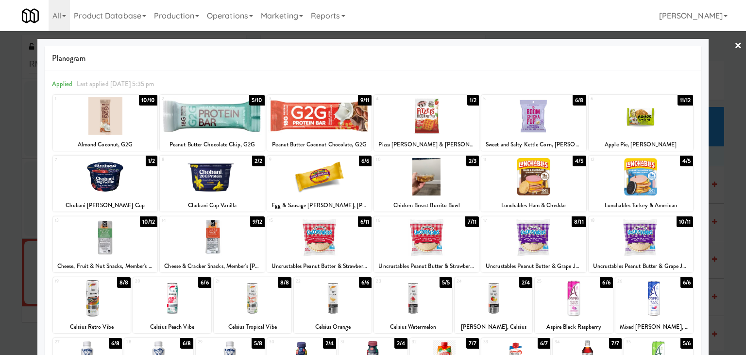
click at [560, 169] on div at bounding box center [533, 176] width 105 height 37
click at [735, 44] on link "×" at bounding box center [739, 46] width 8 height 30
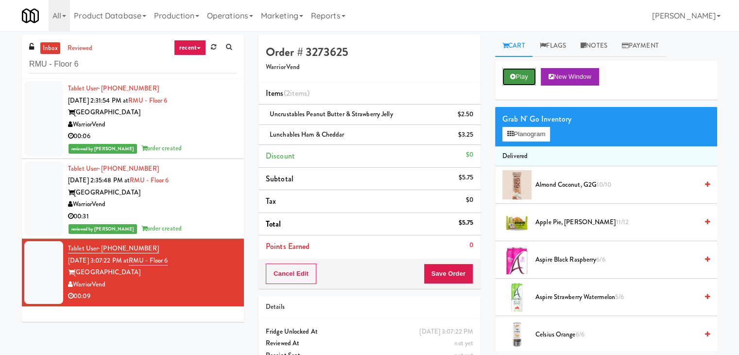
click at [520, 74] on button "Play" at bounding box center [519, 76] width 34 height 17
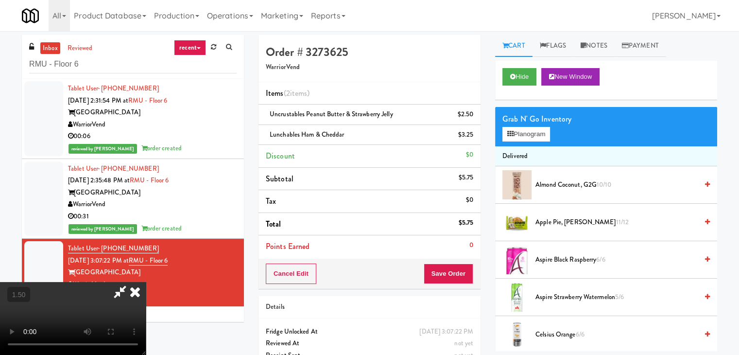
scroll to position [20, 0]
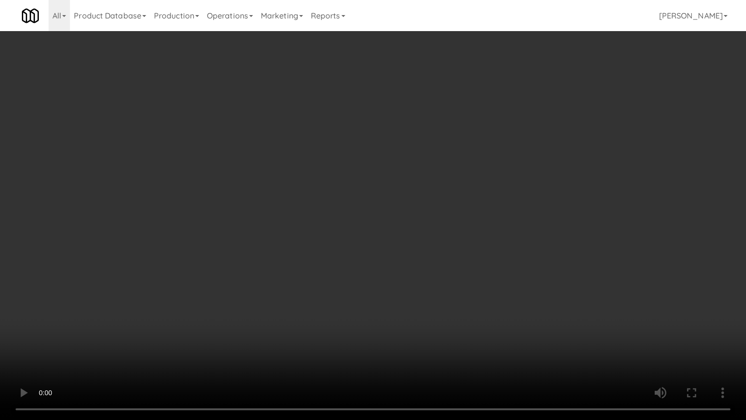
click at [450, 292] on video at bounding box center [373, 210] width 746 height 420
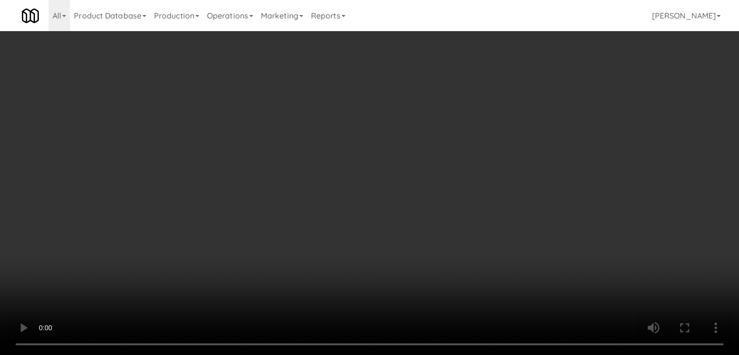
scroll to position [0, 0]
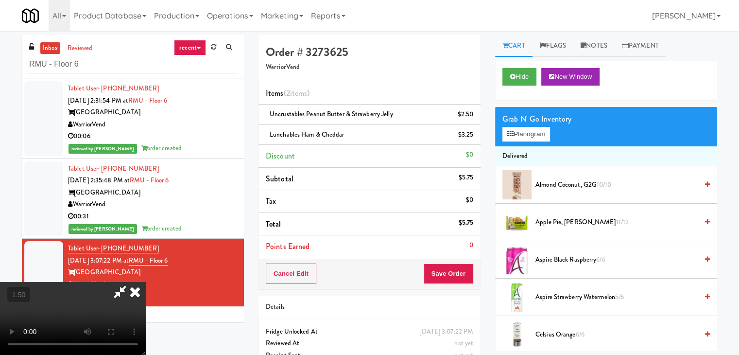
click at [146, 282] on icon at bounding box center [134, 291] width 21 height 19
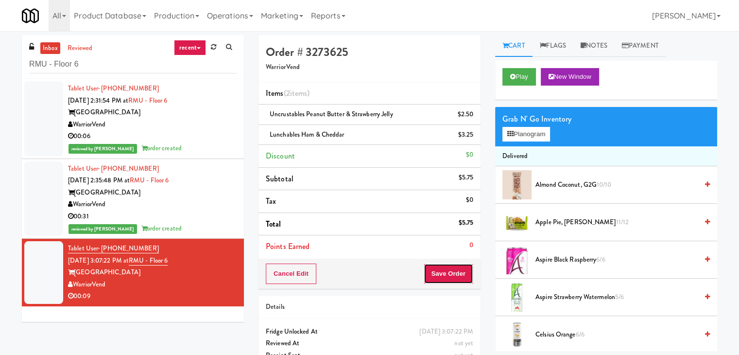
click at [453, 272] on button "Save Order" at bounding box center [449, 273] width 50 height 20
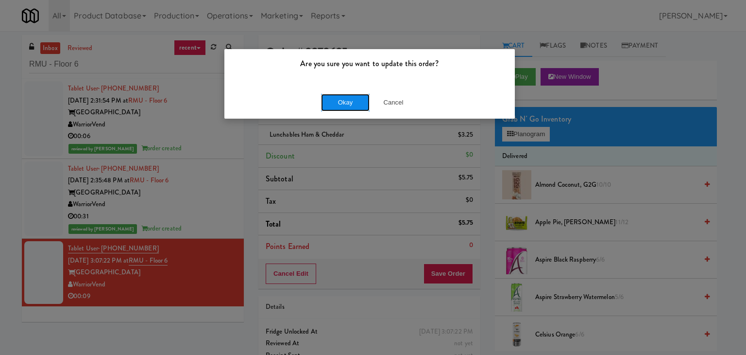
click at [344, 105] on button "Okay" at bounding box center [345, 102] width 49 height 17
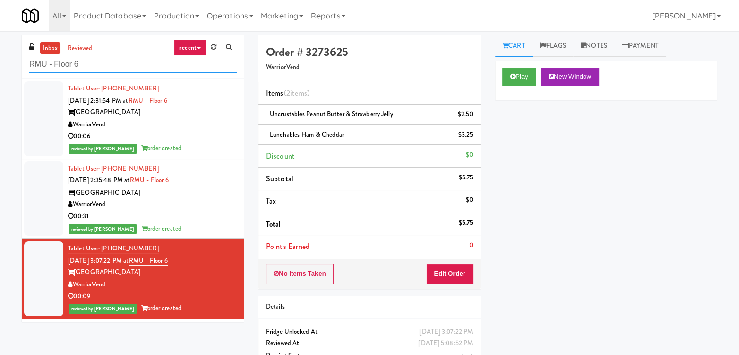
click at [130, 70] on input "RMU - Floor 6" at bounding box center [132, 64] width 207 height 18
paste input "2112 [US_STATE] - Pantry - Right"
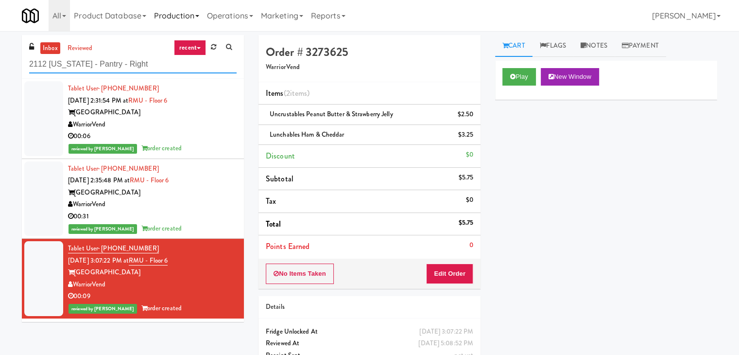
type input "2112 [US_STATE] - Pantry - Right"
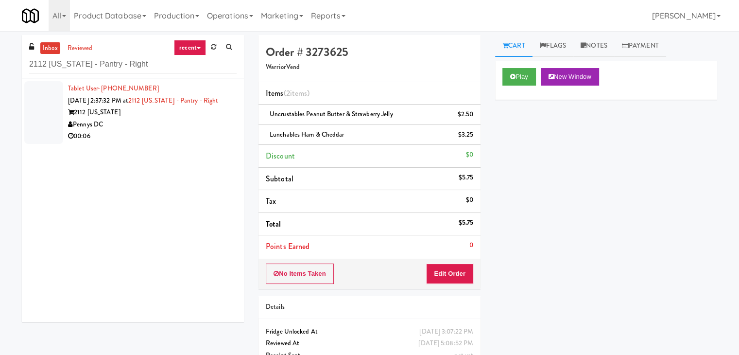
click at [205, 142] on div "00:06" at bounding box center [152, 136] width 169 height 12
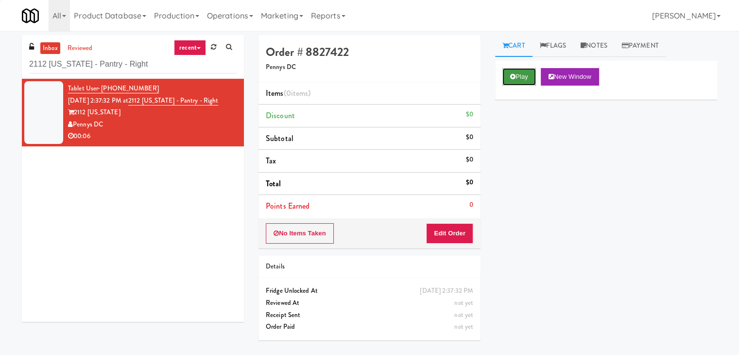
click at [524, 80] on button "Play" at bounding box center [519, 76] width 34 height 17
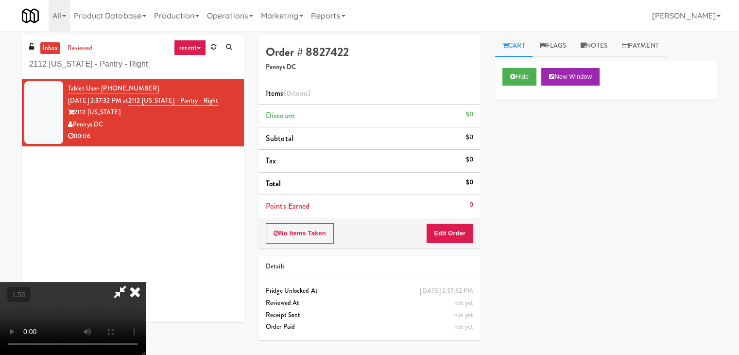
click at [146, 282] on video at bounding box center [73, 318] width 146 height 73
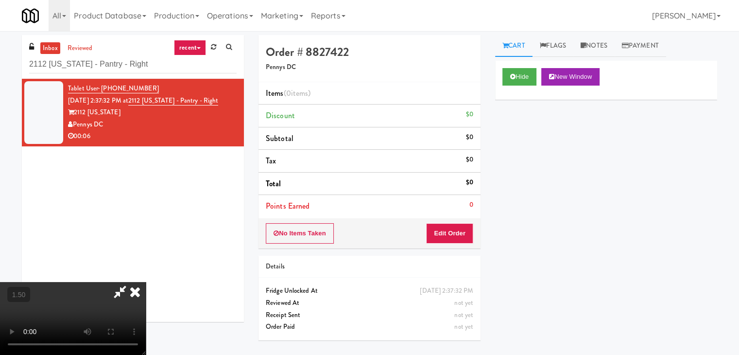
click at [146, 282] on video at bounding box center [73, 318] width 146 height 73
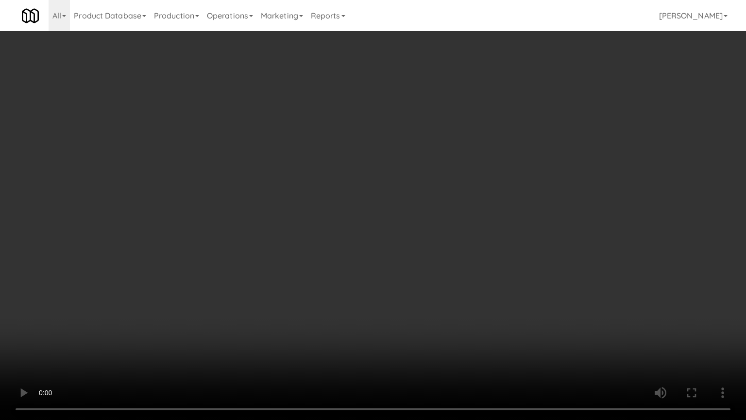
click at [318, 239] on video at bounding box center [373, 210] width 746 height 420
drag, startPoint x: 378, startPoint y: 215, endPoint x: 371, endPoint y: 213, distance: 7.1
click at [378, 215] on video at bounding box center [373, 210] width 746 height 420
click at [377, 213] on video at bounding box center [373, 210] width 746 height 420
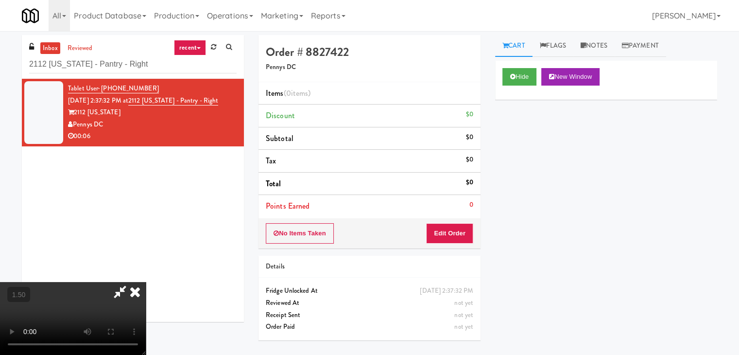
click at [146, 282] on icon at bounding box center [134, 291] width 21 height 19
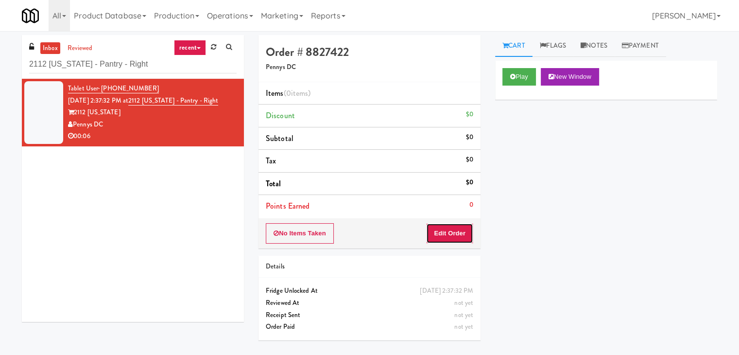
click at [464, 230] on button "Edit Order" at bounding box center [449, 233] width 47 height 20
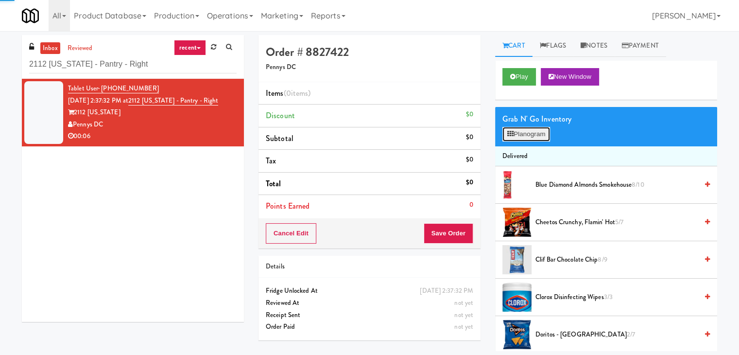
click at [523, 138] on button "Planogram" at bounding box center [526, 134] width 48 height 15
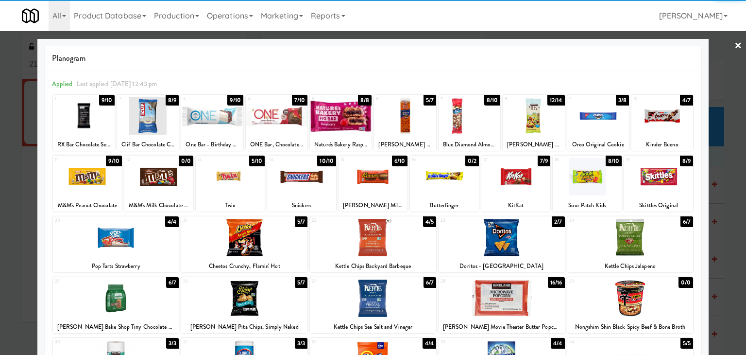
click at [653, 118] on div at bounding box center [663, 115] width 62 height 37
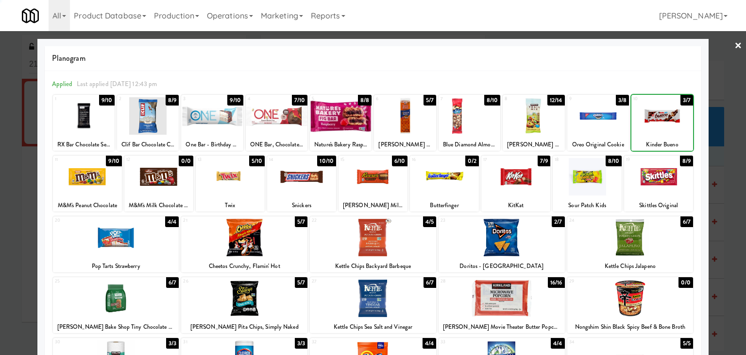
click at [653, 118] on div at bounding box center [663, 115] width 62 height 37
click at [735, 48] on link "×" at bounding box center [739, 46] width 8 height 30
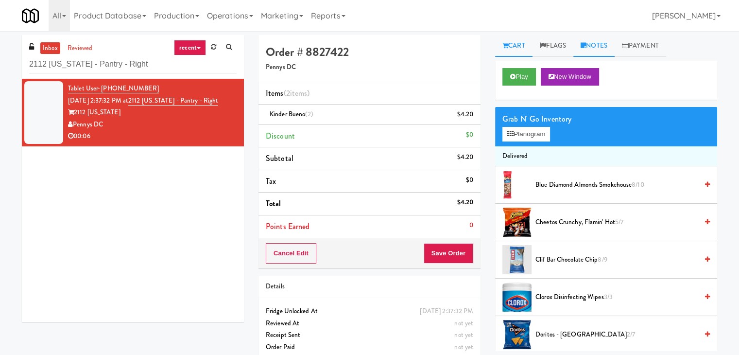
click at [597, 39] on link "Notes" at bounding box center [593, 46] width 41 height 22
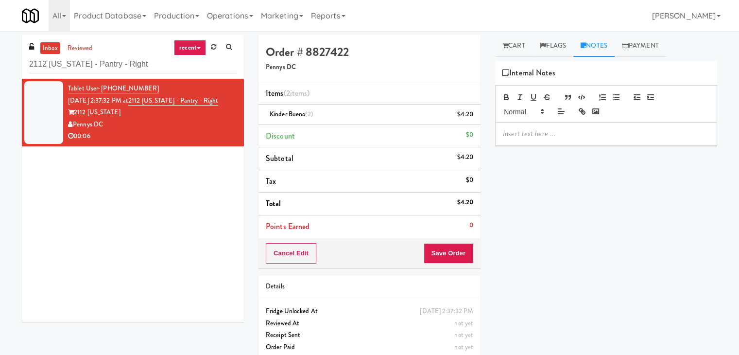
click at [553, 141] on div at bounding box center [606, 133] width 221 height 22
click at [90, 189] on div "Tablet User · (954) 328-9333 [DATE] 2:37:32 PM at 2112 [US_STATE] - [GEOGRAPHIC…" at bounding box center [133, 200] width 222 height 243
click at [511, 140] on div at bounding box center [606, 133] width 221 height 22
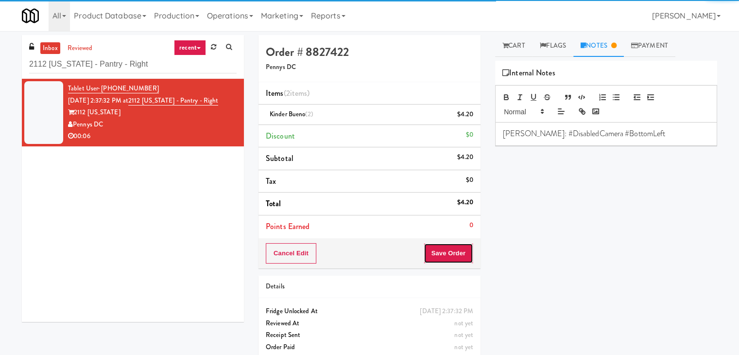
click at [434, 252] on button "Save Order" at bounding box center [449, 253] width 50 height 20
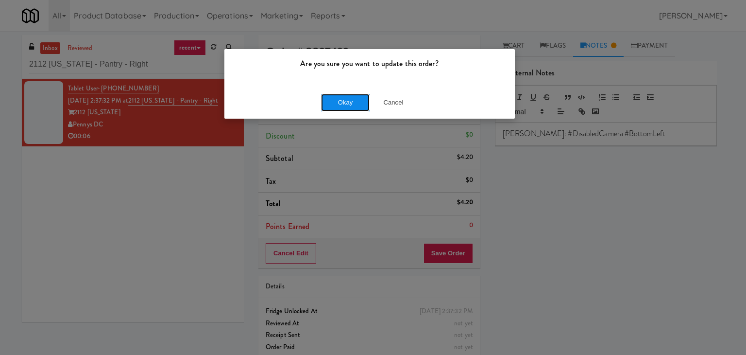
click at [352, 102] on button "Okay" at bounding box center [345, 102] width 49 height 17
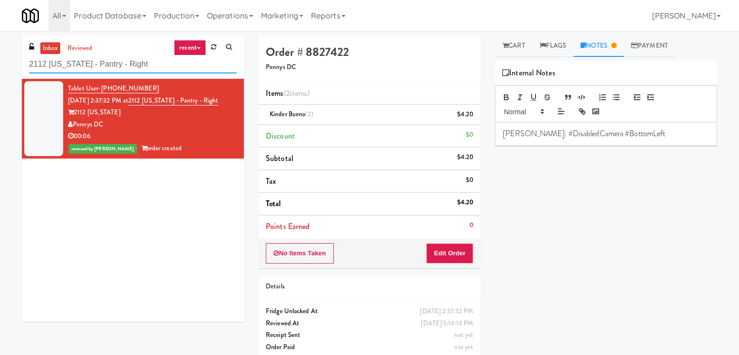
click at [136, 69] on input "2112 [US_STATE] - Pantry - Right" at bounding box center [132, 64] width 207 height 18
paste input "Elm Pantry-Lef"
type input "Elm Pantry-Left"
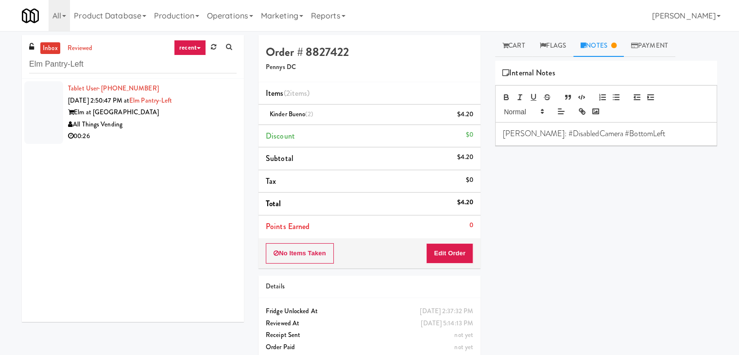
click at [218, 114] on div "Elm at [GEOGRAPHIC_DATA]" at bounding box center [152, 112] width 169 height 12
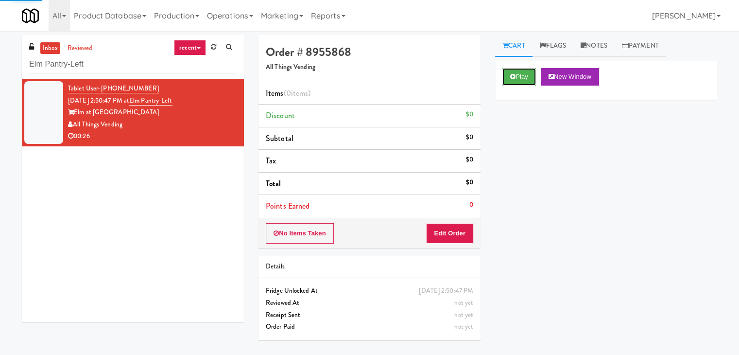
click at [516, 78] on button "Play" at bounding box center [519, 76] width 34 height 17
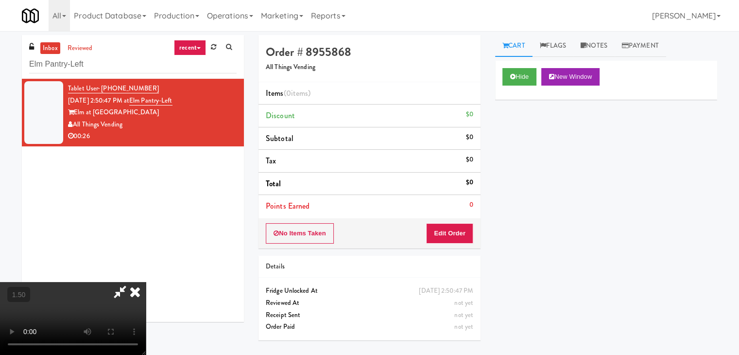
click at [146, 282] on video at bounding box center [73, 318] width 146 height 73
click at [450, 233] on button "Edit Order" at bounding box center [449, 233] width 47 height 20
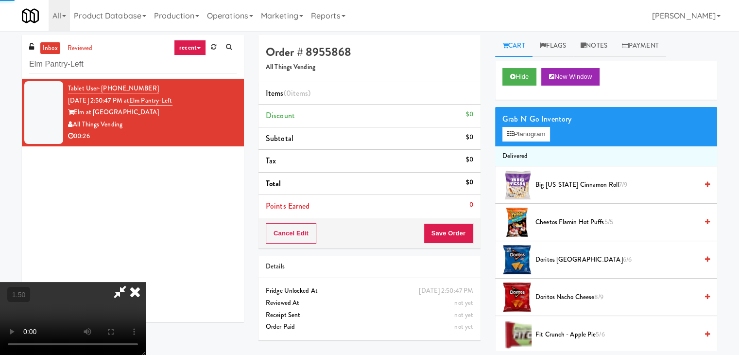
click at [532, 125] on div "Grab N' Go Inventory" at bounding box center [605, 119] width 207 height 15
click at [531, 128] on button "Planogram" at bounding box center [526, 134] width 48 height 15
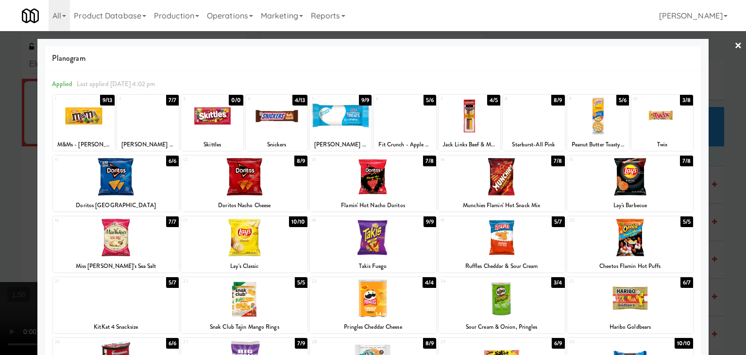
click at [735, 44] on link "×" at bounding box center [739, 46] width 8 height 30
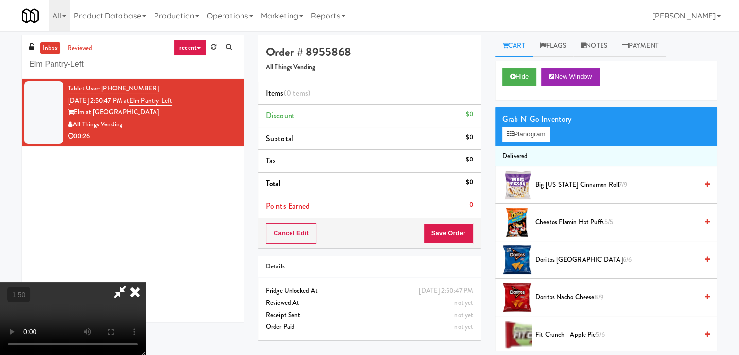
click at [146, 282] on video at bounding box center [73, 318] width 146 height 73
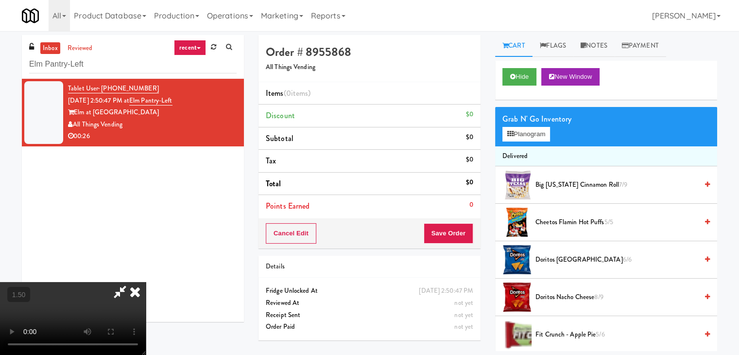
click at [146, 282] on video at bounding box center [73, 318] width 146 height 73
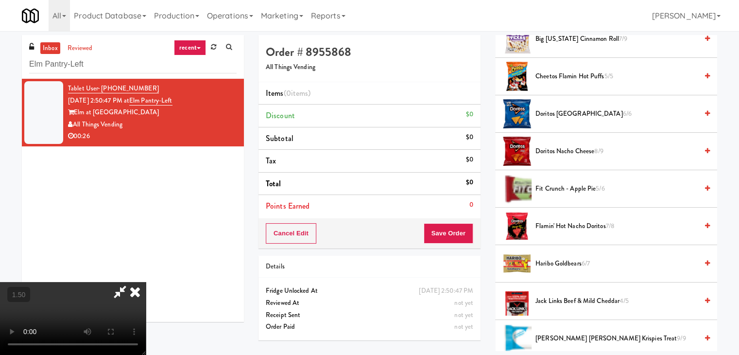
scroll to position [0, 0]
click at [146, 282] on icon at bounding box center [134, 291] width 21 height 19
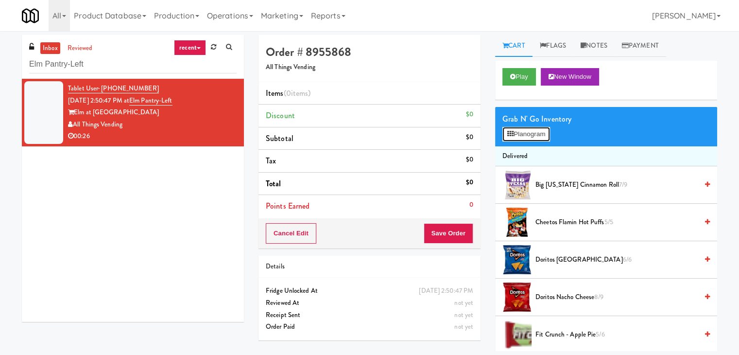
drag, startPoint x: 537, startPoint y: 135, endPoint x: 532, endPoint y: 134, distance: 5.9
click at [537, 134] on button "Planogram" at bounding box center [526, 134] width 48 height 15
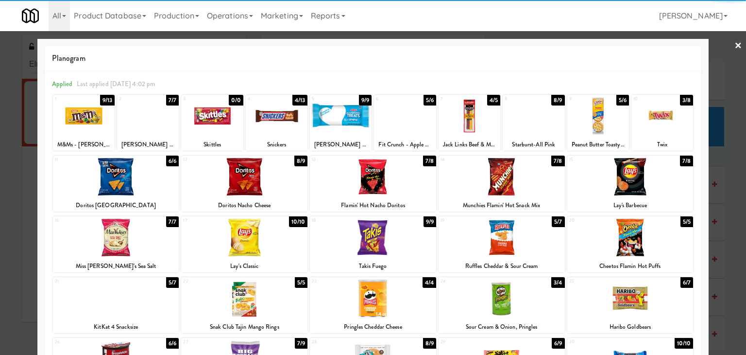
drag, startPoint x: 83, startPoint y: 117, endPoint x: 90, endPoint y: 118, distance: 7.8
click at [83, 117] on div at bounding box center [84, 115] width 62 height 37
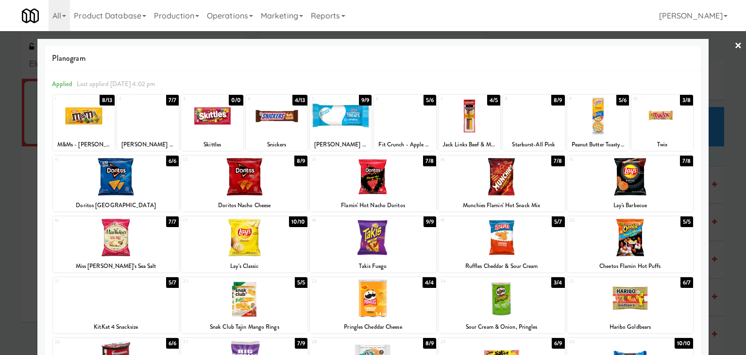
click at [157, 120] on div at bounding box center [148, 115] width 62 height 37
click at [134, 174] on div at bounding box center [116, 176] width 126 height 37
drag, startPoint x: 729, startPoint y: 44, endPoint x: 639, endPoint y: 201, distance: 180.4
click at [735, 44] on link "×" at bounding box center [739, 46] width 8 height 30
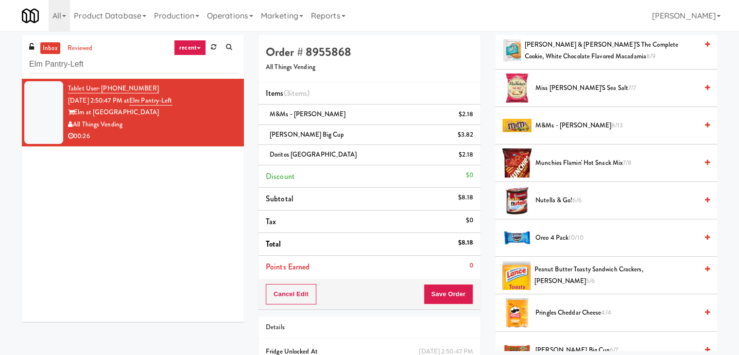
scroll to position [729, 0]
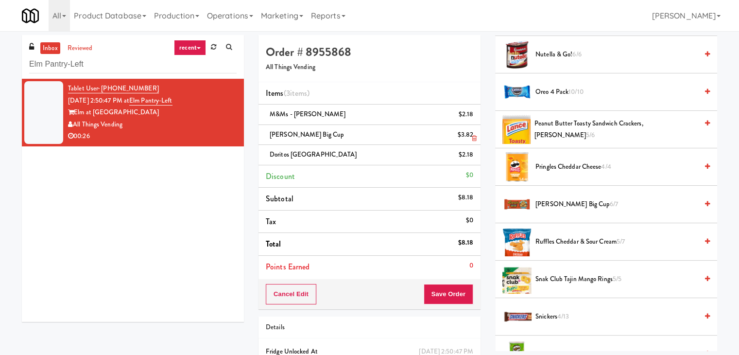
click at [474, 137] on icon at bounding box center [474, 138] width 5 height 6
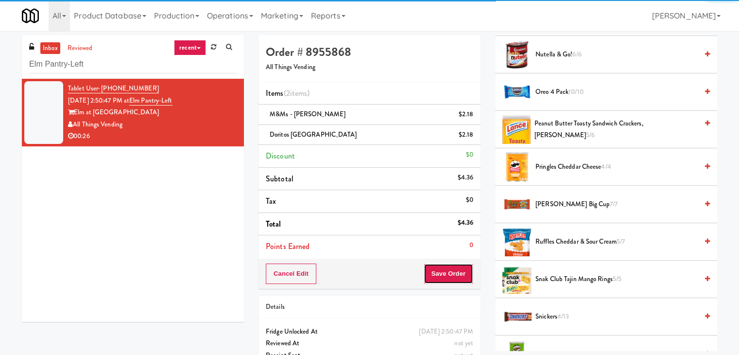
click at [451, 272] on button "Save Order" at bounding box center [449, 273] width 50 height 20
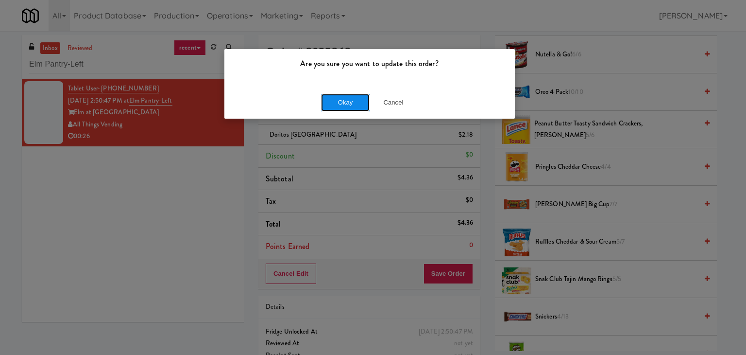
click at [345, 100] on button "Okay" at bounding box center [345, 102] width 49 height 17
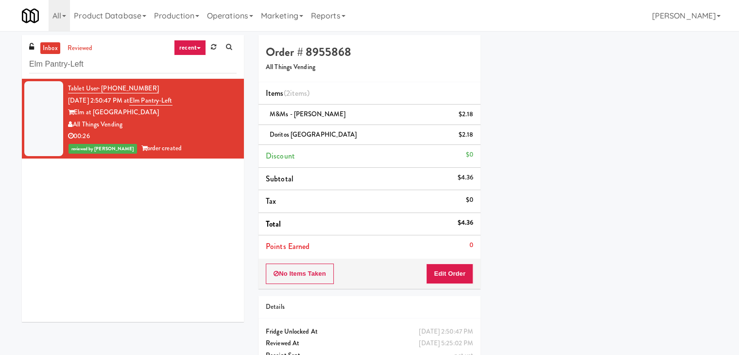
scroll to position [74, 0]
click at [145, 67] on input "Elm Pantry-Left" at bounding box center [132, 64] width 207 height 18
paste input "[PERSON_NAME] - Pantry - Center"
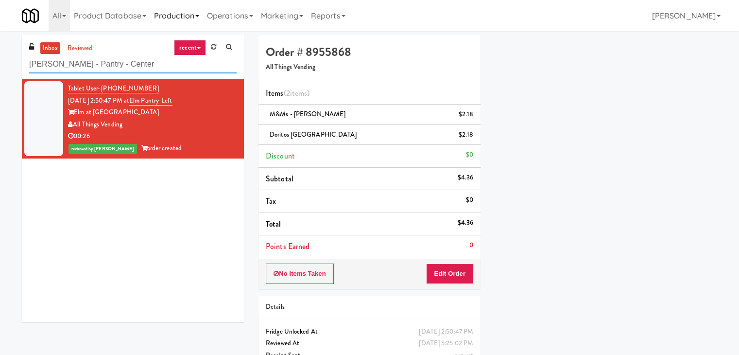
type input "[PERSON_NAME] - Pantry - Center"
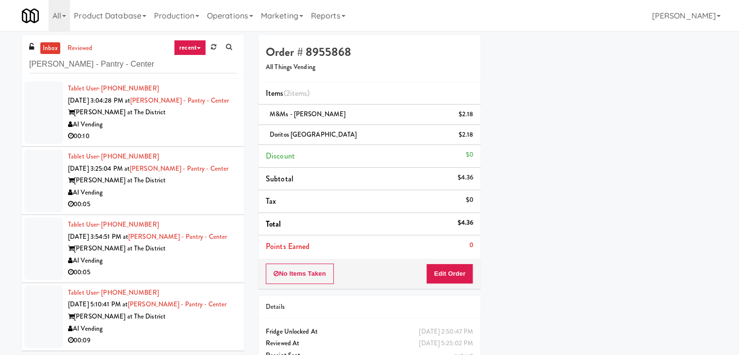
click at [210, 126] on div "AI Vending" at bounding box center [152, 125] width 169 height 12
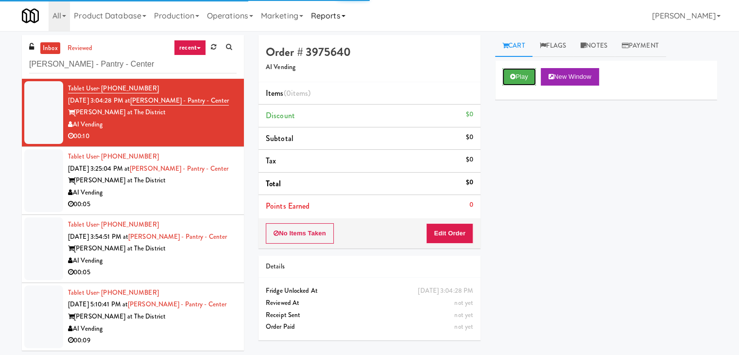
drag, startPoint x: 523, startPoint y: 74, endPoint x: 320, endPoint y: 28, distance: 207.8
click at [523, 74] on button "Play" at bounding box center [519, 76] width 34 height 17
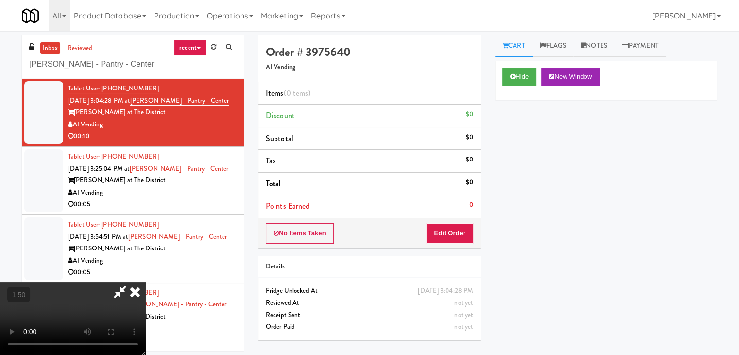
click at [146, 282] on icon at bounding box center [134, 291] width 21 height 19
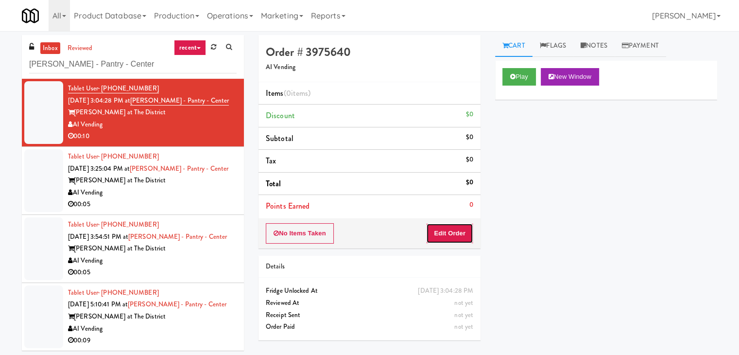
click at [450, 224] on button "Edit Order" at bounding box center [449, 233] width 47 height 20
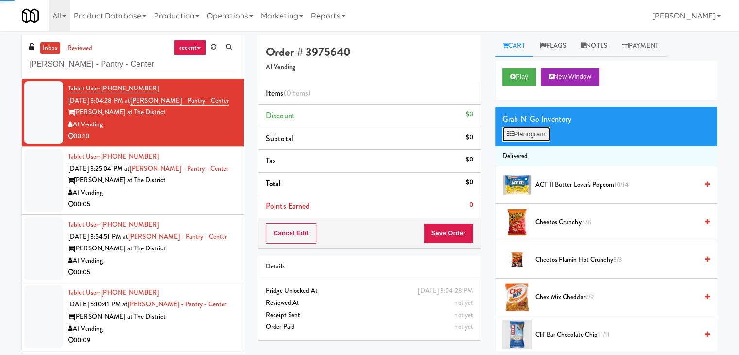
click at [520, 137] on button "Planogram" at bounding box center [526, 134] width 48 height 15
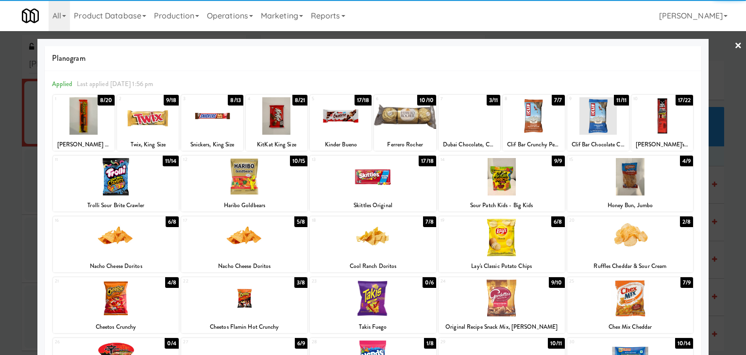
drag, startPoint x: 274, startPoint y: 125, endPoint x: 209, endPoint y: 138, distance: 65.9
click at [274, 125] on div at bounding box center [277, 115] width 62 height 37
click at [104, 128] on div at bounding box center [84, 115] width 62 height 37
